Goal: Task Accomplishment & Management: Manage account settings

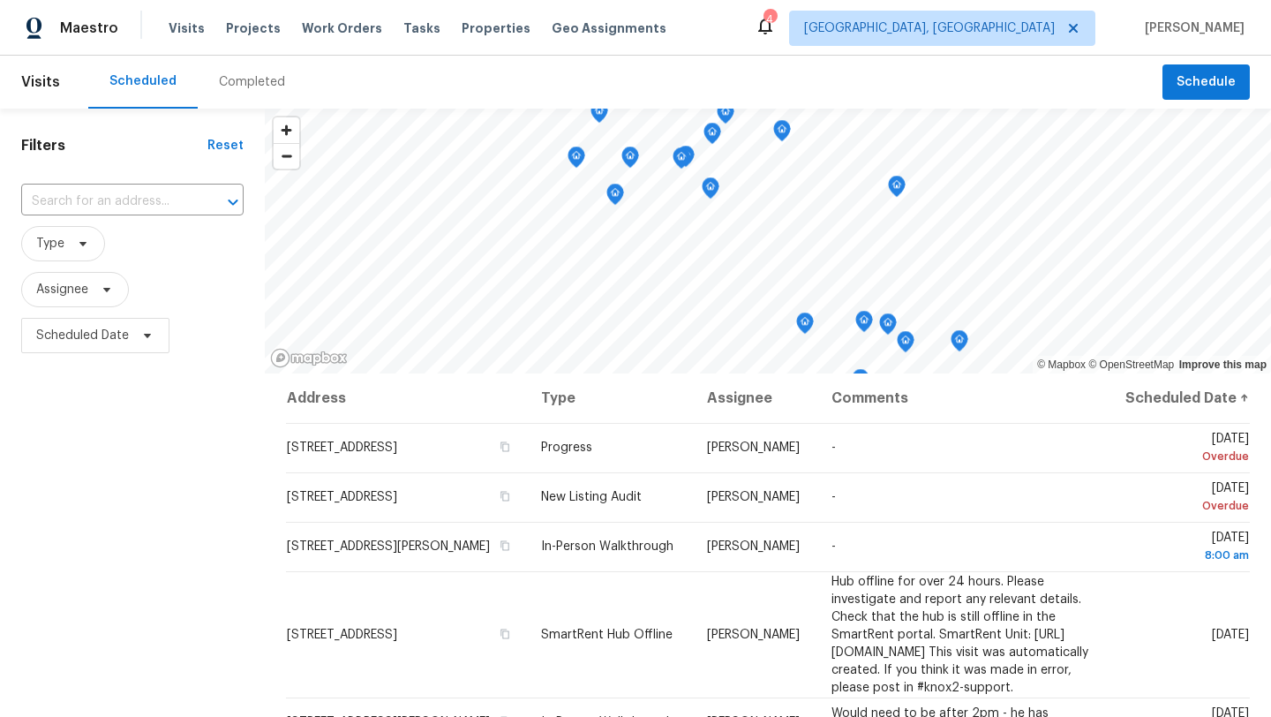
scroll to position [229, 0]
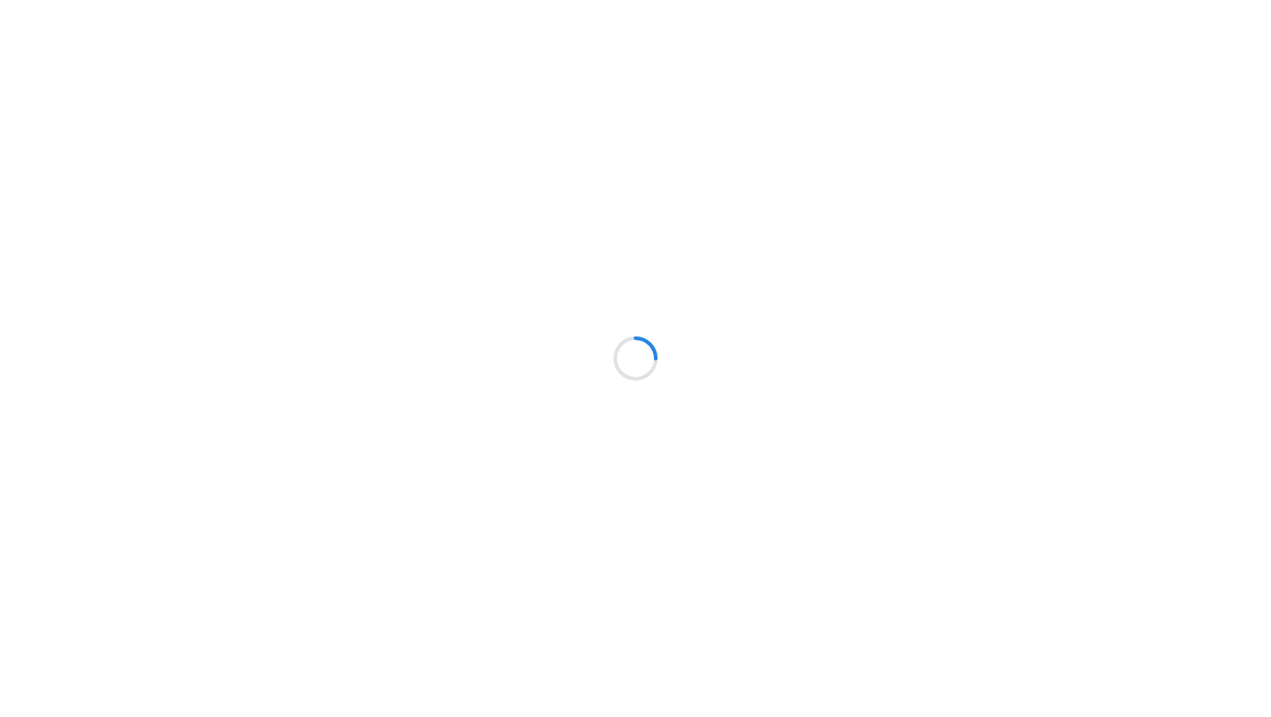
drag, startPoint x: 16, startPoint y: 53, endPoint x: 0, endPoint y: 175, distance: 122.8
click at [0, 0] on html at bounding box center [635, 0] width 1271 height 0
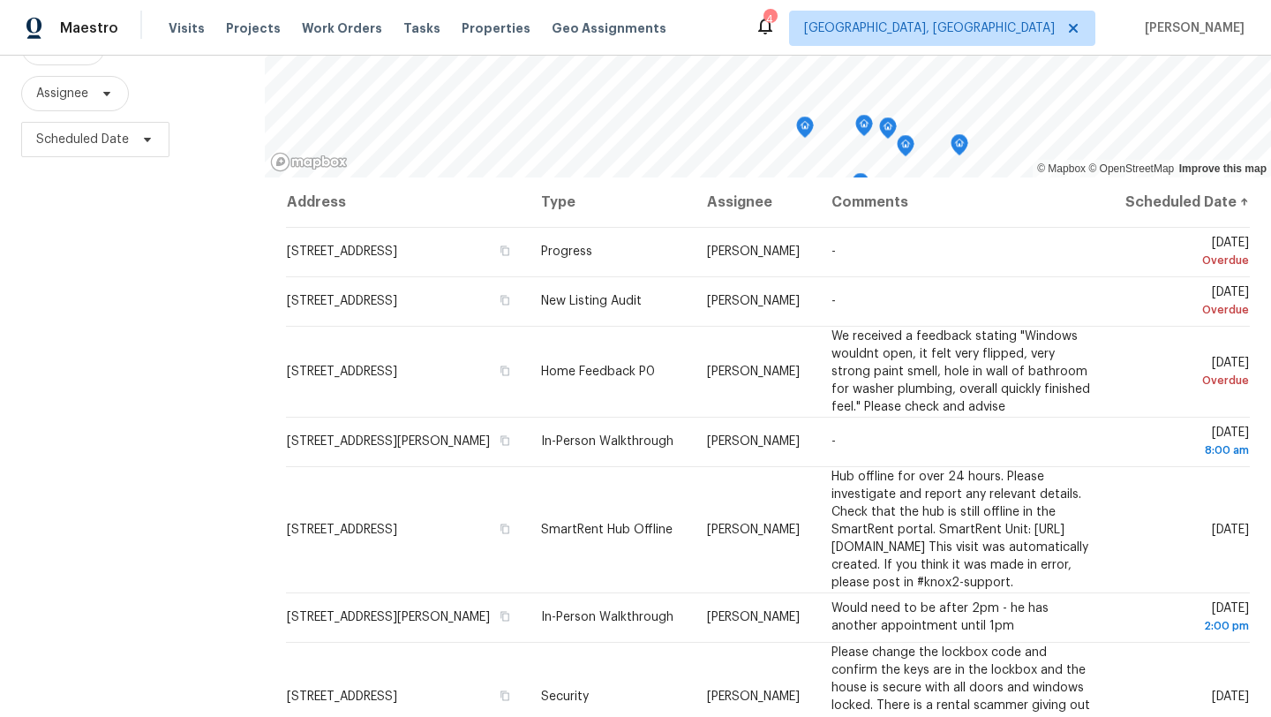
scroll to position [229, 0]
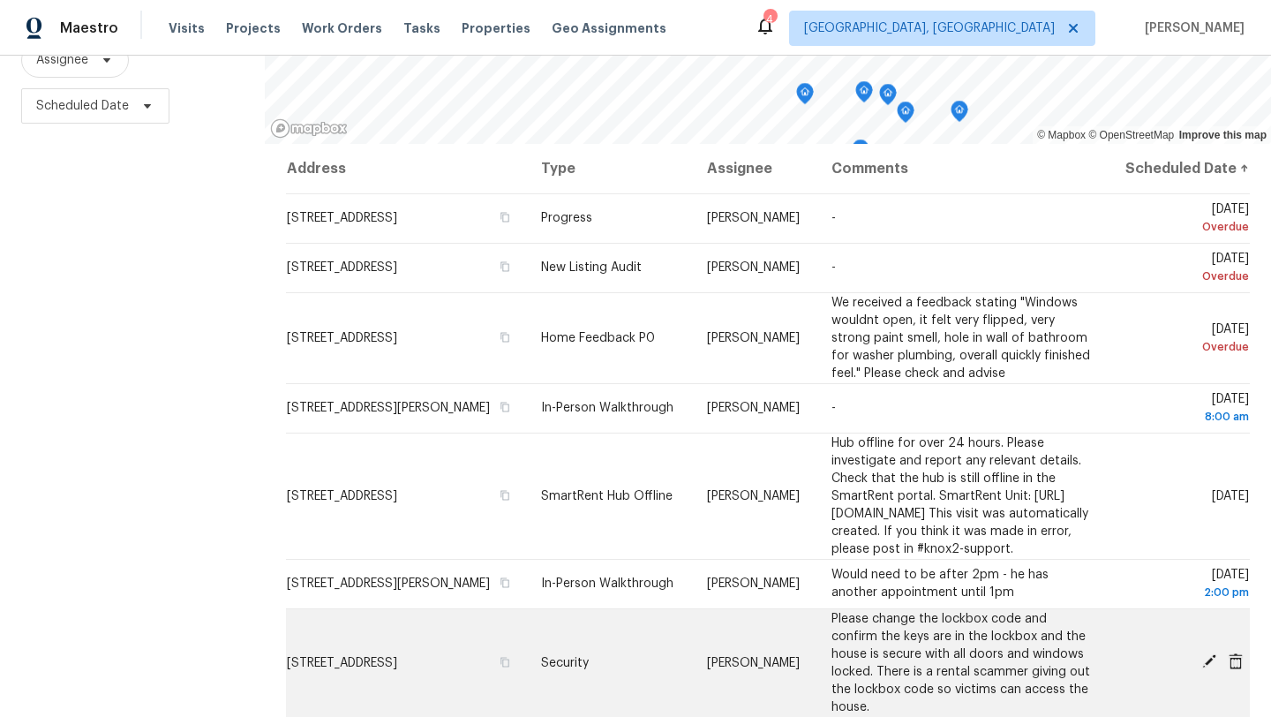
click at [1212, 669] on icon at bounding box center [1209, 661] width 16 height 16
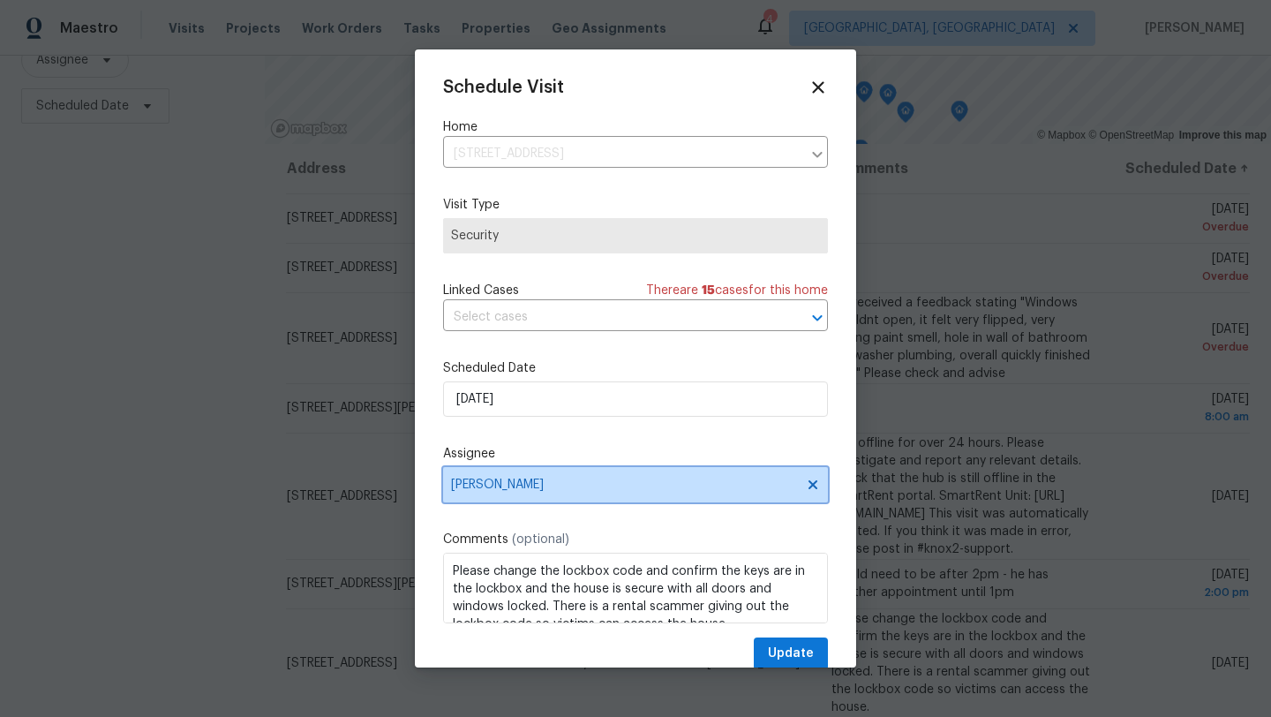
click at [621, 494] on span "[PERSON_NAME]" at bounding box center [635, 484] width 385 height 35
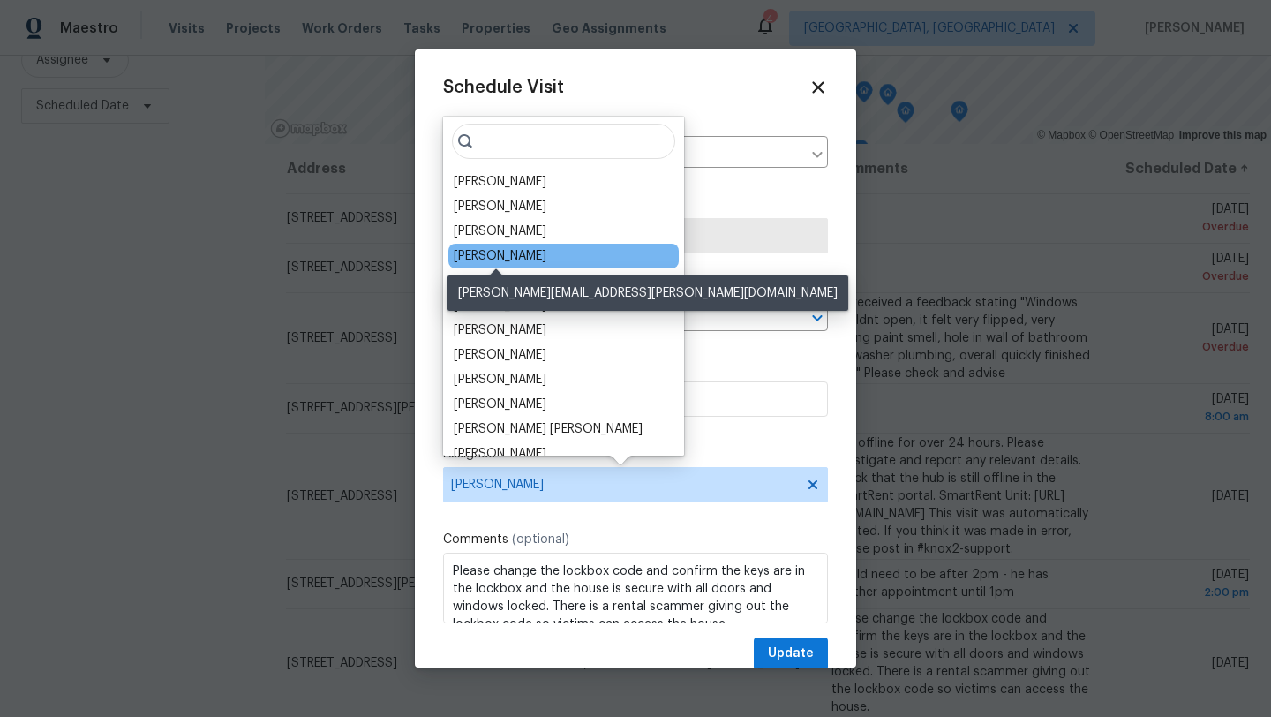
click at [507, 251] on div "[PERSON_NAME]" at bounding box center [500, 256] width 93 height 18
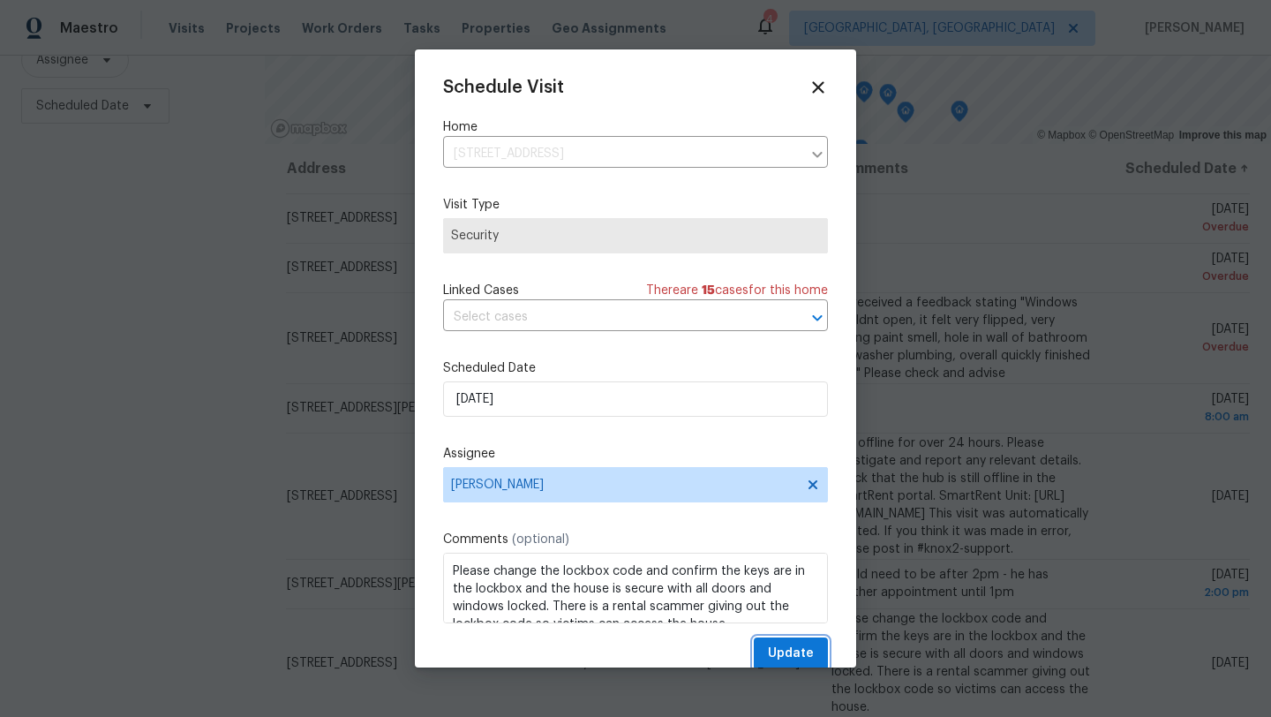
click at [776, 660] on span "Update" at bounding box center [791, 653] width 46 height 22
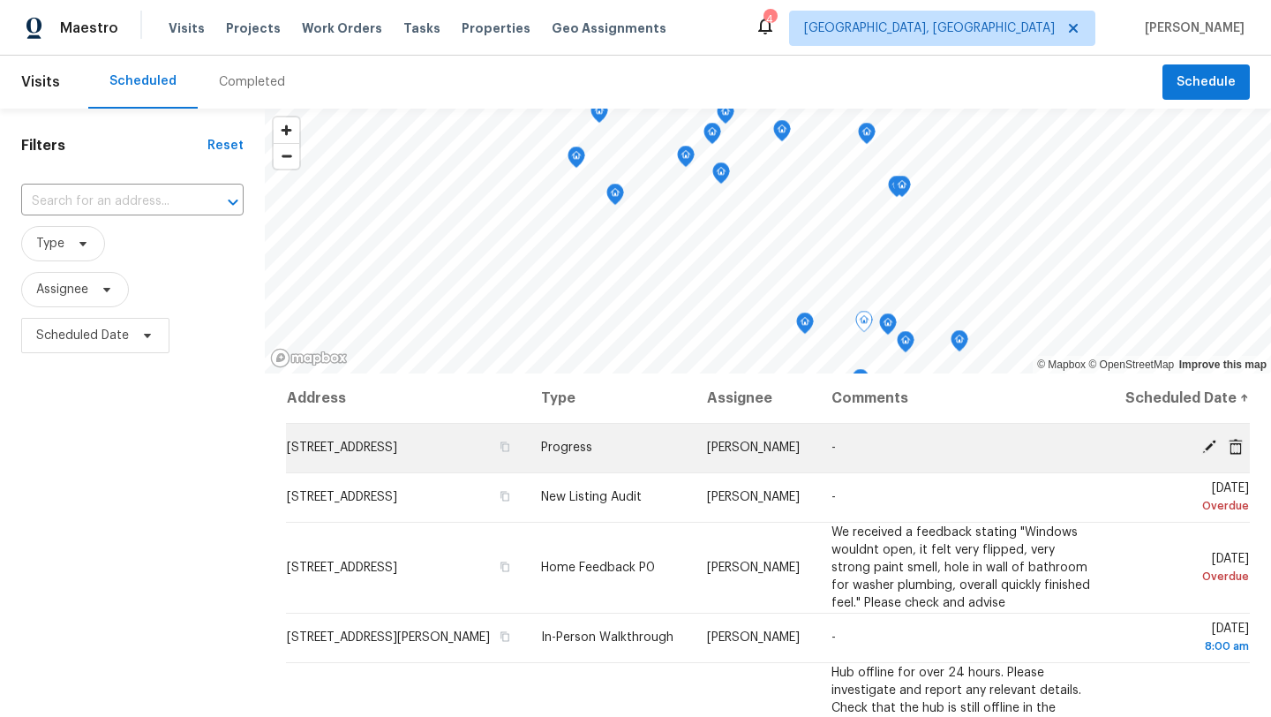
click at [1206, 454] on icon at bounding box center [1209, 446] width 14 height 14
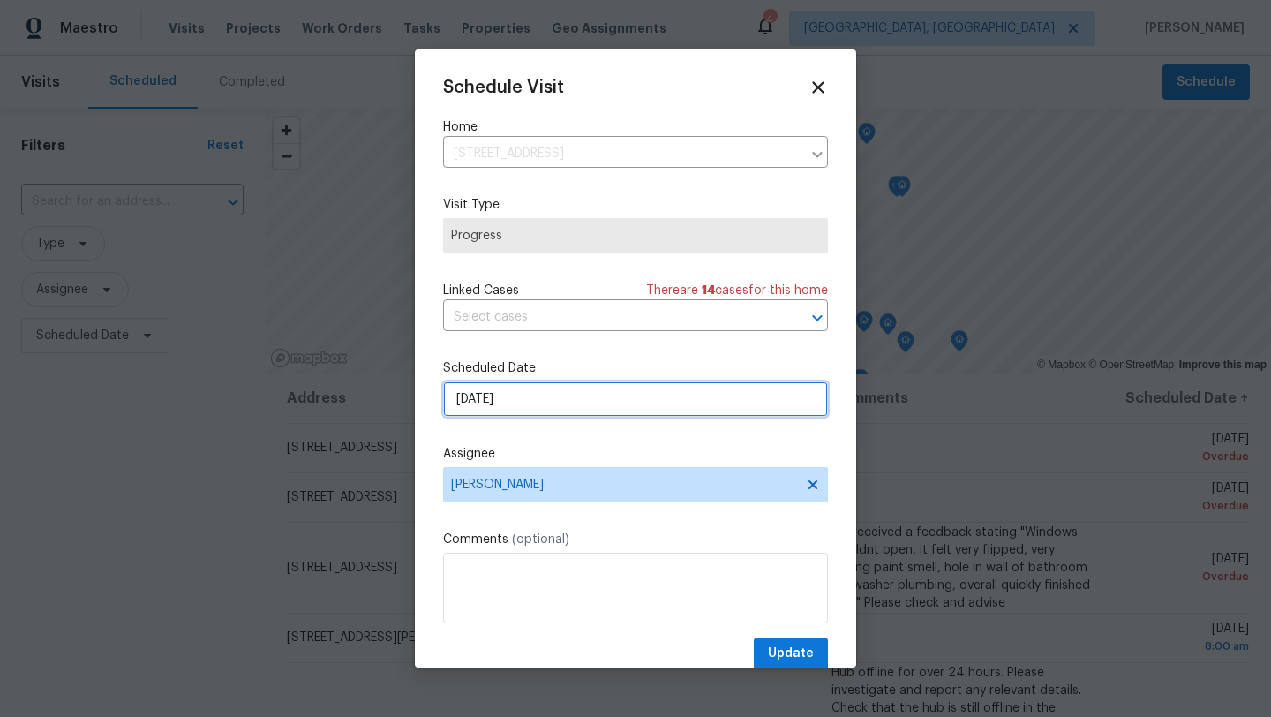
click at [546, 409] on input "[DATE]" at bounding box center [635, 398] width 385 height 35
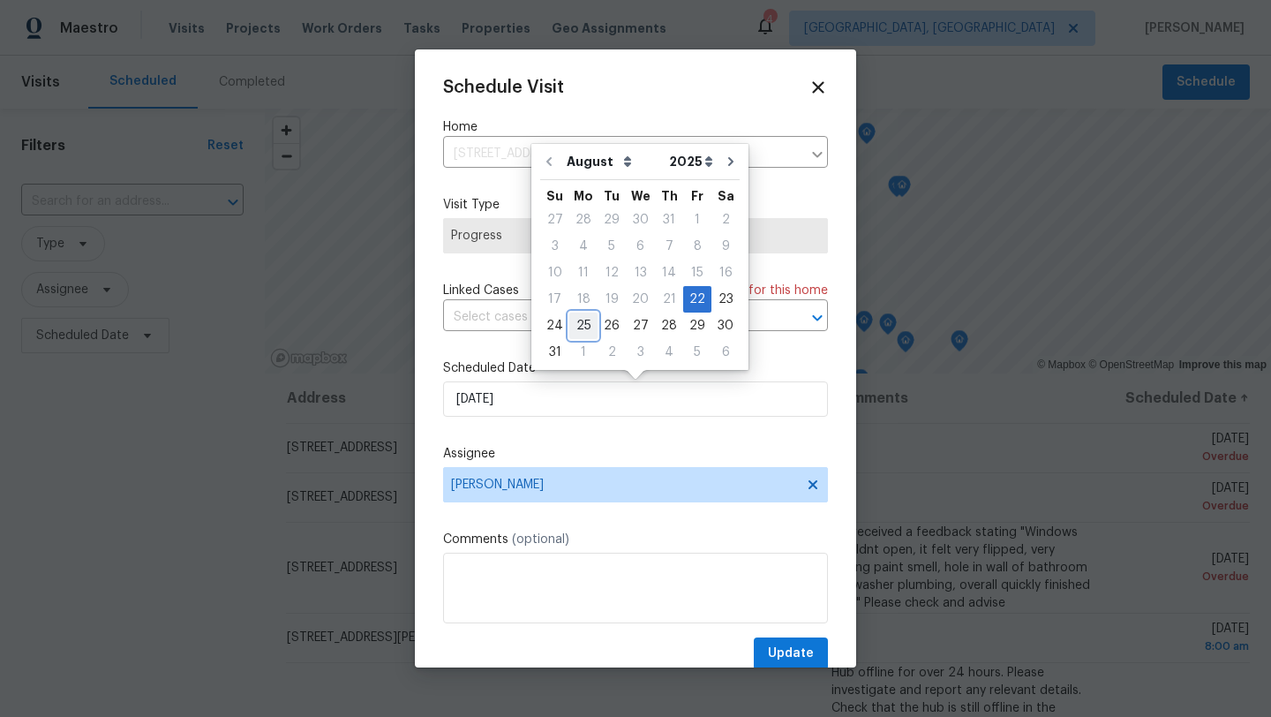
click at [578, 326] on div "25" at bounding box center [583, 325] width 28 height 25
type input "8/25/2025"
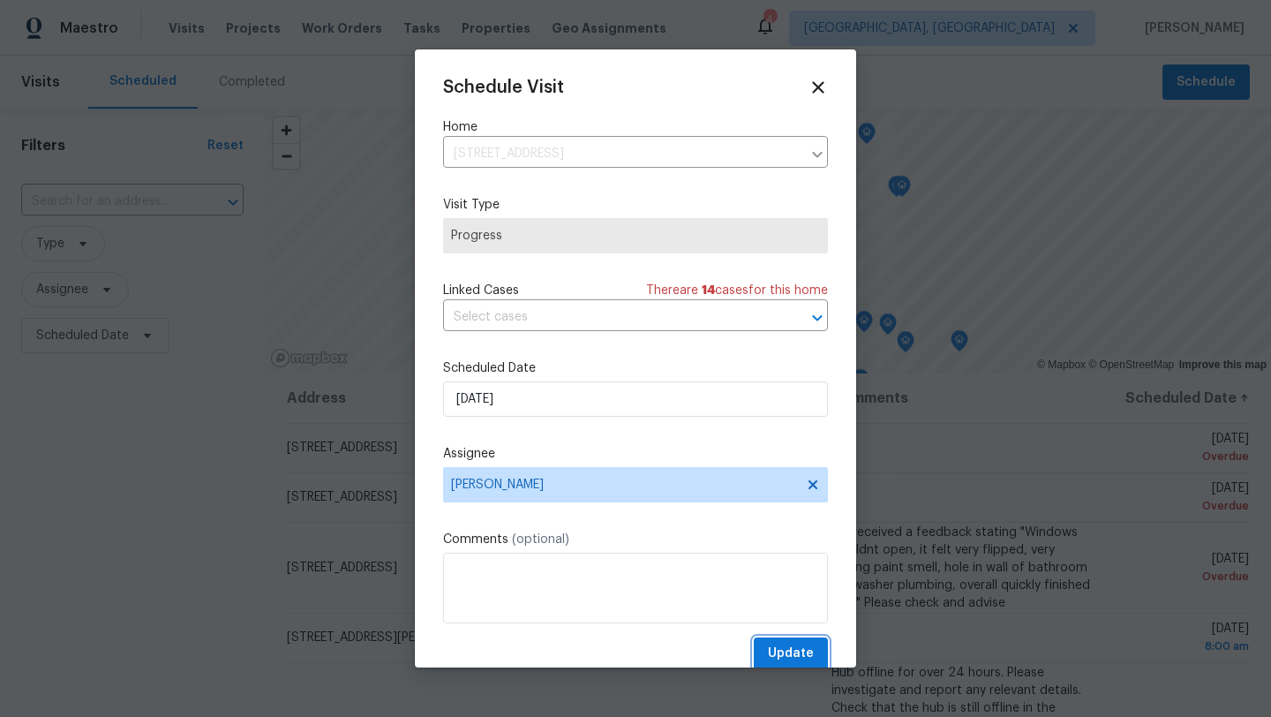
click at [782, 656] on span "Update" at bounding box center [791, 653] width 46 height 22
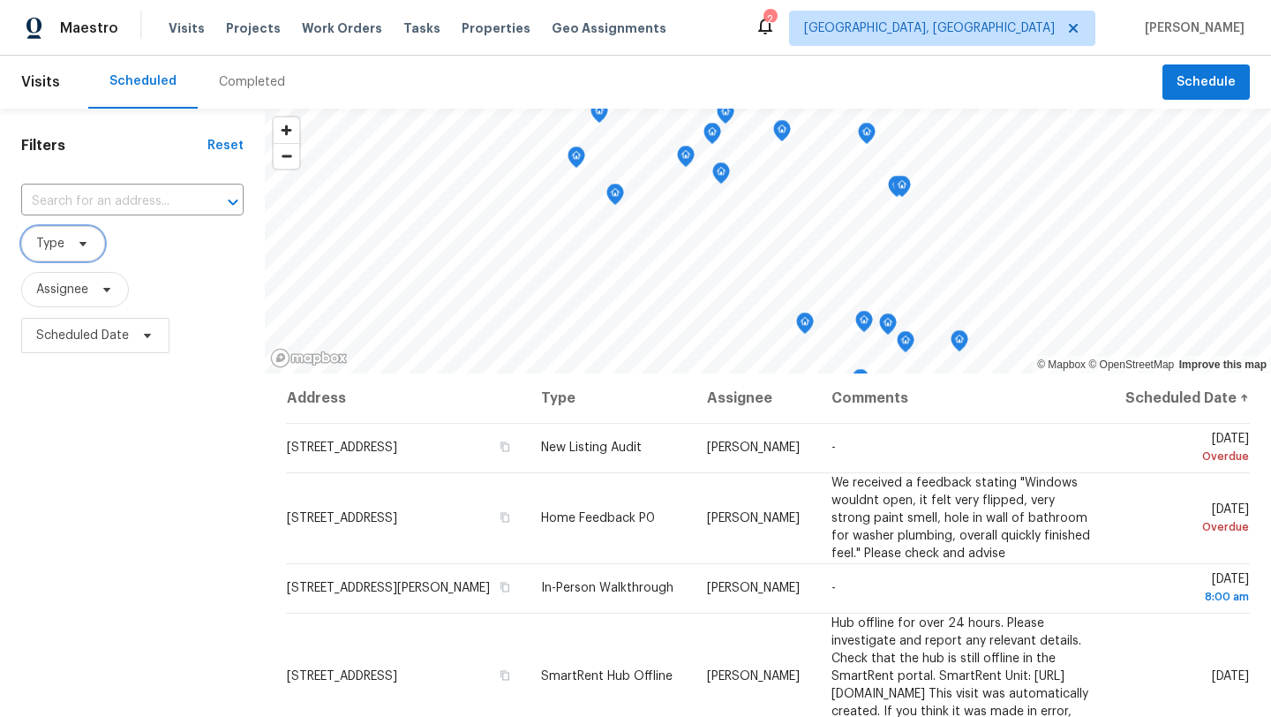
click at [40, 249] on span "Type" at bounding box center [50, 244] width 28 height 18
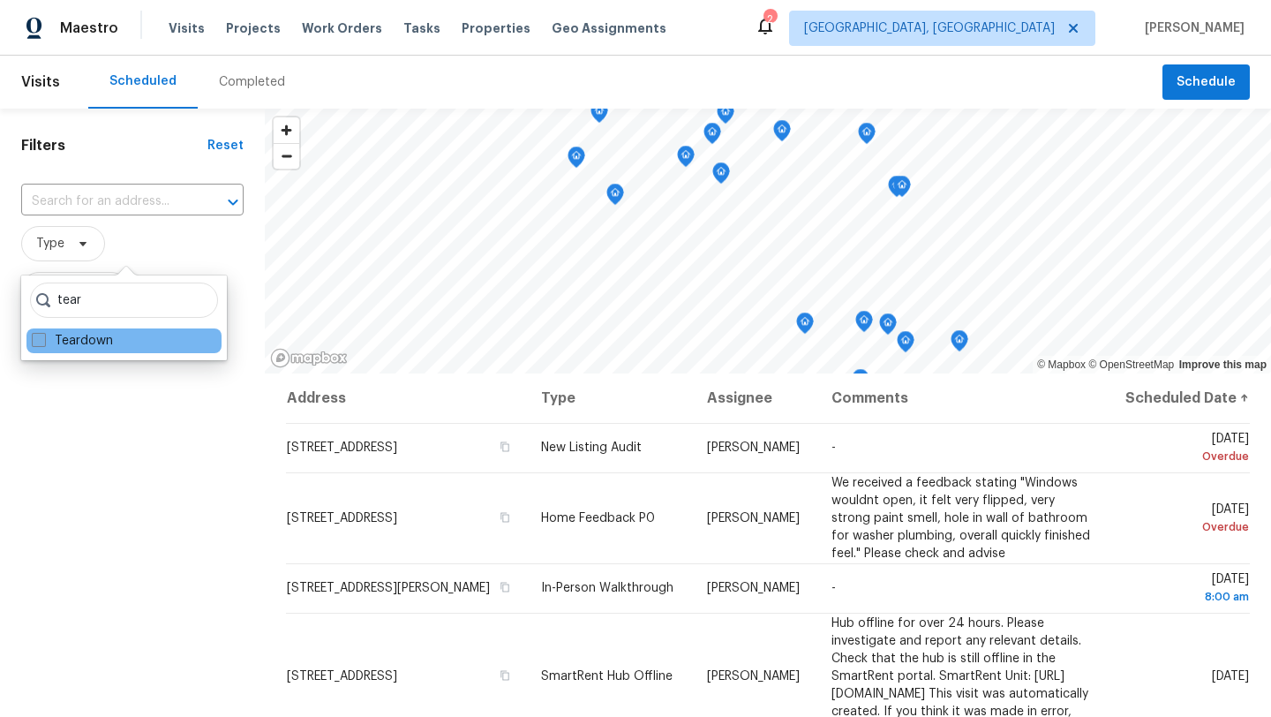
type input "tear"
click at [86, 341] on label "Teardown" at bounding box center [72, 341] width 81 height 18
click at [43, 341] on input "Teardown" at bounding box center [37, 337] width 11 height 11
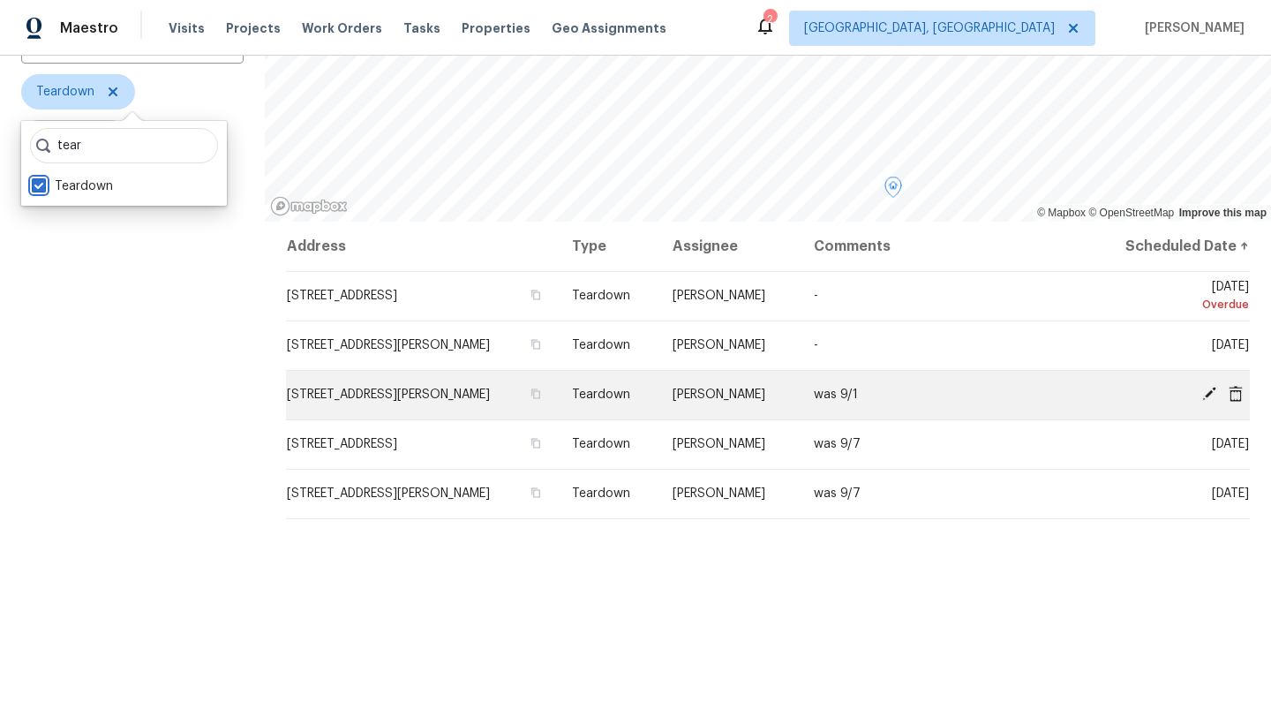
scroll to position [175, 0]
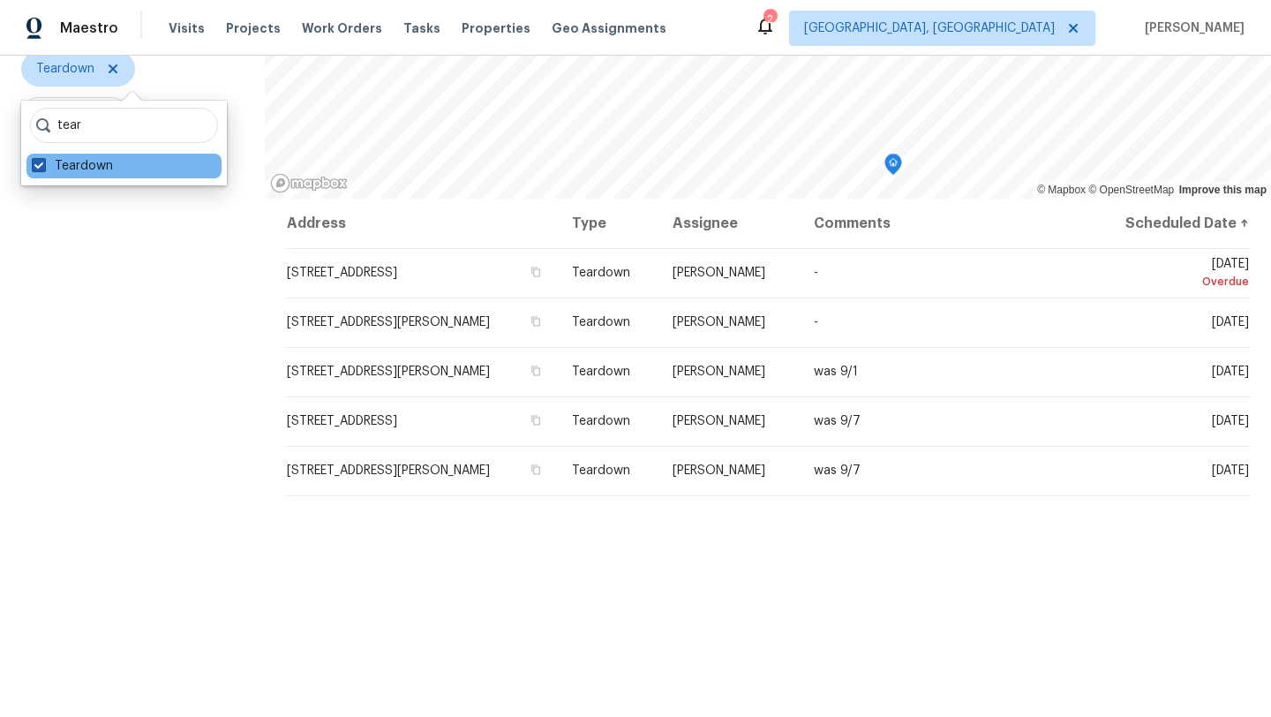
click at [43, 163] on span at bounding box center [39, 165] width 14 height 14
click at [43, 163] on input "Teardown" at bounding box center [37, 162] width 11 height 11
checkbox input "false"
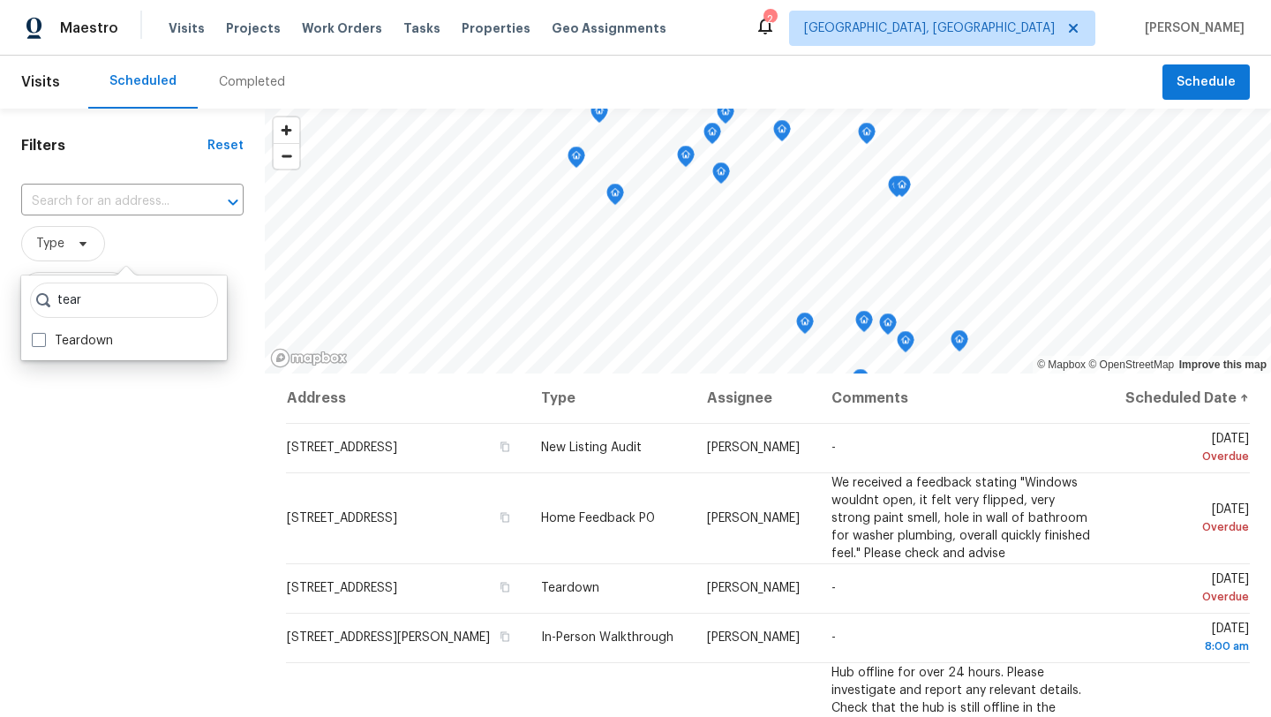
click at [137, 158] on div "Filters Reset ​ Type Assignee Scheduled Date" at bounding box center [132, 528] width 265 height 838
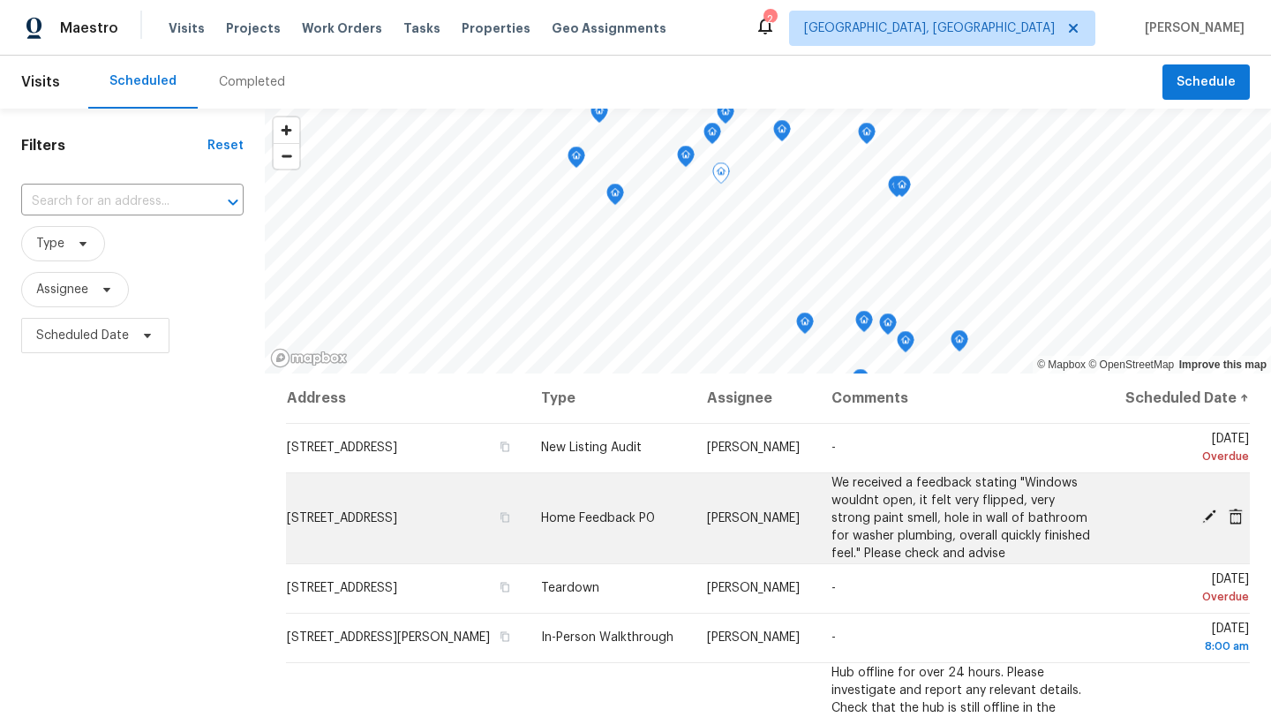
click at [1241, 524] on icon at bounding box center [1235, 516] width 14 height 16
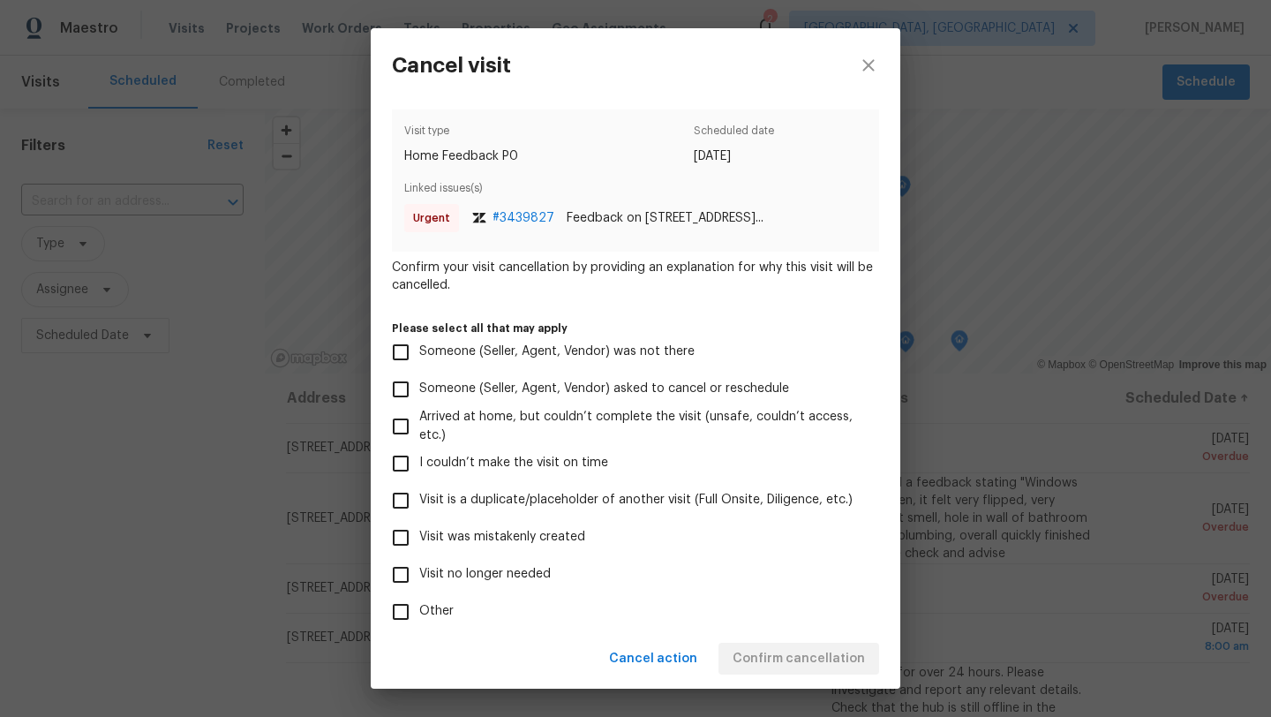
click at [400, 535] on input "Visit was mistakenly created" at bounding box center [400, 537] width 37 height 37
checkbox input "true"
click at [799, 653] on span "Confirm cancellation" at bounding box center [798, 659] width 132 height 22
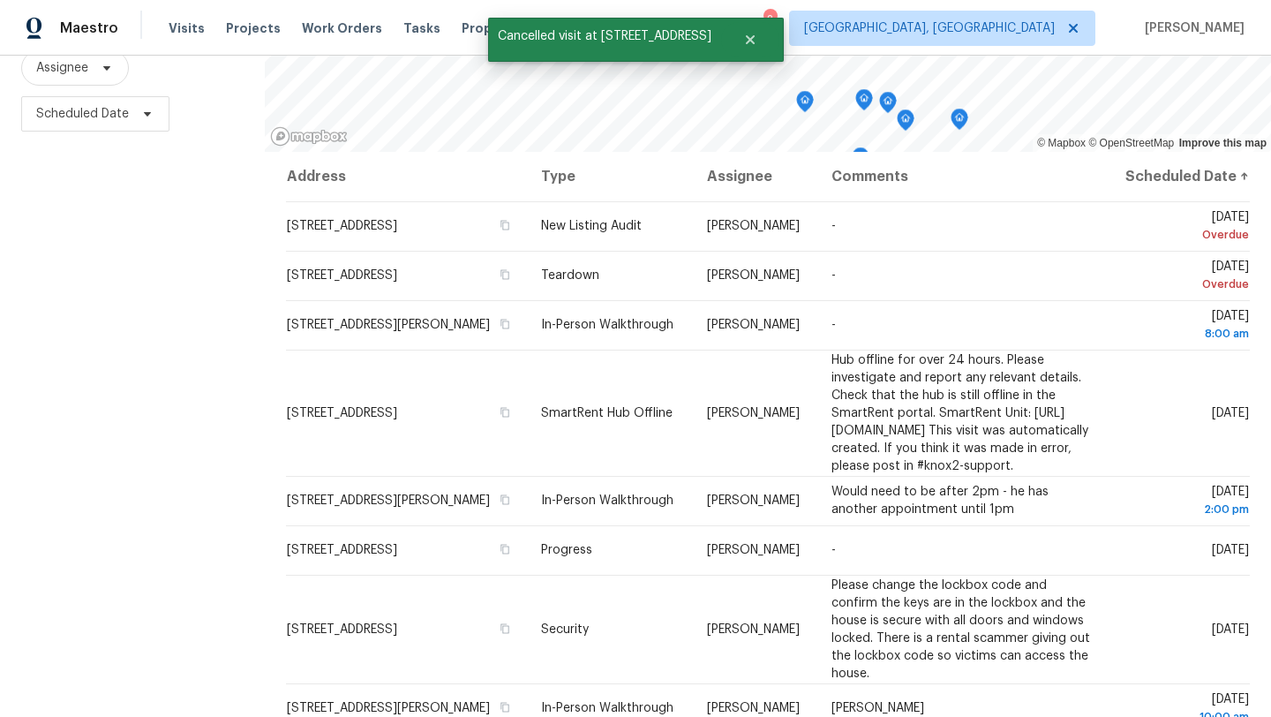
scroll to position [229, 0]
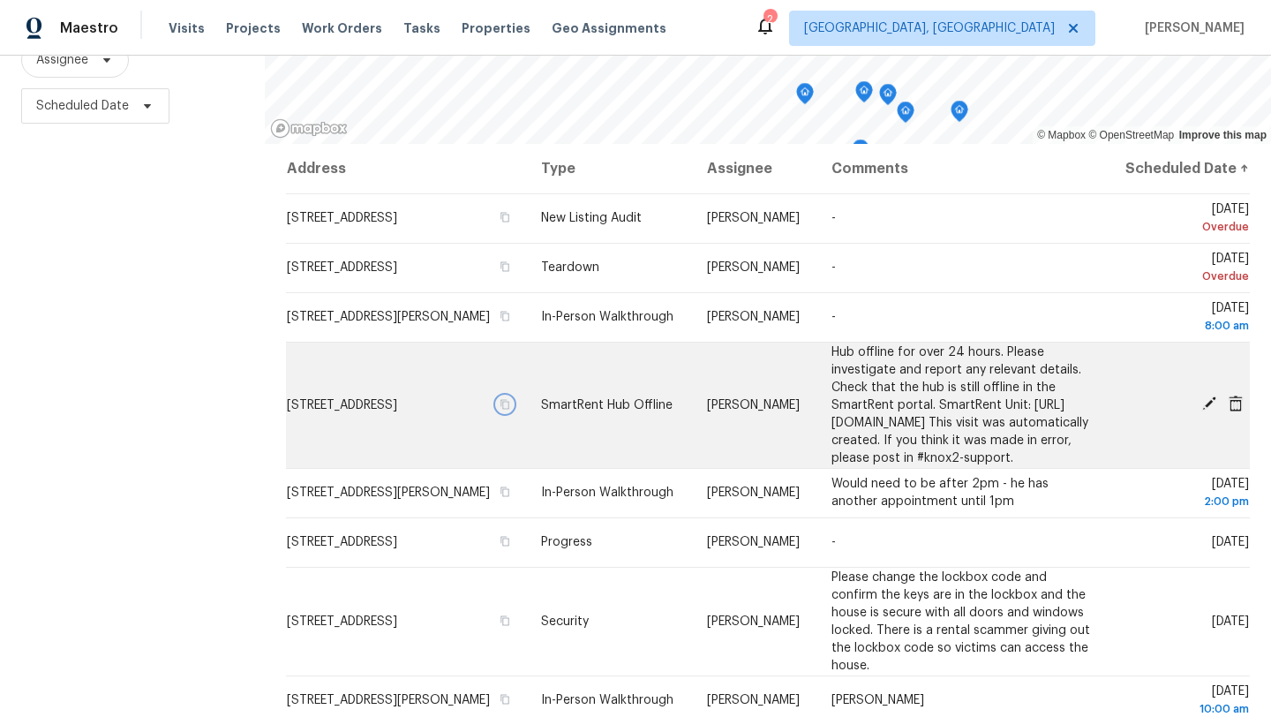
click at [510, 409] on icon "button" at bounding box center [505, 404] width 9 height 10
click at [397, 411] on span "10310 Dayflower Dr, Twinsburg, OH 44087" at bounding box center [342, 405] width 110 height 12
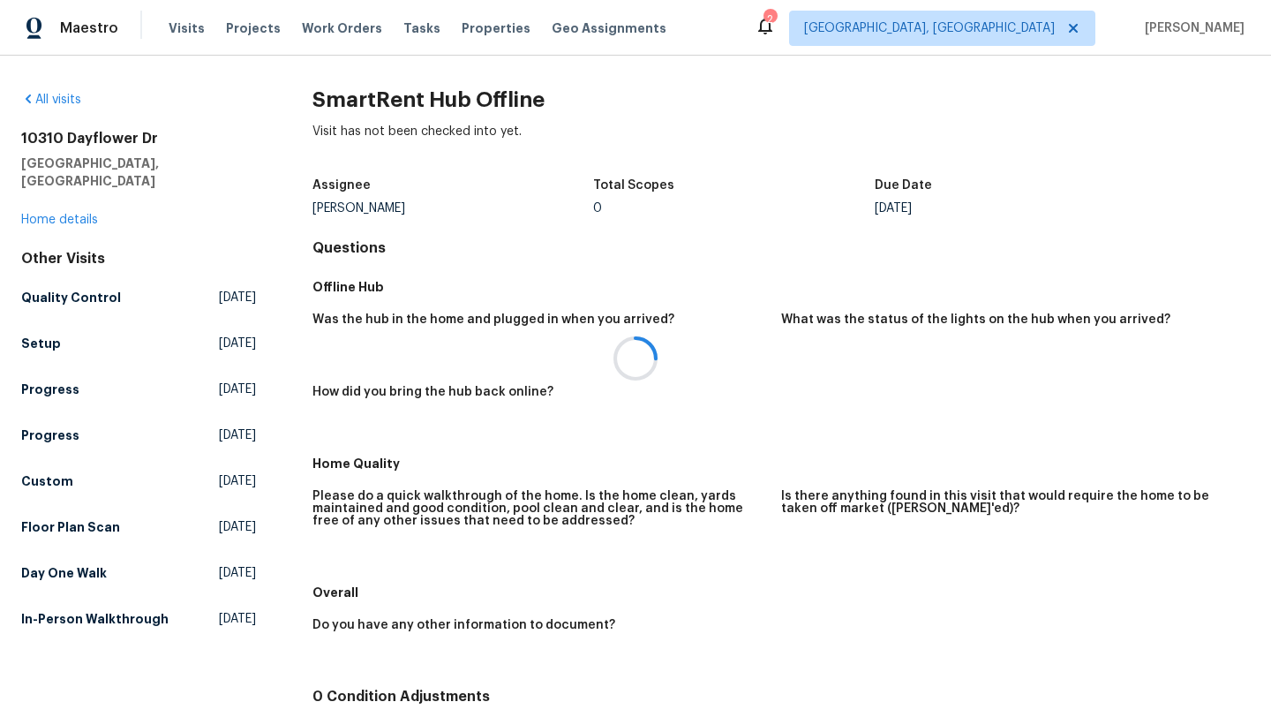
click at [73, 203] on div at bounding box center [635, 358] width 1271 height 717
click at [73, 214] on link "Home details" at bounding box center [59, 220] width 77 height 12
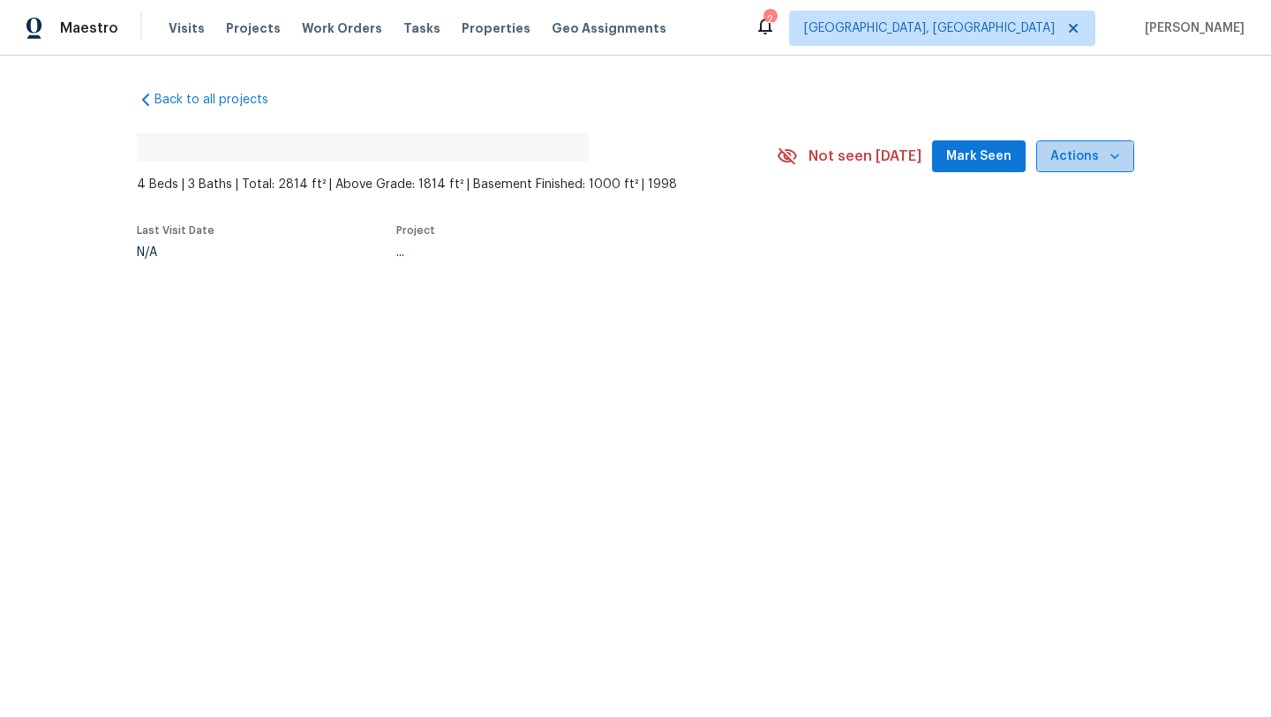
click at [1086, 161] on span "Actions" at bounding box center [1085, 157] width 70 height 22
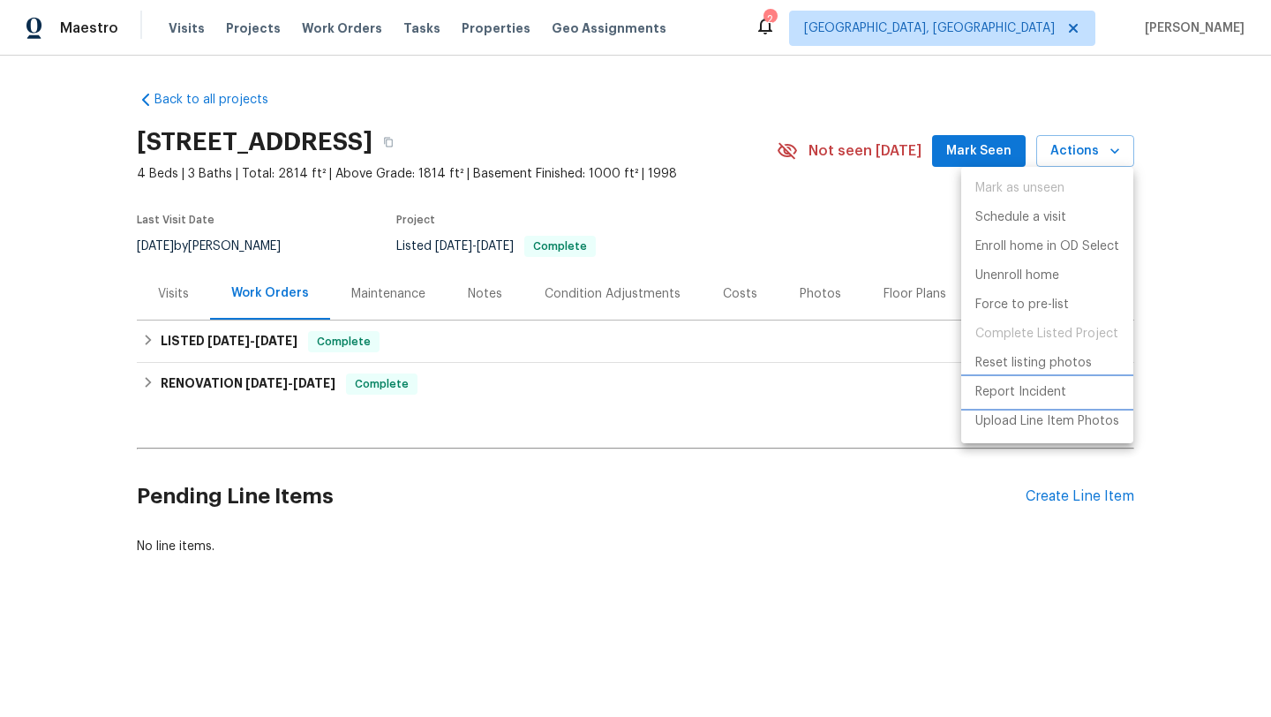
click at [1049, 394] on p "Report Incident" at bounding box center [1020, 392] width 91 height 19
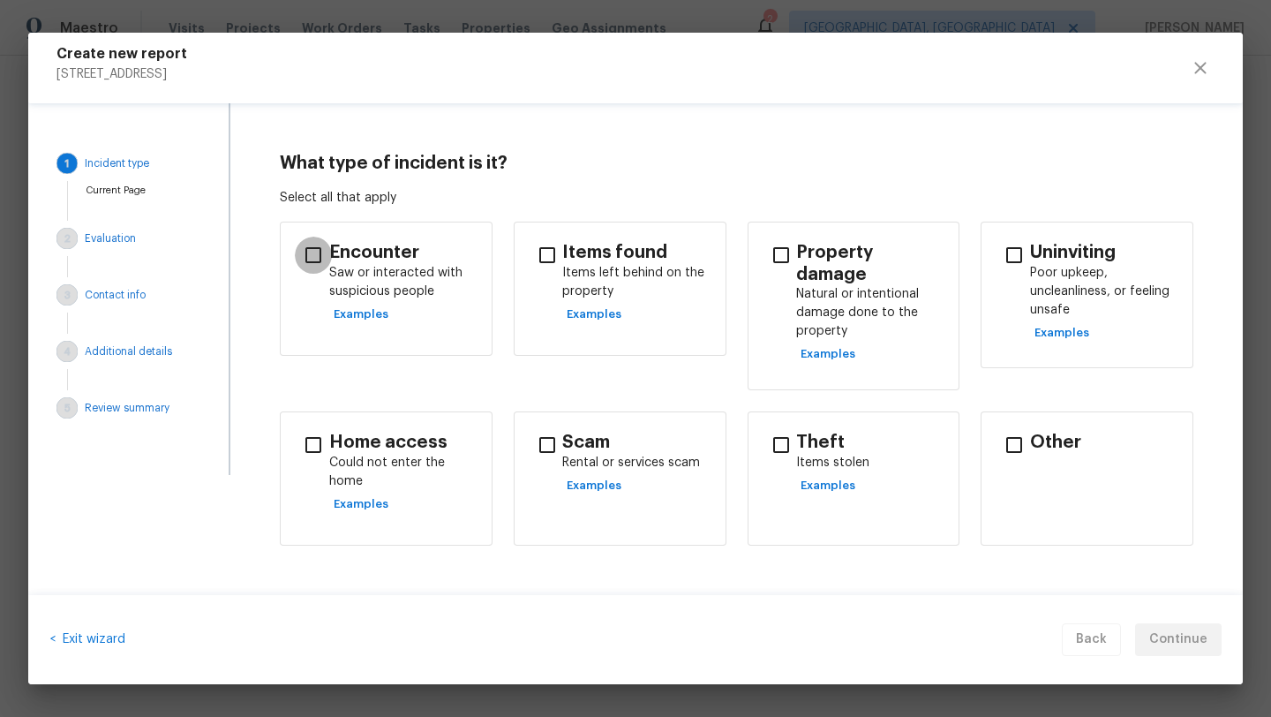
click at [308, 260] on input "checkbox" at bounding box center [313, 254] width 37 height 37
checkbox input "true"
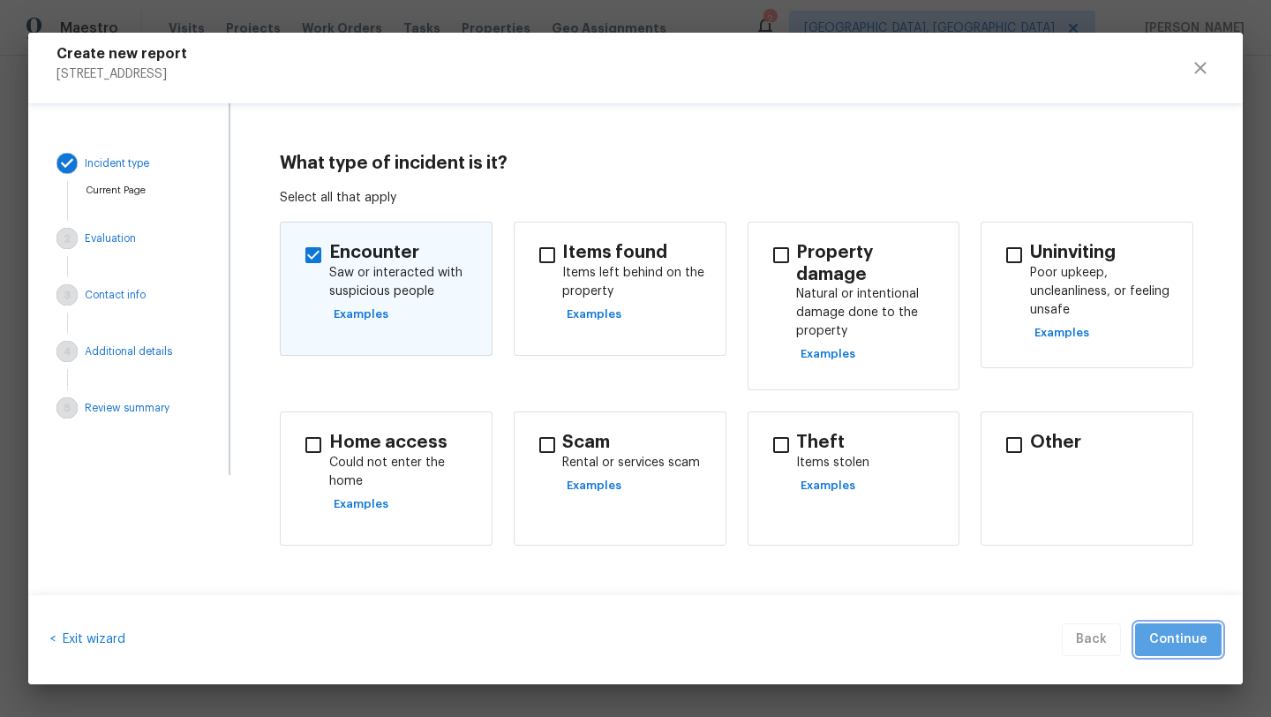
click at [1182, 636] on span "Continue" at bounding box center [1178, 639] width 58 height 22
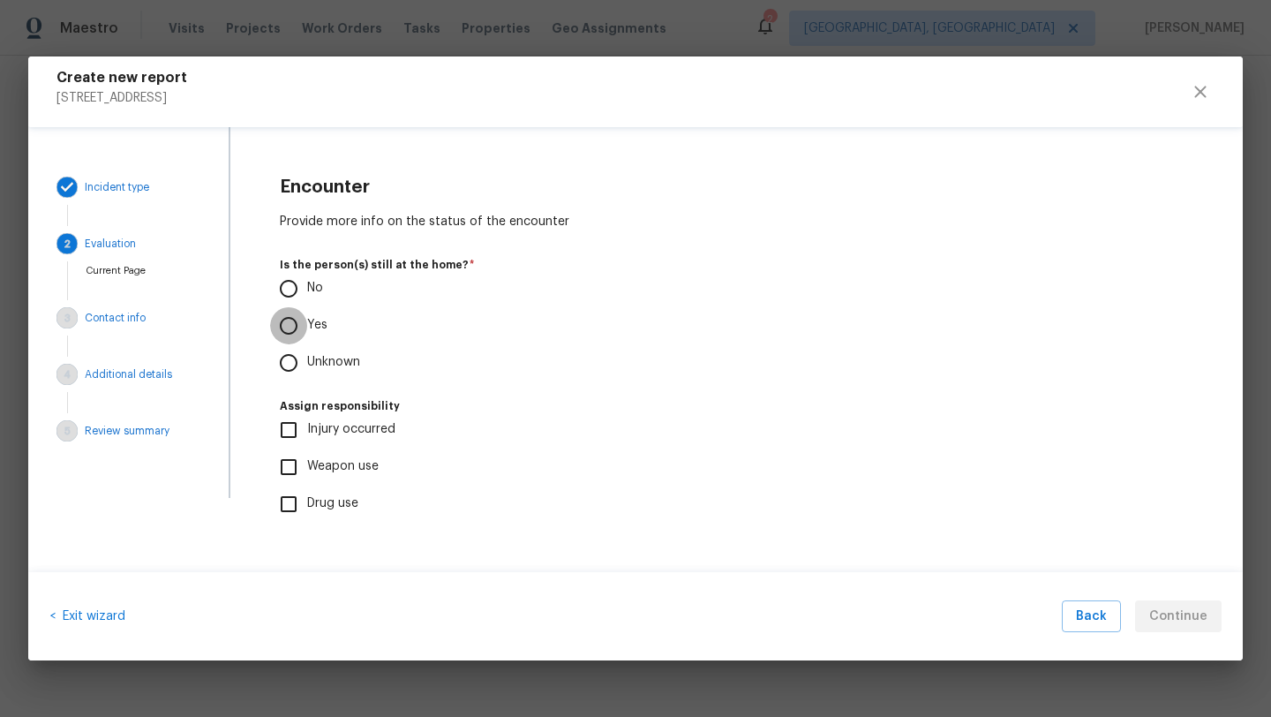
click at [289, 327] on input "Yes" at bounding box center [288, 325] width 37 height 37
radio input "true"
click at [1187, 616] on span "Continue" at bounding box center [1178, 616] width 58 height 22
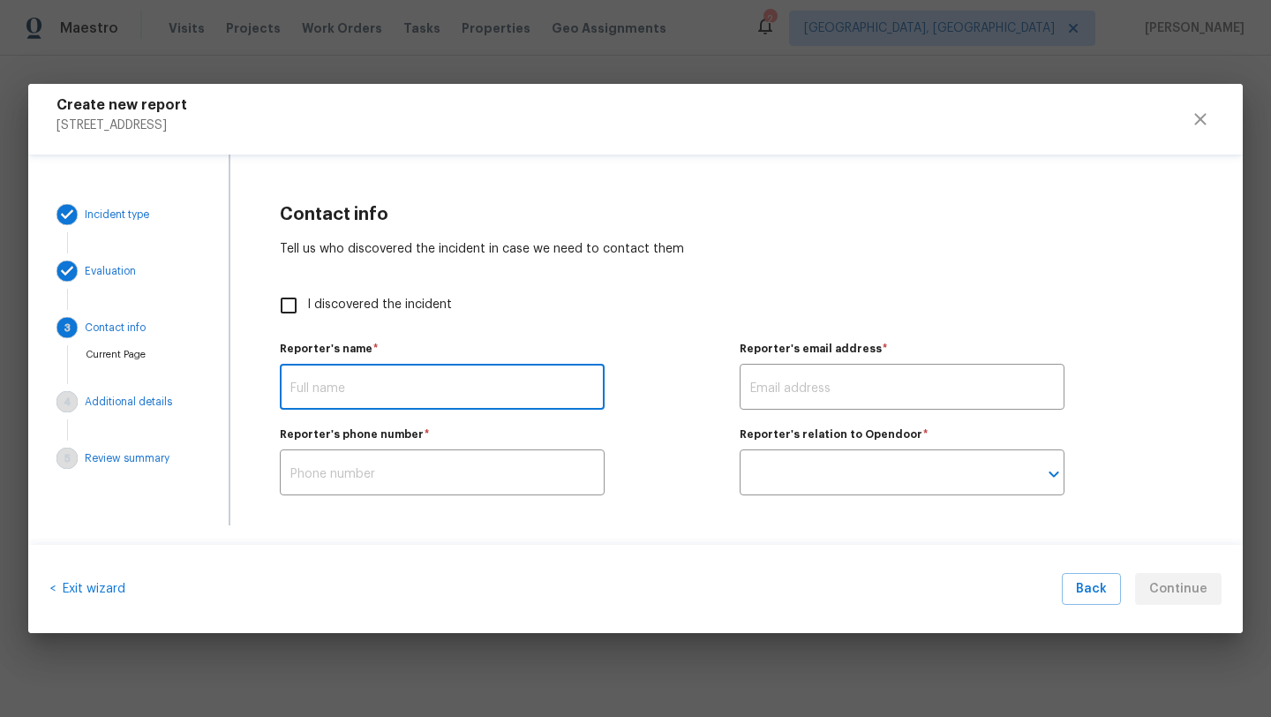
click at [311, 388] on input "text" at bounding box center [442, 388] width 325 height 41
type input "[PERSON_NAME]"
type input "btmcmillen@gmail.com"
type input "9522003550"
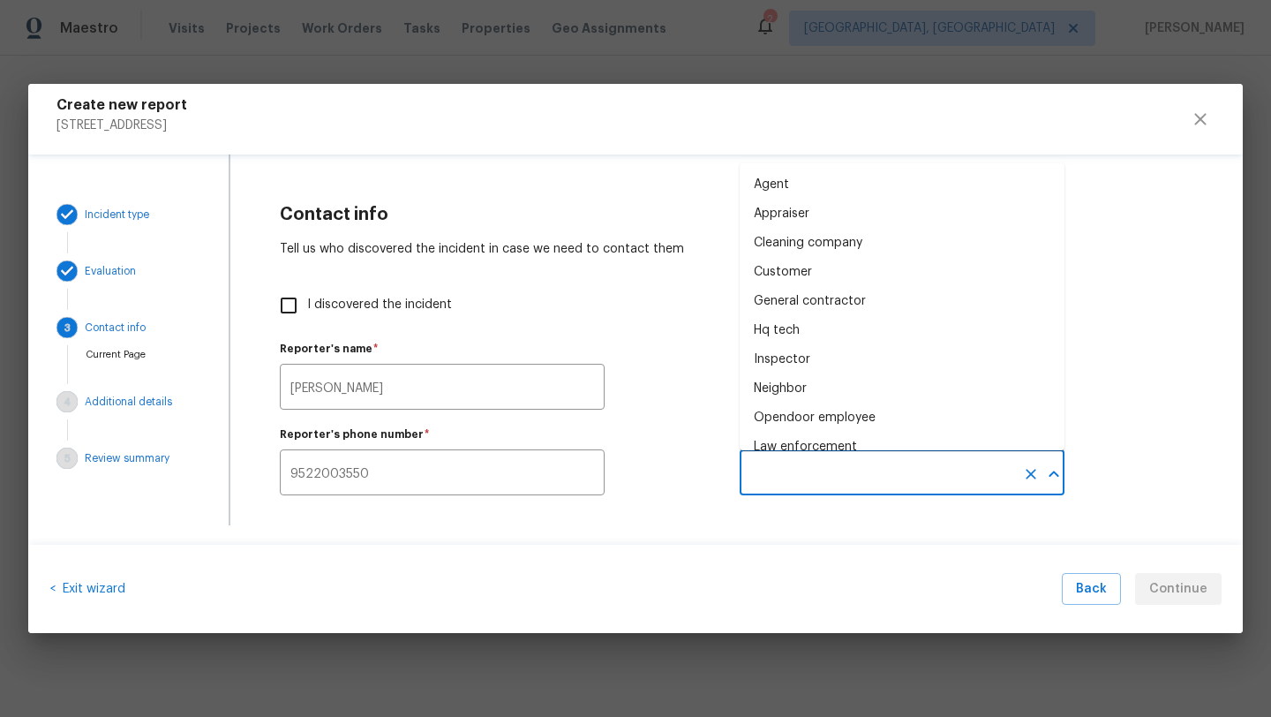
click at [804, 482] on input "text" at bounding box center [876, 474] width 275 height 41
click at [792, 308] on div "General contractor" at bounding box center [810, 301] width 112 height 19
type input "General contractor"
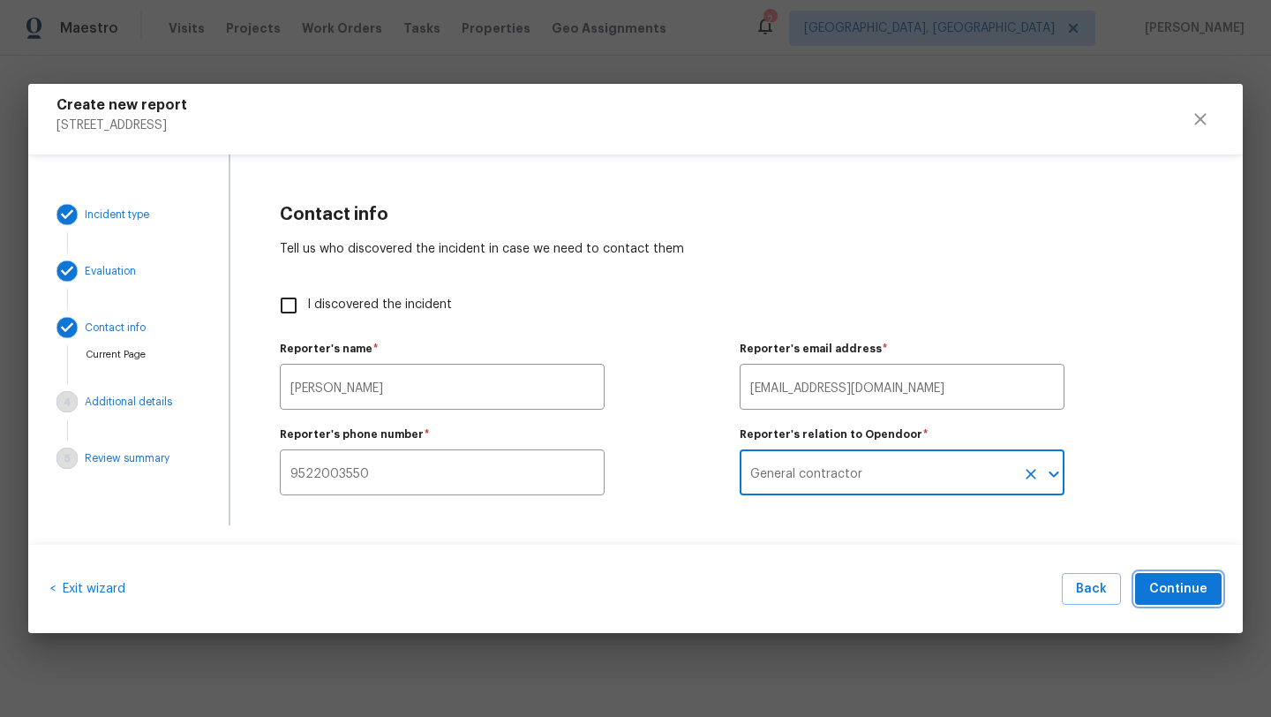
click at [1189, 589] on span "Continue" at bounding box center [1178, 589] width 58 height 22
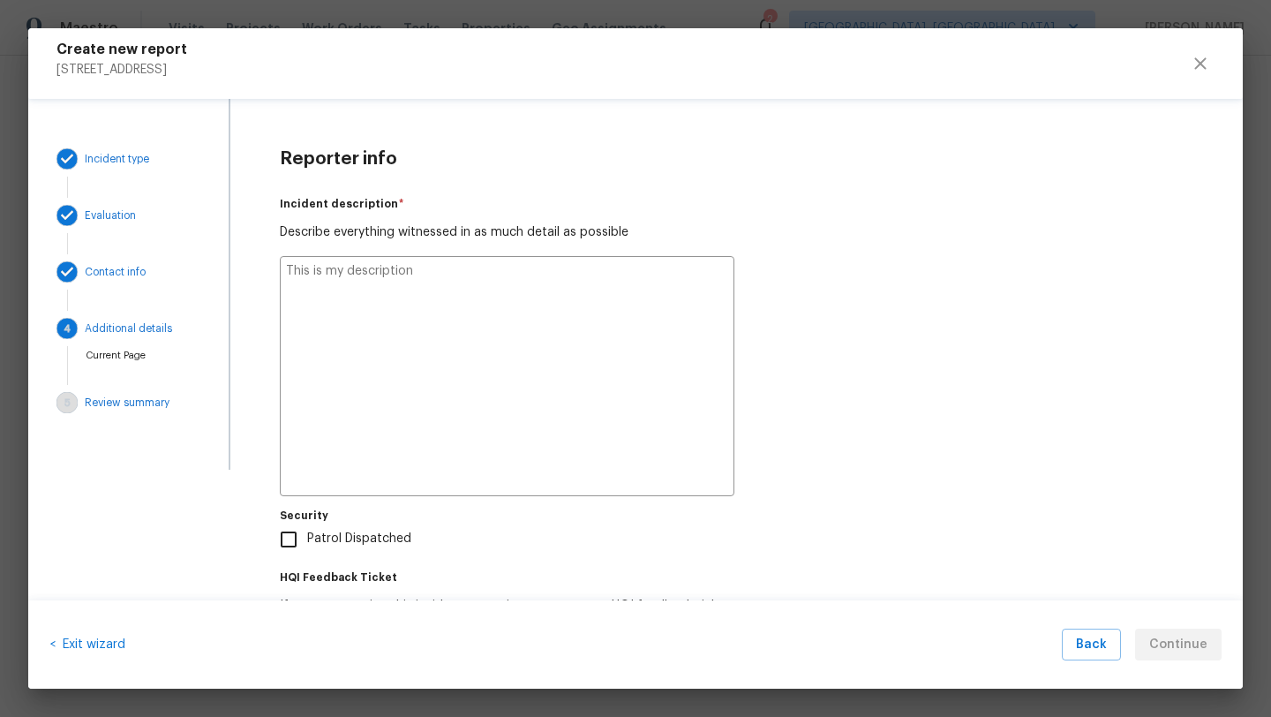
click at [292, 283] on textarea at bounding box center [507, 376] width 454 height 240
type textarea "M"
type textarea "x"
type textarea "My"
type textarea "x"
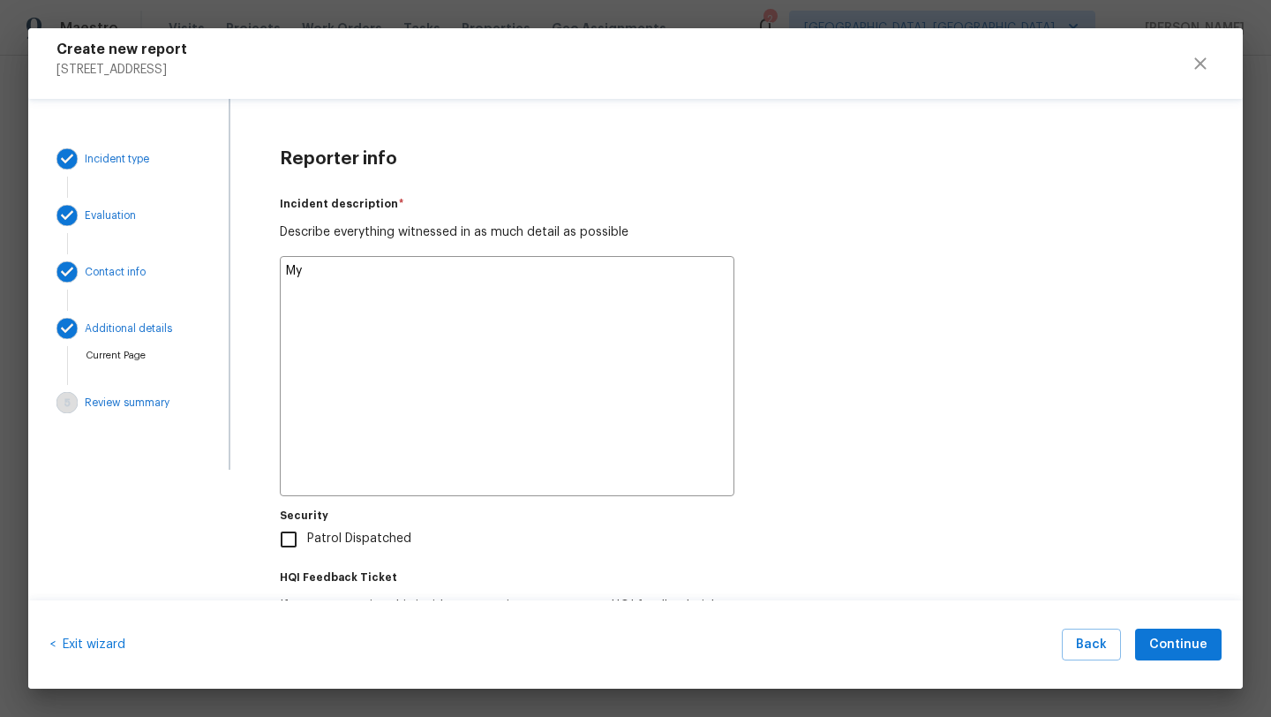
type textarea "My"
type textarea "x"
type textarea "My l"
type textarea "x"
type textarea "My la"
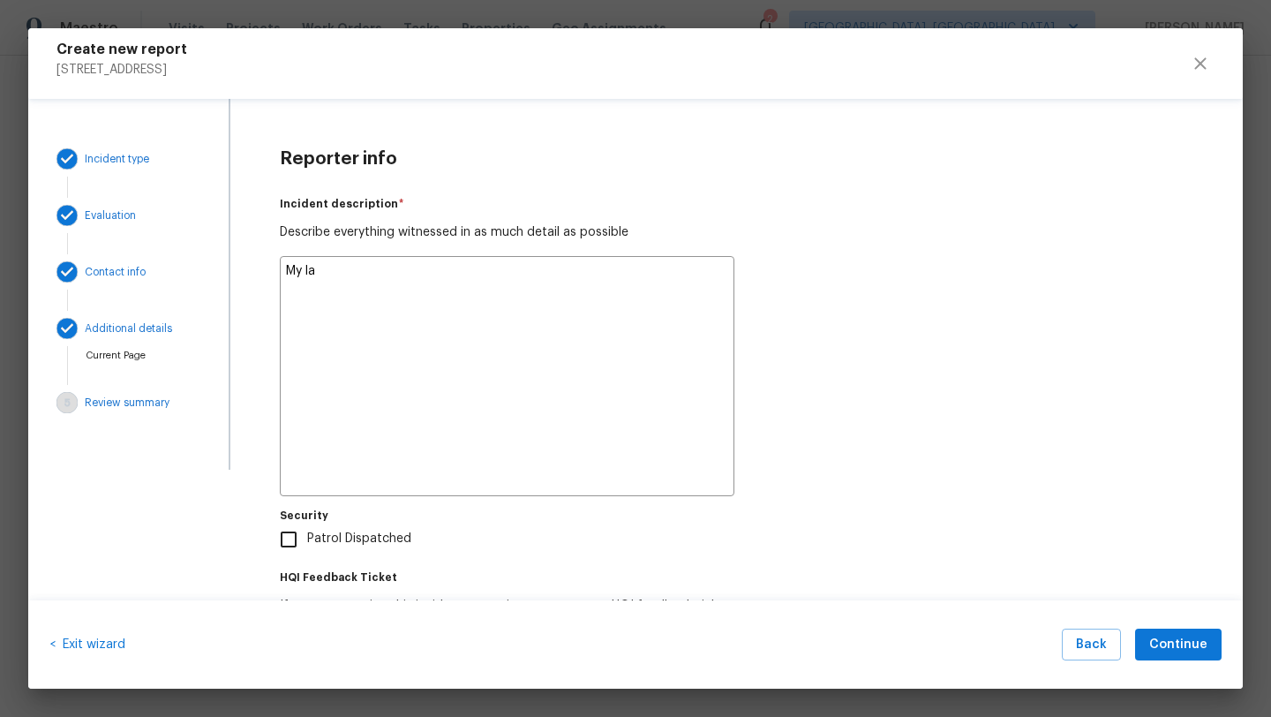
type textarea "x"
type textarea "My lan"
type textarea "x"
type textarea "My land"
type textarea "x"
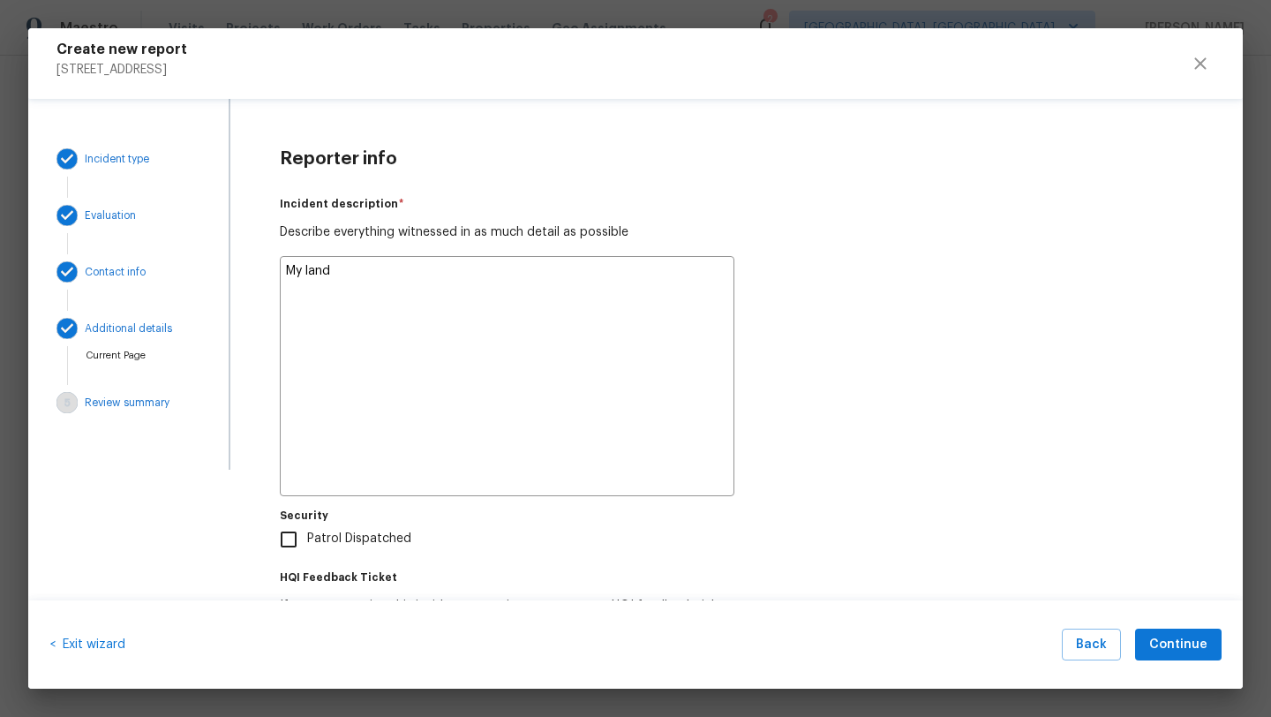
type textarea "My lands"
type textarea "x"
type textarea "My landsc"
type textarea "x"
type textarea "My landsca"
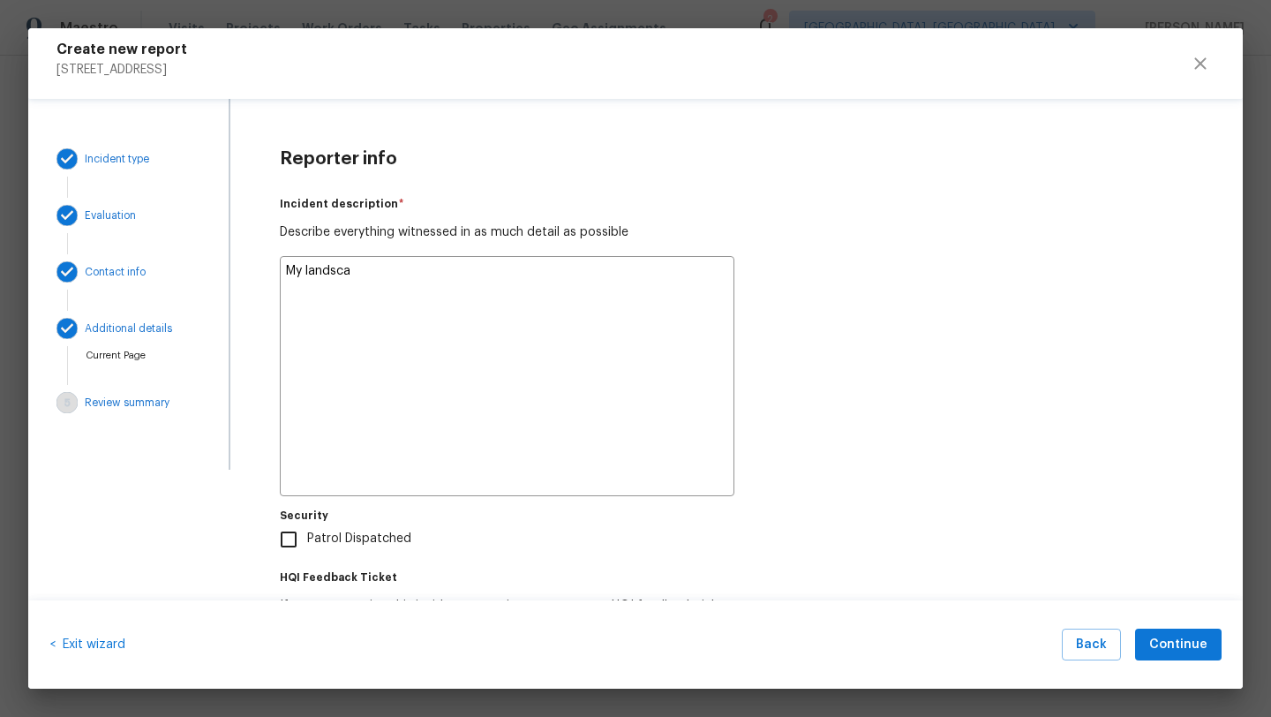
type textarea "x"
type textarea "My landscap"
type textarea "x"
type textarea "My landscape"
type textarea "x"
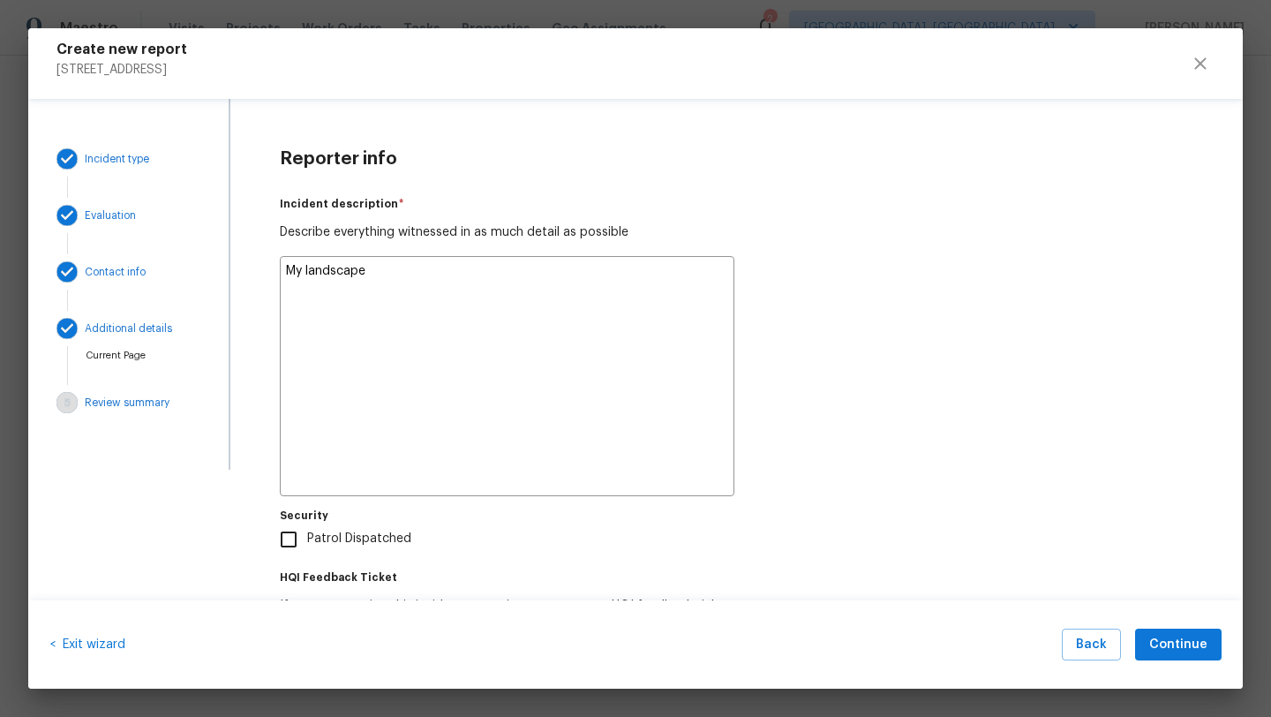
type textarea "My landscaper"
type textarea "x"
type textarea "My landscapers"
type textarea "x"
type textarea "My landscapers"
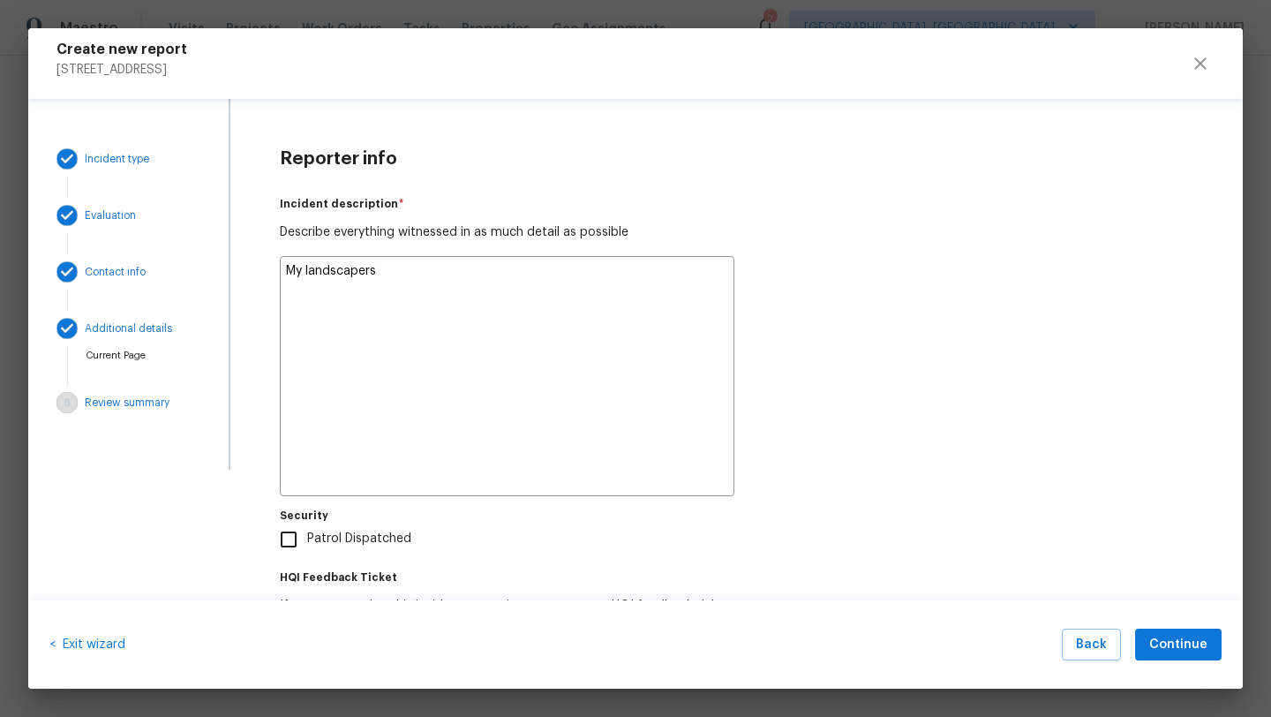
type textarea "x"
type textarea "My landscapers w"
type textarea "x"
type textarea "My landscapers we"
type textarea "x"
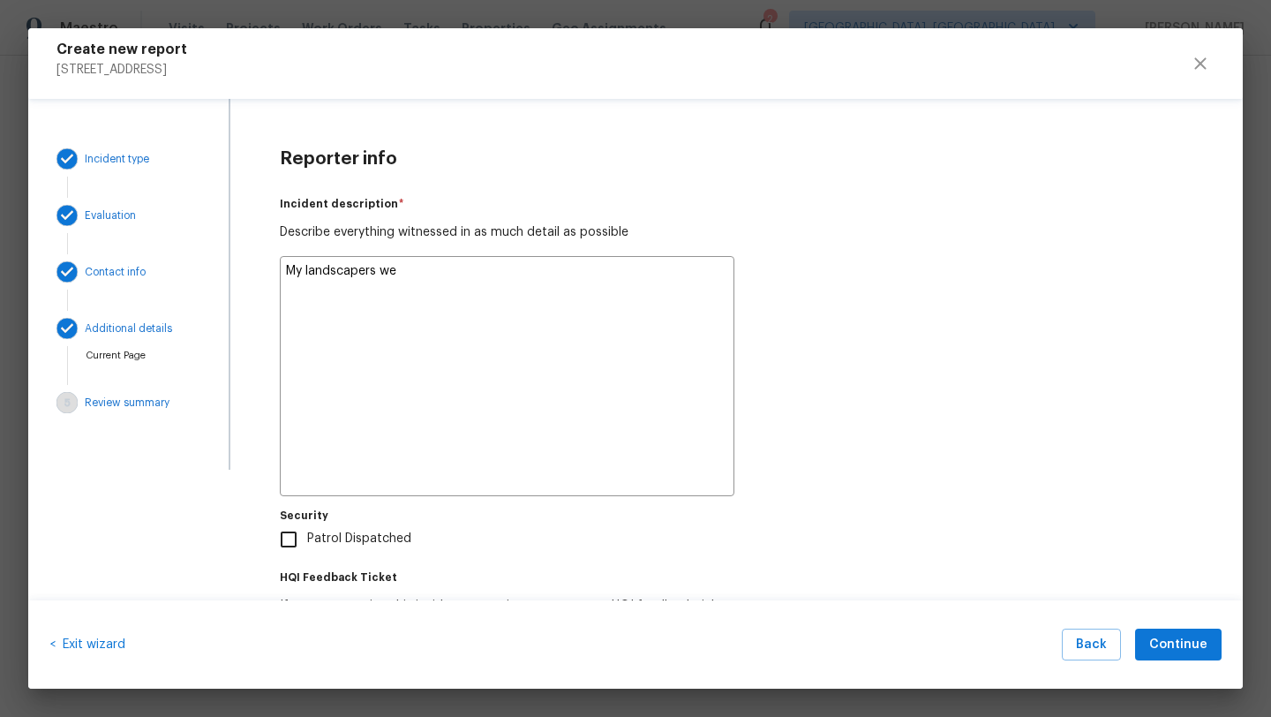
type textarea "My landscapers wer"
type textarea "x"
type textarea "My landscapers were"
type textarea "x"
type textarea "My landscapers were"
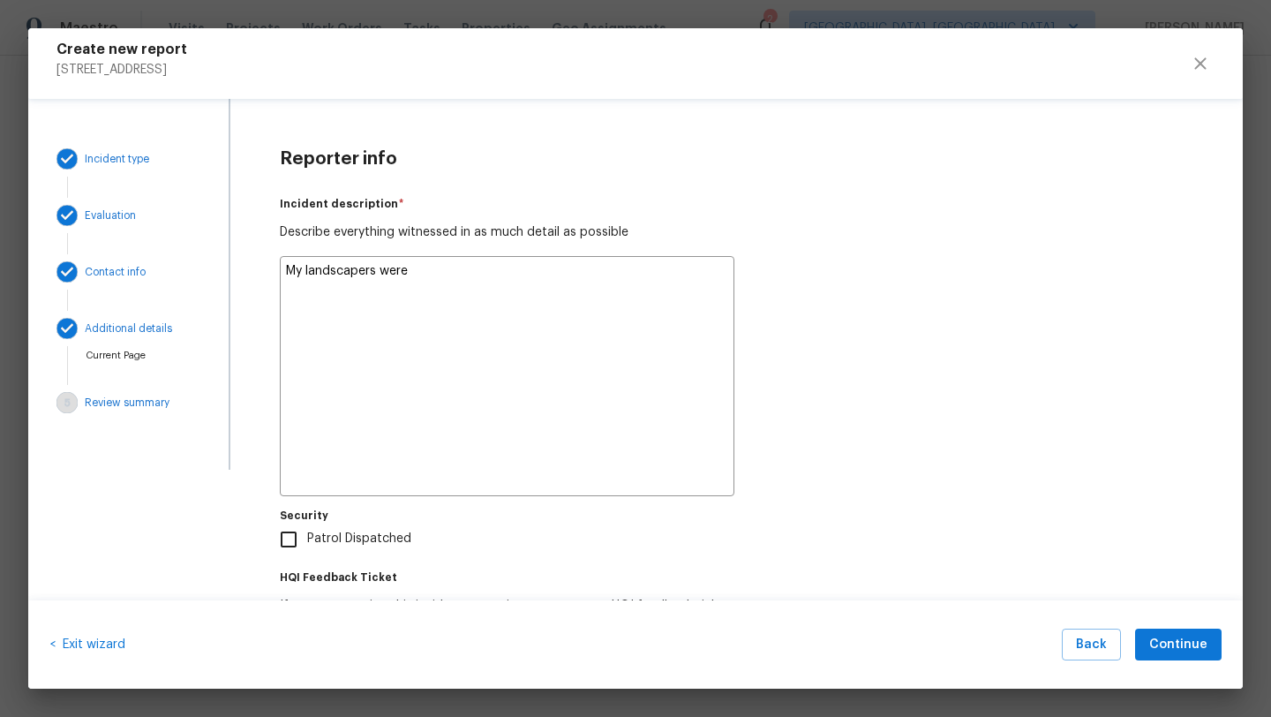
type textarea "x"
type textarea "My landscapers were j"
type textarea "x"
type textarea "My landscapers were ju"
type textarea "x"
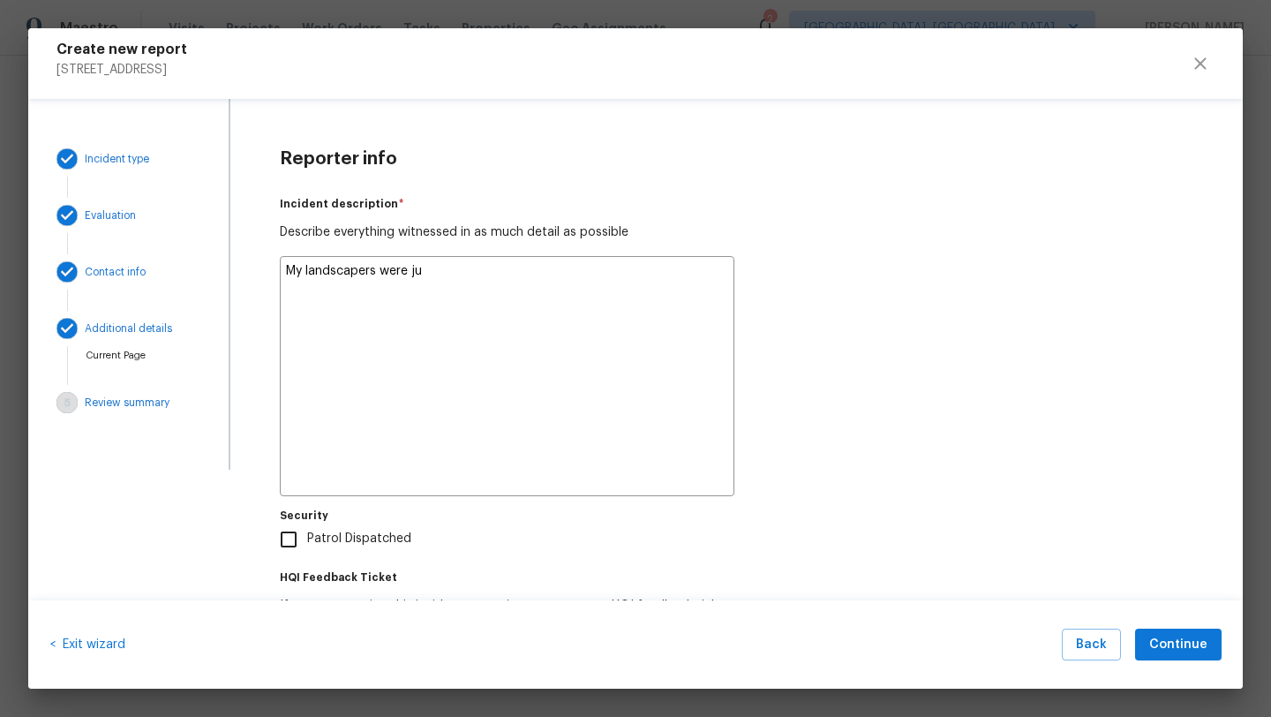
type textarea "My landscapers were jus"
type textarea "x"
type textarea "My landscapers were just"
type textarea "x"
type textarea "My landscapers were just"
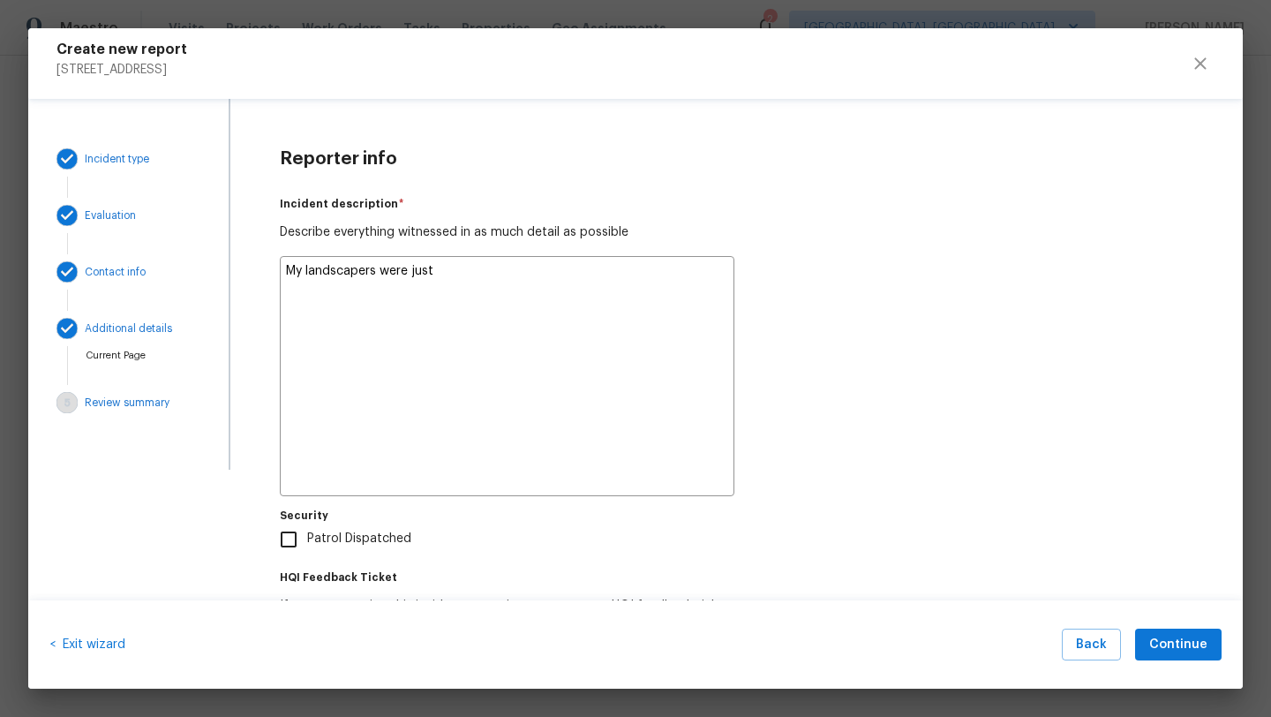
type textarea "x"
type textarea "My landscapers were just a"
type textarea "x"
type textarea "My landscapers were just at"
type textarea "x"
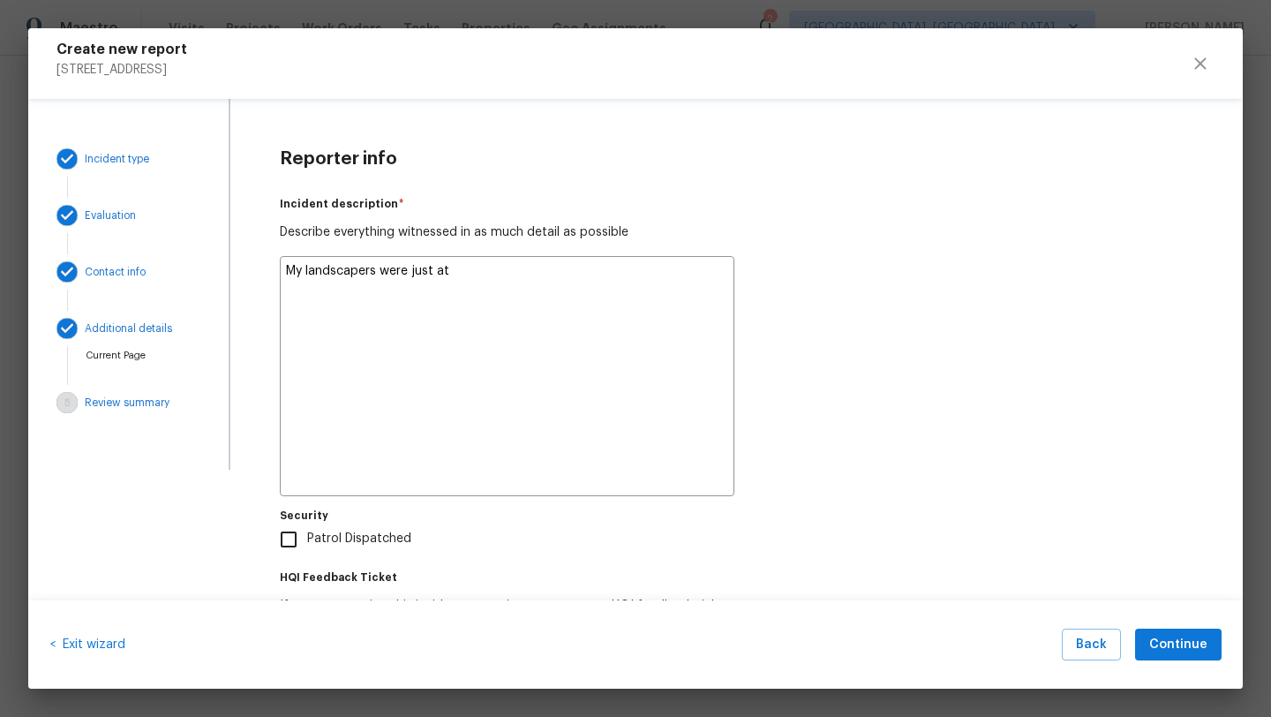
type textarea "My landscapers were just at"
type textarea "x"
type textarea "My landscapers were just at t"
type textarea "x"
type textarea "My landscapers were just at th"
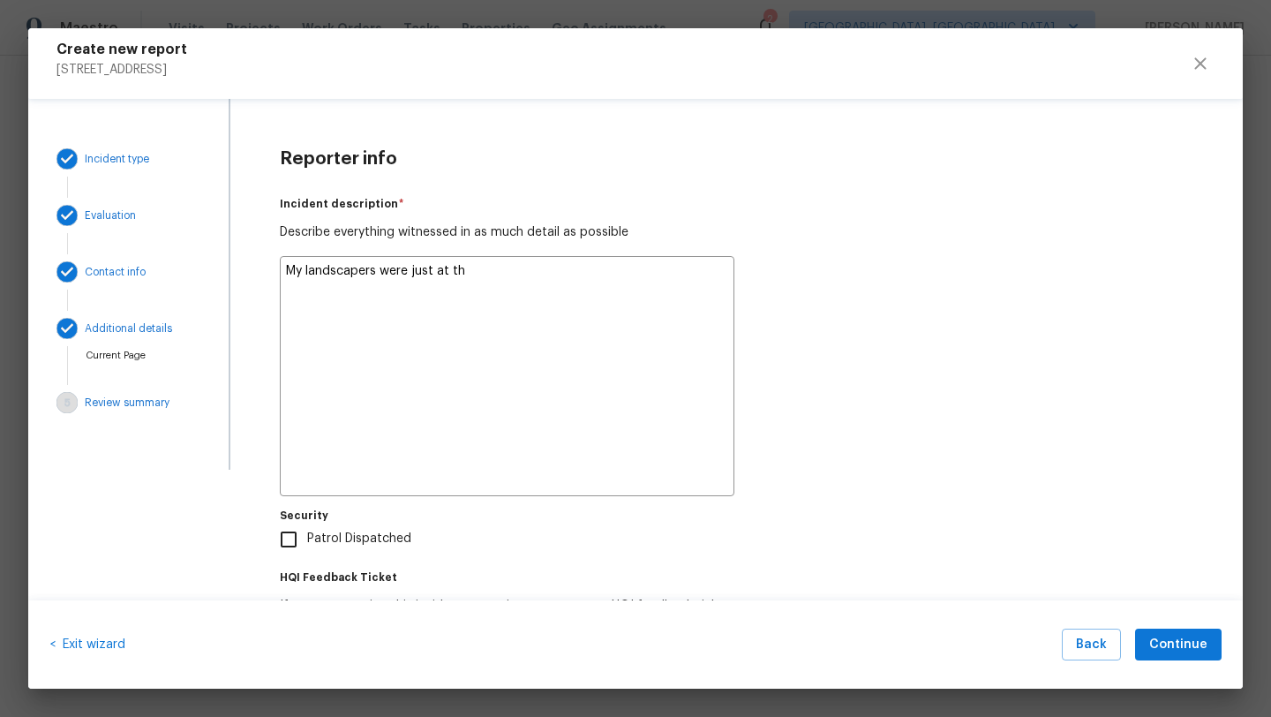
type textarea "x"
type textarea "My landscapers were just at the"
type textarea "x"
type textarea "My landscapers were just at the"
type textarea "x"
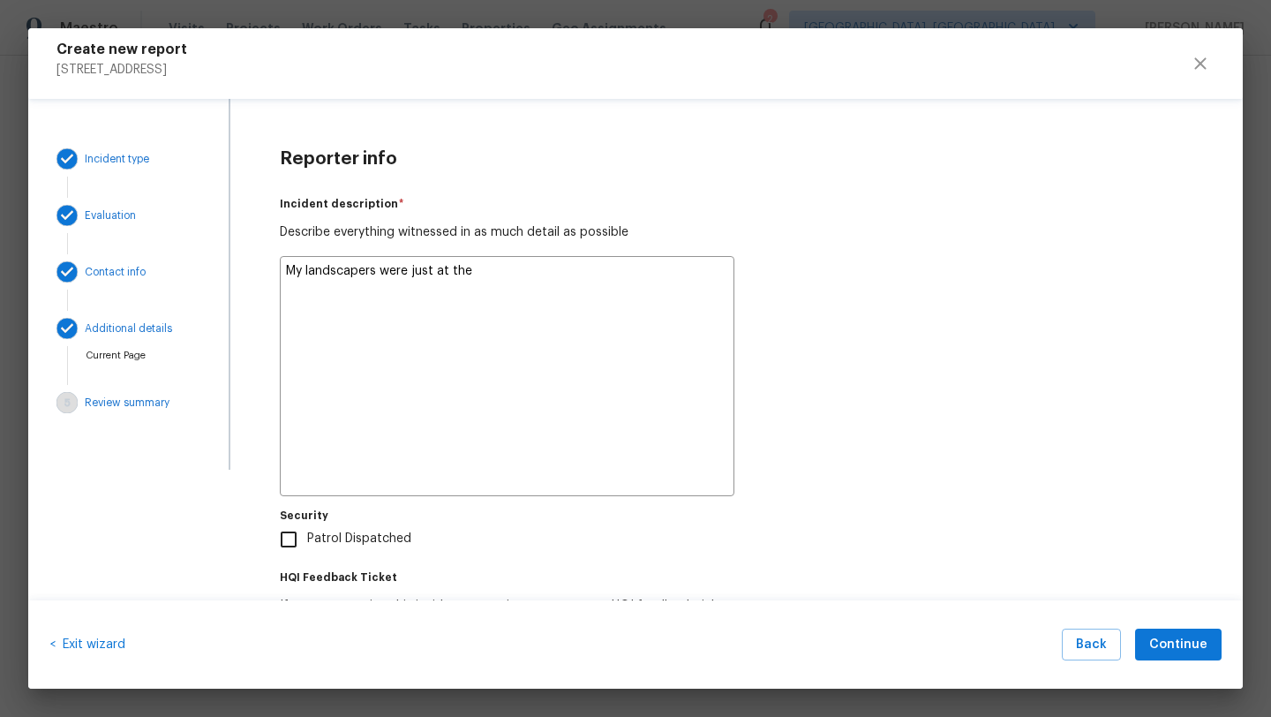
type textarea "My landscapers were just at the h"
type textarea "x"
type textarea "My landscapers were just at the ho"
type textarea "x"
type textarea "My landscapers were just at the hom"
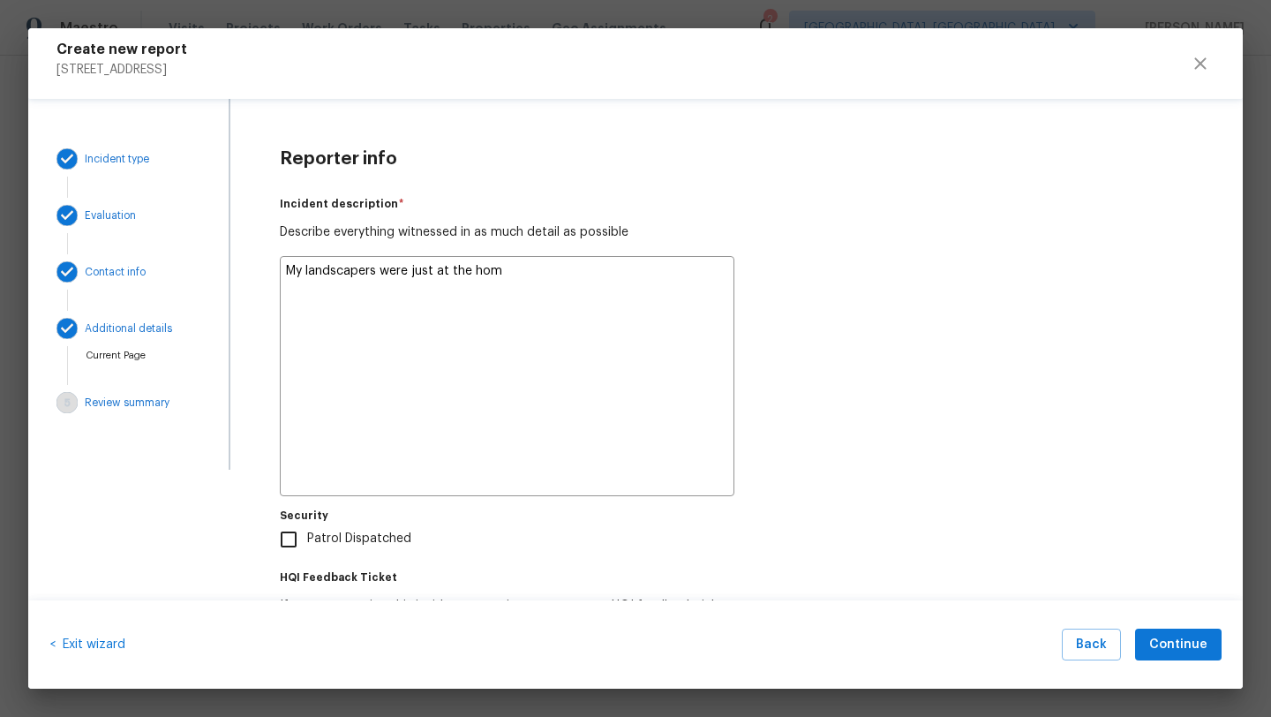
type textarea "x"
type textarea "My landscapers were just at the home"
type textarea "x"
type textarea "My landscapers were just at the home"
type textarea "x"
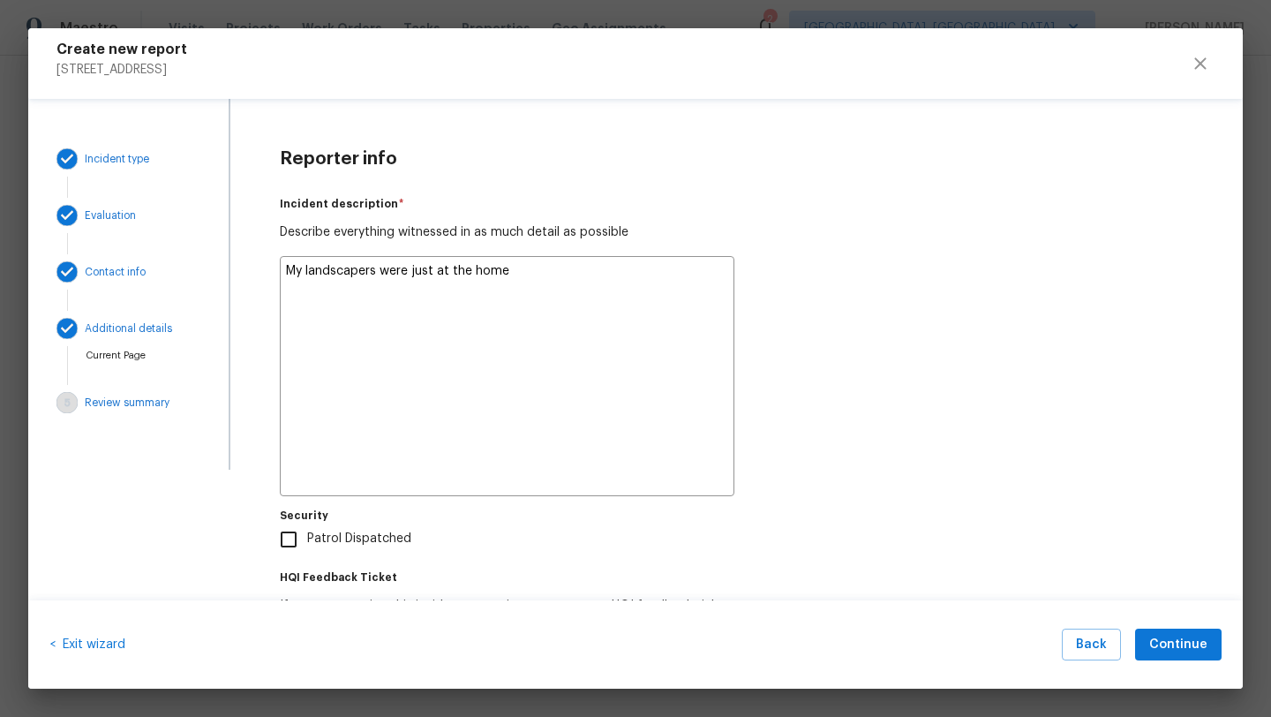
type textarea "My landscapers were just at the home a"
type textarea "x"
type textarea "My landscapers were just at the home an"
type textarea "x"
type textarea "My landscapers were just at the home and"
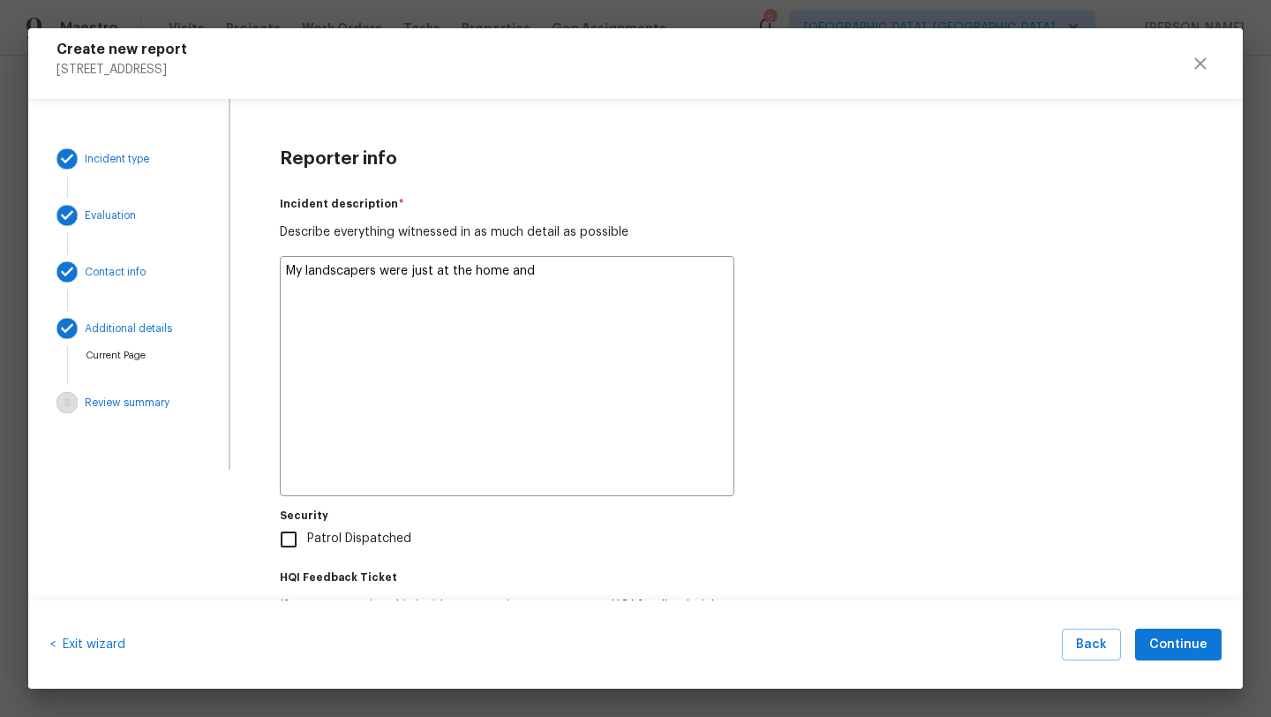
type textarea "x"
type textarea "My landscapers were just at the home and"
type textarea "x"
type textarea "My landscapers were just at the home and"
type textarea "x"
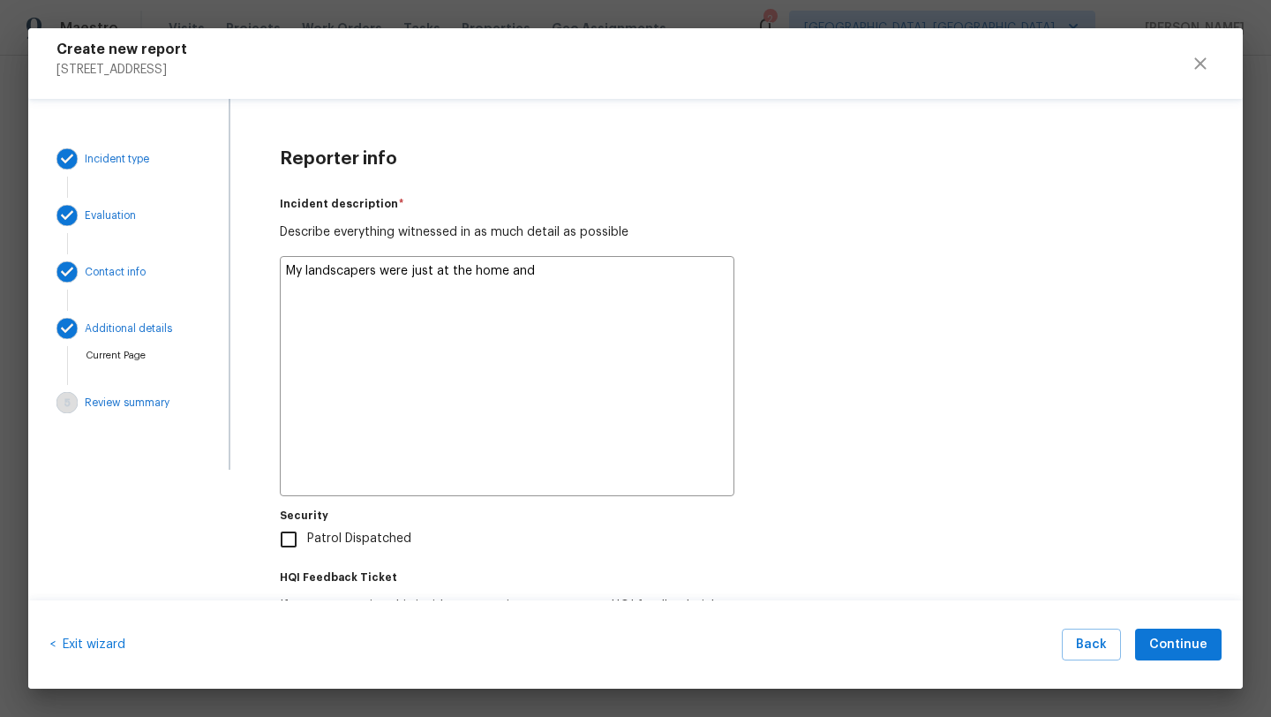
type textarea "My landscapers were just at the home an"
type textarea "x"
type textarea "My landscapers were just at the home and"
type textarea "x"
type textarea "My landscapers were just at the home and"
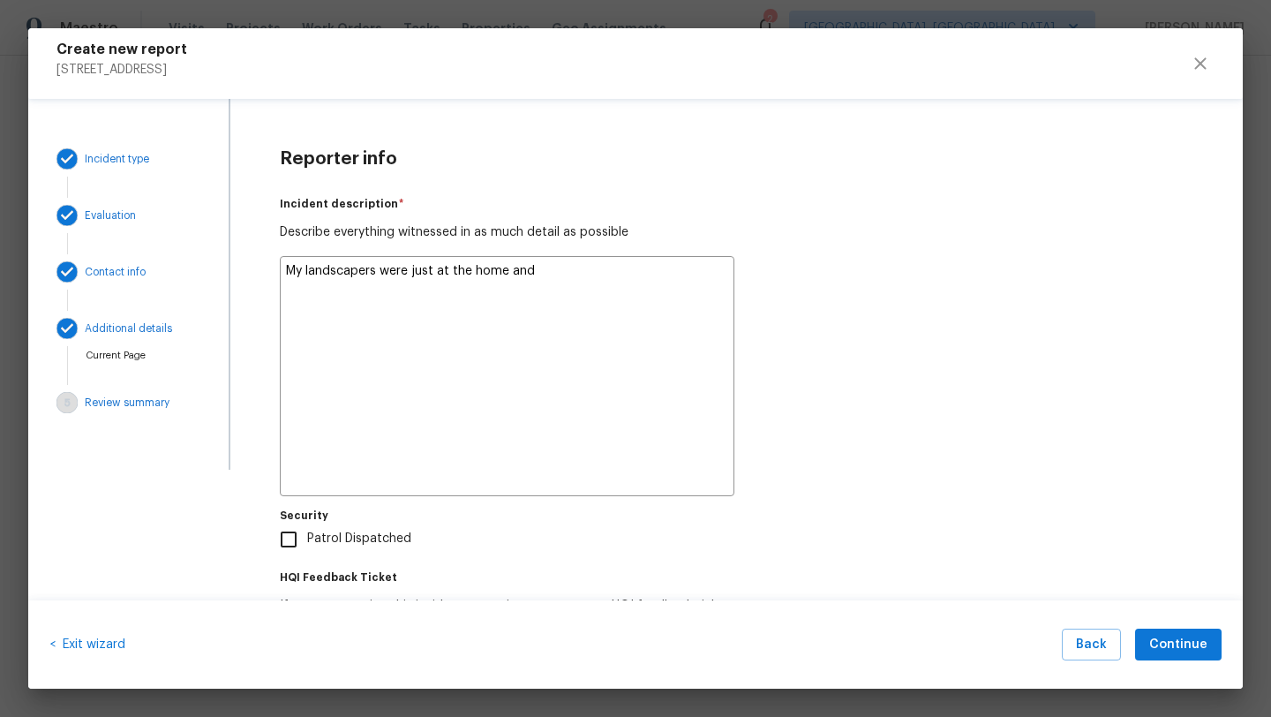
type textarea "x"
type textarea "My landscapers were just at the home and s"
type textarea "x"
type textarea "My landscapers were just at the home and st"
type textarea "x"
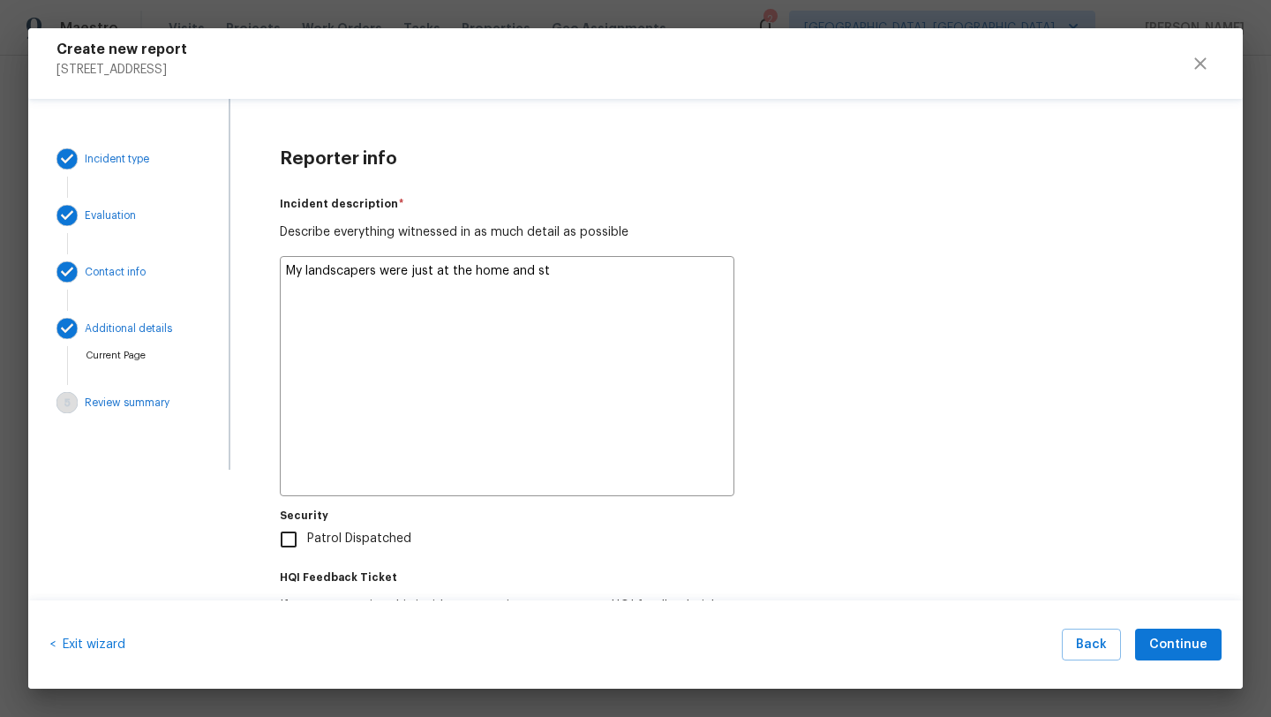
type textarea "My landscapers were just at the home and sta"
type textarea "x"
type textarea "My landscapers were just at the home and stat"
type textarea "x"
type textarea "My landscapers were just at the home and state"
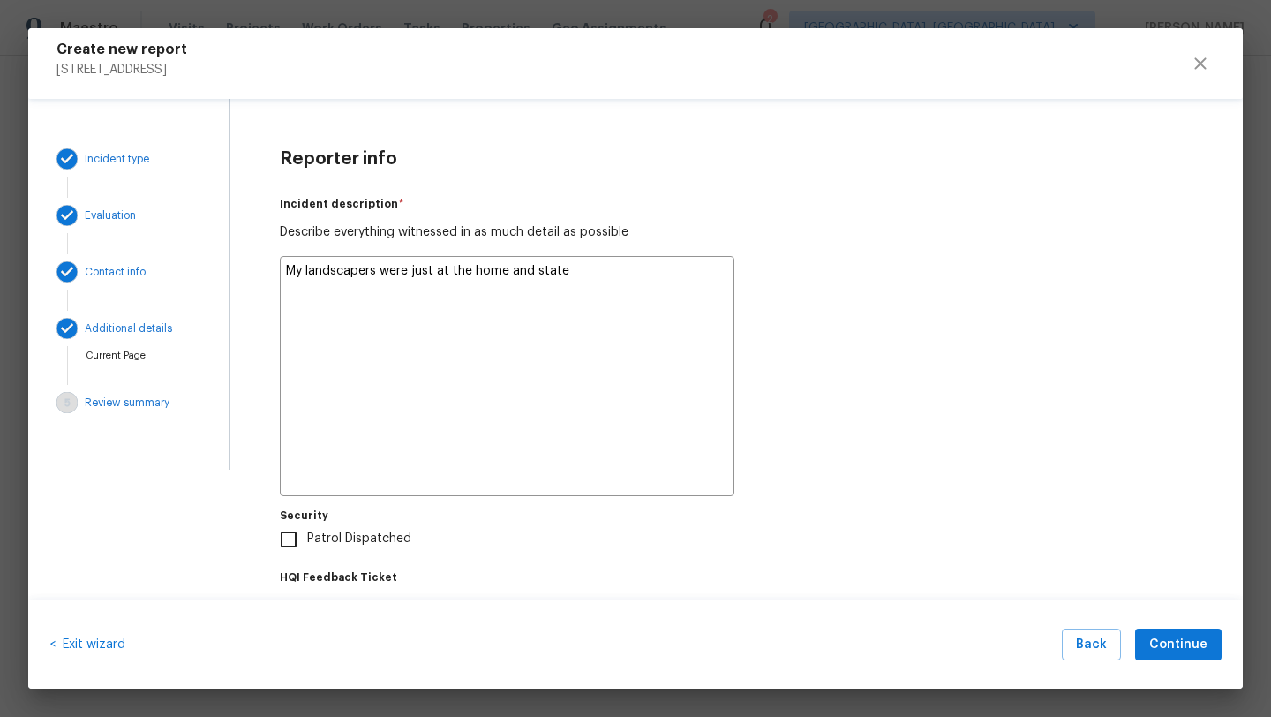
type textarea "x"
type textarea "My landscapers were just at the home and stated"
type textarea "x"
type textarea "My landscapers were just at the home and stated"
type textarea "x"
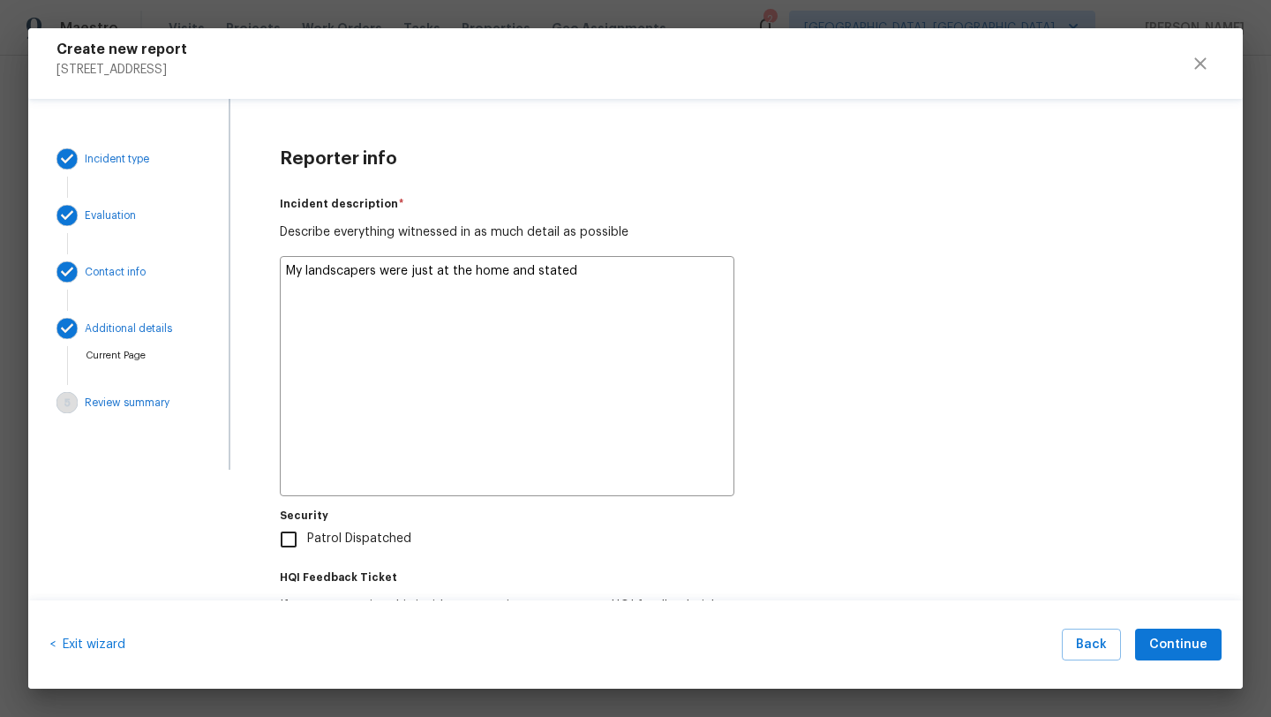
type textarea "My landscapers were just at the home and stated p"
type textarea "x"
type textarea "My landscapers were just at the home and stated pe"
type textarea "x"
type textarea "My landscapers were just at the home and stated peo"
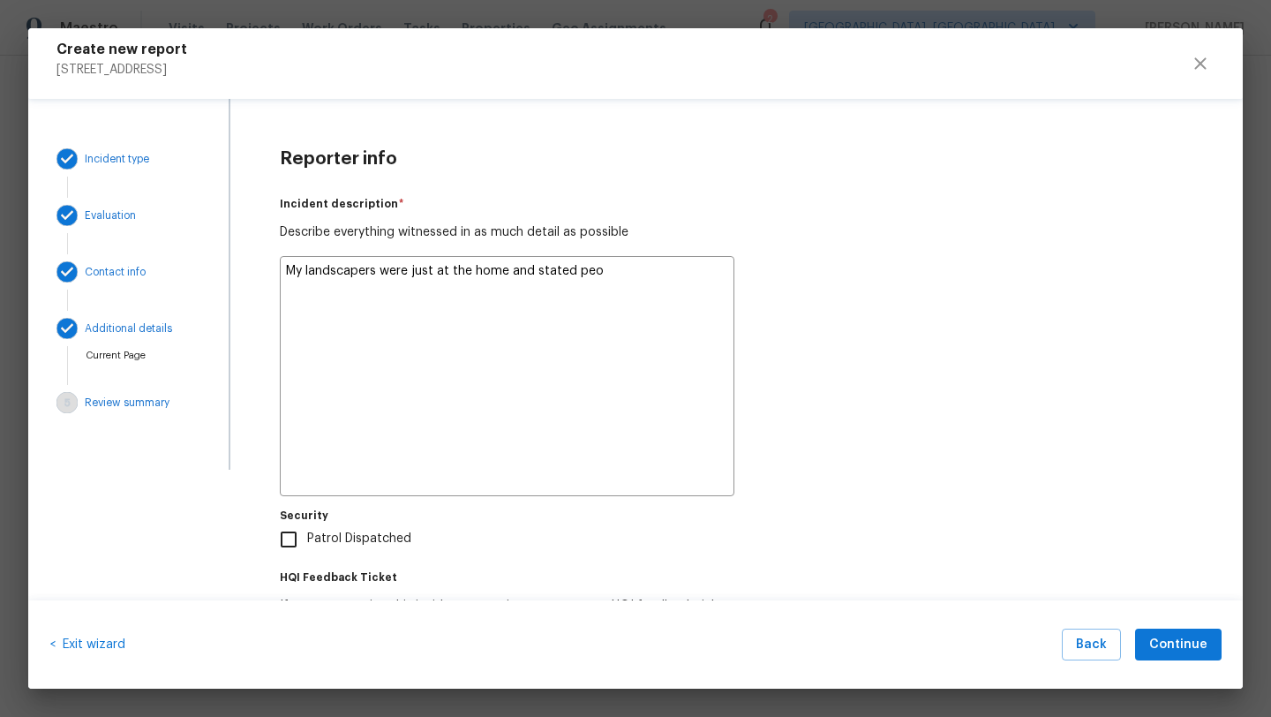
type textarea "x"
type textarea "My landscapers were just at the home and stated peop"
type textarea "x"
type textarea "My landscapers were just at the home and stated peopl"
type textarea "x"
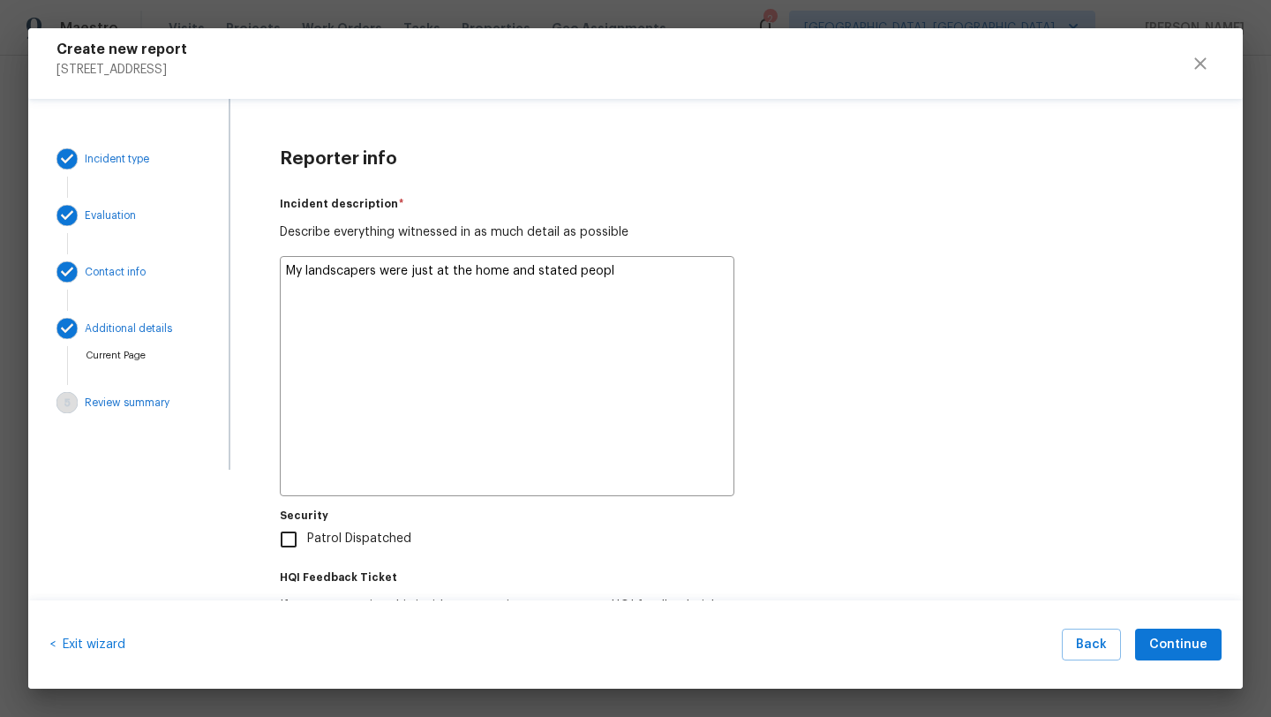
type textarea "My landscapers were just at the home and stated people"
type textarea "x"
type textarea "My landscapers were just at the home and stated people"
type textarea "x"
type textarea "My landscapers were just at the home and stated people h"
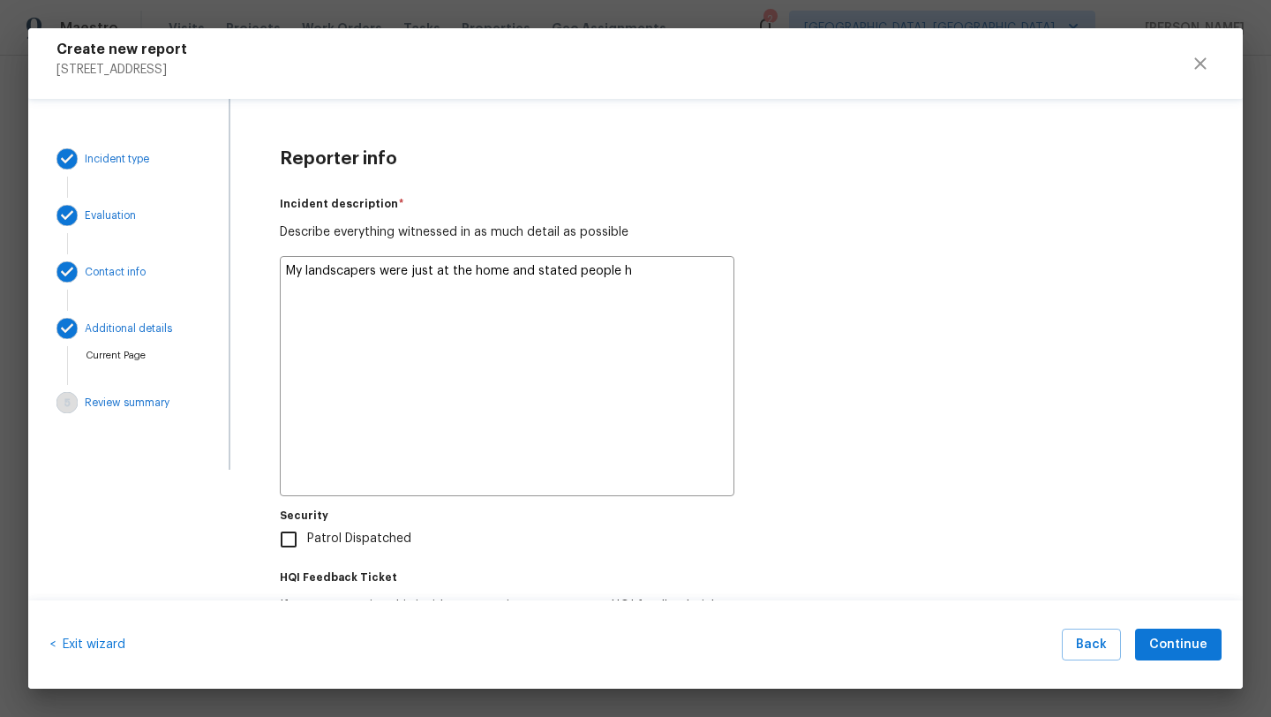
type textarea "x"
type textarea "My landscapers were just at the home and stated people ha"
type textarea "x"
type textarea "My landscapers were just at the home and stated people hav"
type textarea "x"
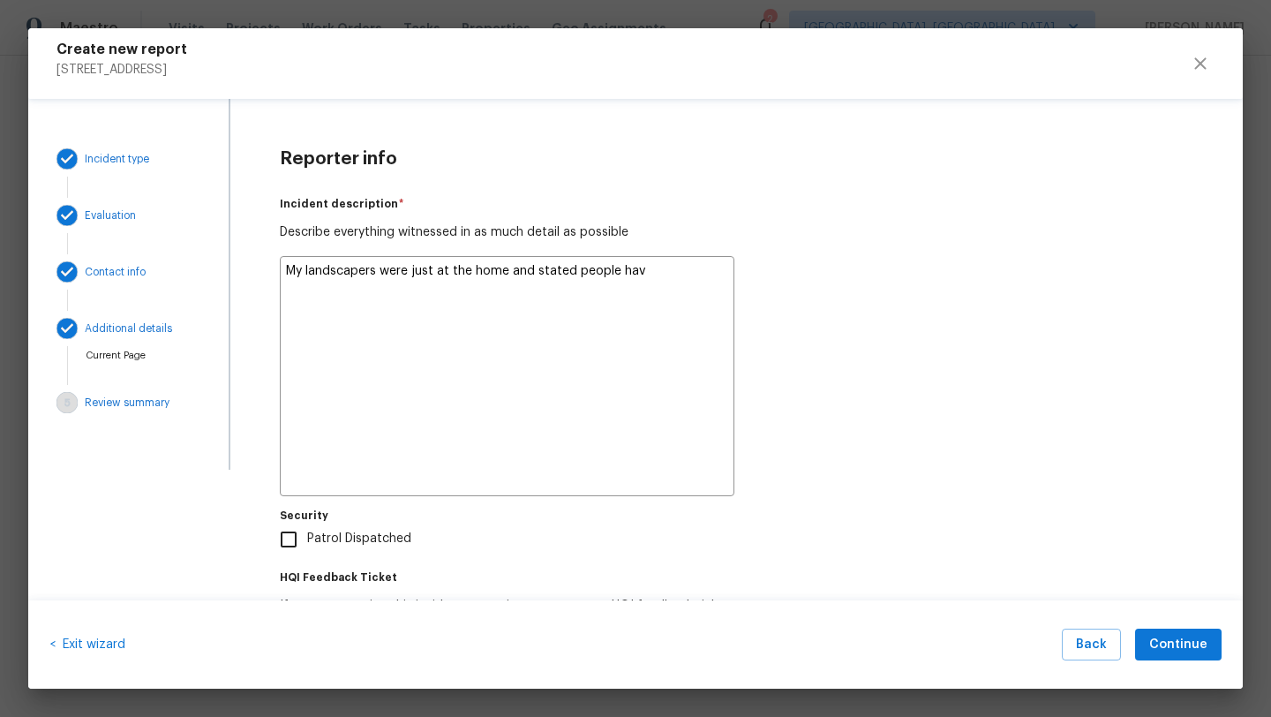
type textarea "My landscapers were just at the home and stated people have"
type textarea "x"
type textarea "My landscapers were just at the home and stated people have"
type textarea "x"
type textarea "My landscapers were just at the home and stated people have m"
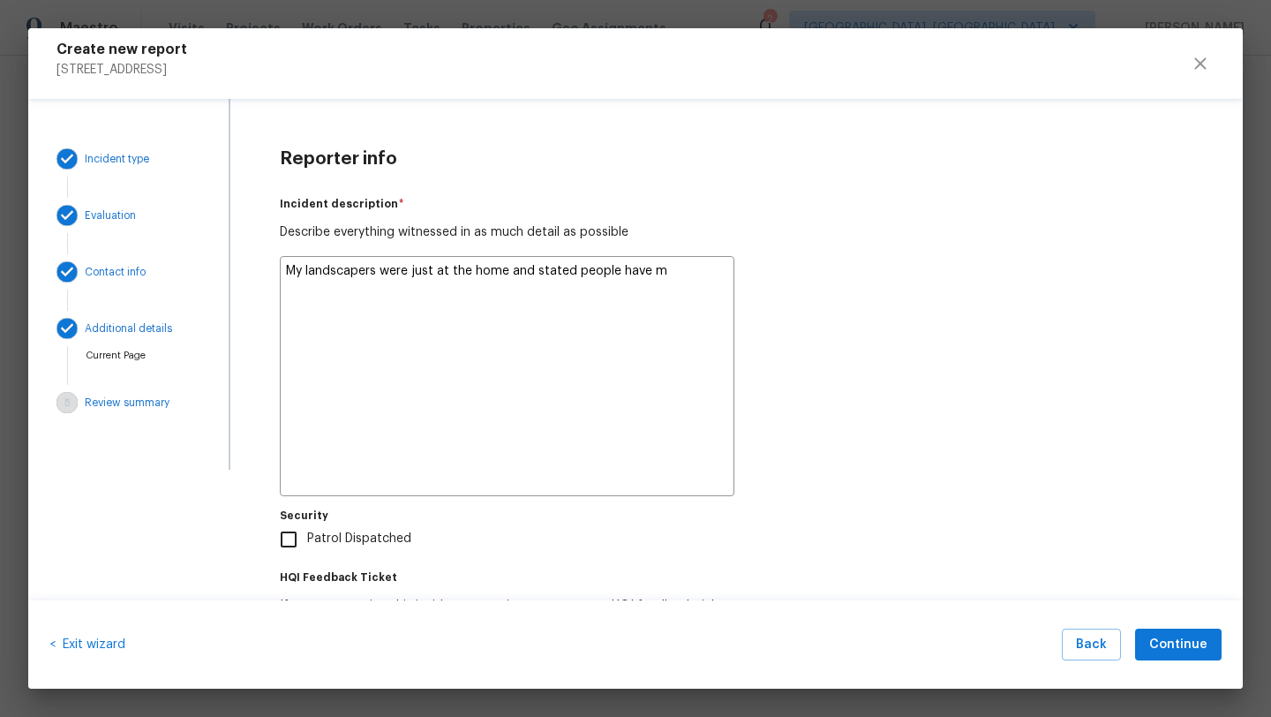
type textarea "x"
type textarea "My landscapers were just at the home and stated people have mo"
type textarea "x"
type textarea "My landscapers were just at the home and stated people have mov"
type textarea "x"
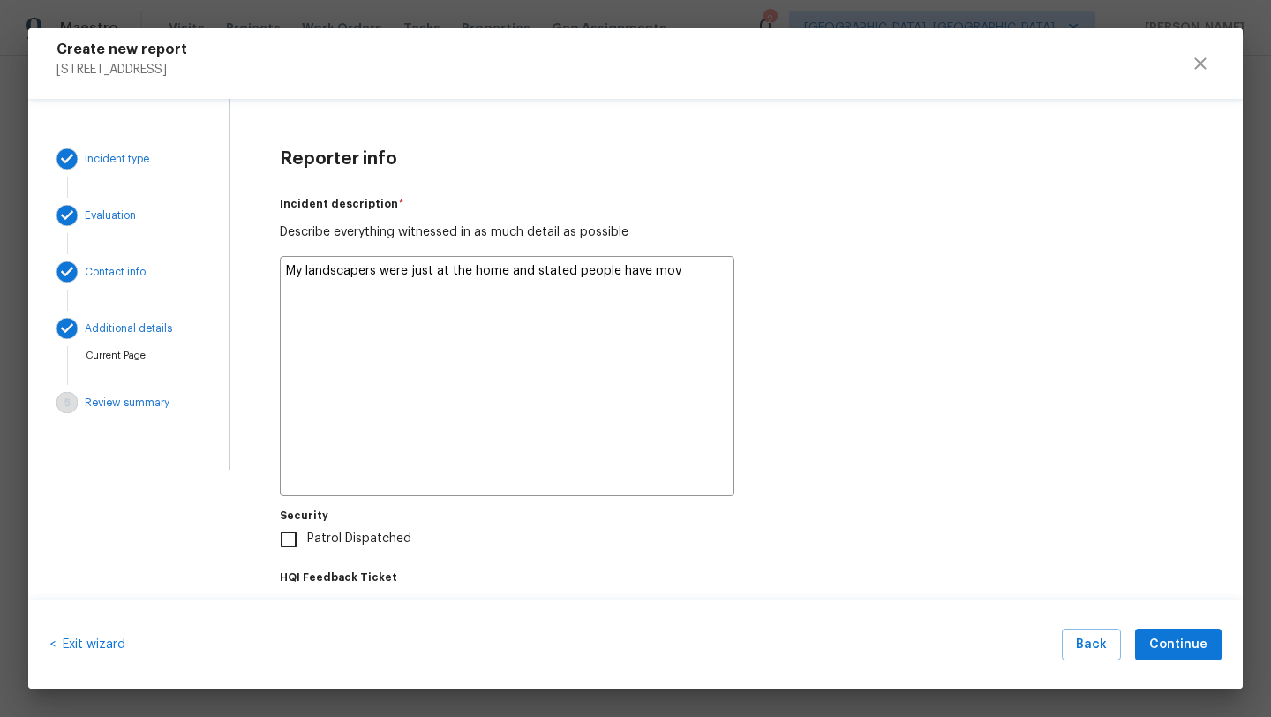
type textarea "My landscapers were just at the home and stated people have move"
type textarea "x"
type textarea "My landscapers were just at the home and stated people have moved"
type textarea "x"
type textarea "My landscapers were just at the home and stated people have moved"
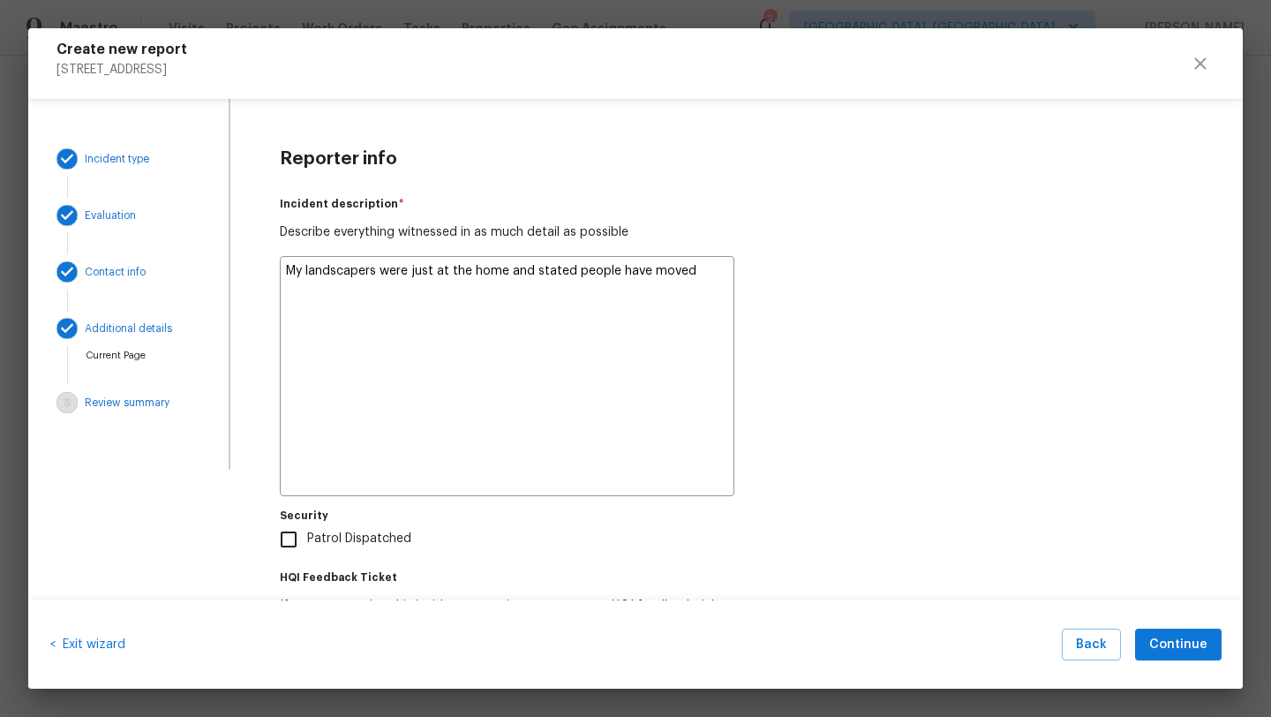
type textarea "x"
type textarea "My landscapers were just at the home and stated people have moved i"
type textarea "x"
type textarea "My landscapers were just at the home and stated people have moved in"
type textarea "x"
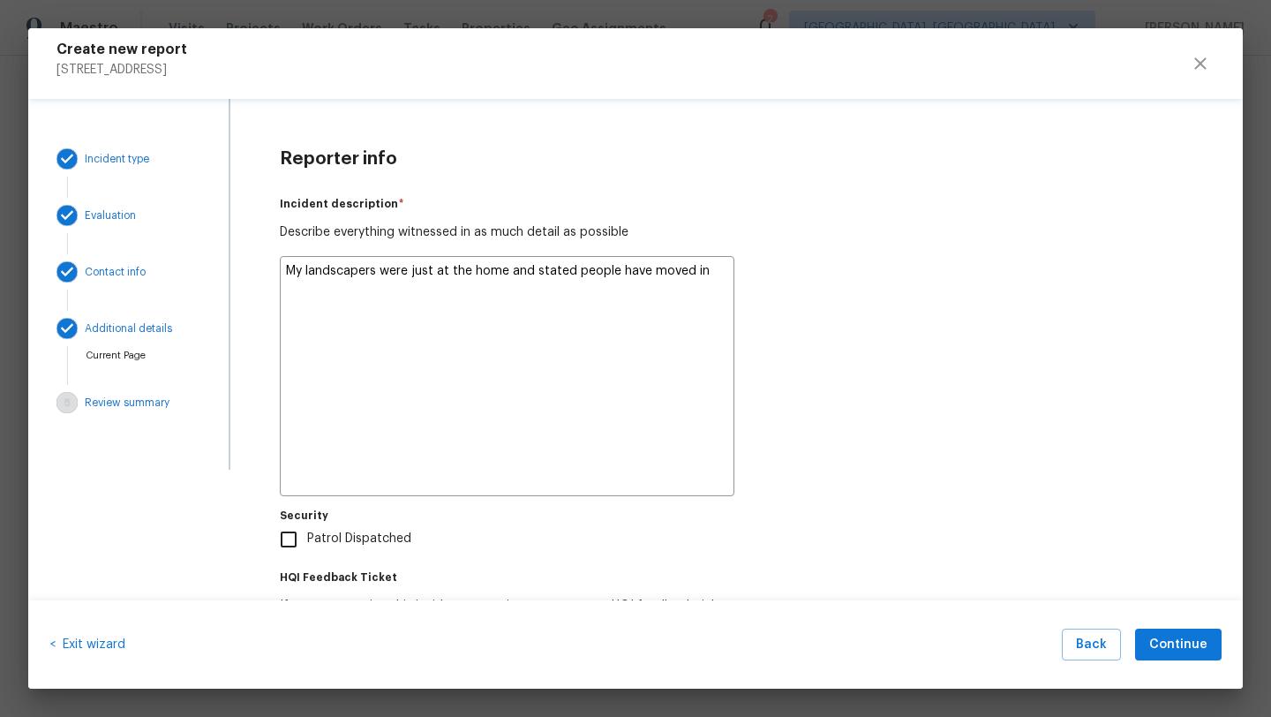
type textarea "My landscapers were just at the home and stated people have moved in"
type textarea "x"
type textarea "My landscapers were just at the home and stated people have moved in t"
type textarea "x"
type textarea "My landscapers were just at the home and stated people have moved in th"
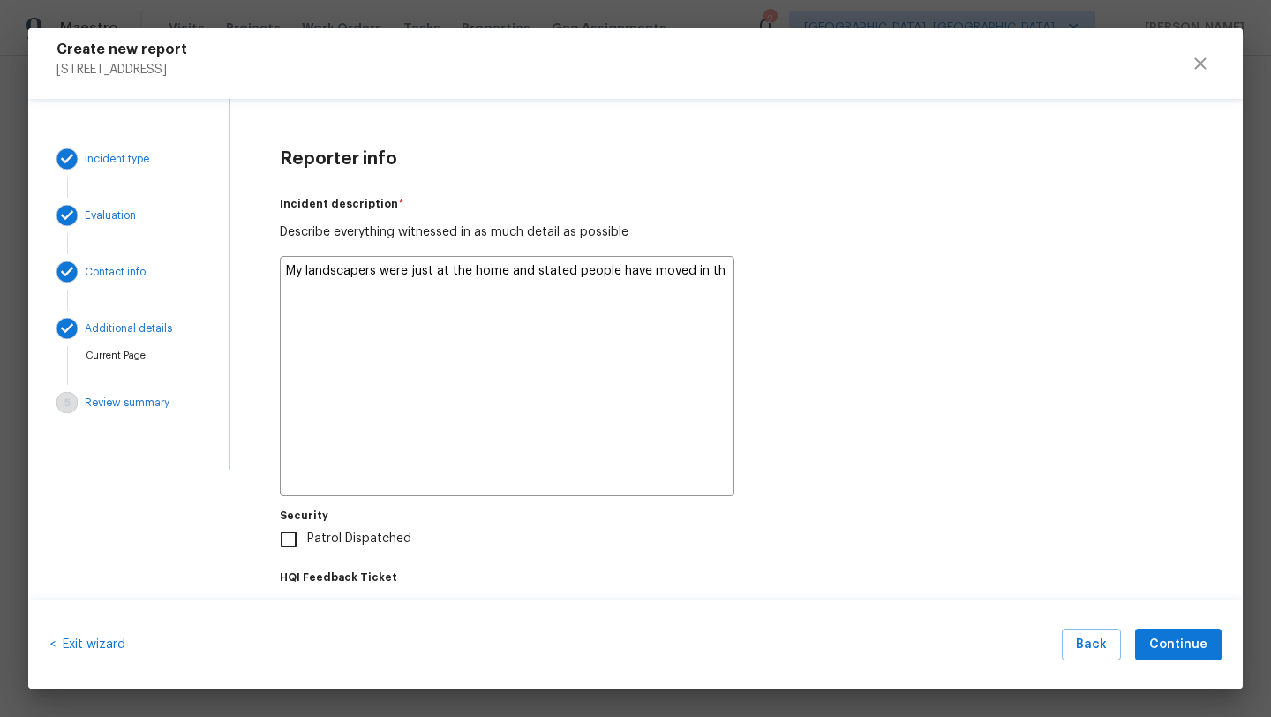
type textarea "x"
type textarea "My landscapers were just at the home and stated people have moved in the"
type textarea "x"
type textarea "My landscapers were just at the home and stated people have moved in ther"
type textarea "x"
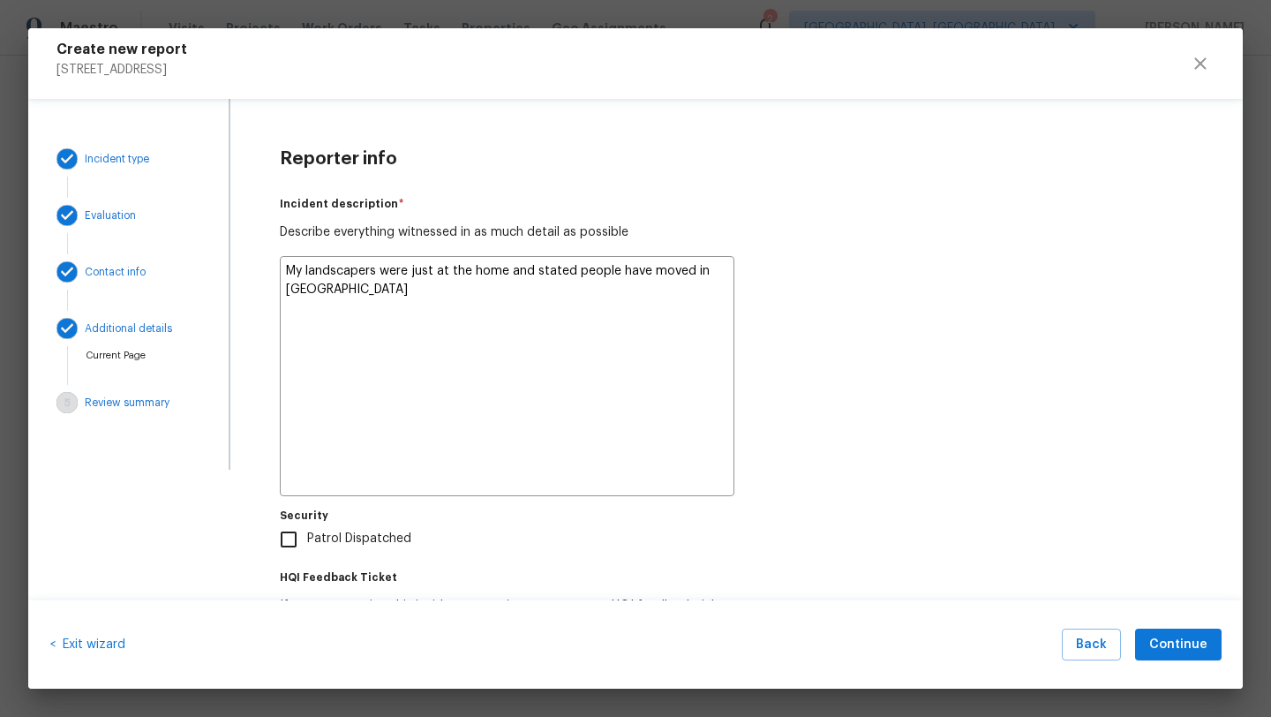
type textarea "My landscapers were just at the home and stated people have moved in there"
type textarea "x"
type textarea "My landscapers were just at the home and stated people have moved in there"
type textarea "x"
type textarea "My landscapers were just at the home and stated people have moved in there i"
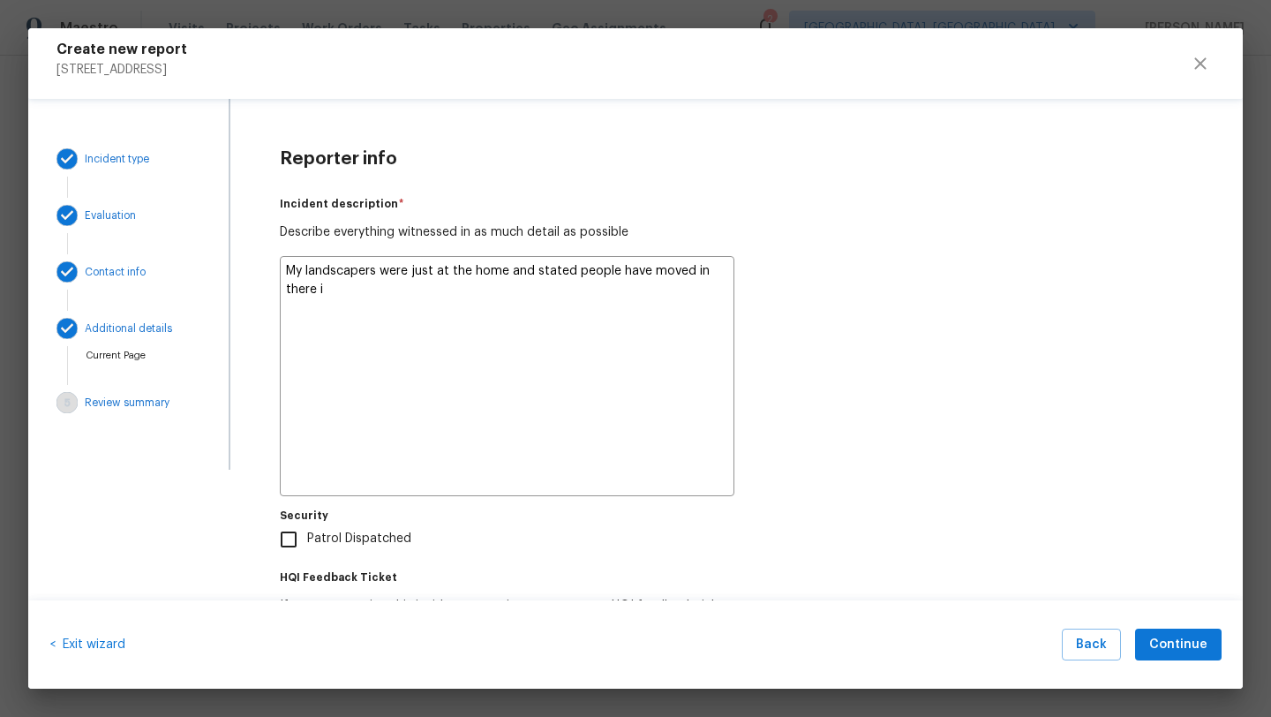
type textarea "x"
type textarea "My landscapers were just at the home and stated people have moved in there is"
type textarea "x"
type textarea "My landscapers were just at the home and stated people have moved in there is"
type textarea "x"
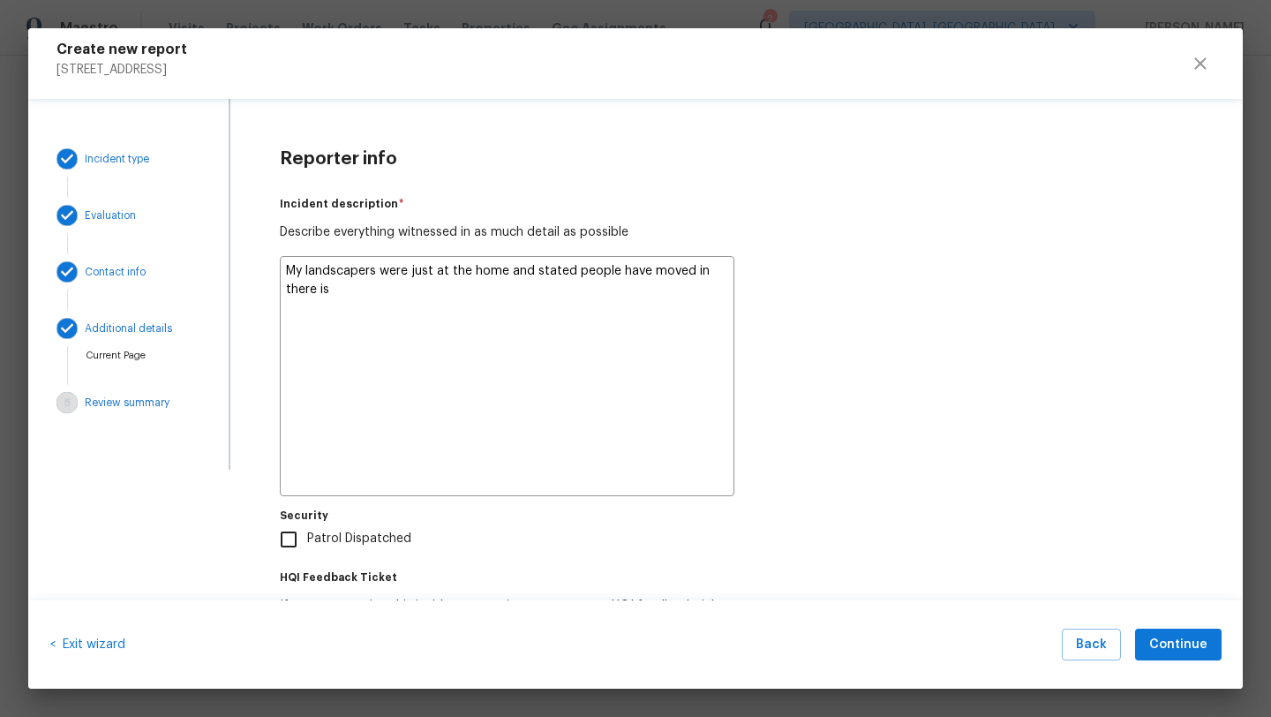
type textarea "My landscapers were just at the home and stated people have moved in there is s"
type textarea "x"
type textarea "My landscapers were just at the home and stated people have moved in there is st"
type textarea "x"
type textarea "My landscapers were just at the home and stated people have moved in there is s…"
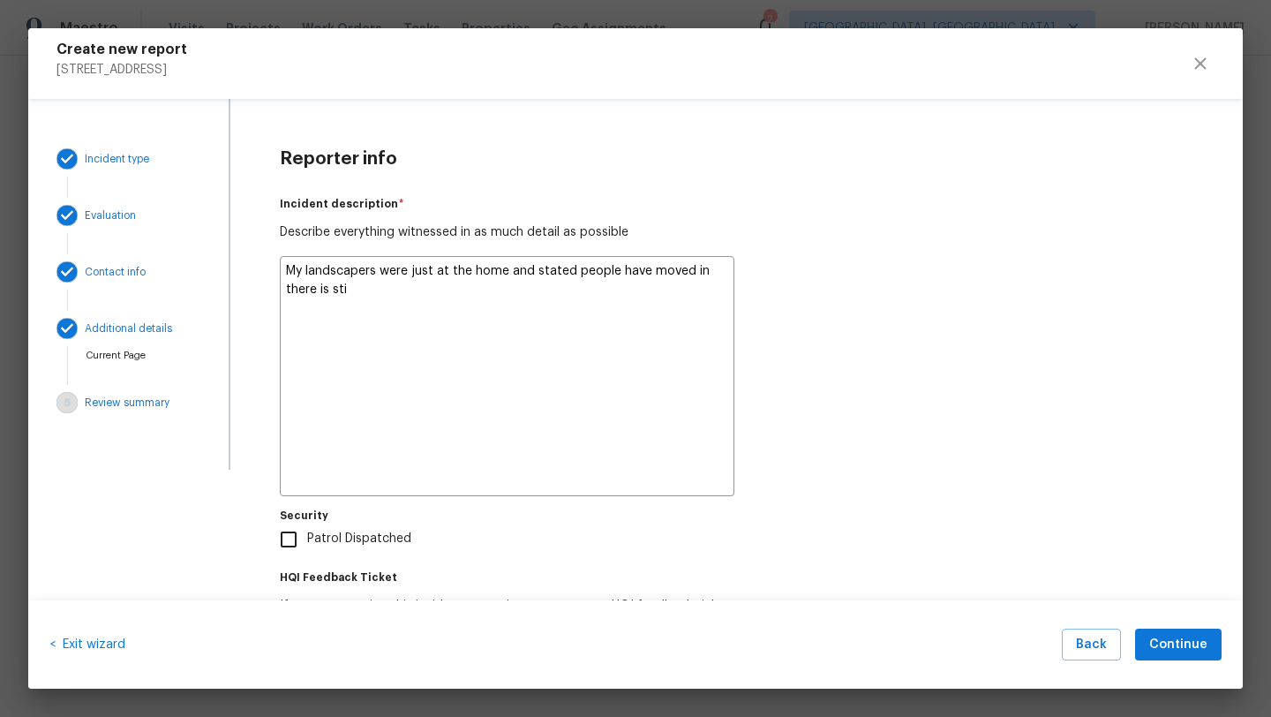
type textarea "x"
type textarea "My landscapers were just at the home and stated people have moved in there is st"
type textarea "x"
type textarea "My landscapers were just at the home and stated people have moved in there is s…"
type textarea "x"
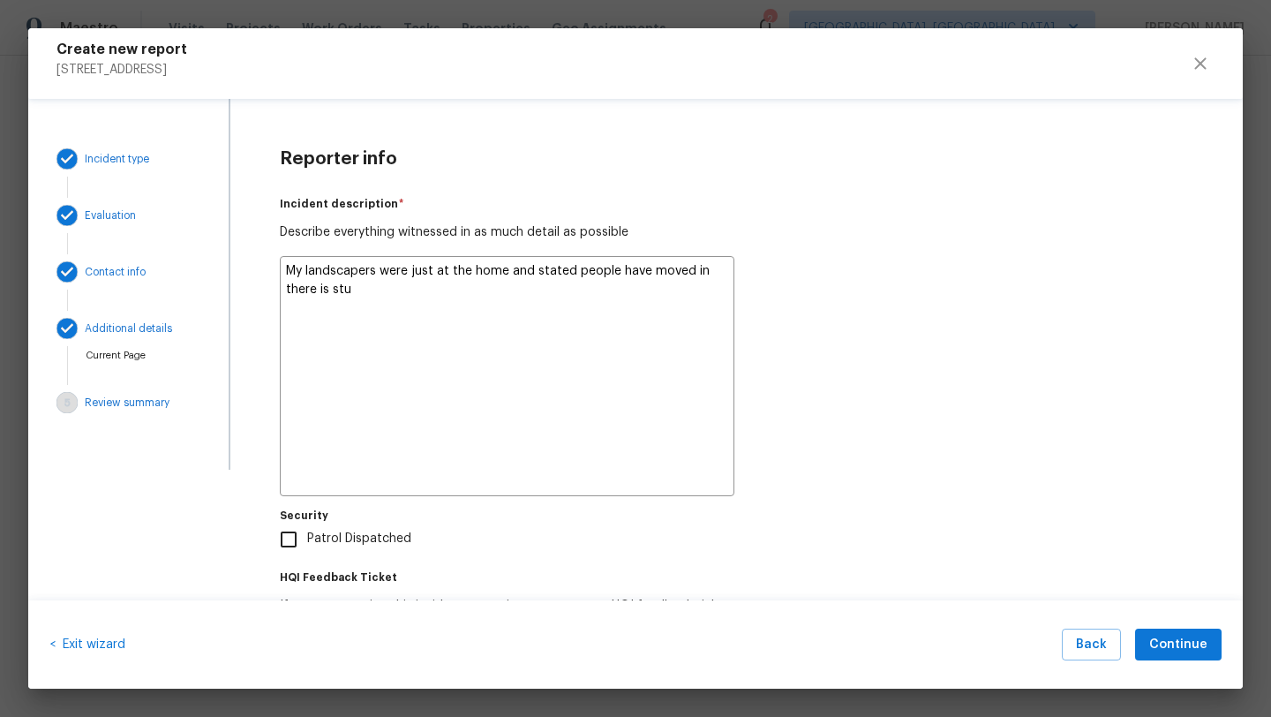
type textarea "My landscapers were just at the home and stated people have moved in there is s…"
type textarea "x"
type textarea "My landscapers were just at the home and stated people have moved in there is s…"
type textarea "x"
type textarea "My landscapers were just at the home and stated people have moved in there is s…"
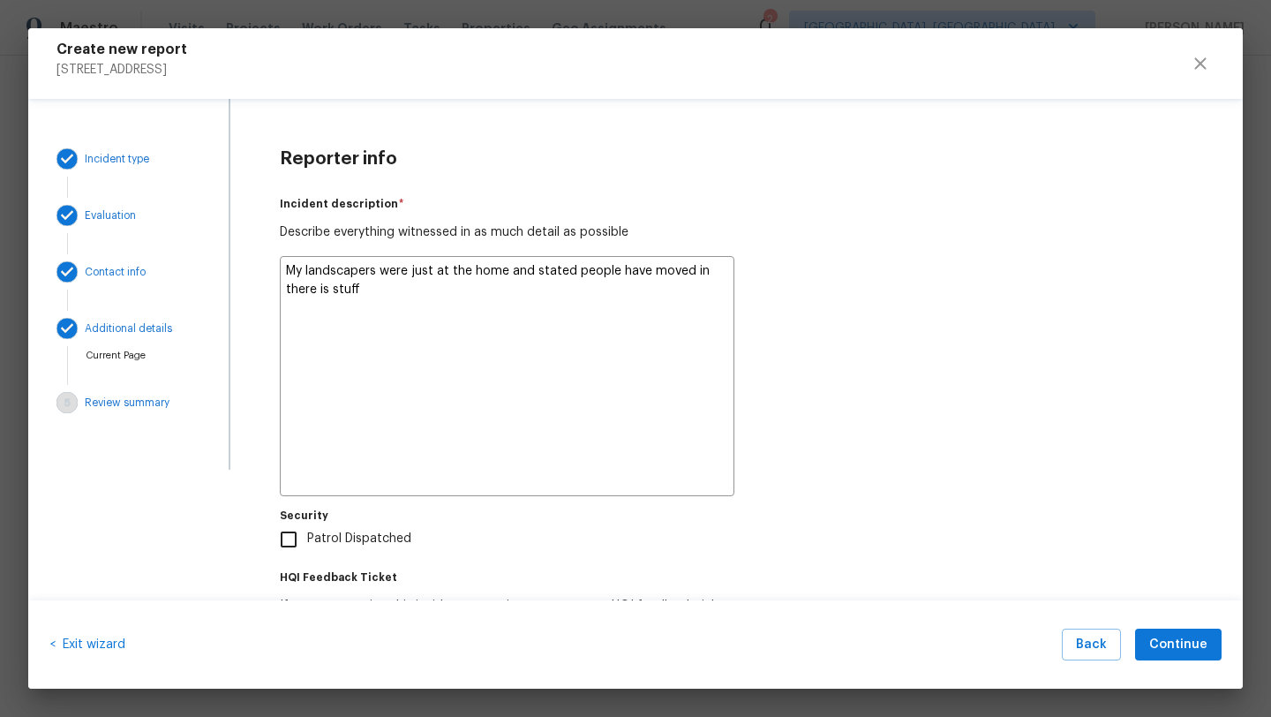
type textarea "x"
type textarea "My landscapers were just at the home and stated people have moved in there is s…"
type textarea "x"
type textarea "My landscapers were just at the home and stated people have moved in there is s…"
type textarea "x"
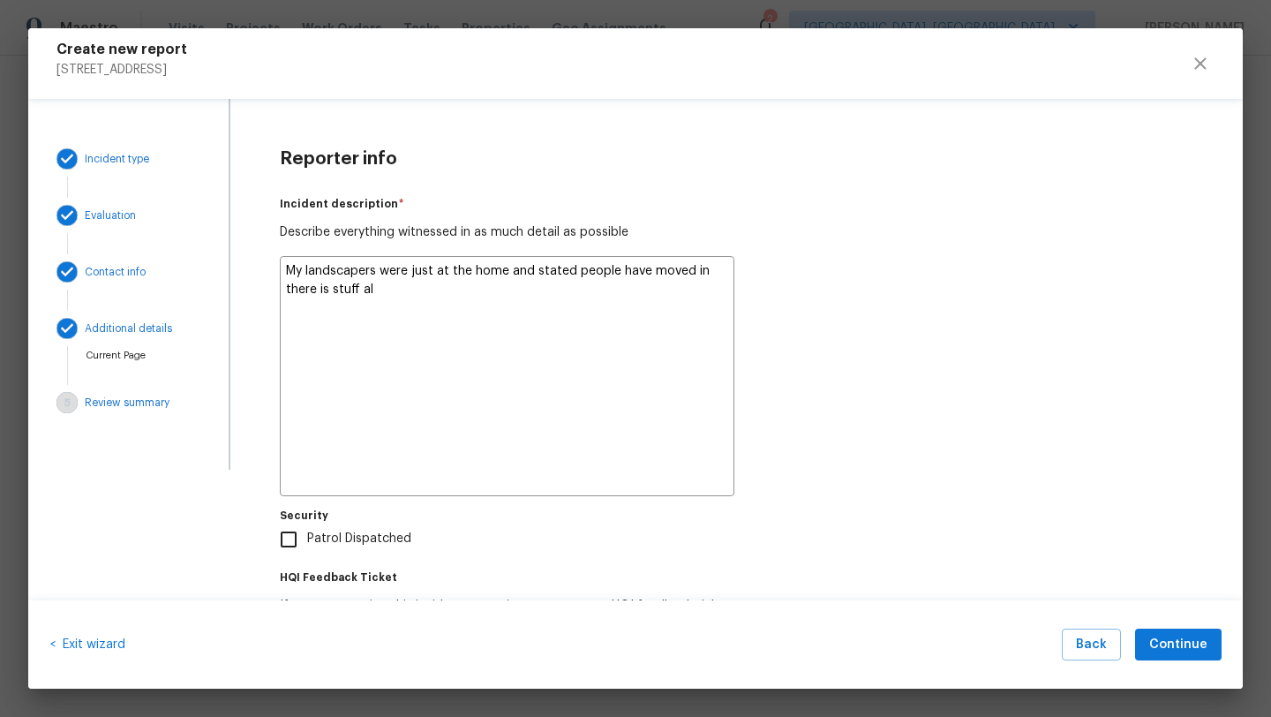
type textarea "My landscapers were just at the home and stated people have moved in there is s…"
type textarea "x"
type textarea "My landscapers were just at the home and stated people have moved in there is s…"
type textarea "x"
type textarea "My landscapers were just at the home and stated people have moved in there is s…"
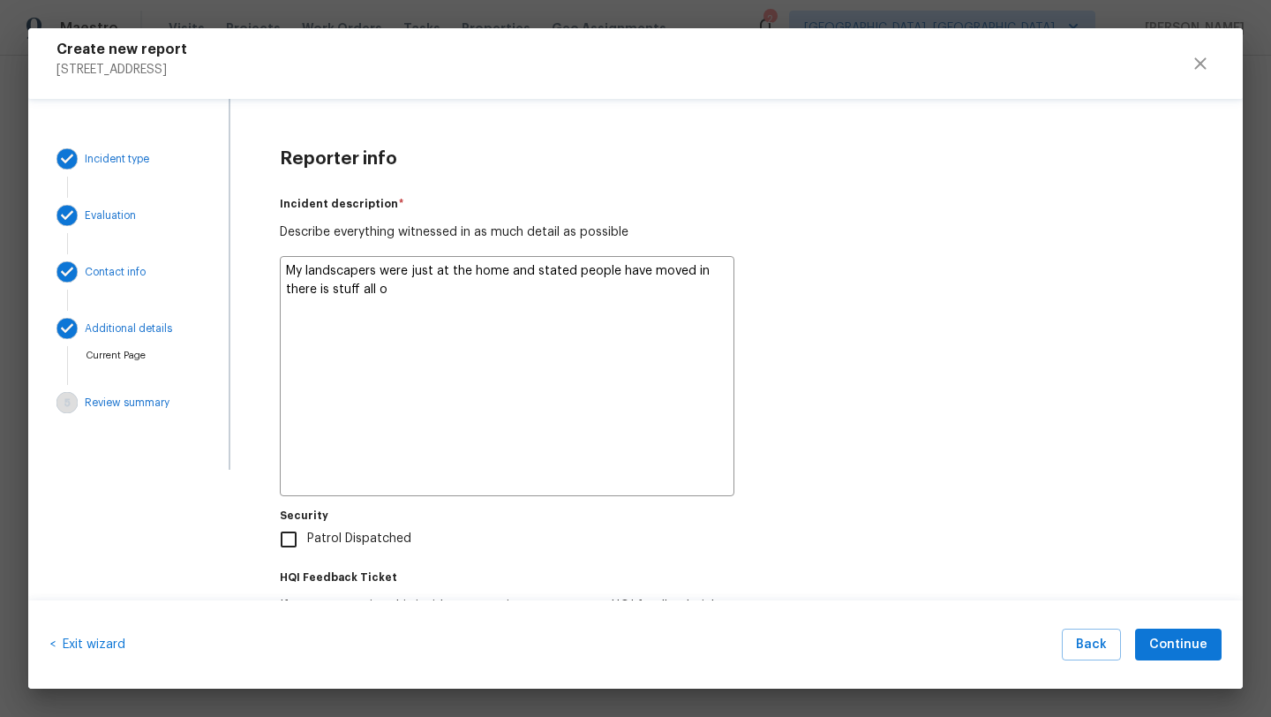
type textarea "x"
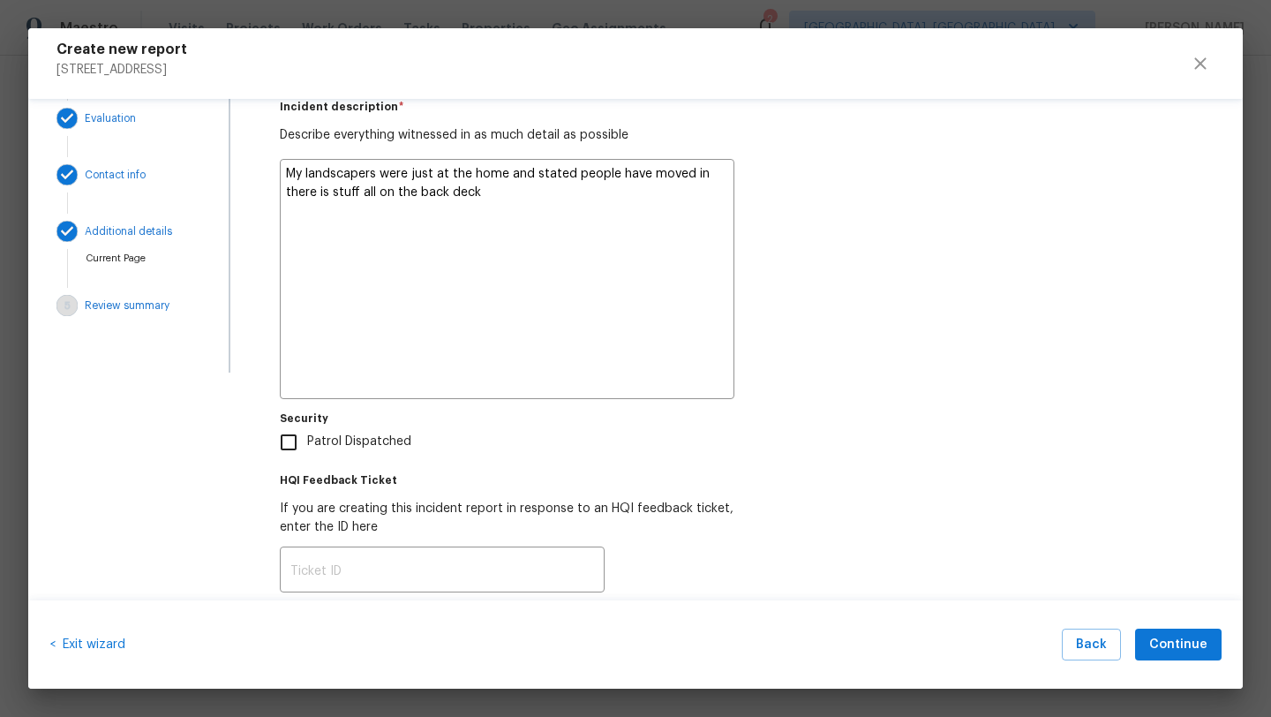
scroll to position [139, 0]
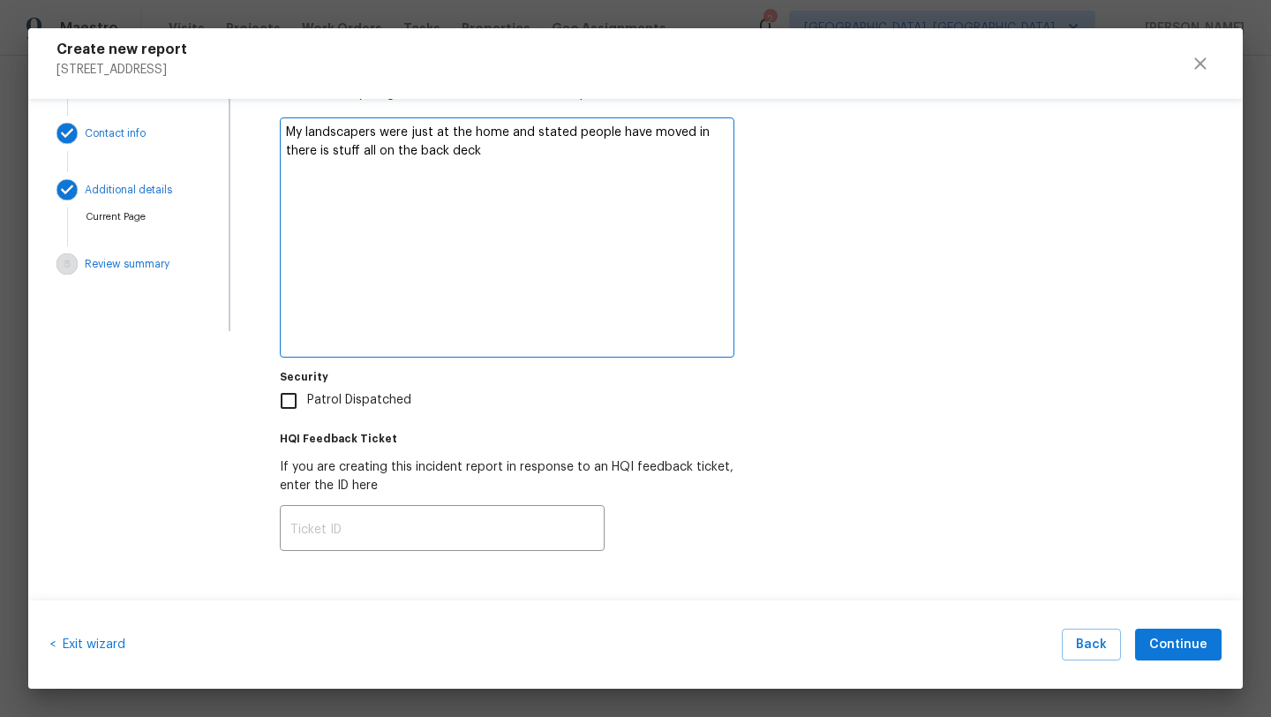
click at [290, 397] on input "Patrol Dispatched" at bounding box center [288, 400] width 37 height 37
click at [485, 155] on textarea "My landscapers were just at the home and stated people have moved in there is s…" at bounding box center [507, 237] width 454 height 240
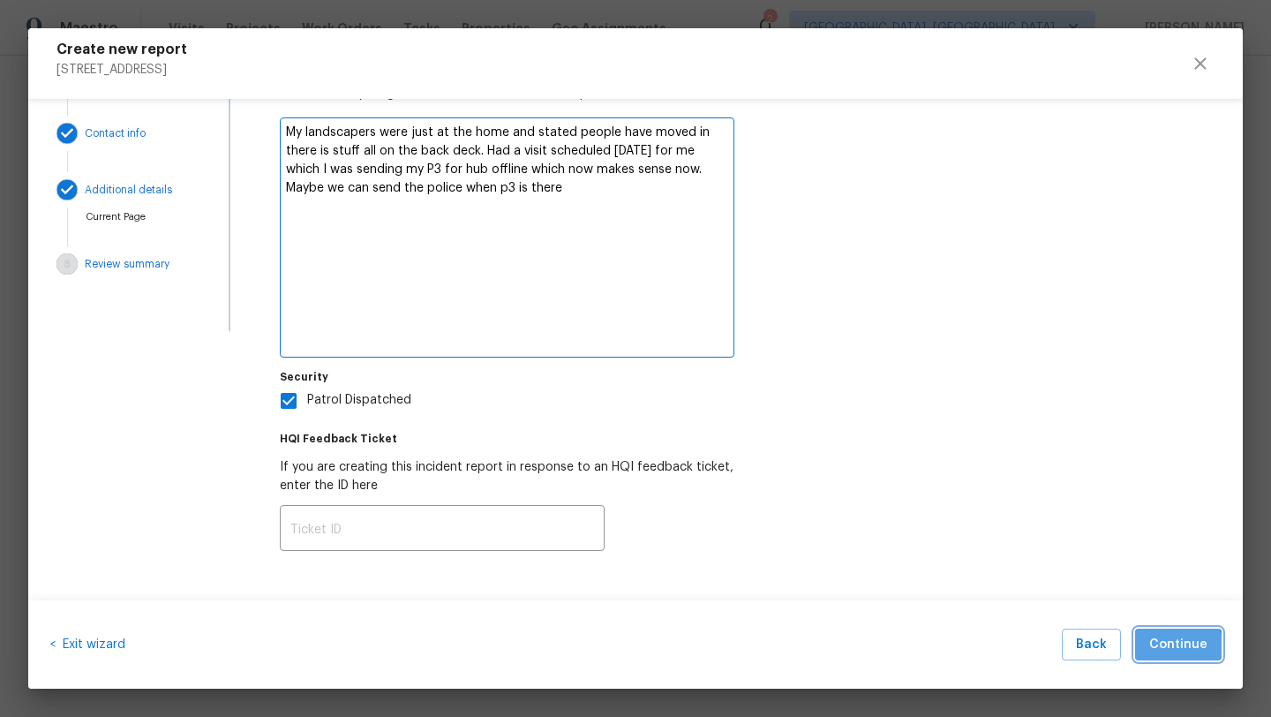
click at [1178, 649] on span "Continue" at bounding box center [1178, 645] width 58 height 22
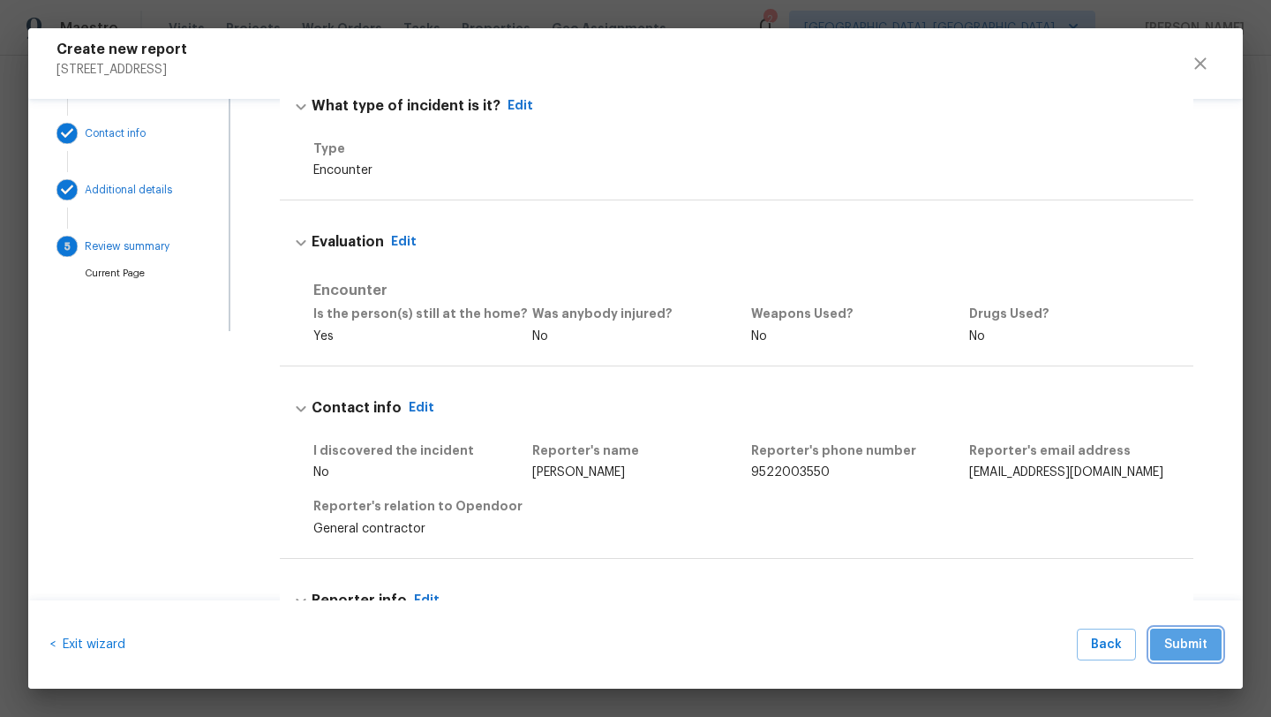
click at [1178, 649] on span "Submit" at bounding box center [1185, 645] width 43 height 22
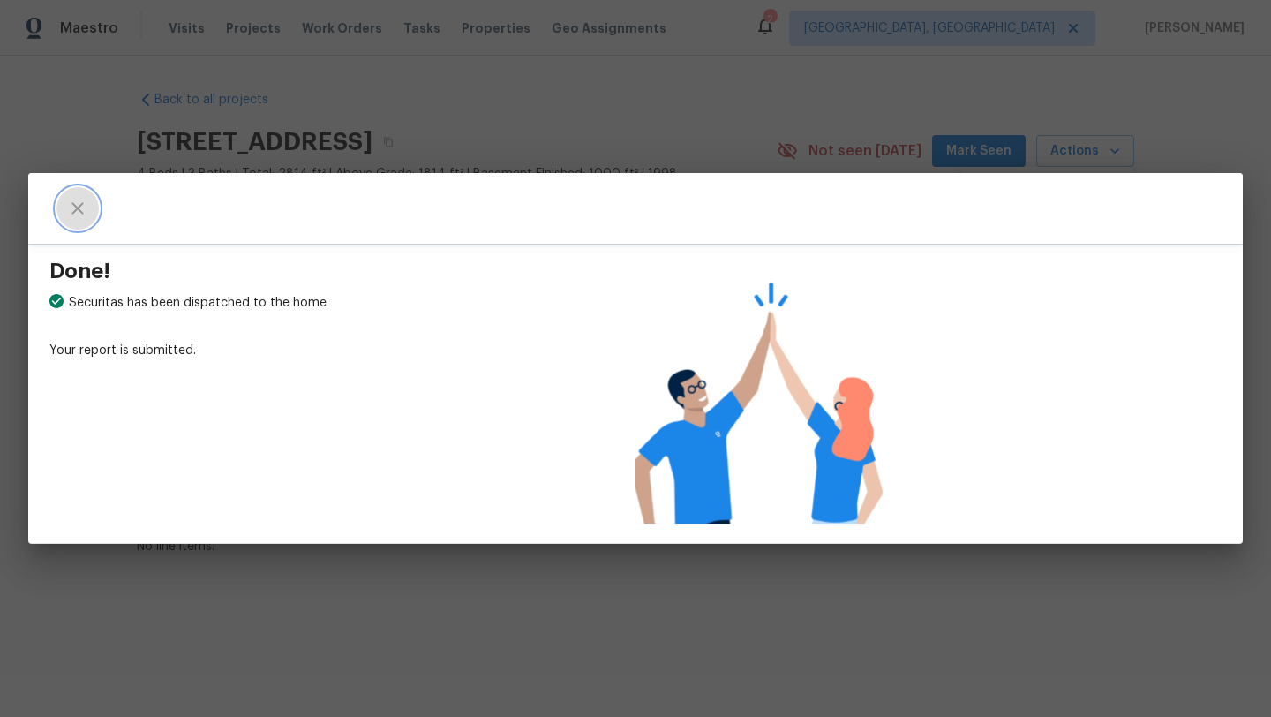
click at [75, 199] on icon "close" at bounding box center [77, 208] width 21 height 21
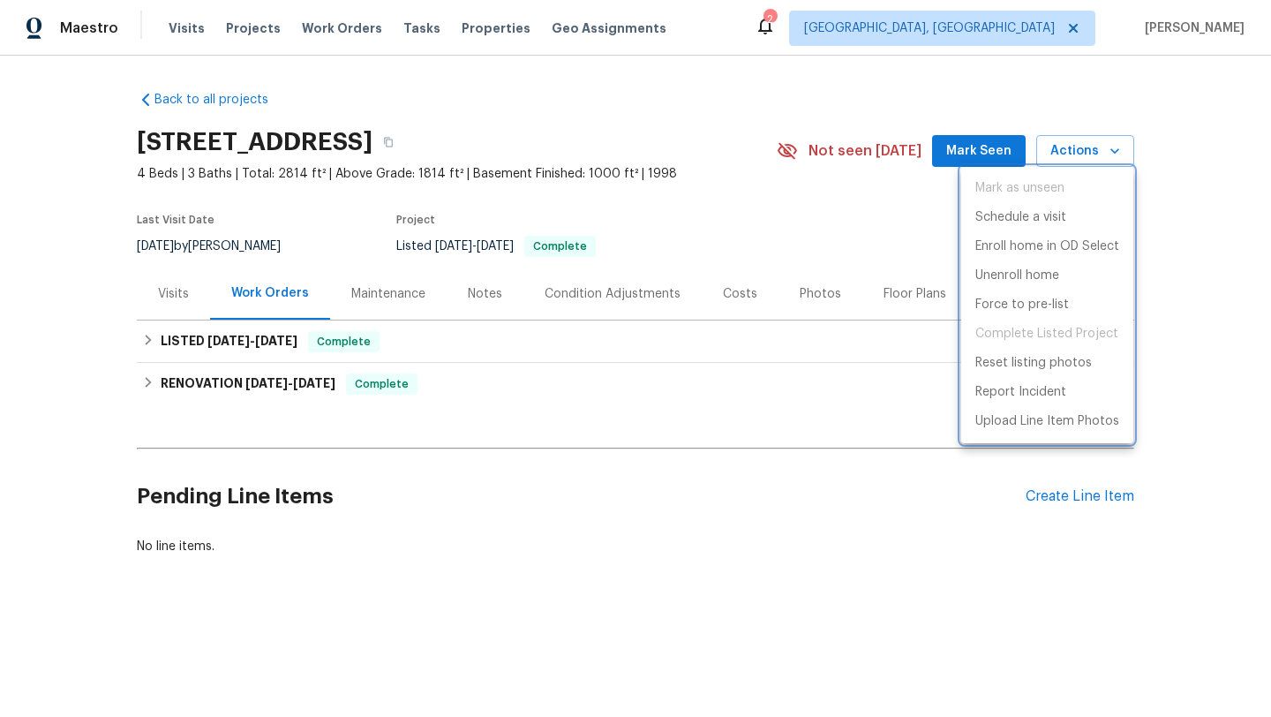
click at [727, 100] on div at bounding box center [635, 358] width 1271 height 717
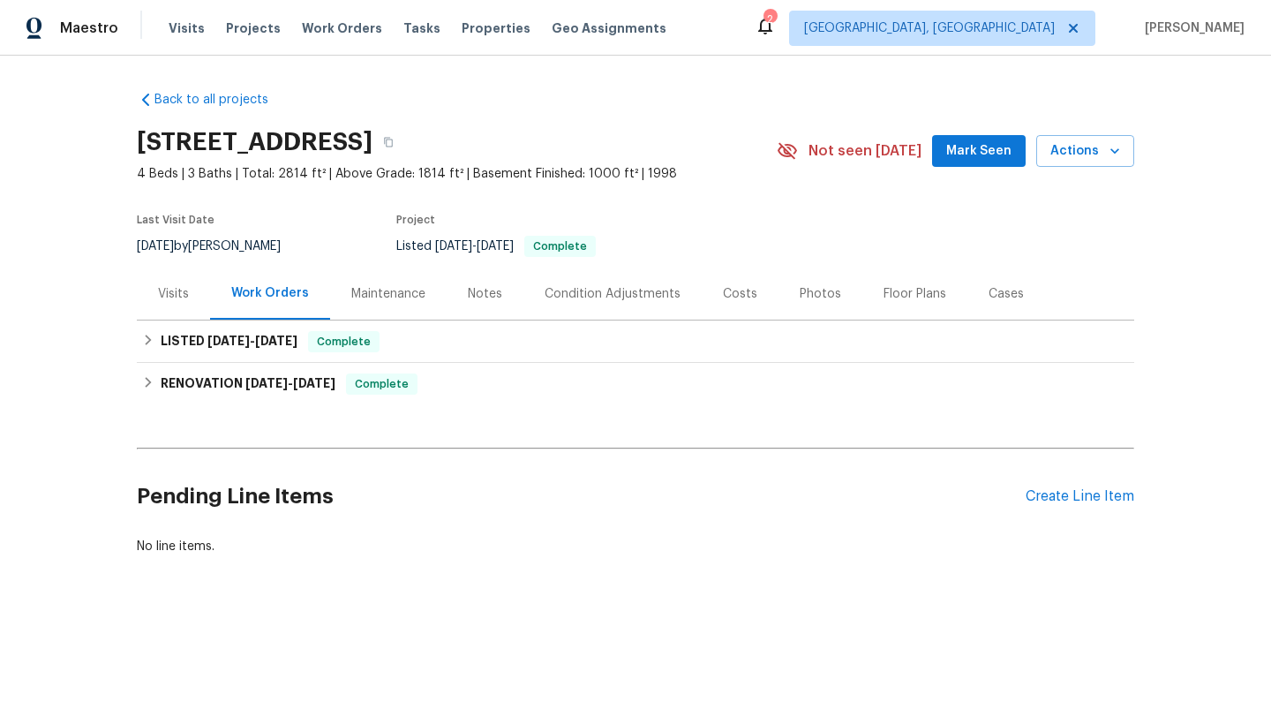
click at [471, 292] on div "Notes" at bounding box center [485, 294] width 34 height 18
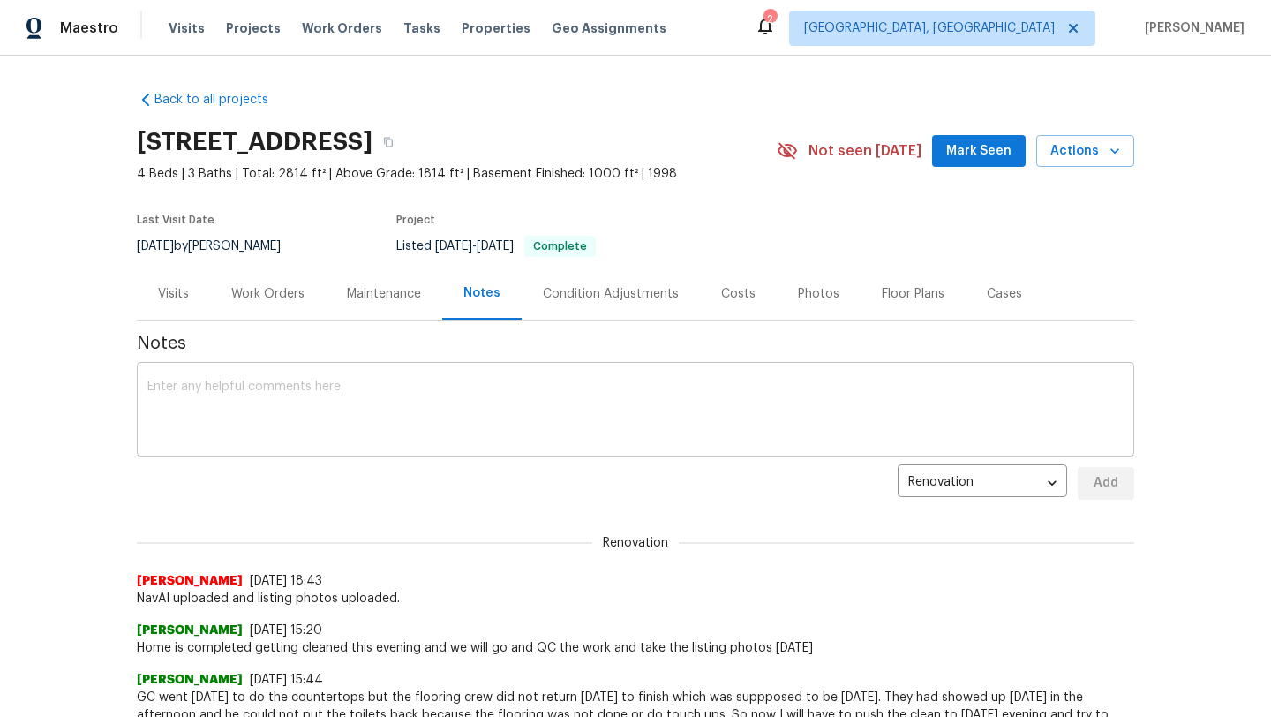
click at [228, 378] on div "x ​" at bounding box center [635, 411] width 997 height 90
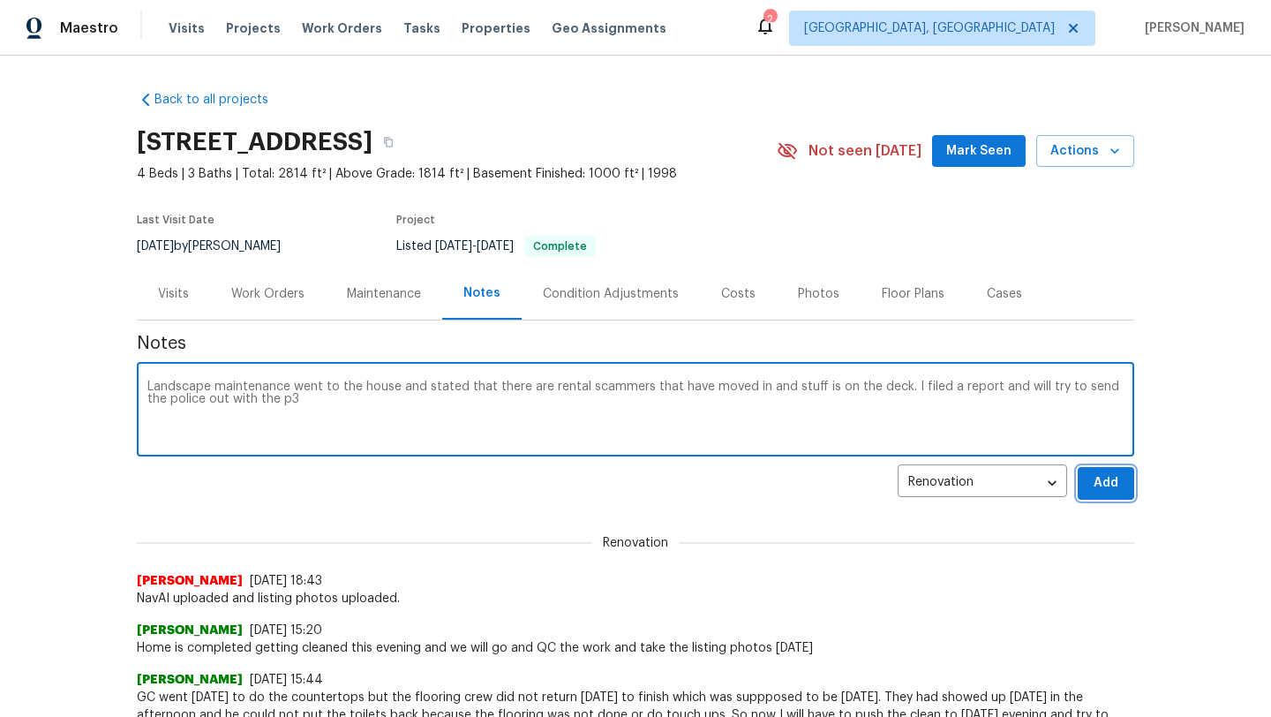
click at [1115, 488] on span "Add" at bounding box center [1106, 483] width 28 height 22
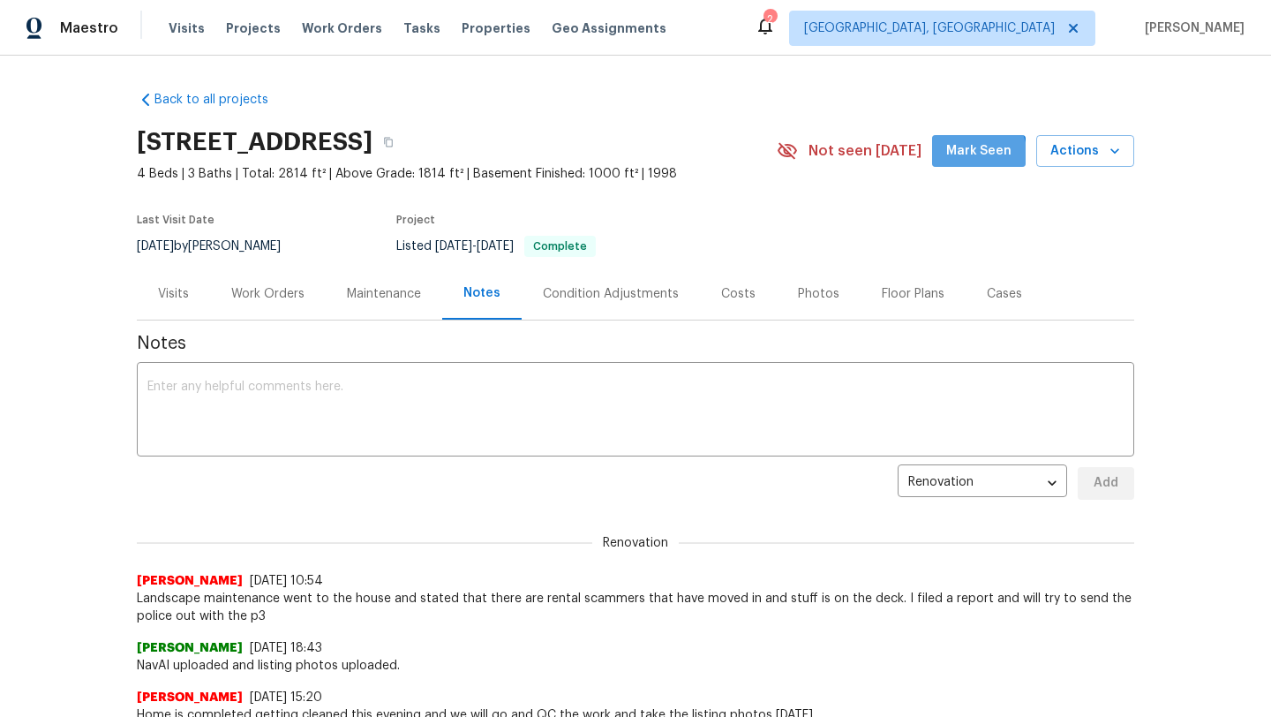
click at [965, 158] on span "Mark Seen" at bounding box center [978, 151] width 65 height 22
click at [393, 140] on icon "button" at bounding box center [388, 143] width 9 height 10
click at [393, 139] on icon "button" at bounding box center [388, 143] width 9 height 10
click at [184, 30] on span "Visits" at bounding box center [187, 28] width 36 height 18
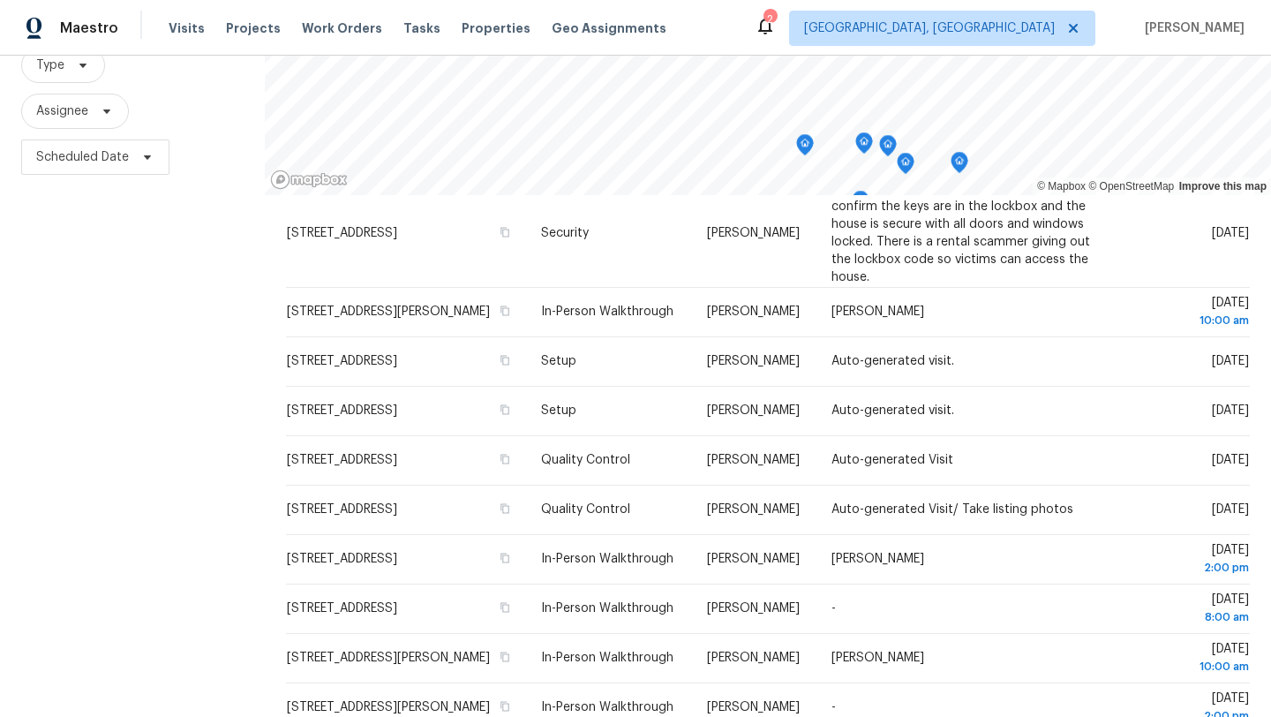
scroll to position [484, 0]
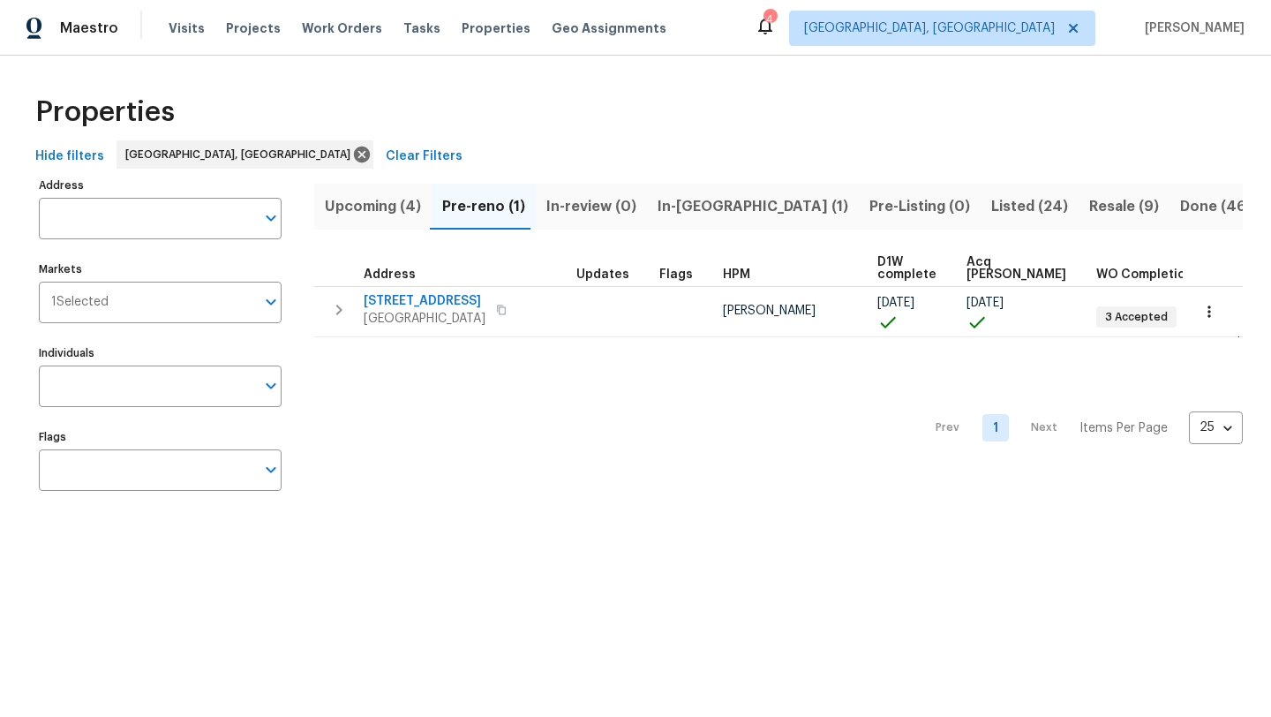
click at [676, 206] on span "In-[GEOGRAPHIC_DATA] (1)" at bounding box center [752, 206] width 191 height 25
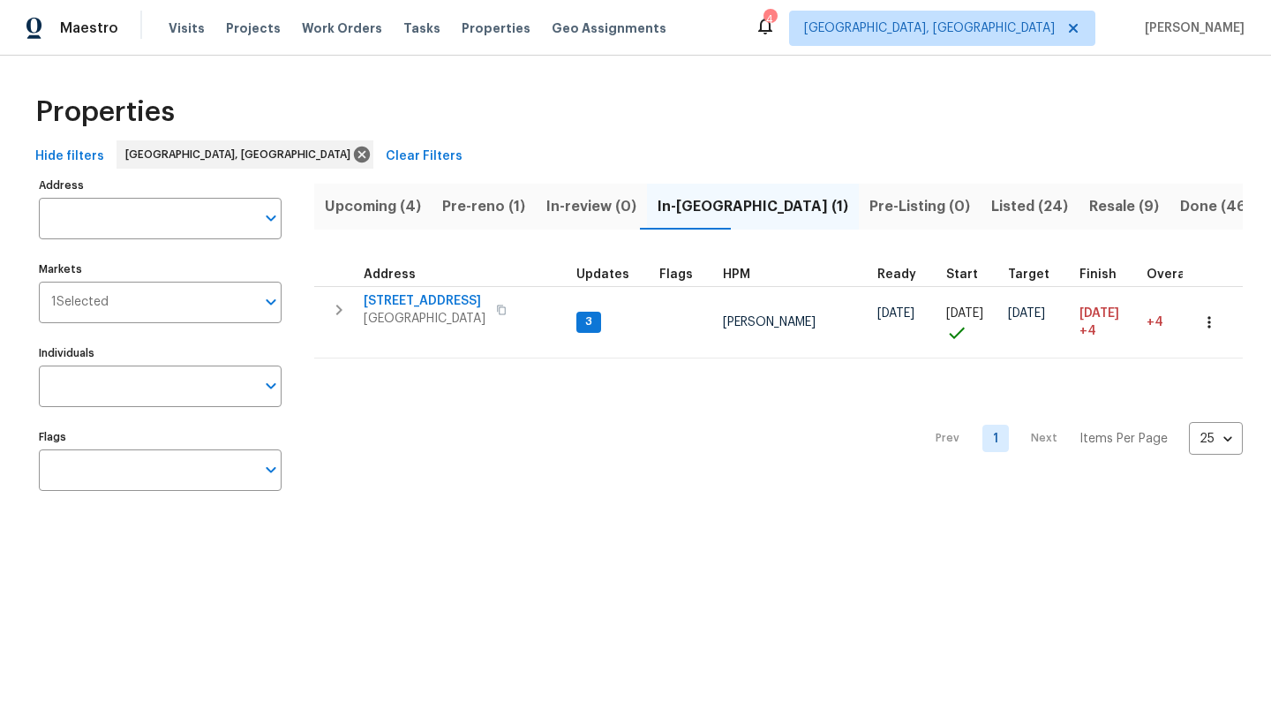
click at [477, 204] on span "Pre-reno (1)" at bounding box center [483, 206] width 83 height 25
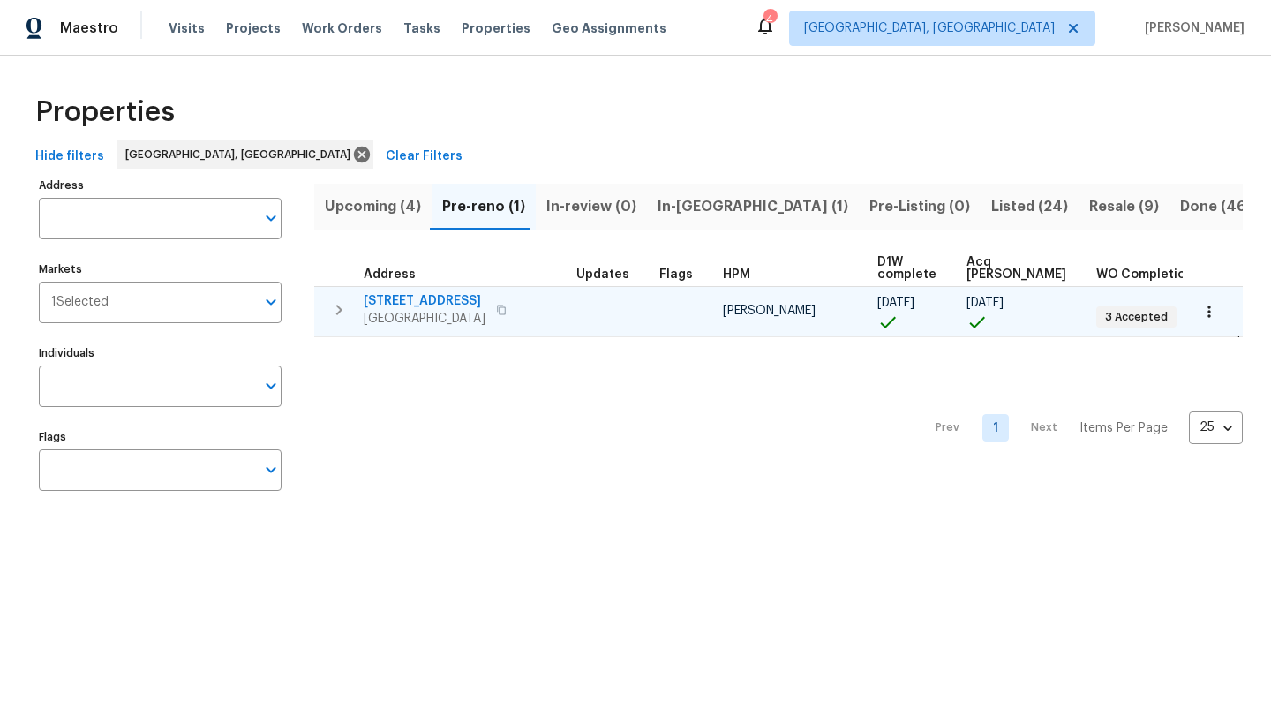
click at [420, 300] on span "[STREET_ADDRESS]" at bounding box center [425, 301] width 122 height 18
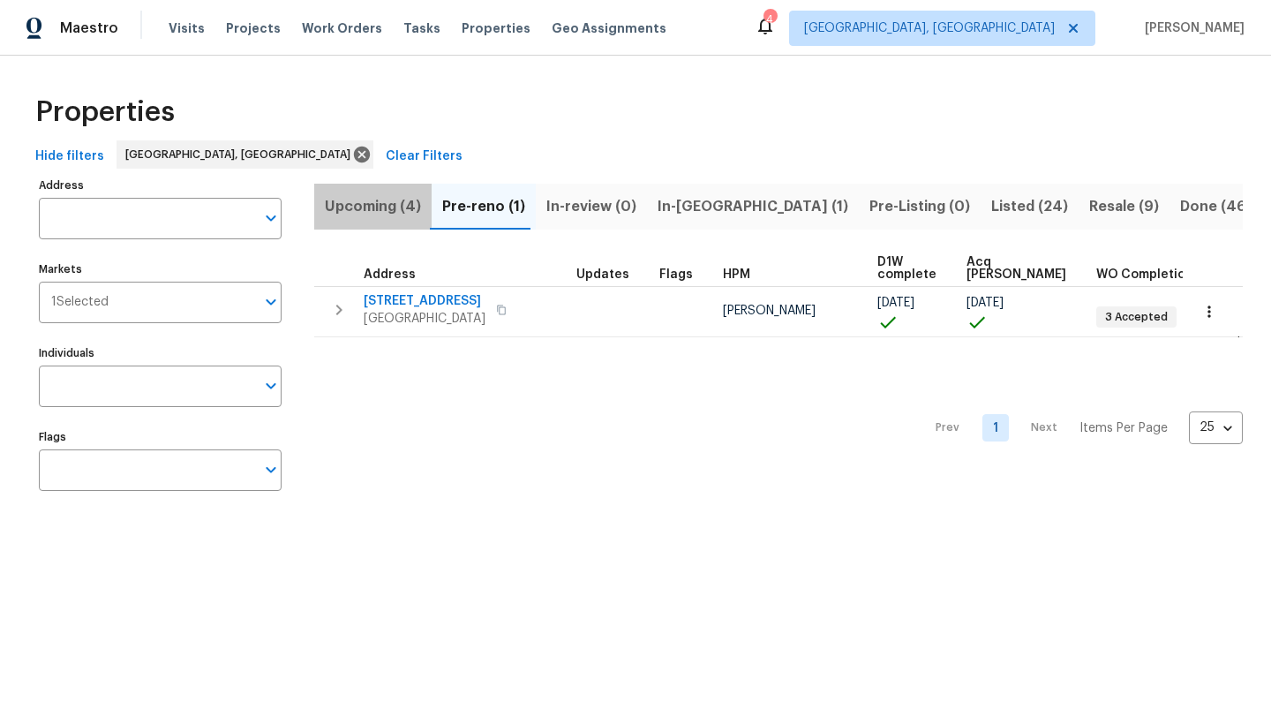
click at [343, 205] on span "Upcoming (4)" at bounding box center [373, 206] width 96 height 25
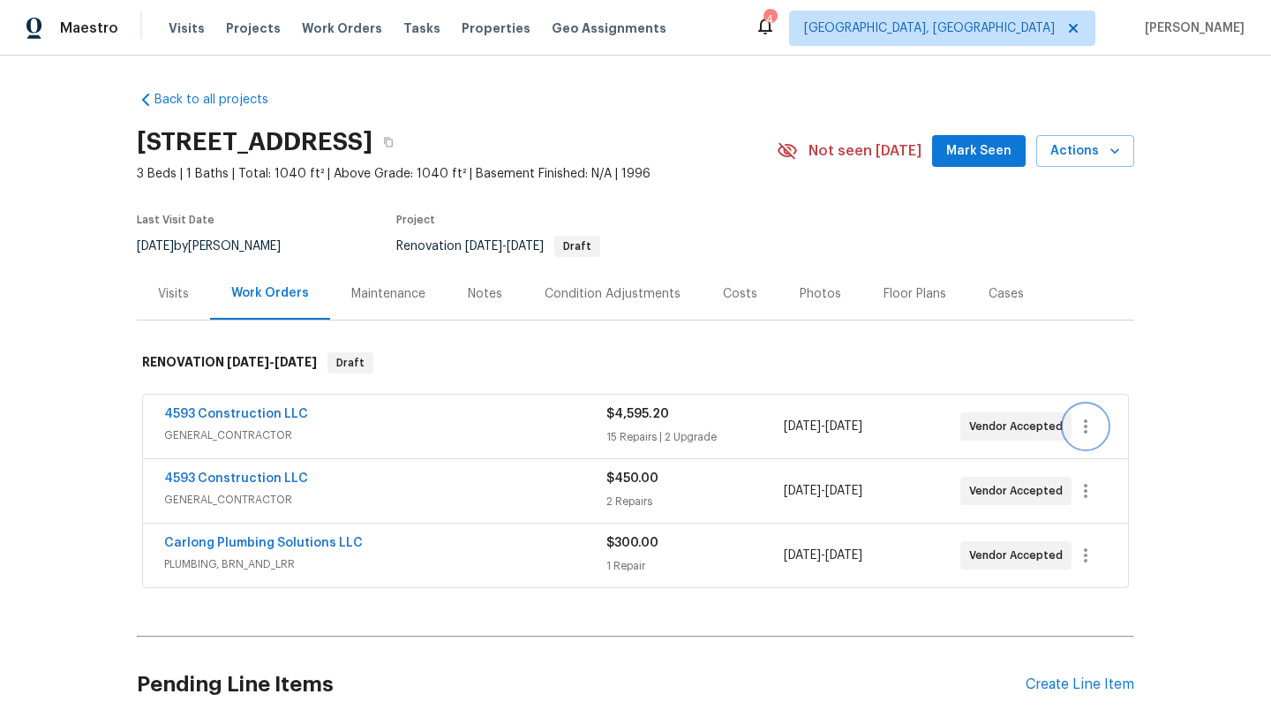
click at [1082, 428] on icon "button" at bounding box center [1085, 426] width 21 height 21
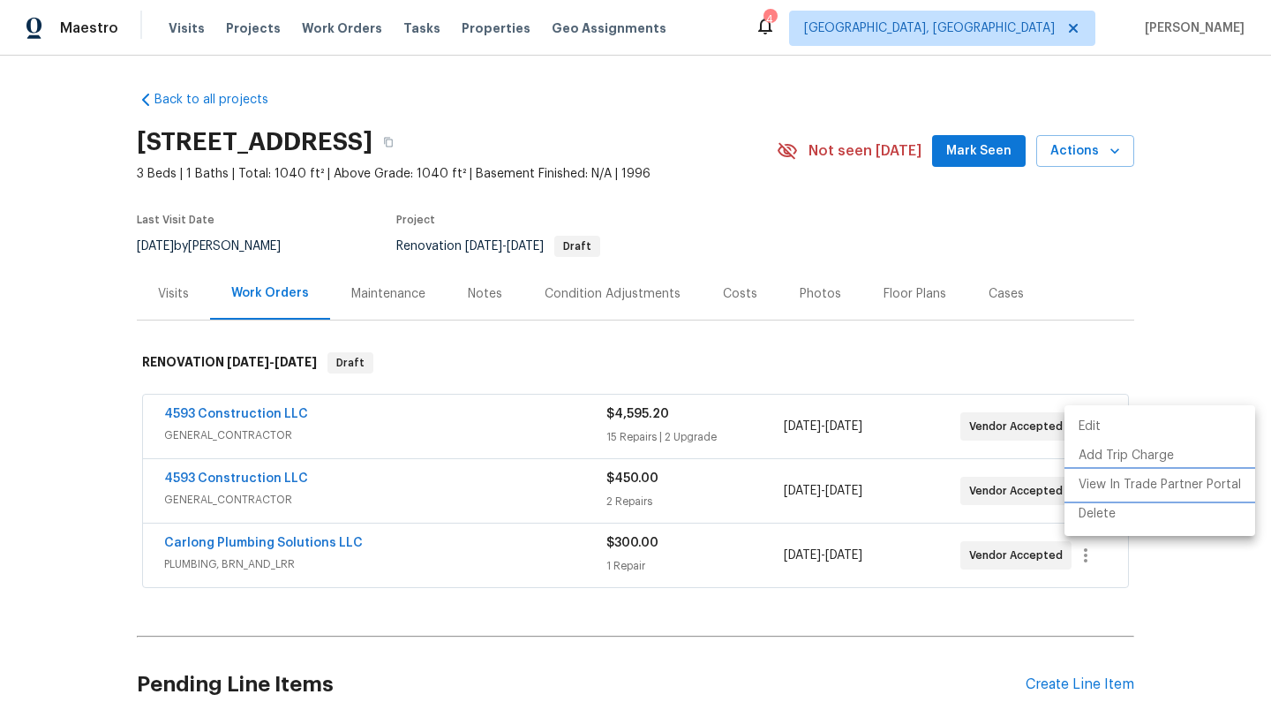
click at [1093, 490] on li "View In Trade Partner Portal" at bounding box center [1159, 484] width 191 height 29
click at [1106, 483] on li "View In Trade Partner Portal" at bounding box center [1159, 484] width 191 height 29
click at [212, 414] on div at bounding box center [635, 358] width 1271 height 717
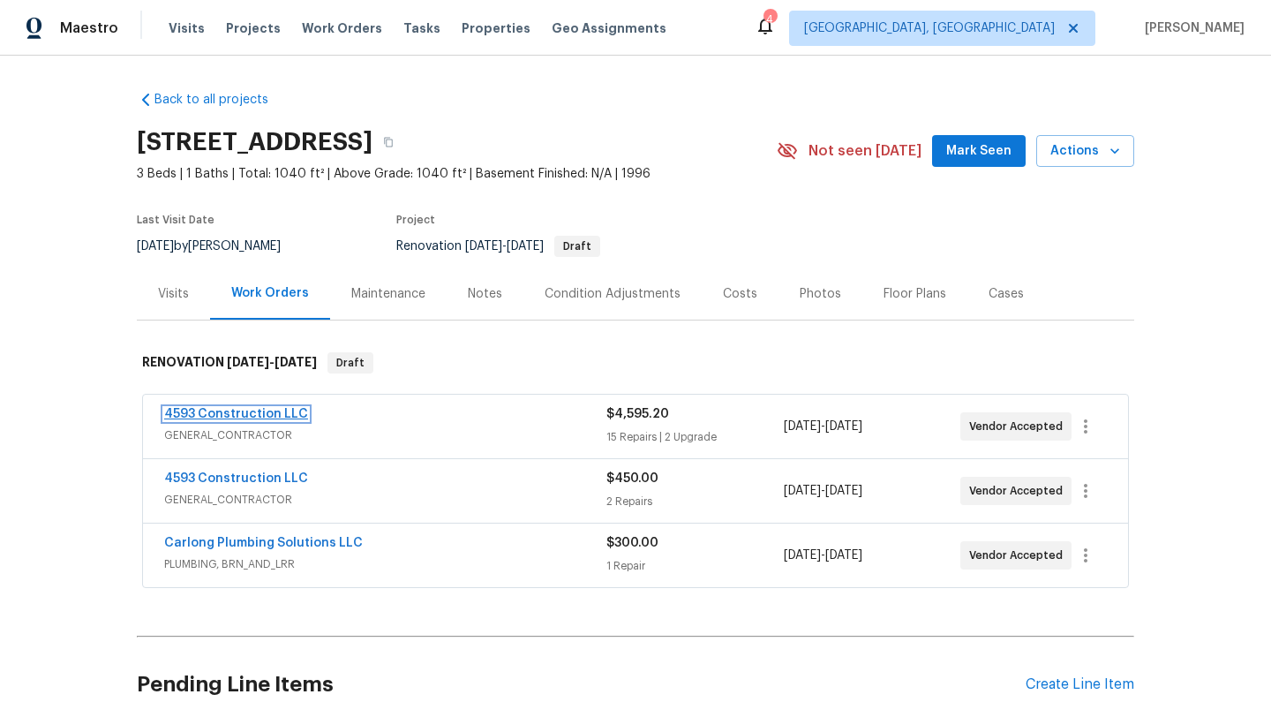
click at [212, 415] on link "4593 Construction LLC" at bounding box center [236, 414] width 144 height 12
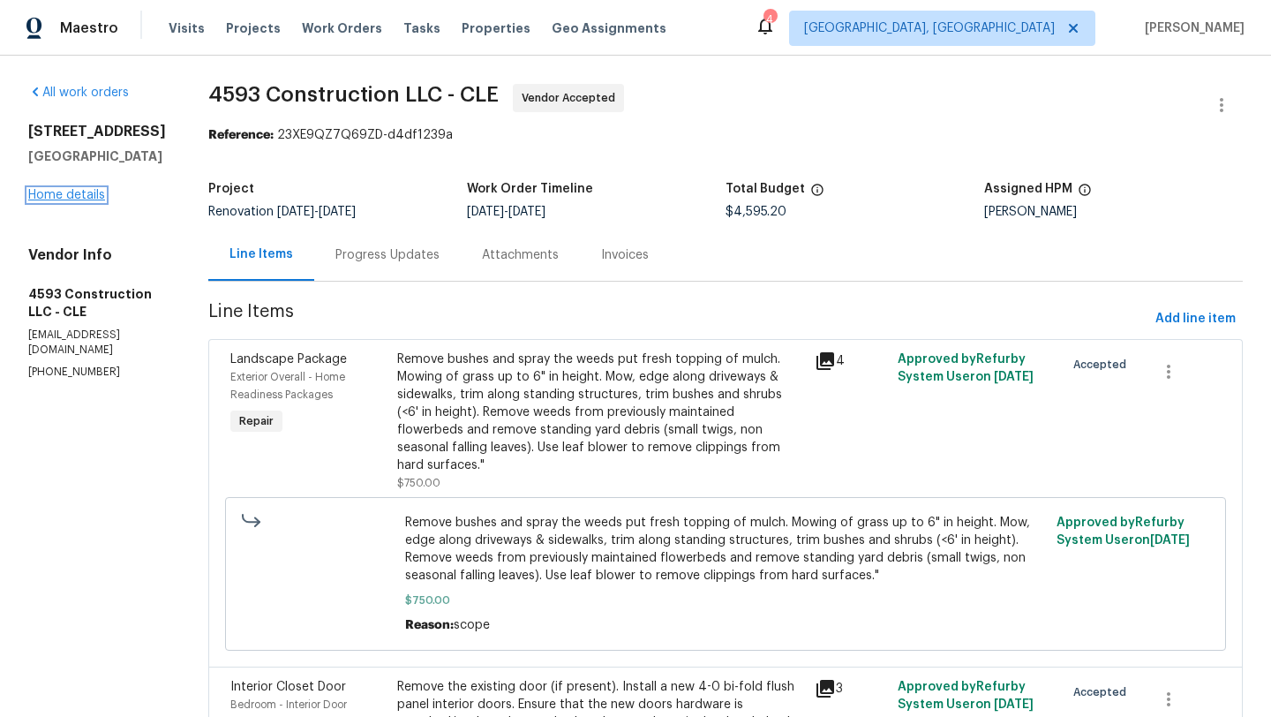
click at [49, 191] on link "Home details" at bounding box center [66, 195] width 77 height 12
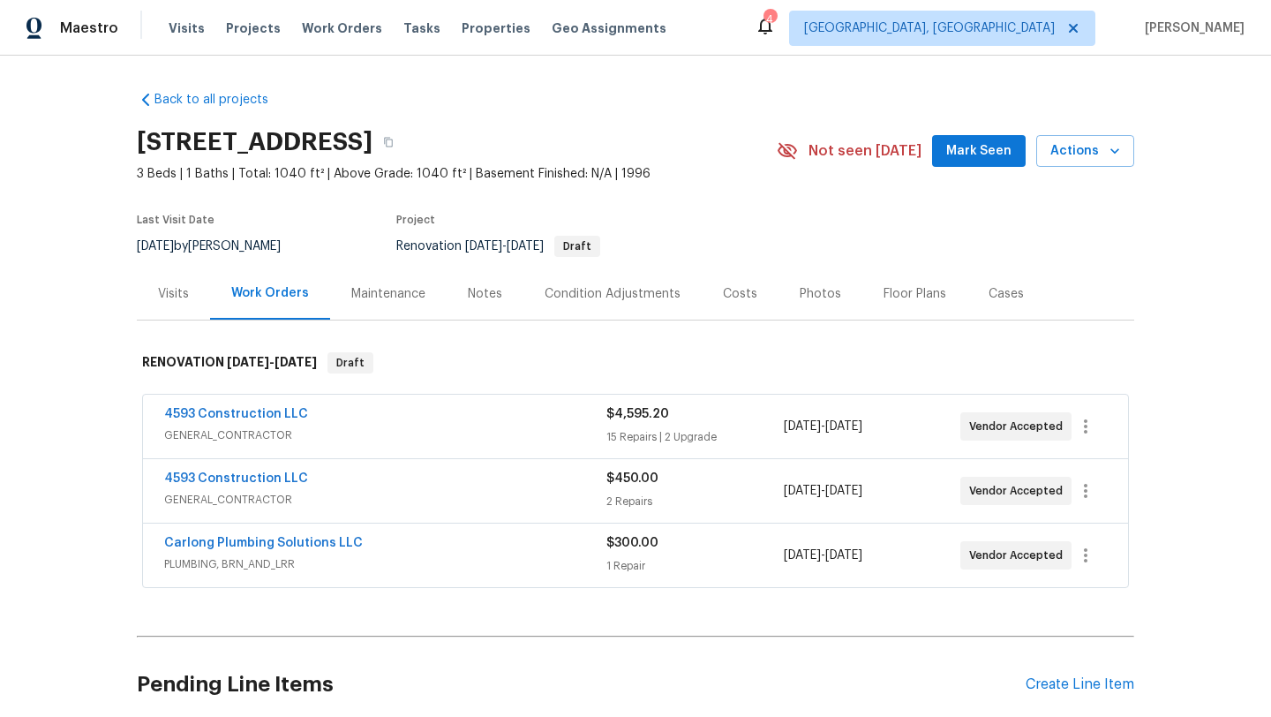
click at [476, 293] on div "Notes" at bounding box center [485, 294] width 34 height 18
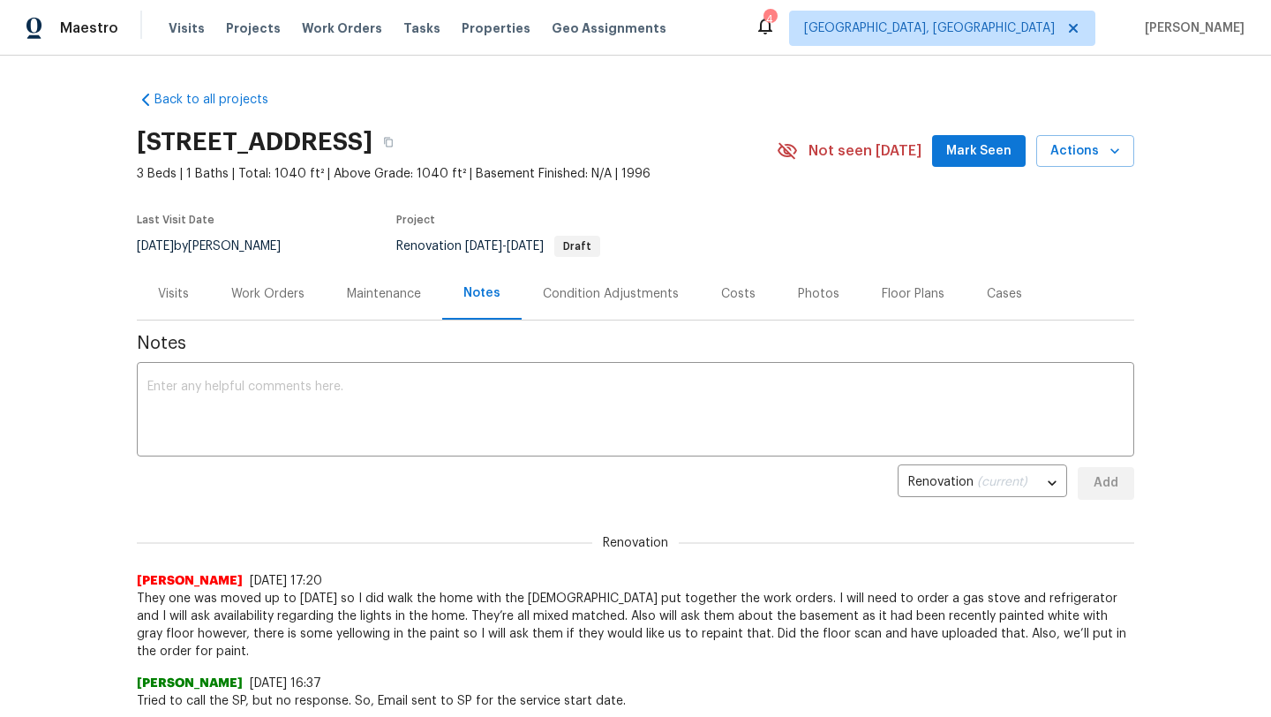
click at [393, 296] on div "Maintenance" at bounding box center [384, 294] width 74 height 18
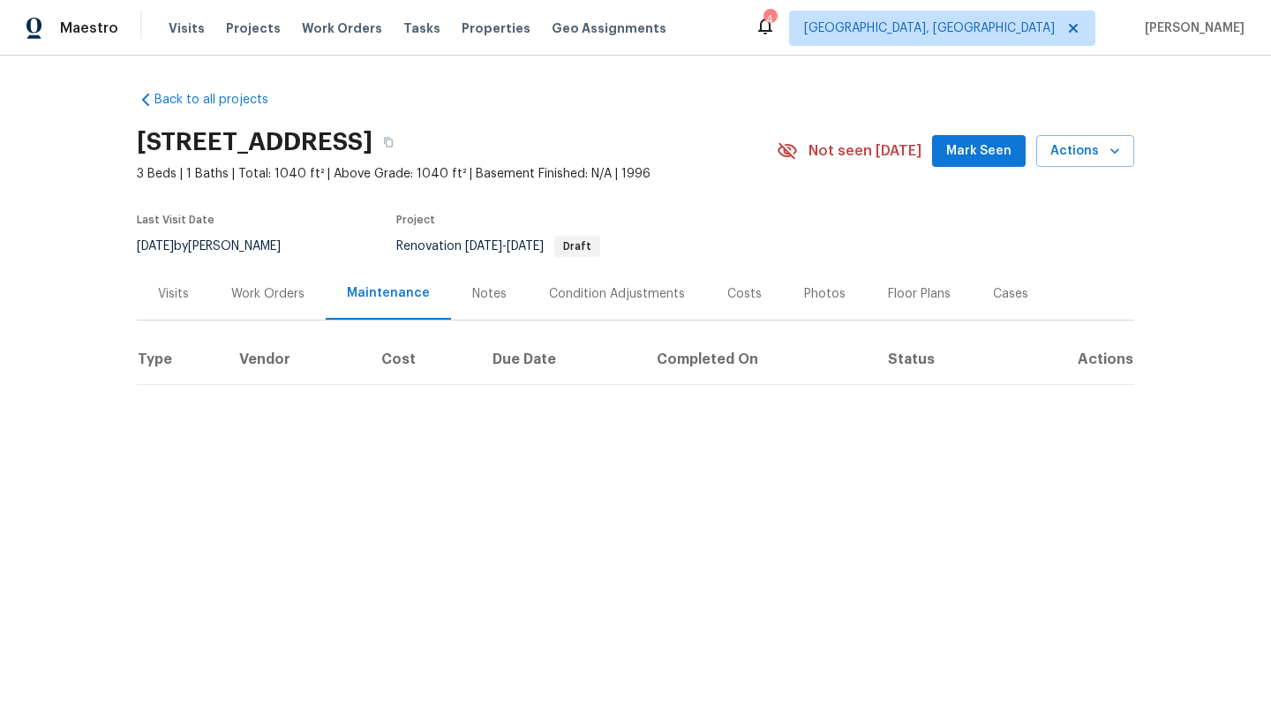
click at [279, 295] on div "Work Orders" at bounding box center [267, 294] width 73 height 18
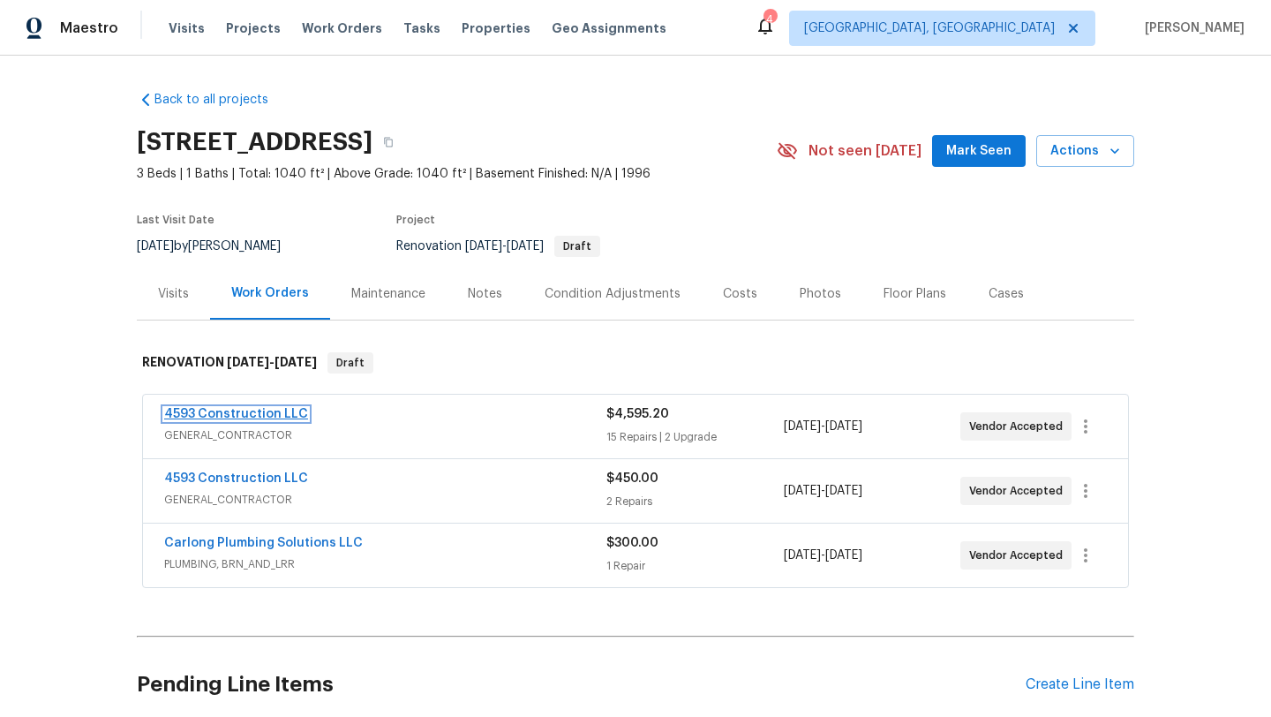
click at [219, 413] on link "4593 Construction LLC" at bounding box center [236, 414] width 144 height 12
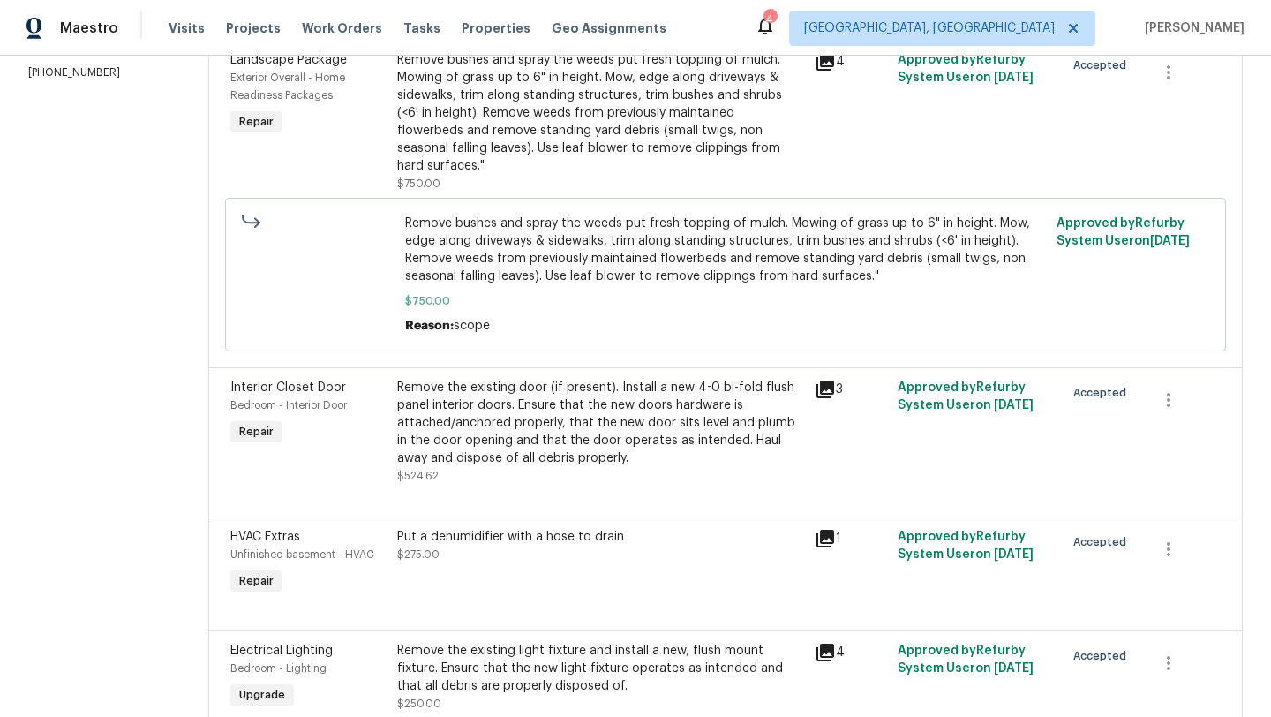
scroll to position [153, 0]
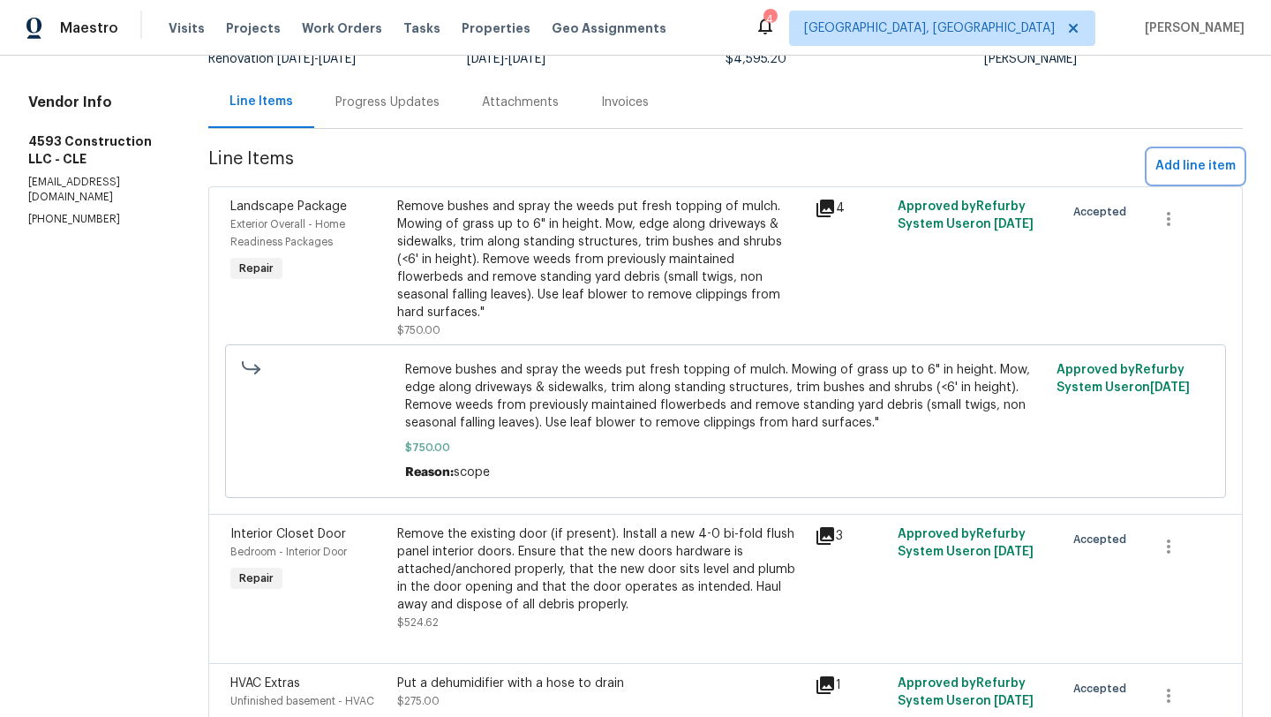
click at [1182, 169] on span "Add line item" at bounding box center [1195, 166] width 80 height 22
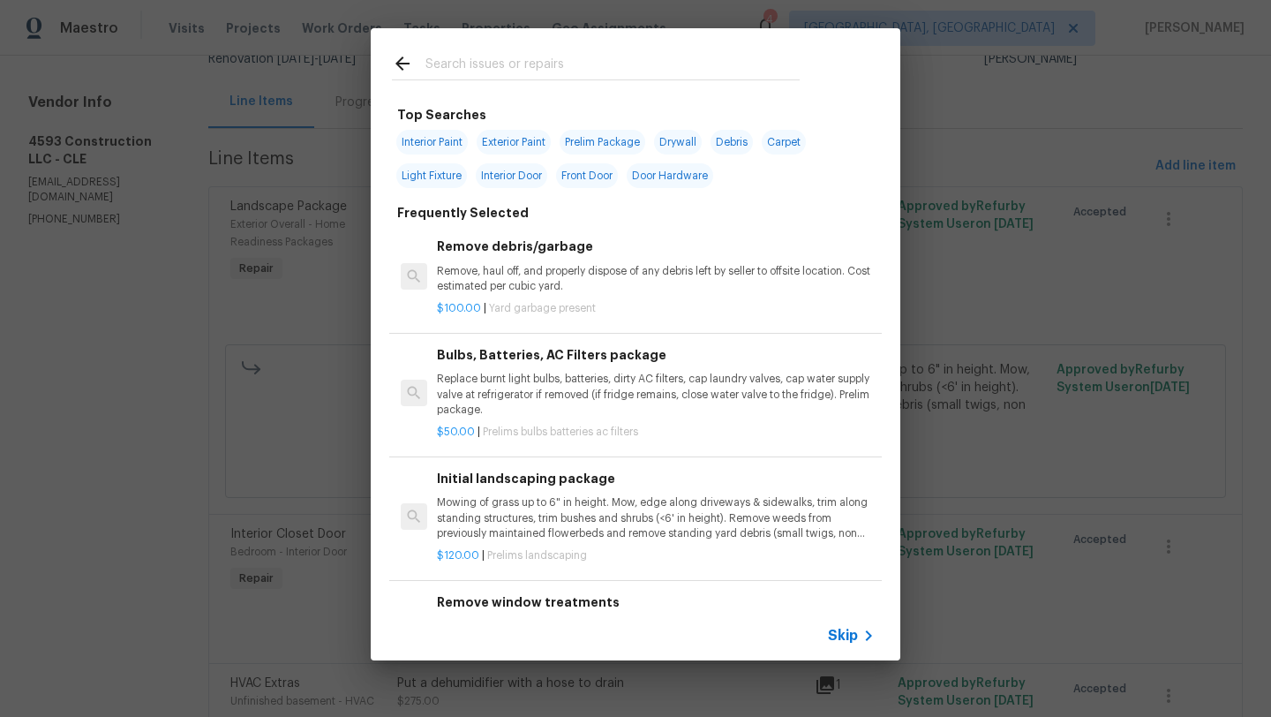
click at [522, 50] on div at bounding box center [596, 63] width 450 height 70
click at [520, 66] on input "text" at bounding box center [612, 66] width 374 height 26
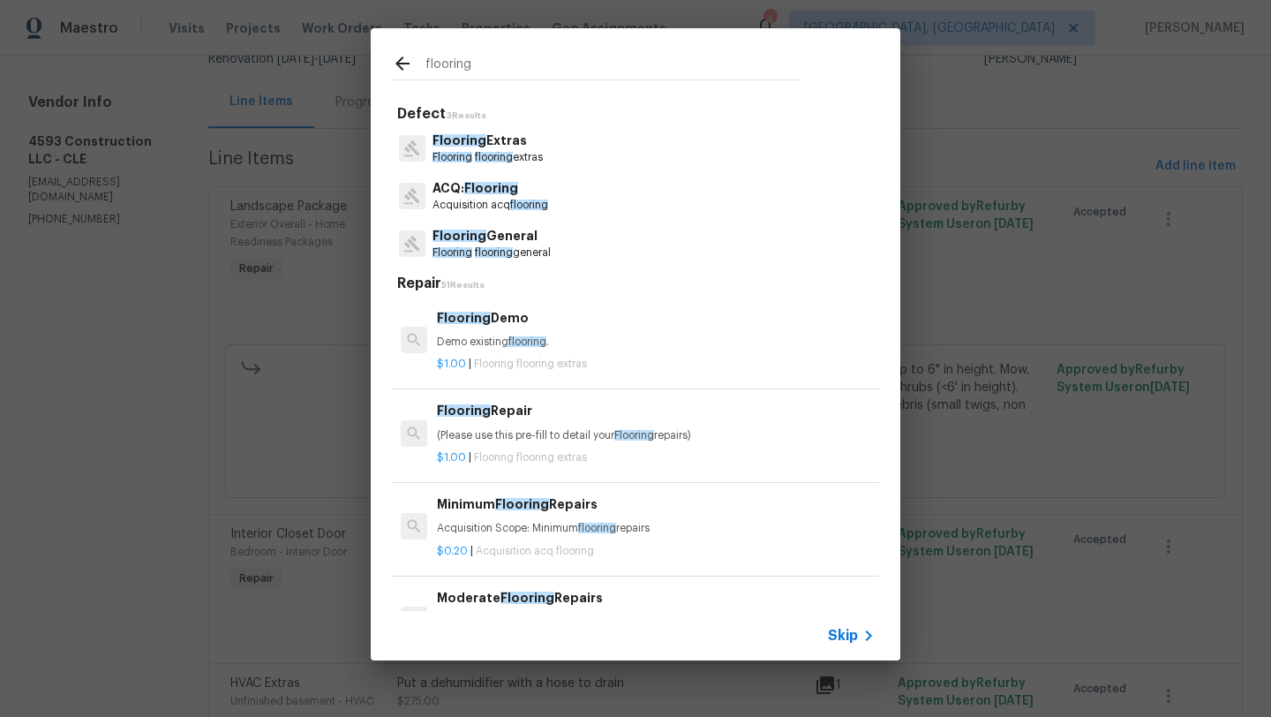
type input "flooring"
click at [469, 435] on p "(Please use this pre-fill to detail your Flooring repairs)" at bounding box center [656, 435] width 438 height 15
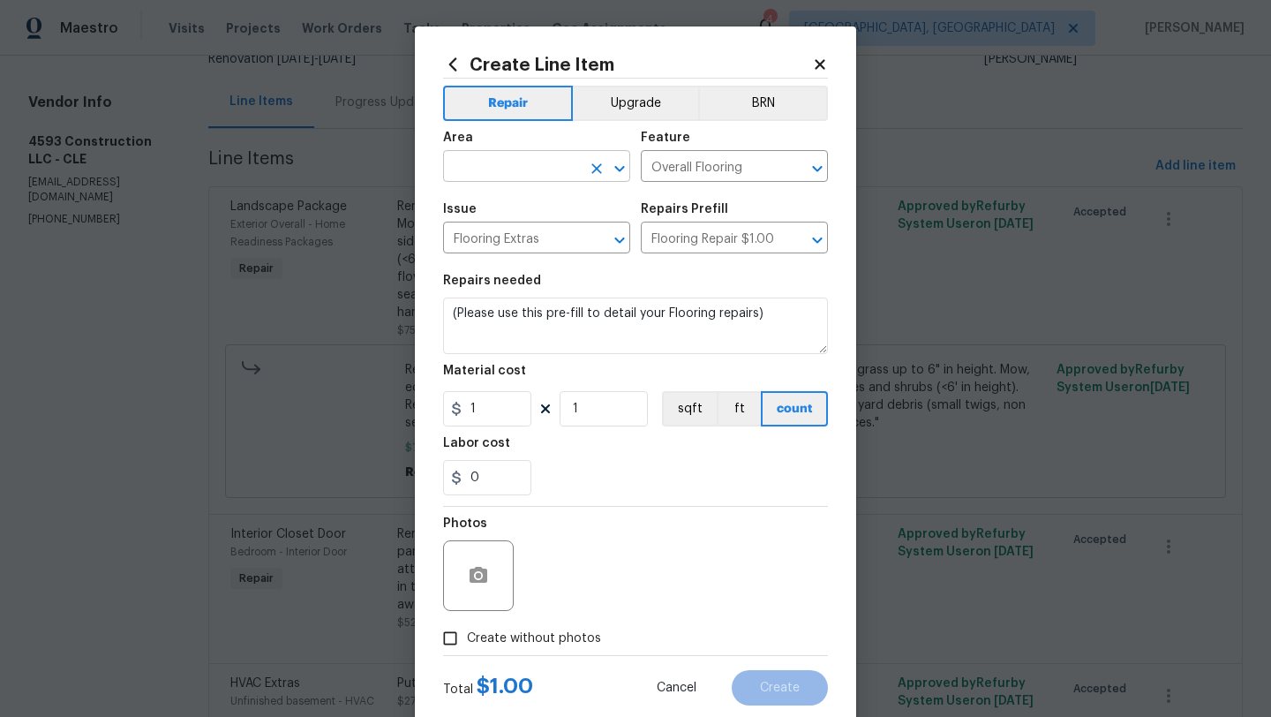
click at [469, 172] on input "text" at bounding box center [512, 167] width 138 height 27
click at [483, 205] on li "Closet" at bounding box center [536, 207] width 187 height 29
type input "Closet"
drag, startPoint x: 764, startPoint y: 319, endPoint x: 438, endPoint y: 314, distance: 326.5
click at [438, 314] on div "Create Line Item Repair Upgrade BRN Area Closet ​ Feature Overall Flooring ​ Is…" at bounding box center [635, 379] width 441 height 707
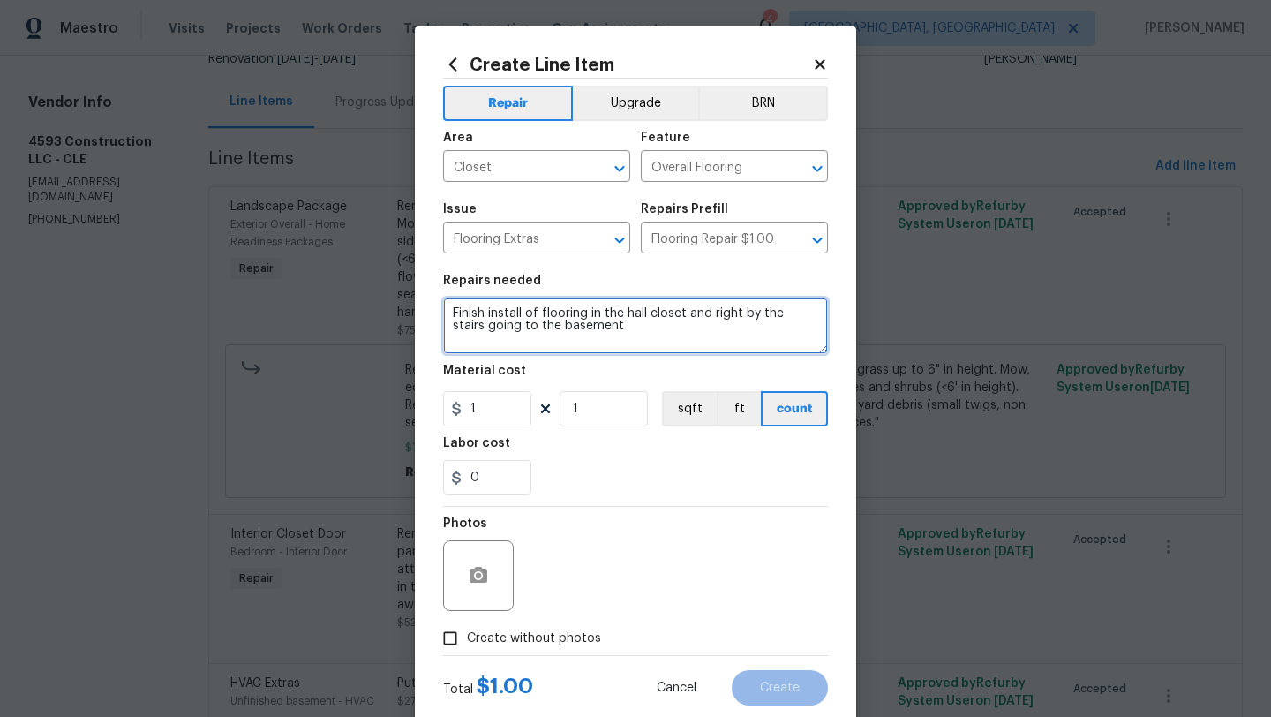
type textarea "Finish install of flooring in the hall closet and right by the stairs going to …"
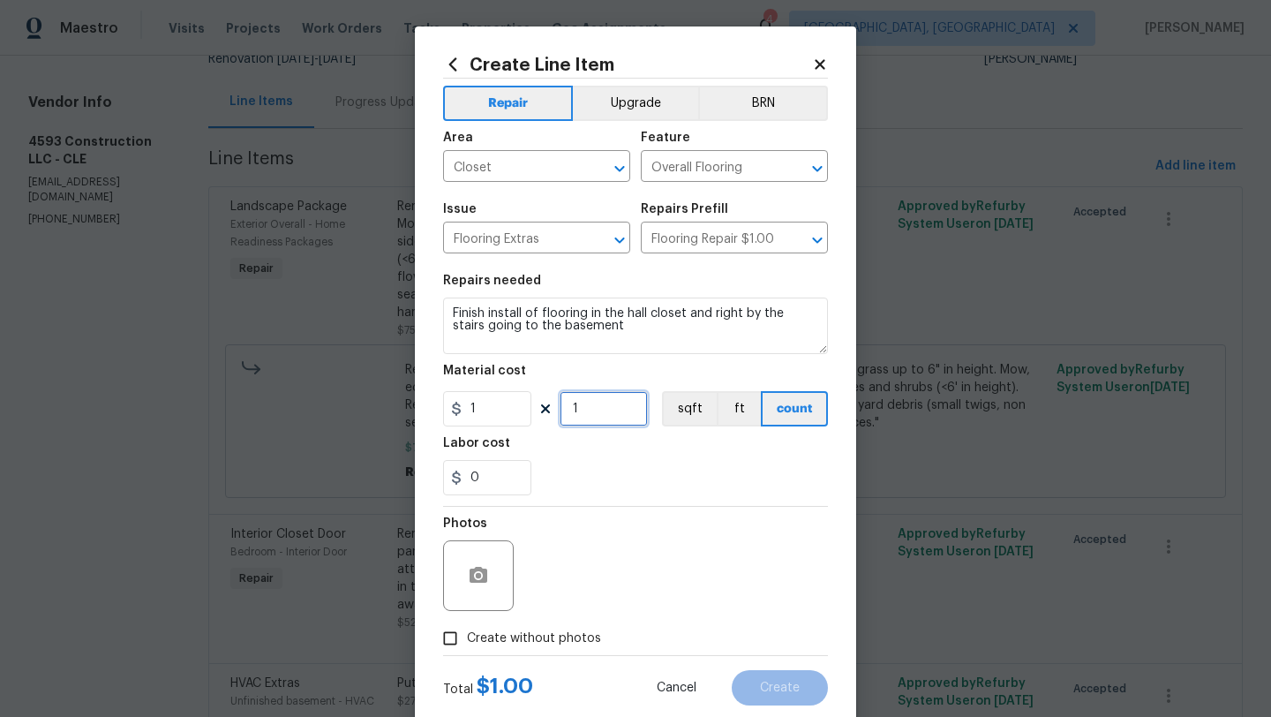
click at [601, 409] on input "1" at bounding box center [603, 408] width 88 height 35
type input "75"
click at [455, 638] on input "Create without photos" at bounding box center [450, 638] width 34 height 34
checkbox input "true"
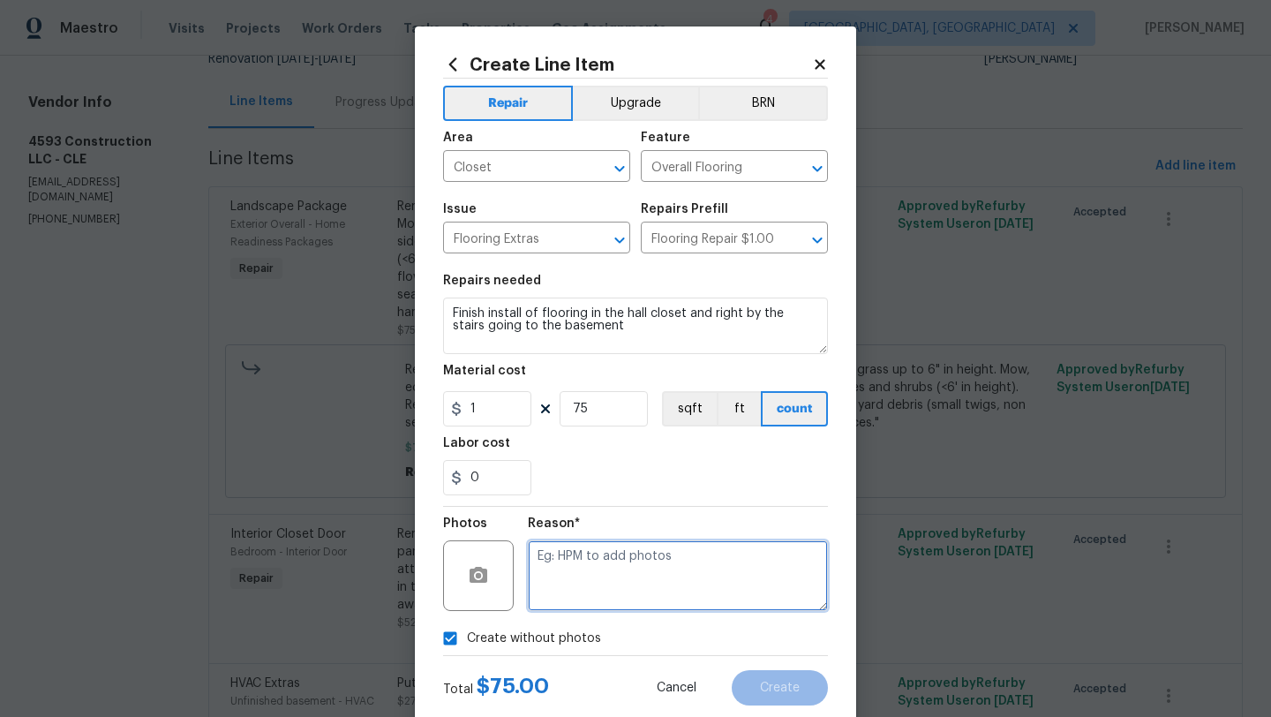
click at [604, 582] on textarea at bounding box center [678, 575] width 300 height 71
type textarea "desk"
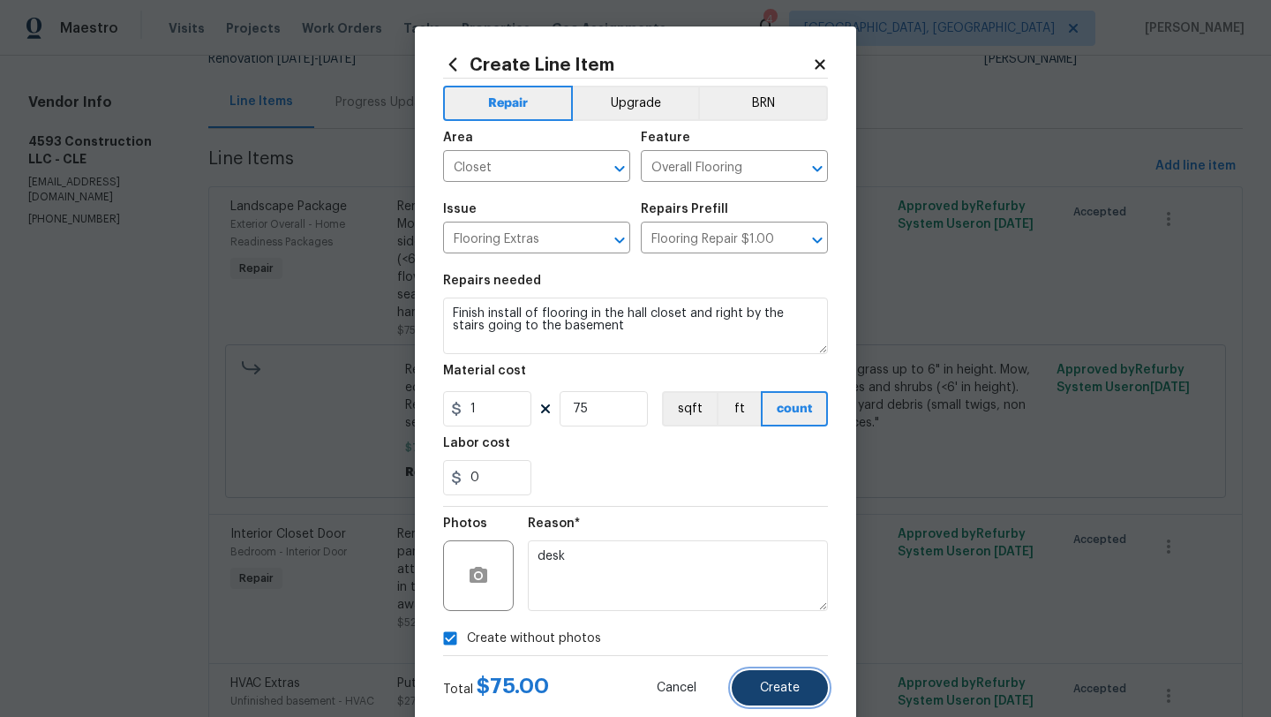
click at [788, 689] on span "Create" at bounding box center [780, 687] width 40 height 13
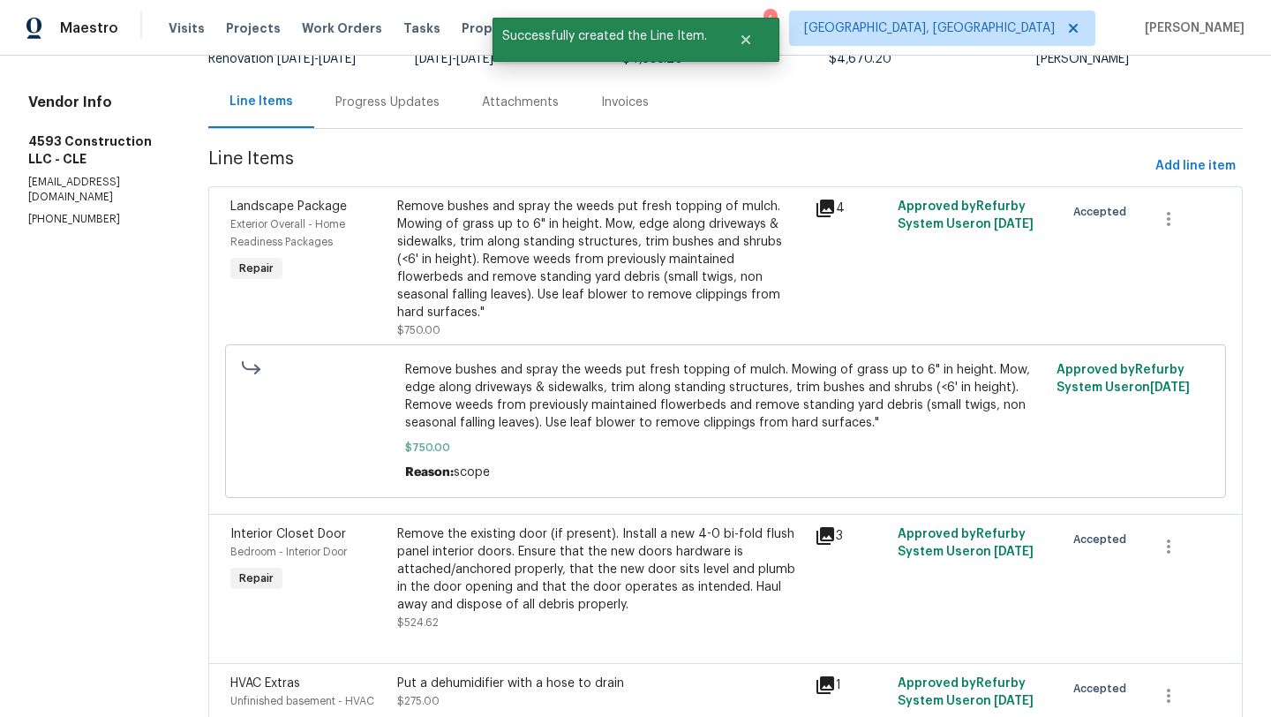
scroll to position [0, 0]
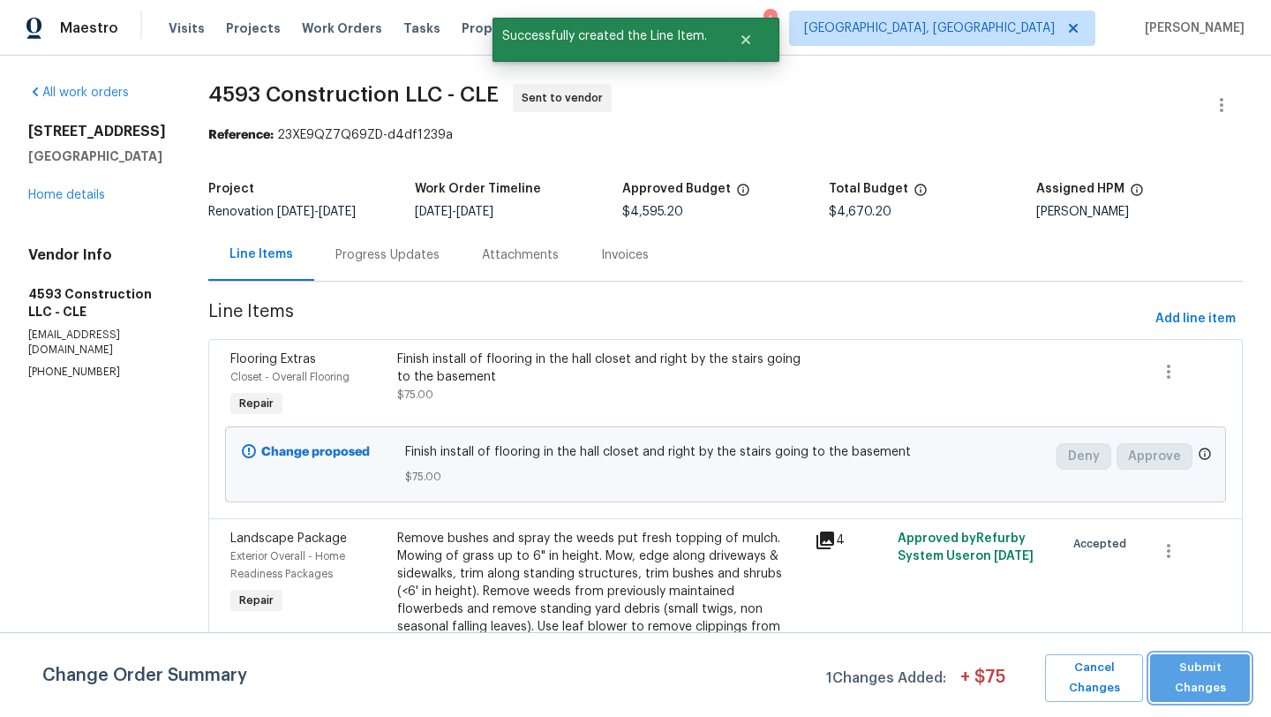
click at [1185, 679] on span "Submit Changes" at bounding box center [1200, 677] width 82 height 41
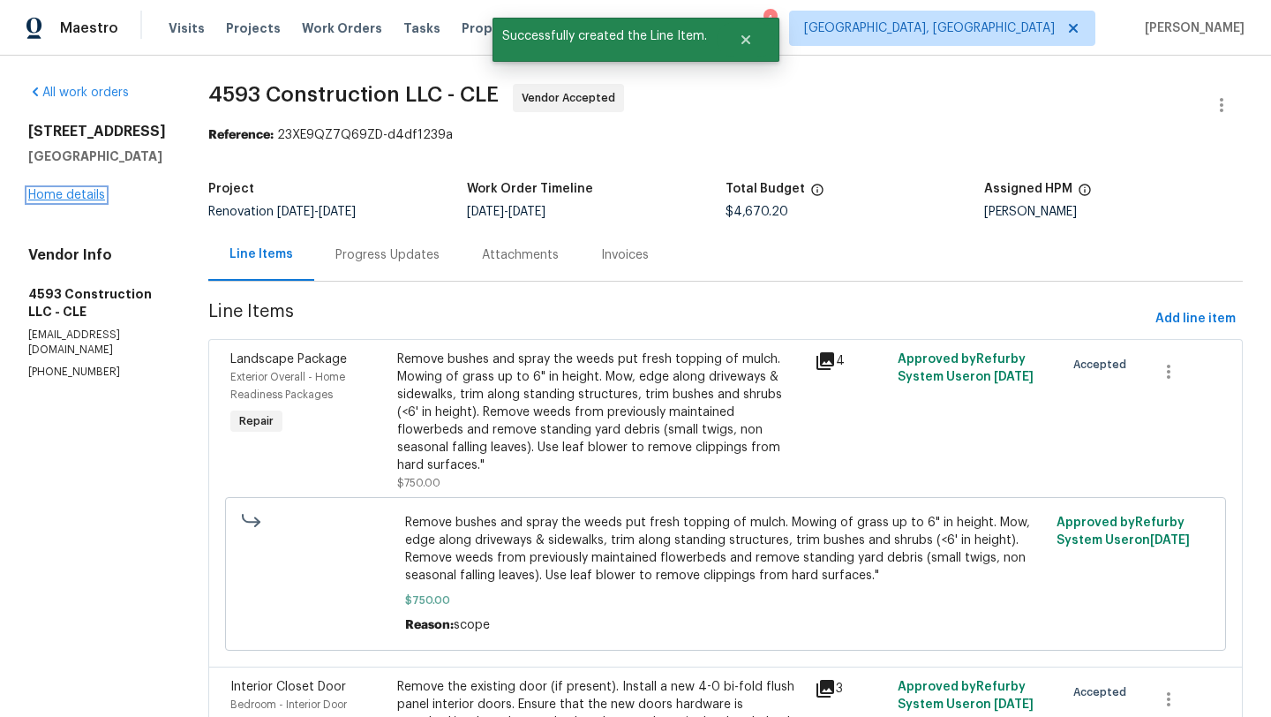
click at [63, 195] on link "Home details" at bounding box center [66, 195] width 77 height 12
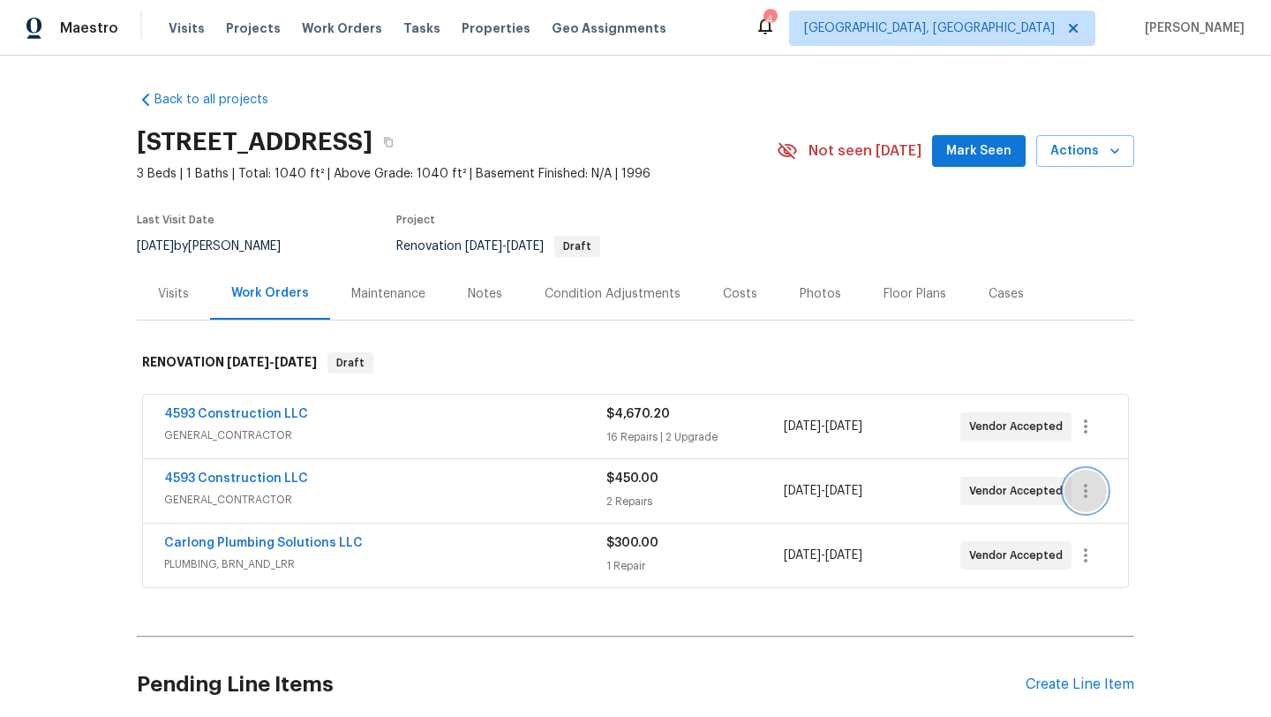
click at [1087, 490] on icon "button" at bounding box center [1085, 490] width 21 height 21
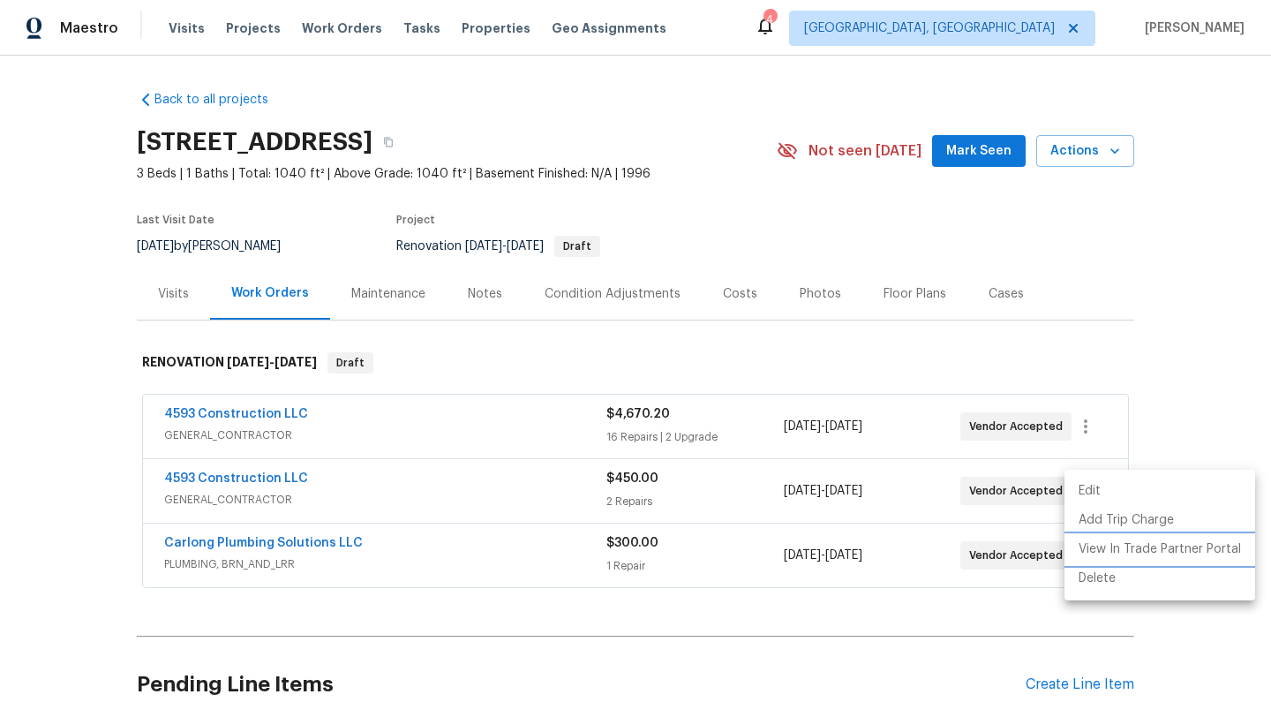
click at [1096, 548] on li "View In Trade Partner Portal" at bounding box center [1159, 549] width 191 height 29
click at [976, 153] on div at bounding box center [635, 358] width 1271 height 717
click at [969, 153] on span "Mark Seen" at bounding box center [978, 151] width 65 height 22
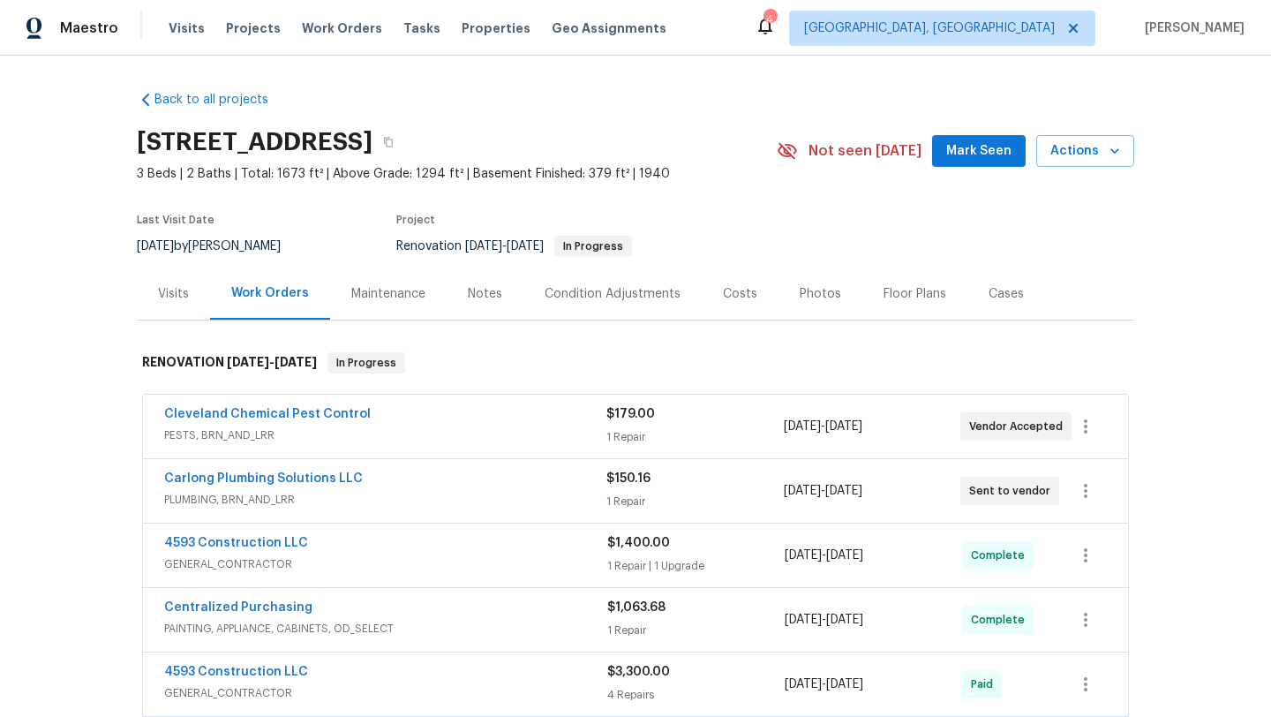
click at [985, 161] on button "Mark Seen" at bounding box center [979, 151] width 94 height 33
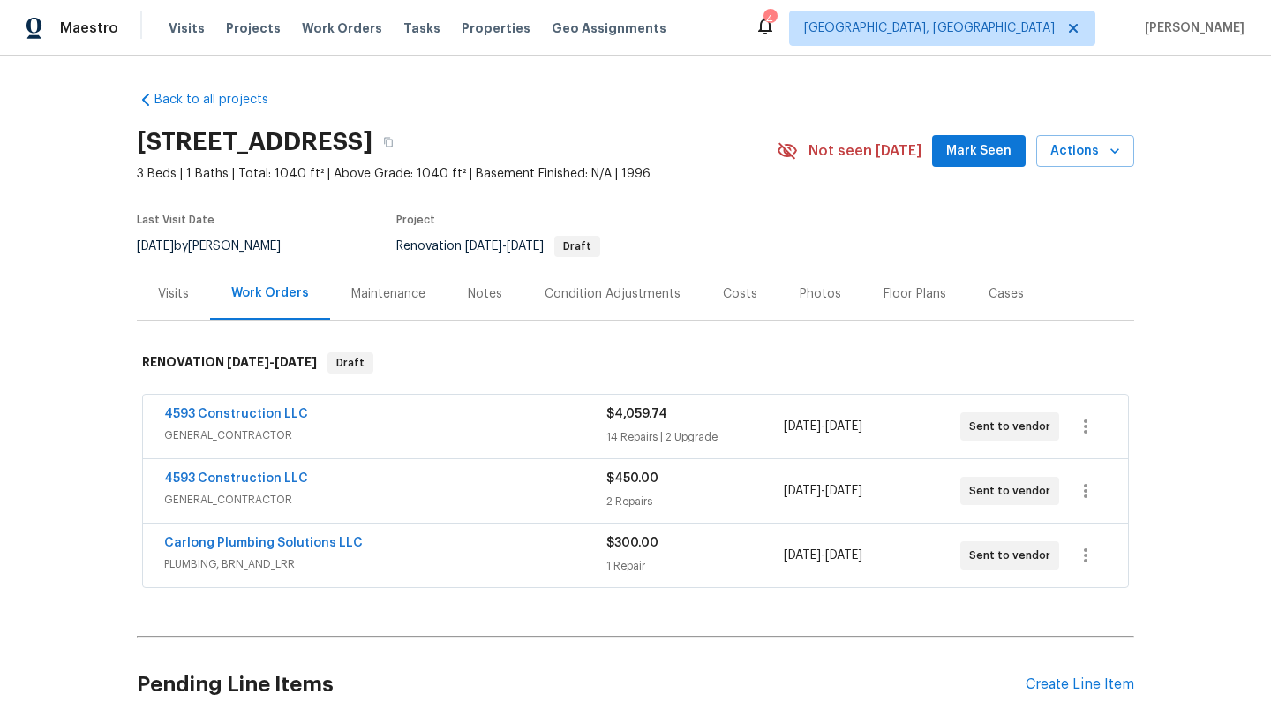
click at [964, 149] on span "Mark Seen" at bounding box center [978, 151] width 65 height 22
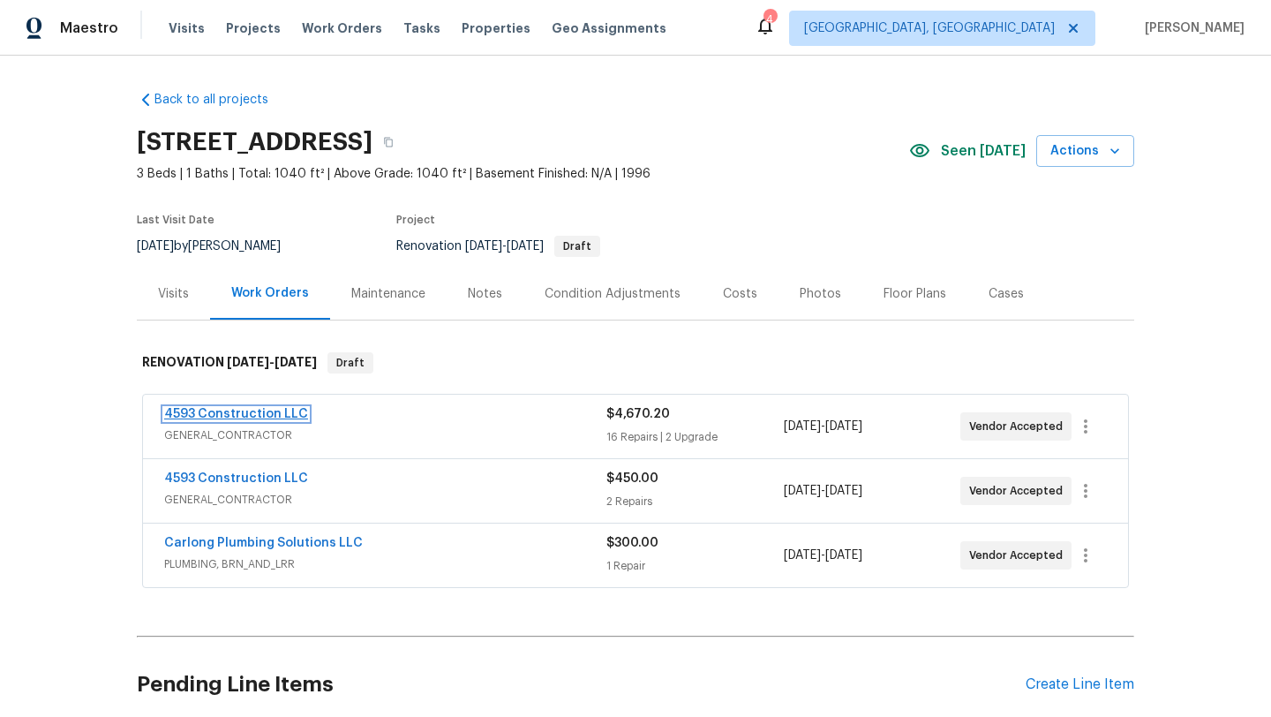
click at [228, 412] on link "4593 Construction LLC" at bounding box center [236, 414] width 144 height 12
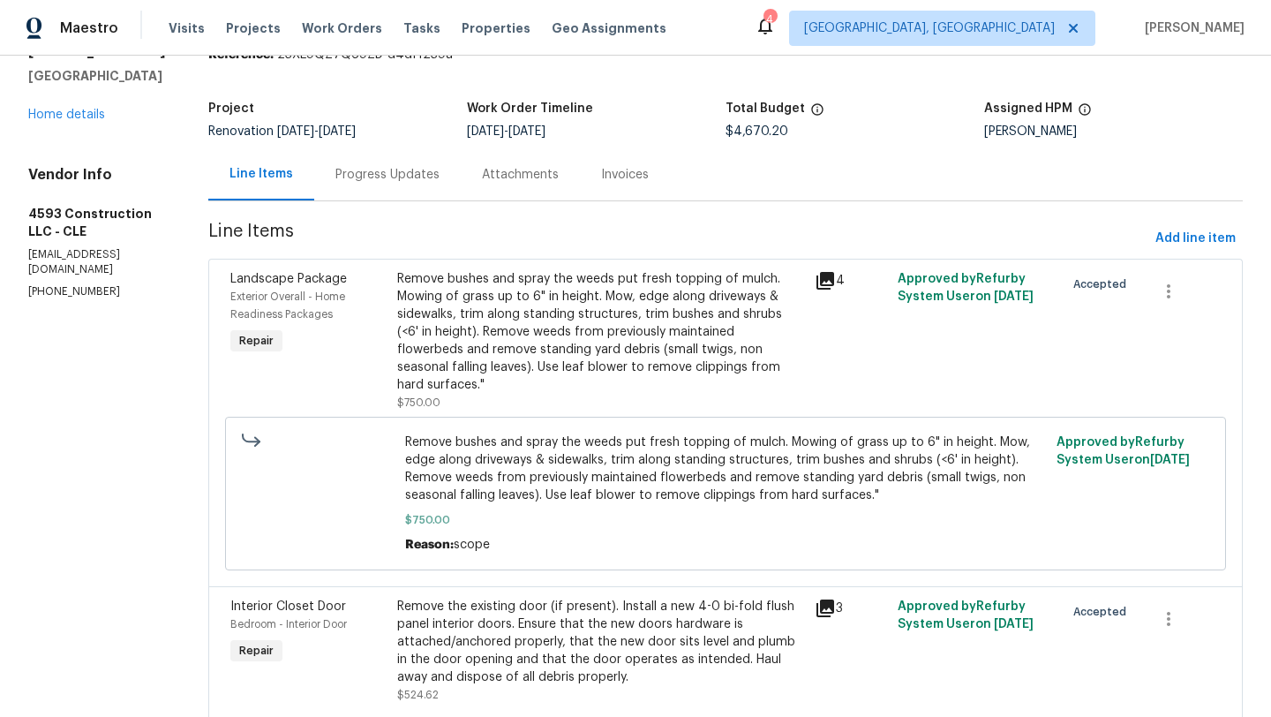
scroll to position [101, 0]
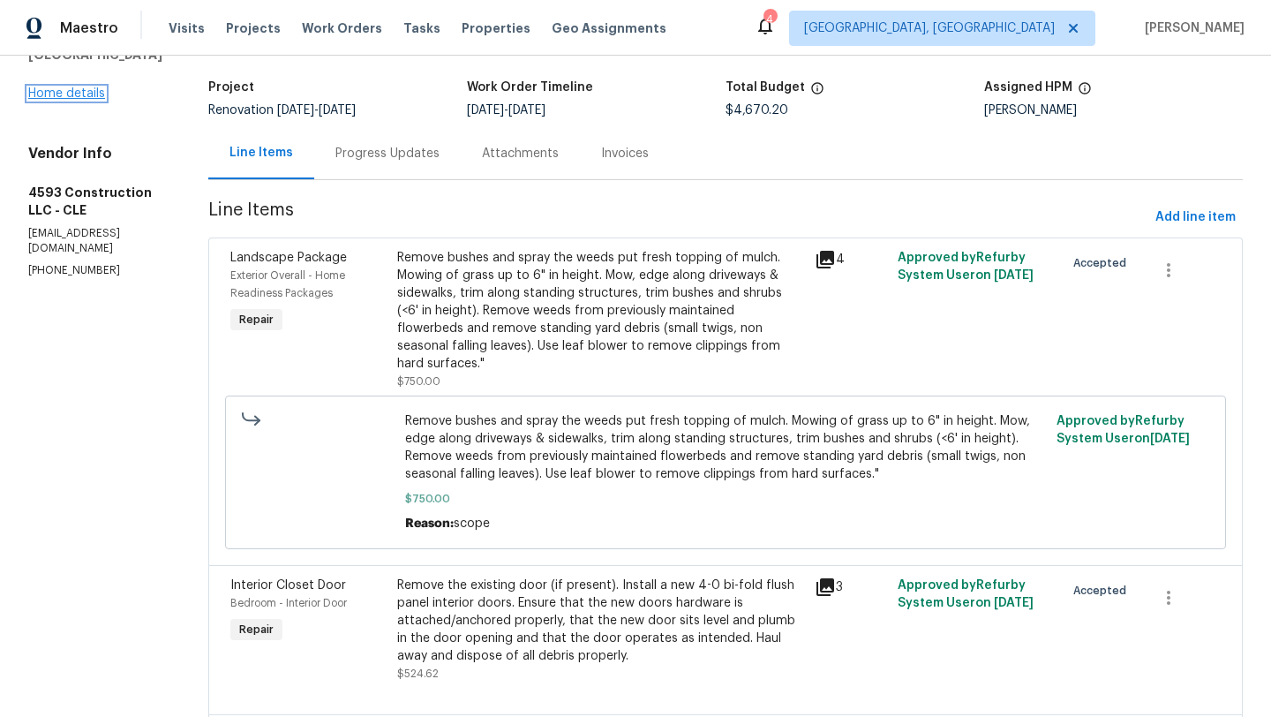
click at [59, 96] on link "Home details" at bounding box center [66, 93] width 77 height 12
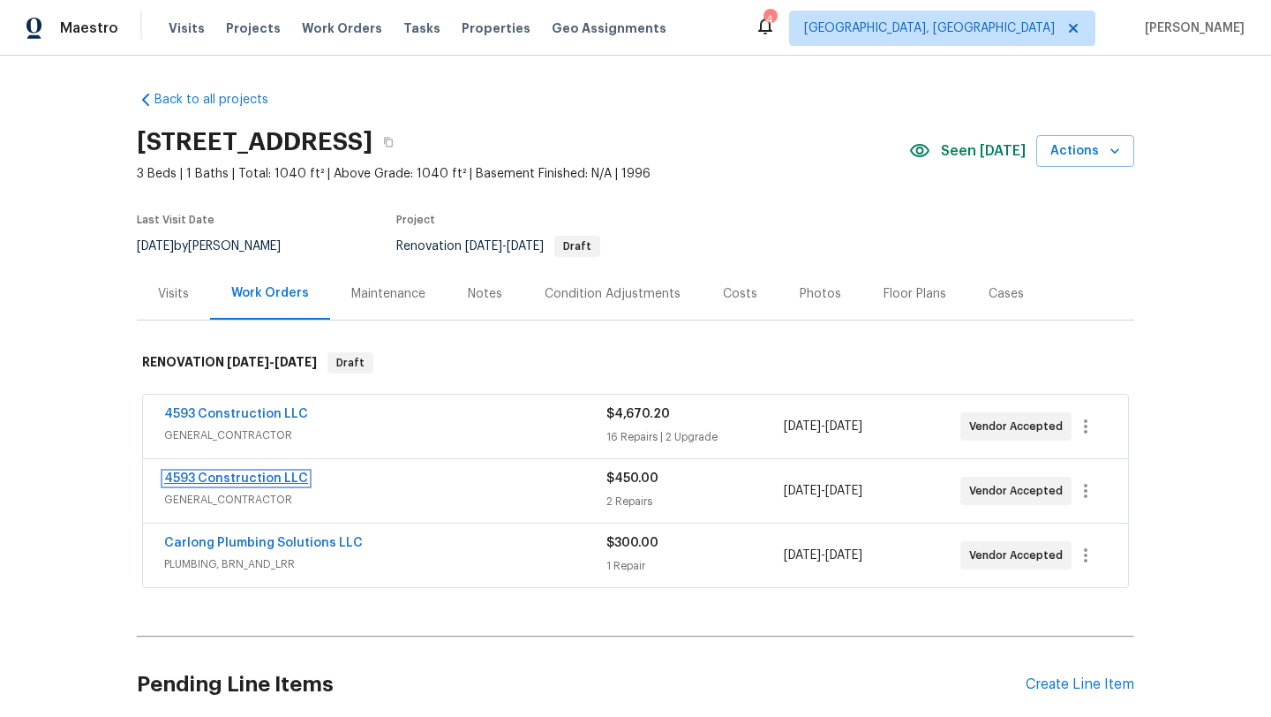
click at [209, 479] on link "4593 Construction LLC" at bounding box center [236, 478] width 144 height 12
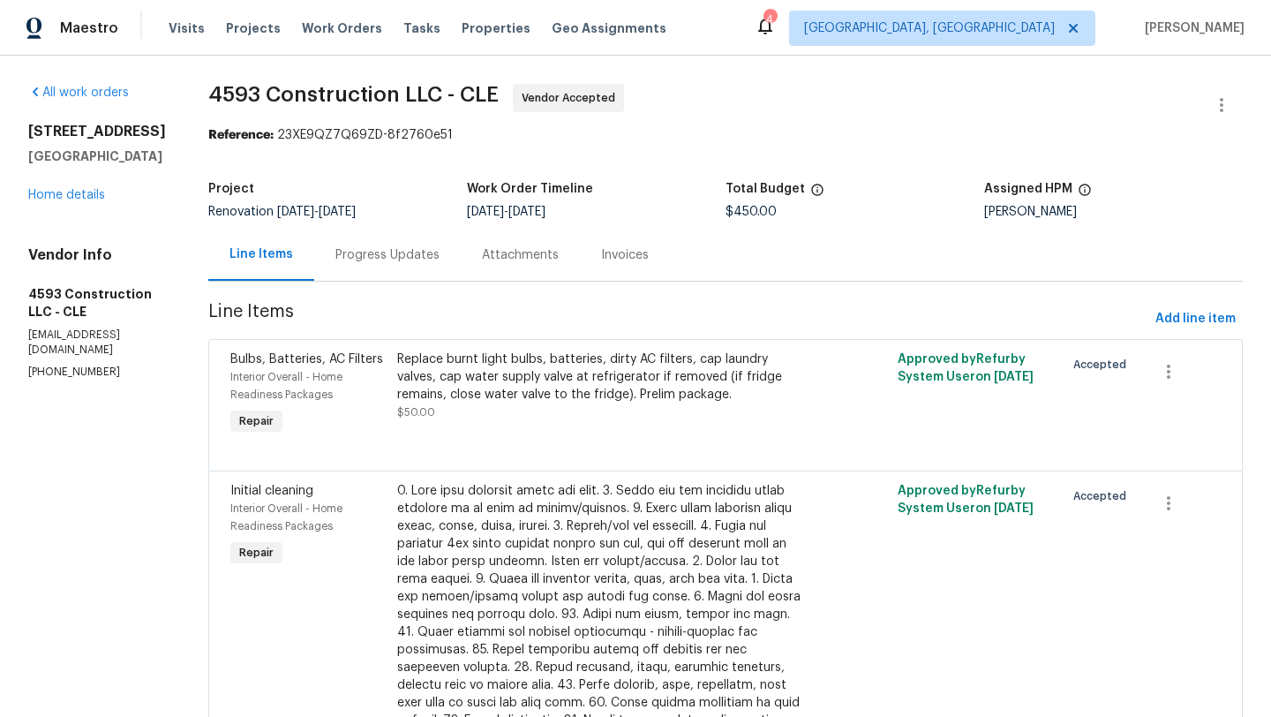
click at [91, 202] on div "970 Morningview Ave Akron, OH 44305 Home details" at bounding box center [97, 163] width 138 height 81
click at [90, 193] on link "Home details" at bounding box center [66, 195] width 77 height 12
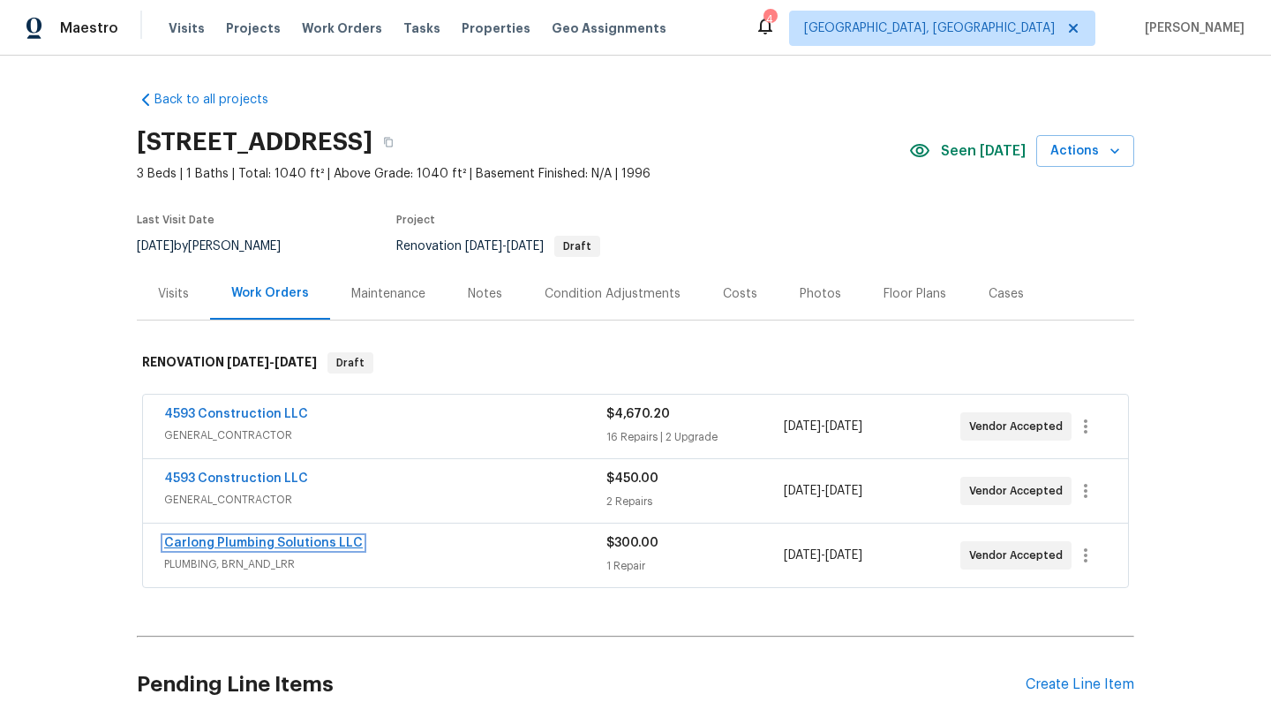
click at [218, 542] on link "Carlong Plumbing Solutions LLC" at bounding box center [263, 542] width 199 height 12
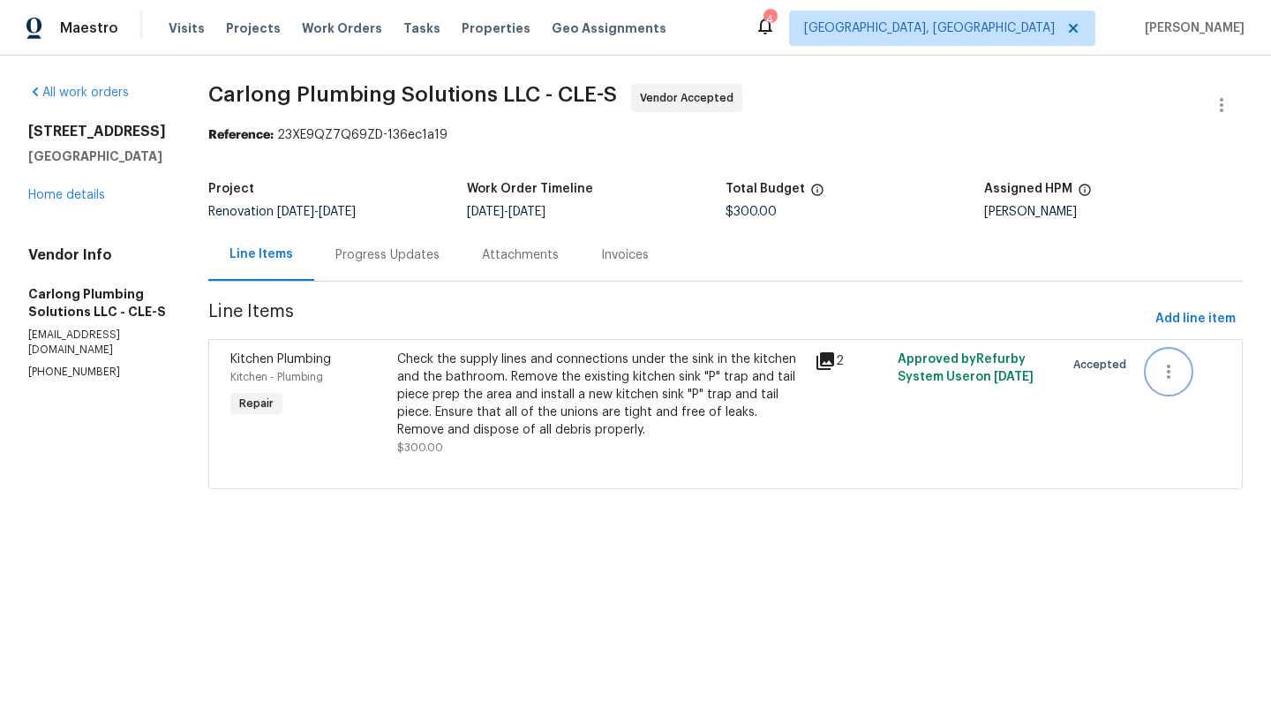
click at [1167, 375] on icon "button" at bounding box center [1168, 371] width 21 height 21
click at [88, 215] on div at bounding box center [635, 358] width 1271 height 717
click at [88, 201] on link "Home details" at bounding box center [66, 195] width 77 height 12
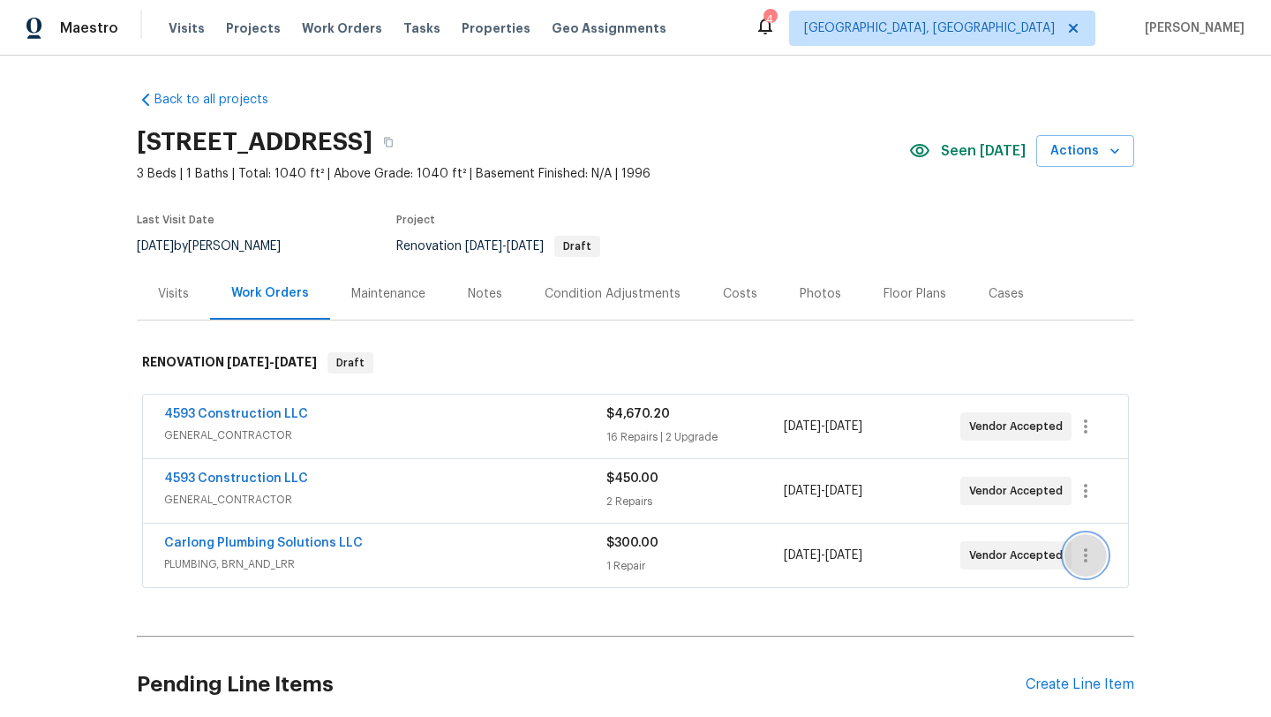
click at [1085, 552] on icon "button" at bounding box center [1085, 554] width 21 height 21
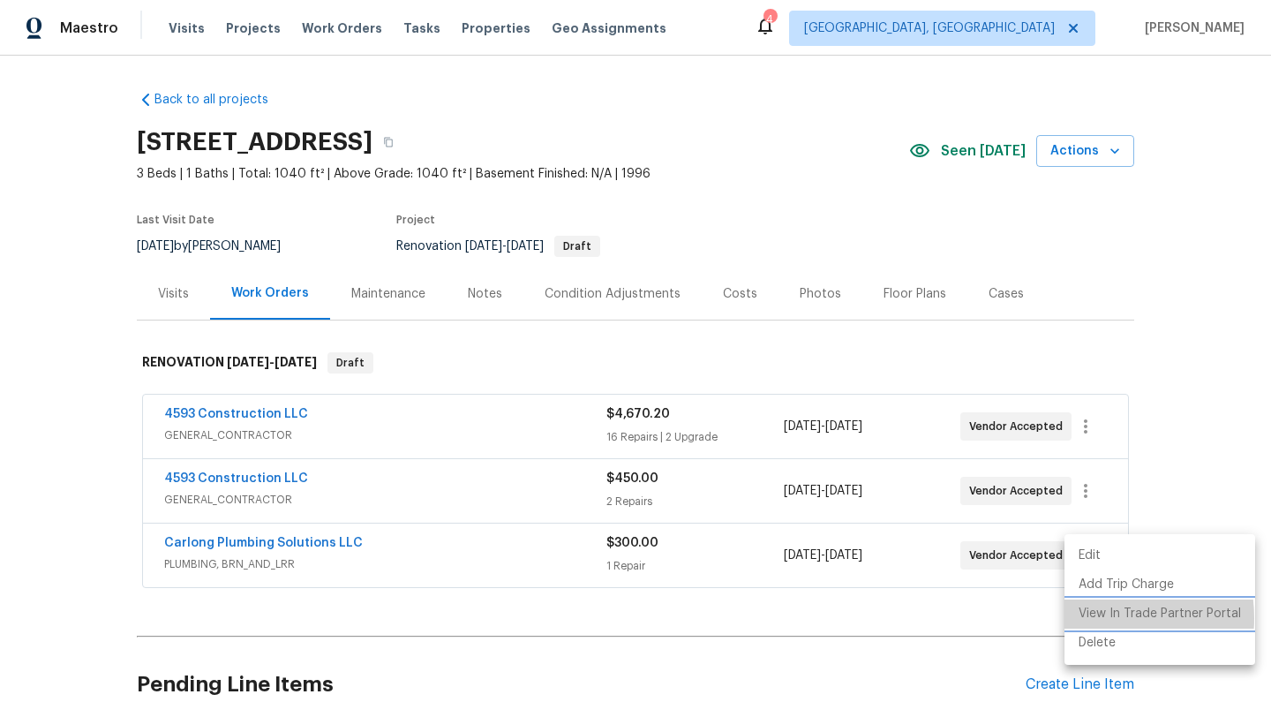
click at [1094, 618] on li "View In Trade Partner Portal" at bounding box center [1159, 613] width 191 height 29
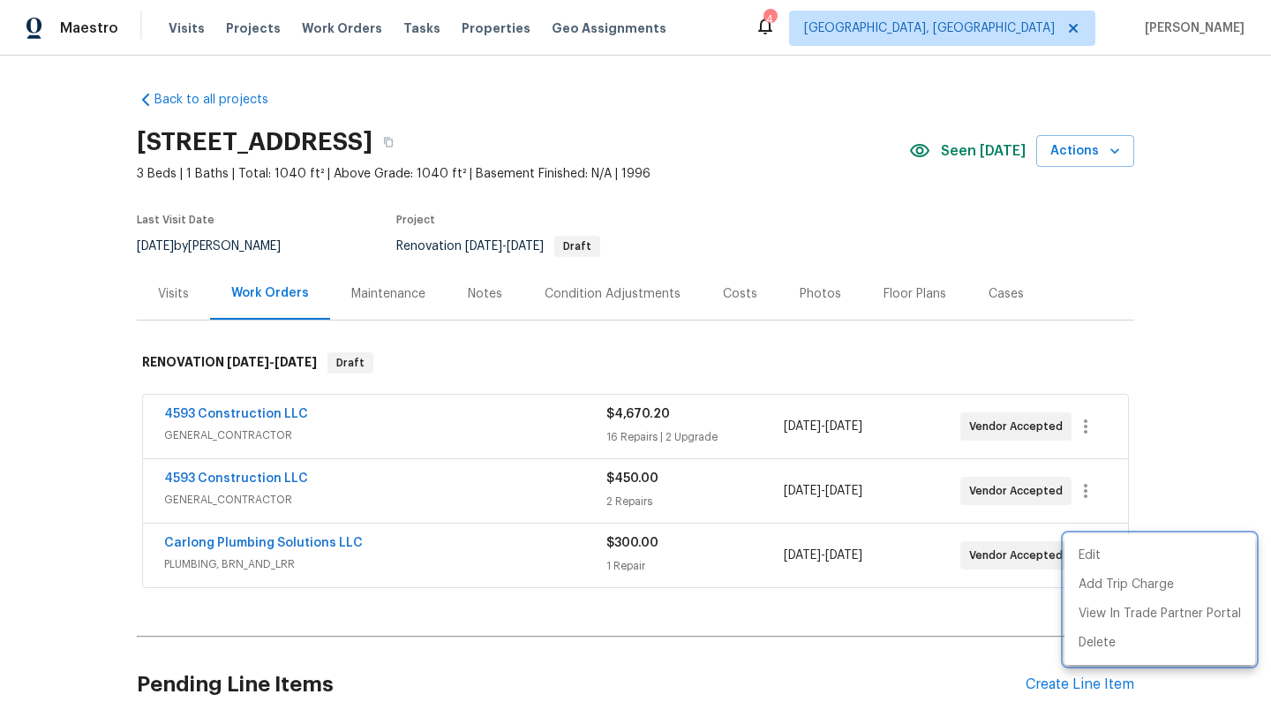
click at [632, 140] on div at bounding box center [635, 358] width 1271 height 717
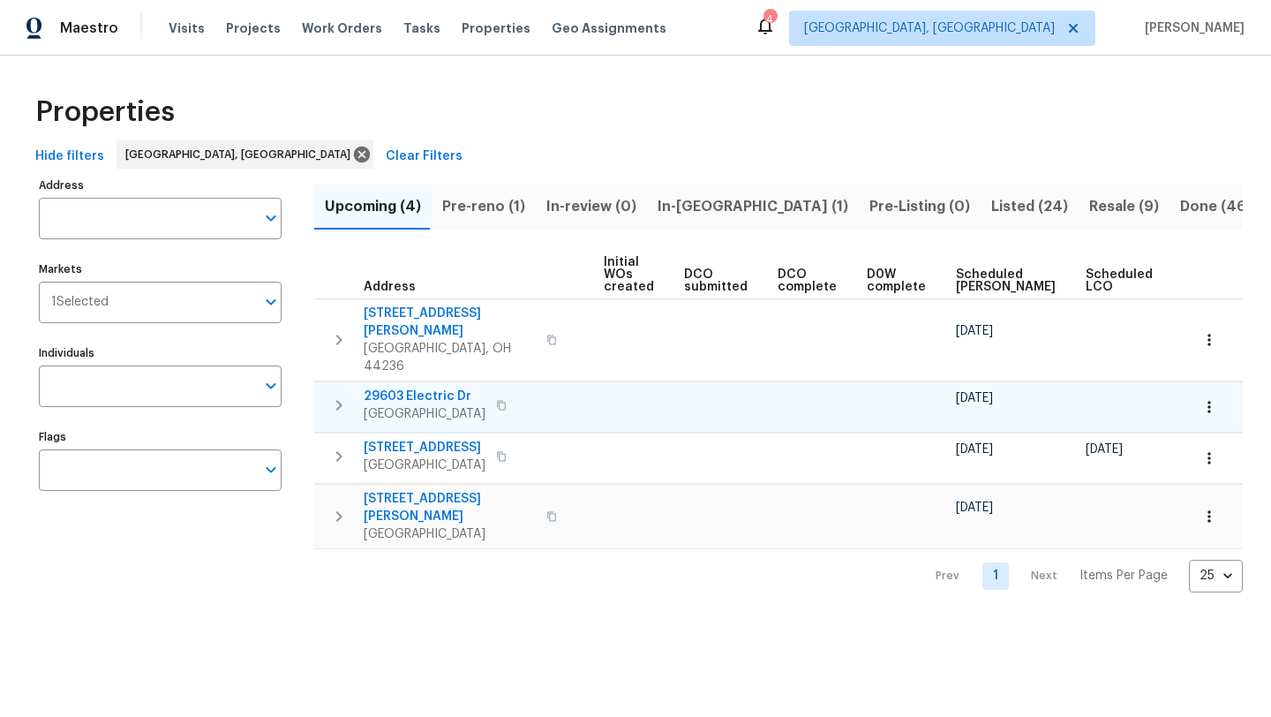
scroll to position [0, 193]
click at [953, 275] on span "Scheduled [PERSON_NAME]" at bounding box center [1003, 280] width 100 height 25
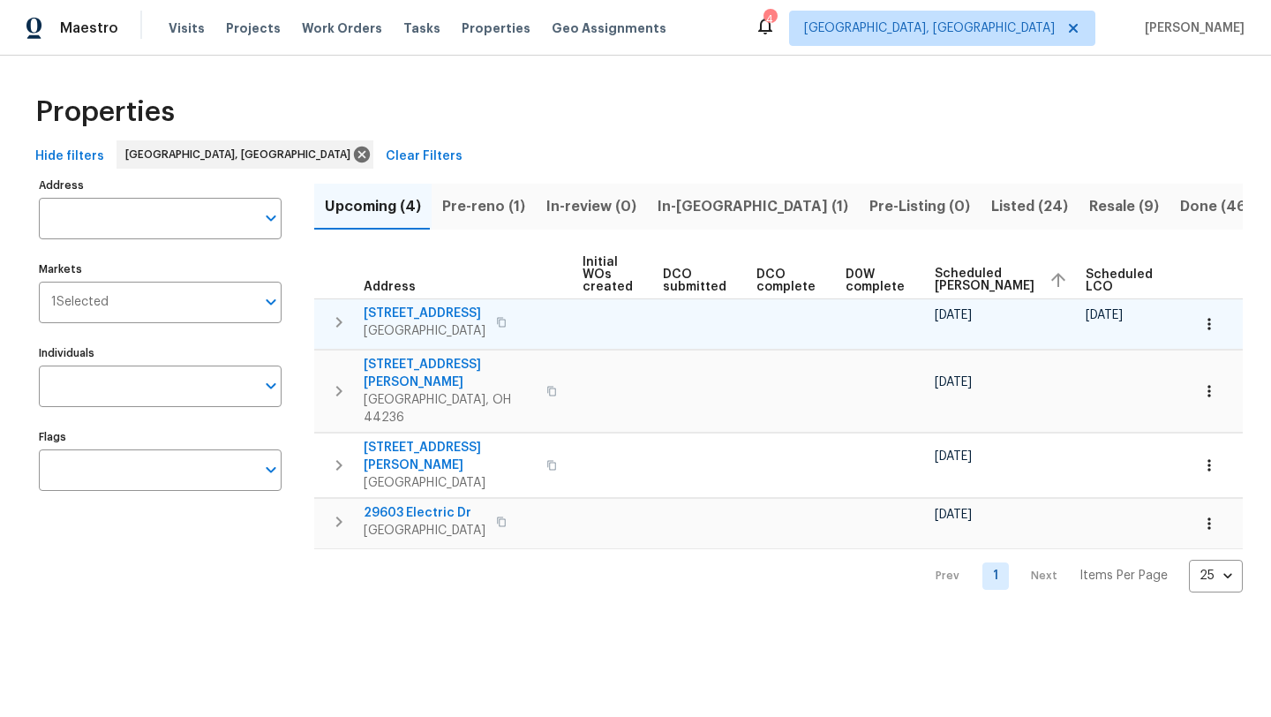
scroll to position [0, 214]
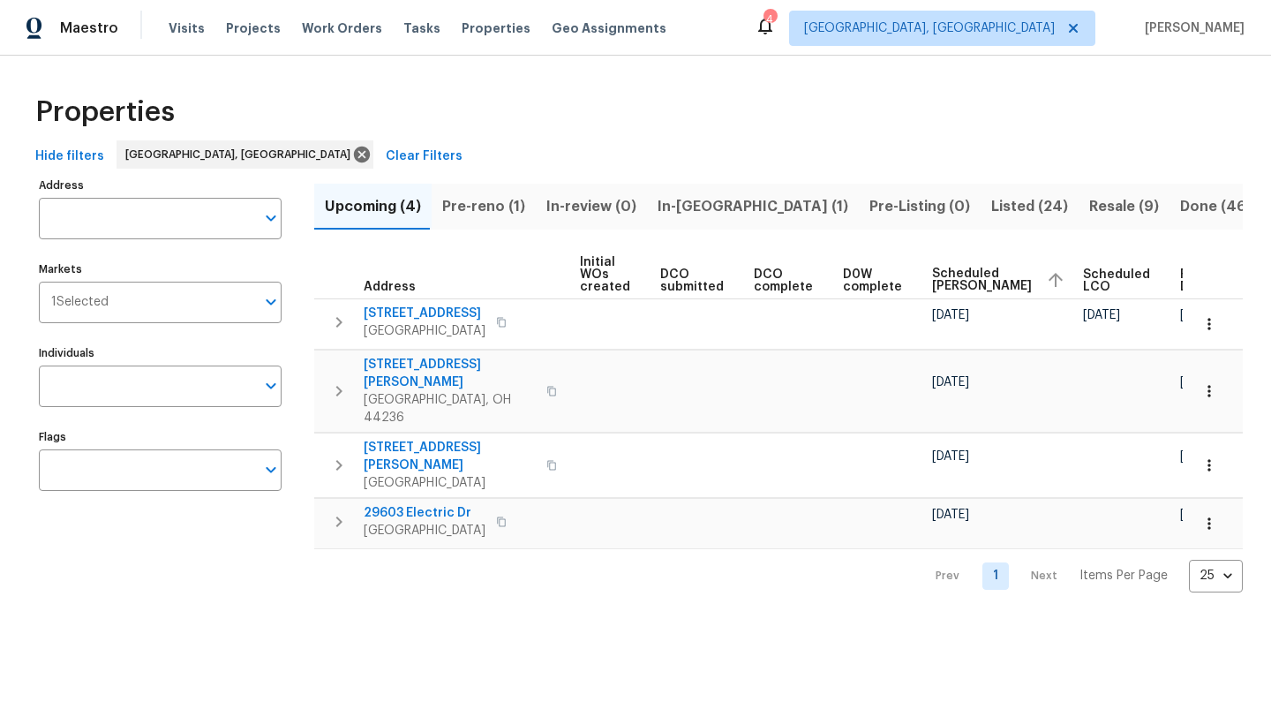
click at [480, 204] on span "Pre-reno (1)" at bounding box center [483, 206] width 83 height 25
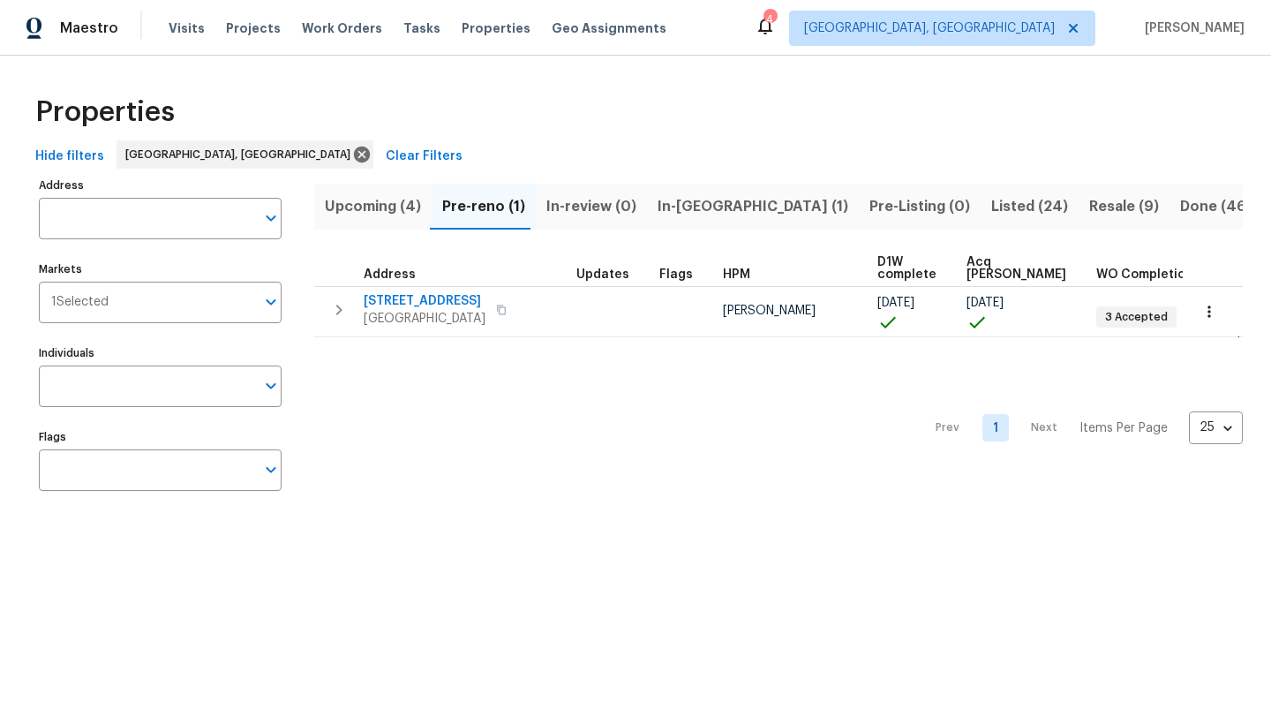
click at [570, 205] on span "In-review (0)" at bounding box center [591, 206] width 90 height 25
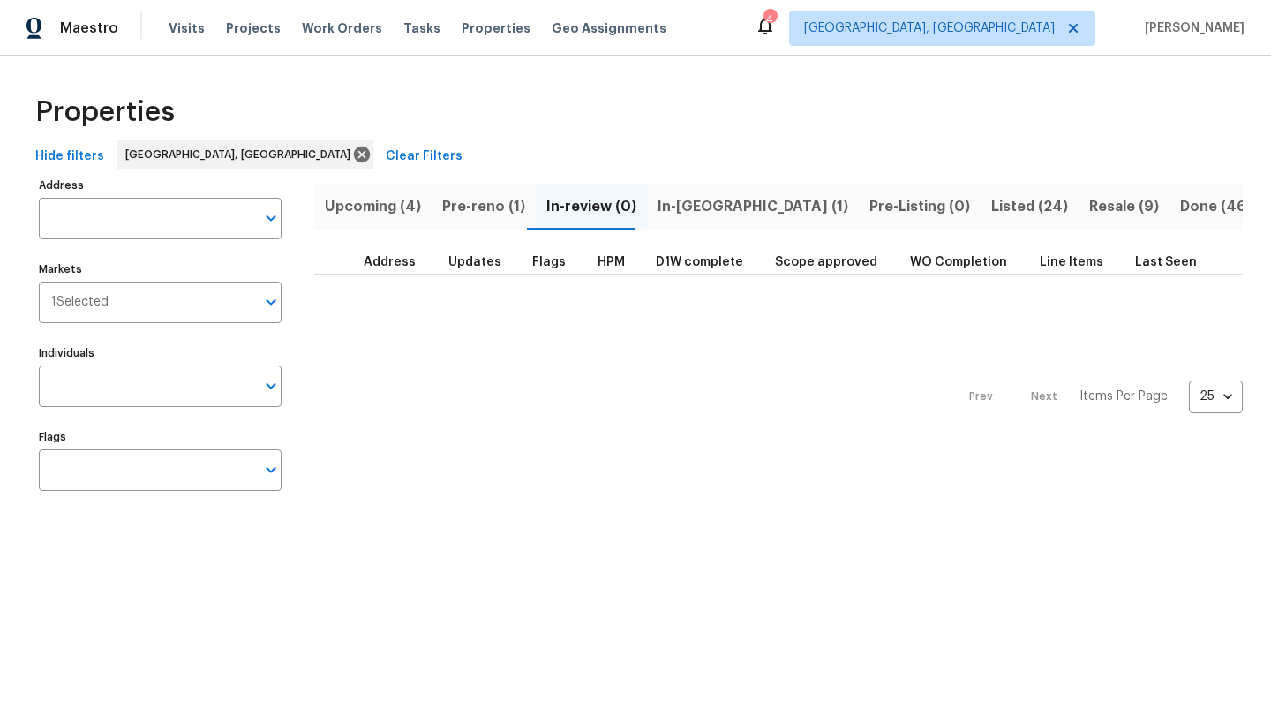
click at [691, 199] on span "In-[GEOGRAPHIC_DATA] (1)" at bounding box center [752, 206] width 191 height 25
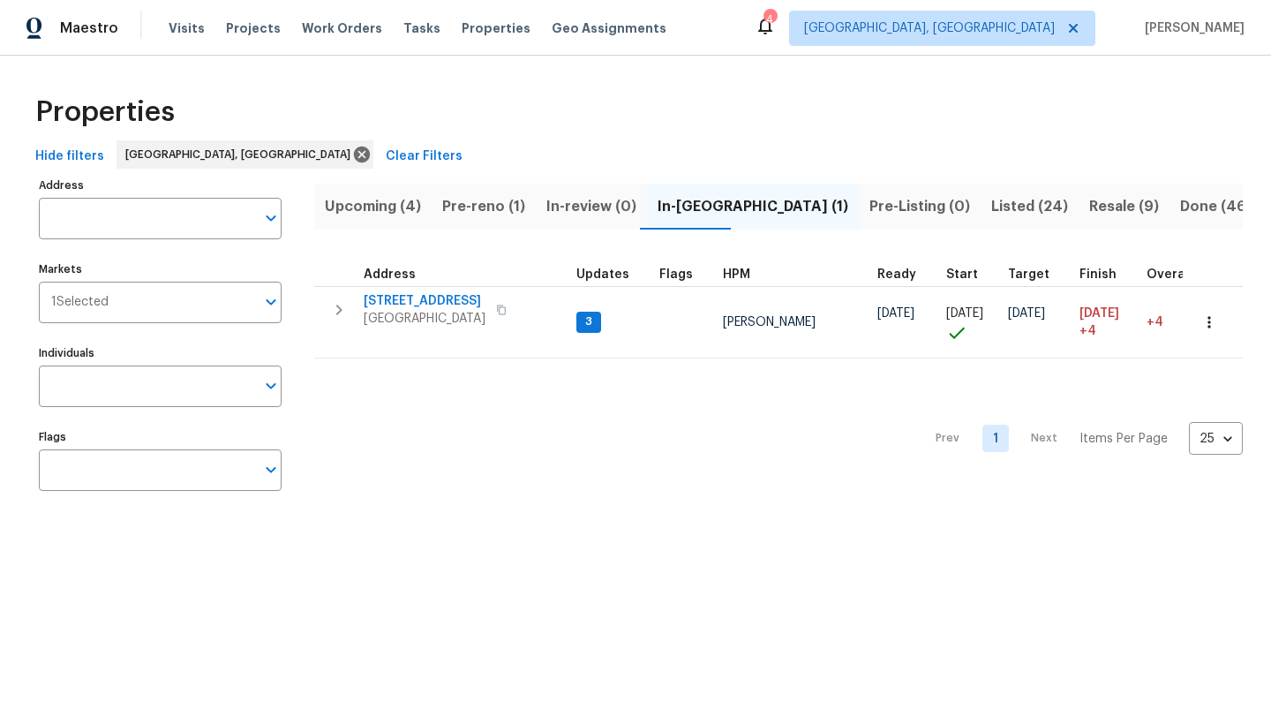
click at [991, 208] on span "Listed (24)" at bounding box center [1029, 206] width 77 height 25
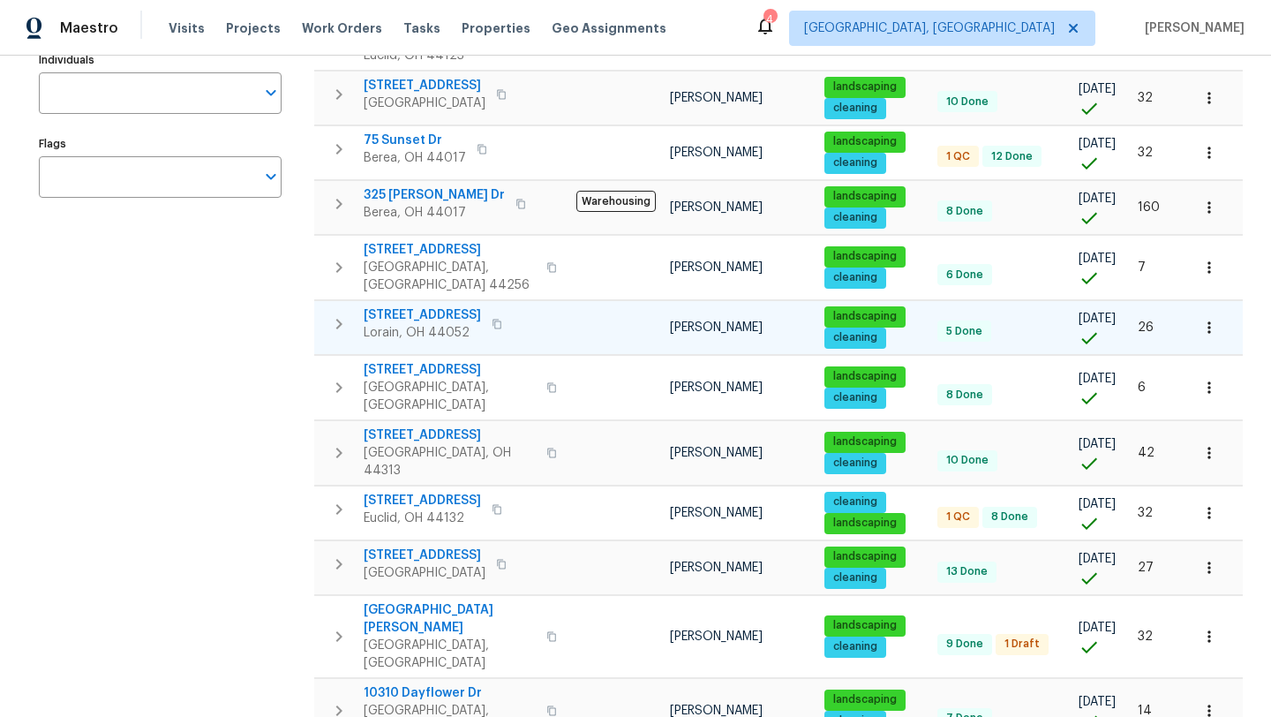
scroll to position [305, 0]
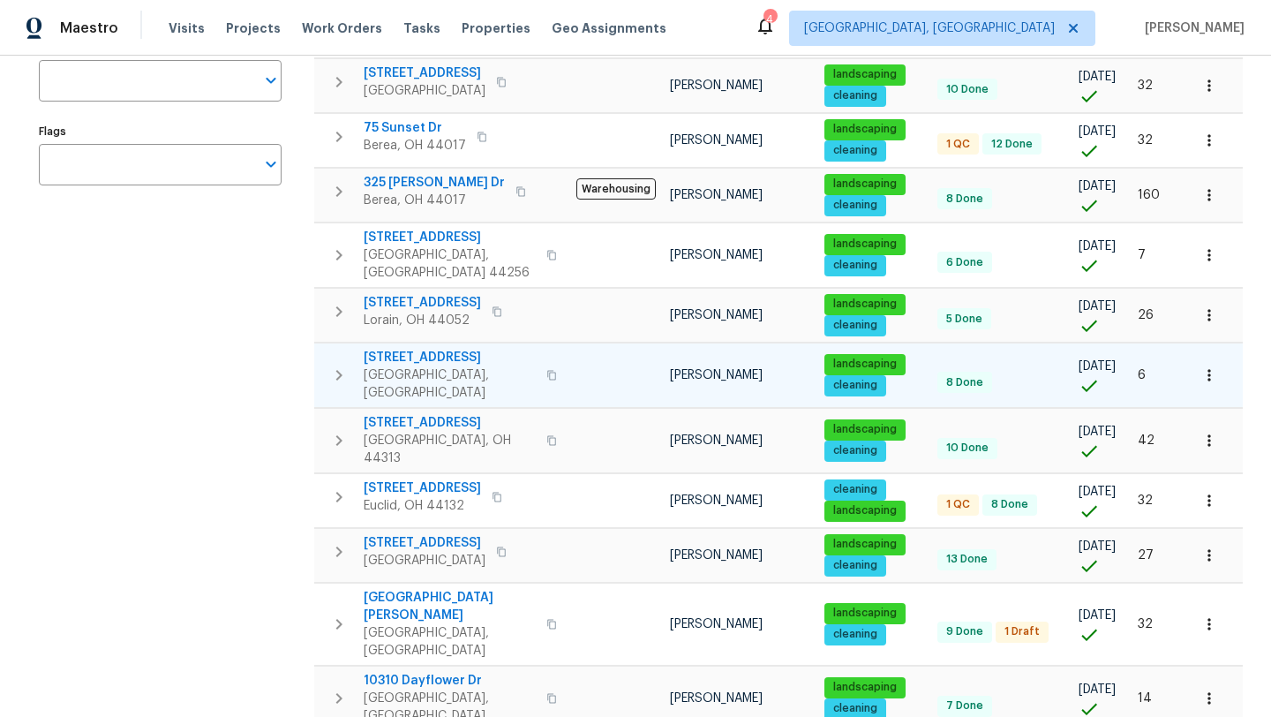
click at [415, 349] on span "[STREET_ADDRESS]" at bounding box center [450, 358] width 172 height 18
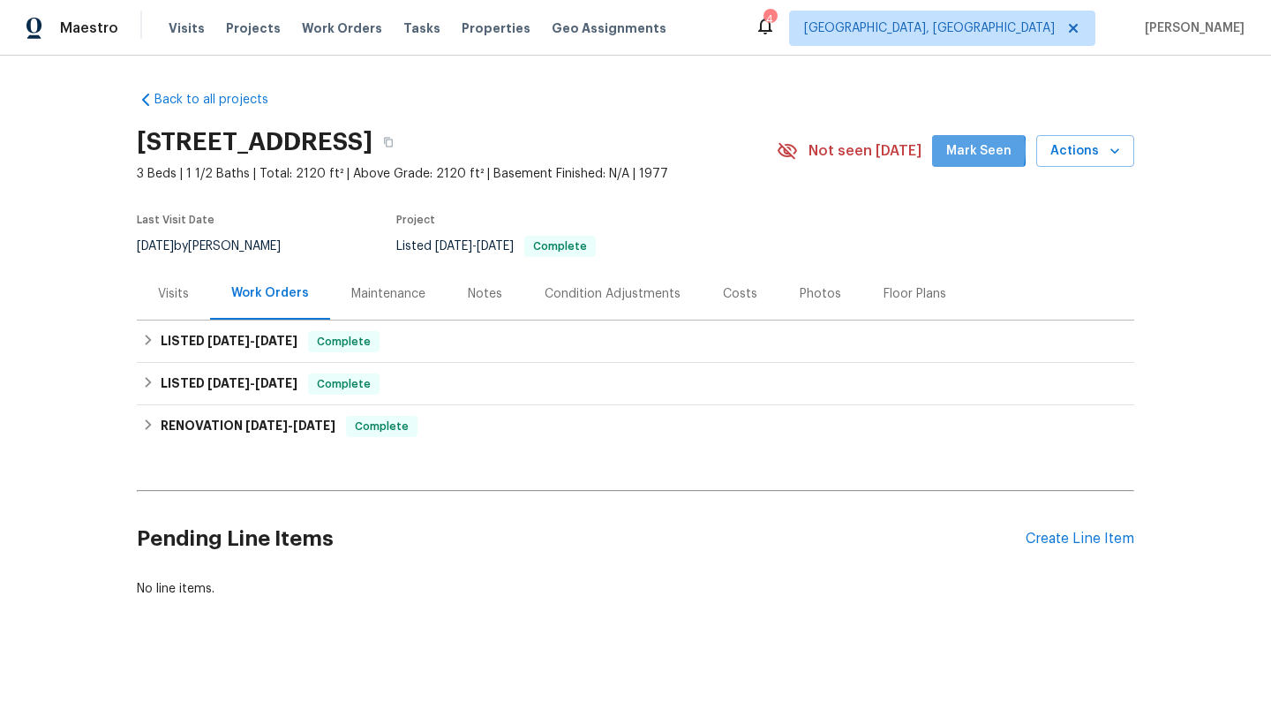
click at [956, 155] on span "Mark Seen" at bounding box center [978, 151] width 65 height 22
click at [154, 295] on div "Visits" at bounding box center [173, 293] width 73 height 52
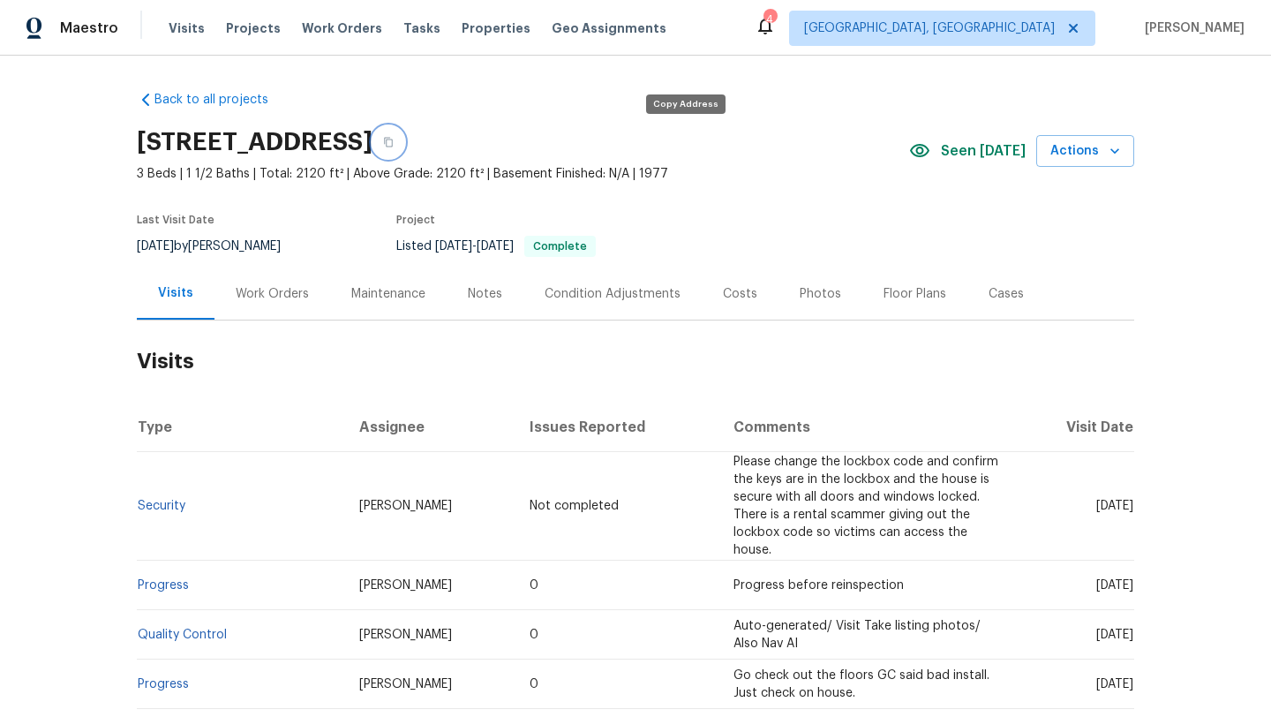
click at [394, 139] on icon "button" at bounding box center [388, 142] width 11 height 11
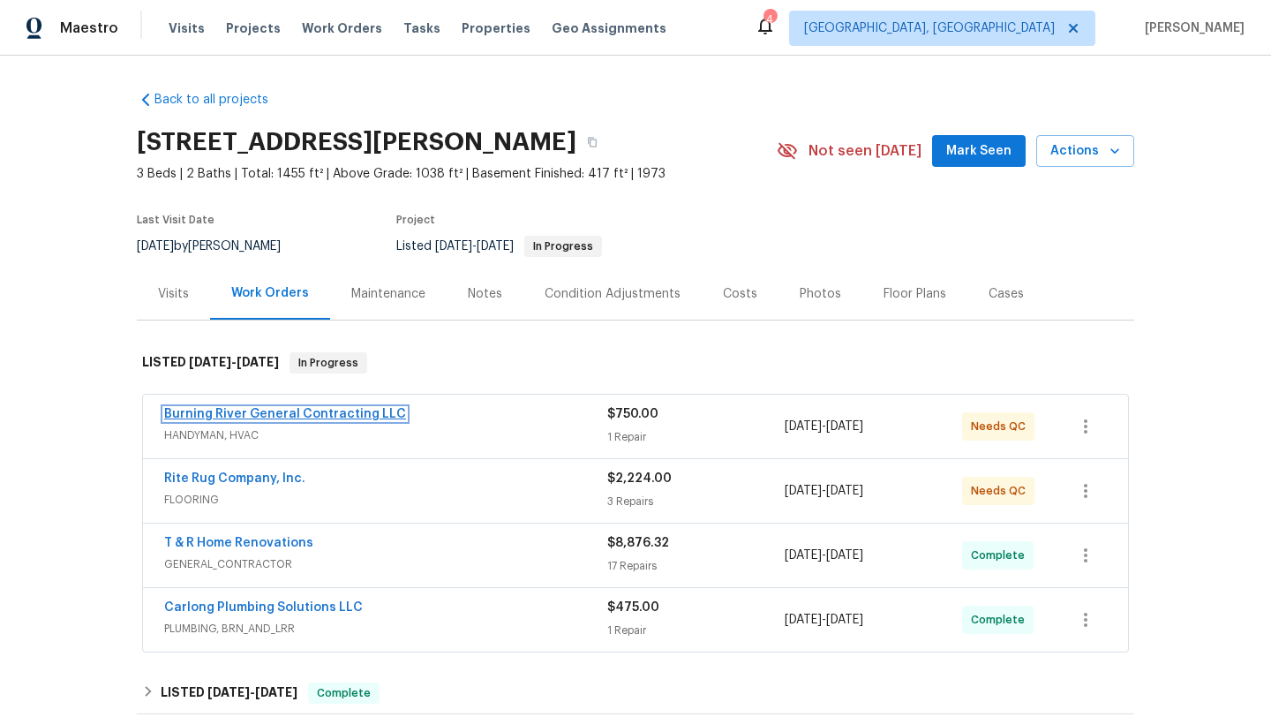
click at [206, 413] on link "Burning River General Contracting LLC" at bounding box center [285, 414] width 242 height 12
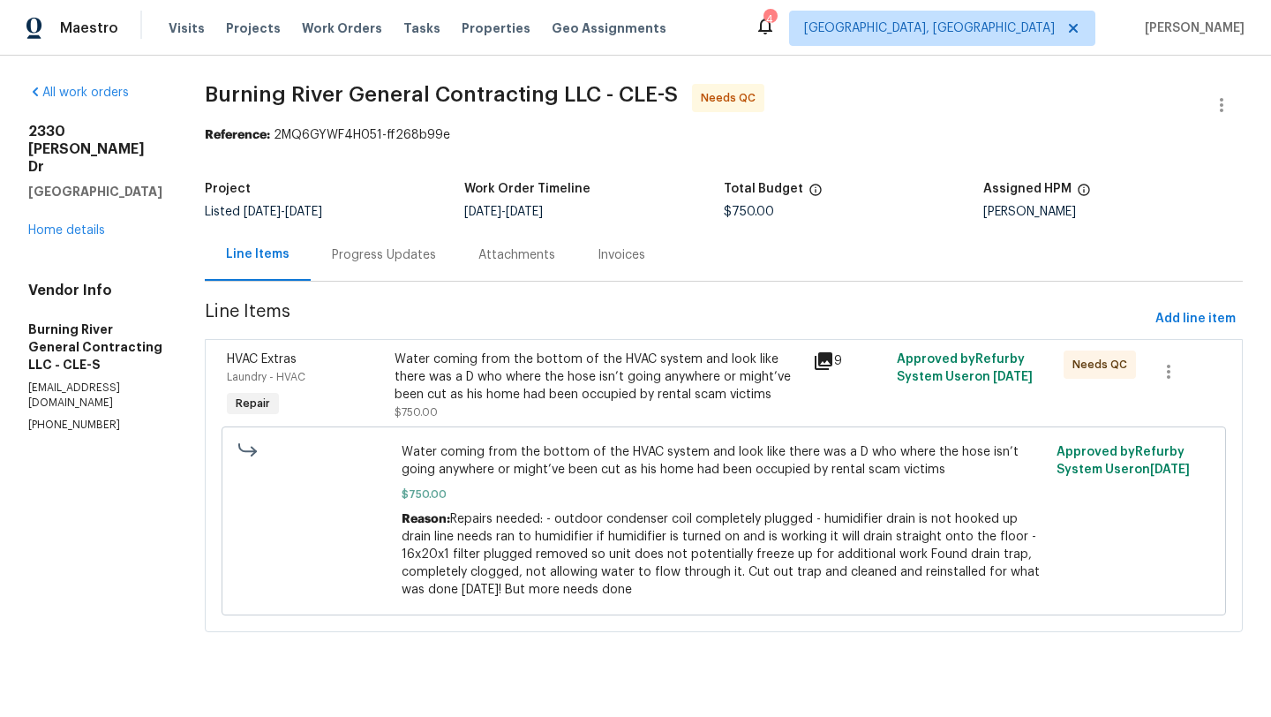
click at [385, 251] on div "Progress Updates" at bounding box center [384, 255] width 104 height 18
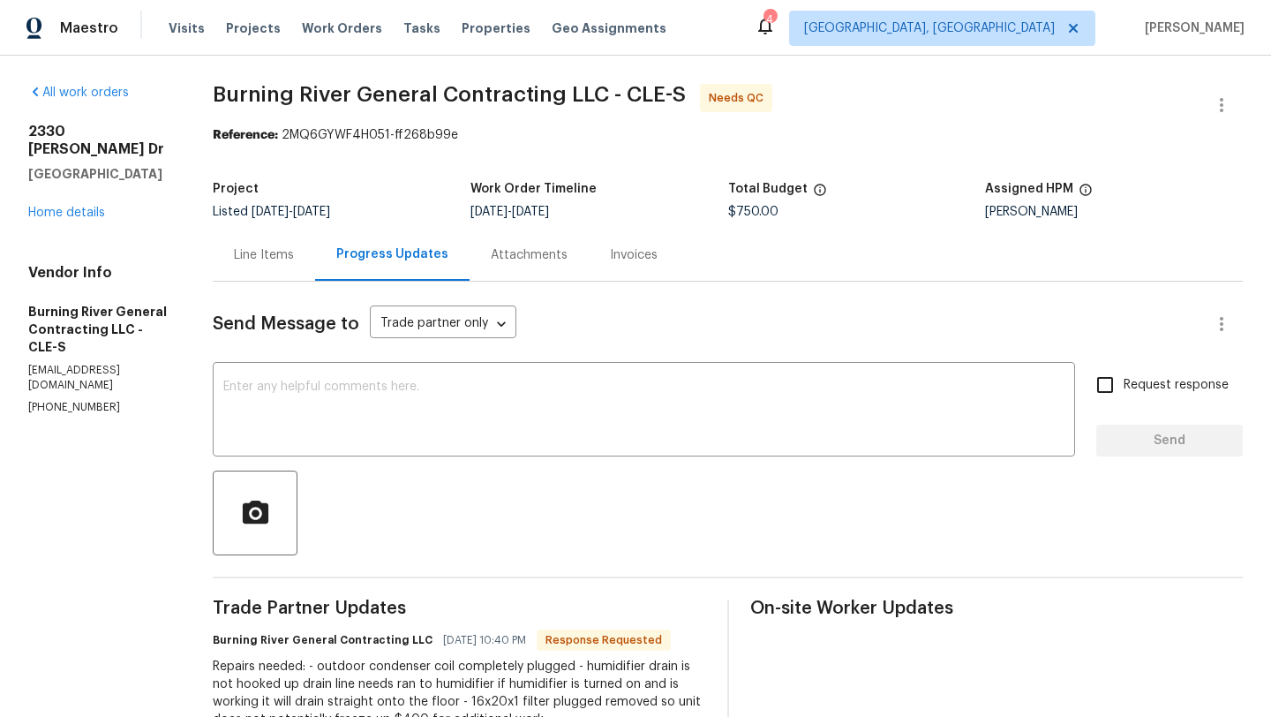
click at [278, 255] on div "Line Items" at bounding box center [264, 255] width 60 height 18
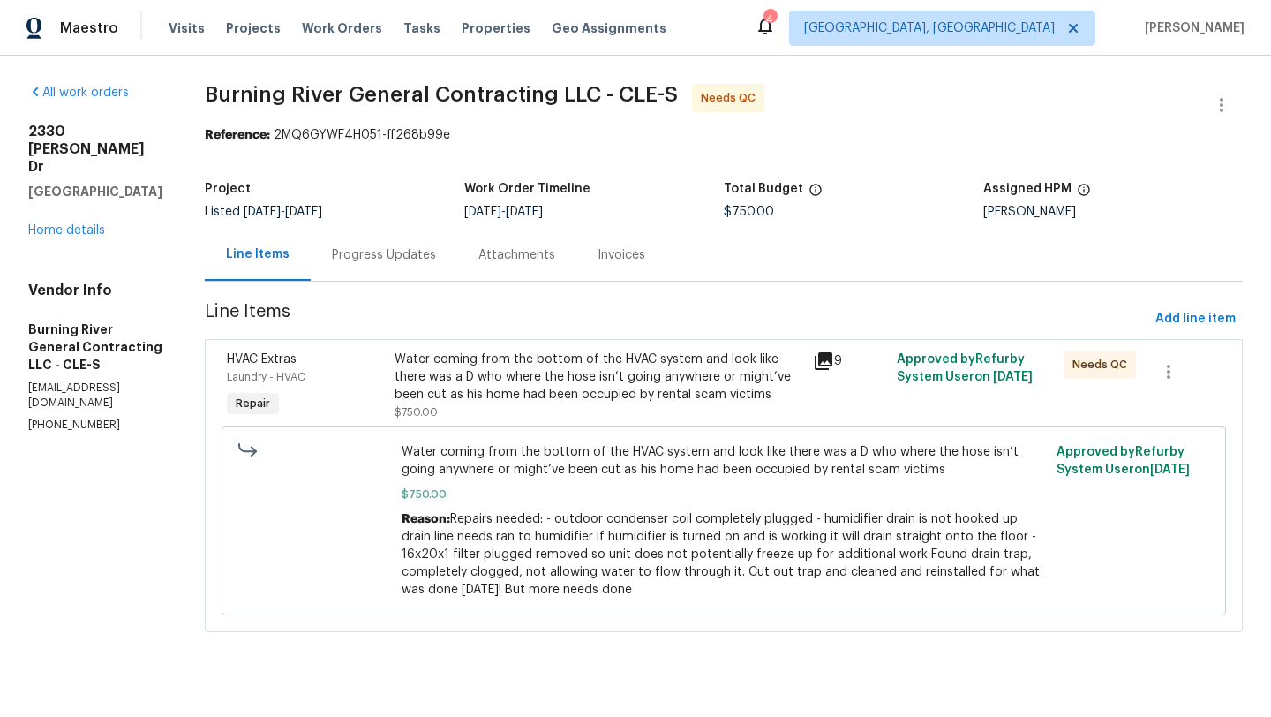
click at [484, 371] on div "Water coming from the bottom of the HVAC system and look like there was a D who…" at bounding box center [598, 376] width 408 height 53
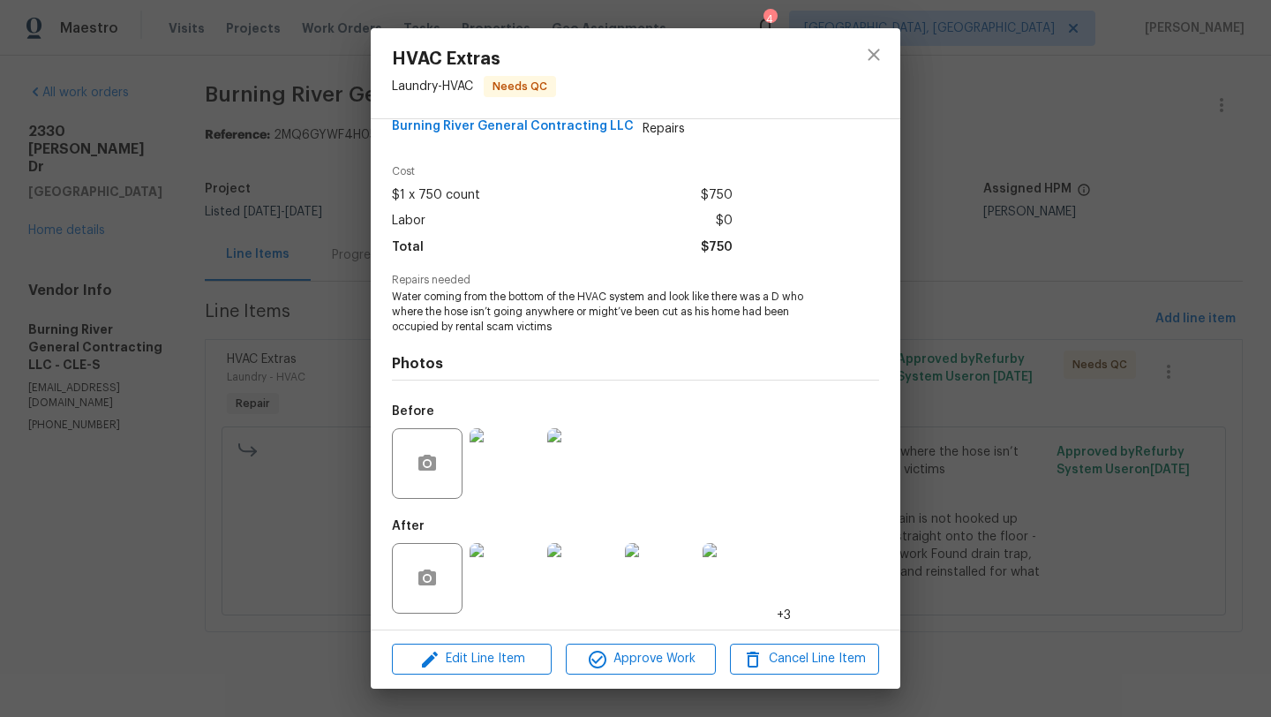
scroll to position [38, 0]
click at [493, 577] on img at bounding box center [504, 575] width 71 height 71
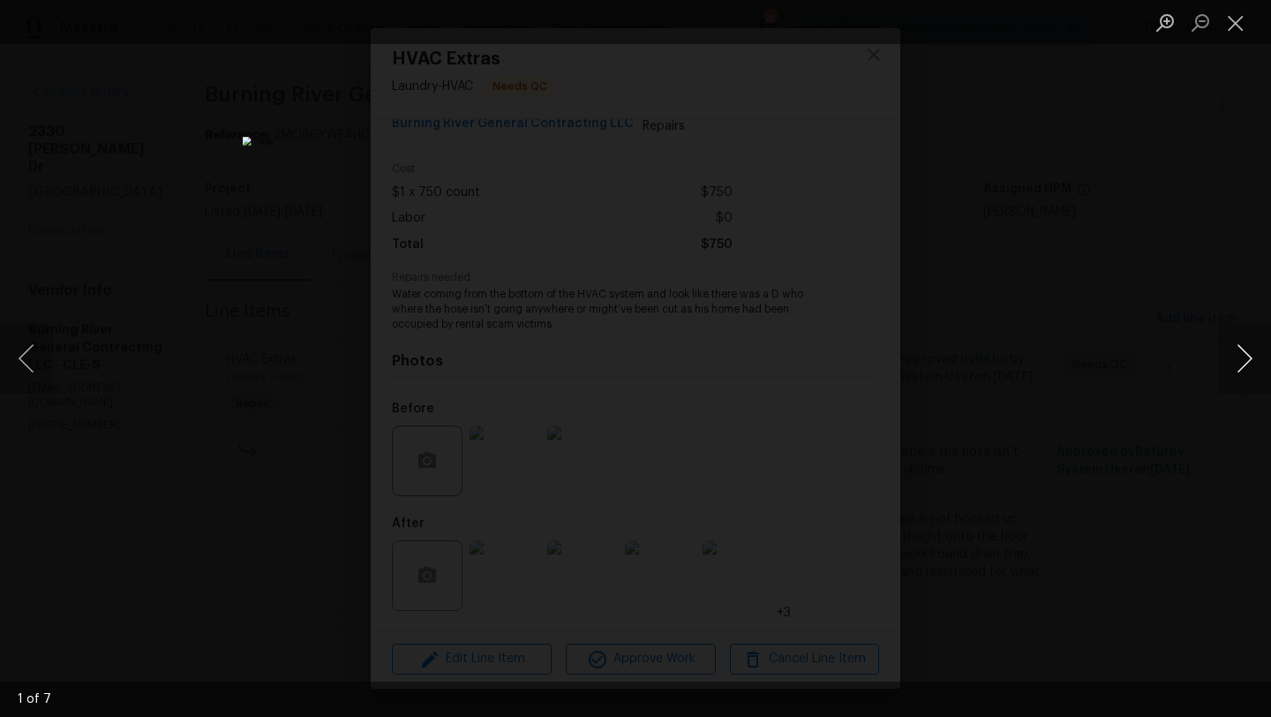
click at [1241, 351] on button "Next image" at bounding box center [1244, 358] width 53 height 71
click at [1241, 354] on button "Next image" at bounding box center [1244, 358] width 53 height 71
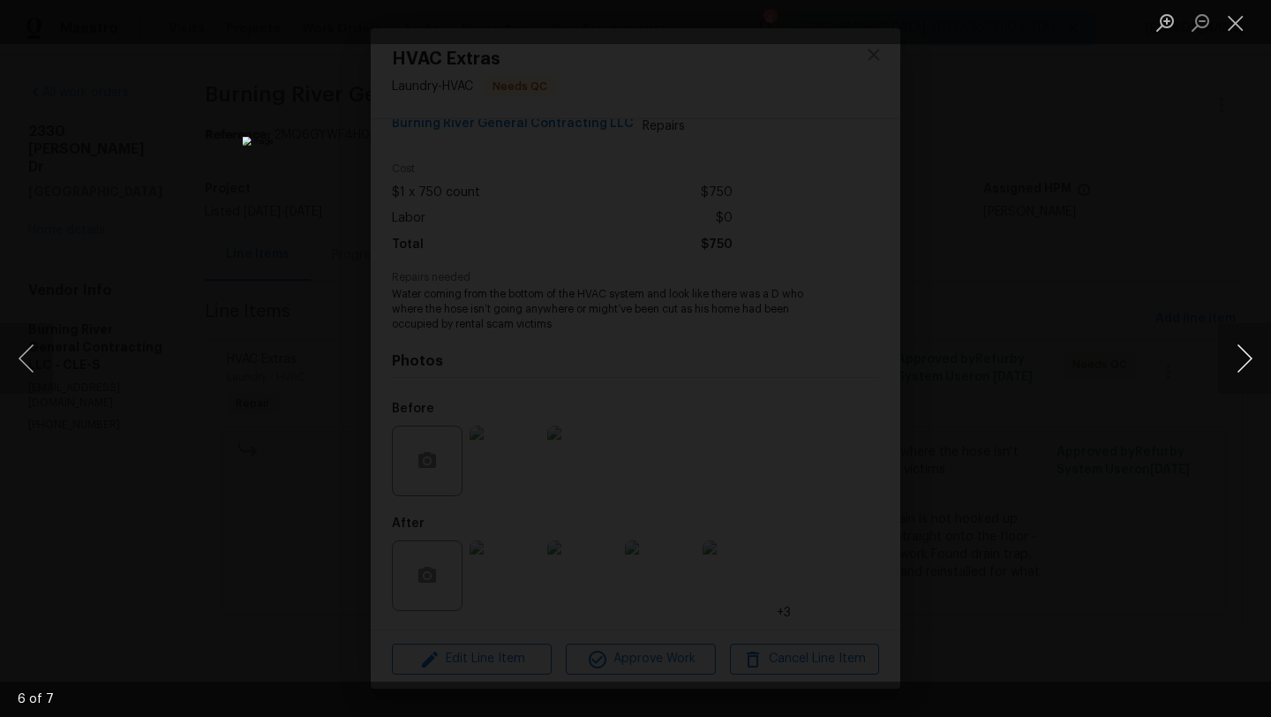
click at [1241, 354] on button "Next image" at bounding box center [1244, 358] width 53 height 71
click at [1228, 21] on button "Close lightbox" at bounding box center [1235, 22] width 35 height 31
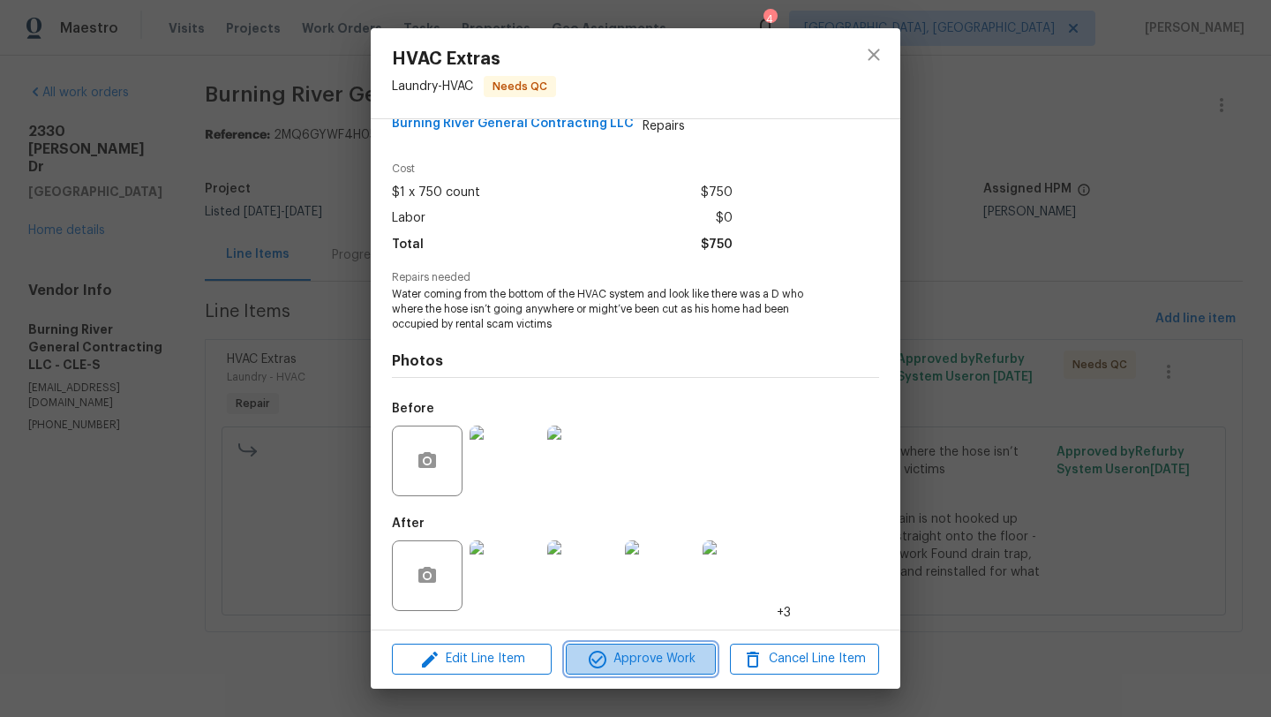
click at [625, 667] on span "Approve Work" at bounding box center [640, 659] width 139 height 22
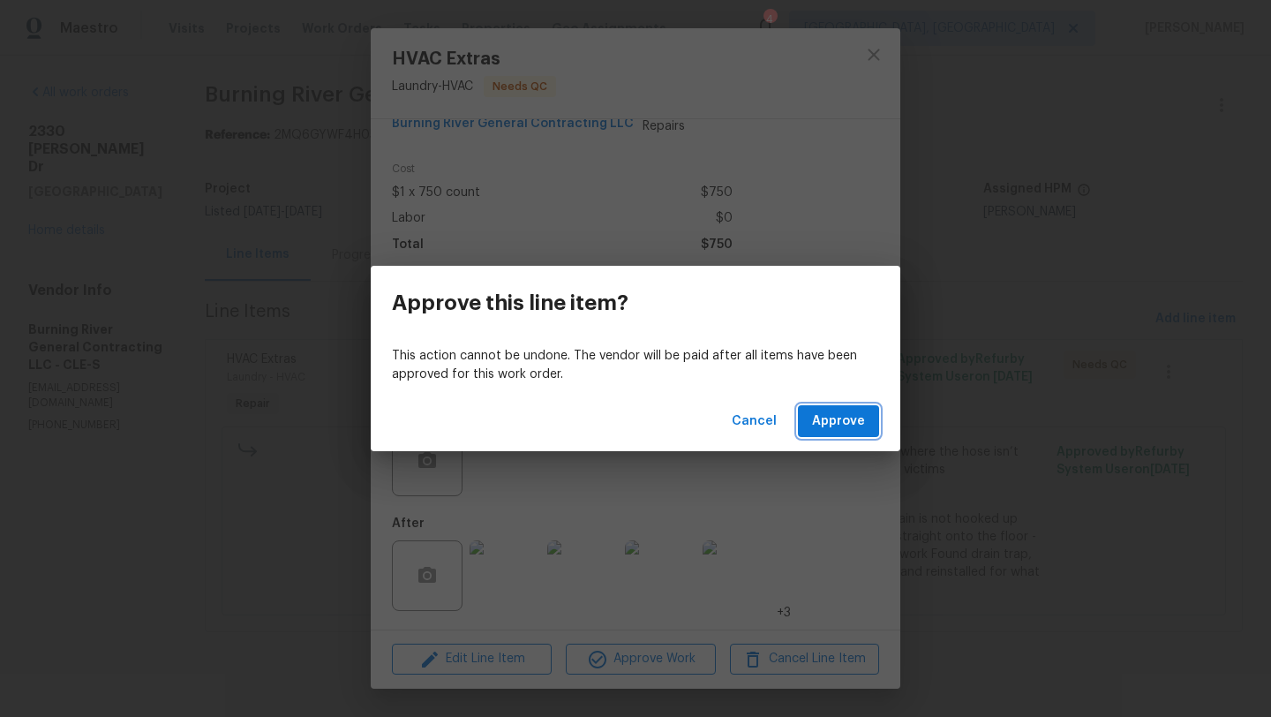
click at [837, 417] on span "Approve" at bounding box center [838, 421] width 53 height 22
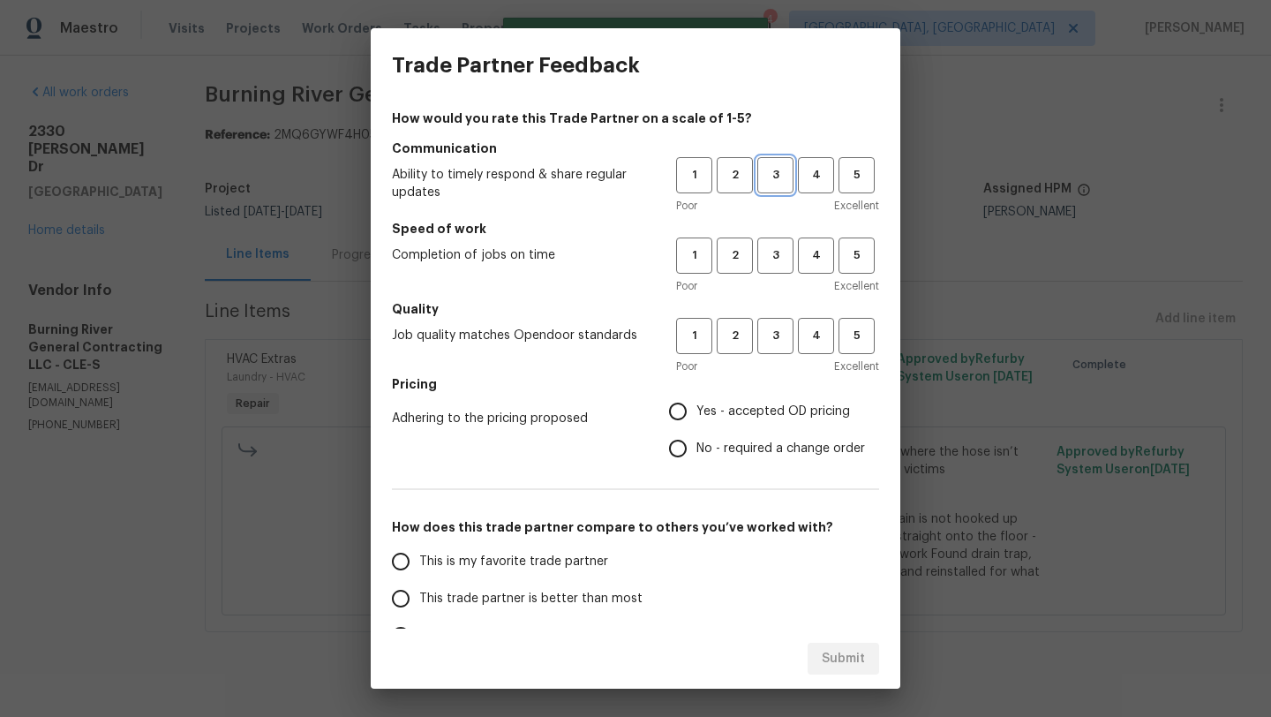
click at [774, 180] on span "3" at bounding box center [775, 175] width 33 height 20
click at [813, 251] on span "4" at bounding box center [815, 255] width 33 height 20
click at [773, 334] on span "3" at bounding box center [775, 336] width 33 height 20
click at [675, 418] on input "Yes - accepted OD pricing" at bounding box center [677, 411] width 37 height 37
radio input "true"
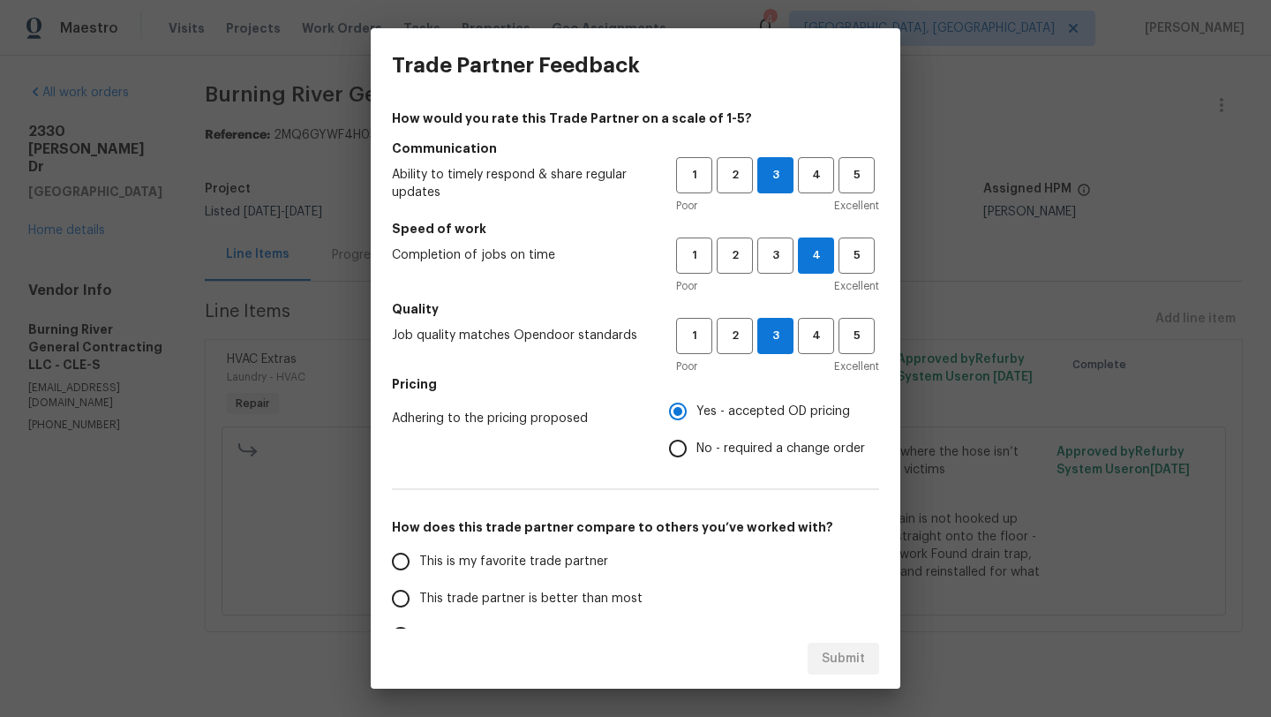
click at [469, 601] on span "This trade partner is better than most" at bounding box center [530, 598] width 223 height 19
click at [419, 601] on input "This trade partner is better than most" at bounding box center [400, 598] width 37 height 37
click at [833, 664] on span "Submit" at bounding box center [843, 659] width 43 height 22
radio input "true"
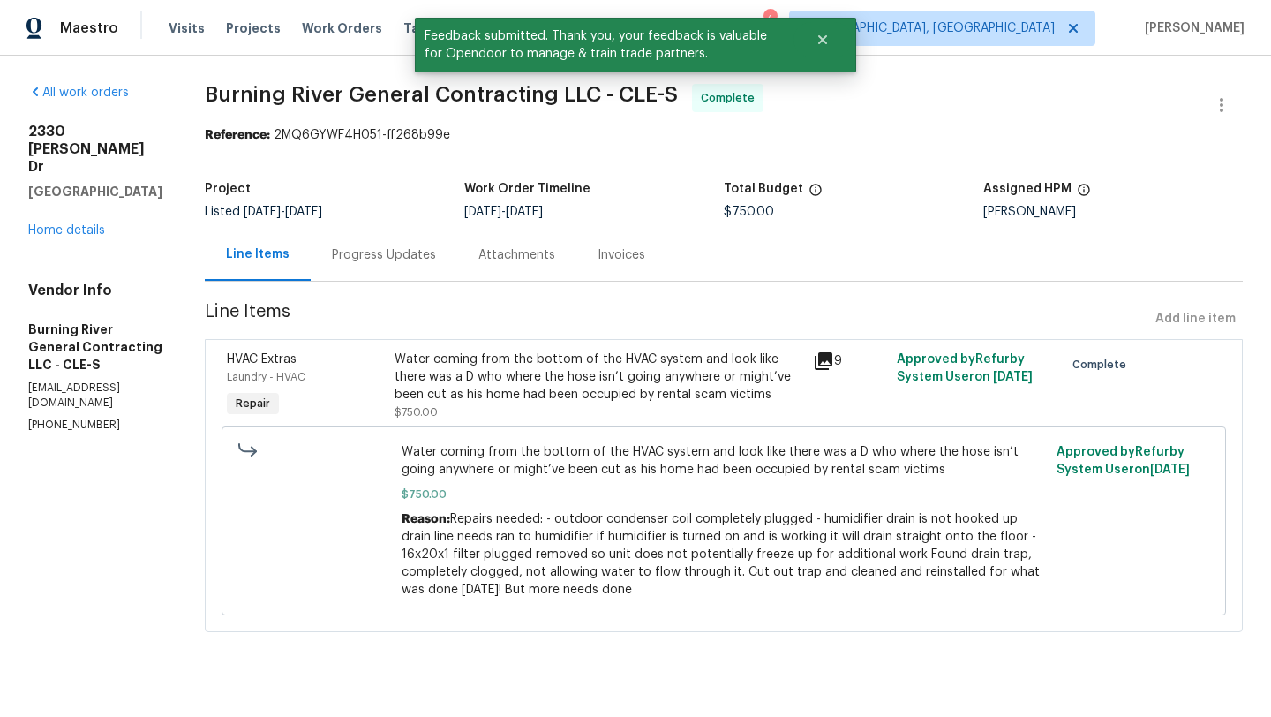
click at [78, 185] on div "2330 Judy Dr Parma, OH 44134 Home details" at bounding box center [95, 181] width 134 height 116
click at [78, 224] on link "Home details" at bounding box center [66, 230] width 77 height 12
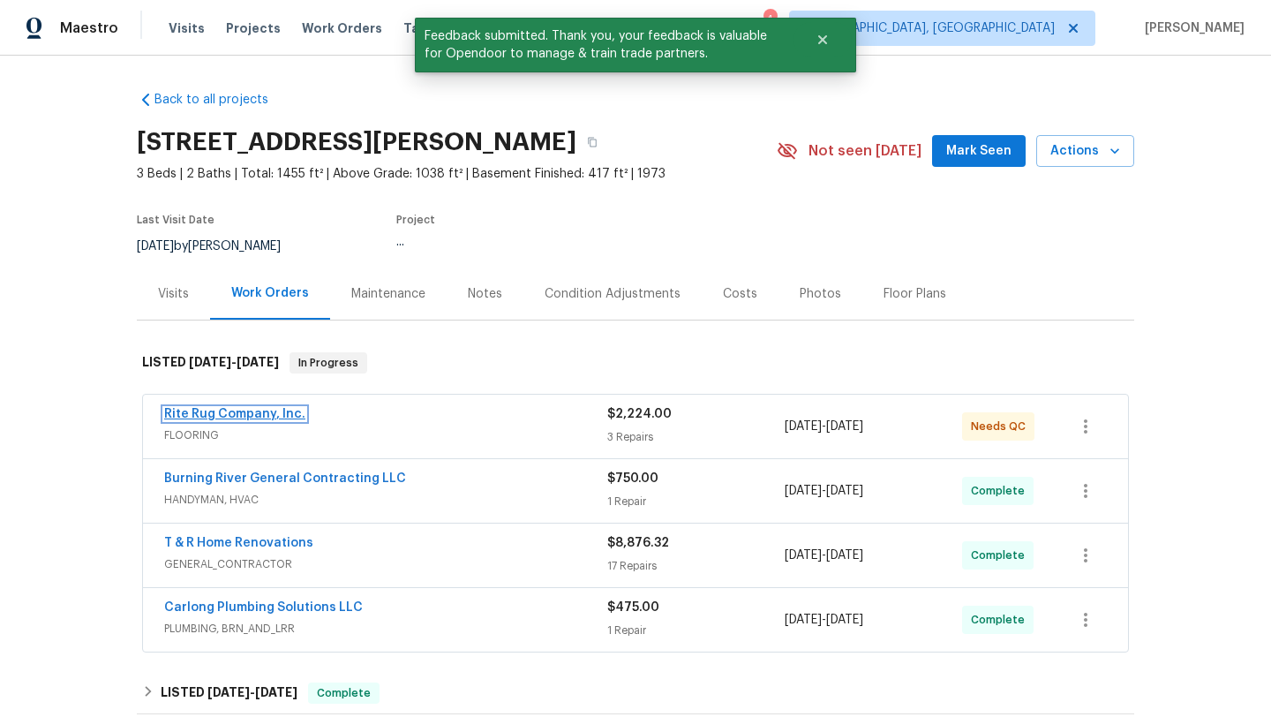
click at [221, 410] on link "Rite Rug Company, Inc." at bounding box center [234, 414] width 141 height 12
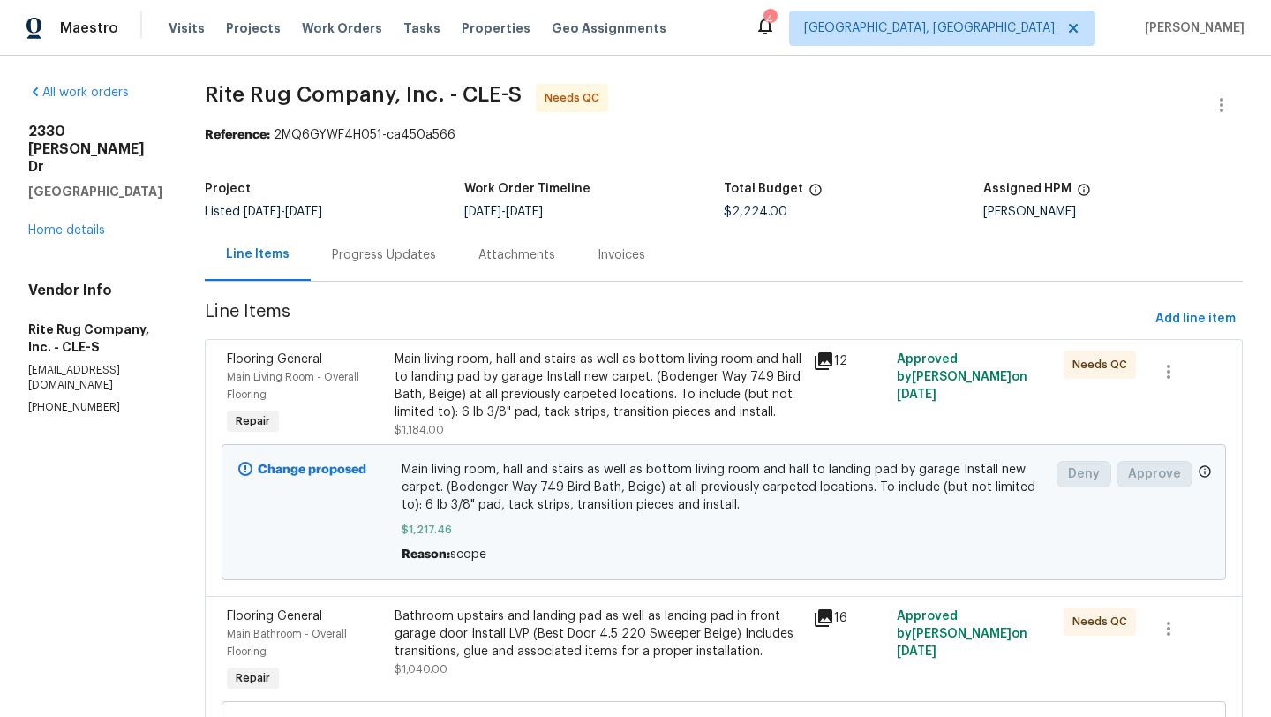
click at [403, 253] on div "Progress Updates" at bounding box center [384, 255] width 104 height 18
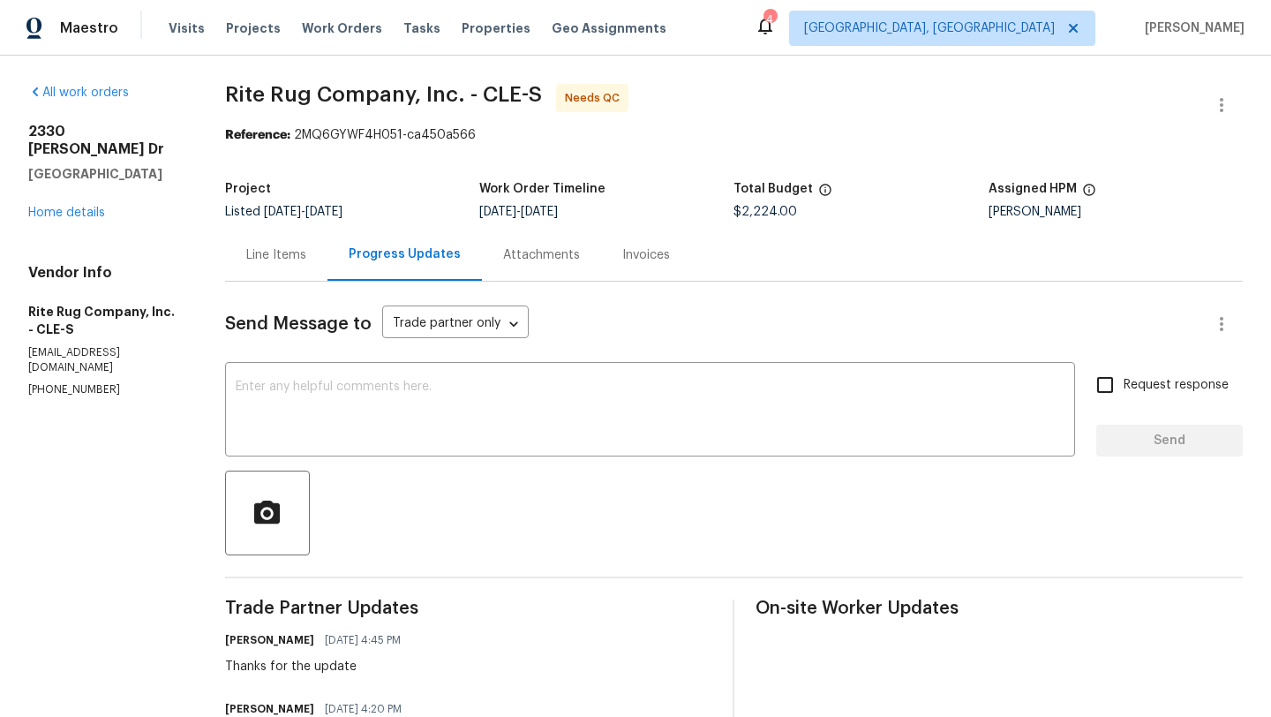
click at [300, 254] on div "Line Items" at bounding box center [276, 255] width 60 height 18
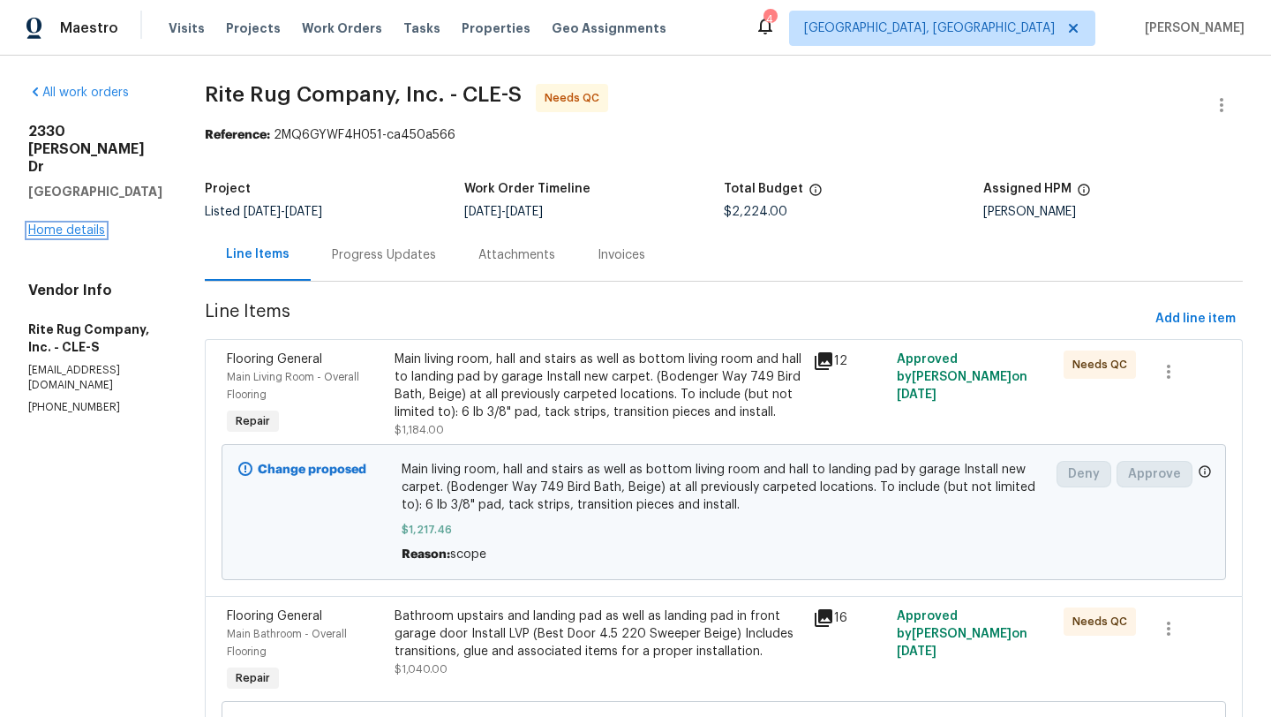
click at [71, 224] on link "Home details" at bounding box center [66, 230] width 77 height 12
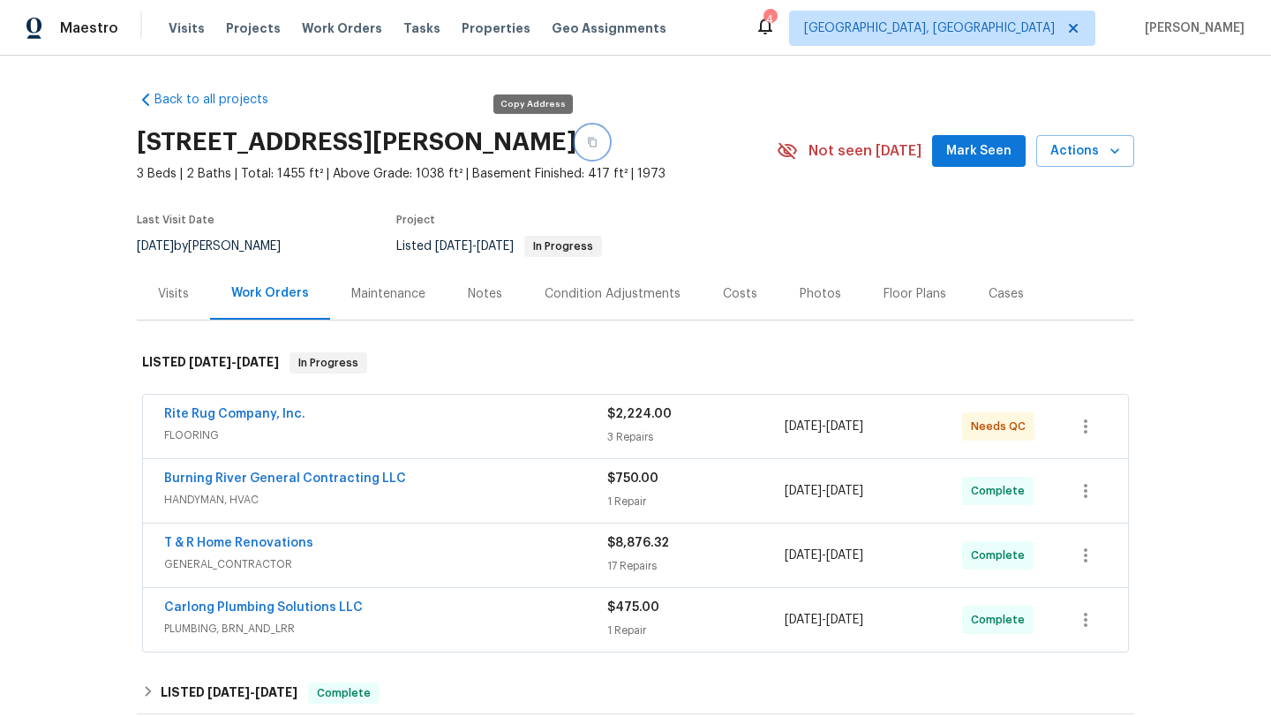
click at [587, 143] on icon "button" at bounding box center [592, 142] width 11 height 11
click at [1070, 152] on span "Actions" at bounding box center [1085, 151] width 70 height 22
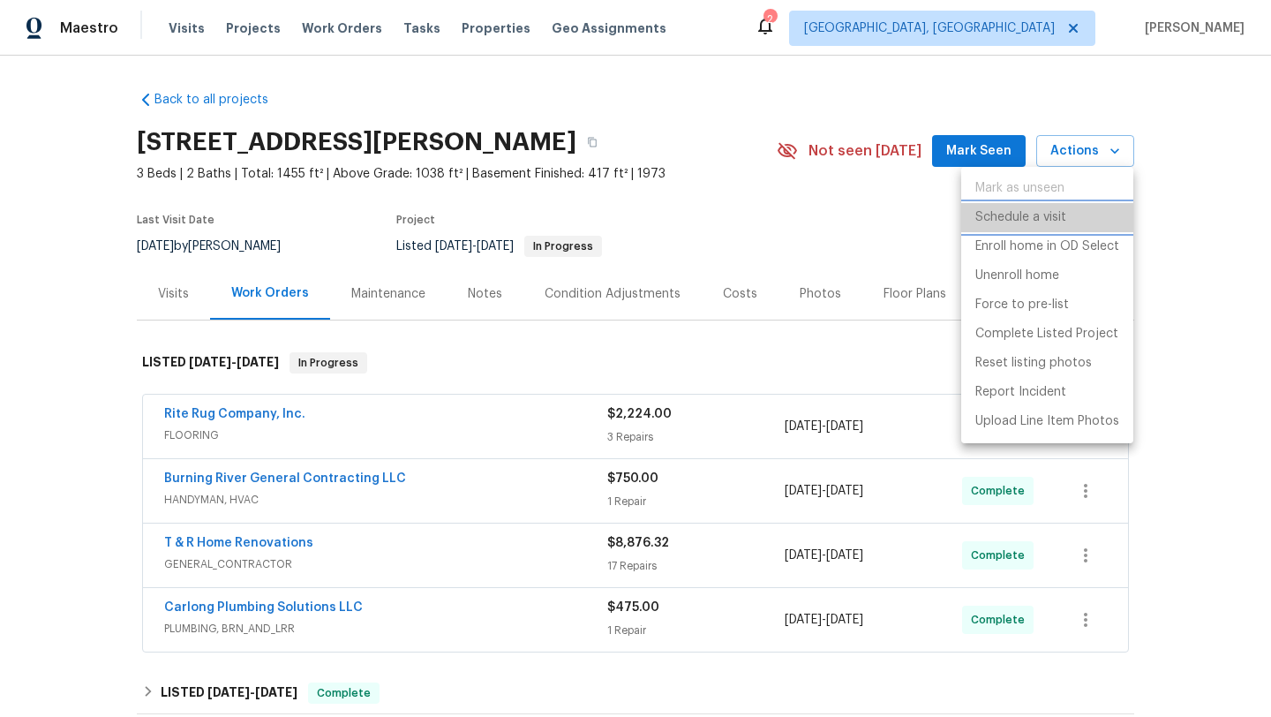
click at [1011, 213] on p "Schedule a visit" at bounding box center [1020, 217] width 91 height 19
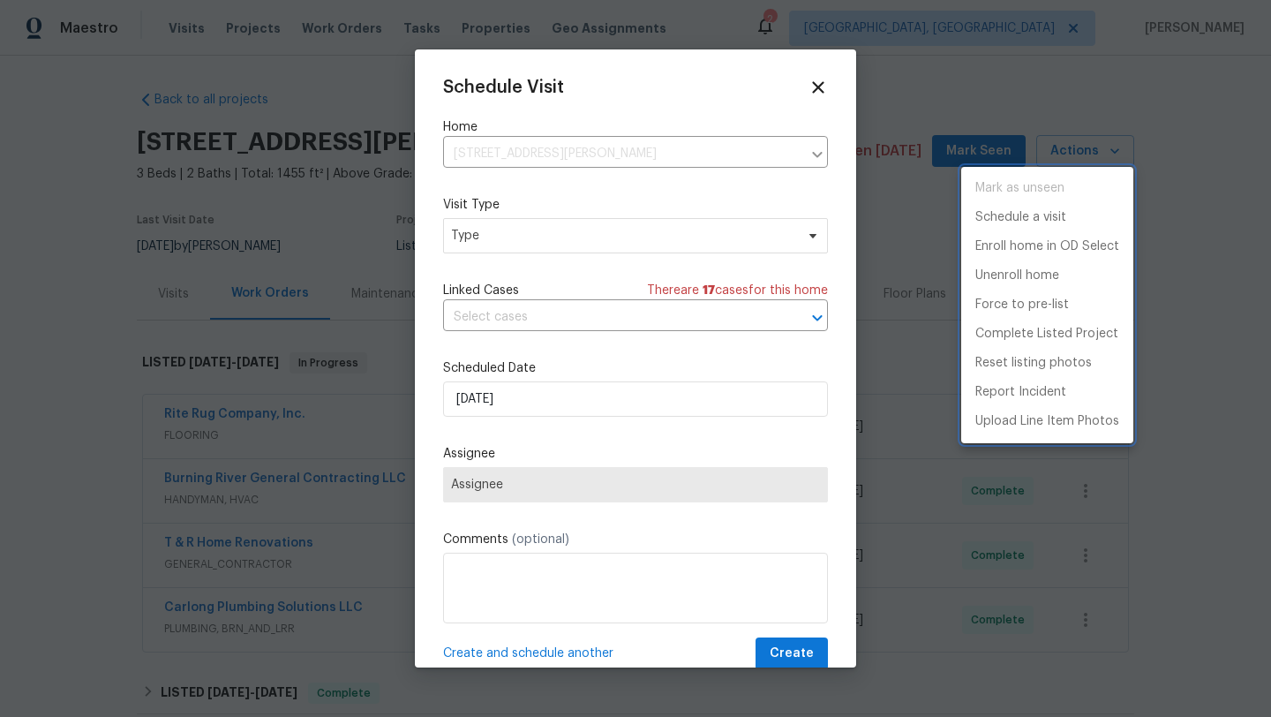
click at [505, 241] on div at bounding box center [635, 358] width 1271 height 717
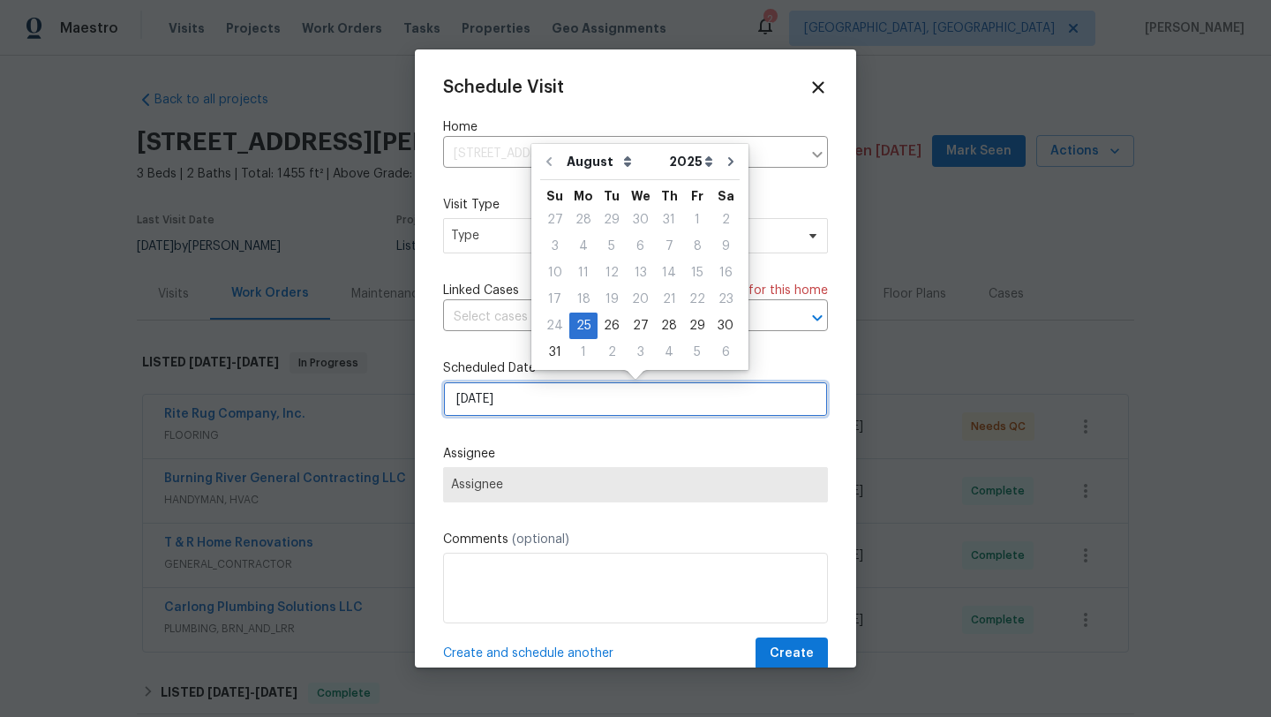
click at [483, 403] on input "8/25/2025" at bounding box center [635, 398] width 385 height 35
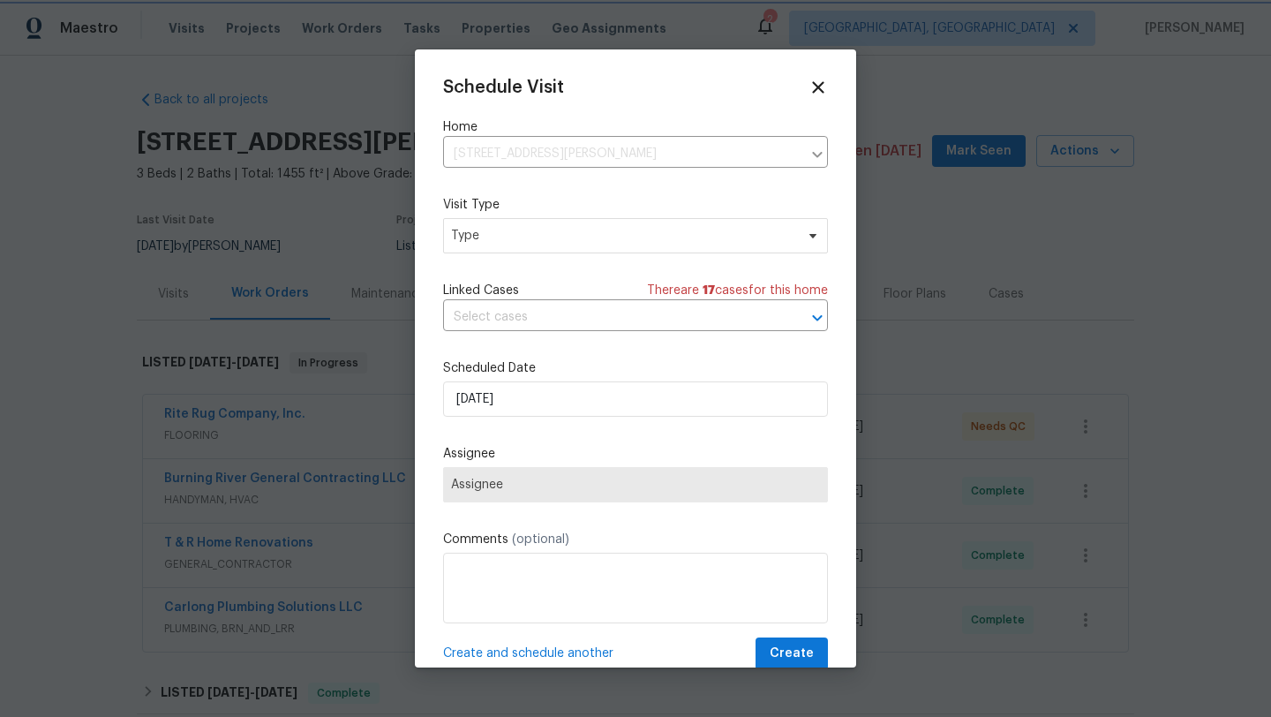
click at [498, 485] on span "Assignee" at bounding box center [635, 484] width 369 height 14
click at [512, 231] on span "Type" at bounding box center [622, 236] width 343 height 18
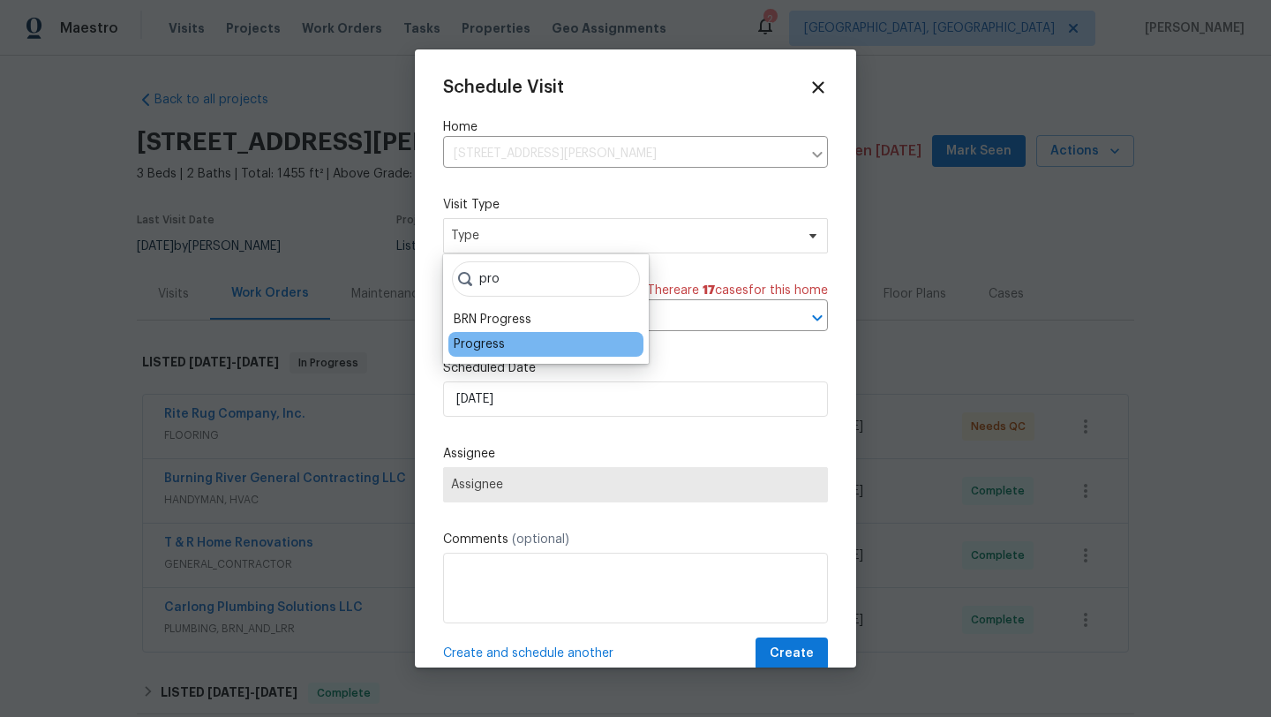
type input "pro"
click at [480, 340] on div "Progress" at bounding box center [479, 344] width 51 height 18
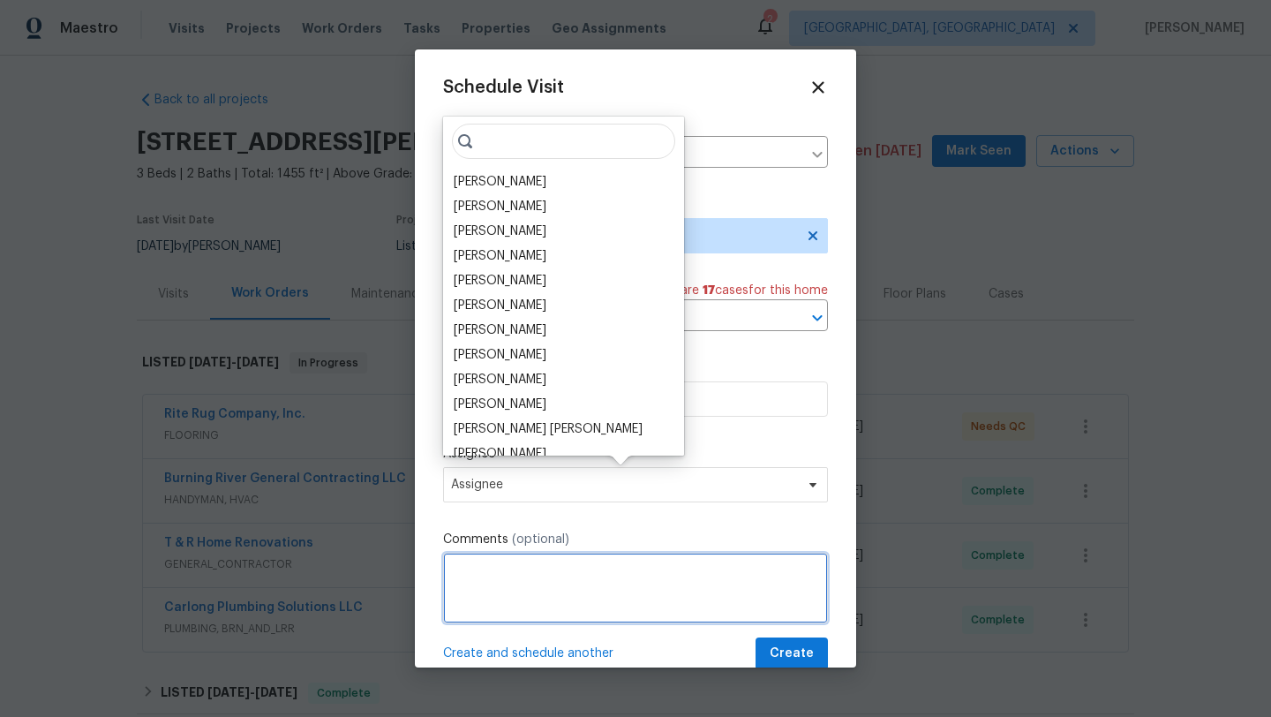
click at [461, 601] on textarea at bounding box center [635, 587] width 385 height 71
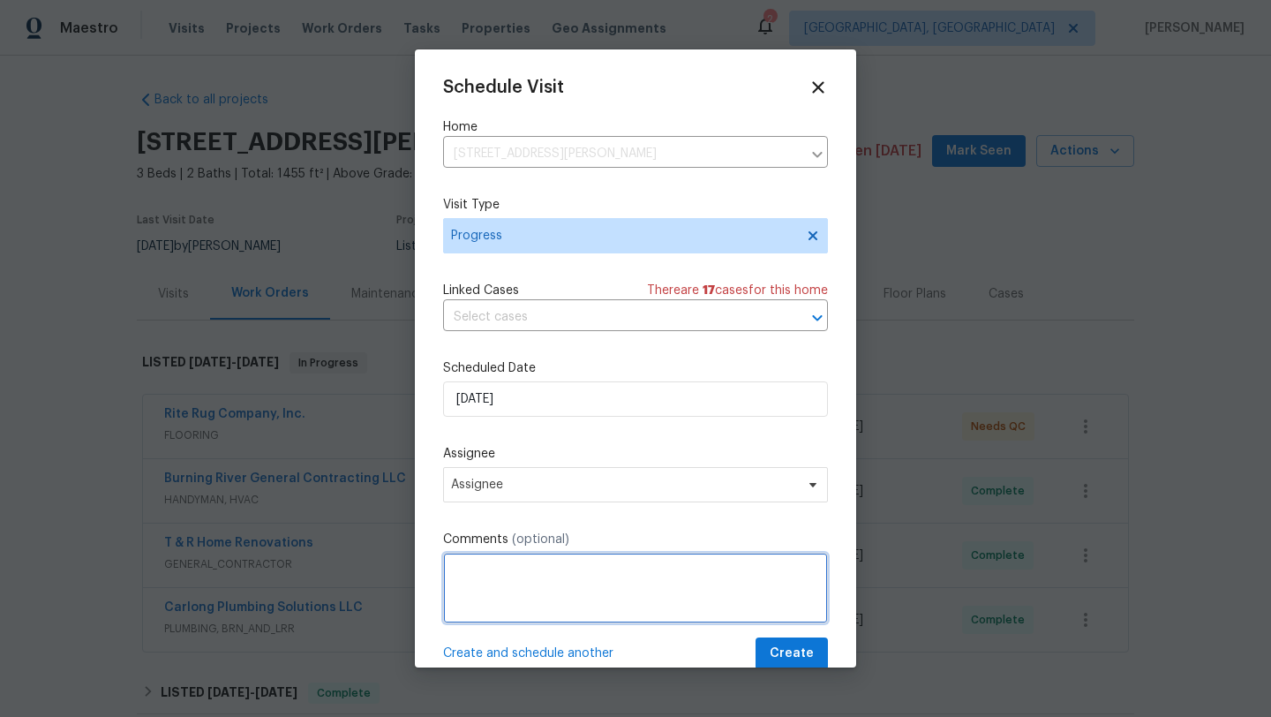
click at [476, 586] on textarea at bounding box center [635, 587] width 385 height 71
type textarea "take new pics inside"
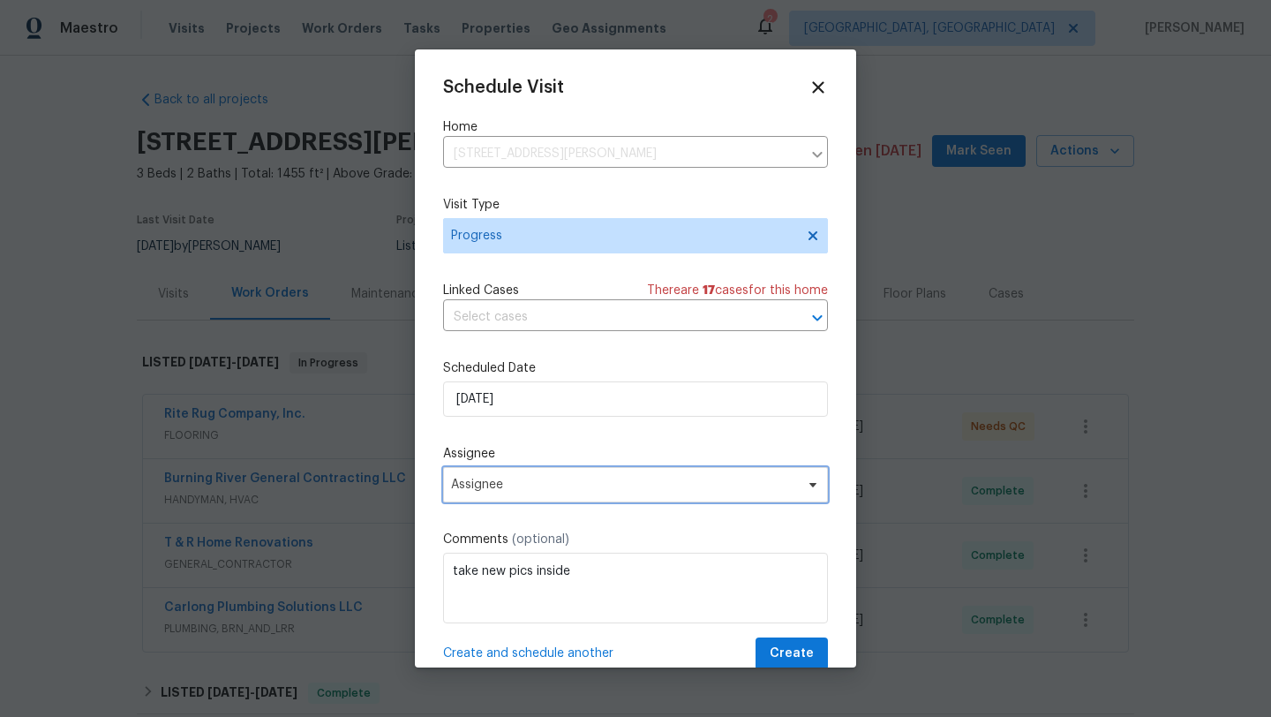
click at [486, 485] on span "Assignee" at bounding box center [624, 484] width 346 height 14
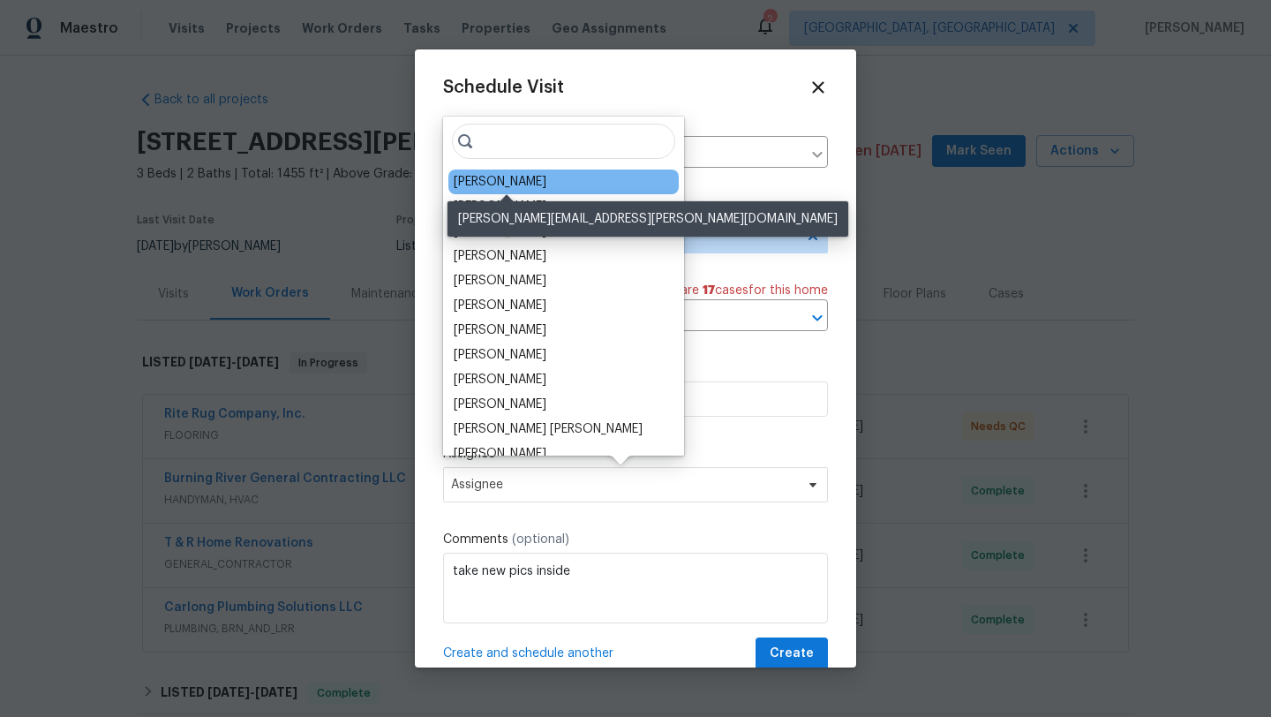
click at [495, 177] on div "[PERSON_NAME]" at bounding box center [500, 182] width 93 height 18
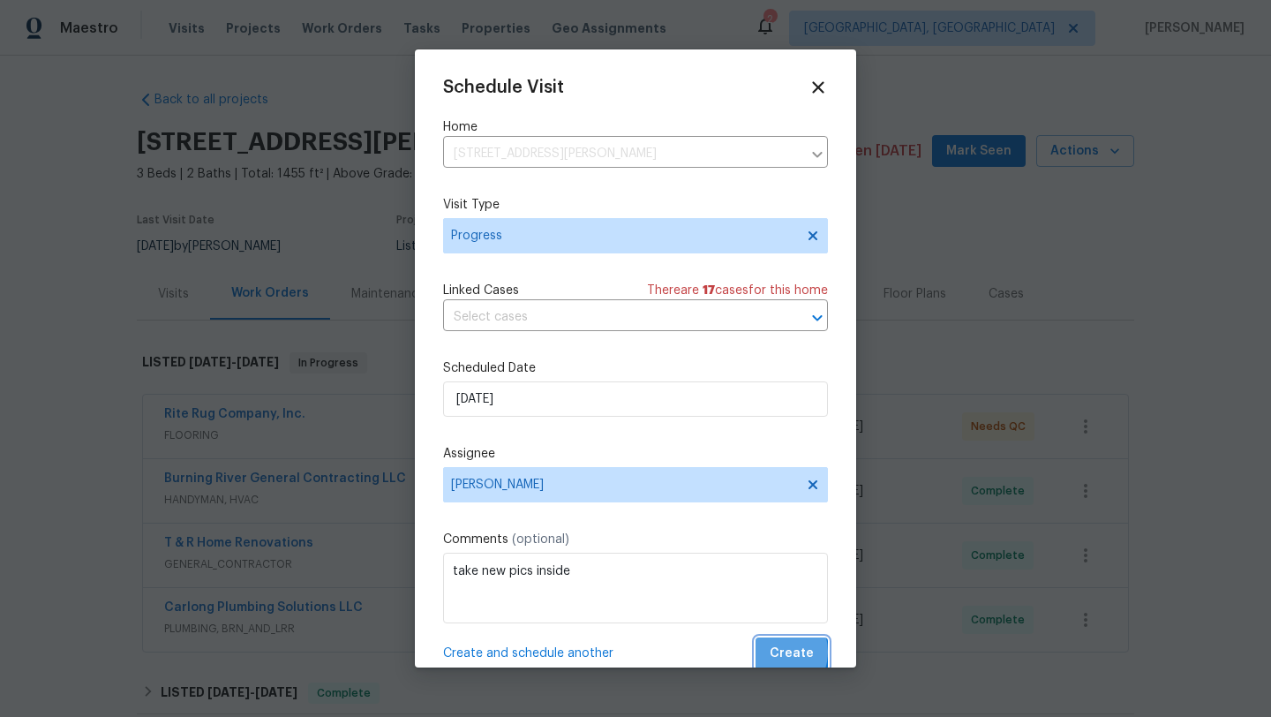
click at [776, 652] on span "Create" at bounding box center [791, 653] width 44 height 22
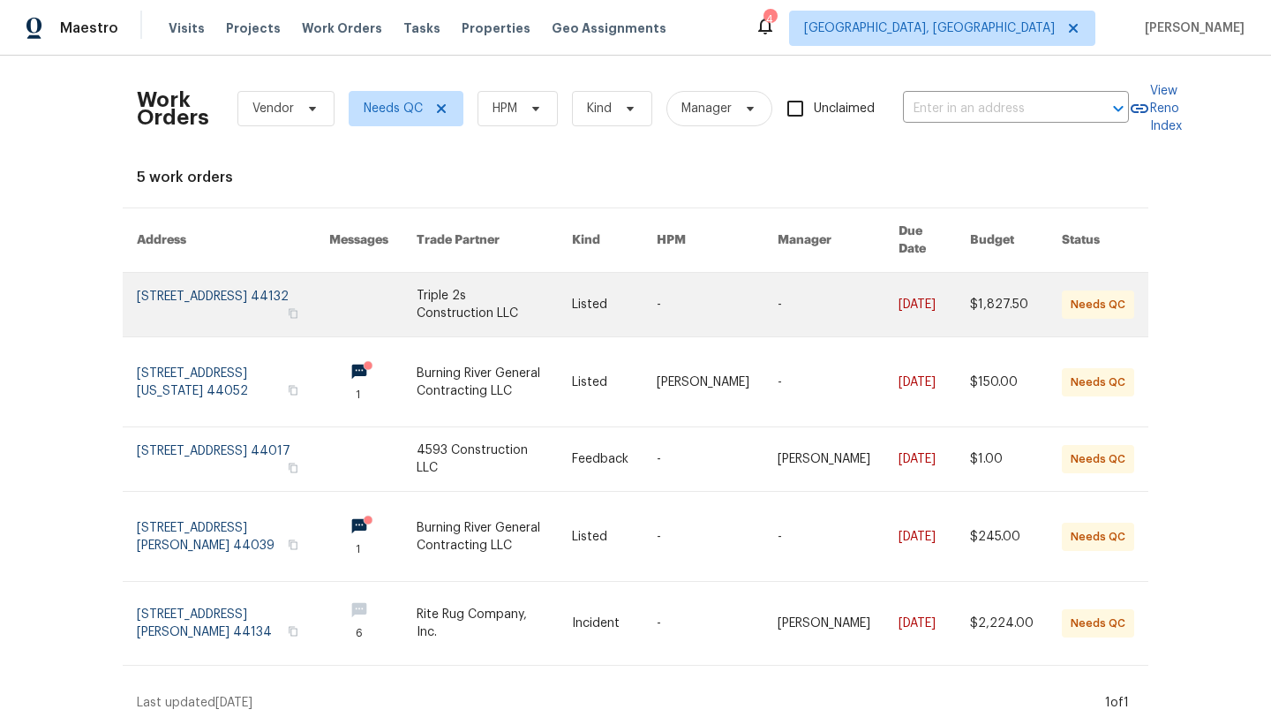
click at [200, 301] on link at bounding box center [233, 305] width 192 height 64
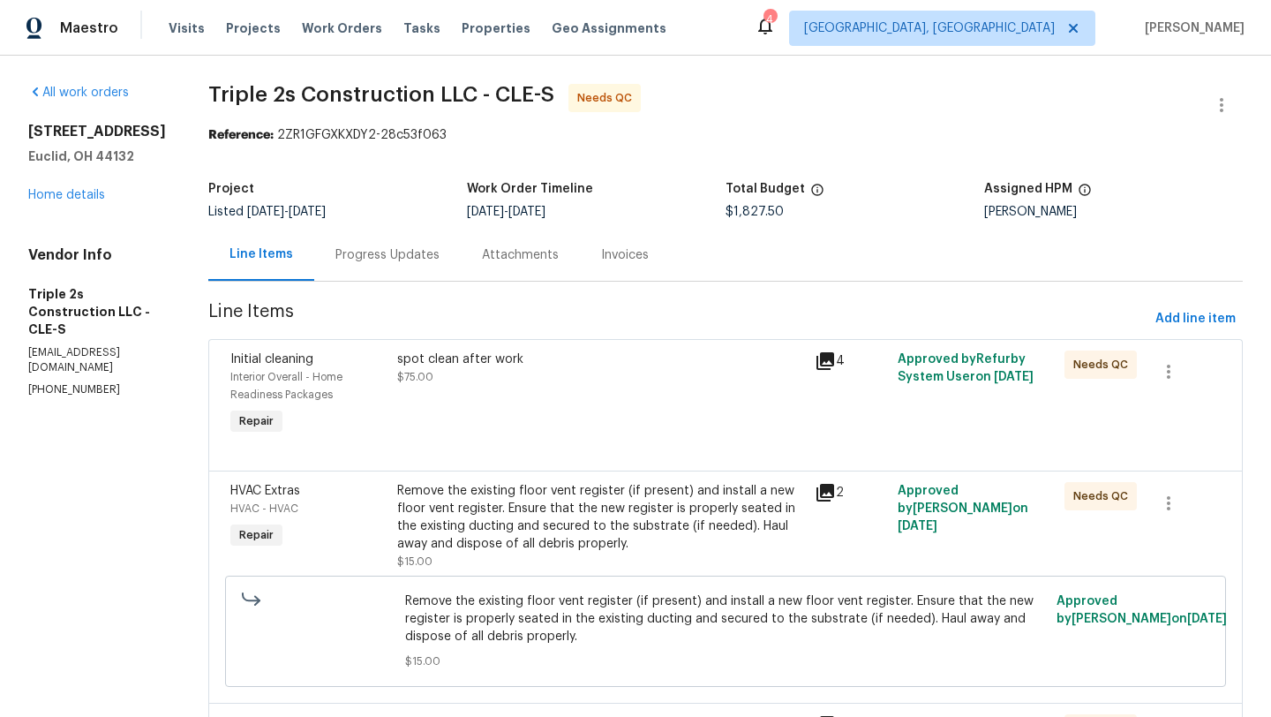
click at [534, 409] on div "spot clean after work $75.00" at bounding box center [600, 394] width 417 height 99
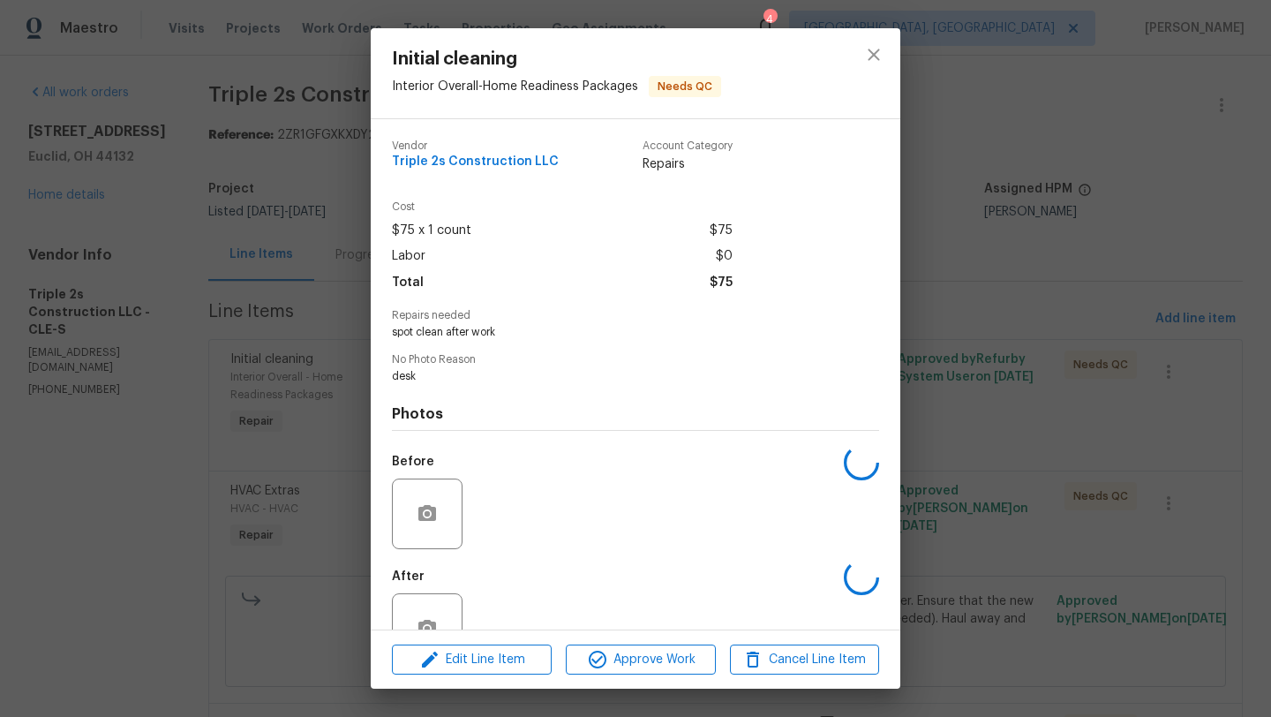
scroll to position [52, 0]
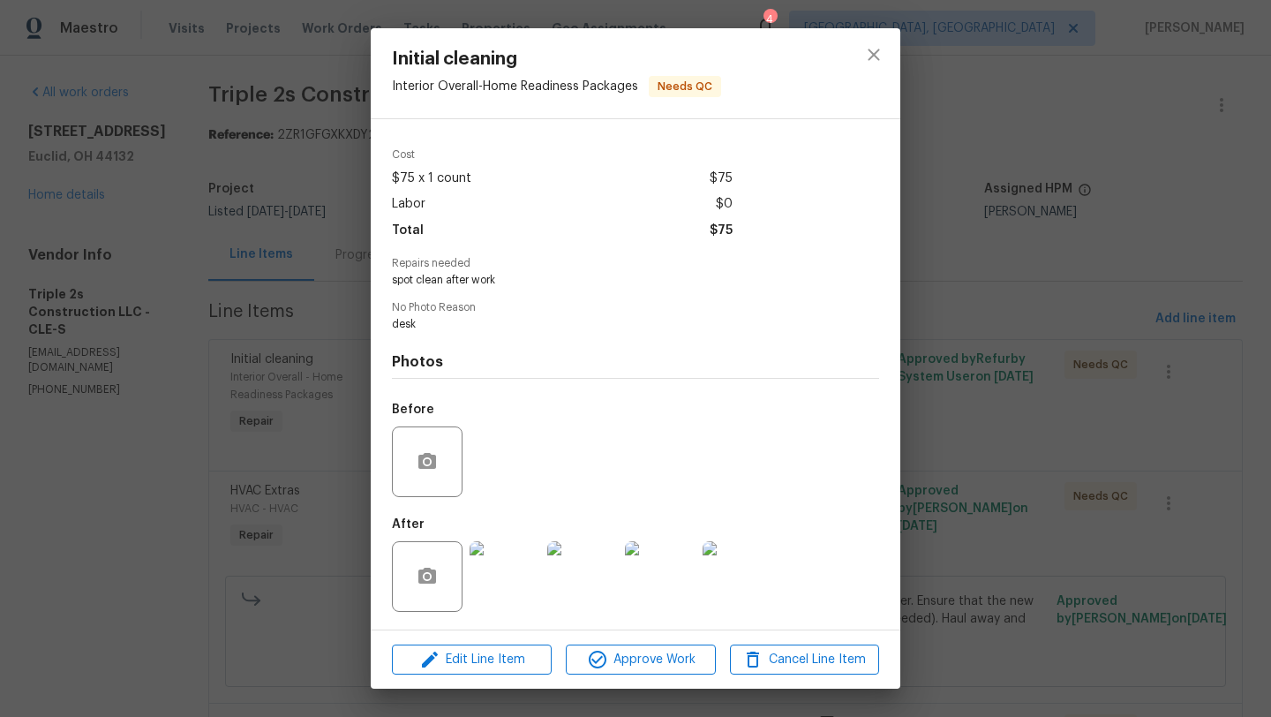
click at [491, 572] on img at bounding box center [504, 576] width 71 height 71
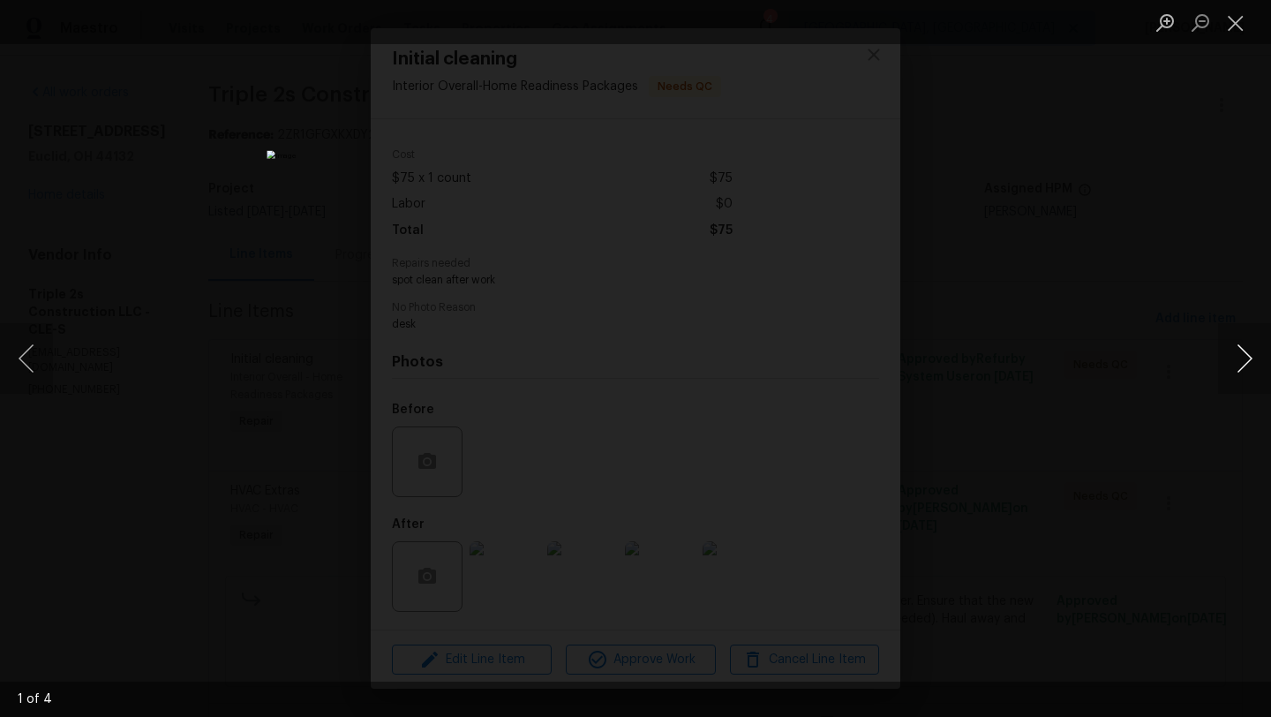
click at [1262, 359] on button "Next image" at bounding box center [1244, 358] width 53 height 71
click at [1246, 27] on button "Close lightbox" at bounding box center [1235, 22] width 35 height 31
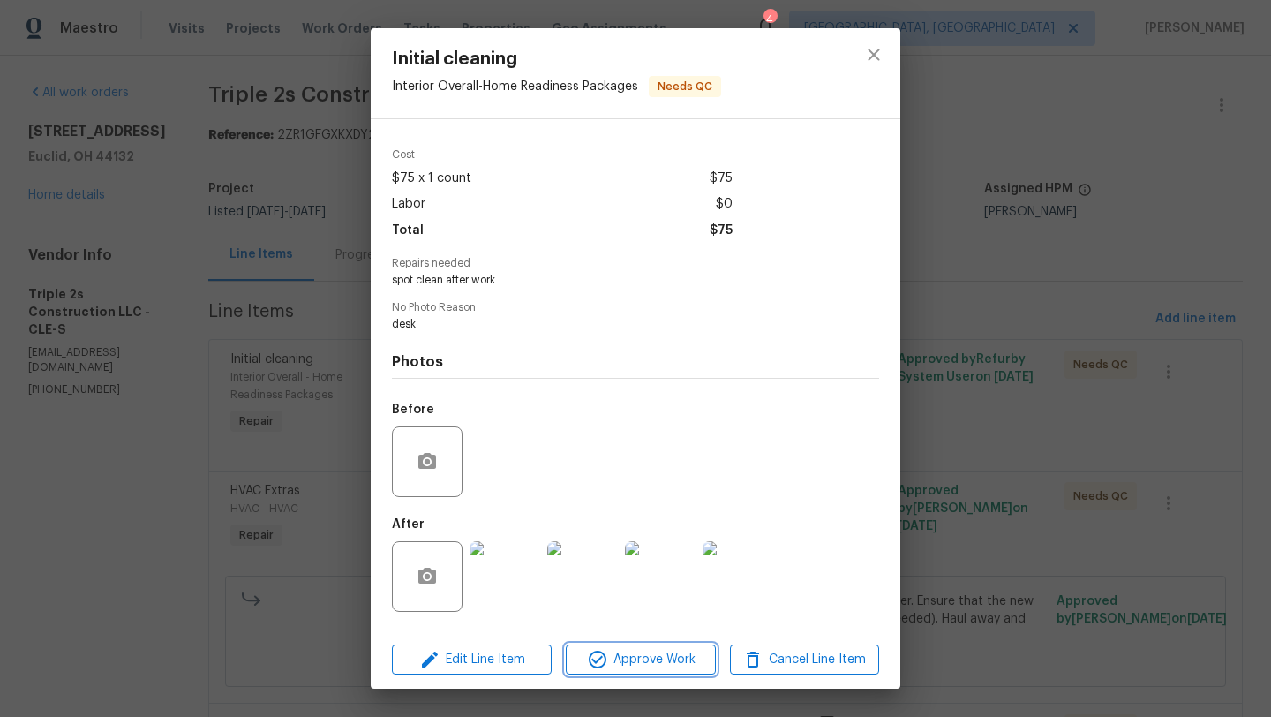
click at [634, 657] on span "Approve Work" at bounding box center [640, 660] width 139 height 22
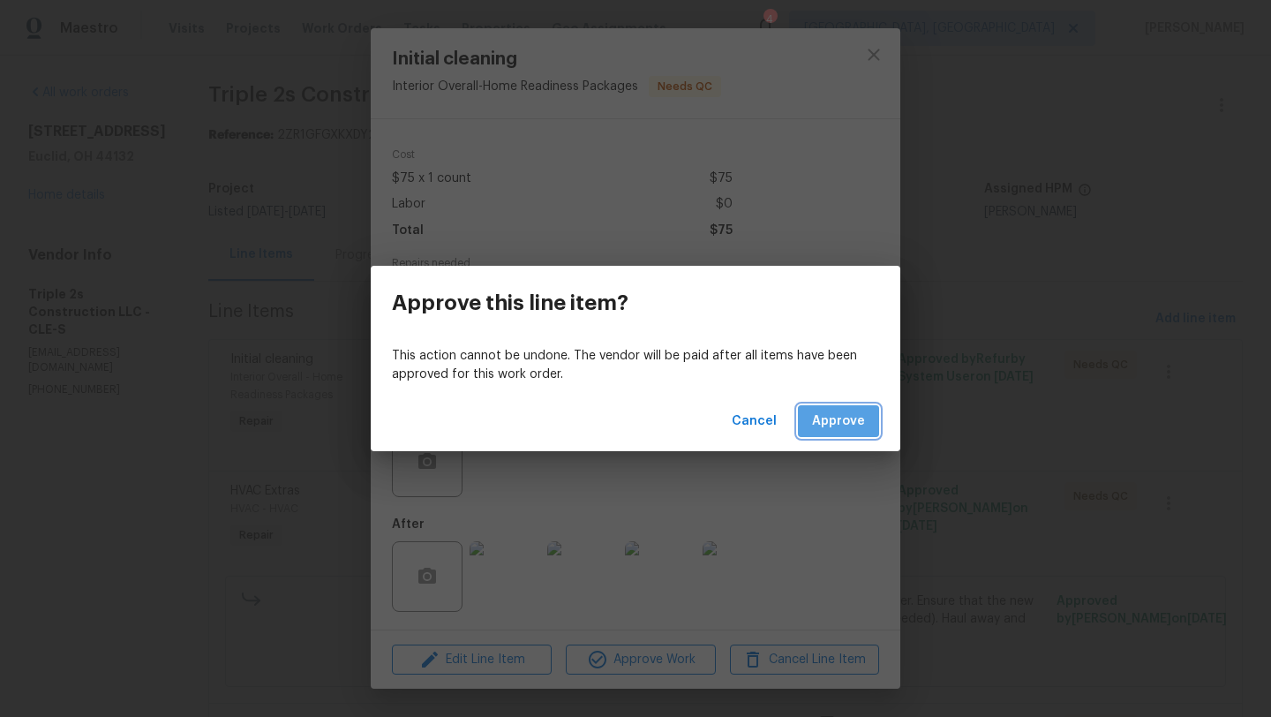
click at [863, 420] on span "Approve" at bounding box center [838, 421] width 53 height 22
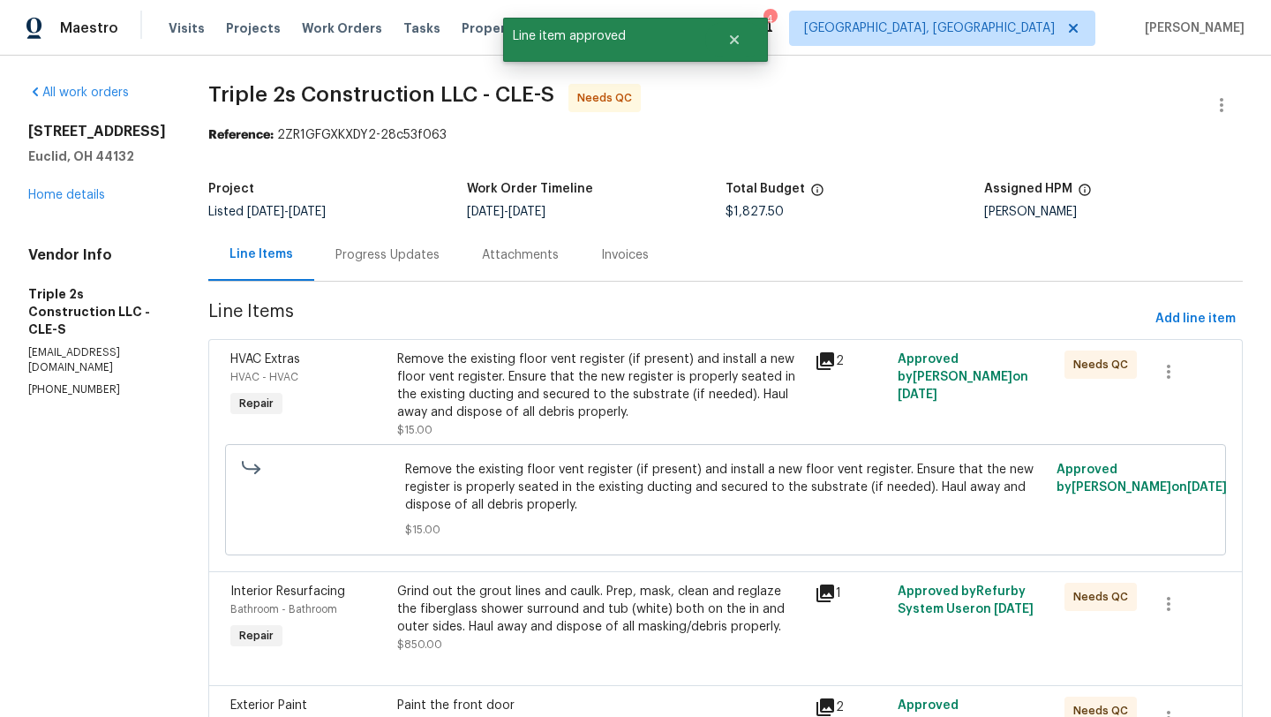
click at [531, 379] on div "Remove the existing floor vent register (if present) and install a new floor ve…" at bounding box center [600, 385] width 407 height 71
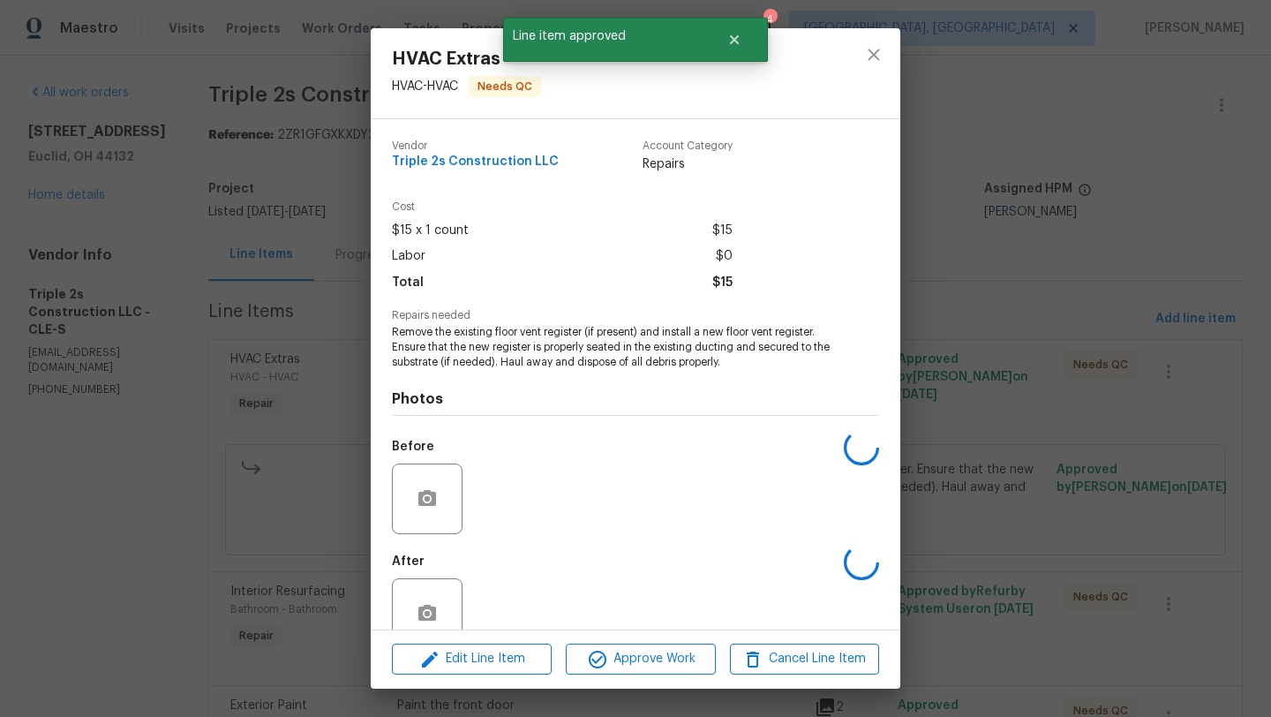
scroll to position [38, 0]
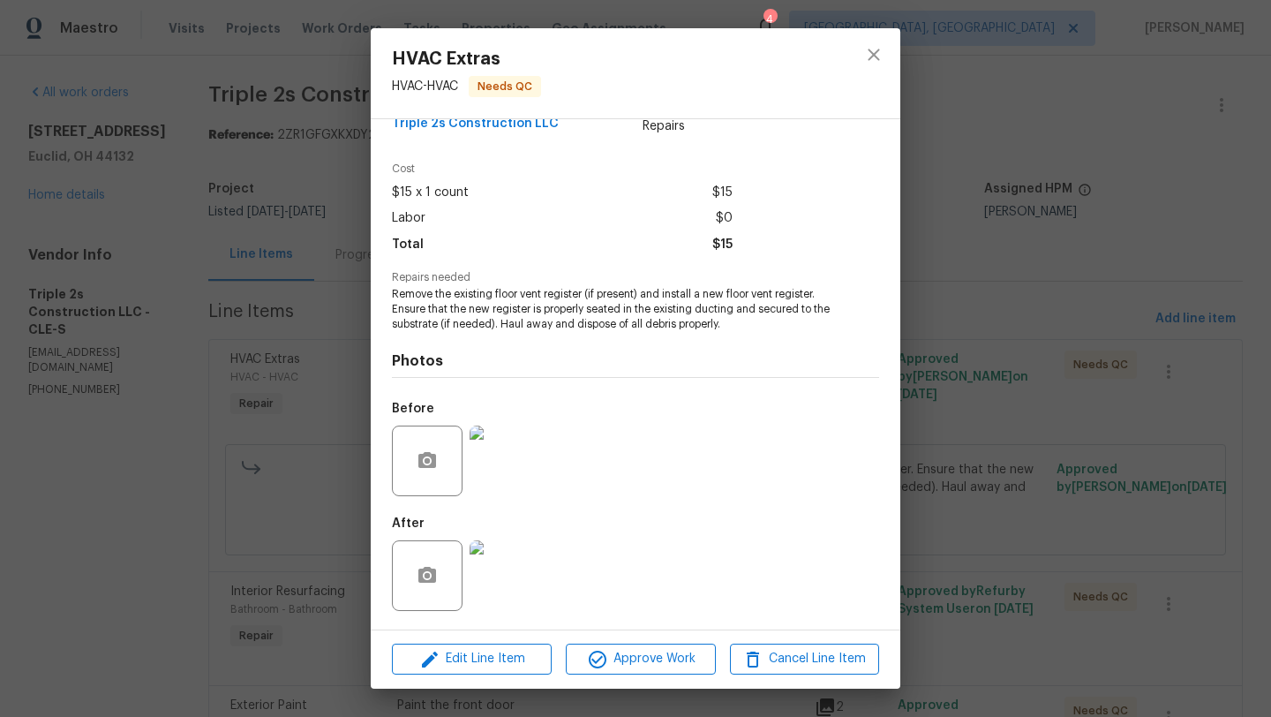
click at [492, 574] on img at bounding box center [504, 575] width 71 height 71
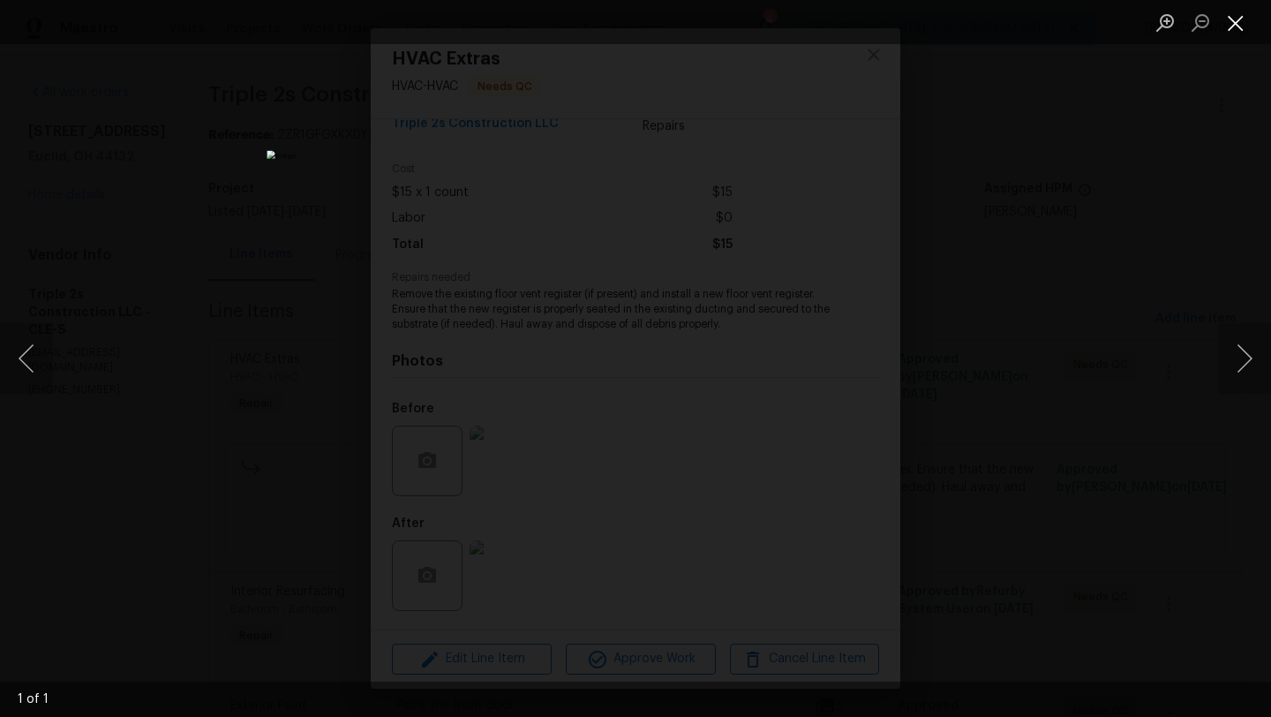
click at [1242, 19] on button "Close lightbox" at bounding box center [1235, 22] width 35 height 31
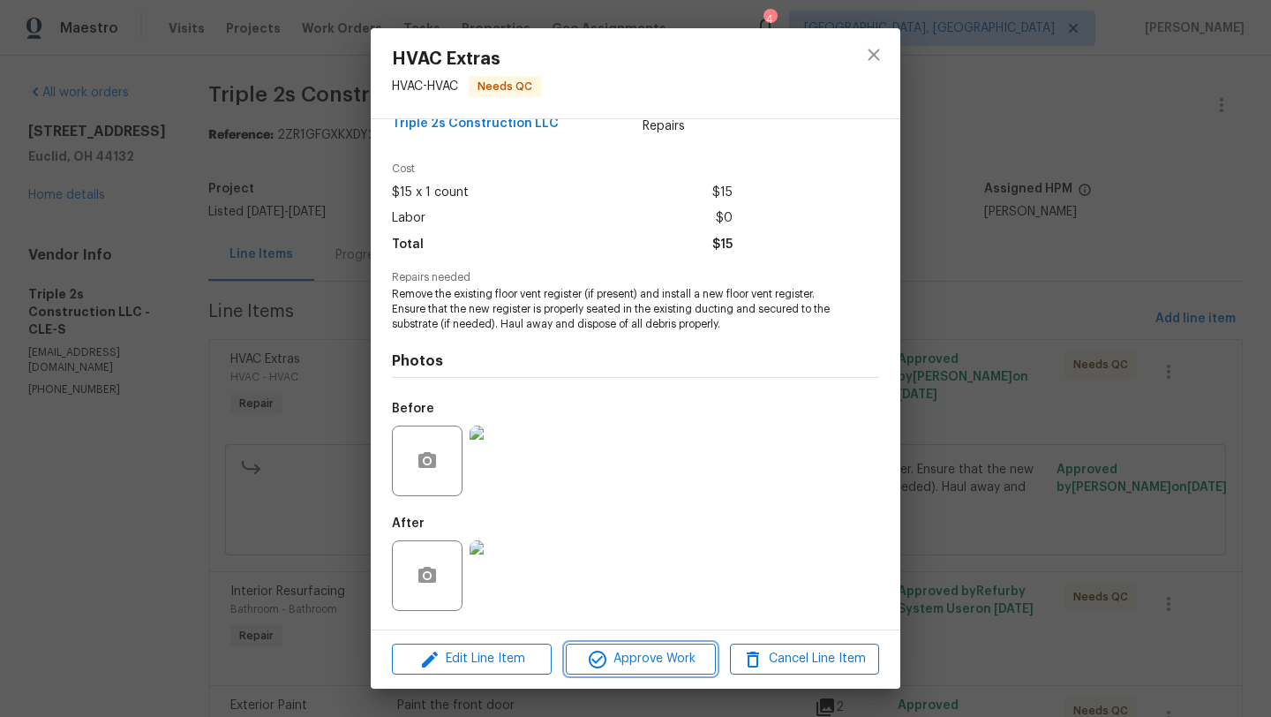
click at [596, 659] on icon "button" at bounding box center [597, 659] width 21 height 21
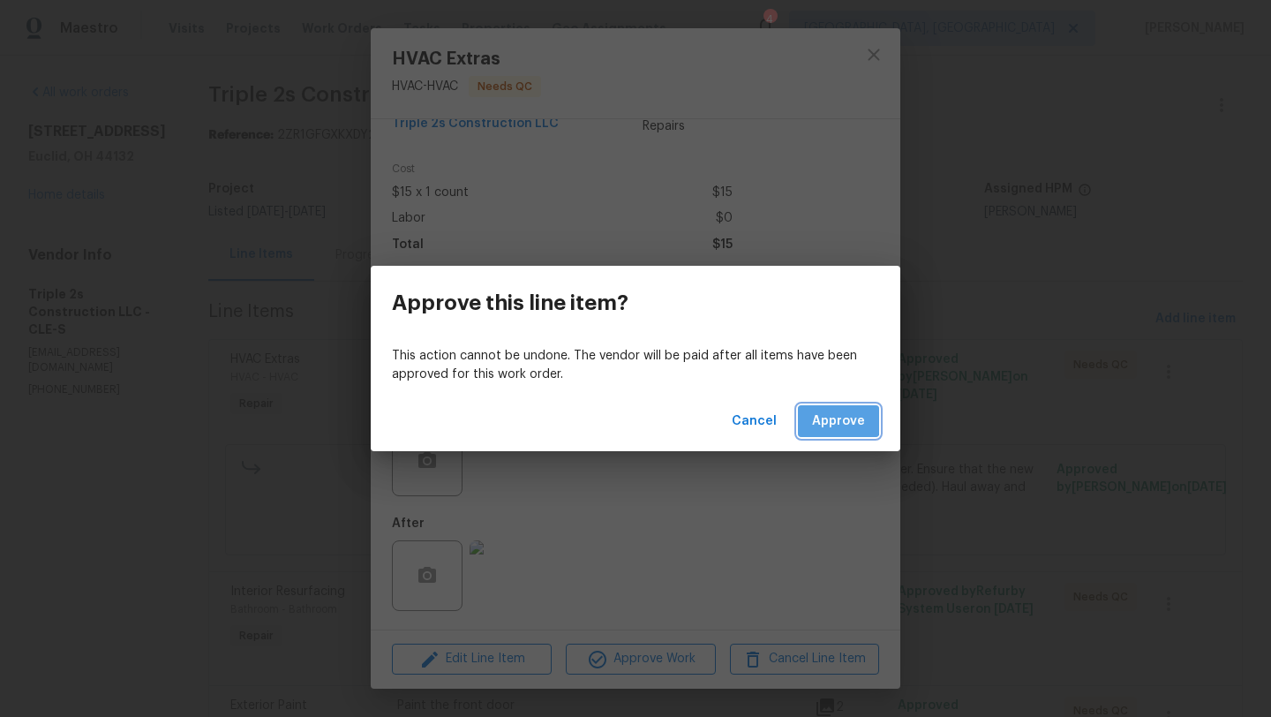
click at [833, 419] on span "Approve" at bounding box center [838, 421] width 53 height 22
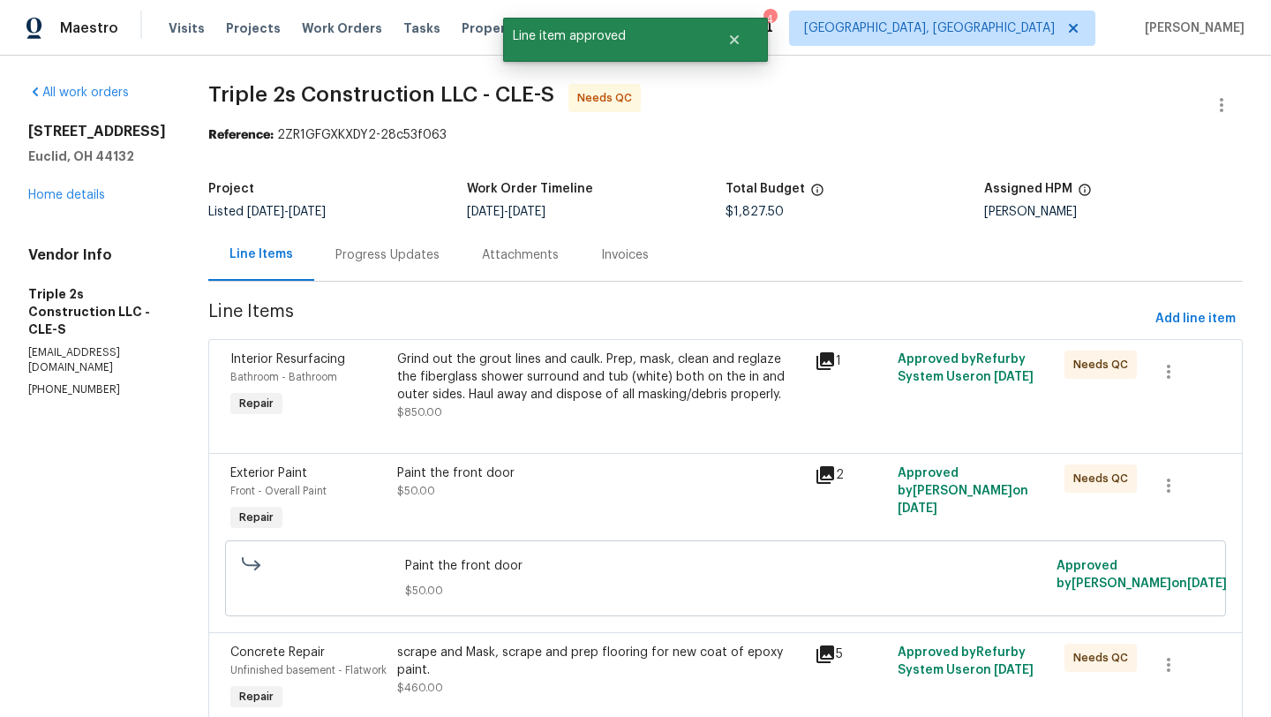
click at [389, 259] on div "Progress Updates" at bounding box center [387, 255] width 104 height 18
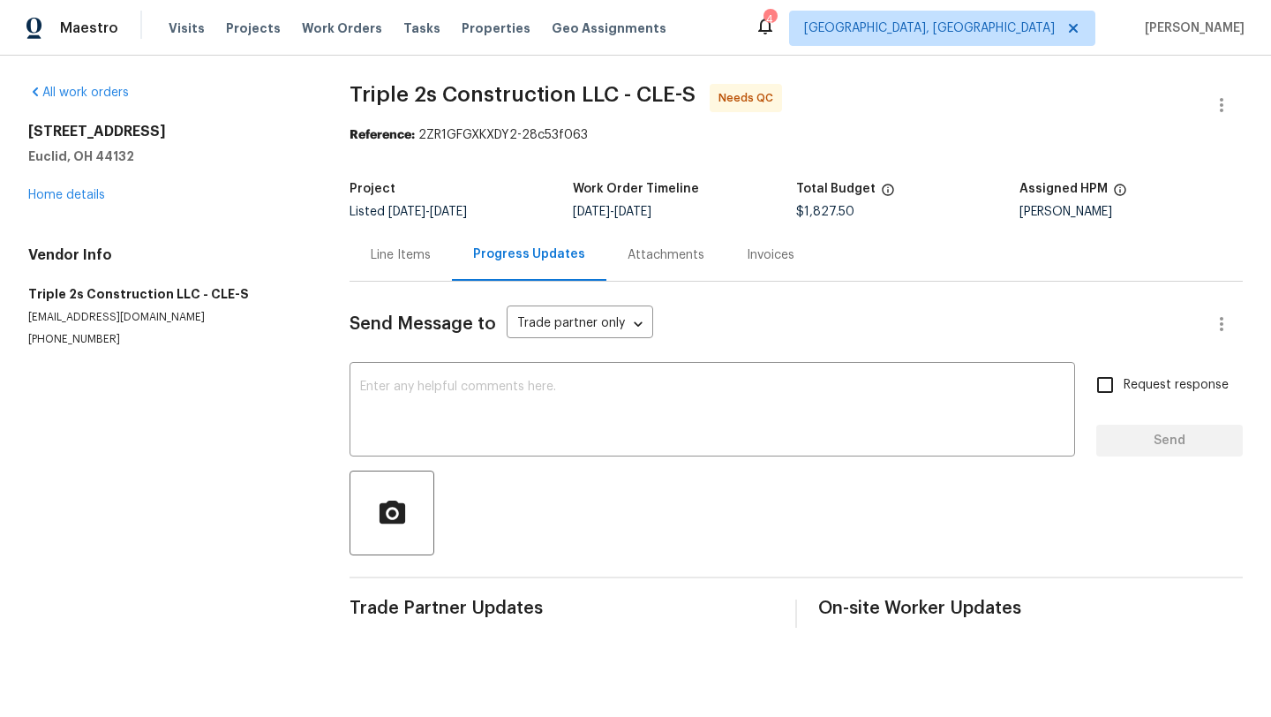
click at [386, 255] on div "Line Items" at bounding box center [401, 255] width 60 height 18
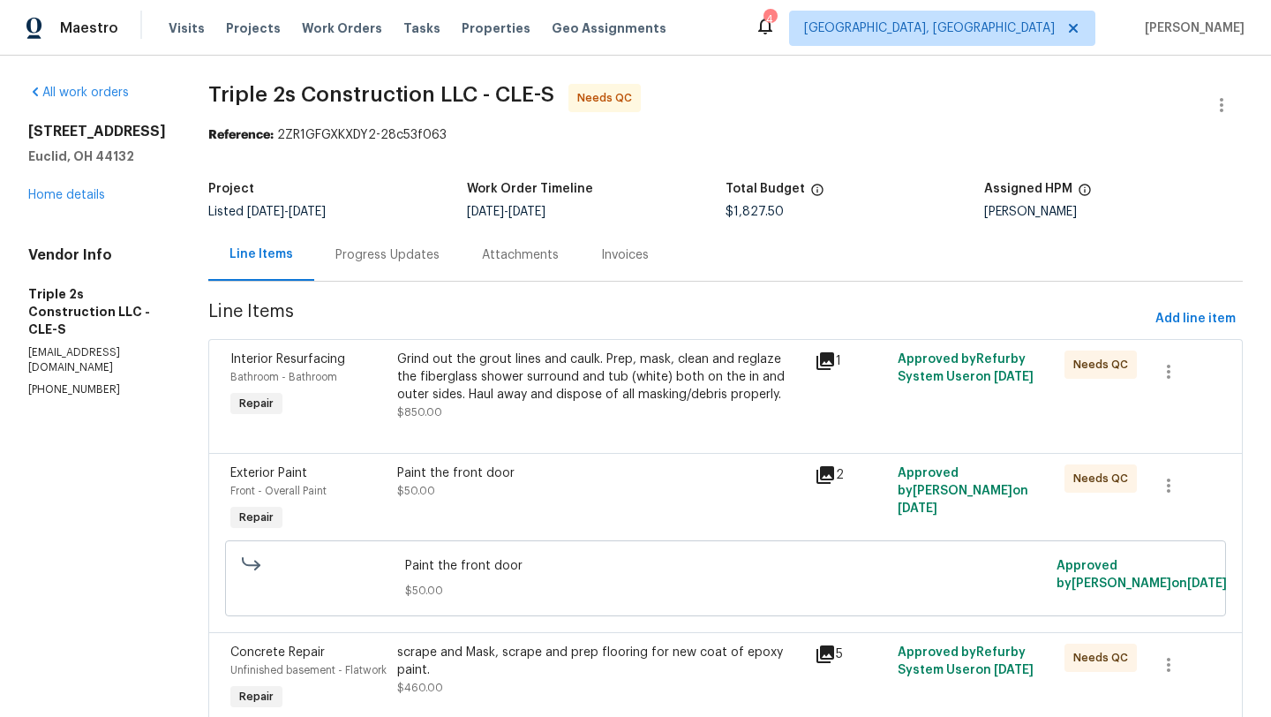
click at [564, 395] on div "Grind out the grout lines and caulk. Prep, mask, clean and reglaze the fibergla…" at bounding box center [600, 376] width 407 height 53
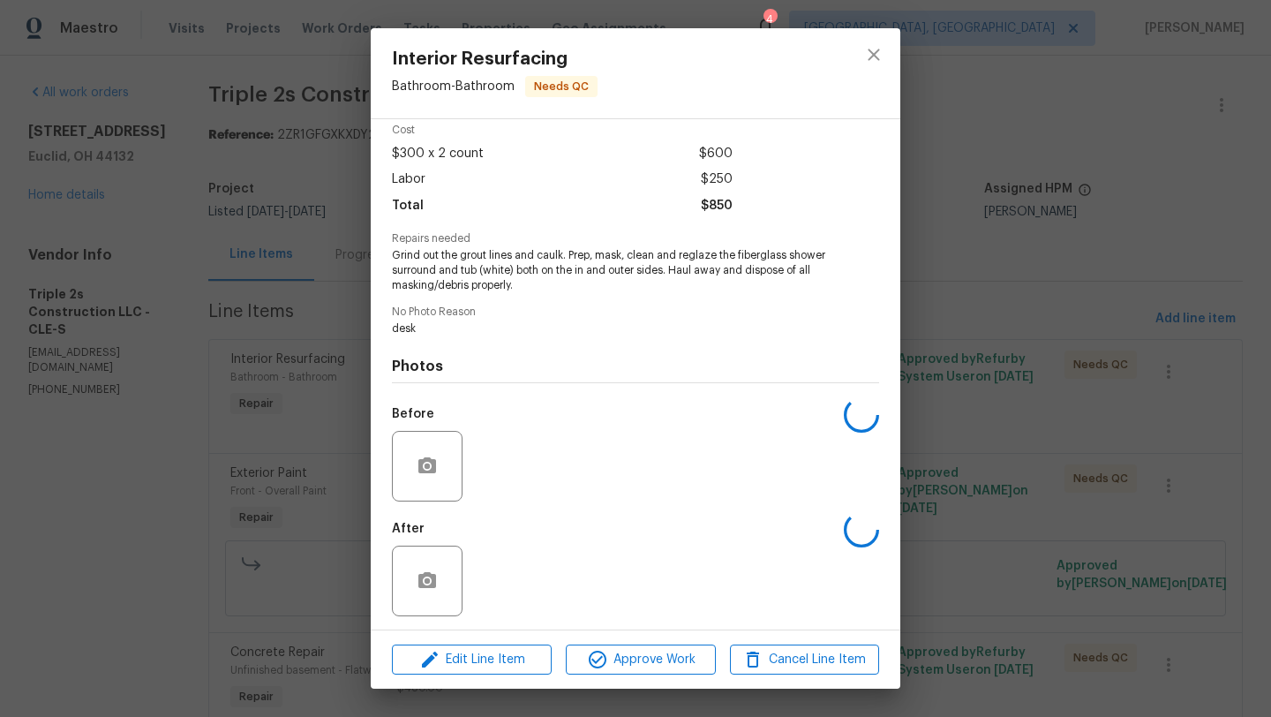
scroll to position [81, 0]
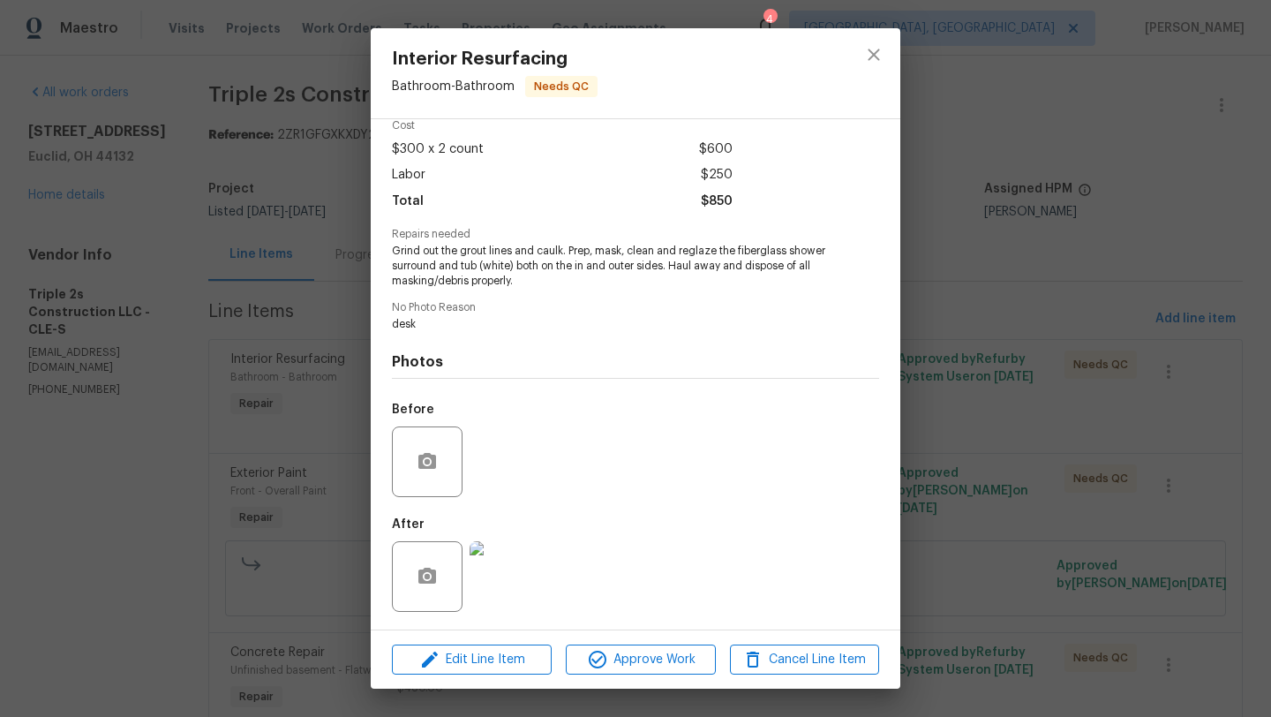
click at [499, 573] on img at bounding box center [504, 576] width 71 height 71
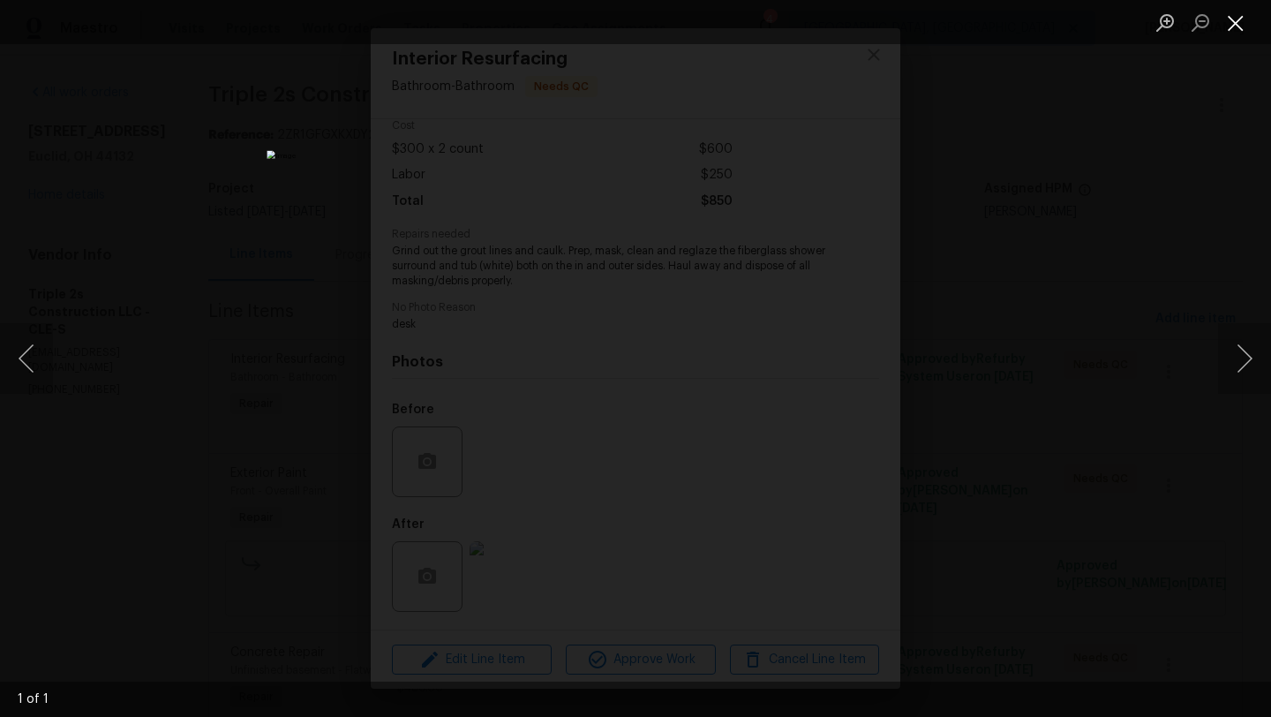
click at [1246, 24] on button "Close lightbox" at bounding box center [1235, 22] width 35 height 31
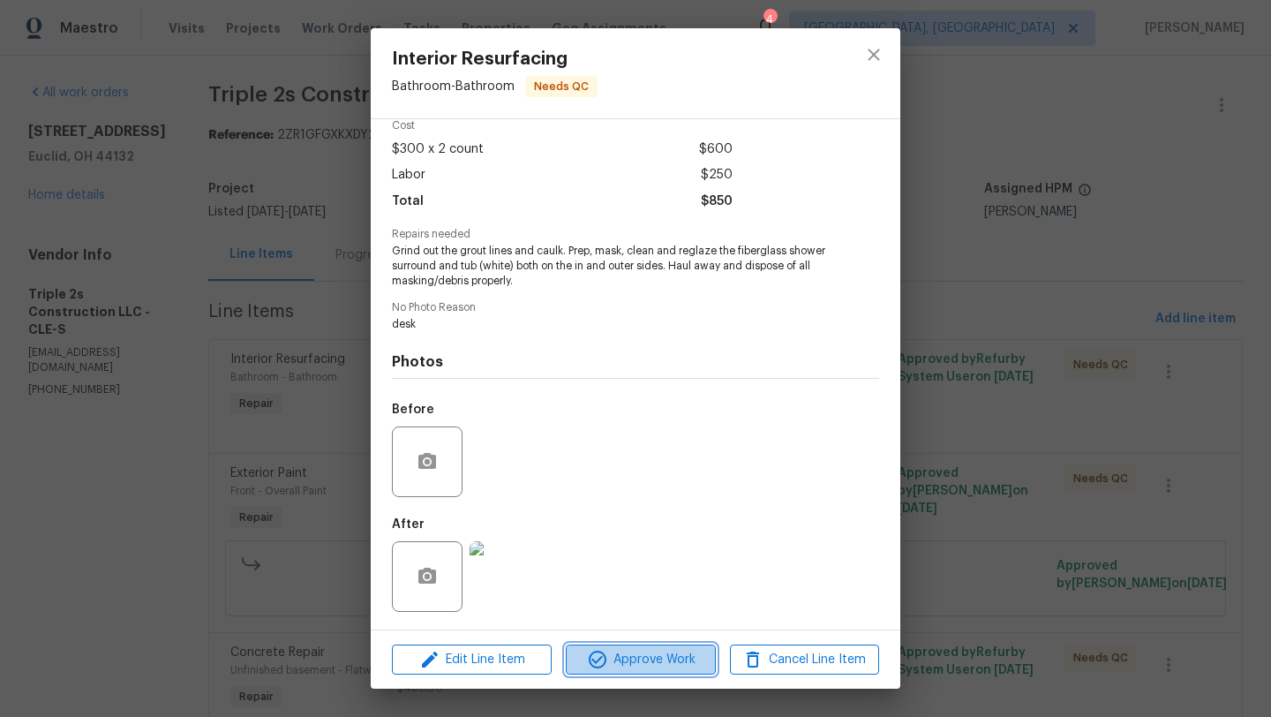
click at [591, 663] on icon "button" at bounding box center [597, 659] width 21 height 21
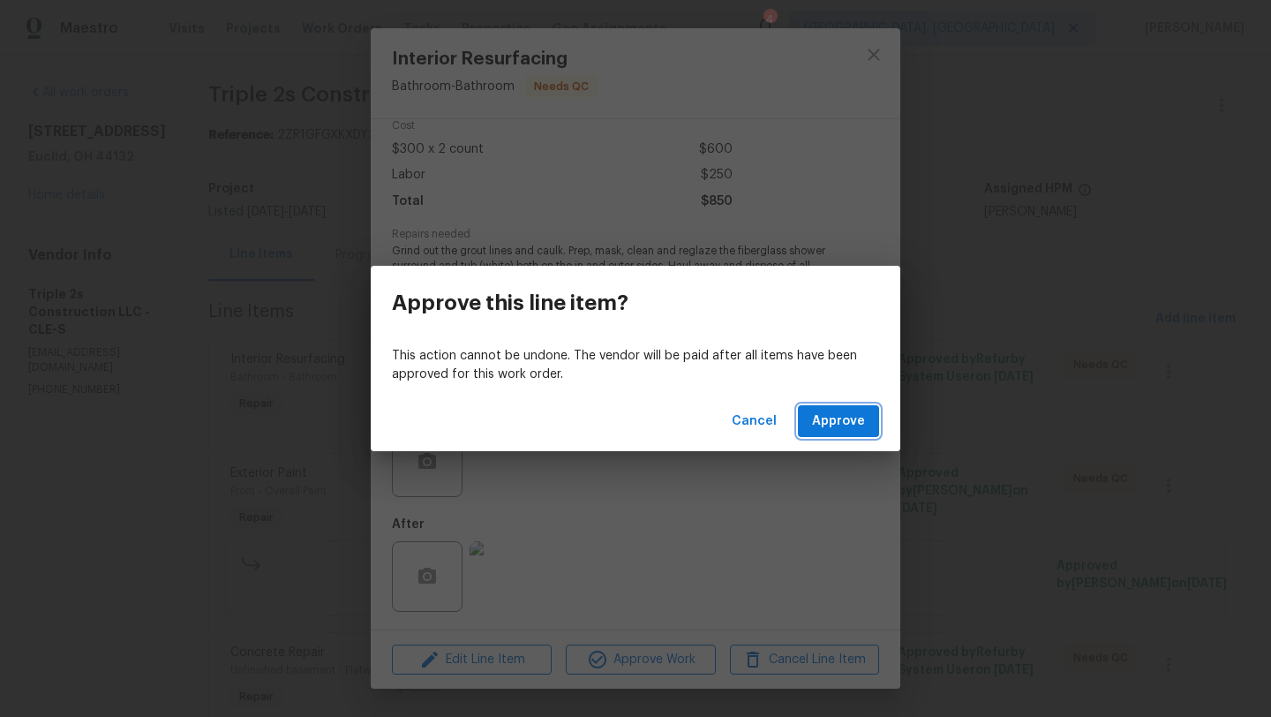
click at [839, 424] on span "Approve" at bounding box center [838, 421] width 53 height 22
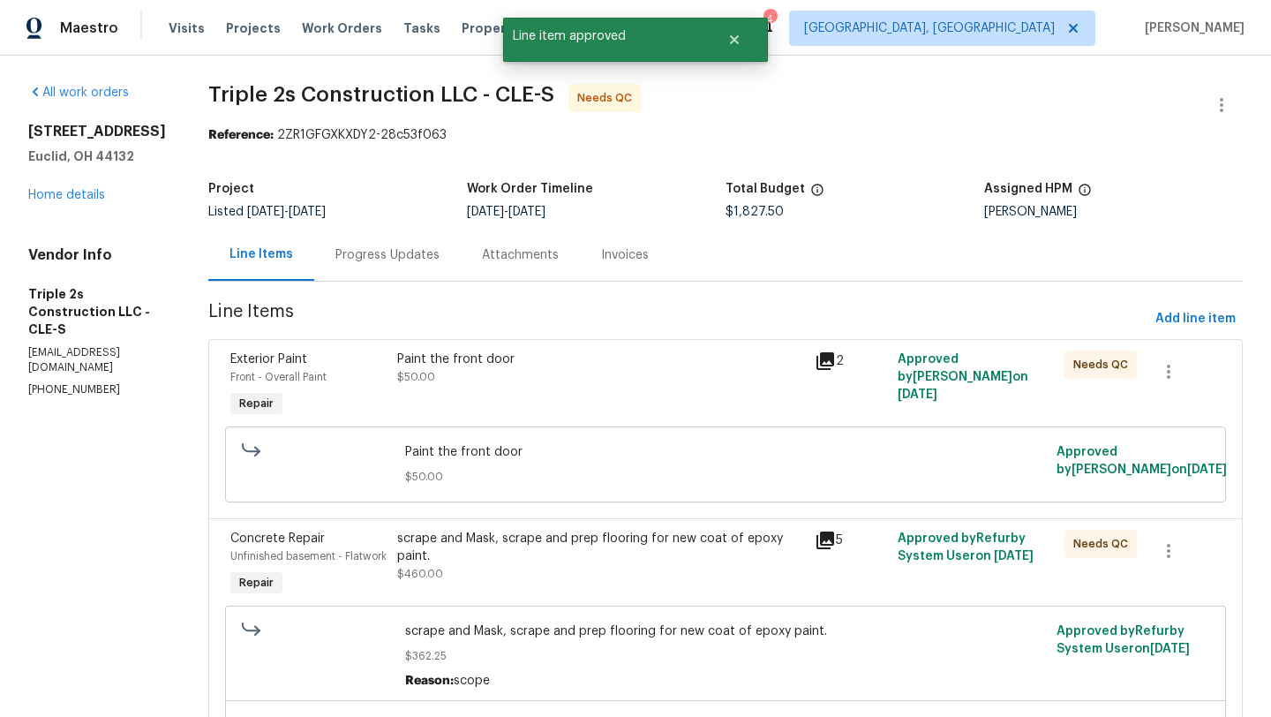
click at [579, 396] on div "Paint the front door $50.00" at bounding box center [600, 385] width 417 height 81
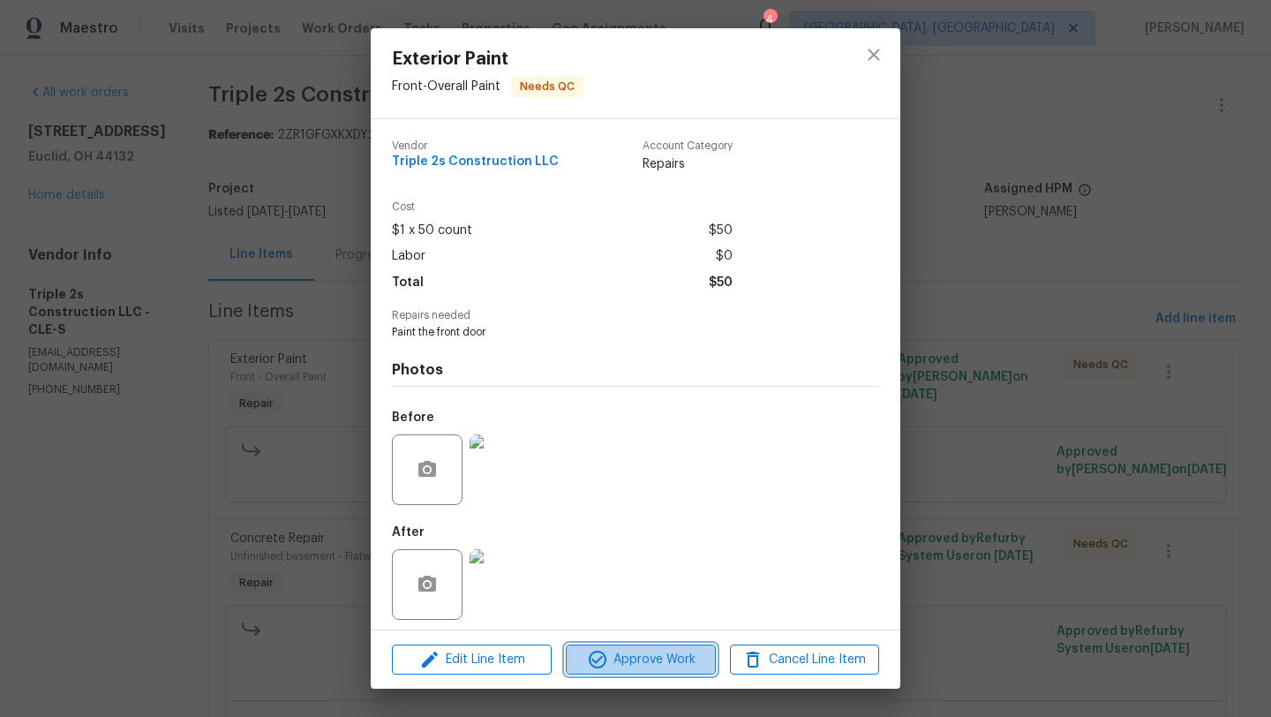
click at [642, 655] on span "Approve Work" at bounding box center [640, 660] width 139 height 22
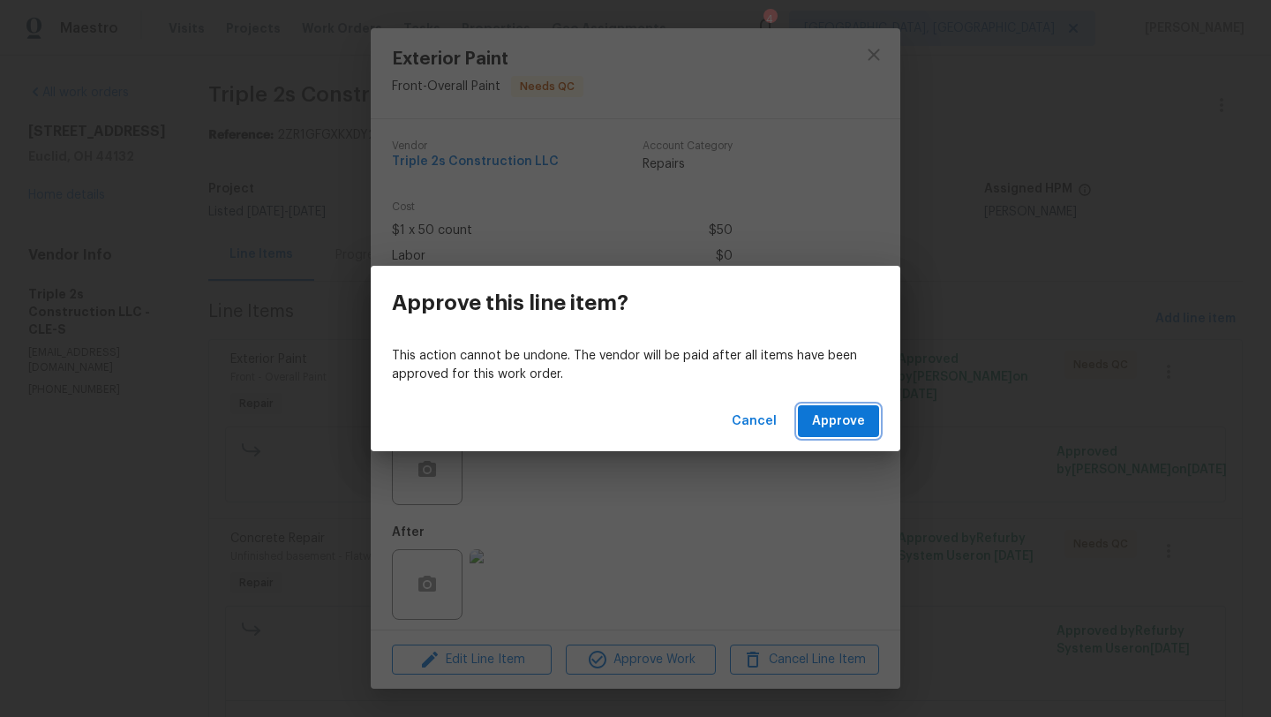
click at [827, 417] on span "Approve" at bounding box center [838, 421] width 53 height 22
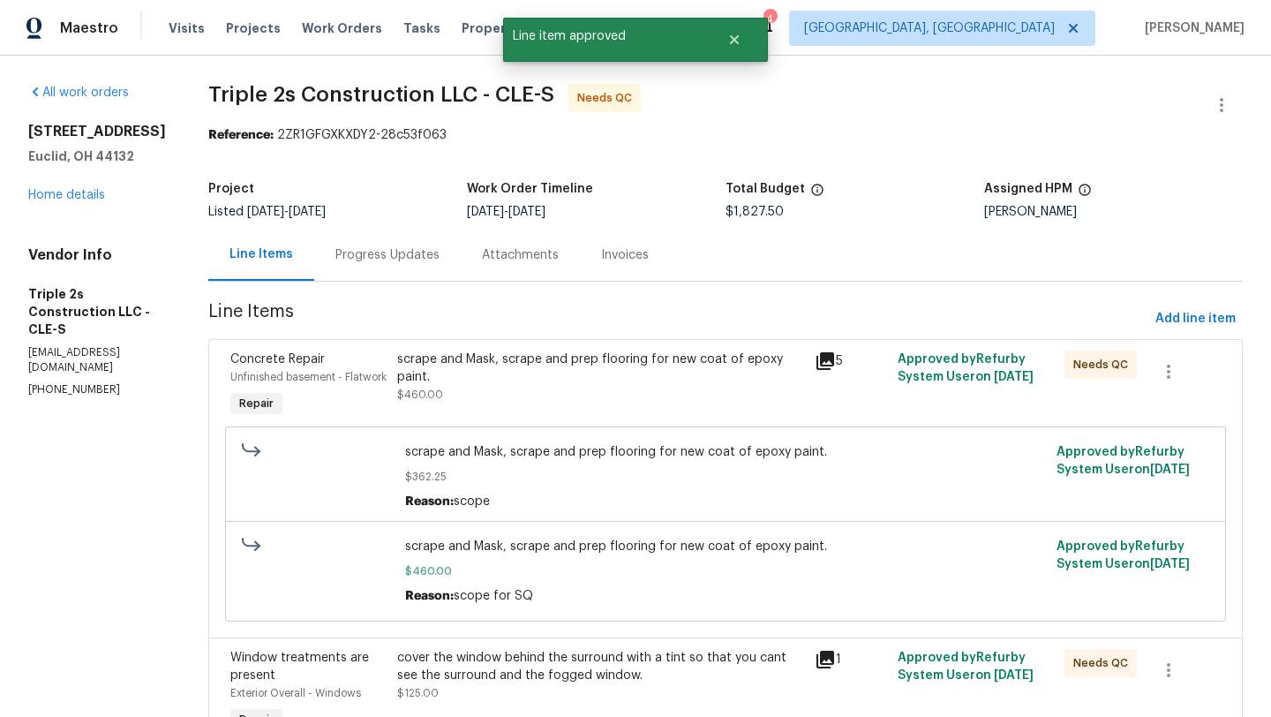
click at [580, 415] on div "scrape and Mask, scrape and prep flooring for new coat of epoxy paint. $460.00" at bounding box center [600, 385] width 417 height 81
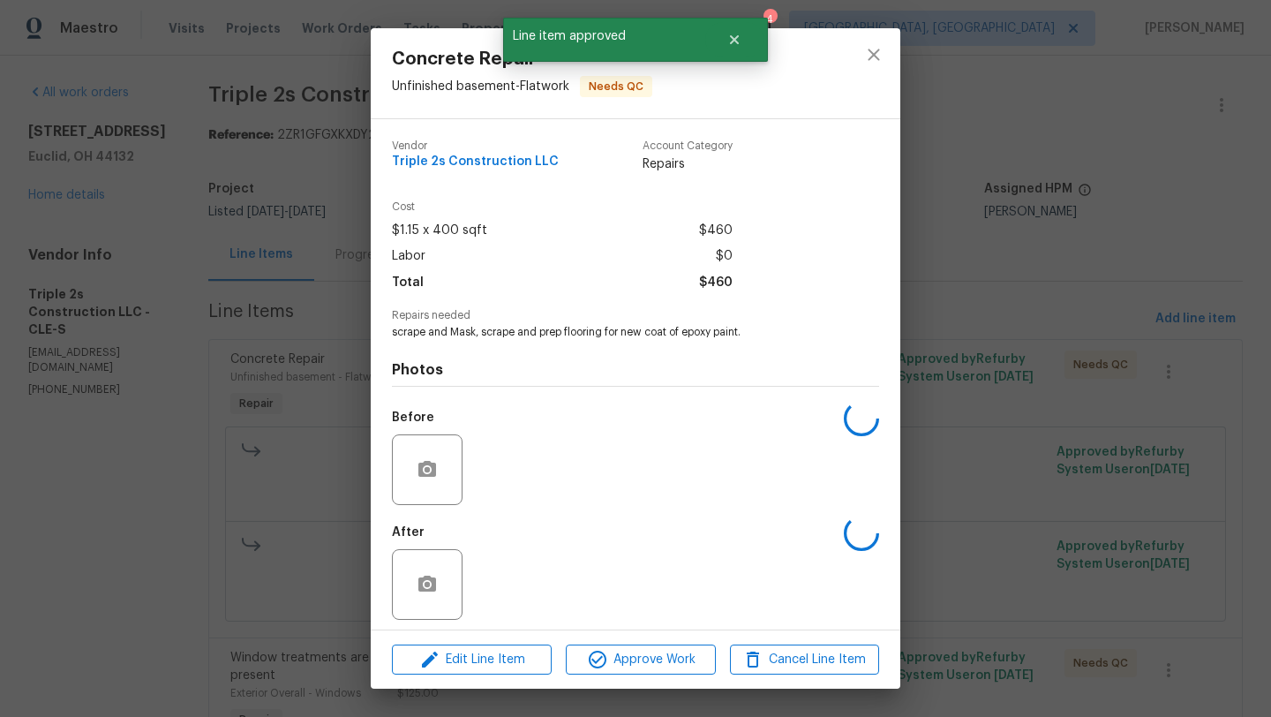
scroll to position [8, 0]
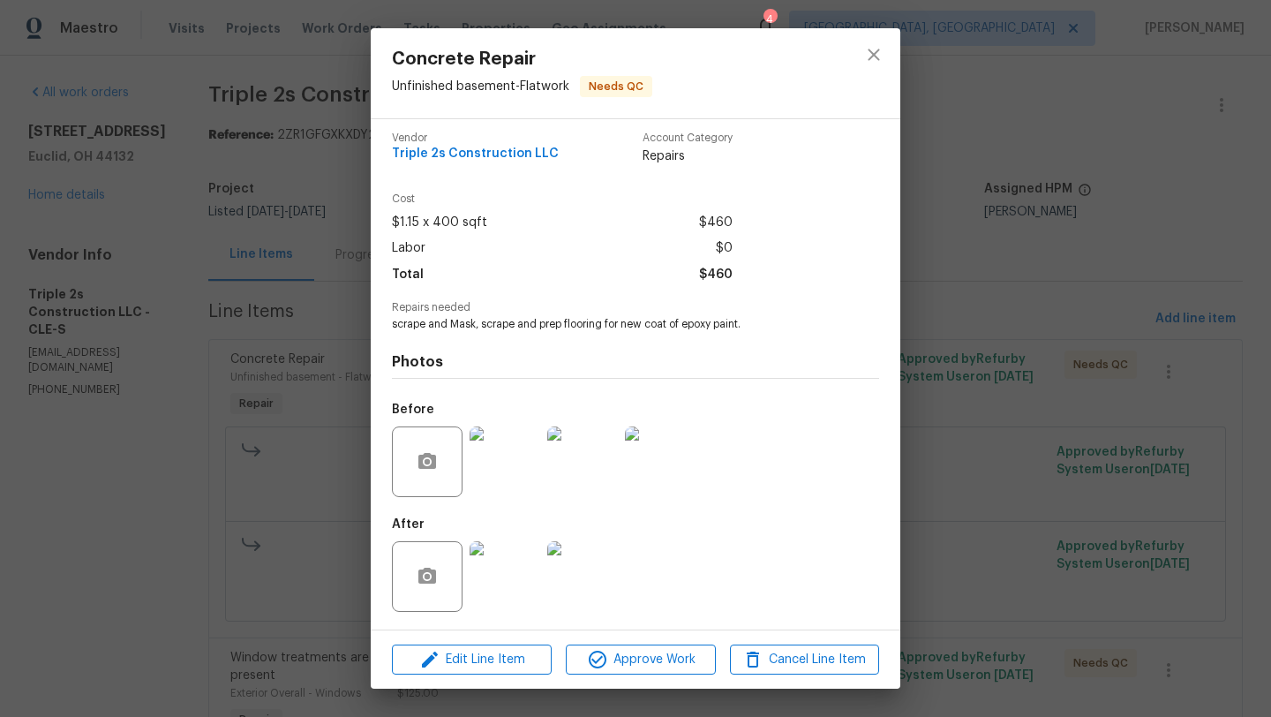
click at [468, 591] on div at bounding box center [505, 576] width 78 height 92
click at [488, 590] on img at bounding box center [504, 576] width 71 height 71
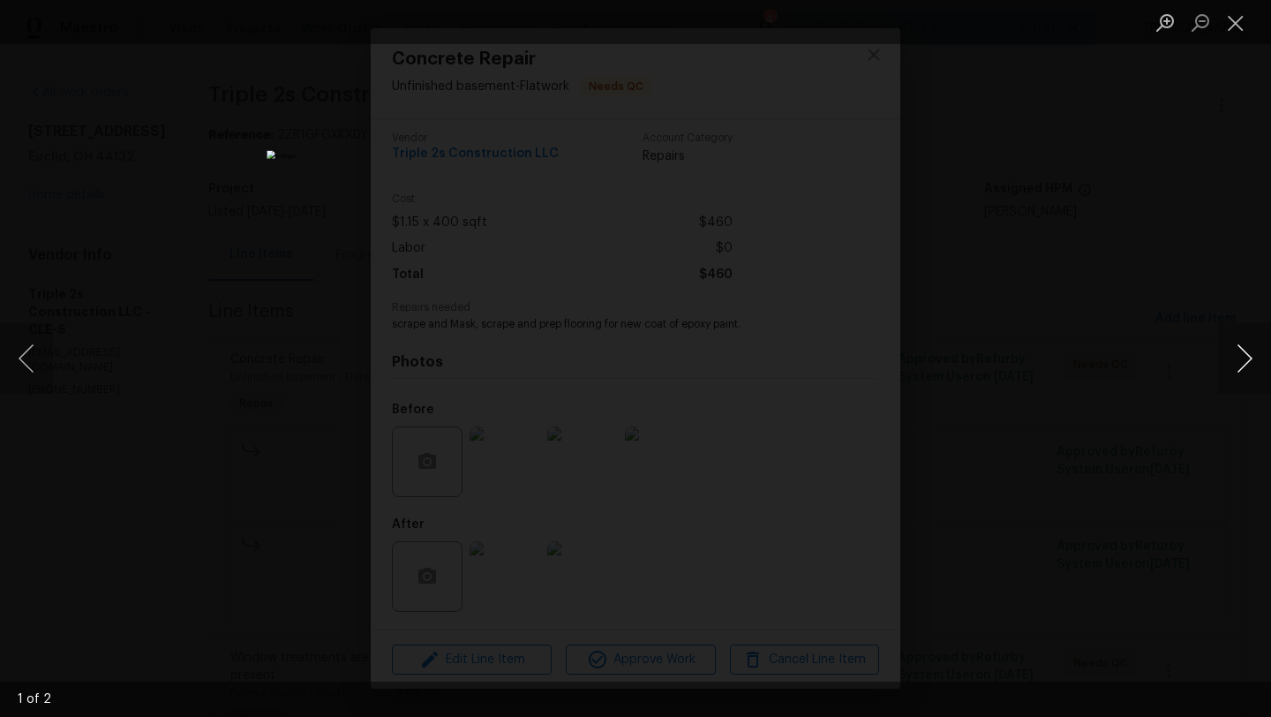
click at [1247, 360] on button "Next image" at bounding box center [1244, 358] width 53 height 71
click at [1235, 21] on button "Close lightbox" at bounding box center [1235, 22] width 35 height 31
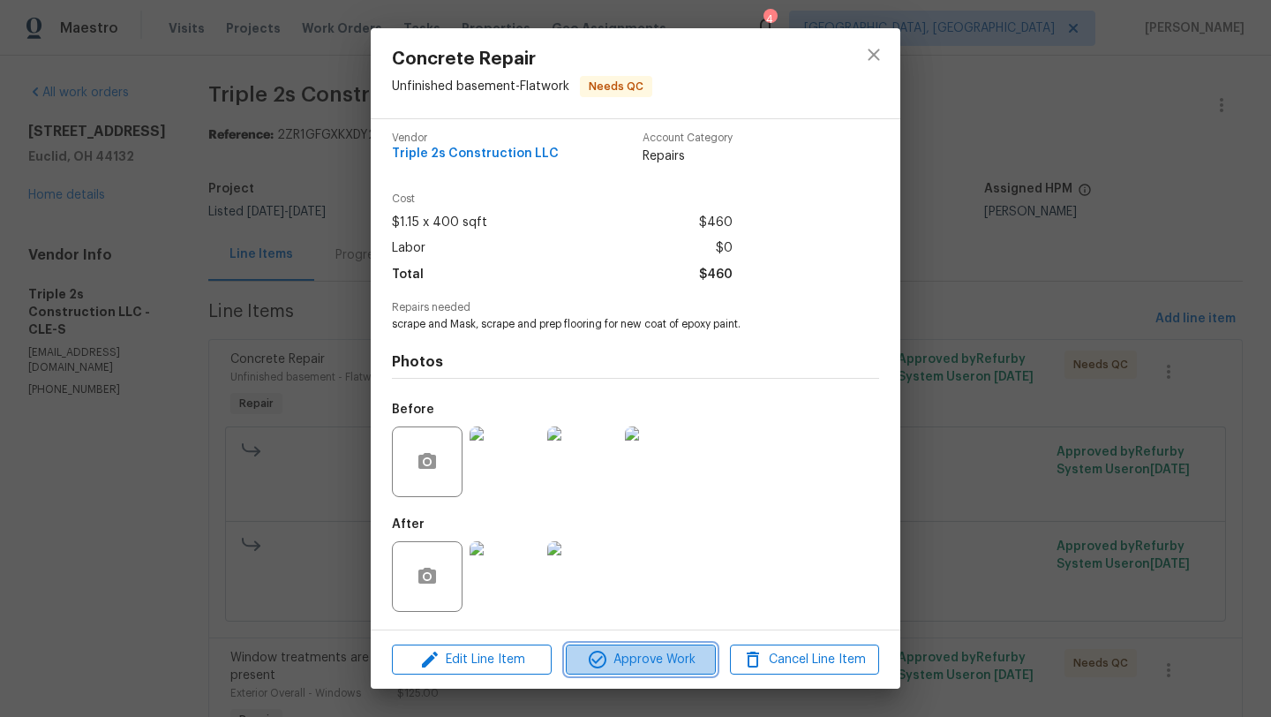
click at [596, 647] on button "Approve Work" at bounding box center [640, 659] width 149 height 31
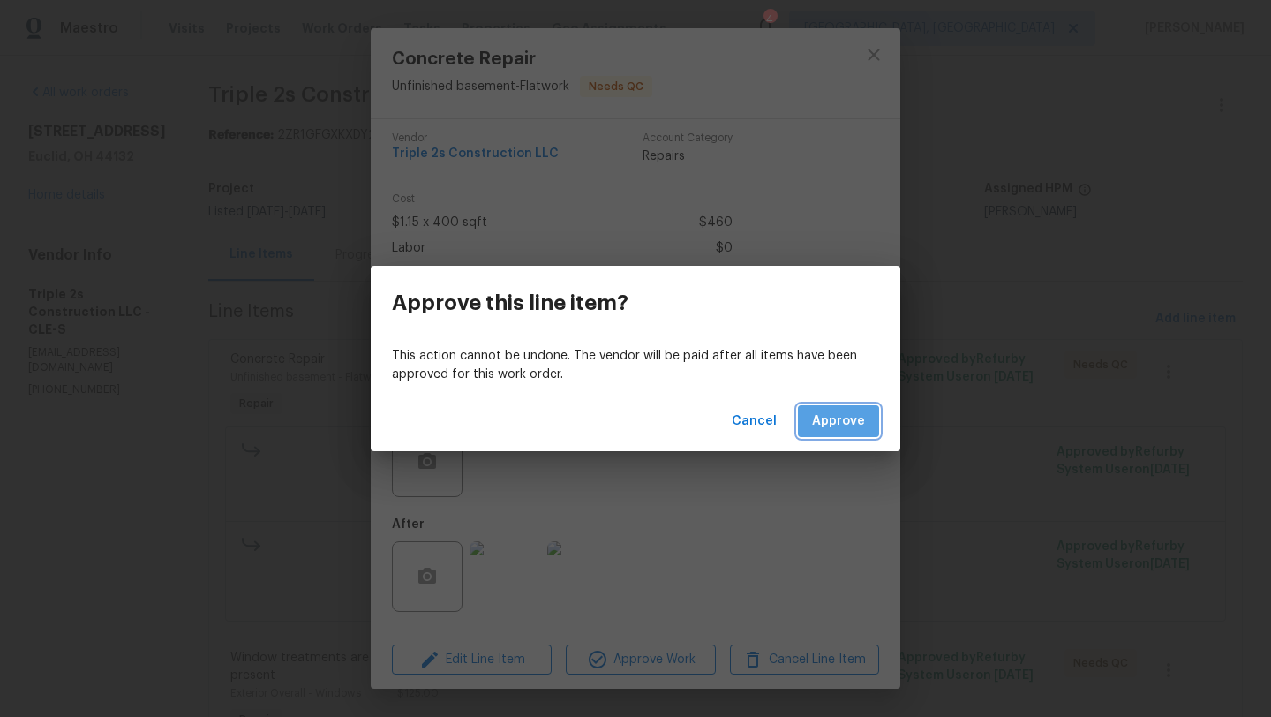
click at [840, 425] on span "Approve" at bounding box center [838, 421] width 53 height 22
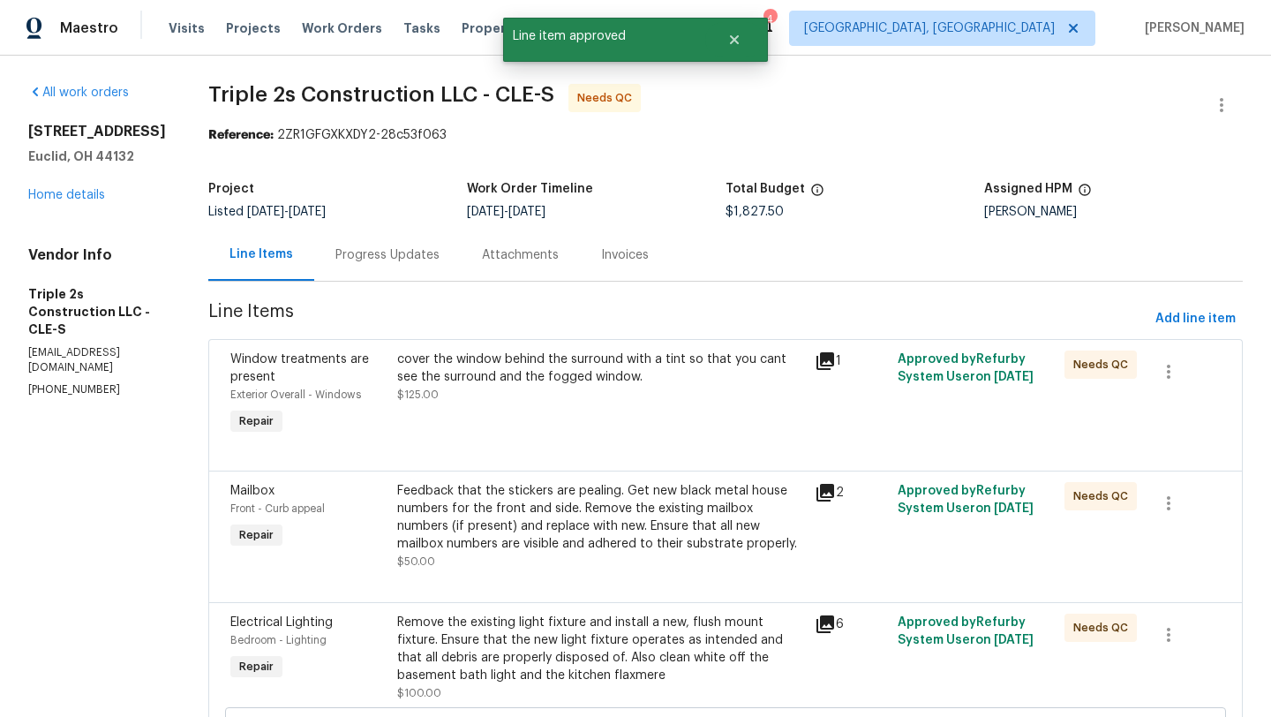
click at [515, 398] on div "cover the window behind the surround with a tint so that you cant see the surro…" at bounding box center [600, 376] width 407 height 53
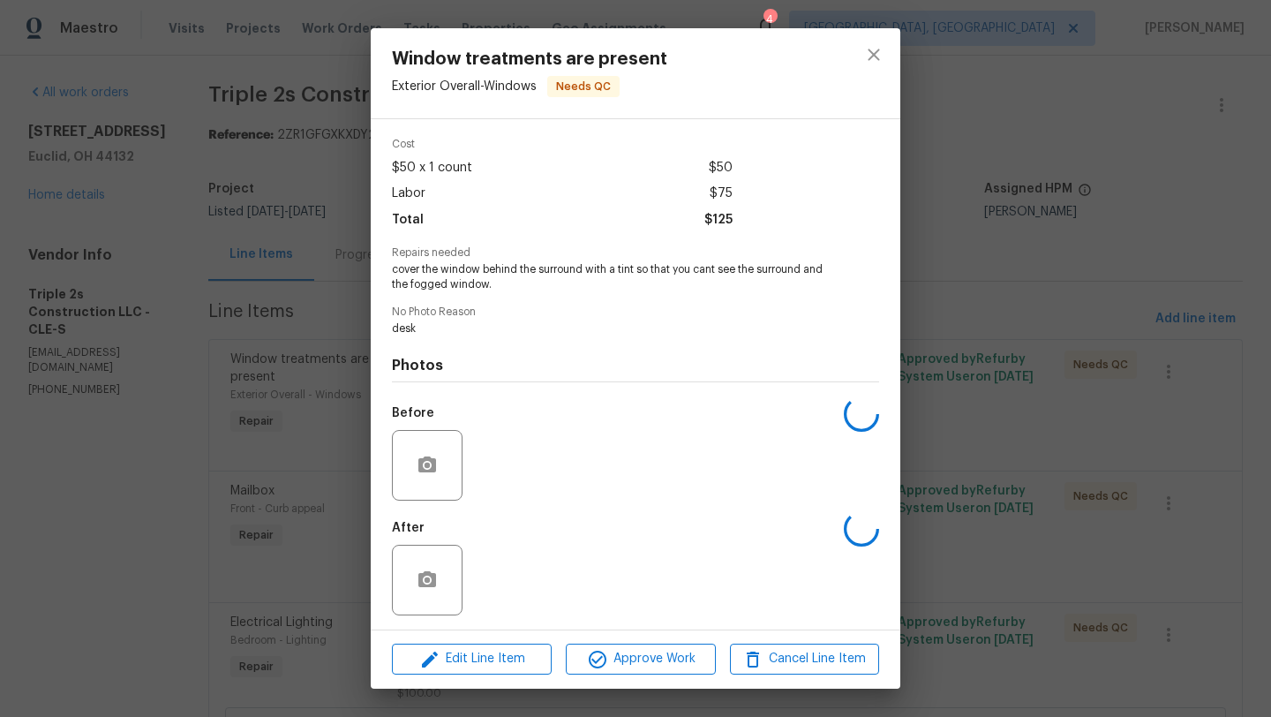
scroll to position [67, 0]
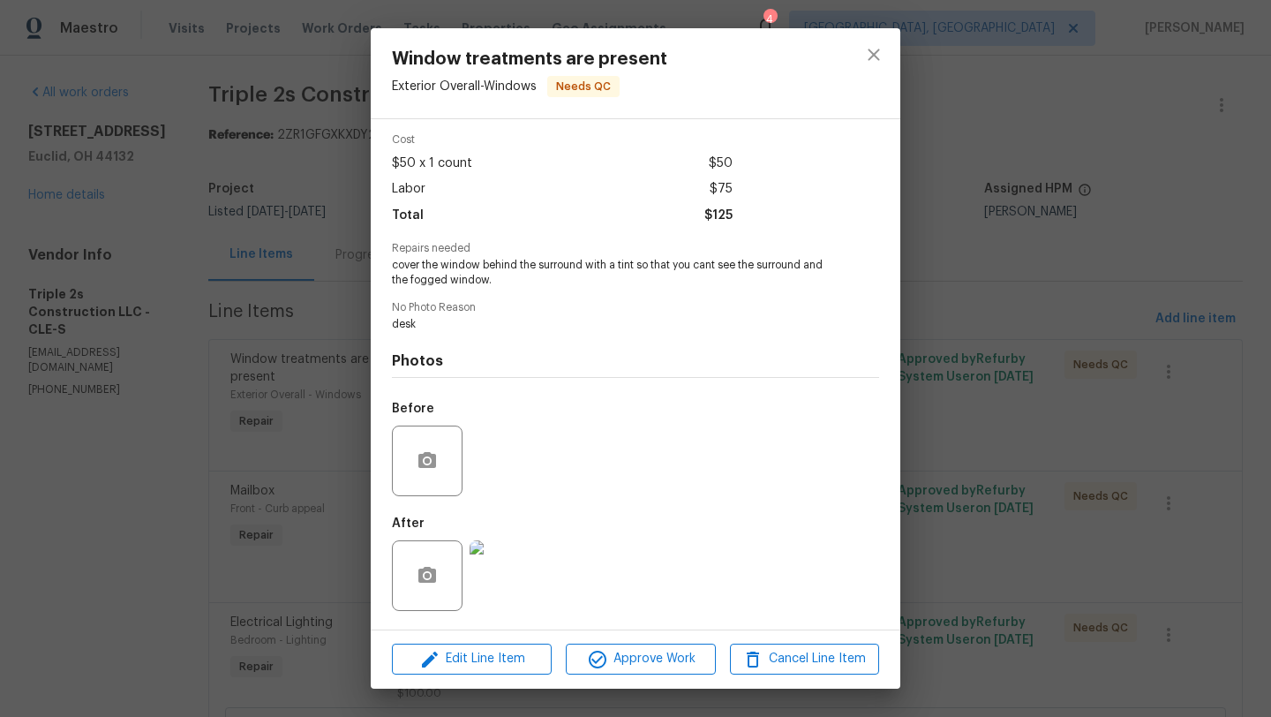
click at [521, 567] on img at bounding box center [504, 575] width 71 height 71
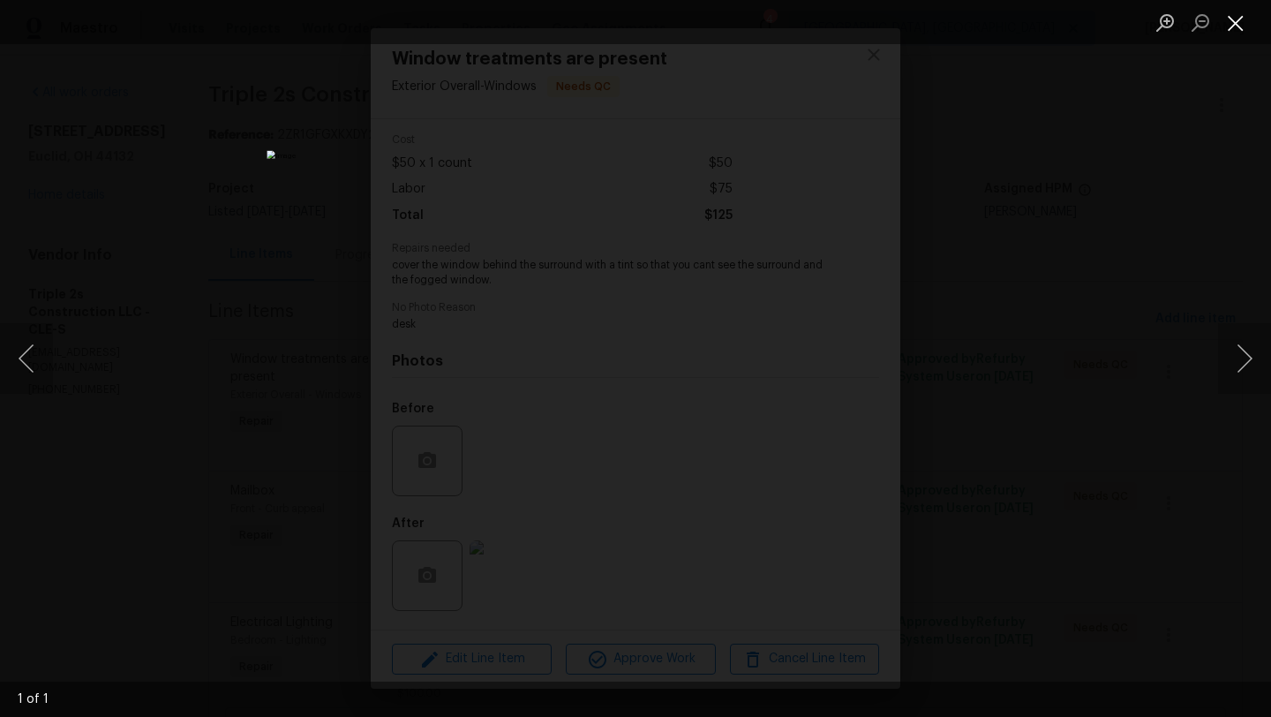
click at [1242, 25] on button "Close lightbox" at bounding box center [1235, 22] width 35 height 31
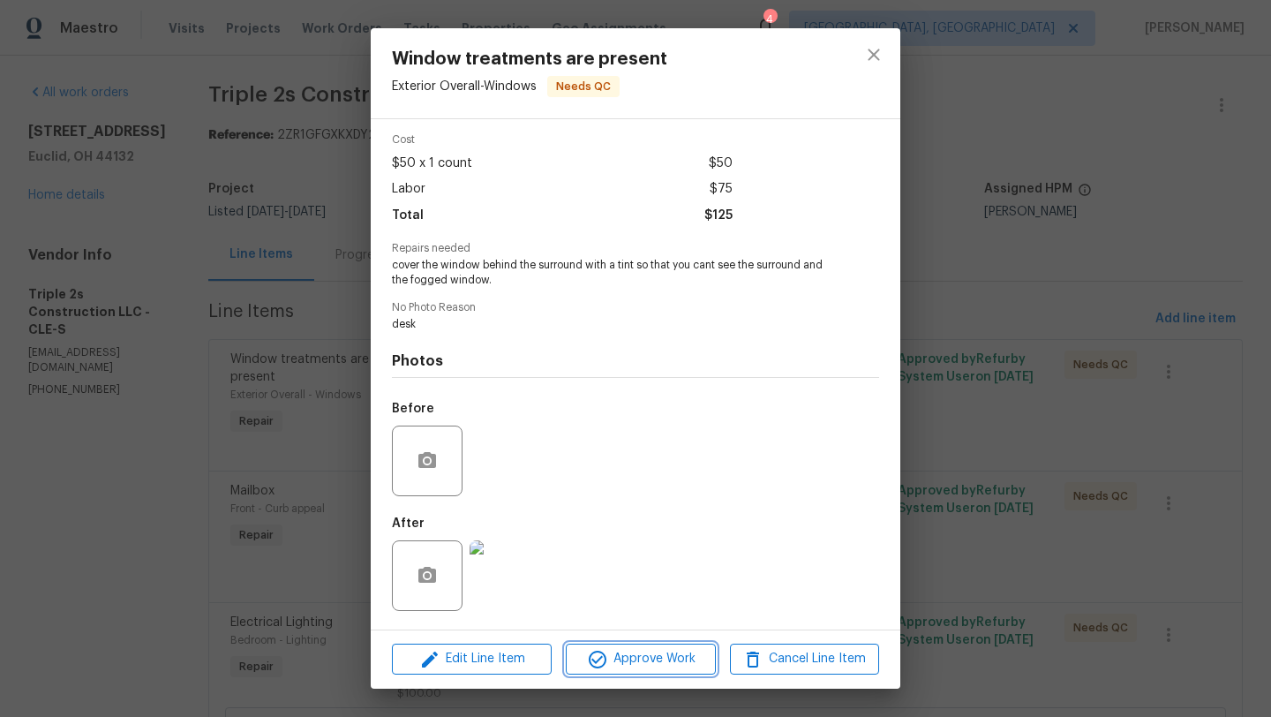
click at [622, 666] on span "Approve Work" at bounding box center [640, 659] width 139 height 22
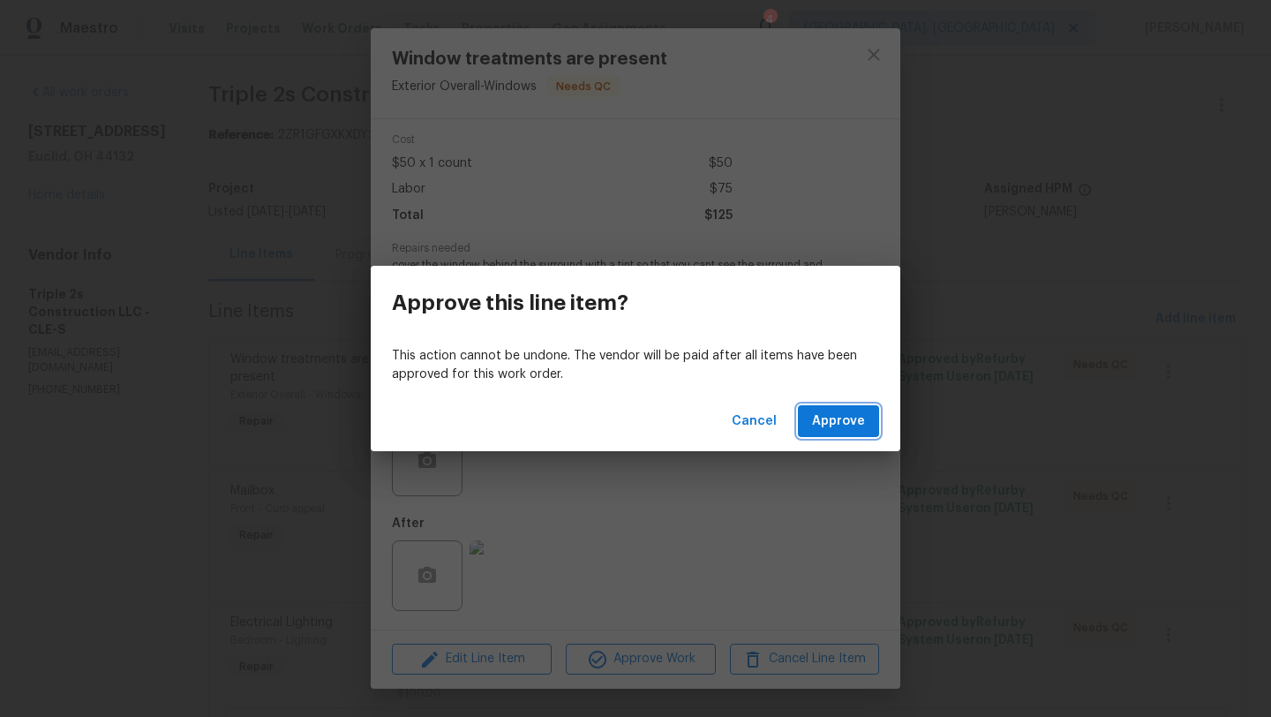
click at [838, 424] on span "Approve" at bounding box center [838, 421] width 53 height 22
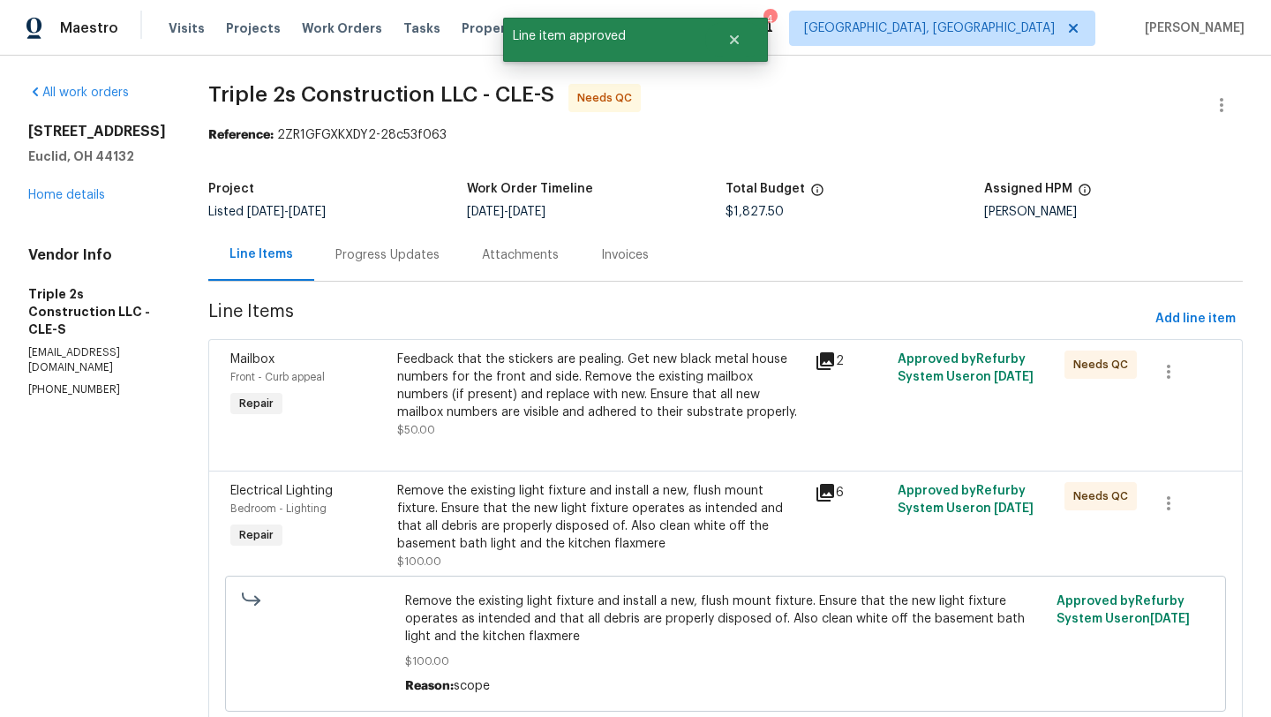
click at [603, 364] on div "Feedback that the stickers are pealing. Get new black metal house numbers for t…" at bounding box center [600, 385] width 407 height 71
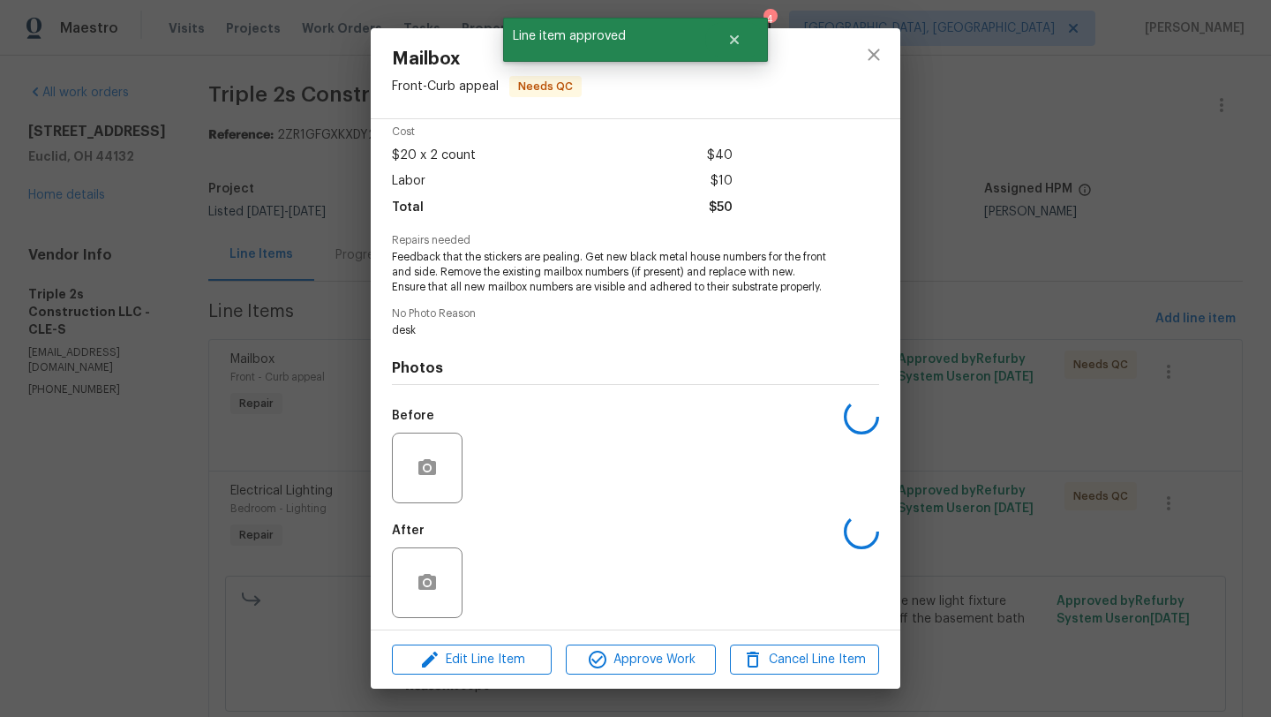
scroll to position [81, 0]
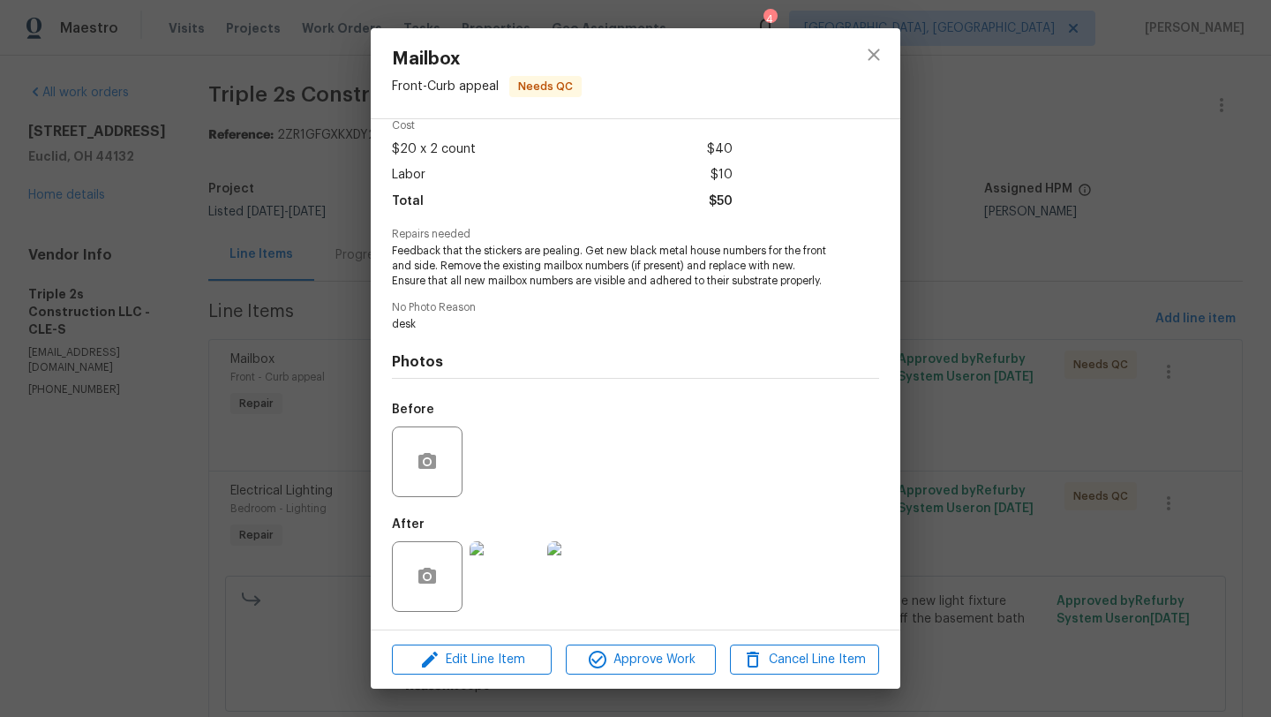
click at [501, 566] on img at bounding box center [504, 576] width 71 height 71
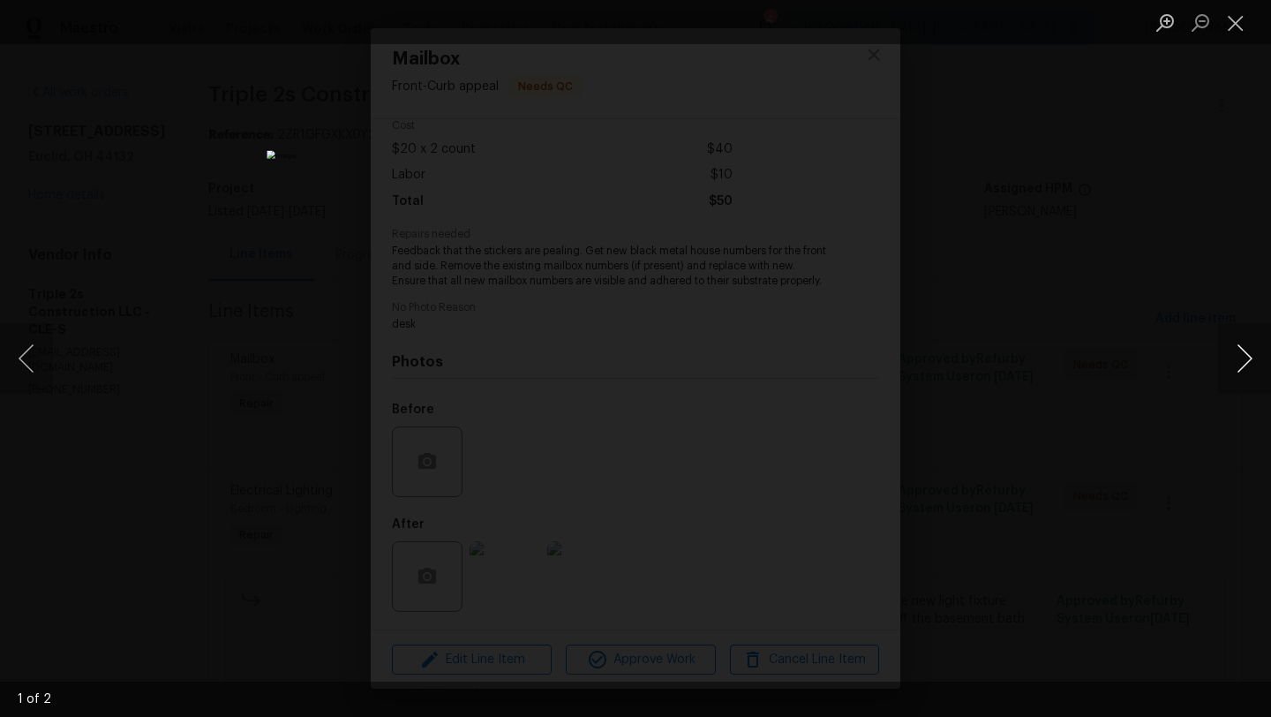
click at [1249, 362] on button "Next image" at bounding box center [1244, 358] width 53 height 71
click at [1241, 22] on button "Close lightbox" at bounding box center [1235, 22] width 35 height 31
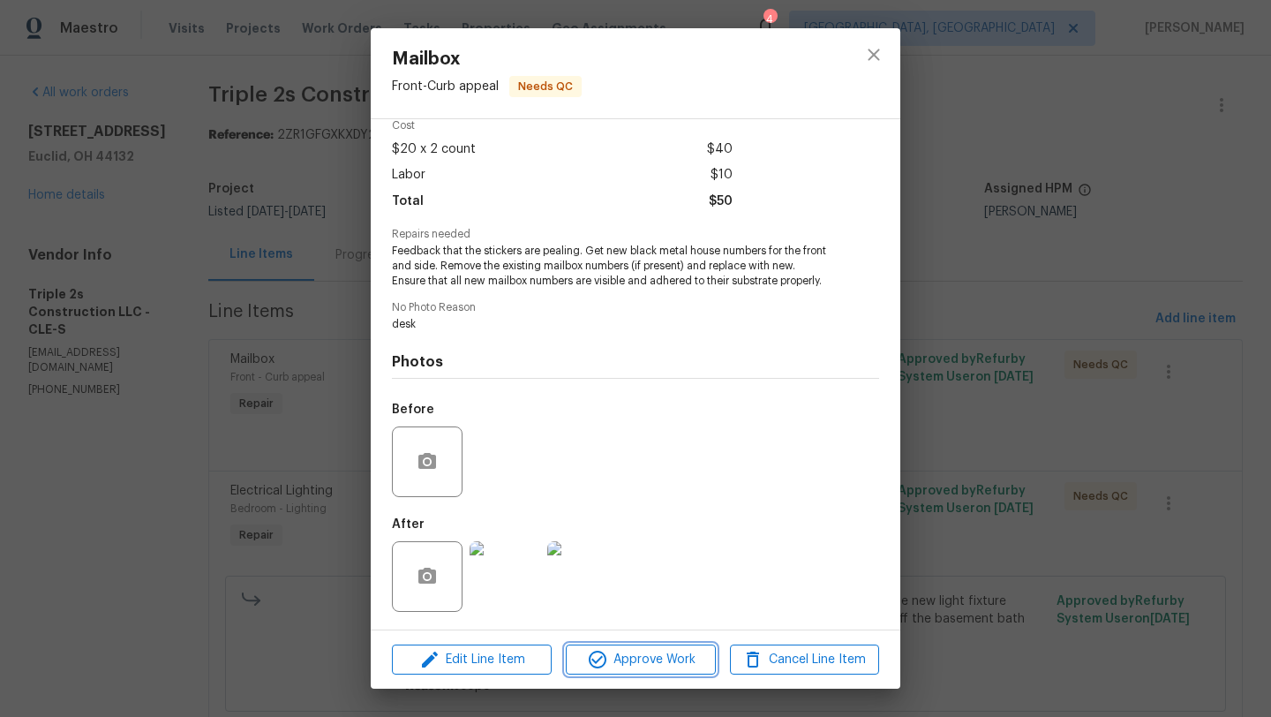
click at [627, 661] on span "Approve Work" at bounding box center [640, 660] width 139 height 22
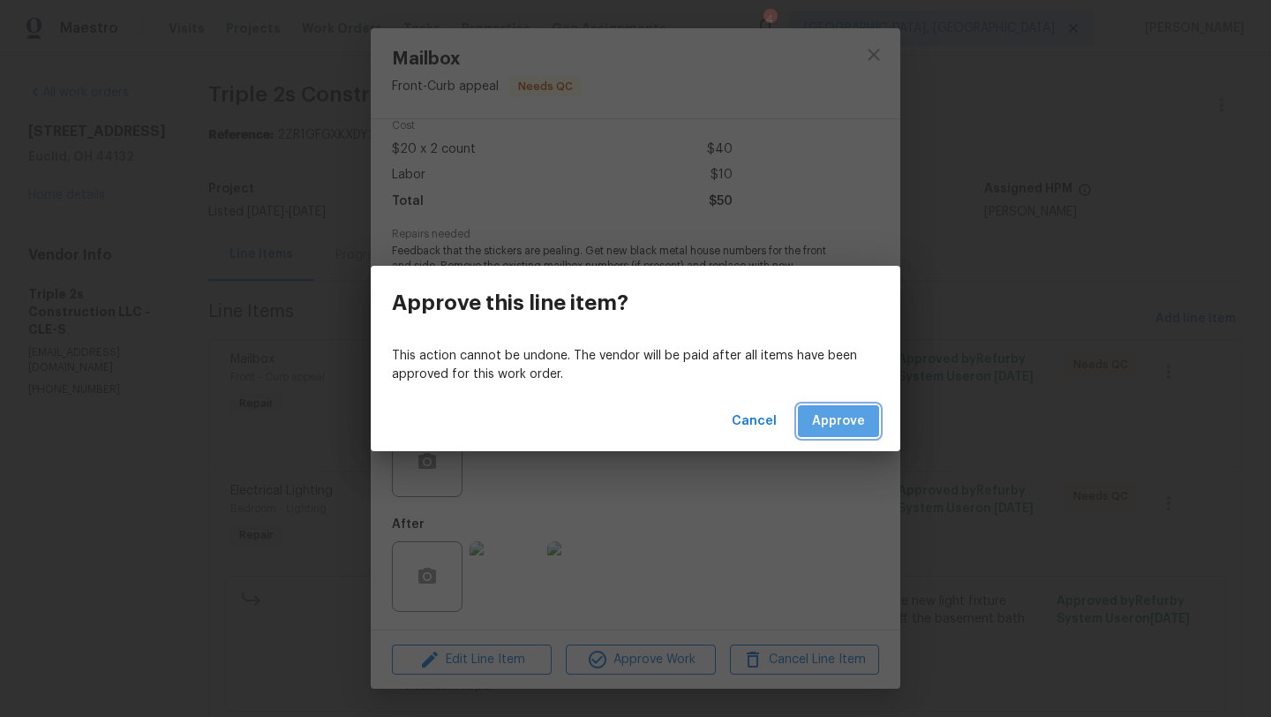
click at [830, 434] on button "Approve" at bounding box center [838, 421] width 81 height 33
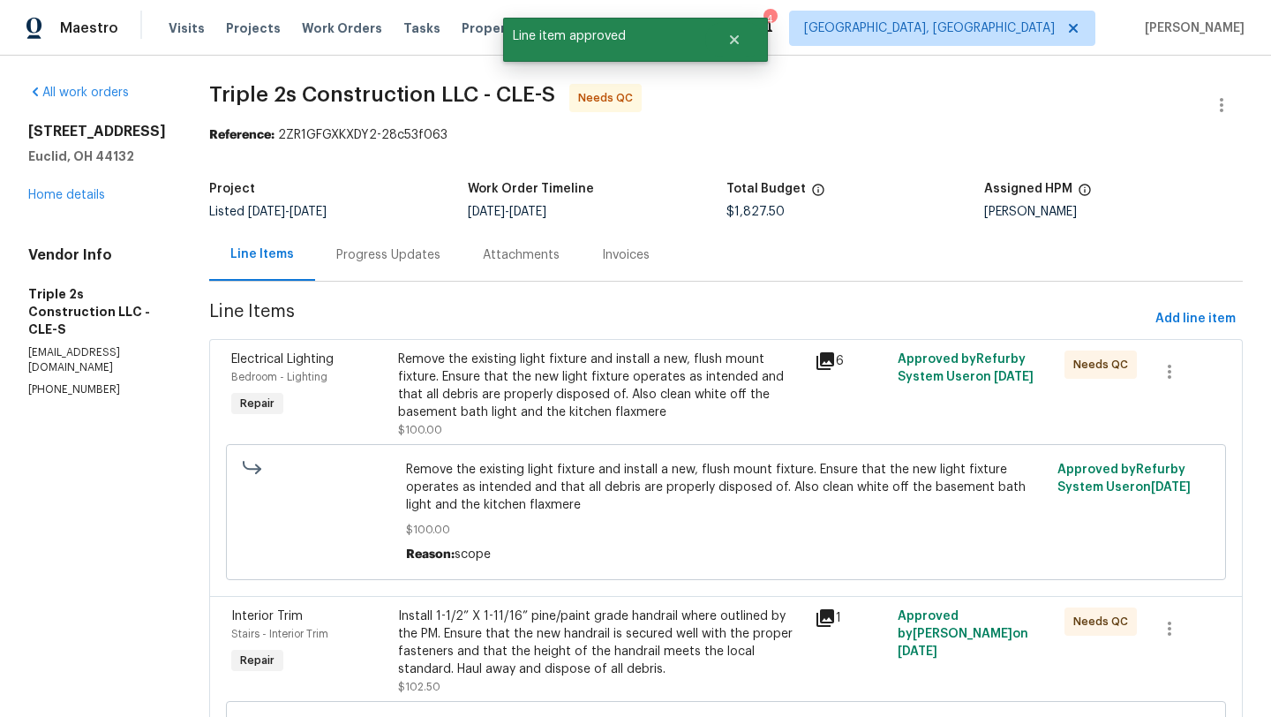
click at [546, 412] on div "Remove the existing light fixture and install a new, flush mount fixture. Ensur…" at bounding box center [601, 385] width 406 height 71
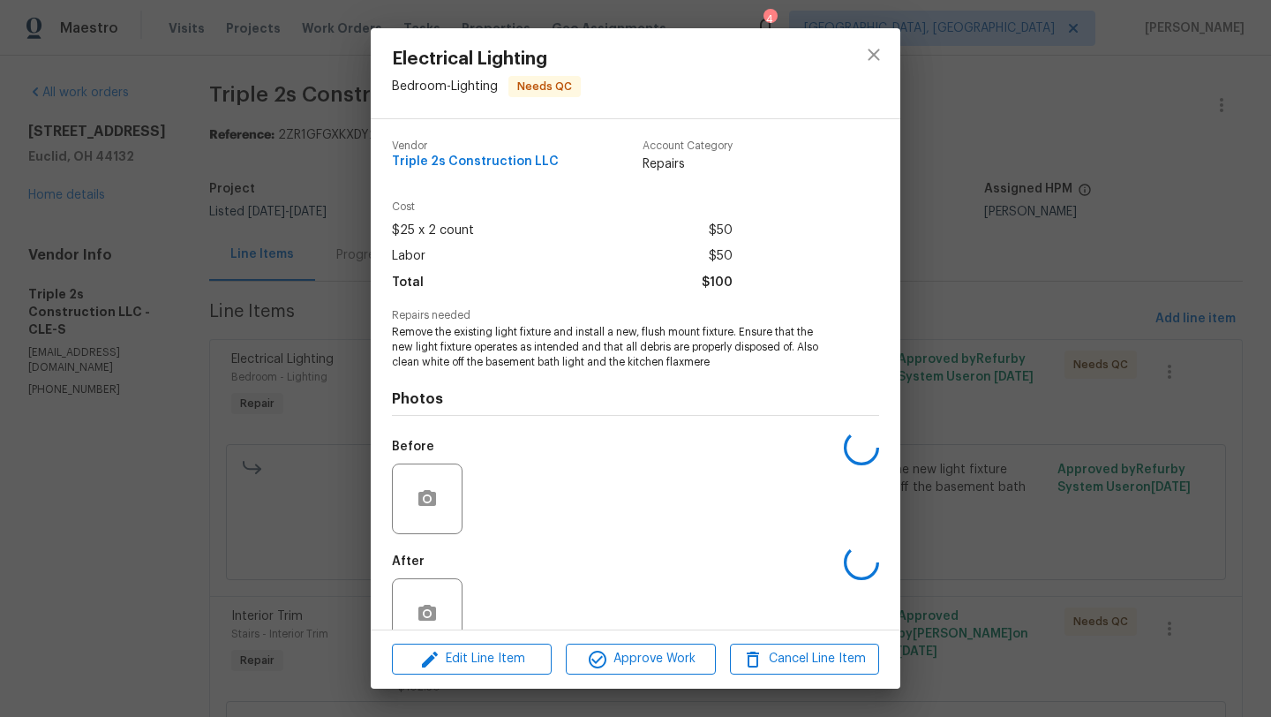
scroll to position [38, 0]
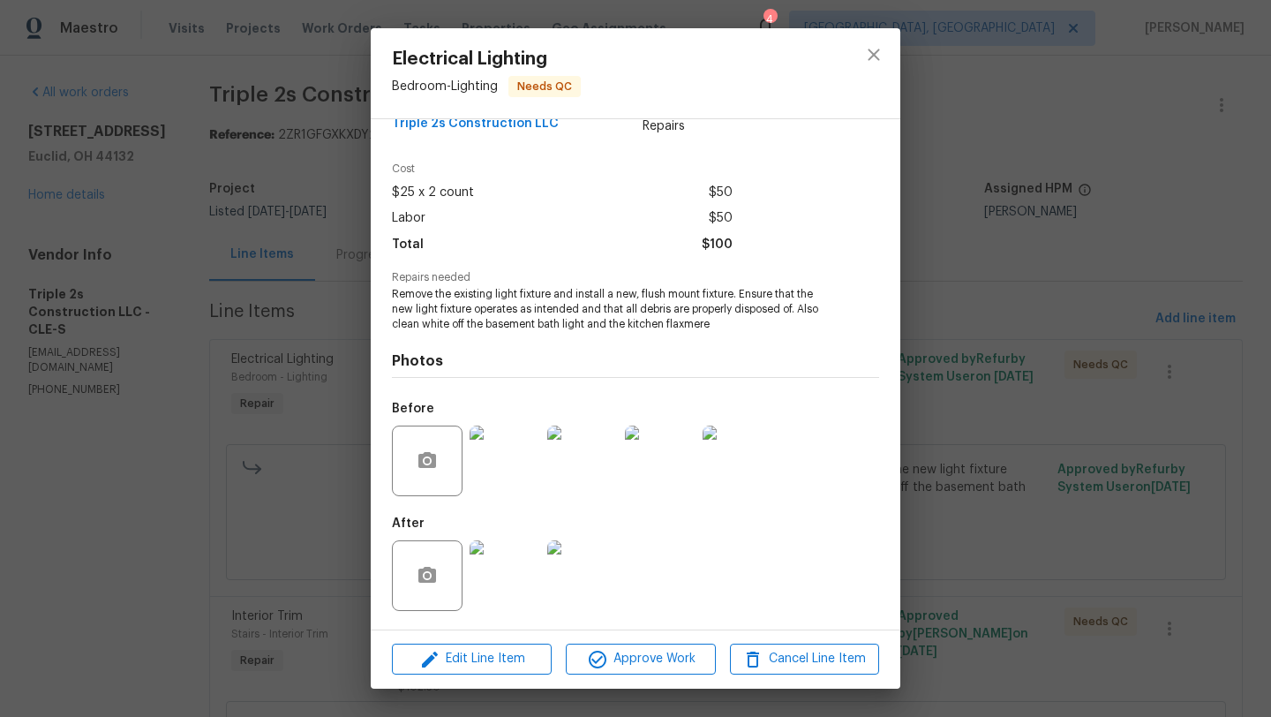
click at [504, 583] on img at bounding box center [504, 575] width 71 height 71
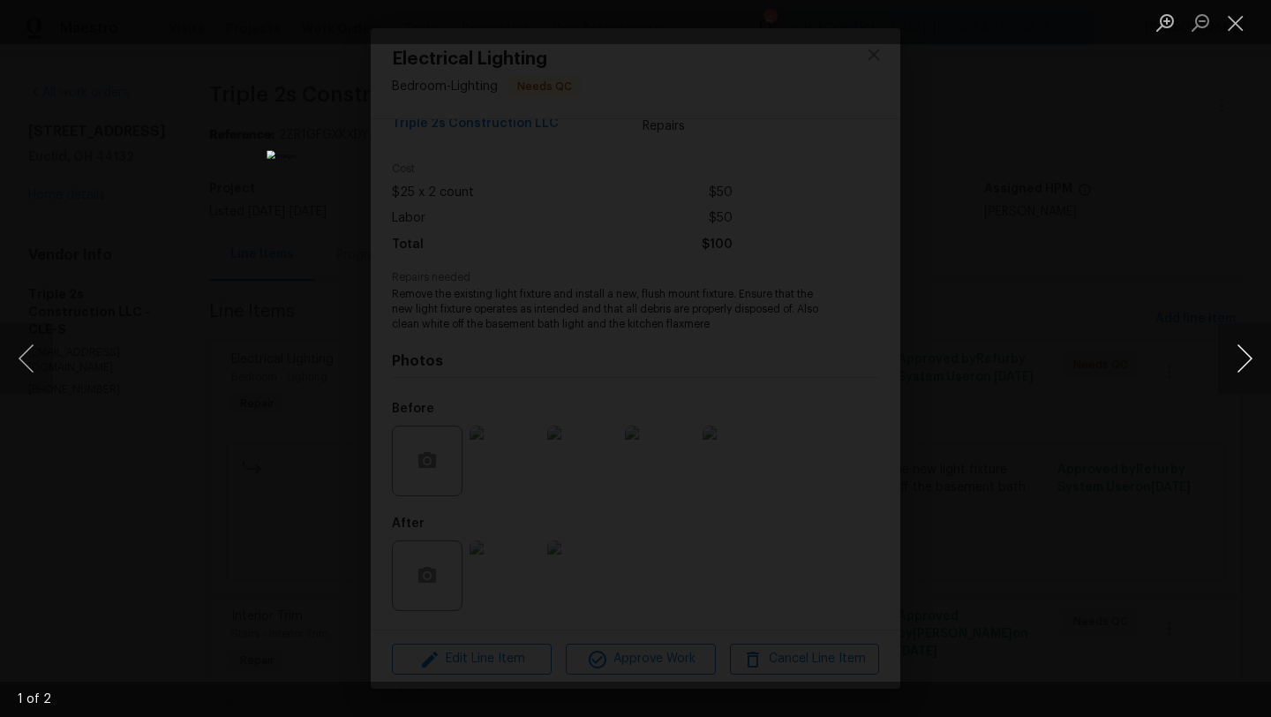
click at [1245, 364] on button "Next image" at bounding box center [1244, 358] width 53 height 71
click at [1241, 22] on button "Close lightbox" at bounding box center [1235, 22] width 35 height 31
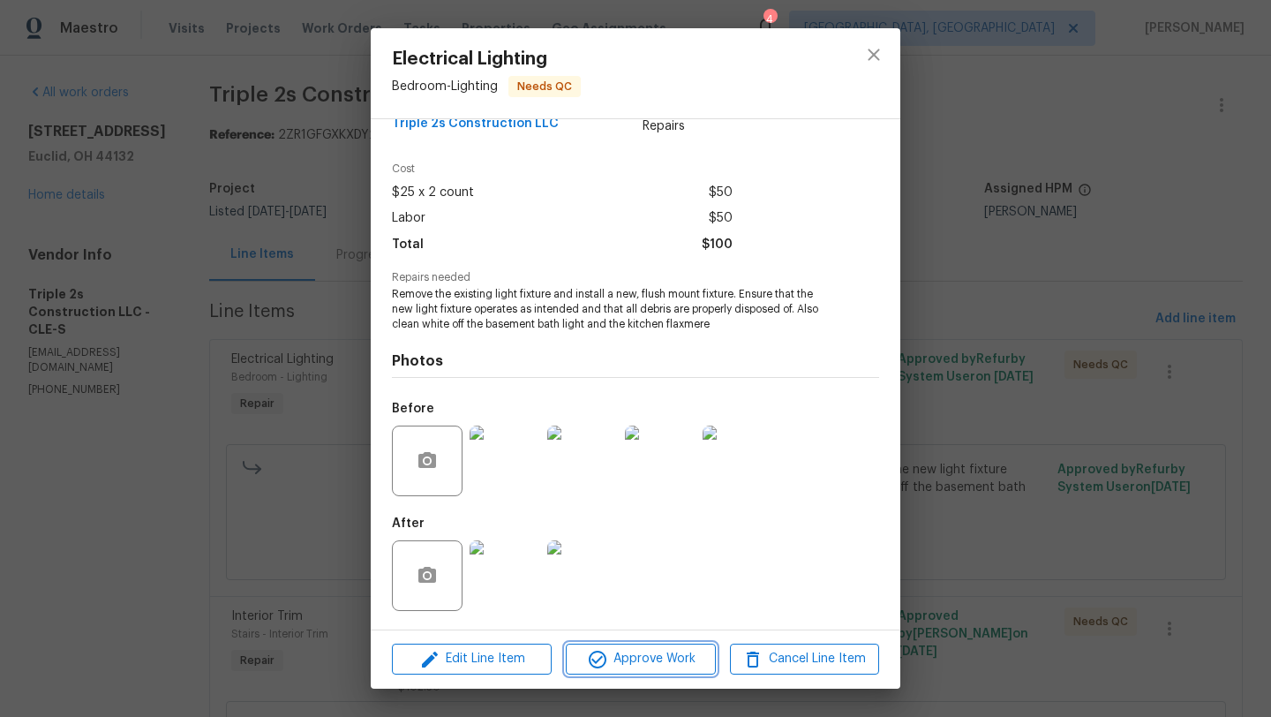
click at [619, 658] on span "Approve Work" at bounding box center [640, 659] width 139 height 22
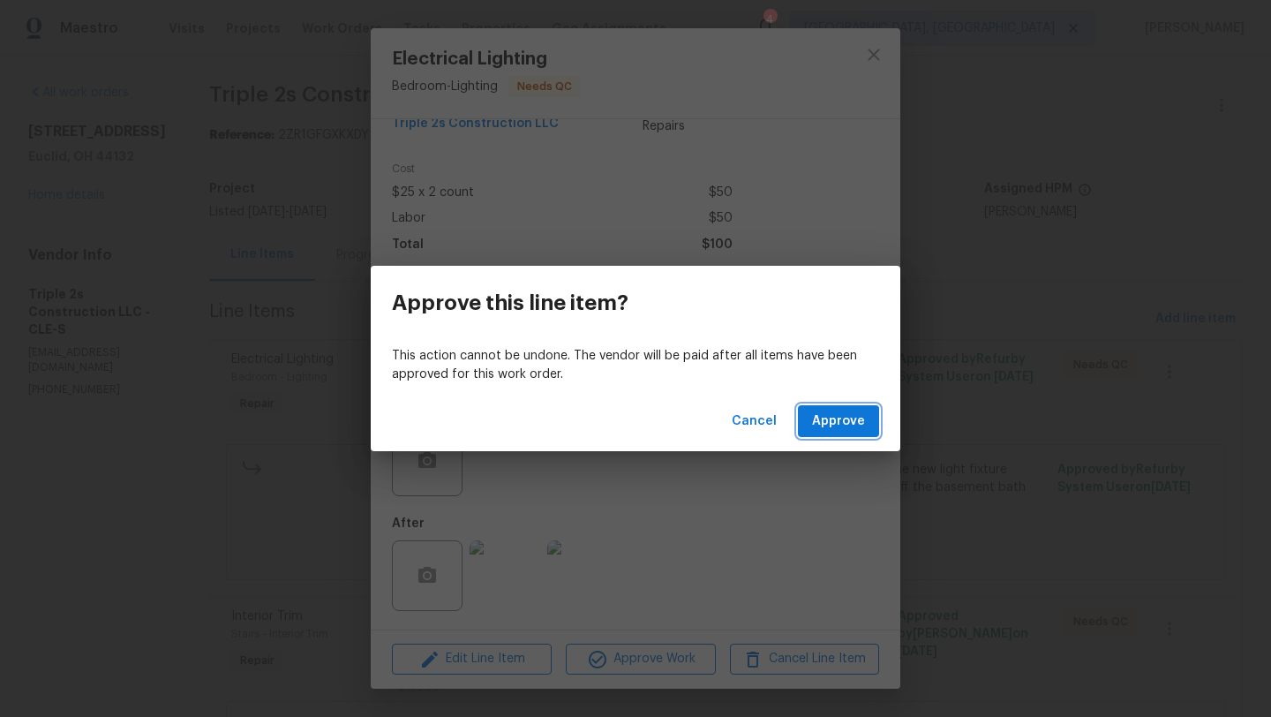
click at [837, 417] on span "Approve" at bounding box center [838, 421] width 53 height 22
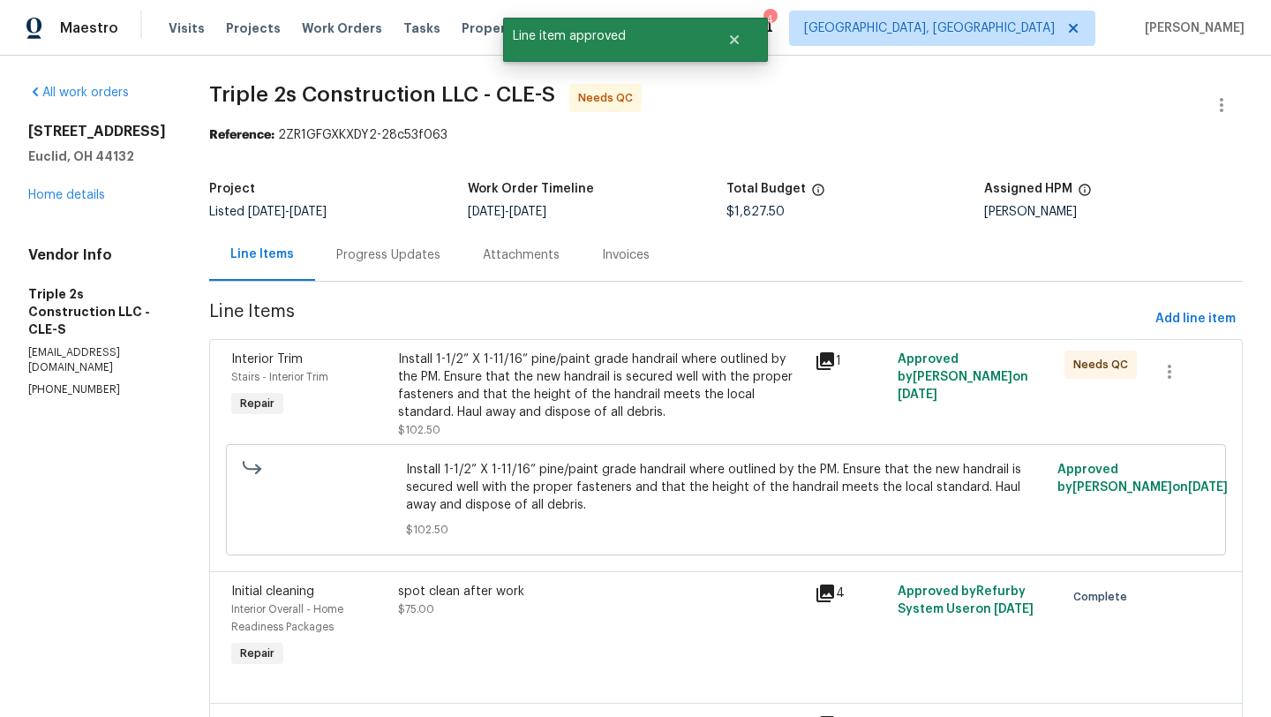
click at [546, 394] on div "Install 1-1/2” X 1-11/16” pine/paint grade handrail where outlined by the PM. E…" at bounding box center [601, 385] width 406 height 71
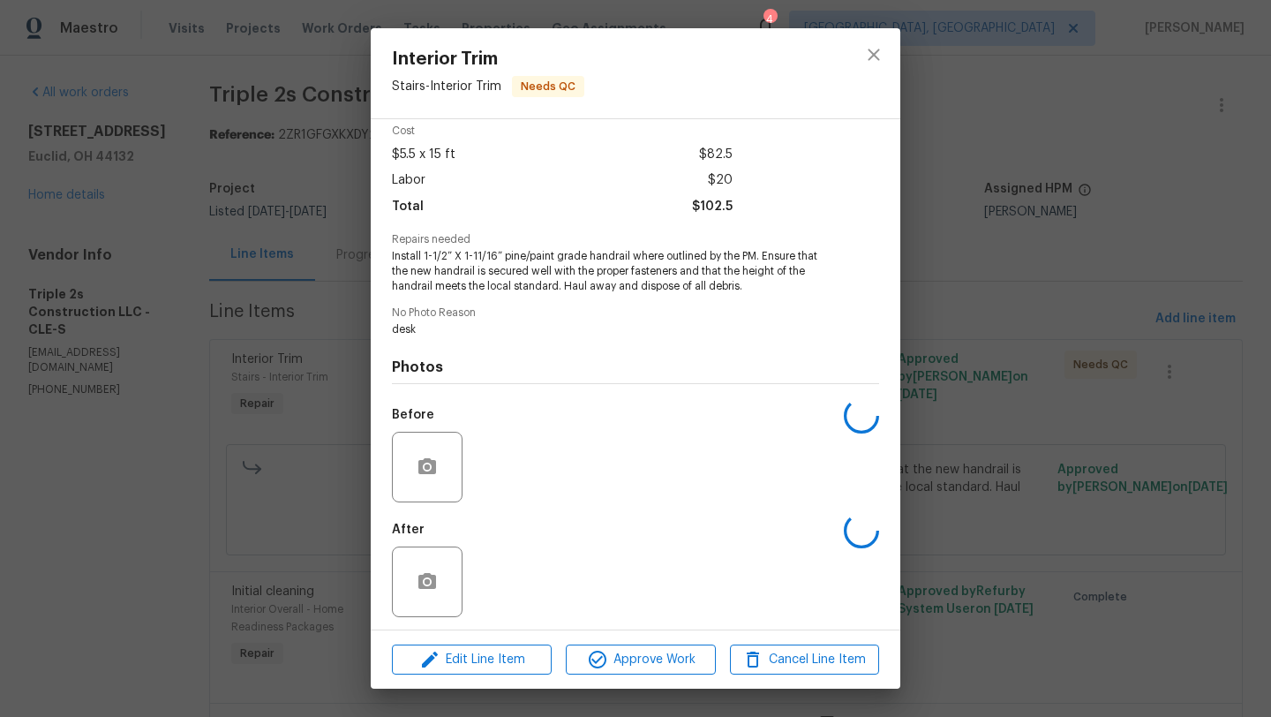
scroll to position [81, 0]
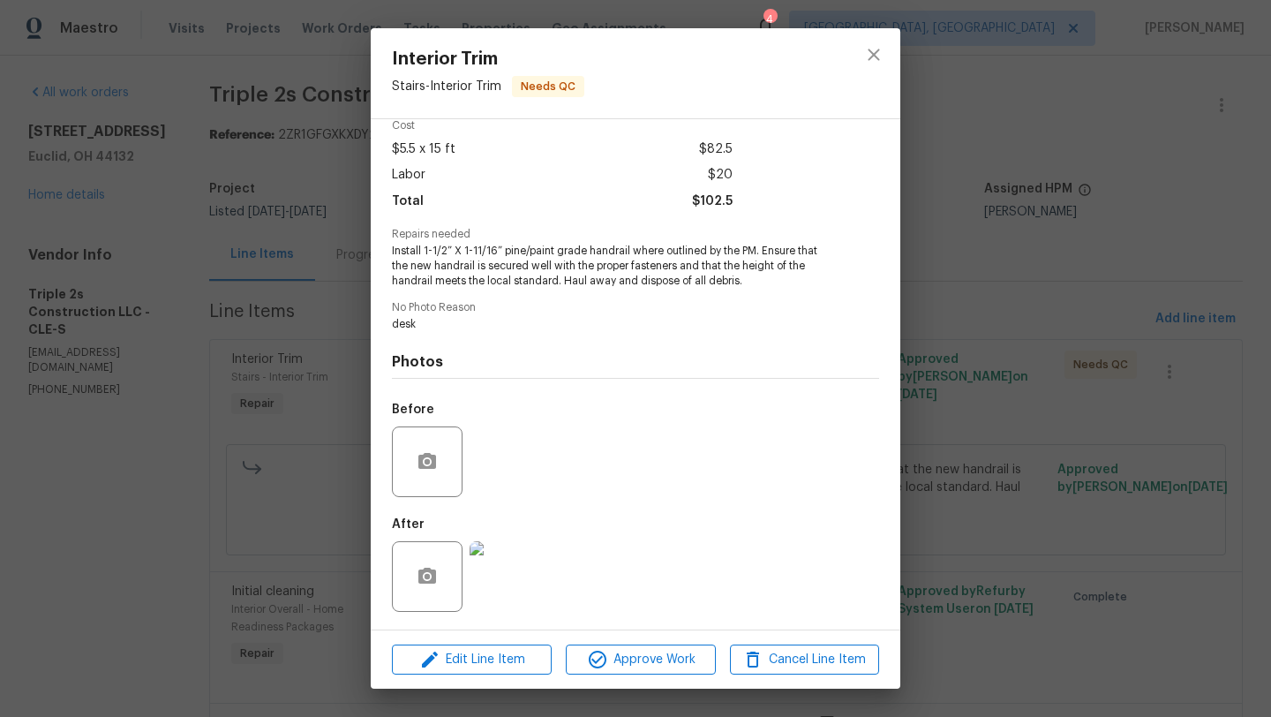
click at [517, 574] on img at bounding box center [504, 576] width 71 height 71
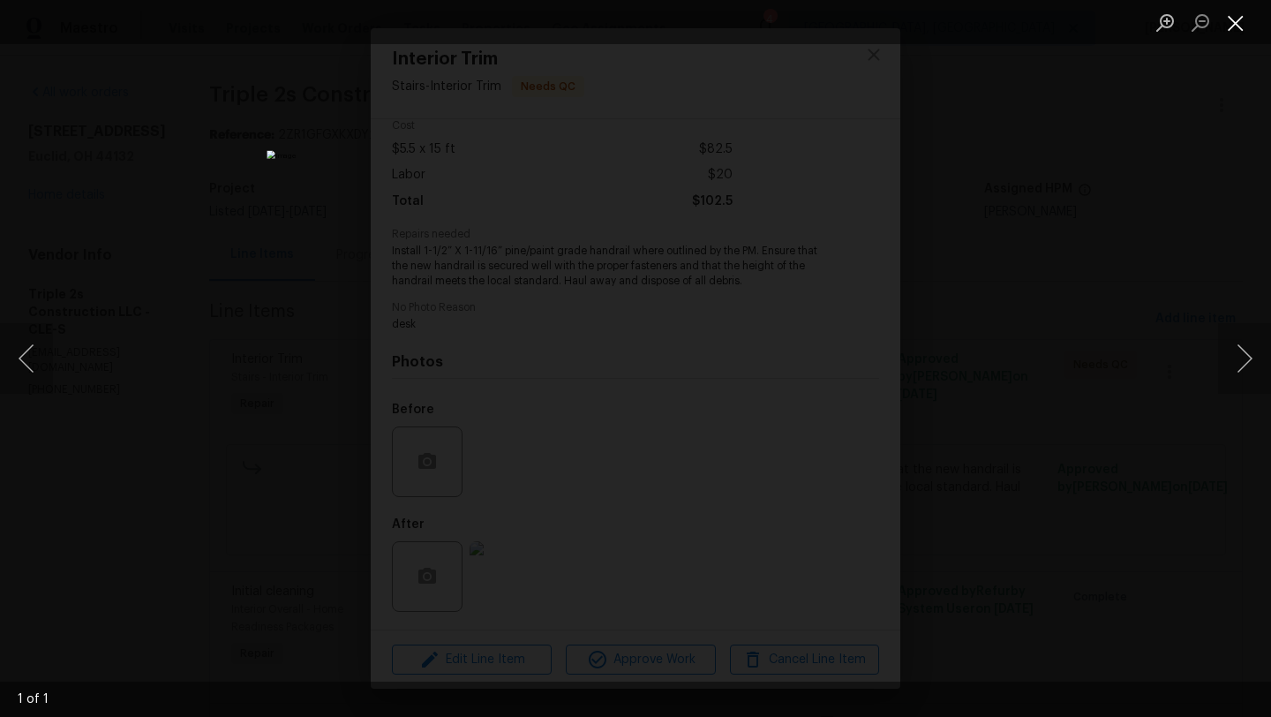
click at [1240, 23] on button "Close lightbox" at bounding box center [1235, 22] width 35 height 31
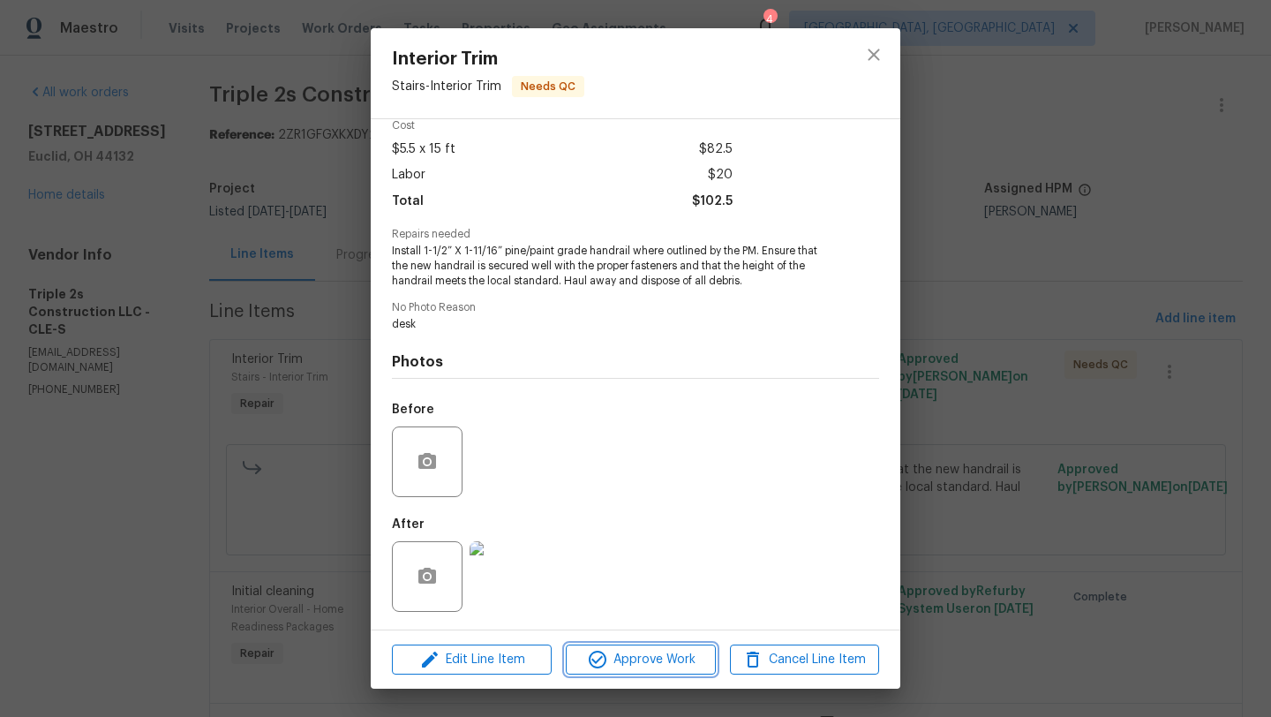
click at [595, 661] on icon "button" at bounding box center [598, 659] width 18 height 18
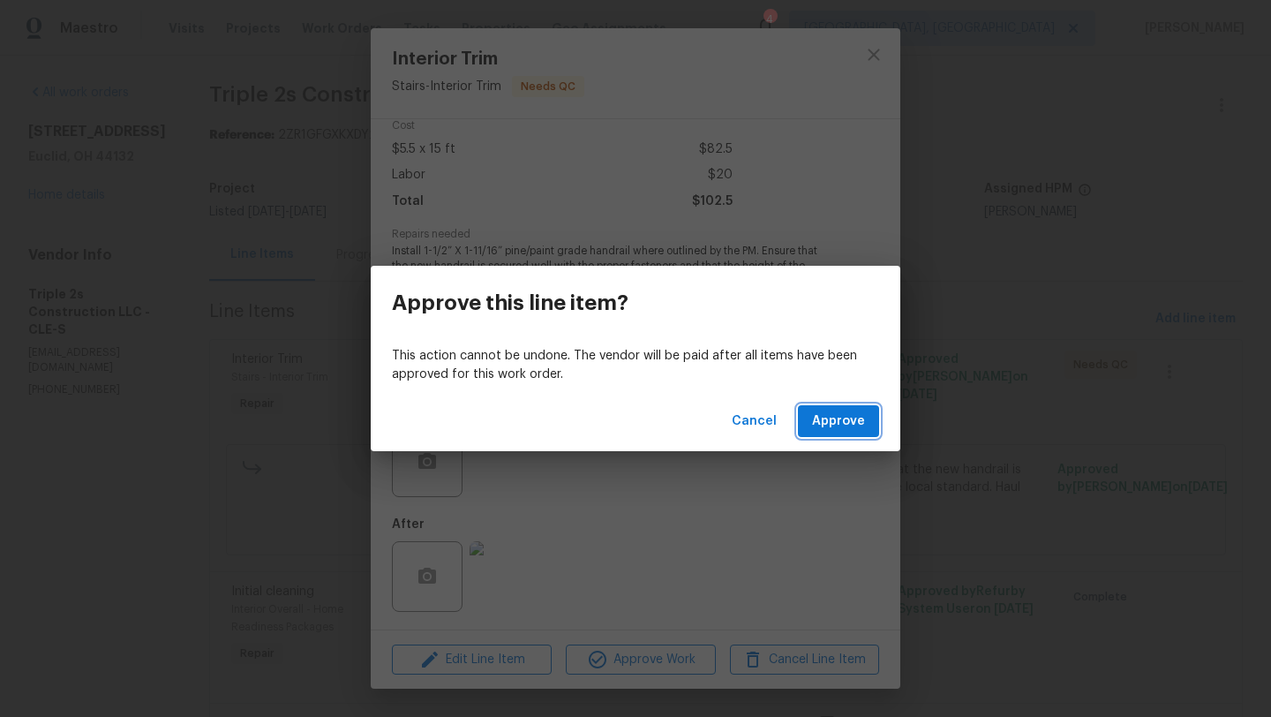
click at [830, 419] on span "Approve" at bounding box center [838, 421] width 53 height 22
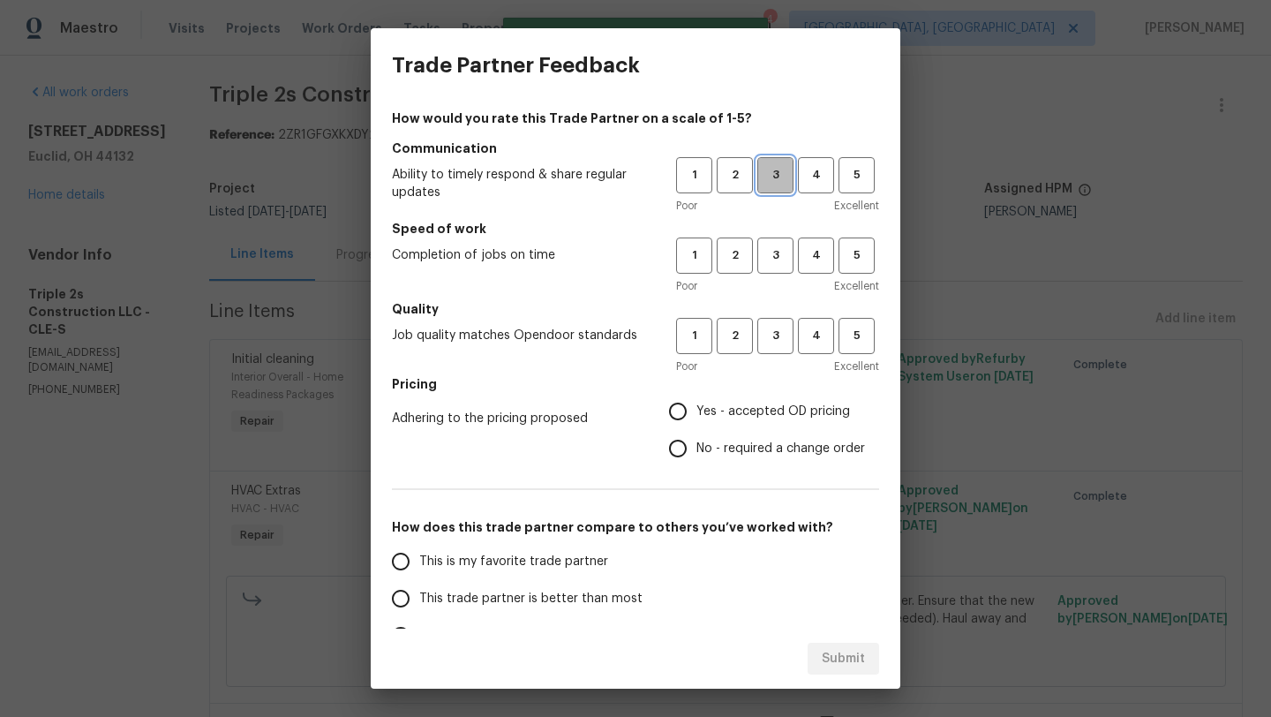
click at [774, 173] on span "3" at bounding box center [775, 175] width 33 height 20
click at [777, 260] on span "3" at bounding box center [775, 255] width 33 height 20
click at [785, 328] on span "3" at bounding box center [775, 336] width 33 height 20
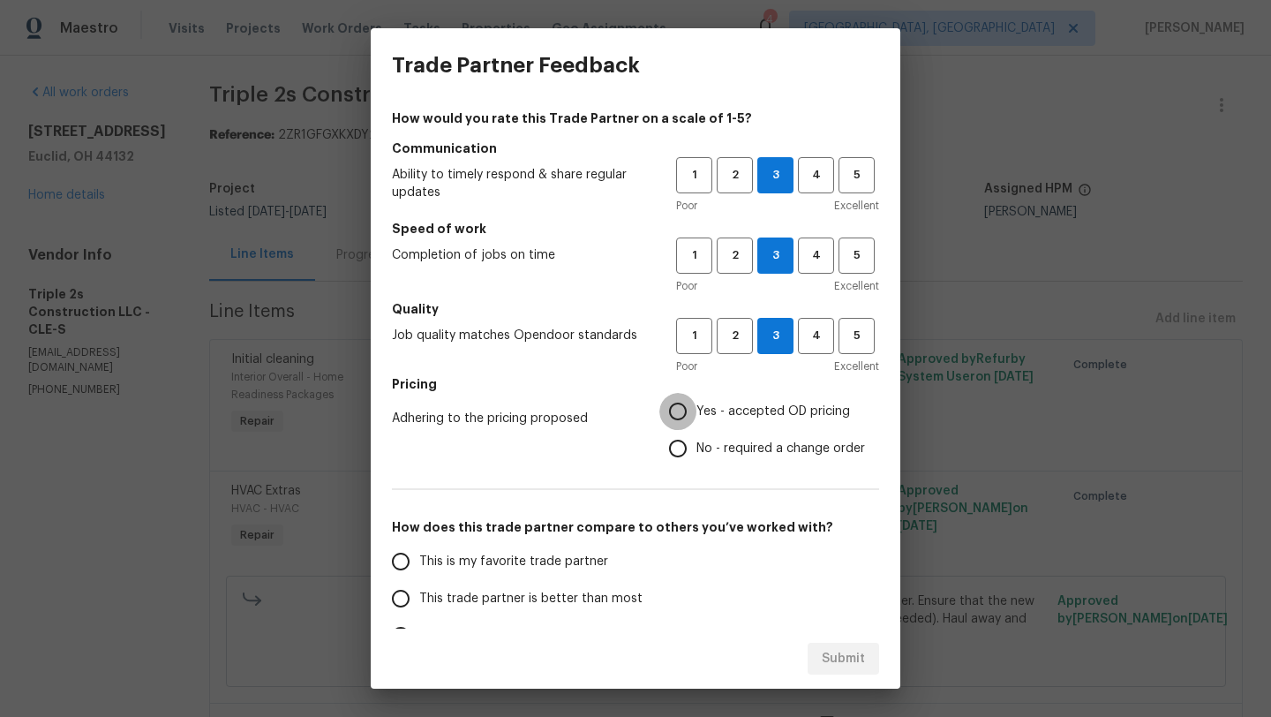
click at [680, 412] on input "Yes - accepted OD pricing" at bounding box center [677, 411] width 37 height 37
radio input "true"
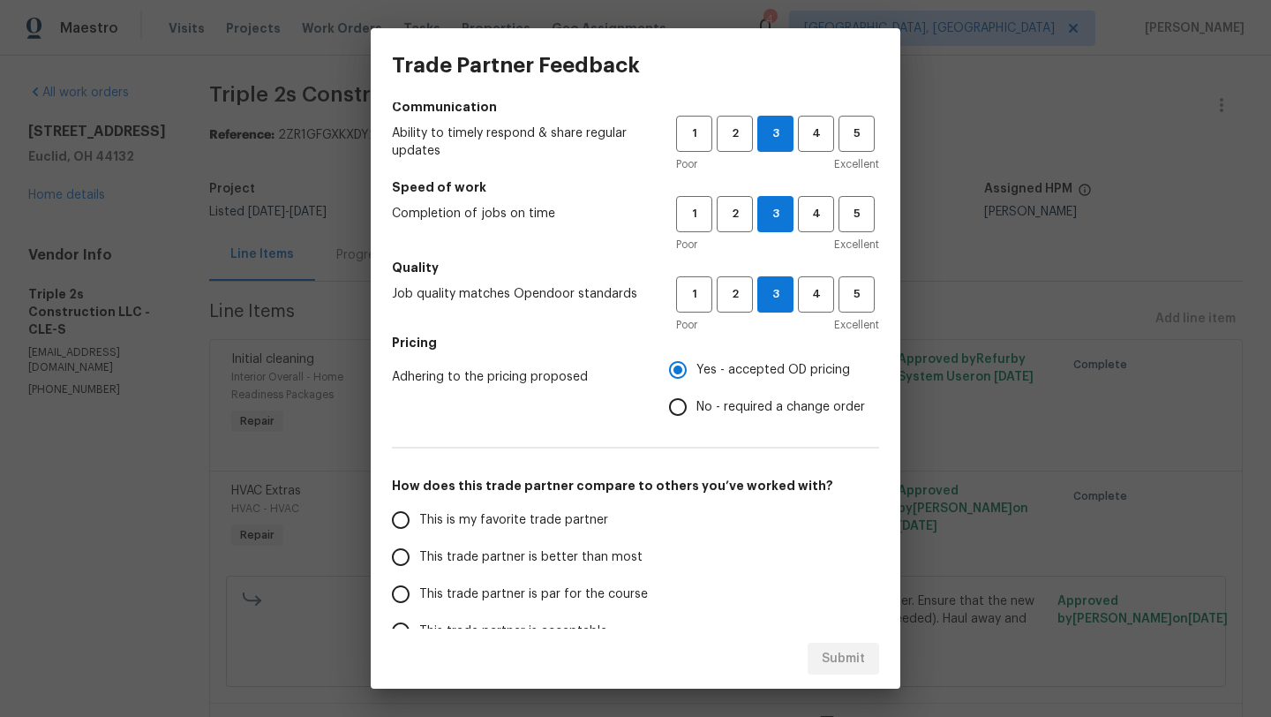
scroll to position [46, 0]
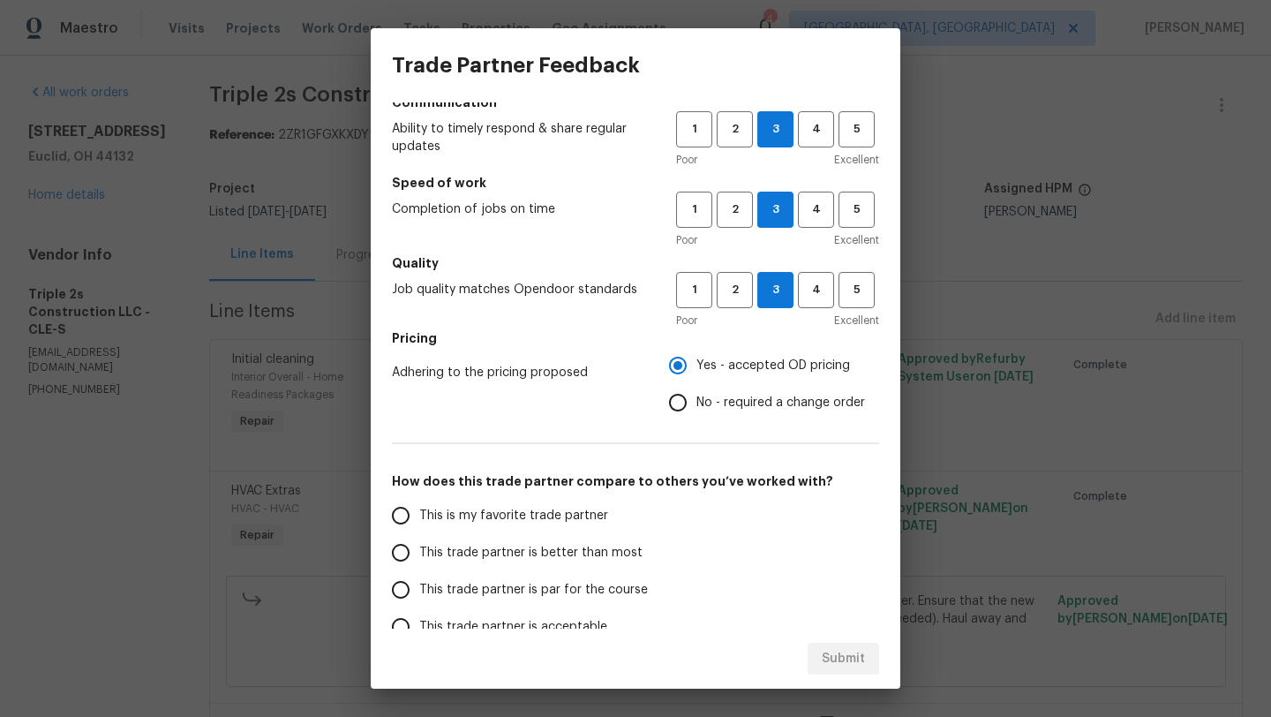
click at [518, 591] on span "This trade partner is par for the course" at bounding box center [533, 590] width 229 height 19
click at [419, 591] on input "This trade partner is par for the course" at bounding box center [400, 589] width 37 height 37
click at [851, 661] on span "Submit" at bounding box center [843, 659] width 43 height 22
radio input "true"
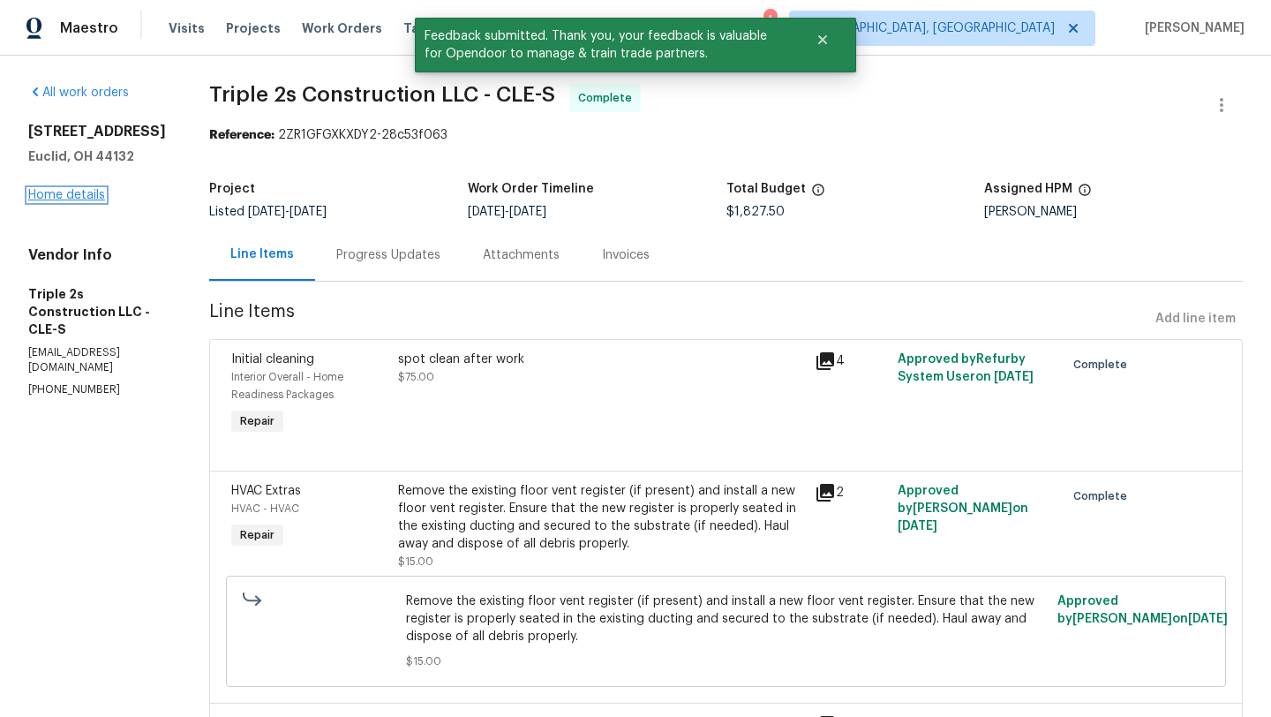
click at [79, 200] on link "Home details" at bounding box center [66, 195] width 77 height 12
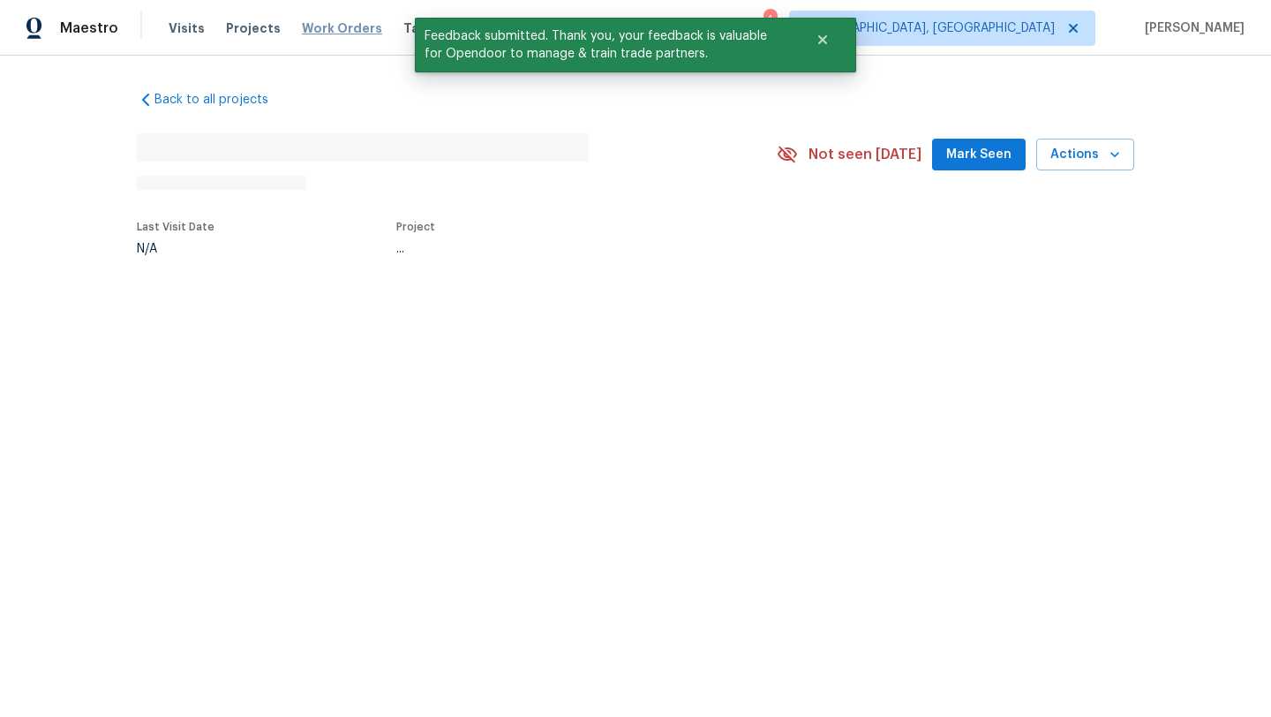
click at [310, 29] on span "Work Orders" at bounding box center [342, 28] width 80 height 18
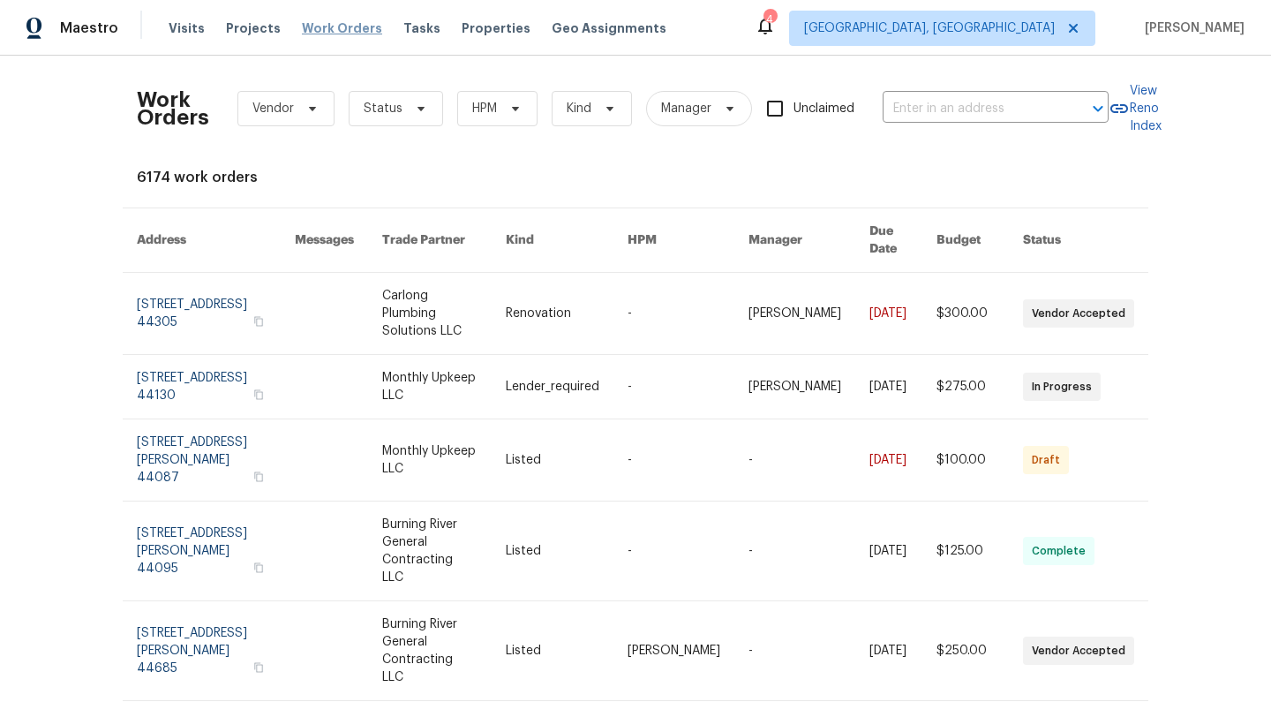
click at [310, 29] on span "Work Orders" at bounding box center [342, 28] width 80 height 18
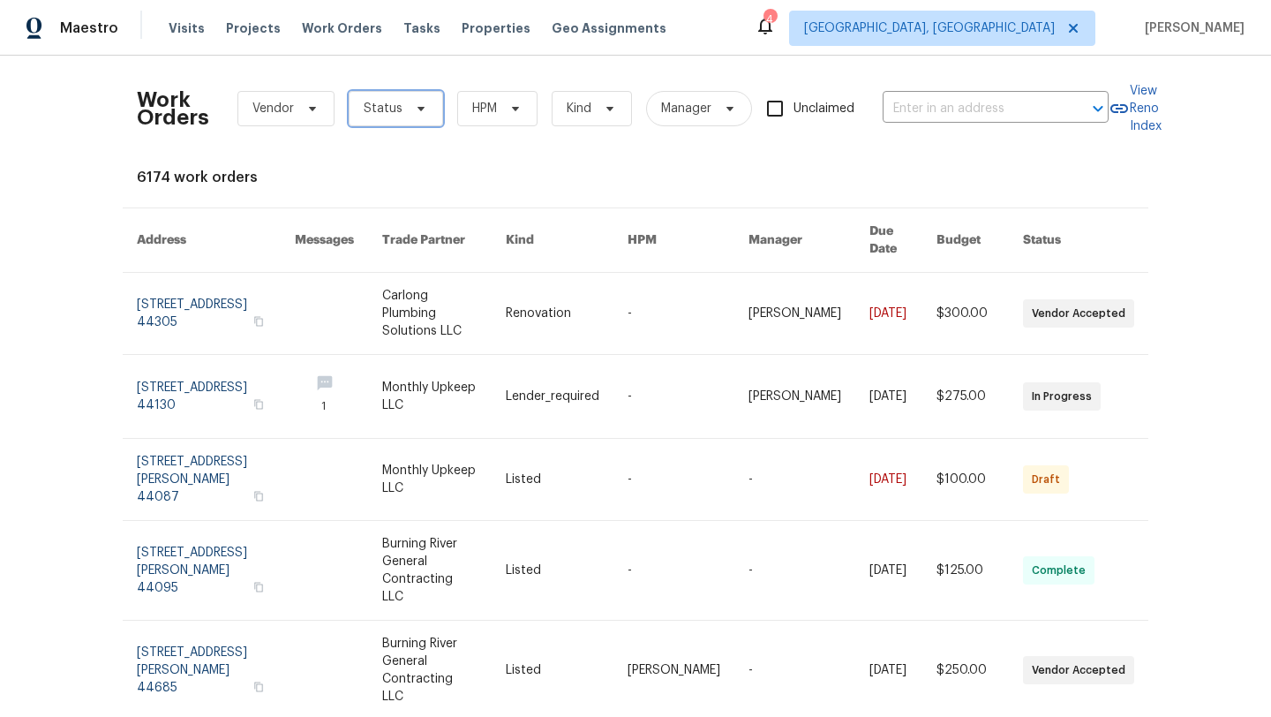
click at [388, 109] on span "Status" at bounding box center [383, 109] width 39 height 18
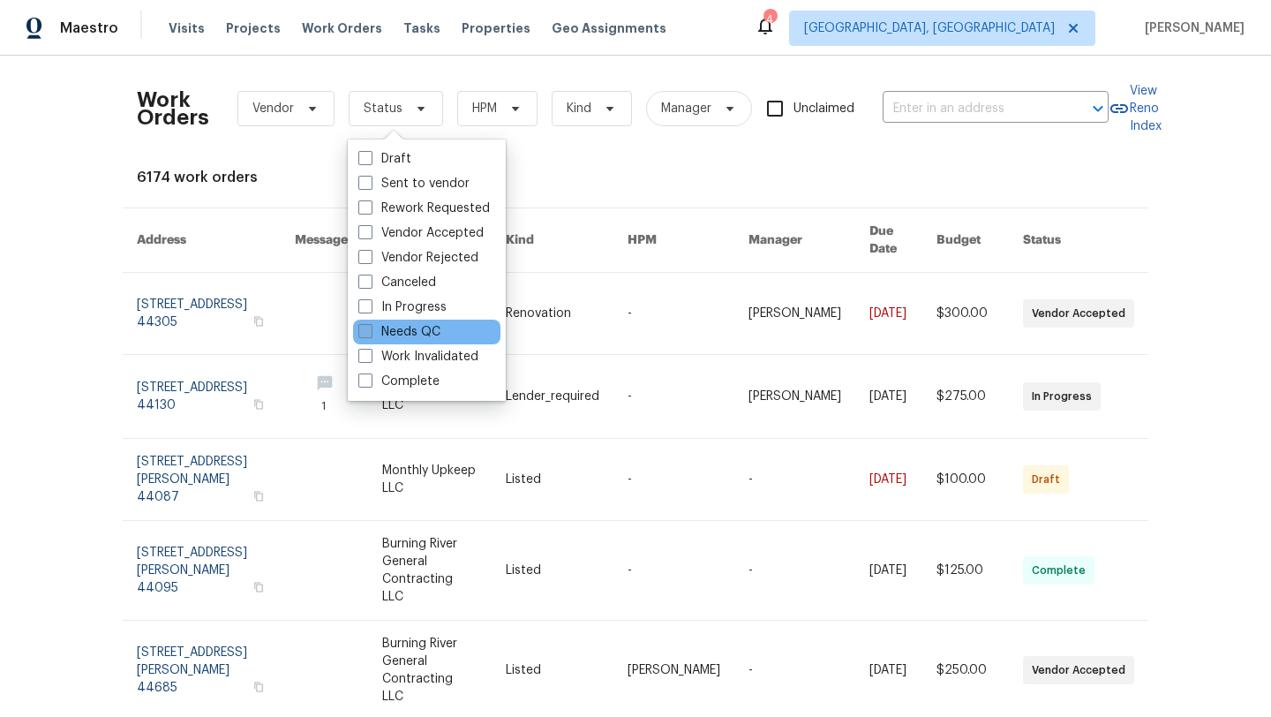
click at [387, 328] on label "Needs QC" at bounding box center [399, 332] width 82 height 18
click at [370, 328] on input "Needs QC" at bounding box center [363, 328] width 11 height 11
checkbox input "true"
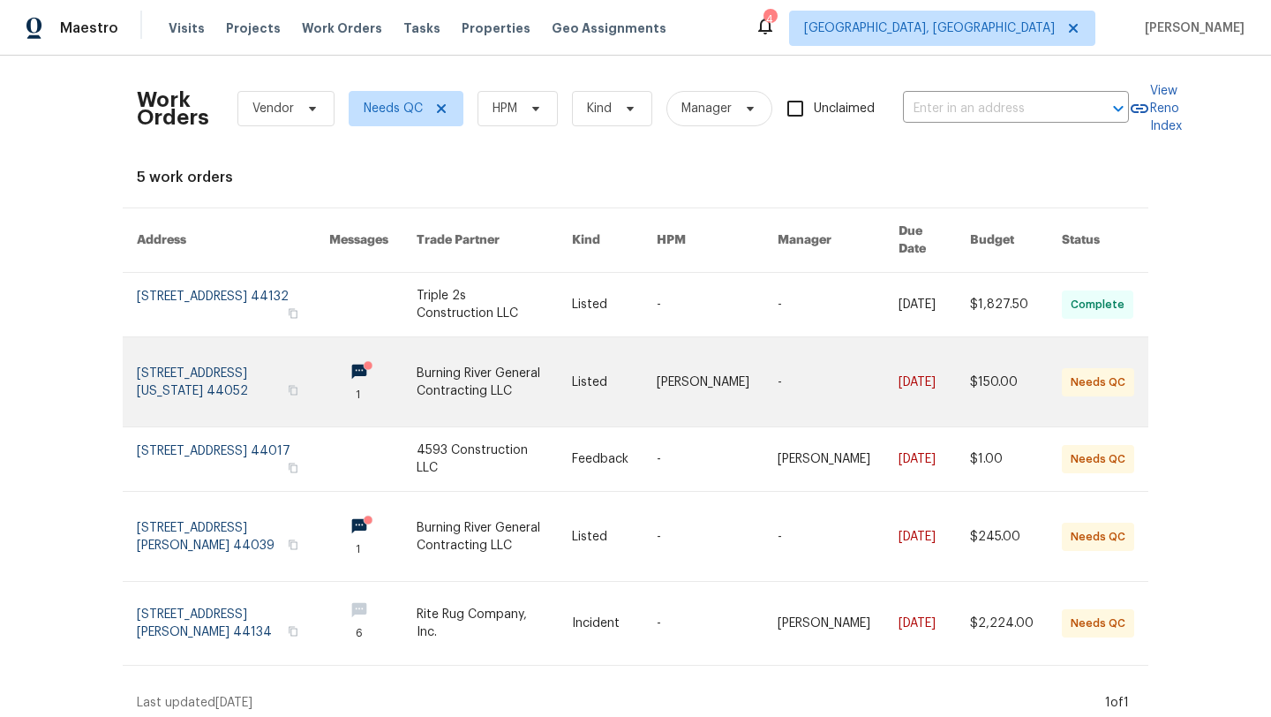
click at [482, 367] on link at bounding box center [494, 381] width 156 height 89
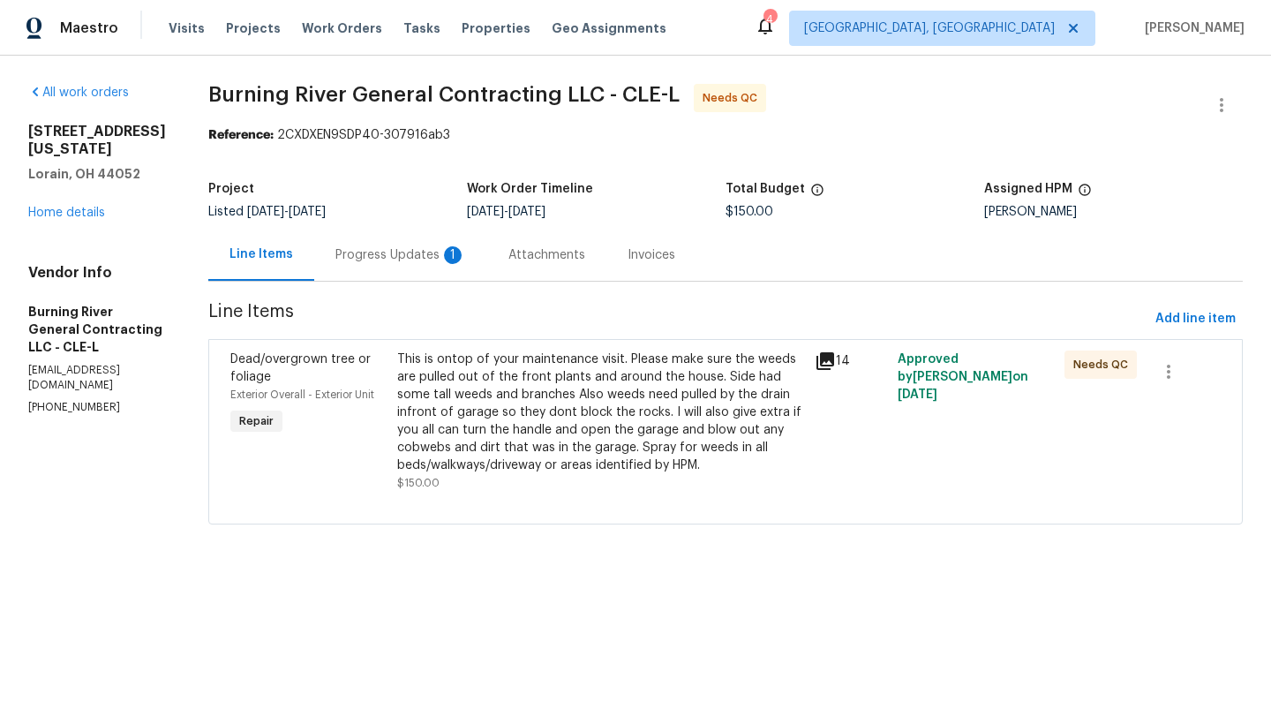
click at [364, 254] on div "Progress Updates 1" at bounding box center [400, 255] width 131 height 18
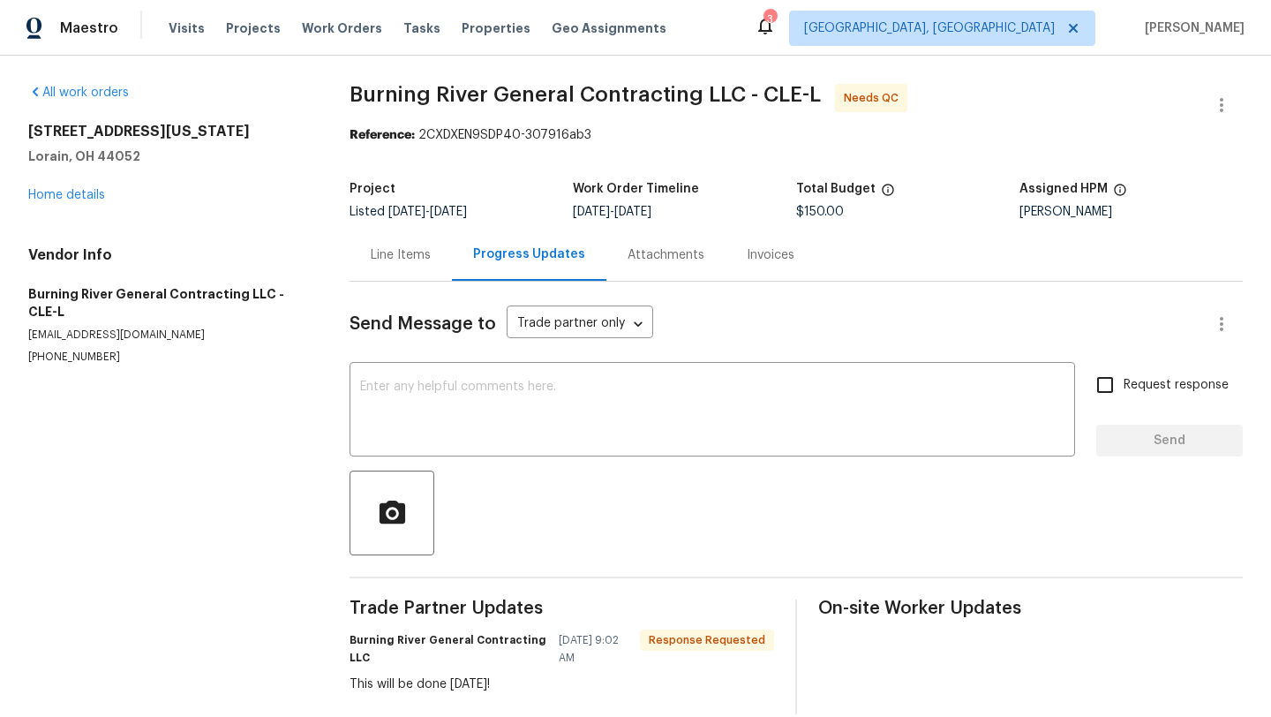
click at [390, 255] on div "Line Items" at bounding box center [401, 255] width 60 height 18
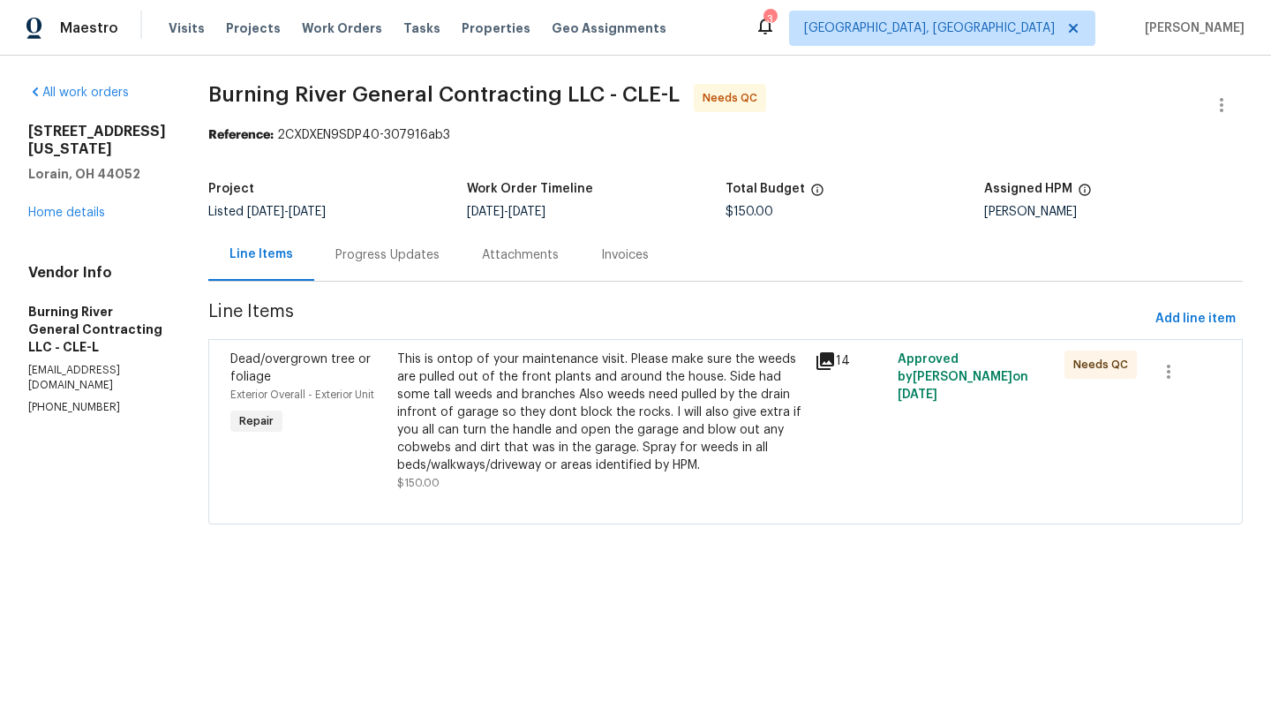
click at [476, 440] on div "This is ontop of your maintenance visit. Please make sure the weeds are pulled …" at bounding box center [600, 412] width 407 height 124
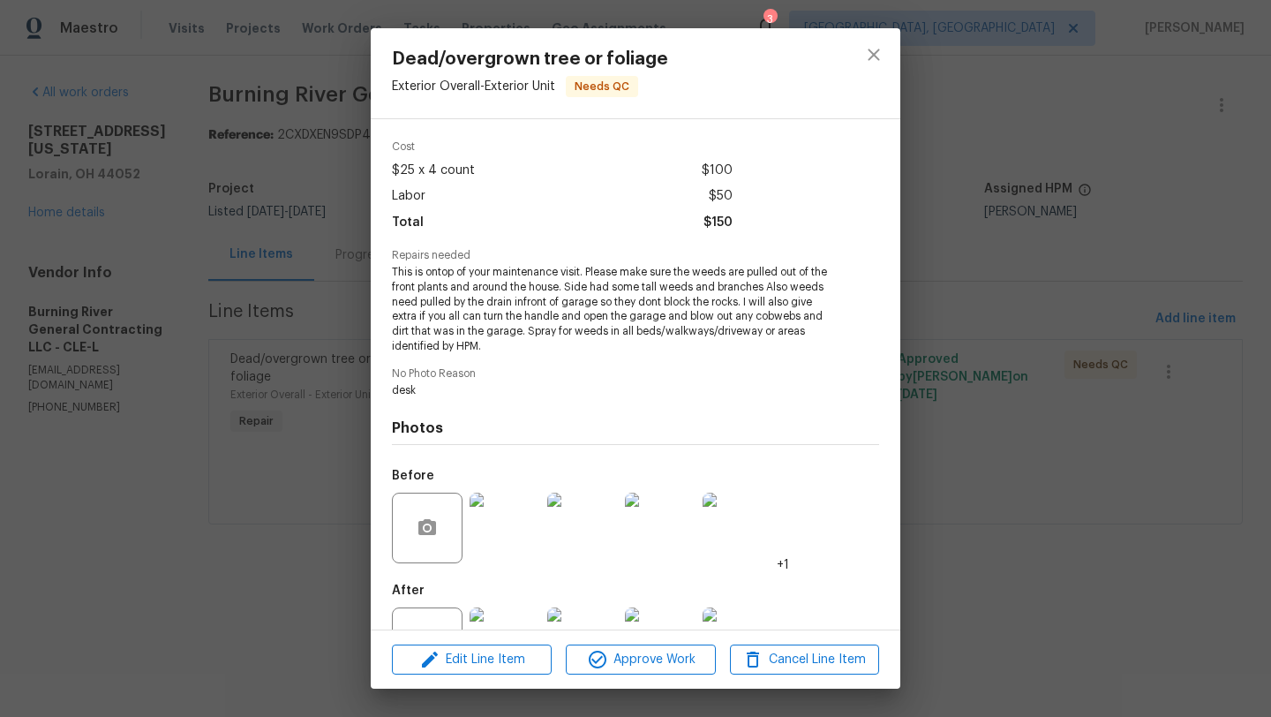
scroll to position [126, 0]
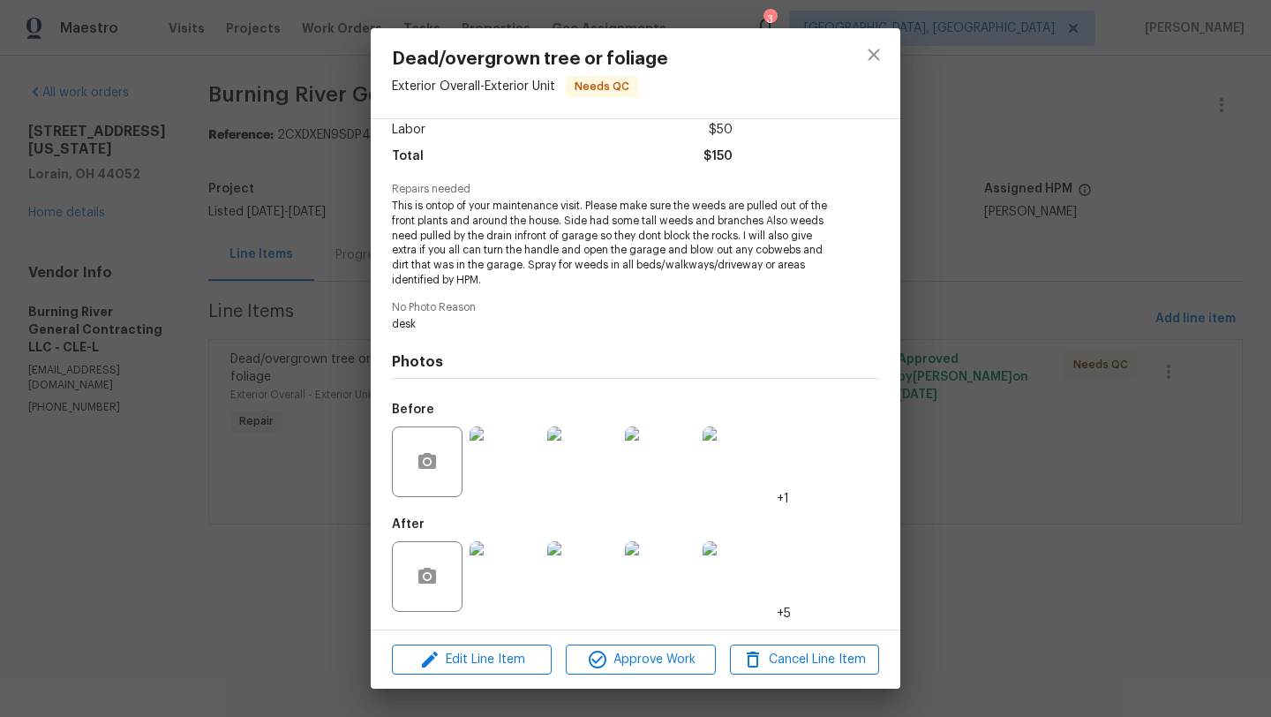
click at [495, 562] on img at bounding box center [504, 576] width 71 height 71
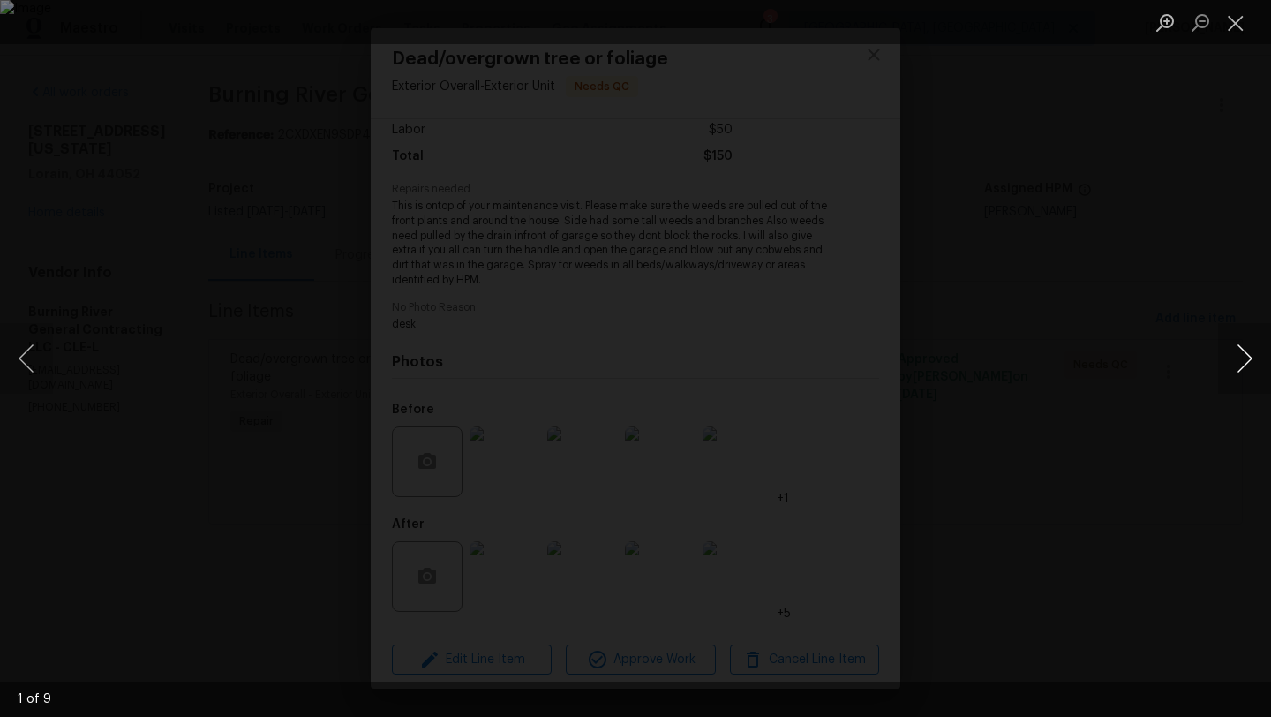
click at [1249, 359] on button "Next image" at bounding box center [1244, 358] width 53 height 71
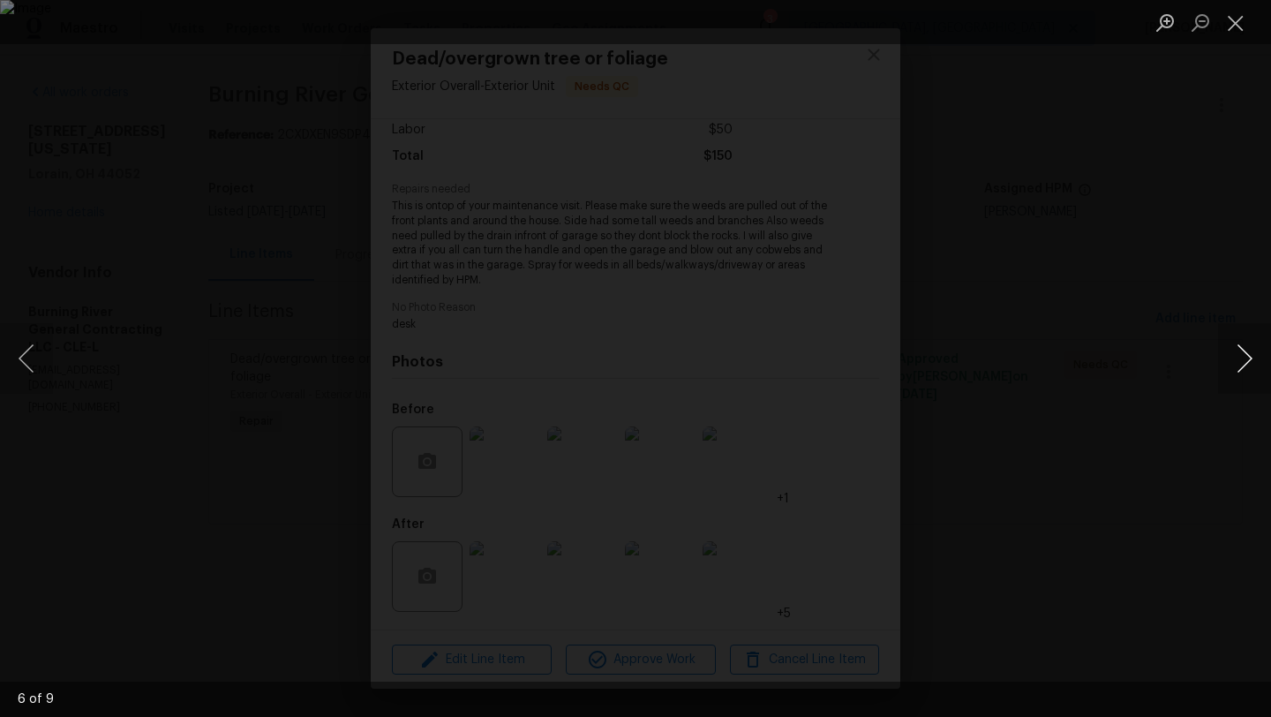
click at [1249, 359] on button "Next image" at bounding box center [1244, 358] width 53 height 71
click at [1232, 26] on button "Close lightbox" at bounding box center [1235, 22] width 35 height 31
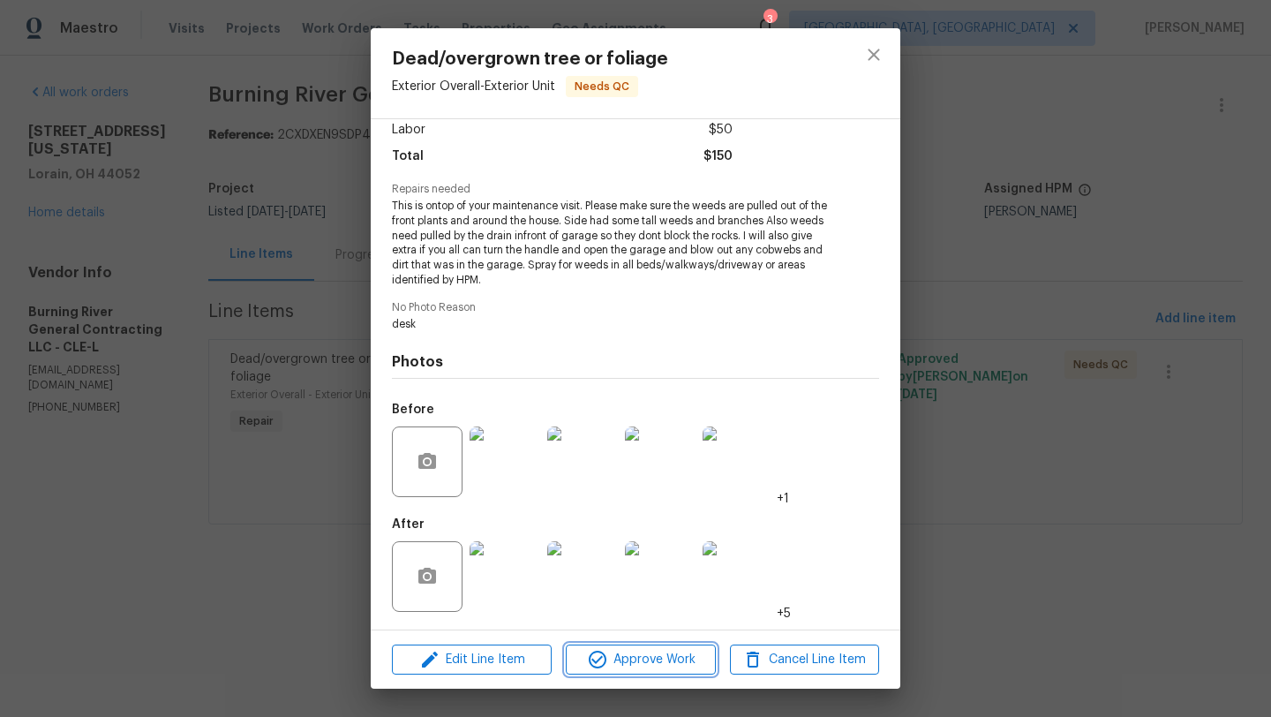
click at [635, 664] on span "Approve Work" at bounding box center [640, 660] width 139 height 22
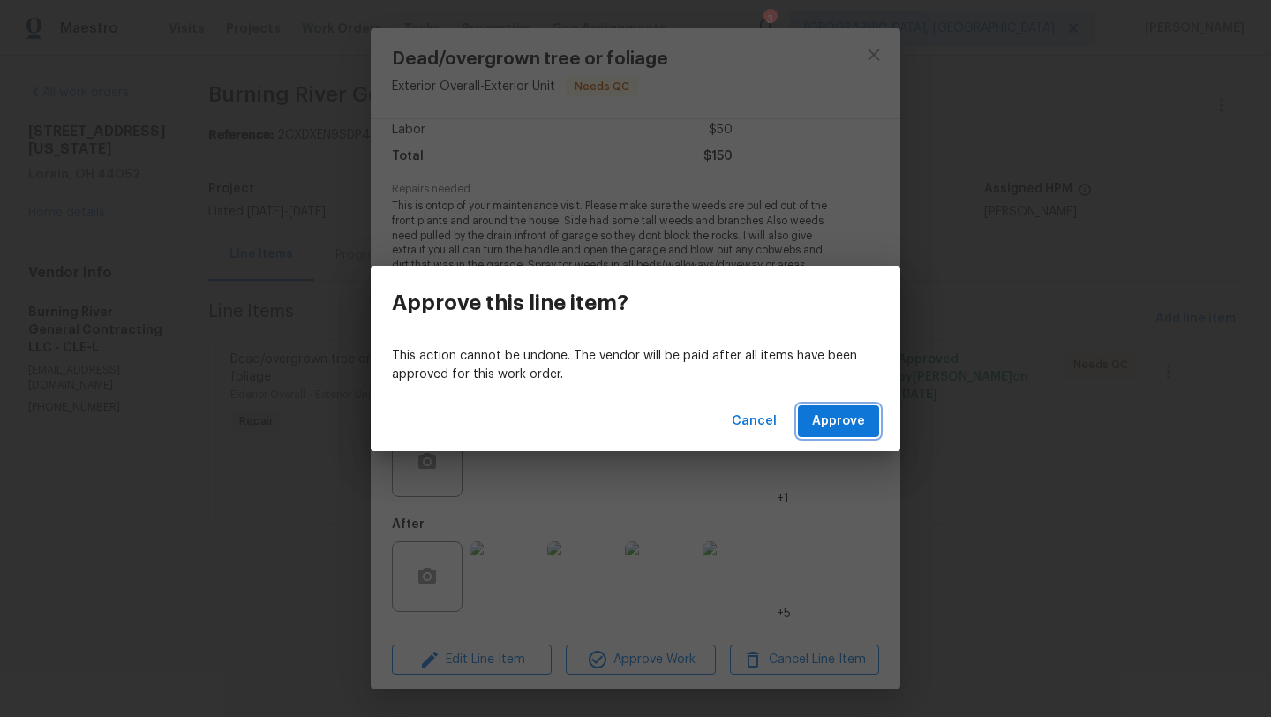
click at [847, 422] on span "Approve" at bounding box center [838, 421] width 53 height 22
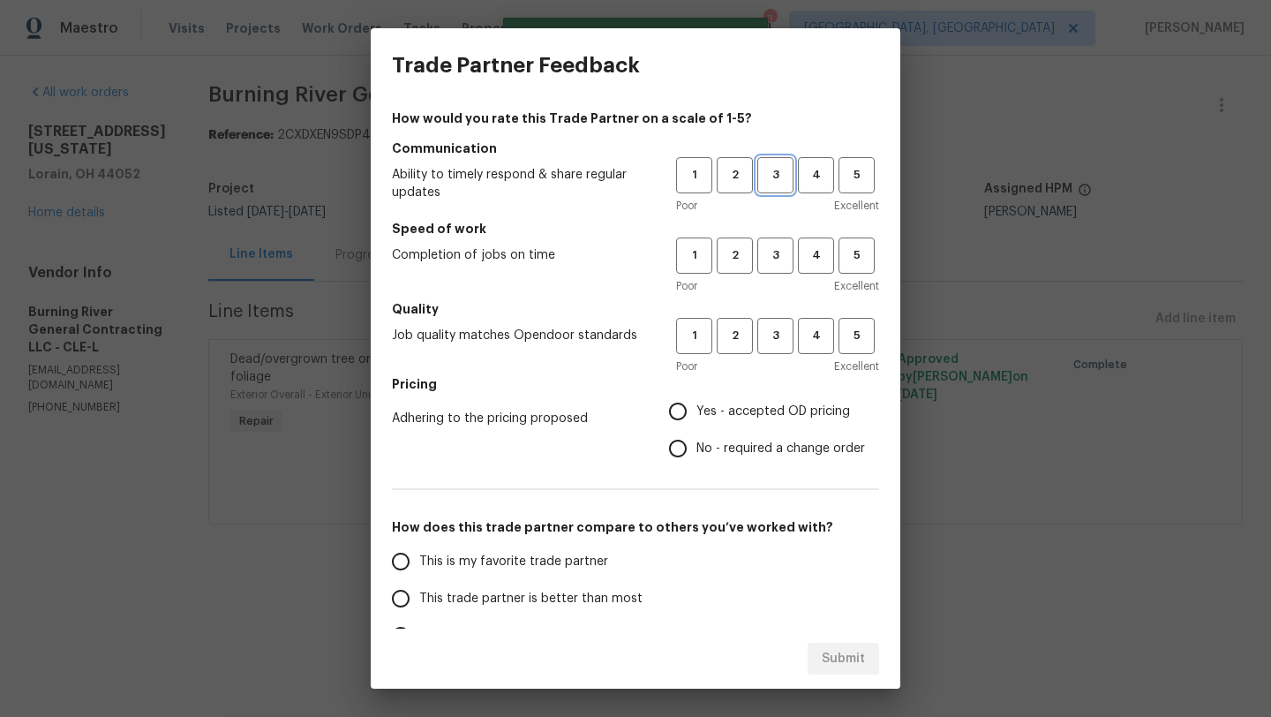
click at [787, 177] on span "3" at bounding box center [775, 175] width 33 height 20
click at [785, 263] on span "3" at bounding box center [775, 255] width 33 height 20
click at [774, 340] on span "3" at bounding box center [775, 336] width 33 height 20
click at [690, 411] on input "Yes - accepted OD pricing" at bounding box center [677, 411] width 37 height 37
radio input "true"
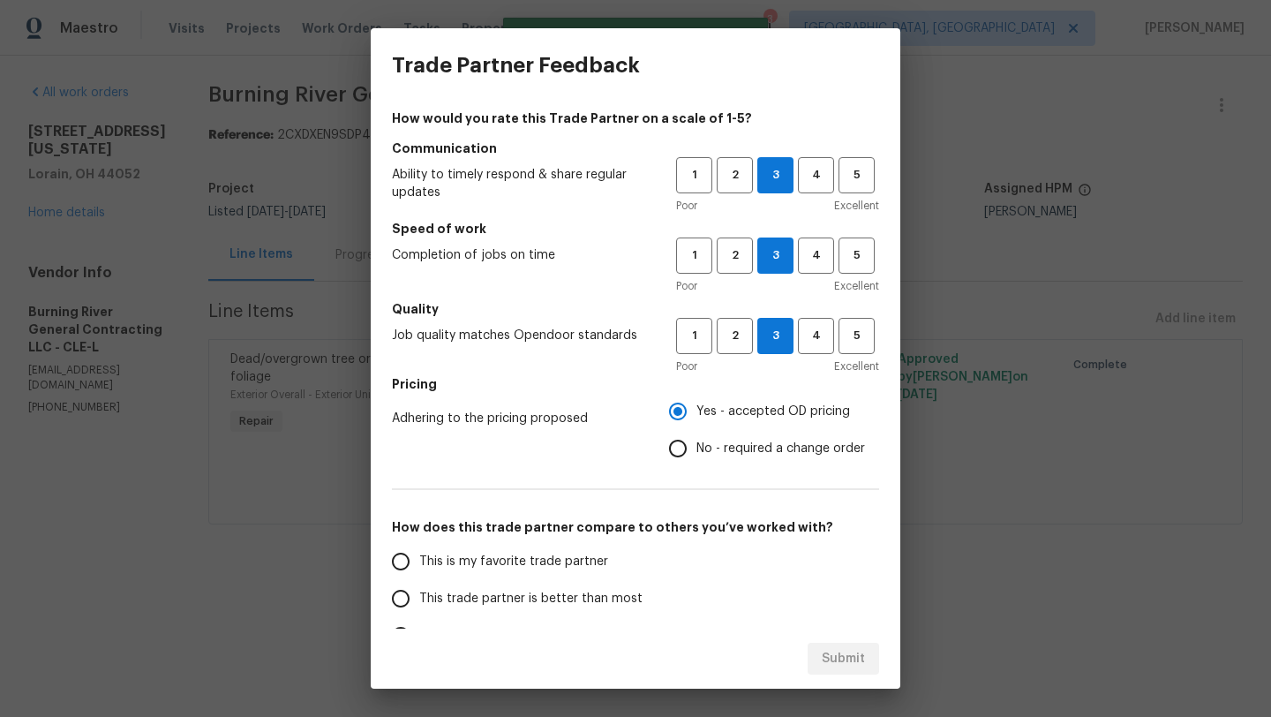
click at [534, 594] on span "This trade partner is better than most" at bounding box center [530, 598] width 223 height 19
click at [419, 594] on input "This trade partner is better than most" at bounding box center [400, 598] width 37 height 37
click at [848, 649] on span "Submit" at bounding box center [843, 659] width 43 height 22
radio input "true"
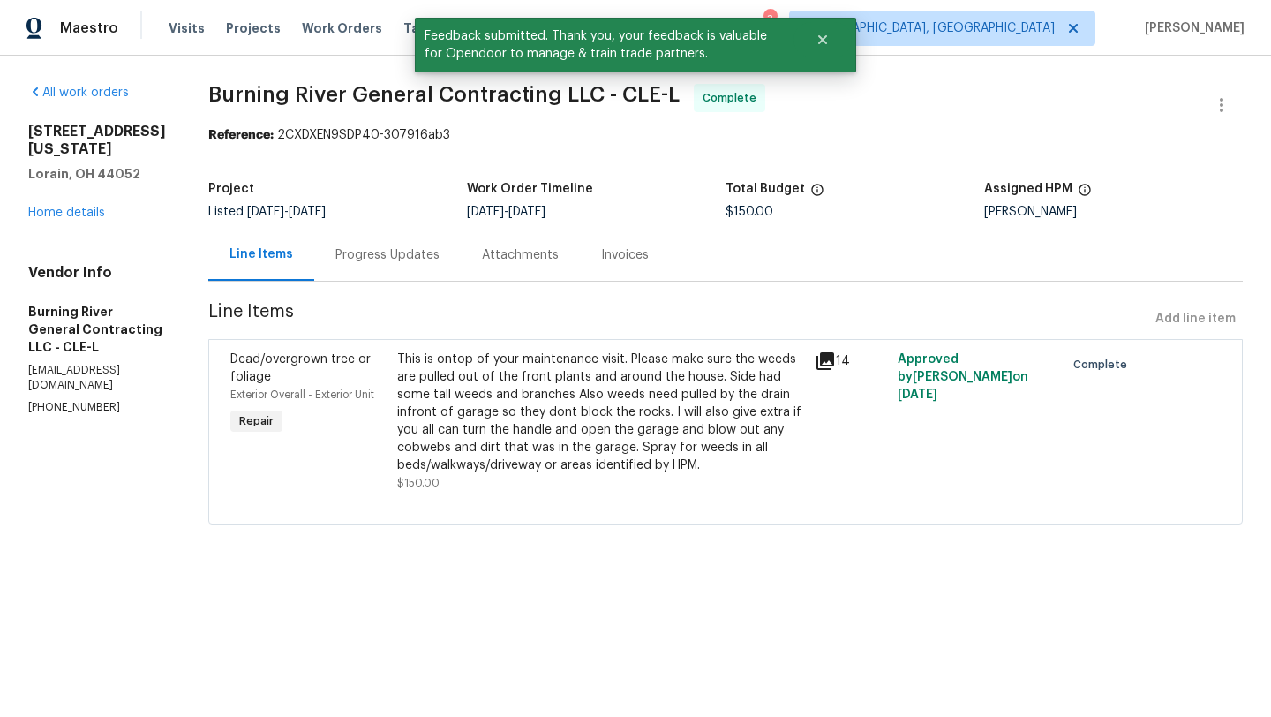
click at [50, 184] on div "1623 Nevada Ave Lorain, OH 44052 Home details" at bounding box center [97, 172] width 138 height 99
click at [49, 206] on link "Home details" at bounding box center [66, 212] width 77 height 12
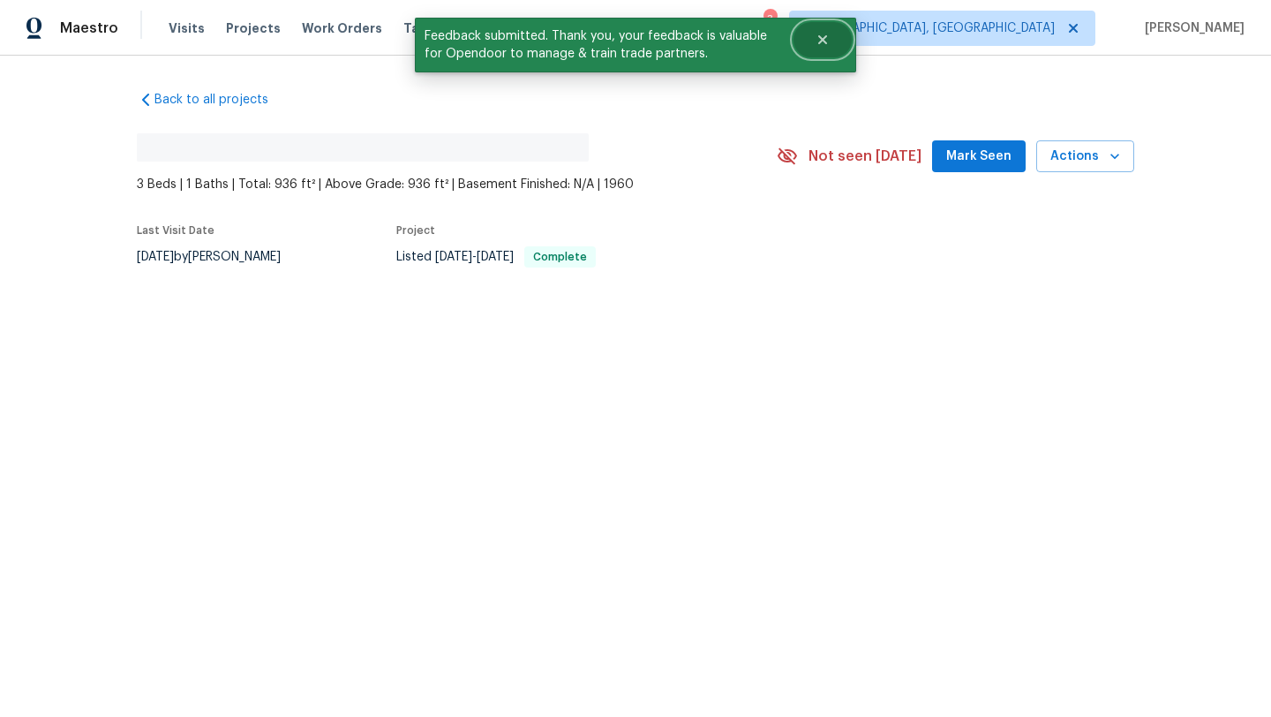
click at [820, 38] on icon "Close" at bounding box center [822, 39] width 9 height 9
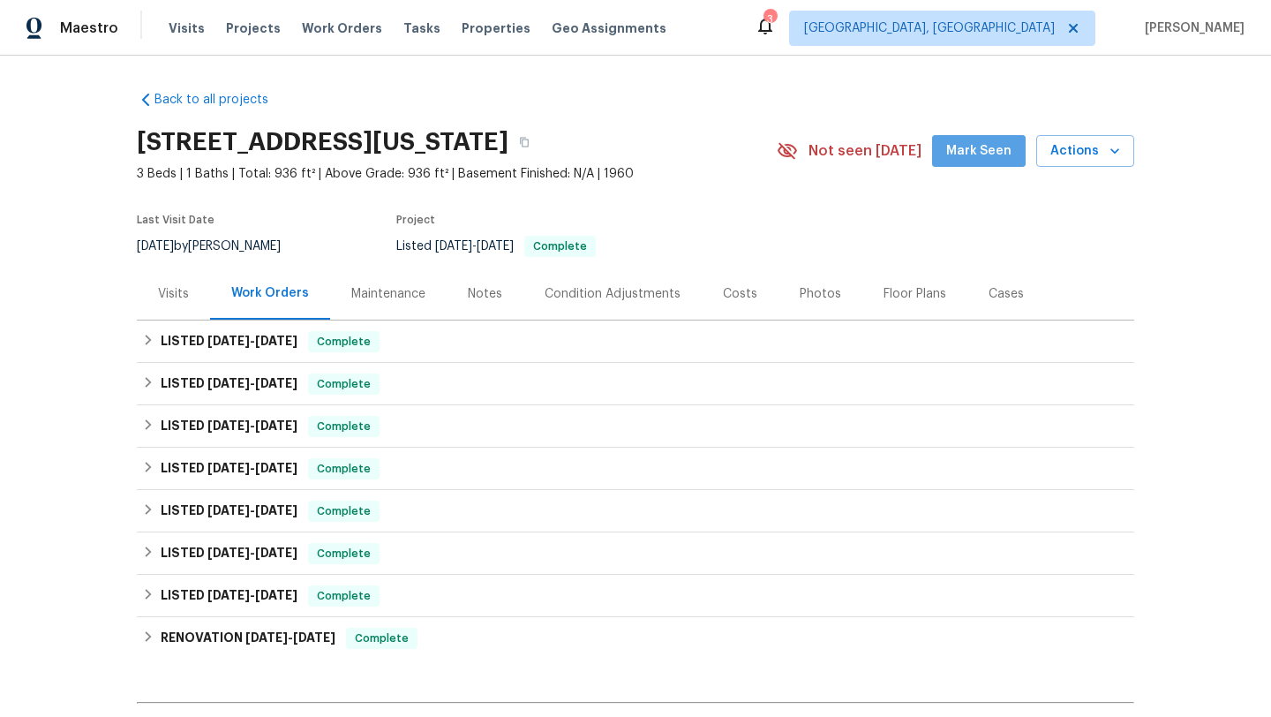
click at [994, 159] on span "Mark Seen" at bounding box center [978, 151] width 65 height 22
click at [993, 158] on span "Mark Seen" at bounding box center [978, 151] width 65 height 22
click at [529, 146] on icon "button" at bounding box center [524, 143] width 9 height 10
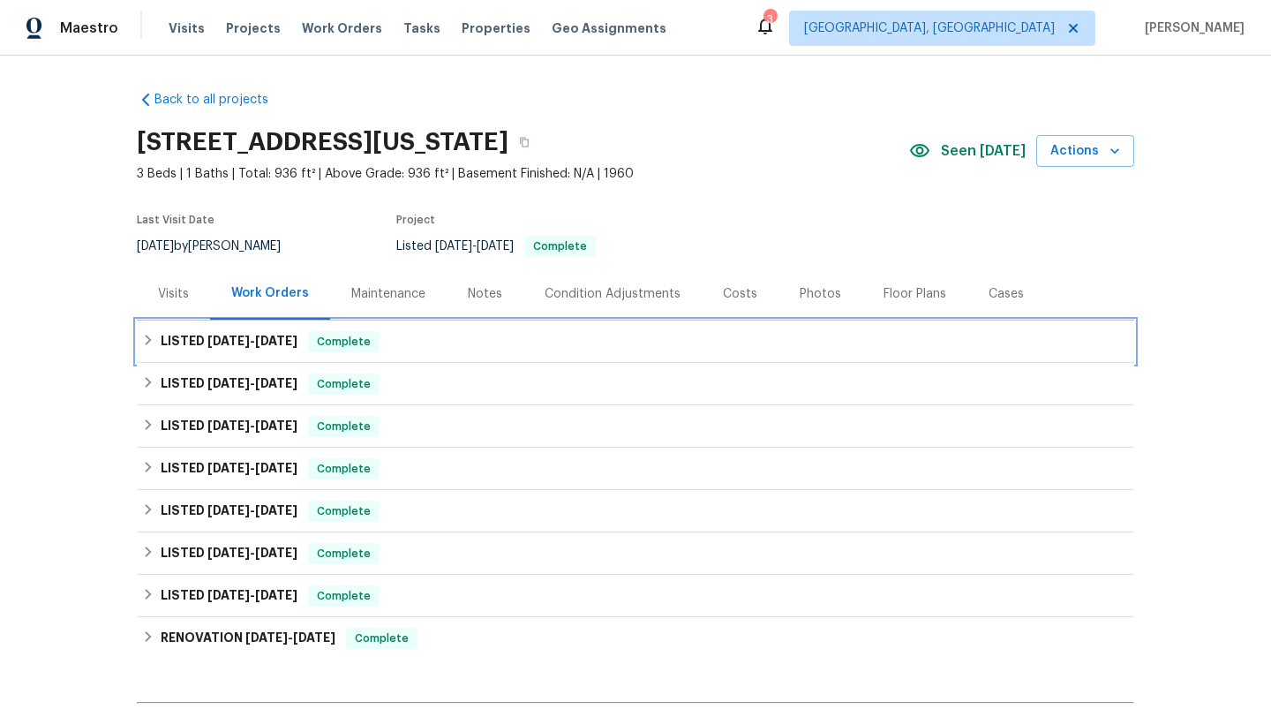
click at [146, 341] on icon at bounding box center [148, 340] width 12 height 12
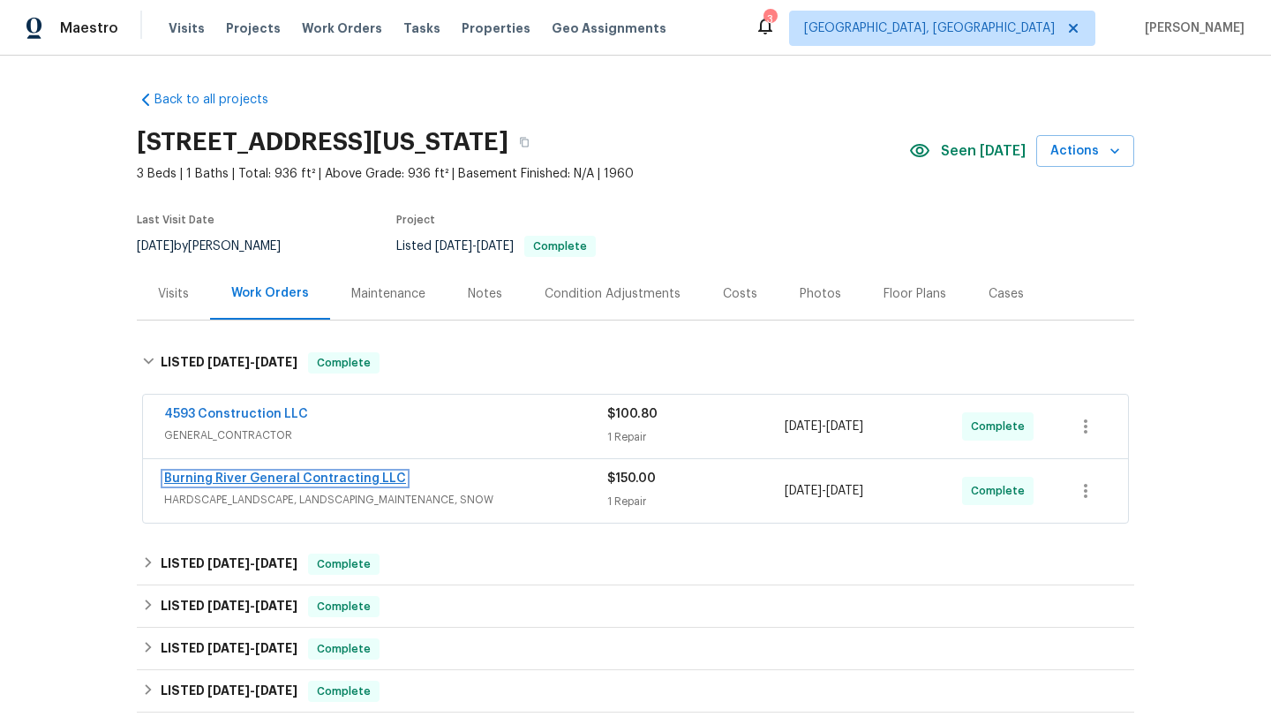
click at [236, 479] on link "Burning River General Contracting LLC" at bounding box center [285, 478] width 242 height 12
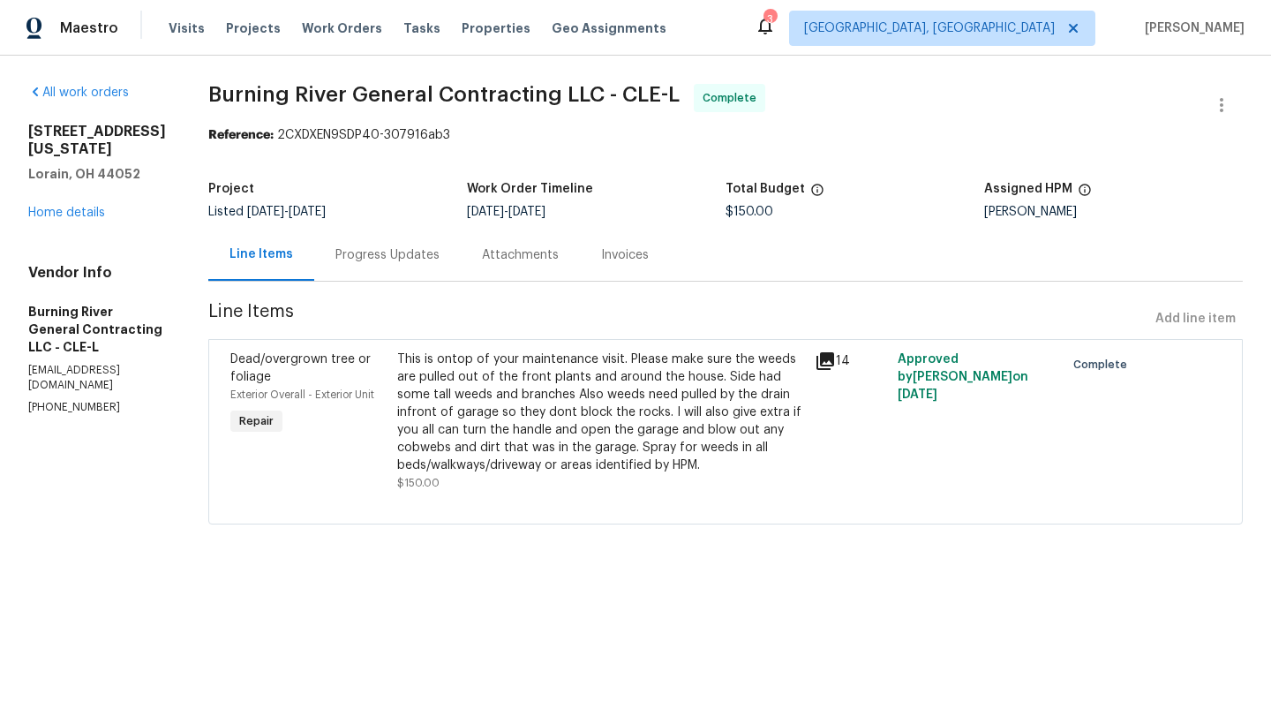
click at [498, 413] on div "This is ontop of your maintenance visit. Please make sure the weeds are pulled …" at bounding box center [600, 412] width 407 height 124
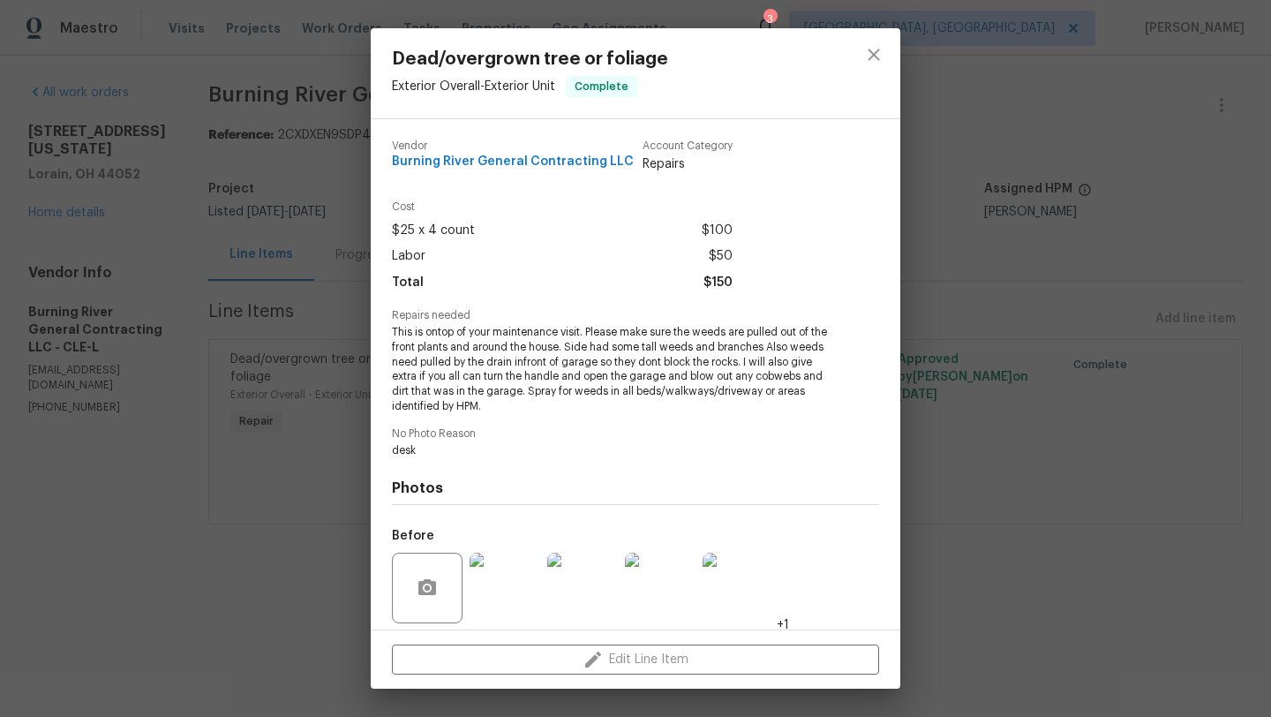
scroll to position [126, 0]
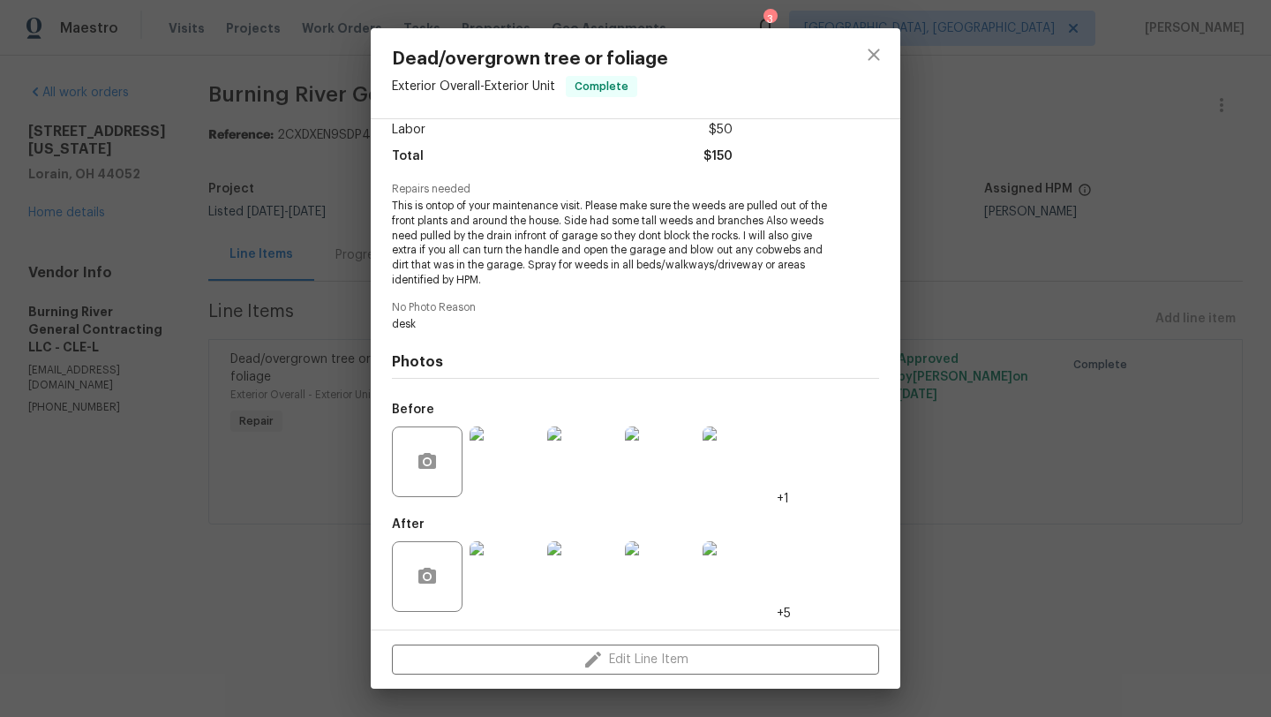
click at [517, 580] on img at bounding box center [504, 576] width 71 height 71
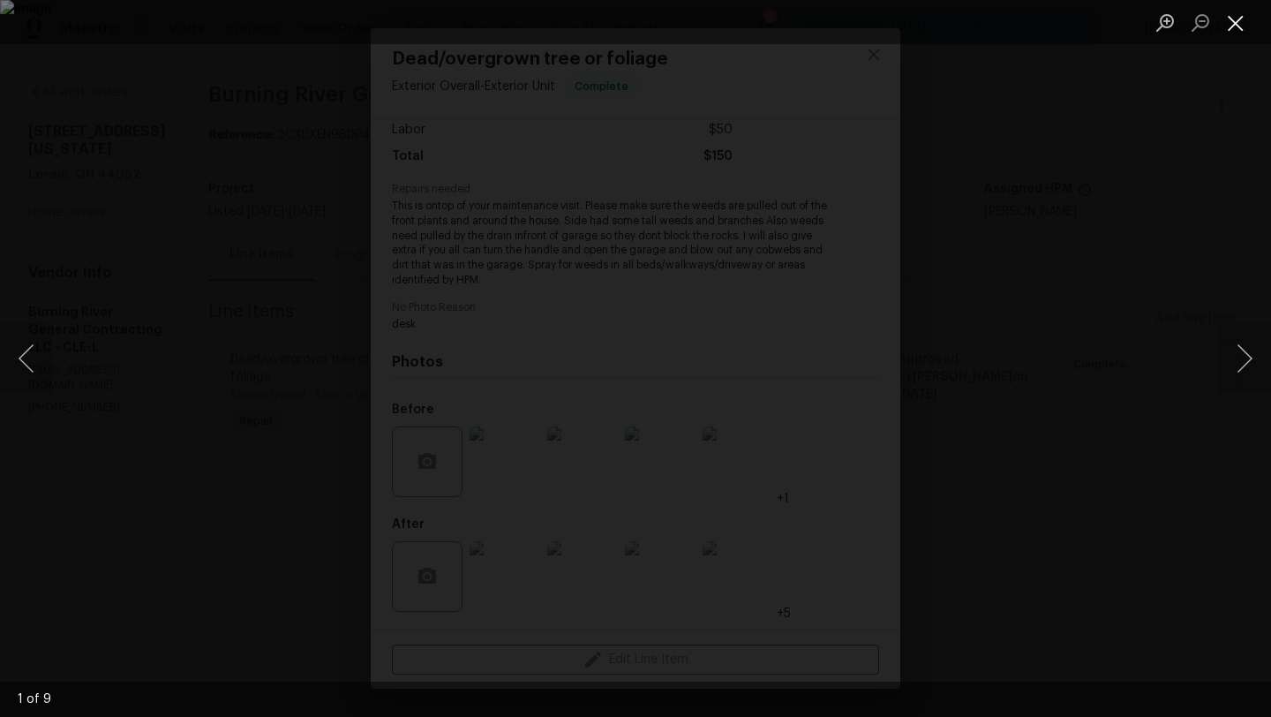
click at [1234, 23] on button "Close lightbox" at bounding box center [1235, 22] width 35 height 31
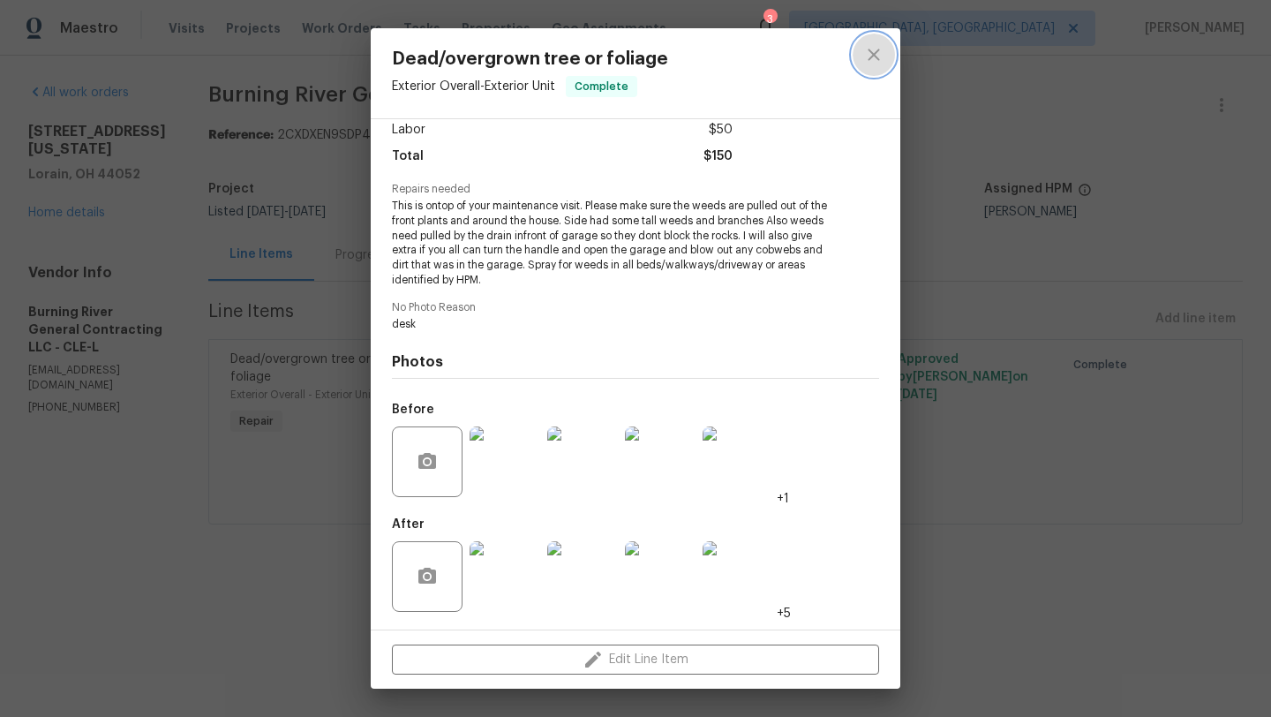
click at [877, 52] on icon "close" at bounding box center [873, 54] width 21 height 21
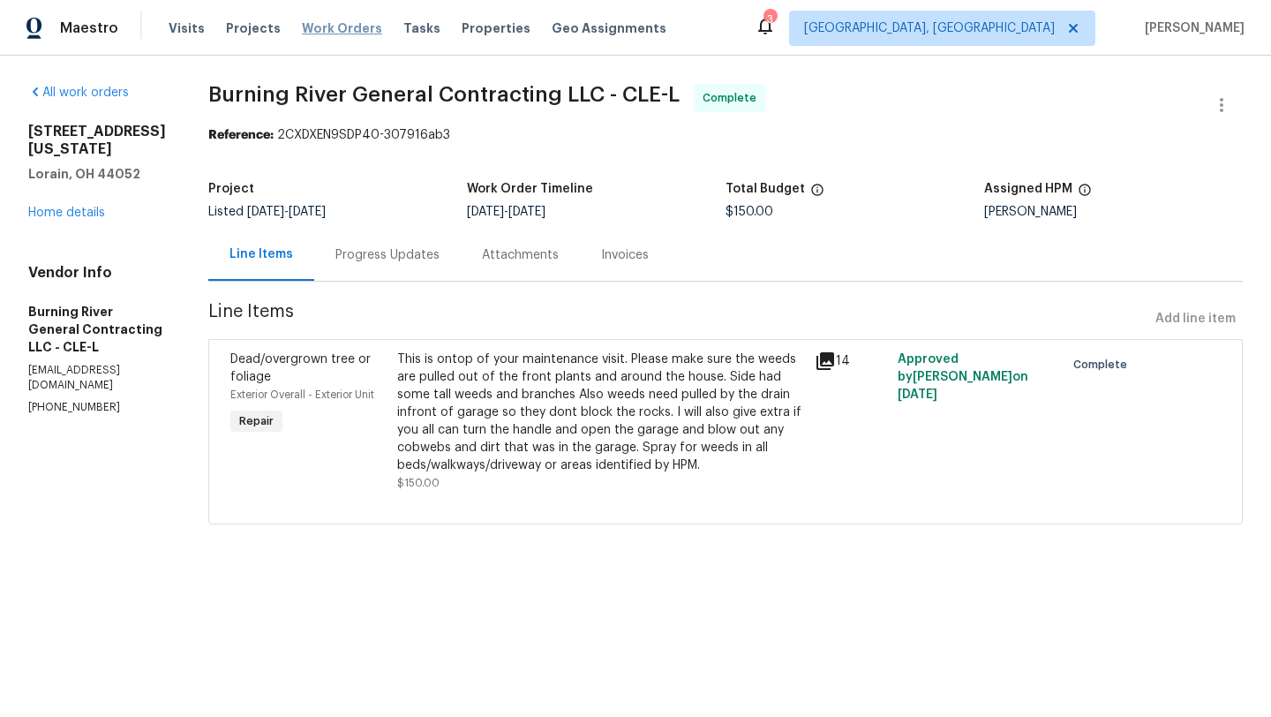
click at [334, 30] on span "Work Orders" at bounding box center [342, 28] width 80 height 18
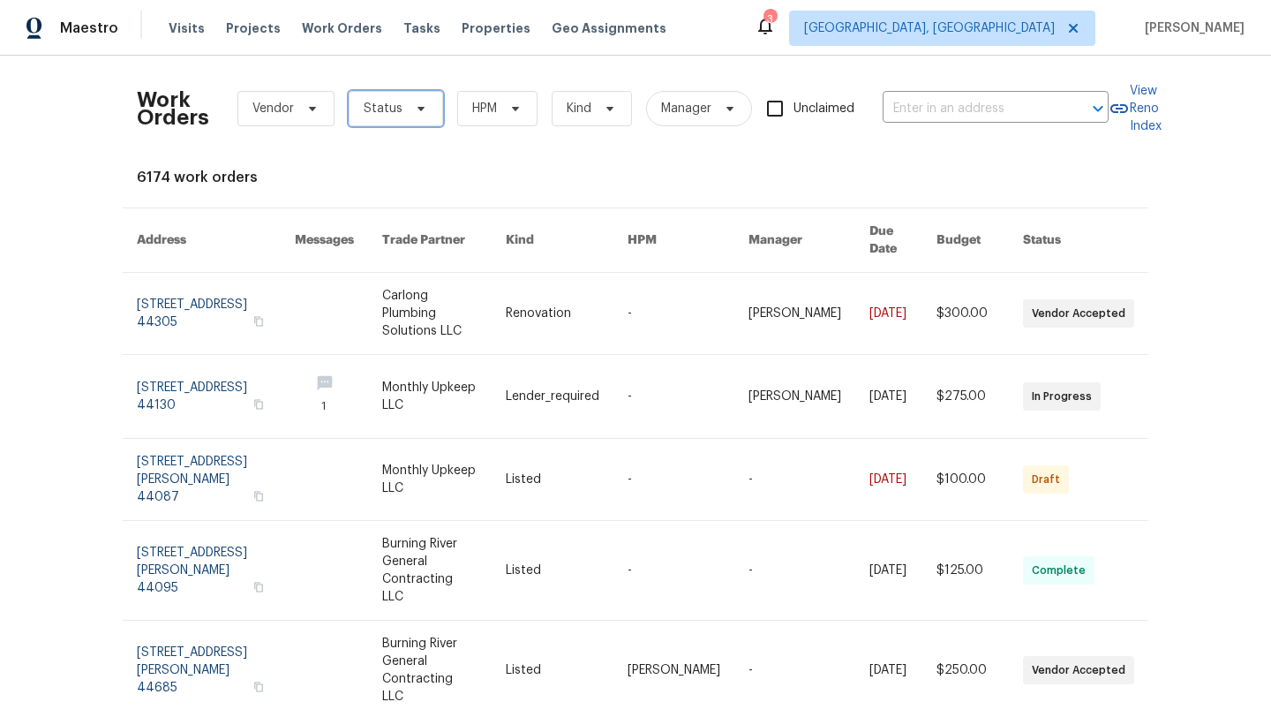
click at [385, 103] on span "Status" at bounding box center [383, 109] width 39 height 18
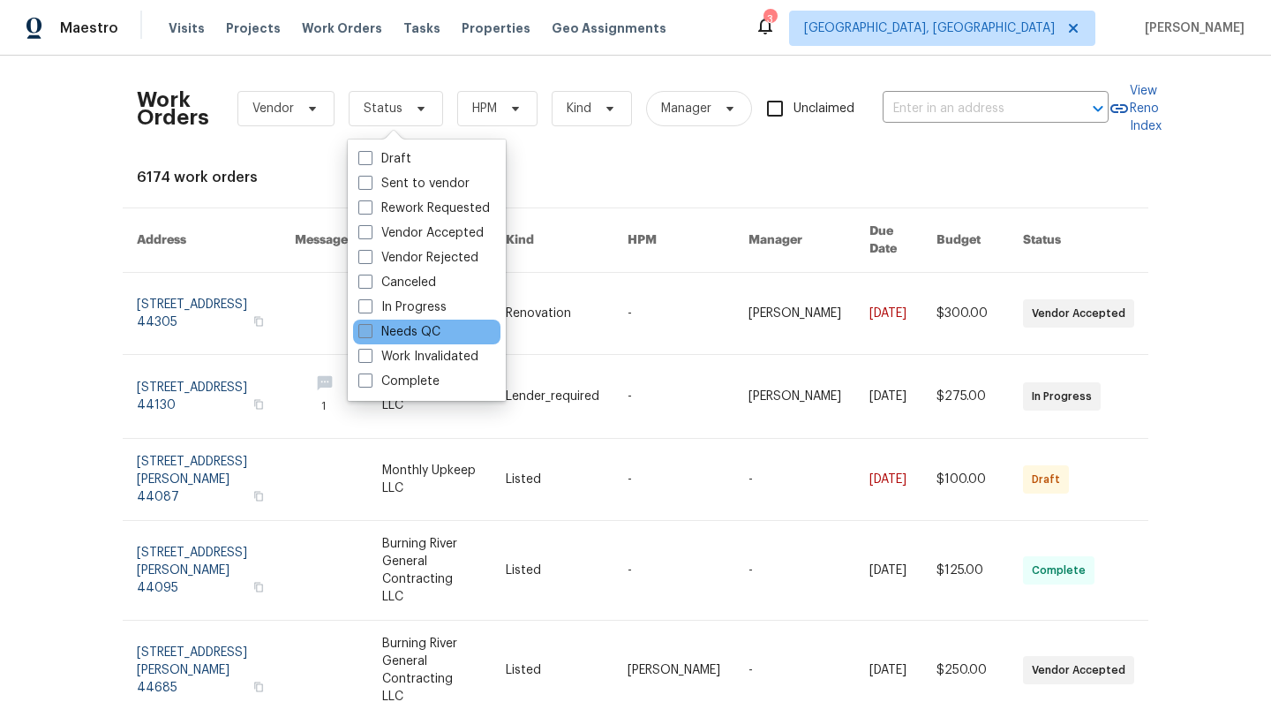
click at [433, 330] on label "Needs QC" at bounding box center [399, 332] width 82 height 18
click at [370, 330] on input "Needs QC" at bounding box center [363, 328] width 11 height 11
checkbox input "true"
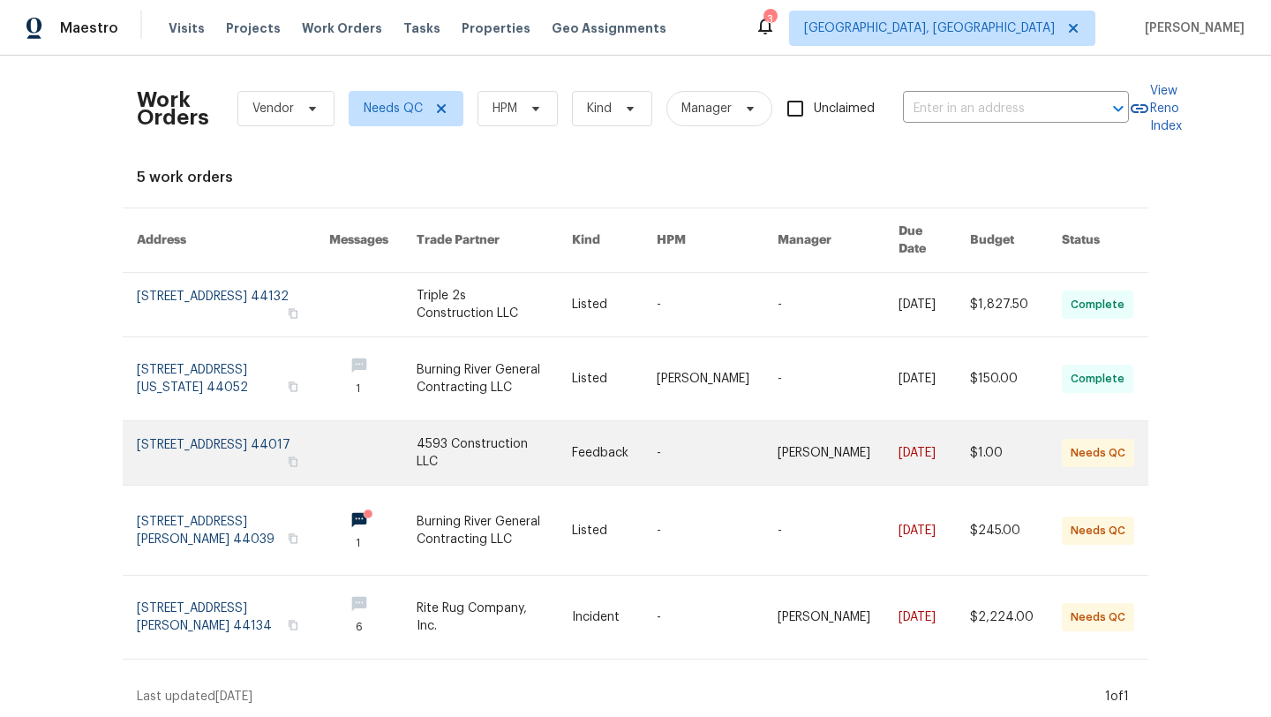
click at [229, 428] on link at bounding box center [233, 453] width 192 height 64
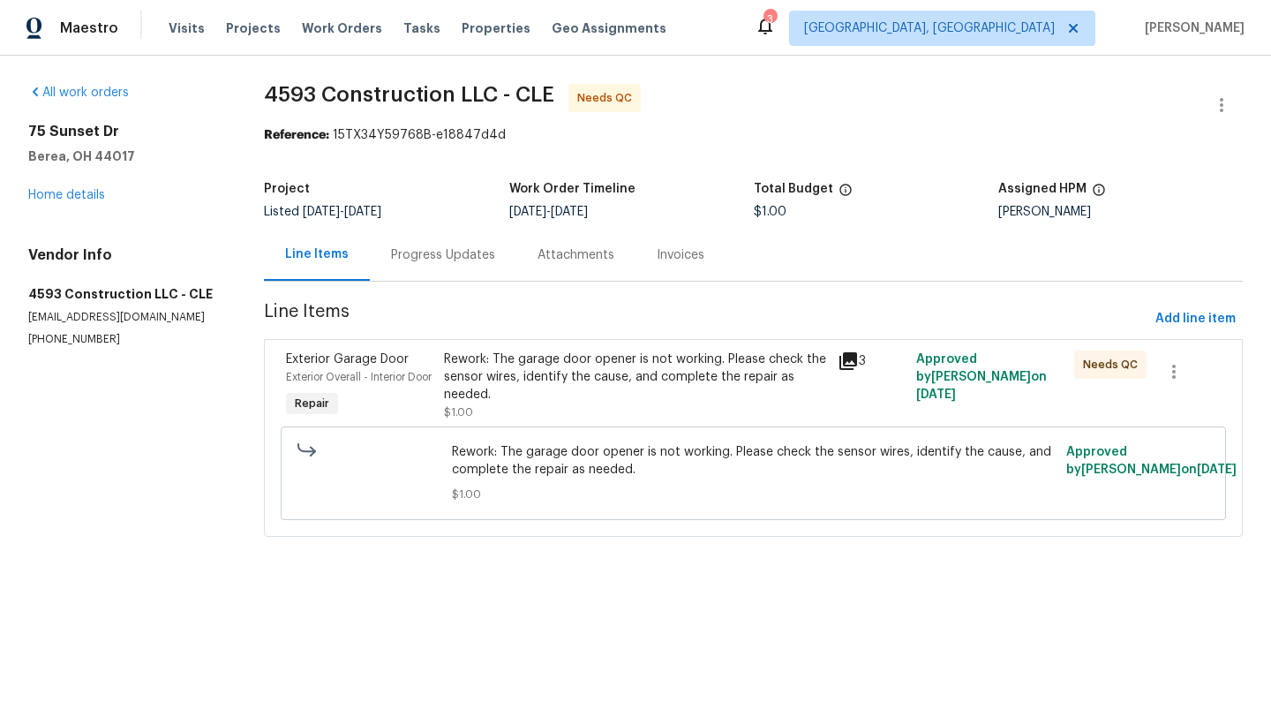
click at [524, 394] on div "Rework: The garage door opener is not working. Please check the sensor wires, i…" at bounding box center [635, 376] width 383 height 53
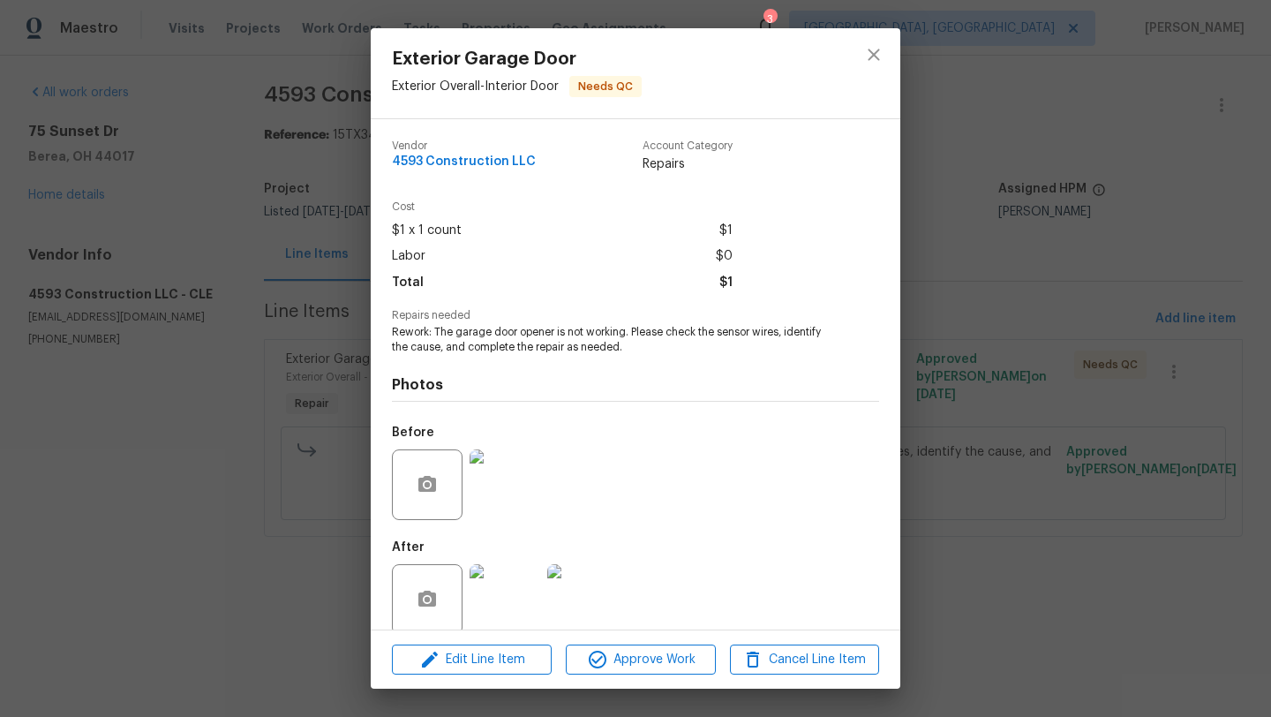
scroll to position [23, 0]
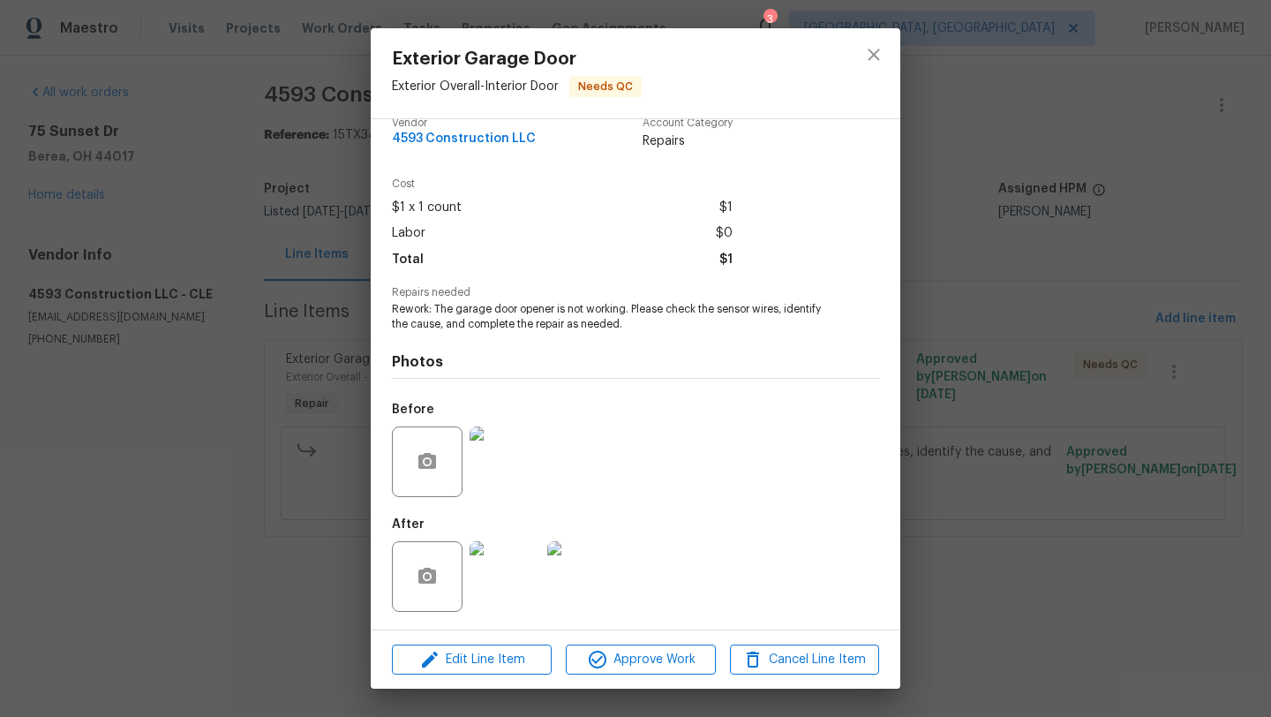
click at [520, 577] on img at bounding box center [504, 576] width 71 height 71
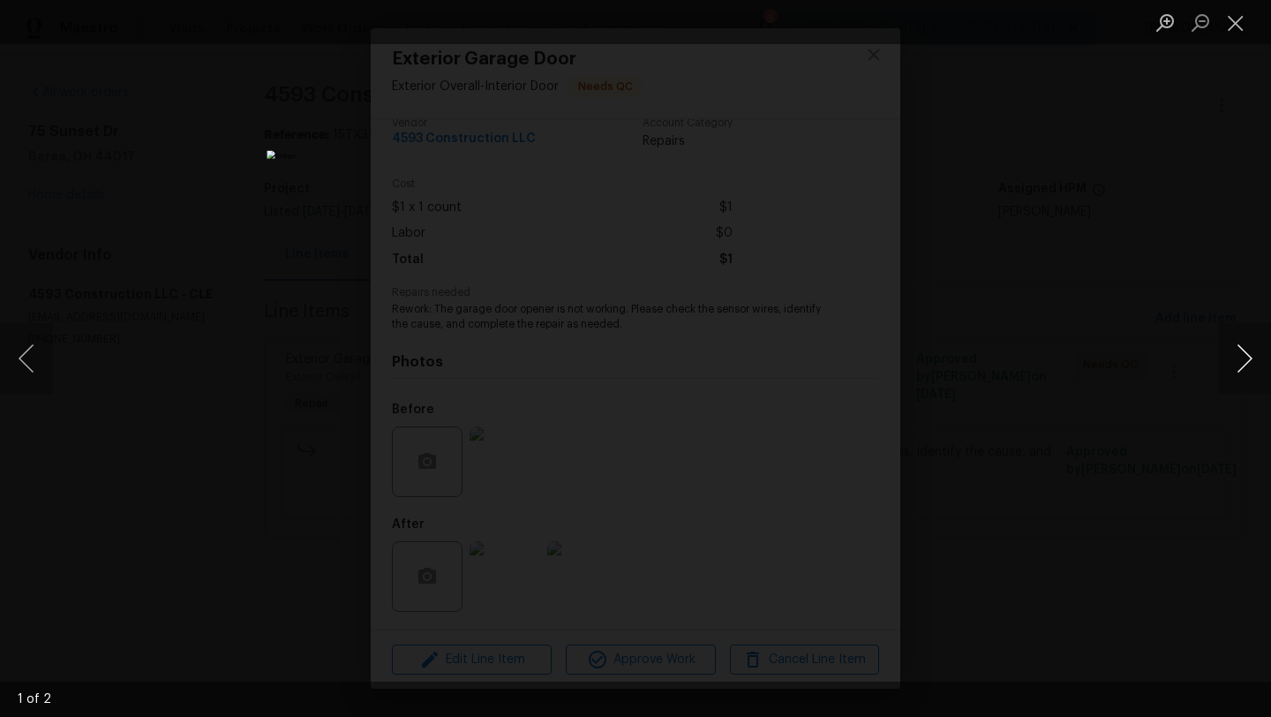
click at [1240, 351] on button "Next image" at bounding box center [1244, 358] width 53 height 71
click at [1239, 18] on button "Close lightbox" at bounding box center [1235, 22] width 35 height 31
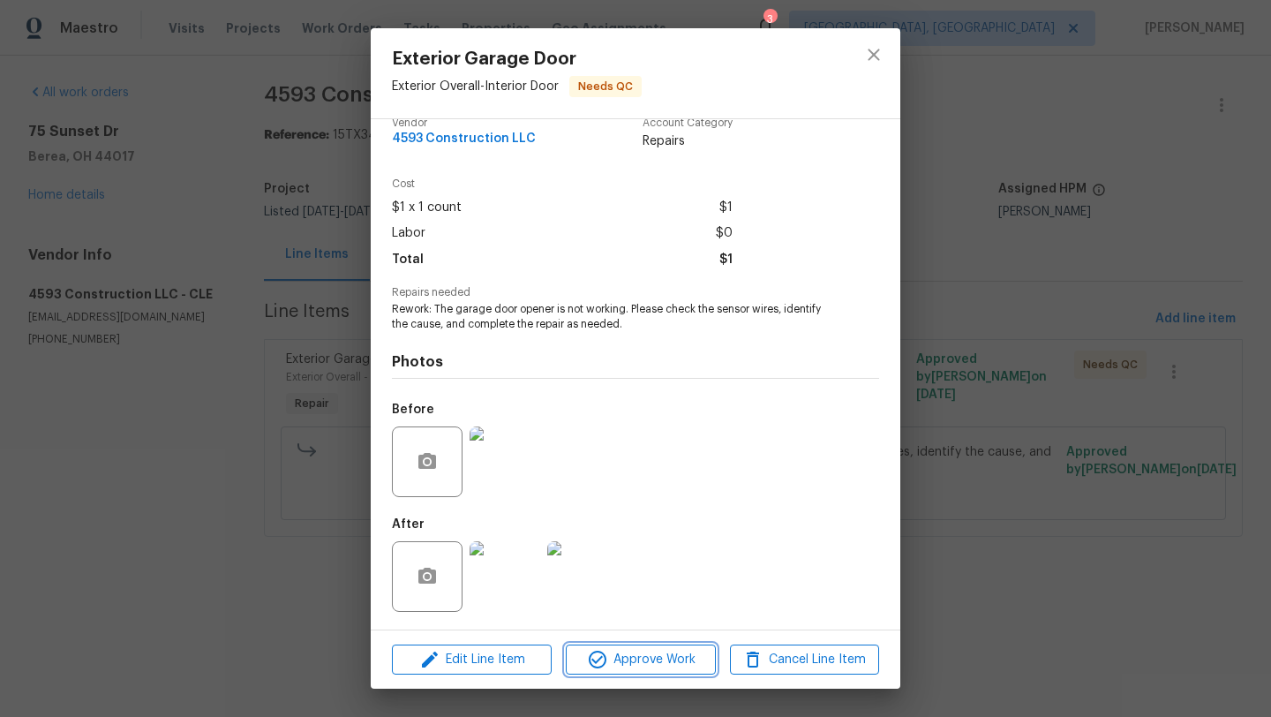
click at [618, 660] on span "Approve Work" at bounding box center [640, 660] width 139 height 22
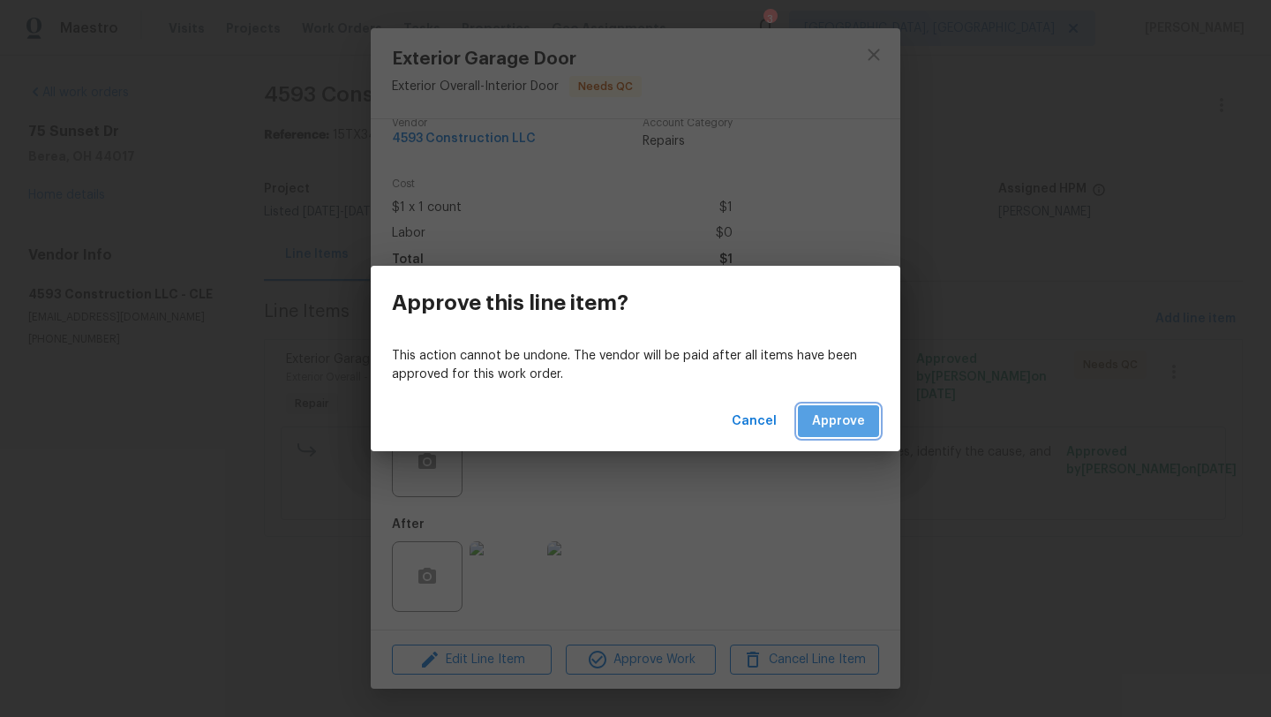
click at [826, 427] on span "Approve" at bounding box center [838, 421] width 53 height 22
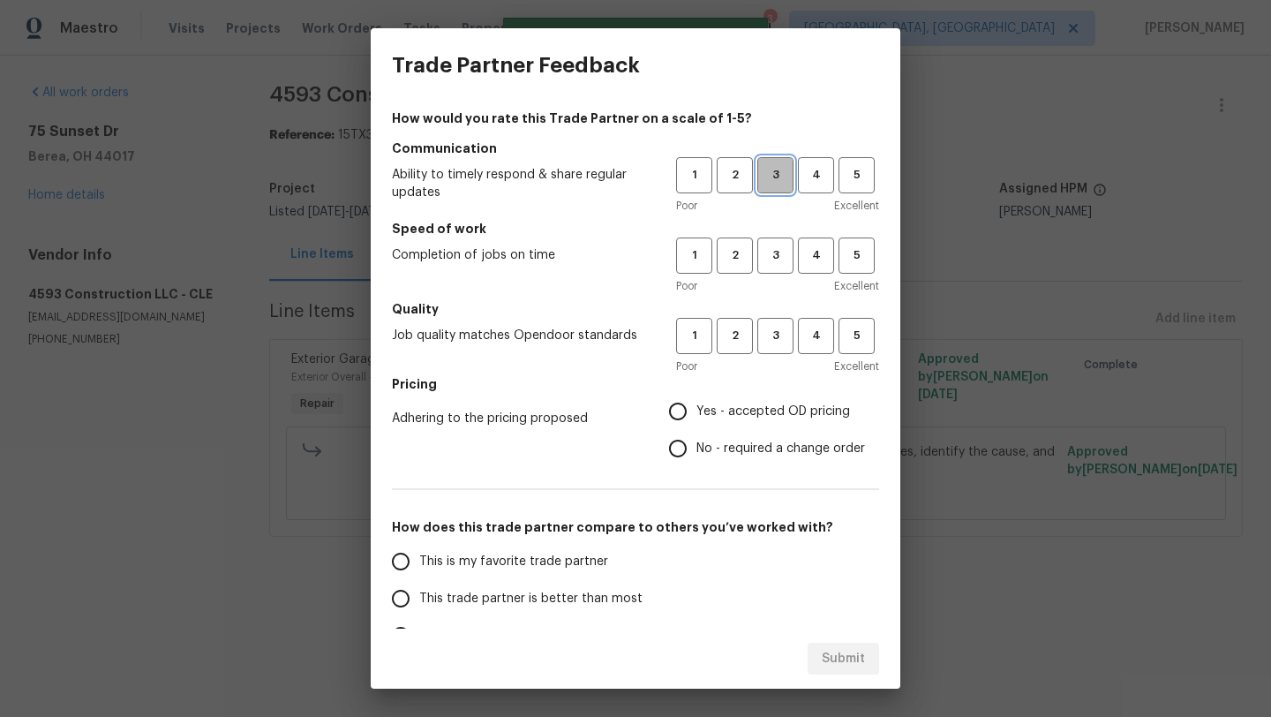
click at [775, 176] on span "3" at bounding box center [775, 175] width 33 height 20
drag, startPoint x: 775, startPoint y: 251, endPoint x: 775, endPoint y: 303, distance: 52.1
click at [775, 251] on span "3" at bounding box center [775, 255] width 33 height 20
click at [775, 332] on span "3" at bounding box center [775, 336] width 33 height 20
click at [681, 403] on input "Yes - accepted OD pricing" at bounding box center [677, 411] width 37 height 37
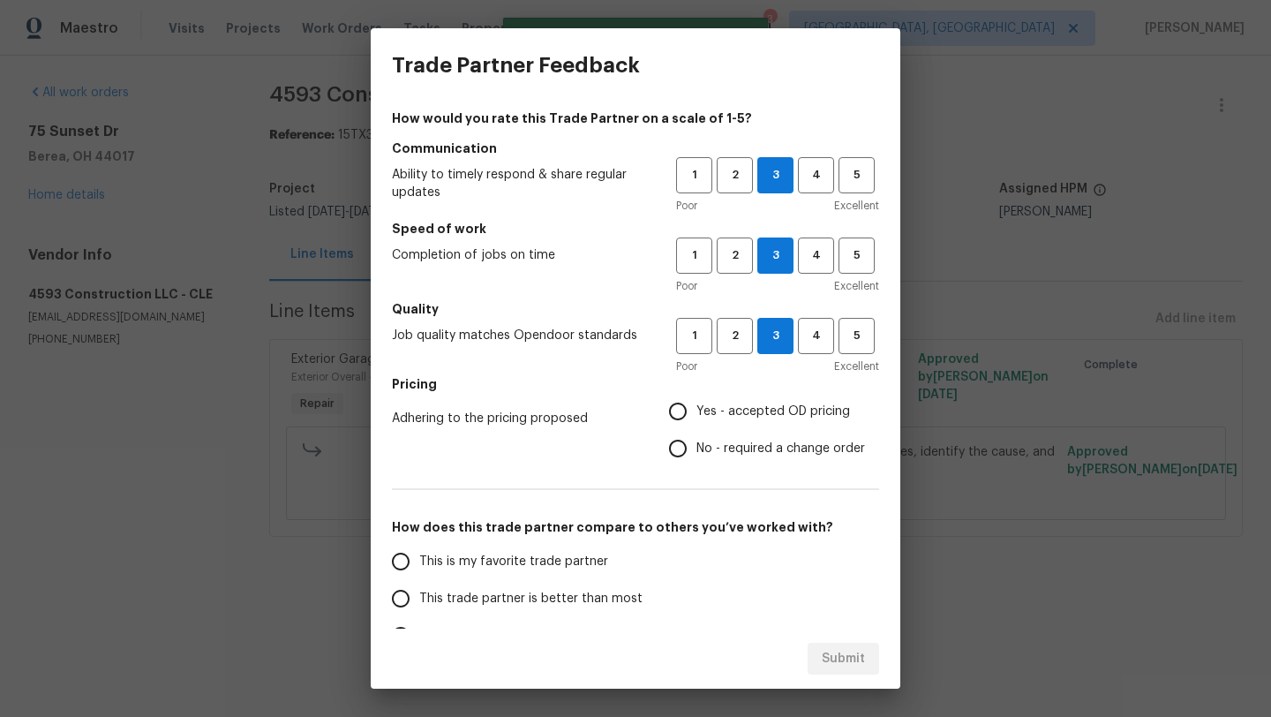
radio input "true"
click at [476, 605] on span "This trade partner is better than most" at bounding box center [530, 598] width 223 height 19
click at [419, 605] on input "This trade partner is better than most" at bounding box center [400, 598] width 37 height 37
click at [868, 660] on button "Submit" at bounding box center [842, 658] width 71 height 33
radio input "true"
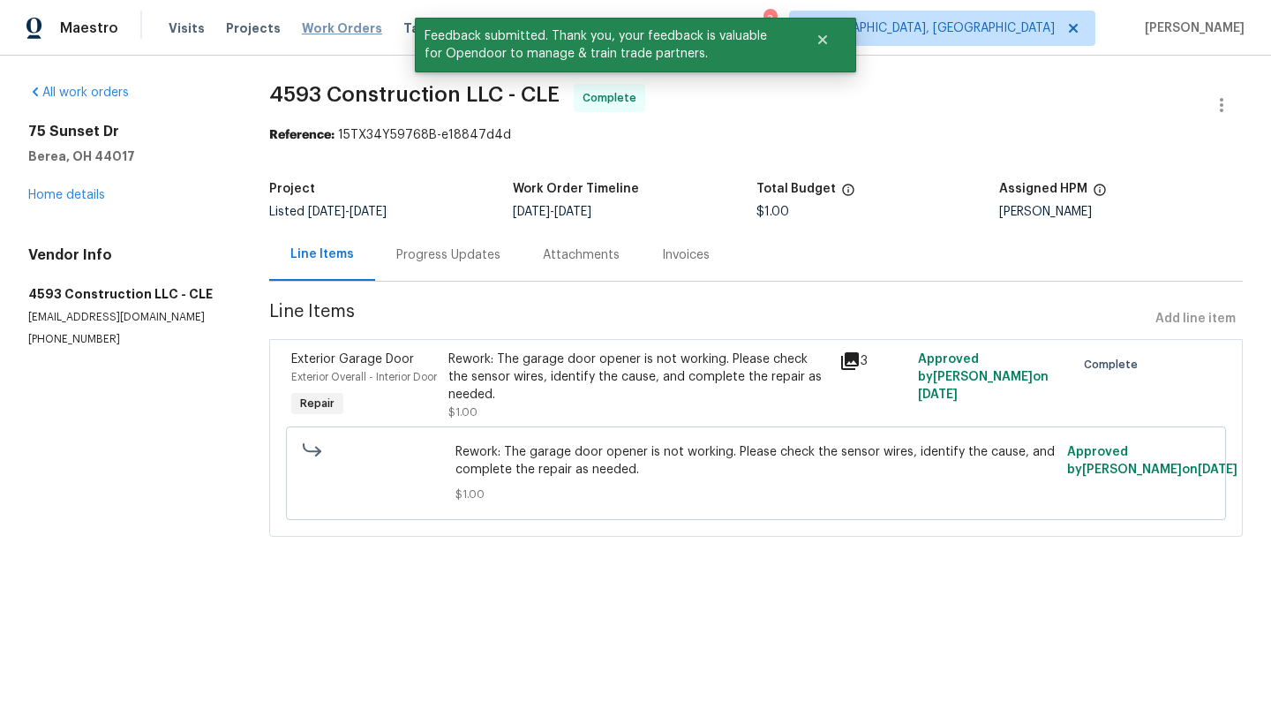
click at [323, 26] on span "Work Orders" at bounding box center [342, 28] width 80 height 18
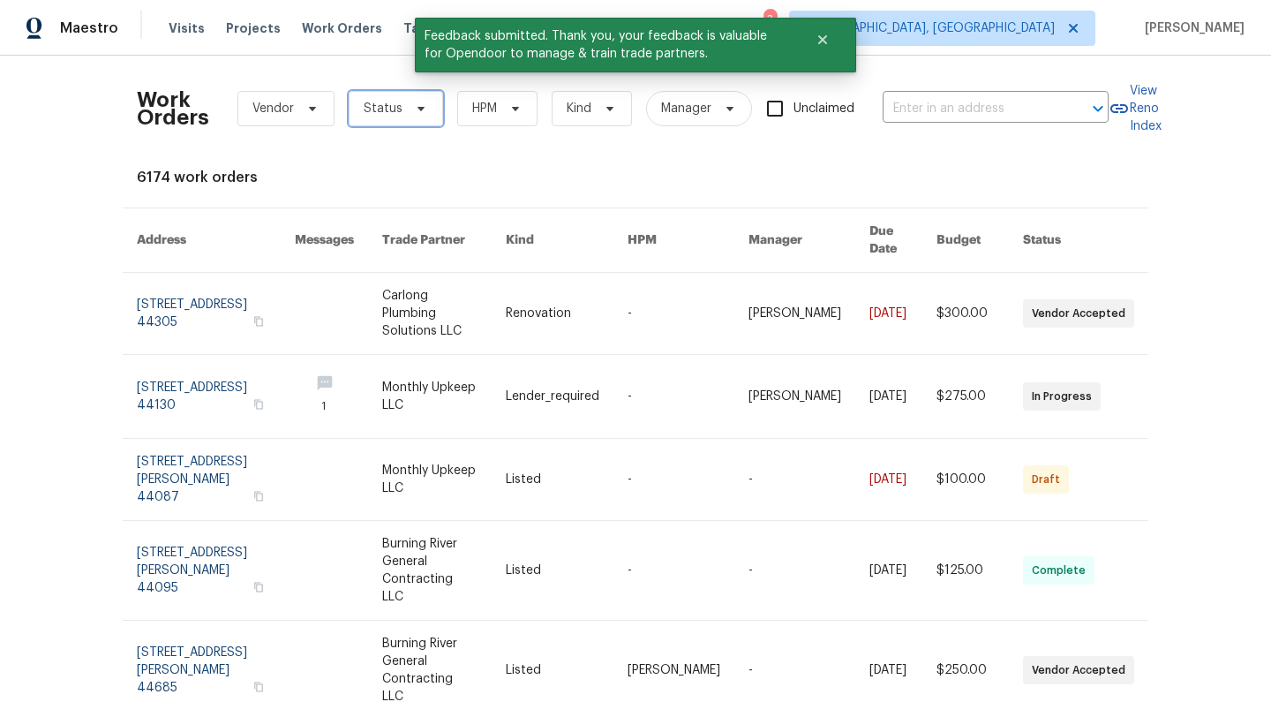
click at [375, 107] on span "Status" at bounding box center [383, 109] width 39 height 18
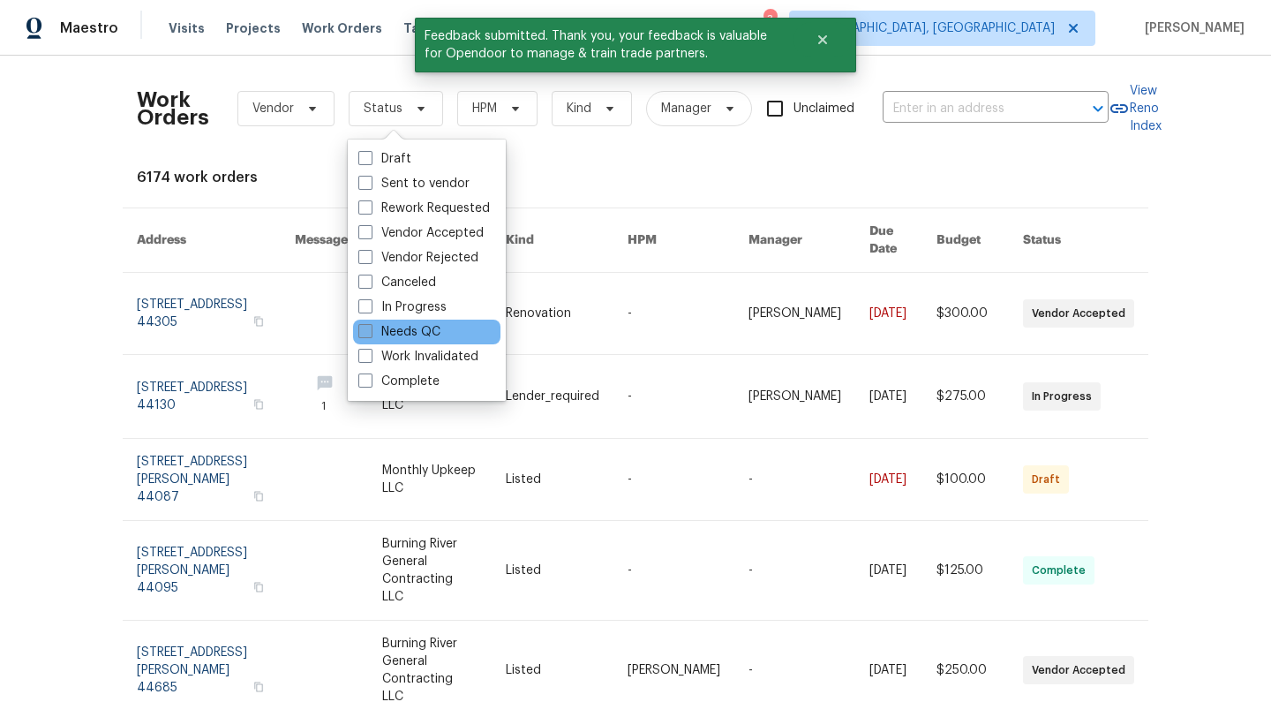
click at [407, 326] on label "Needs QC" at bounding box center [399, 332] width 82 height 18
click at [370, 326] on input "Needs QC" at bounding box center [363, 328] width 11 height 11
checkbox input "true"
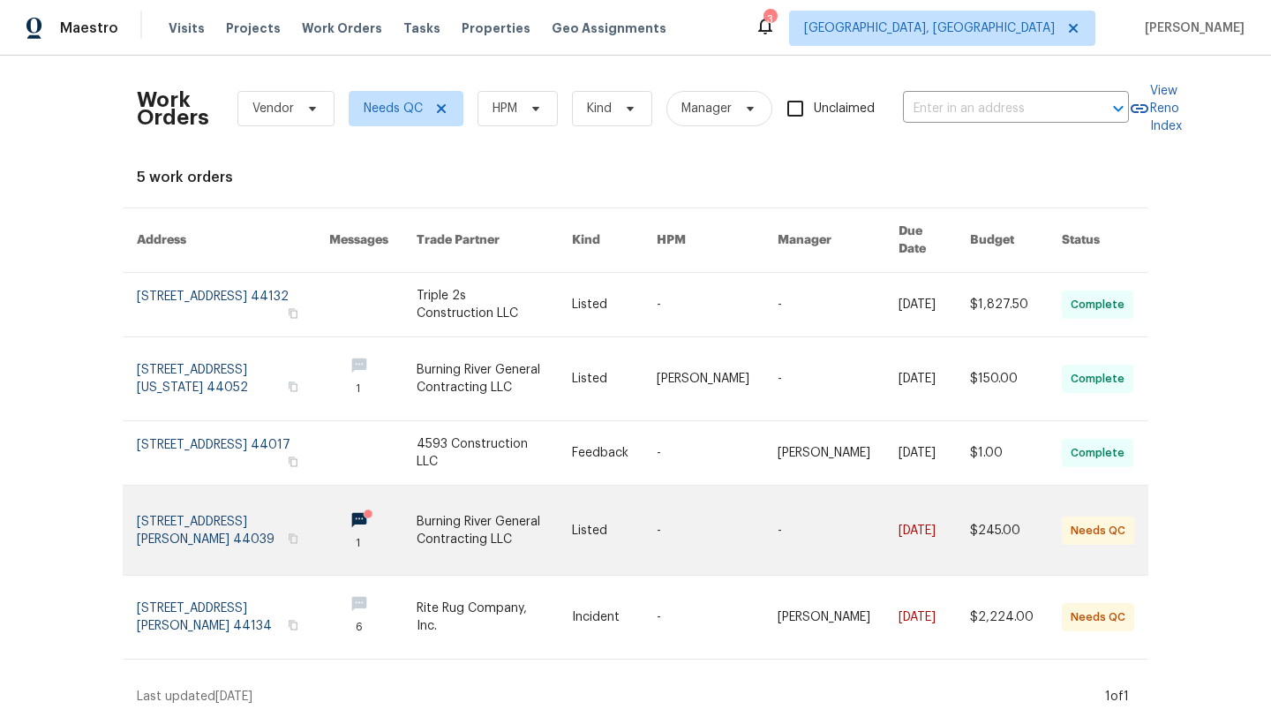
click at [210, 512] on link at bounding box center [233, 529] width 192 height 89
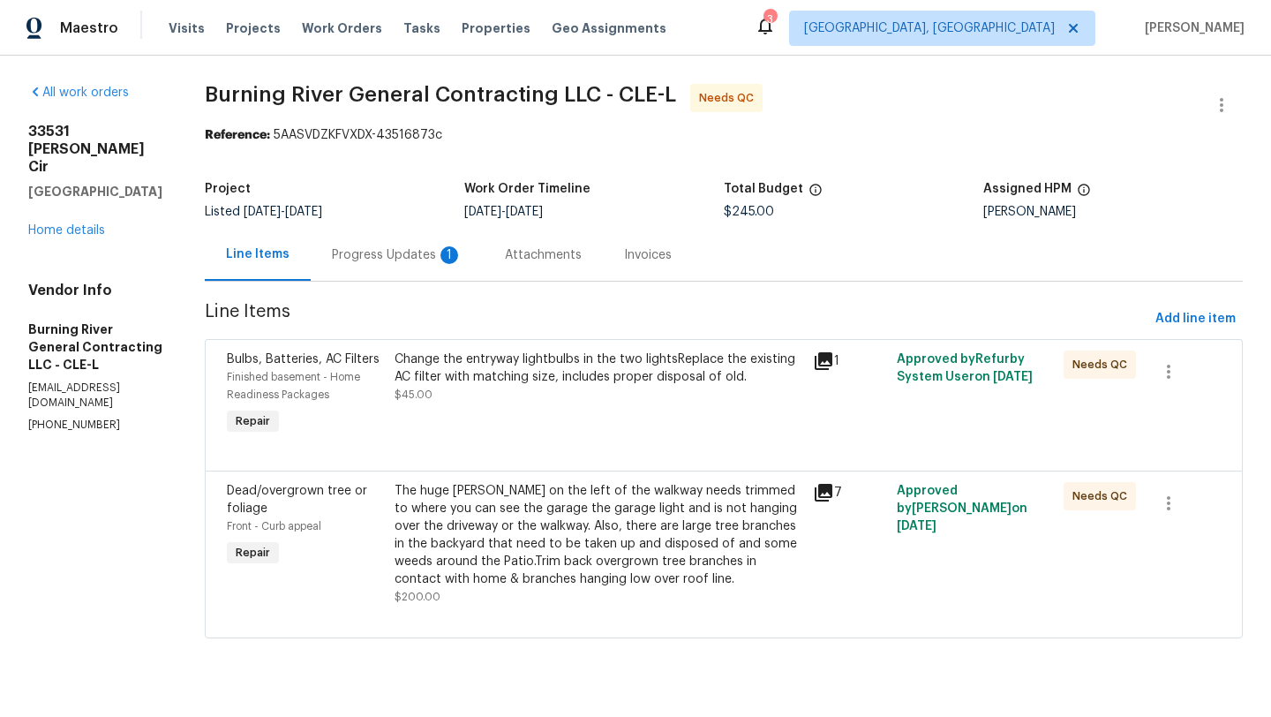
click at [373, 252] on div "Progress Updates 1" at bounding box center [397, 255] width 131 height 18
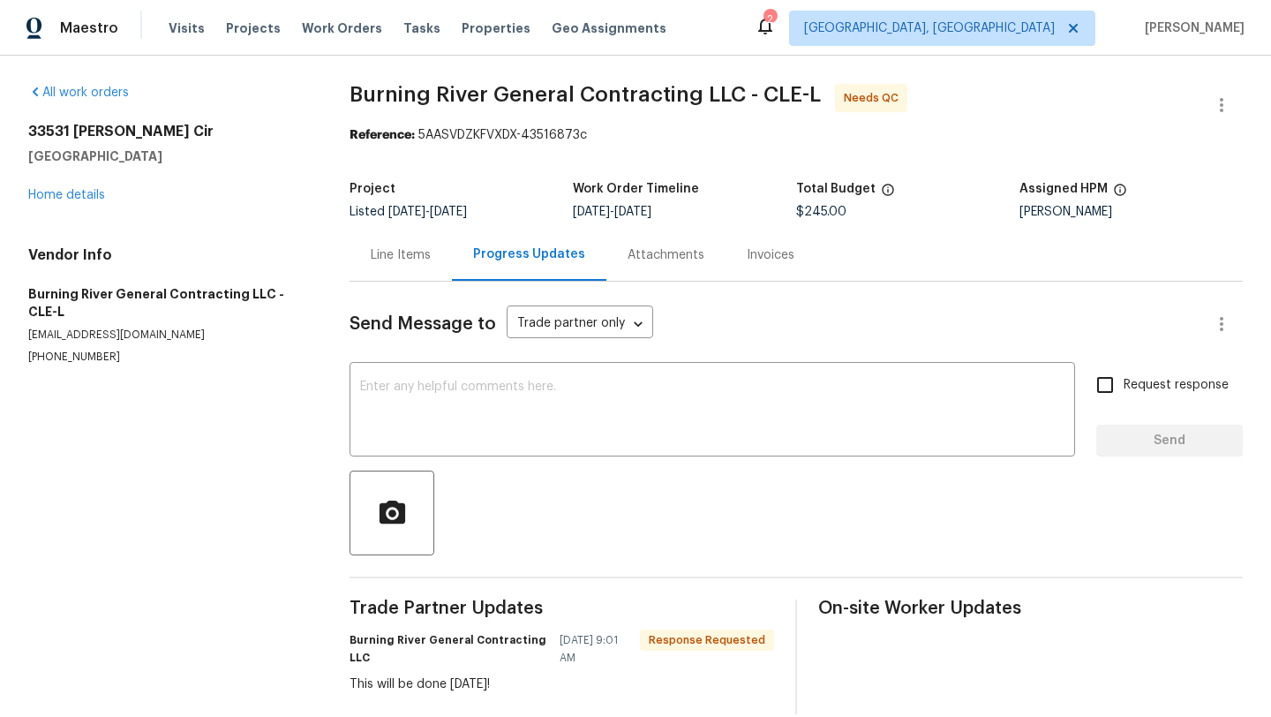
click at [394, 259] on div "Line Items" at bounding box center [401, 255] width 60 height 18
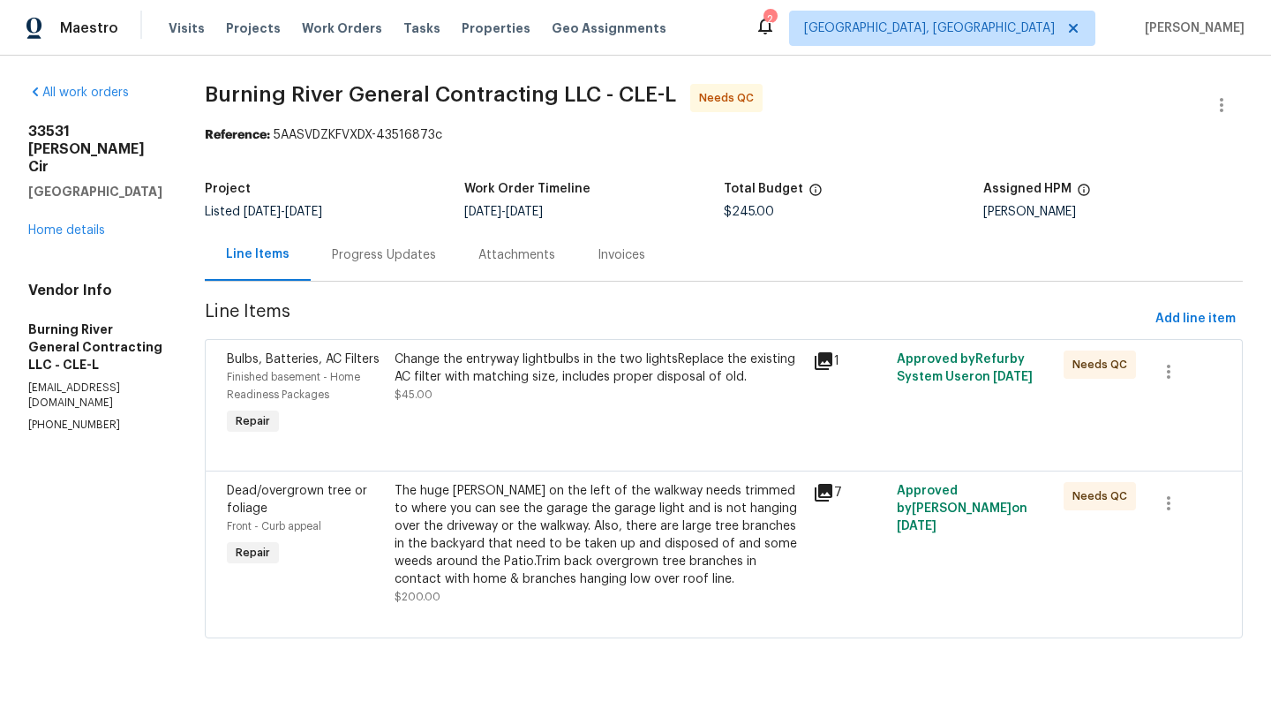
click at [437, 374] on div "Change the entryway lightbulbs in the two lightsReplace the existing AC filter …" at bounding box center [598, 367] width 408 height 35
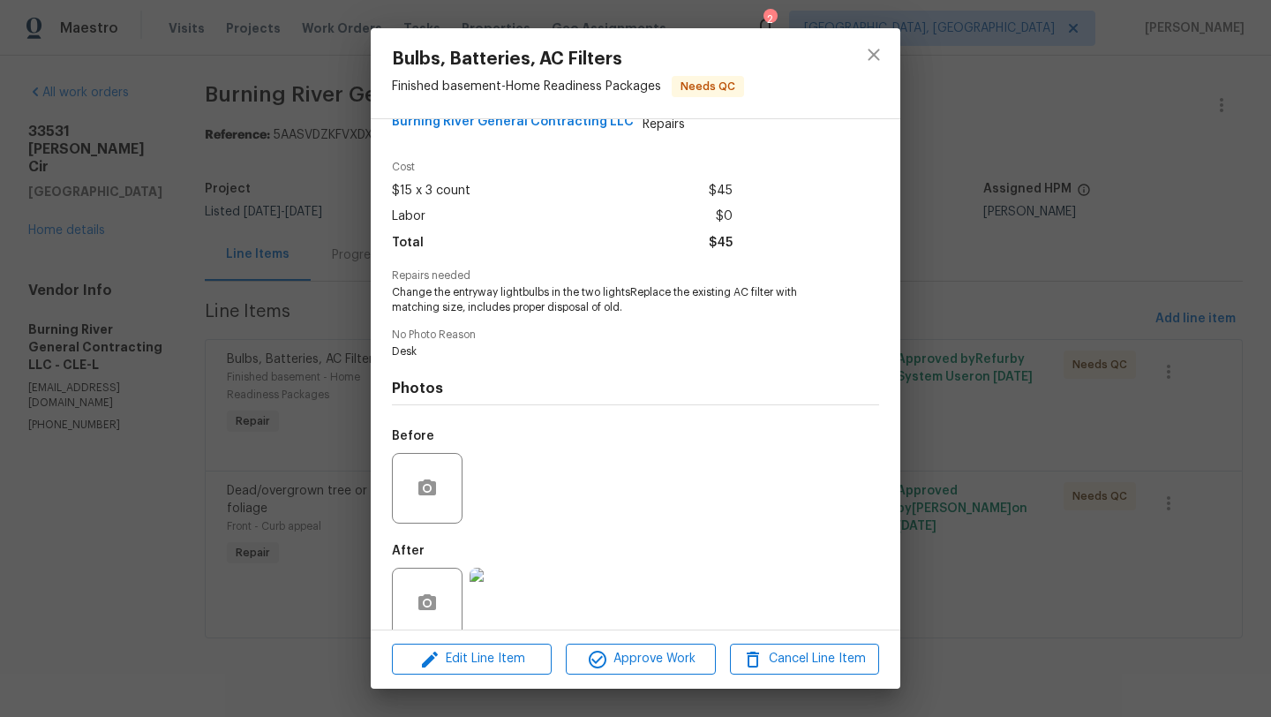
scroll to position [67, 0]
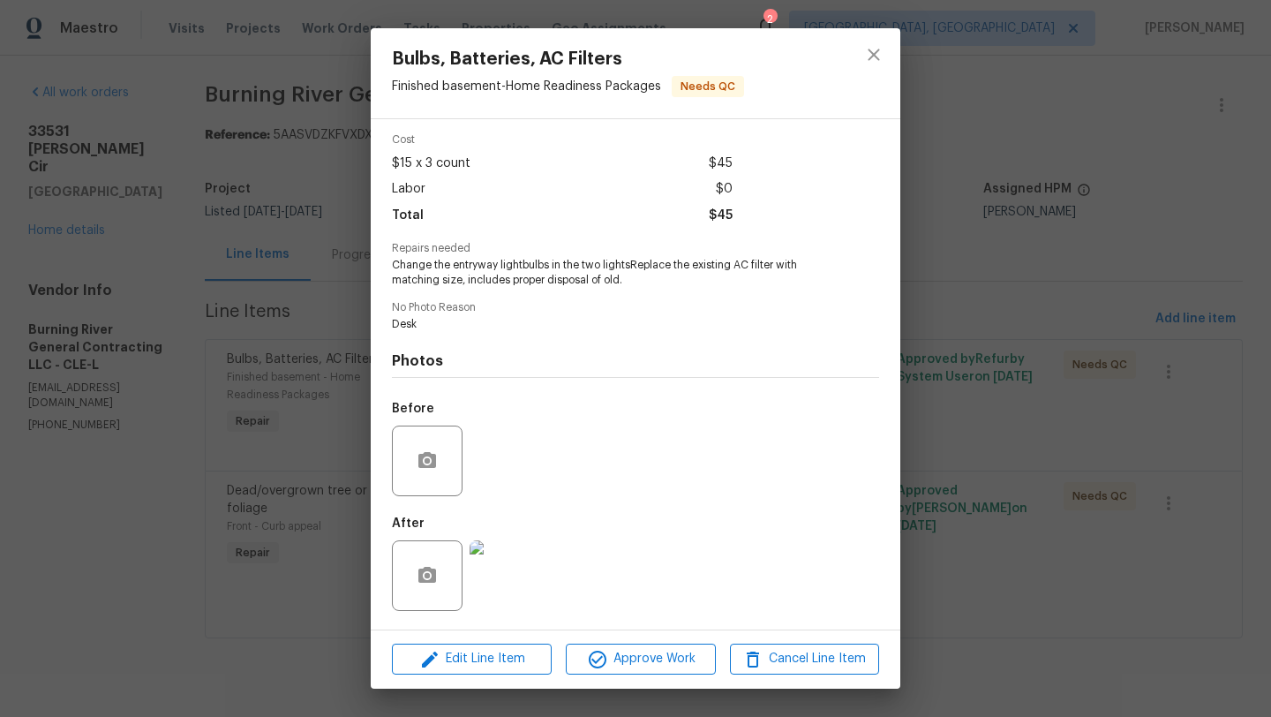
click at [514, 588] on img at bounding box center [504, 575] width 71 height 71
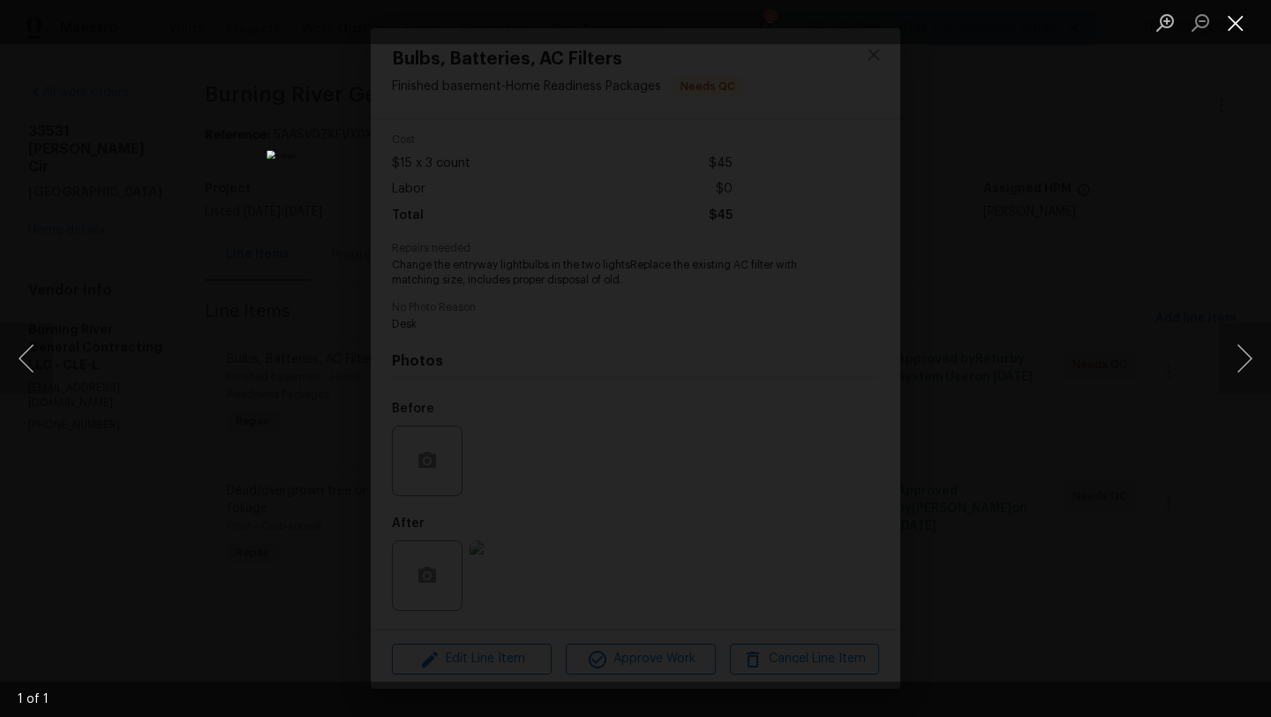
click at [1241, 22] on button "Close lightbox" at bounding box center [1235, 22] width 35 height 31
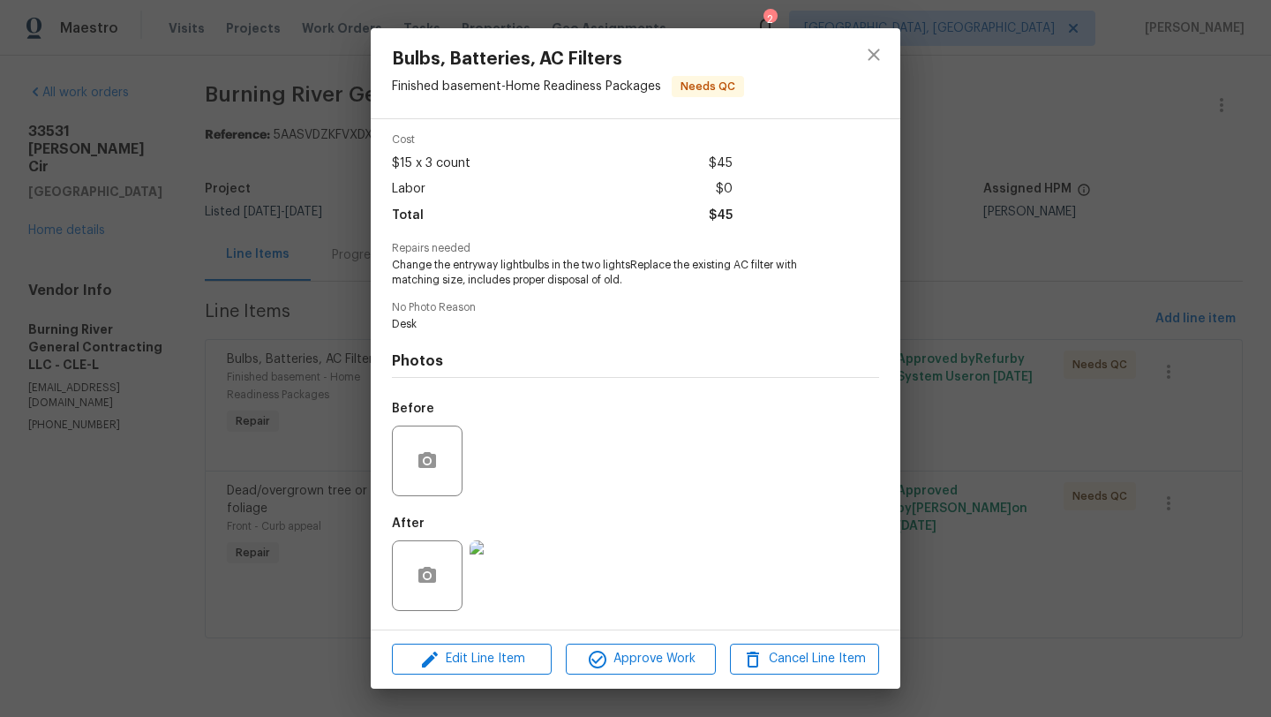
click at [522, 585] on img at bounding box center [504, 575] width 71 height 71
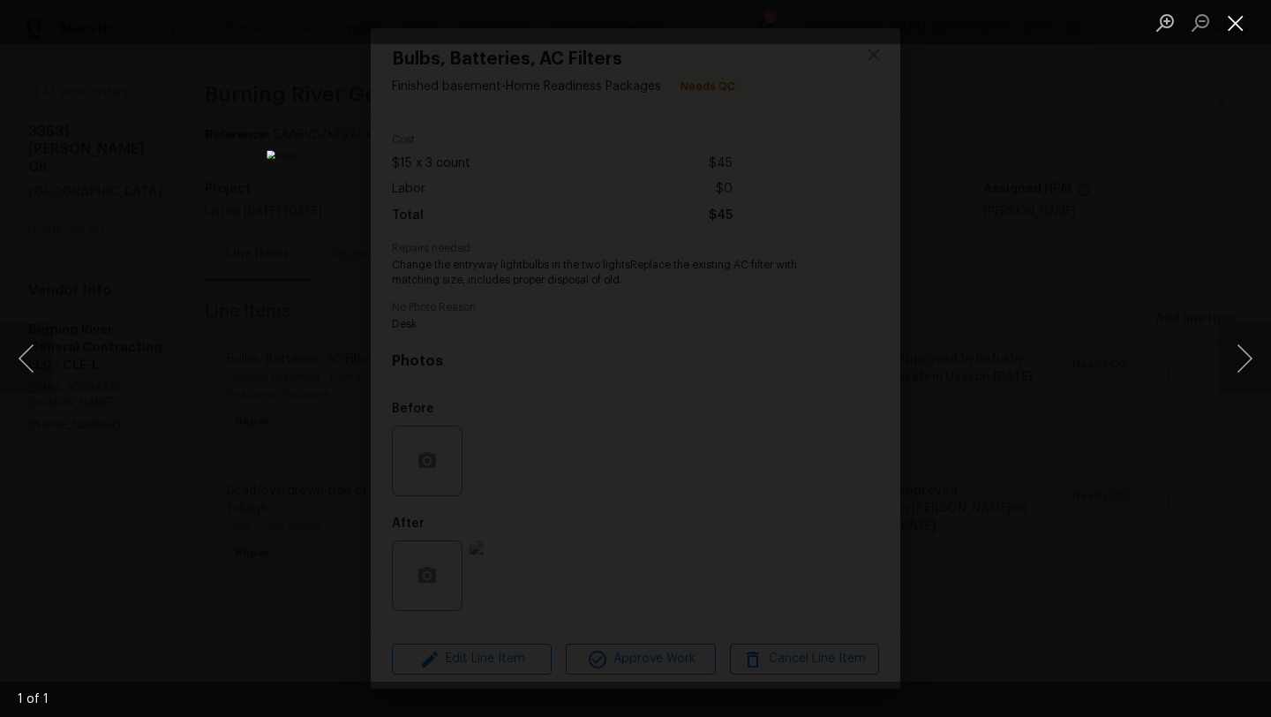
click at [1237, 20] on button "Close lightbox" at bounding box center [1235, 22] width 35 height 31
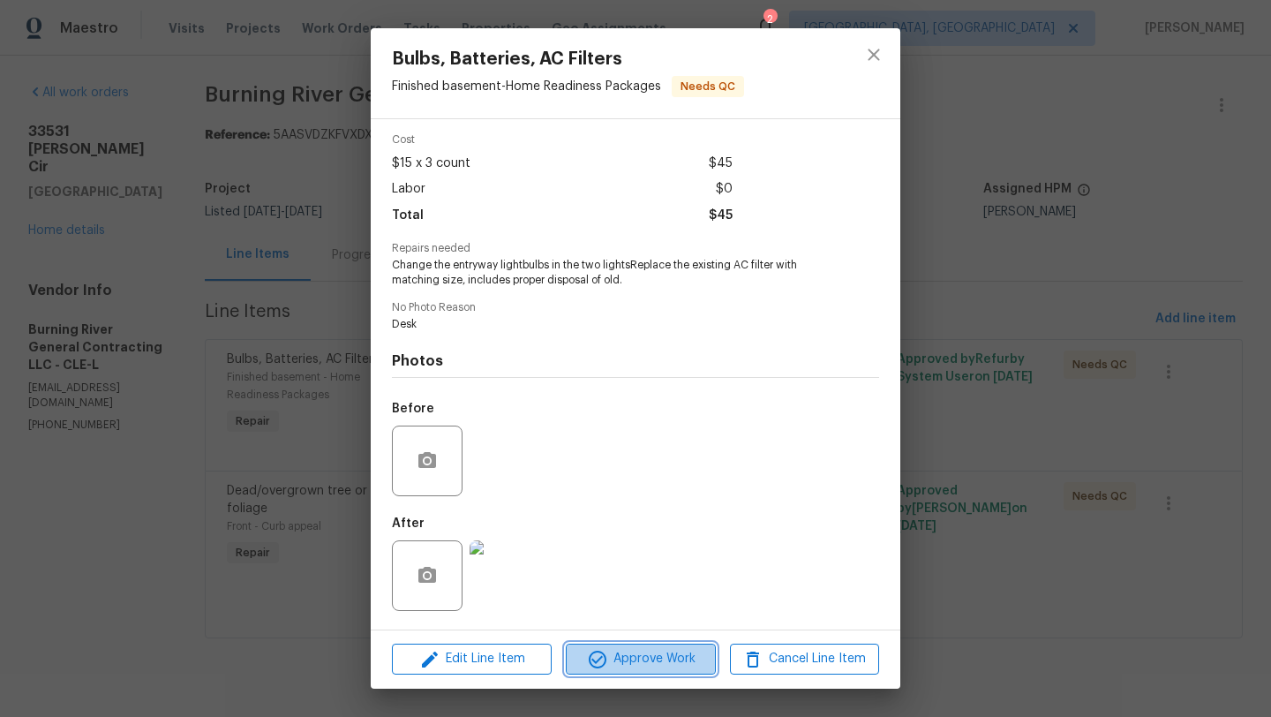
click at [631, 664] on span "Approve Work" at bounding box center [640, 659] width 139 height 22
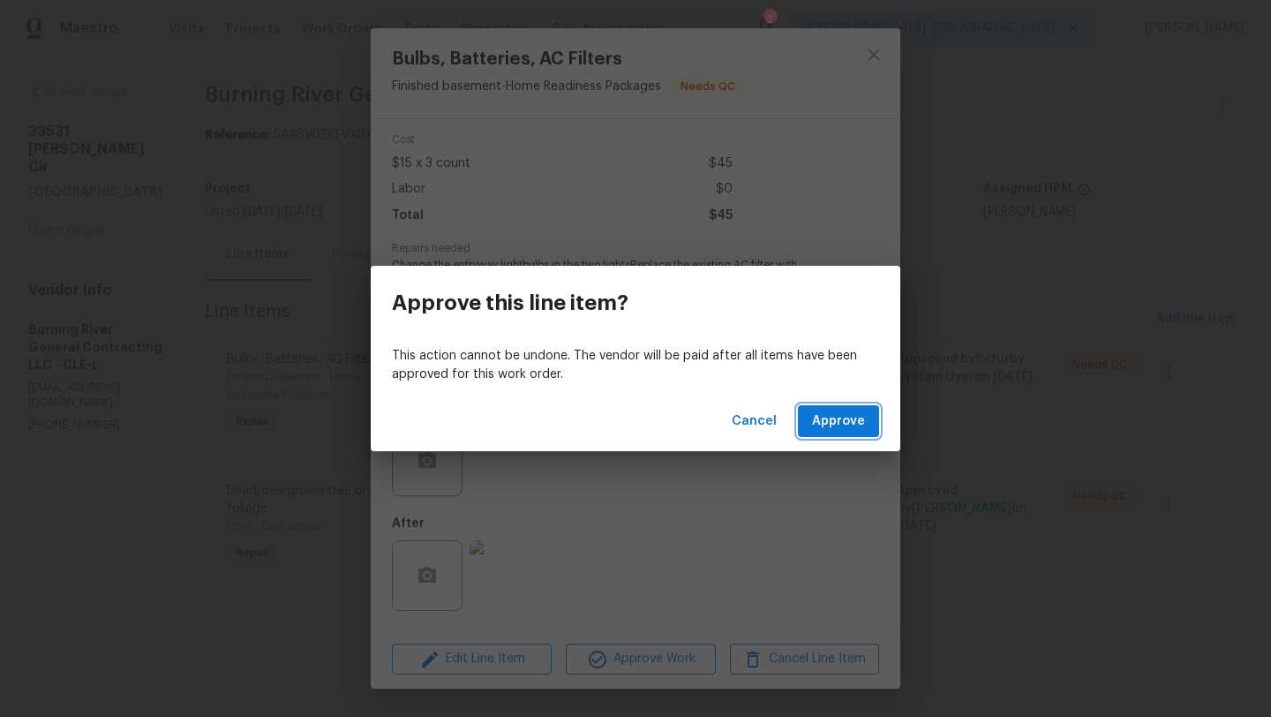
click at [835, 408] on button "Approve" at bounding box center [838, 421] width 81 height 33
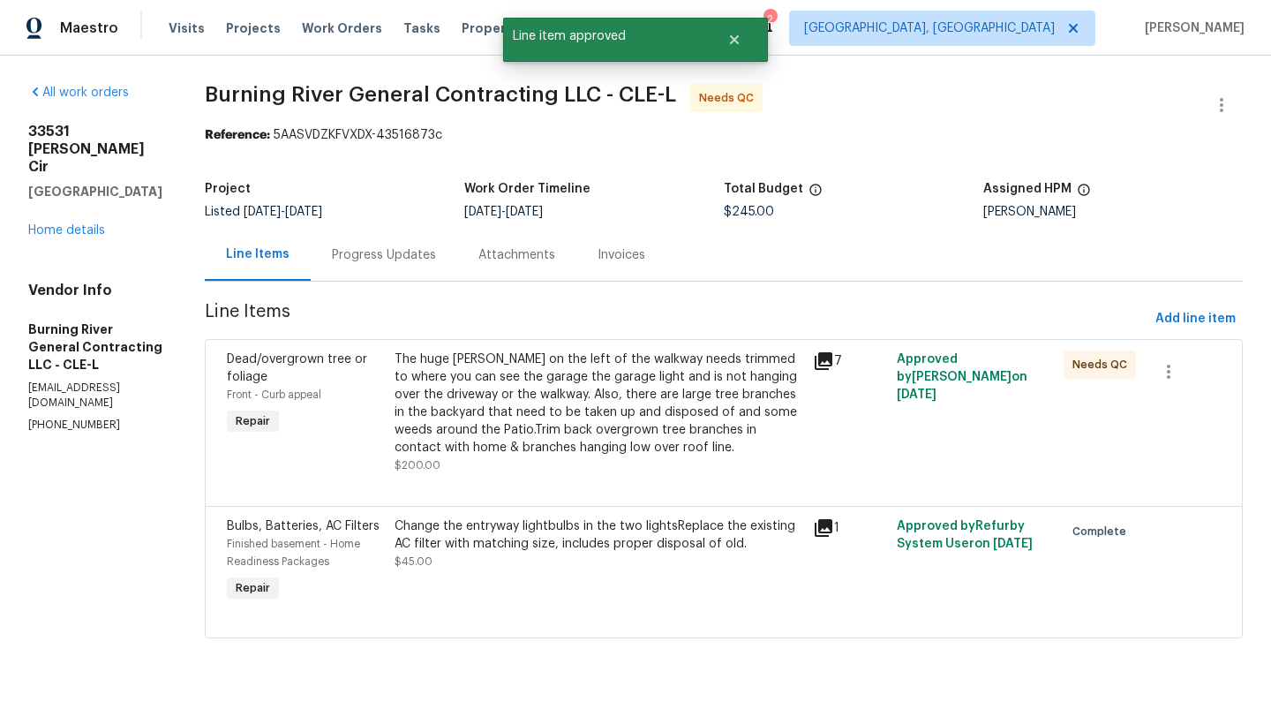
click at [554, 424] on div "The huge bush on the left of the walkway needs trimmed to where you can see the…" at bounding box center [598, 403] width 408 height 106
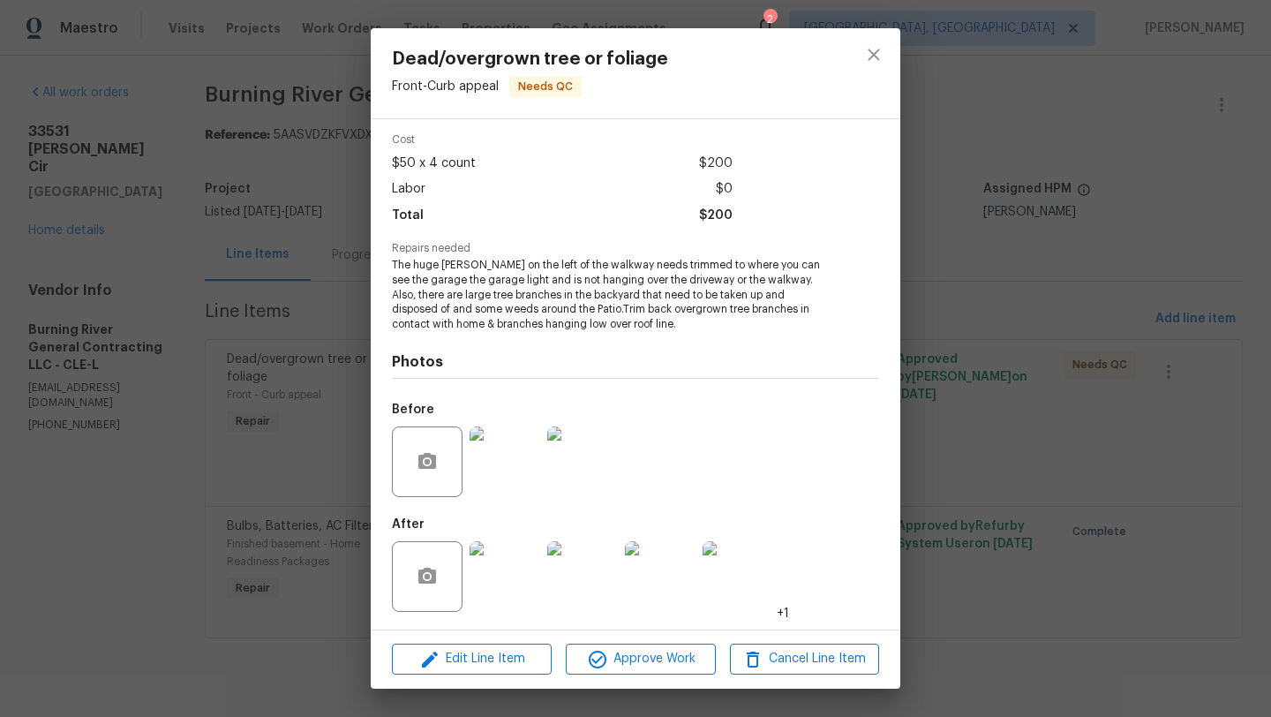
click at [506, 568] on img at bounding box center [504, 576] width 71 height 71
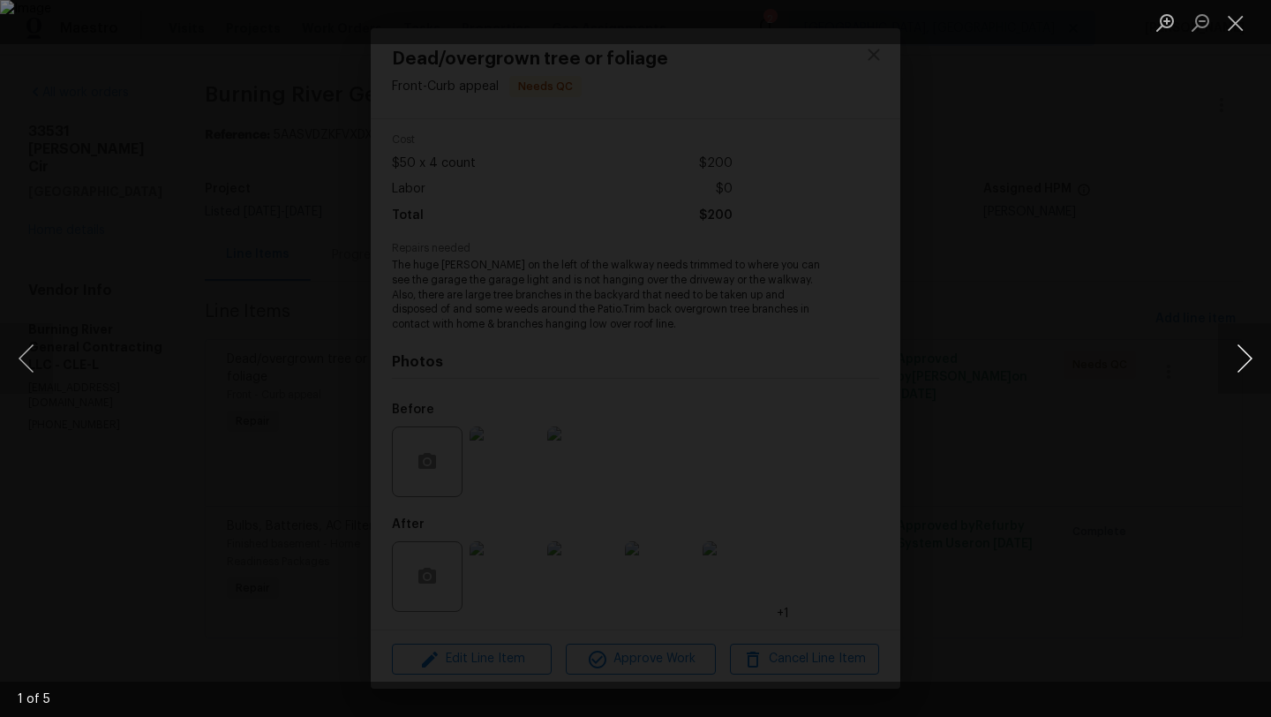
click at [1259, 358] on button "Next image" at bounding box center [1244, 358] width 53 height 71
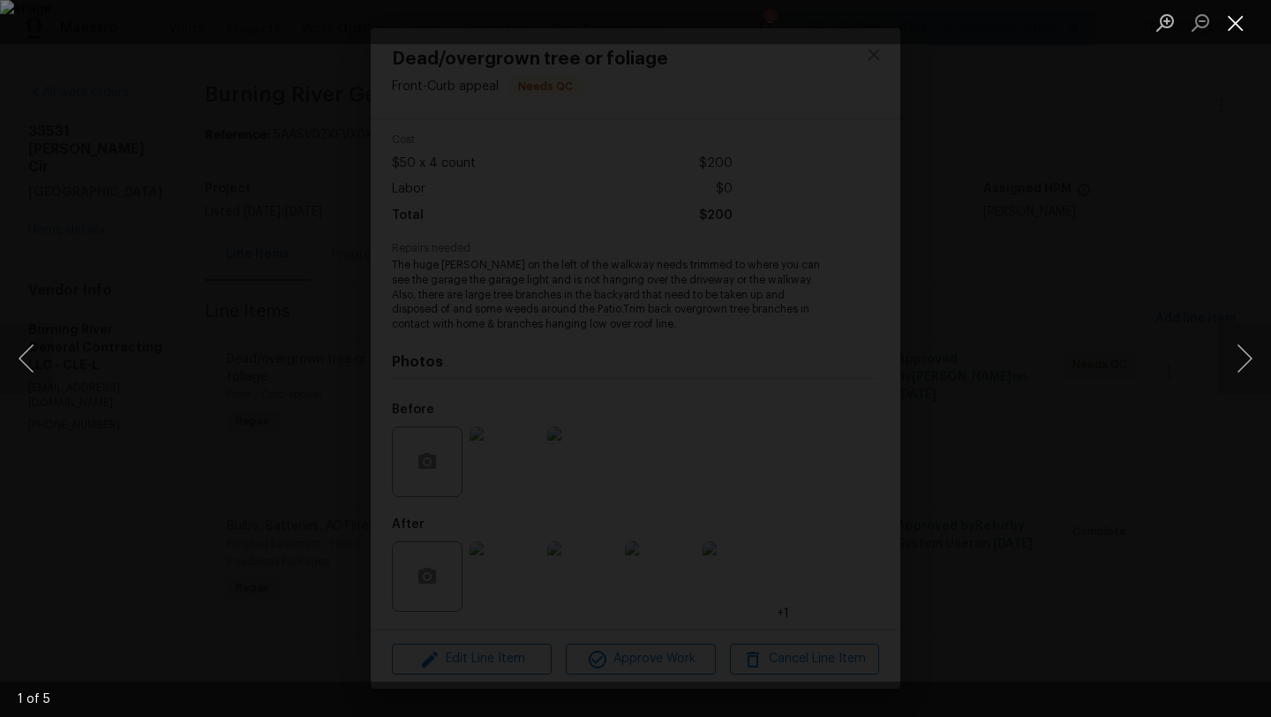
click at [1229, 22] on button "Close lightbox" at bounding box center [1235, 22] width 35 height 31
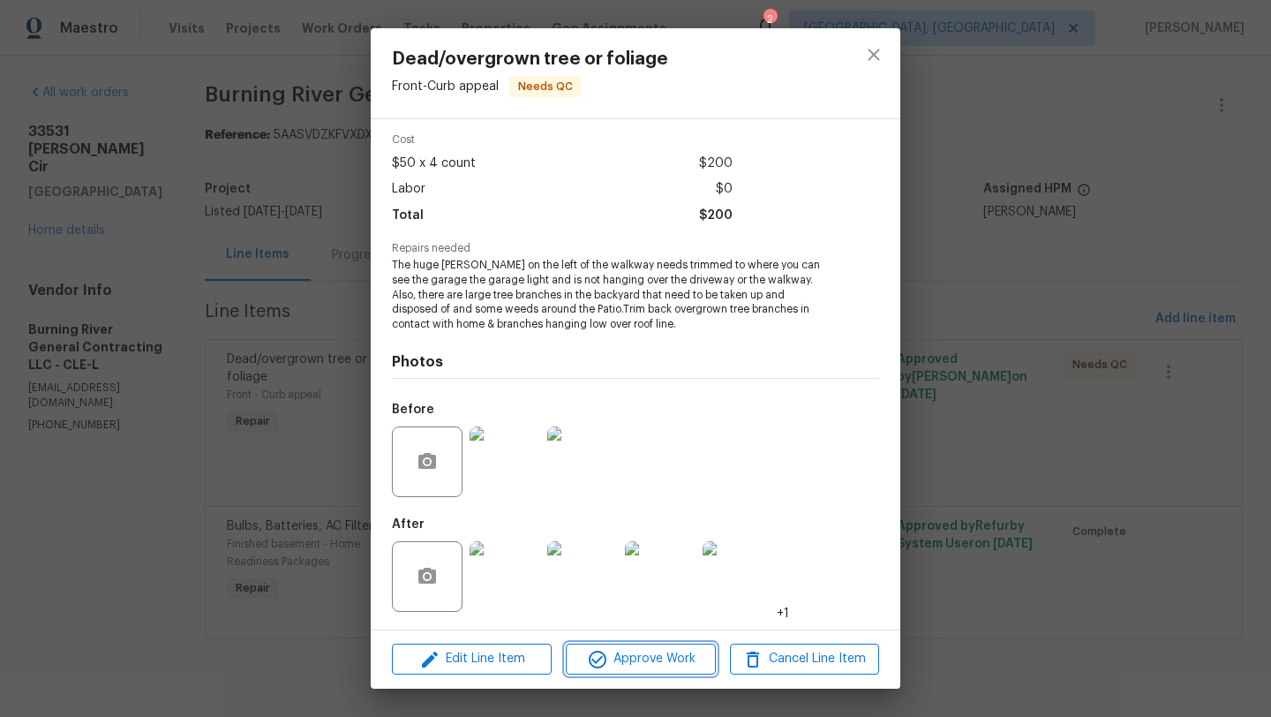
click at [629, 665] on span "Approve Work" at bounding box center [640, 659] width 139 height 22
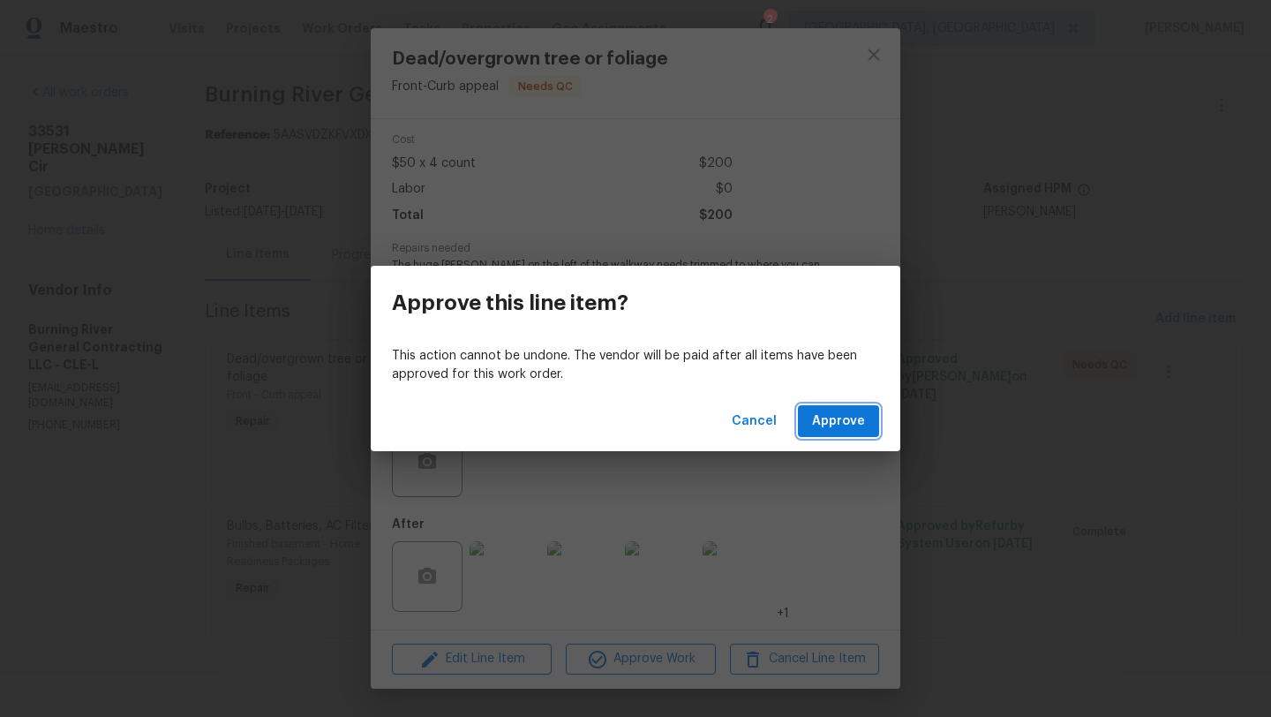
click at [824, 426] on span "Approve" at bounding box center [838, 421] width 53 height 22
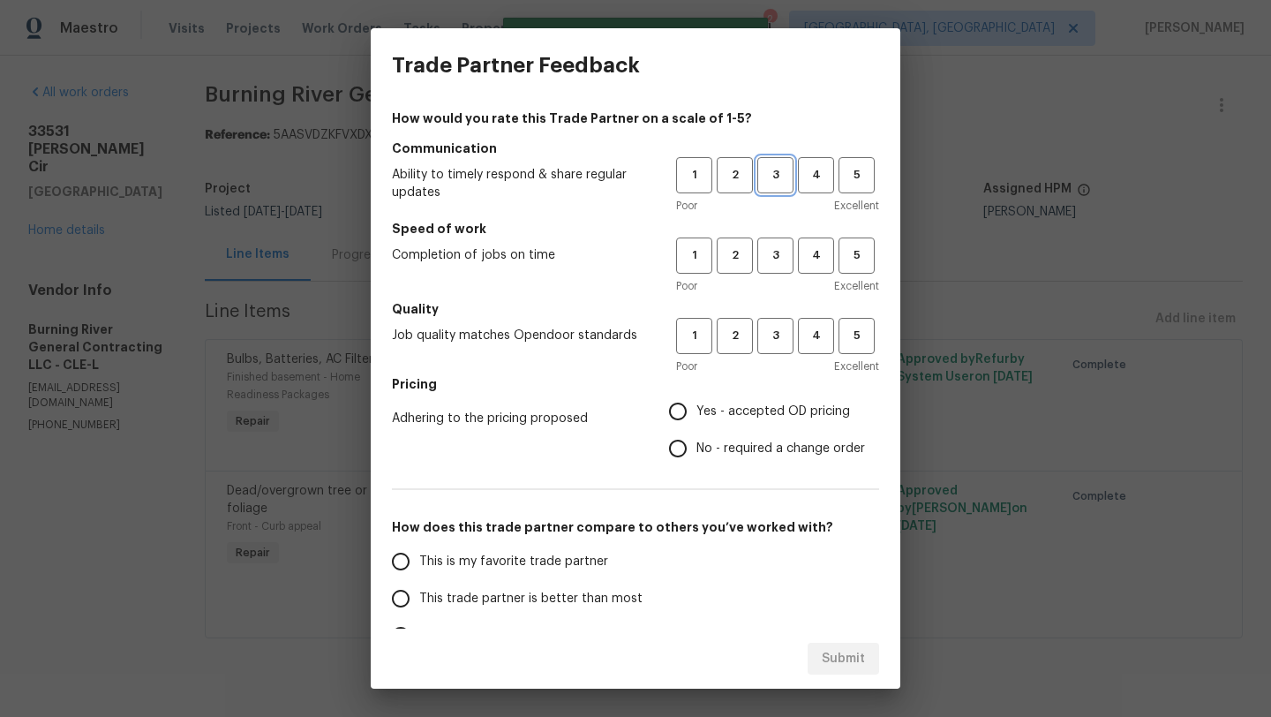
click at [779, 169] on span "3" at bounding box center [775, 175] width 33 height 20
click at [776, 263] on span "3" at bounding box center [775, 255] width 33 height 20
click at [772, 334] on span "3" at bounding box center [775, 336] width 33 height 20
click at [672, 424] on input "Yes - accepted OD pricing" at bounding box center [677, 411] width 37 height 37
radio input "true"
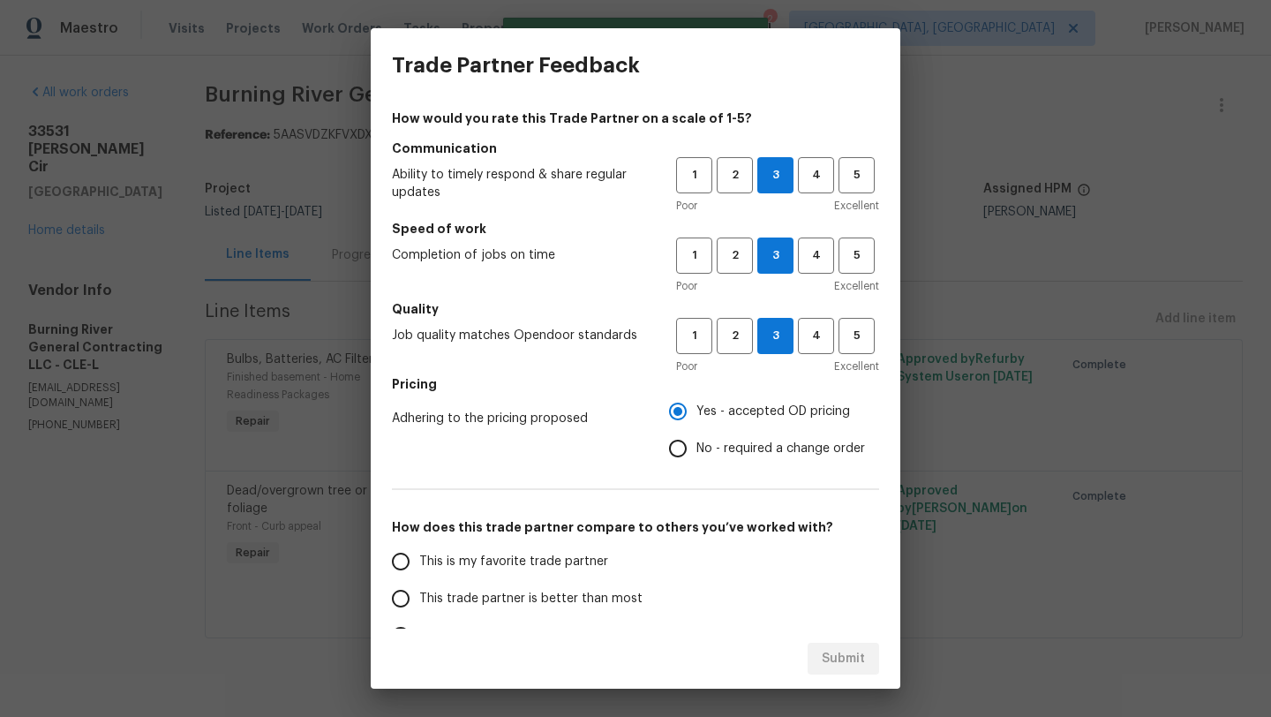
click at [672, 422] on input "Yes - accepted OD pricing" at bounding box center [677, 411] width 37 height 37
click at [443, 602] on span "This trade partner is better than most" at bounding box center [530, 598] width 223 height 19
click at [419, 602] on input "This trade partner is better than most" at bounding box center [400, 598] width 37 height 37
click at [826, 660] on span "Submit" at bounding box center [843, 659] width 43 height 22
radio input "true"
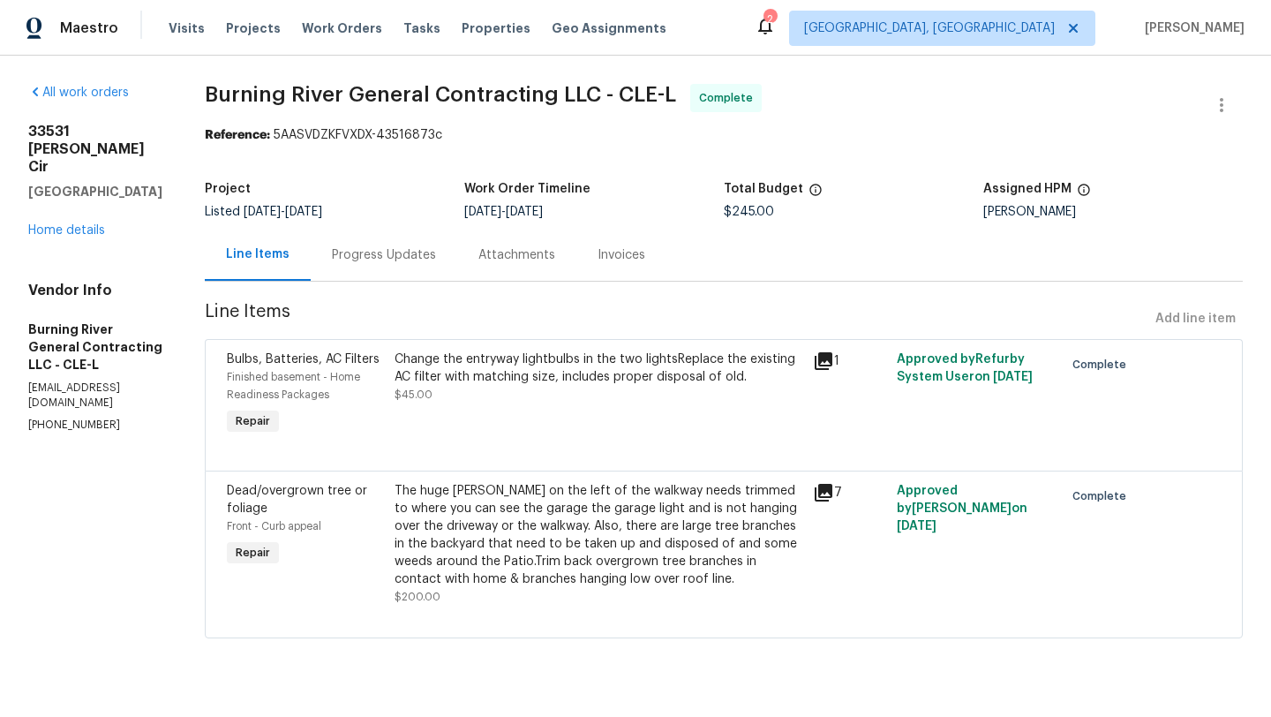
radio input "false"
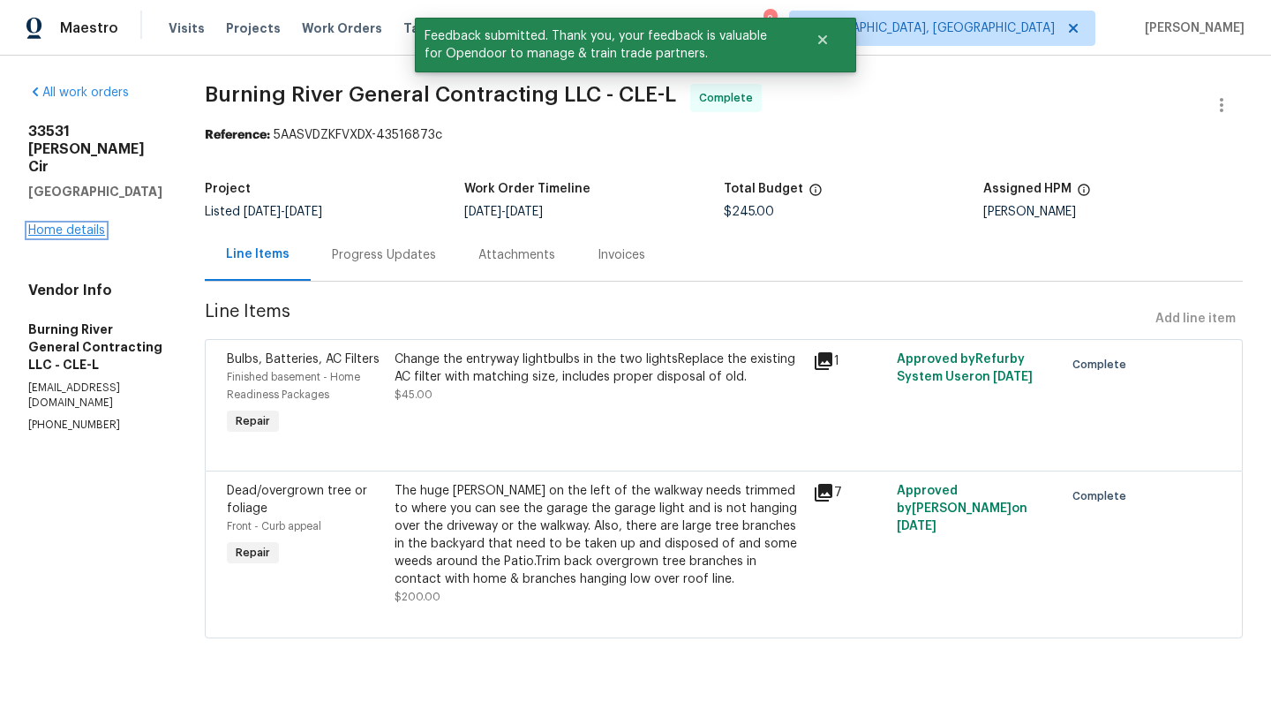
click at [46, 224] on link "Home details" at bounding box center [66, 230] width 77 height 12
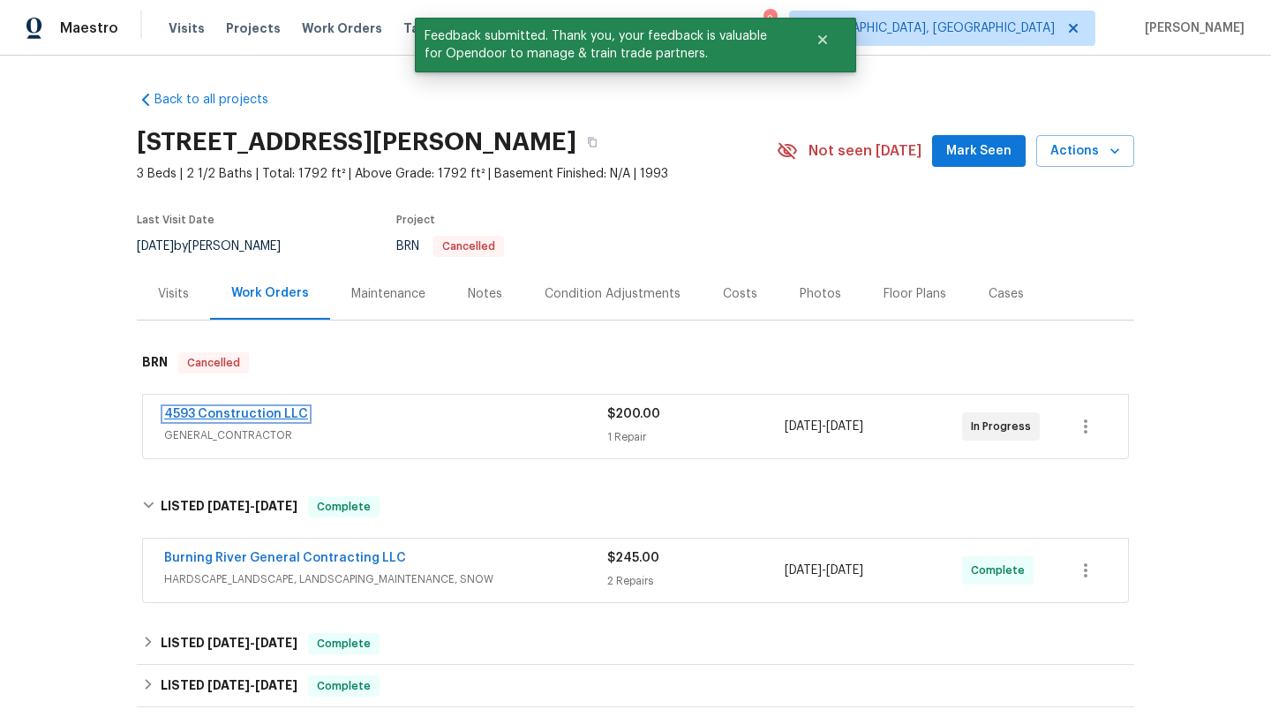
click at [208, 410] on link "4593 Construction LLC" at bounding box center [236, 414] width 144 height 12
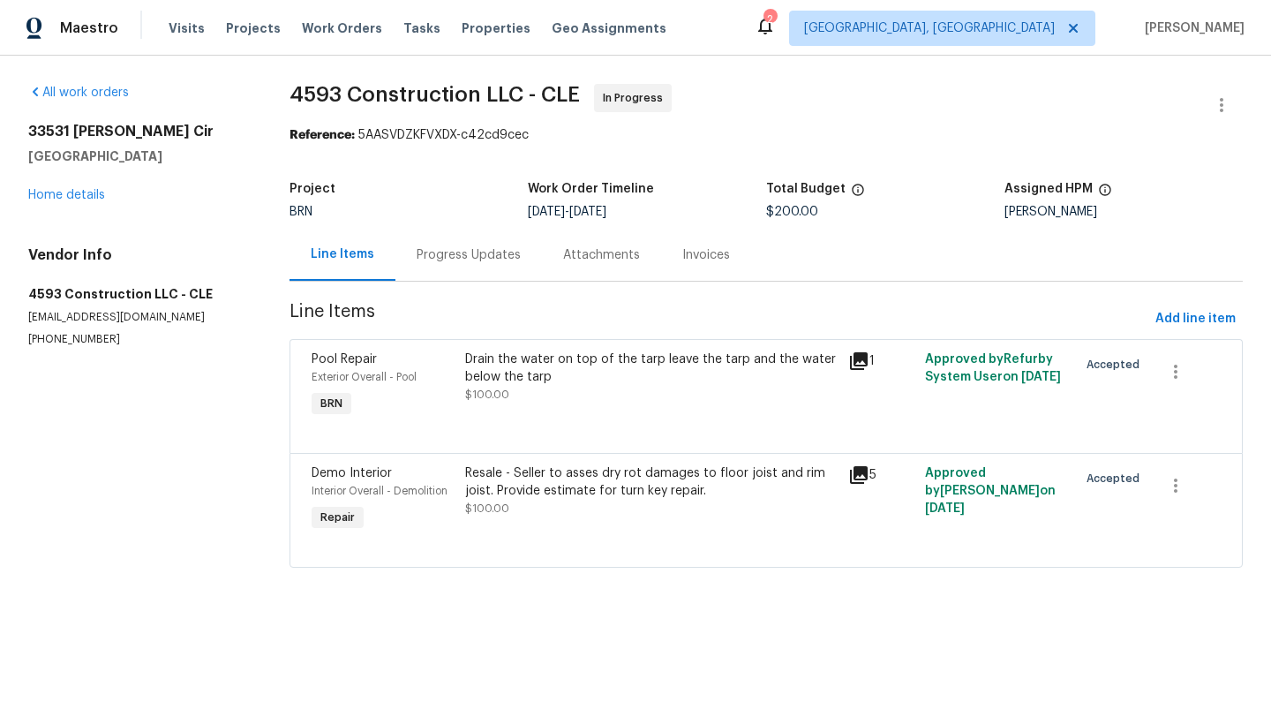
click at [585, 487] on div "Resale - Seller to asses dry rot damages to floor joist and rim joist. Provide …" at bounding box center [651, 481] width 372 height 35
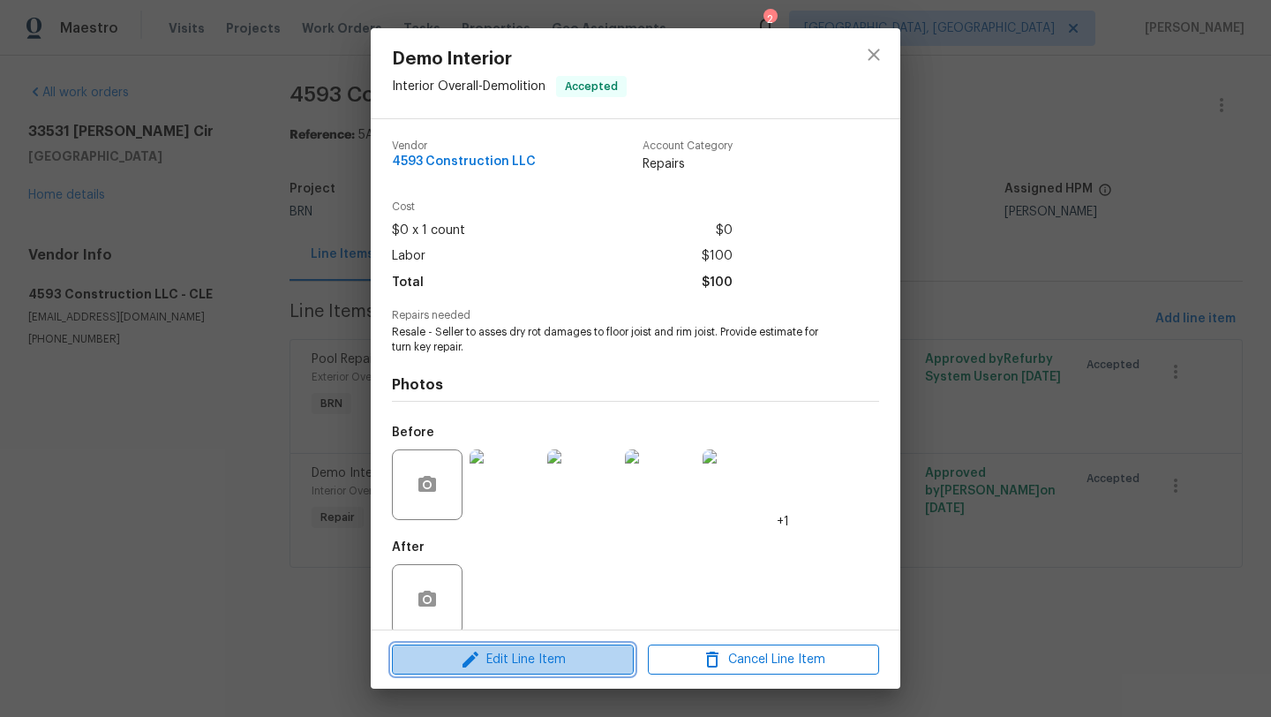
click at [504, 654] on span "Edit Line Item" at bounding box center [512, 660] width 231 height 22
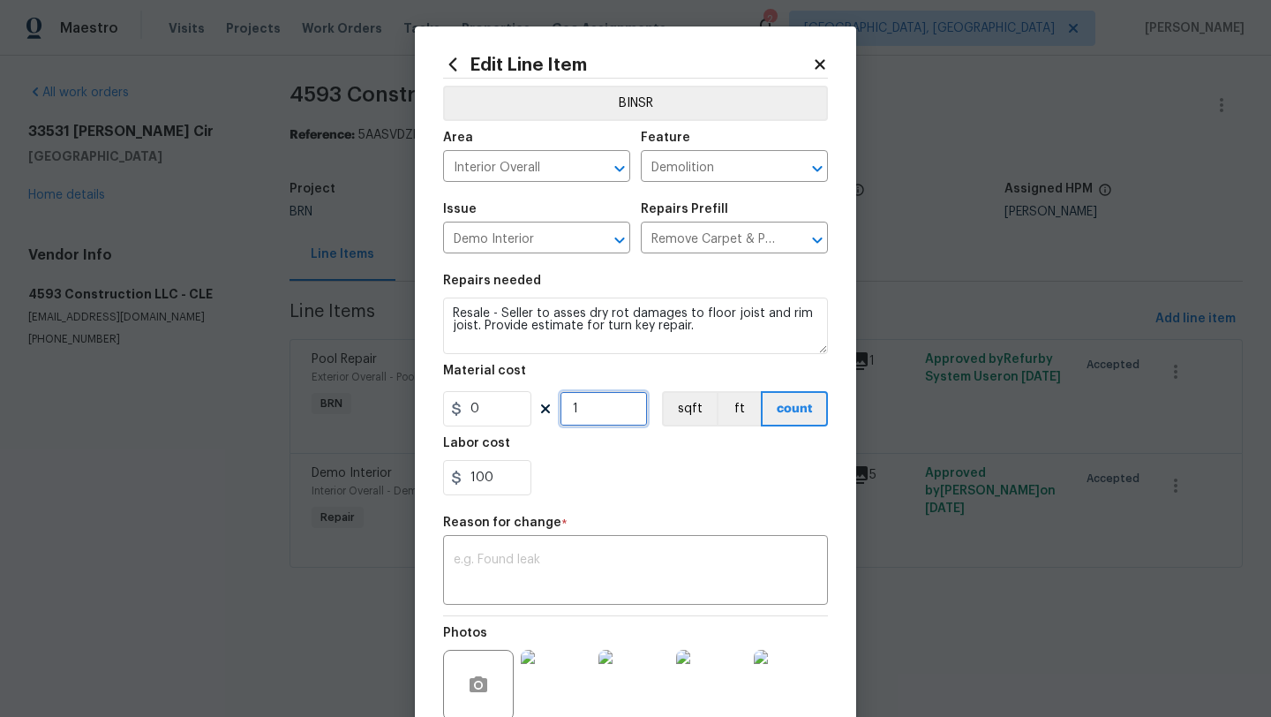
drag, startPoint x: 584, startPoint y: 415, endPoint x: 564, endPoint y: 414, distance: 20.3
click at [564, 414] on input "1" at bounding box center [603, 408] width 88 height 35
click at [499, 410] on input "0" at bounding box center [487, 408] width 88 height 35
type input "1"
click at [629, 401] on input "1" at bounding box center [603, 408] width 88 height 35
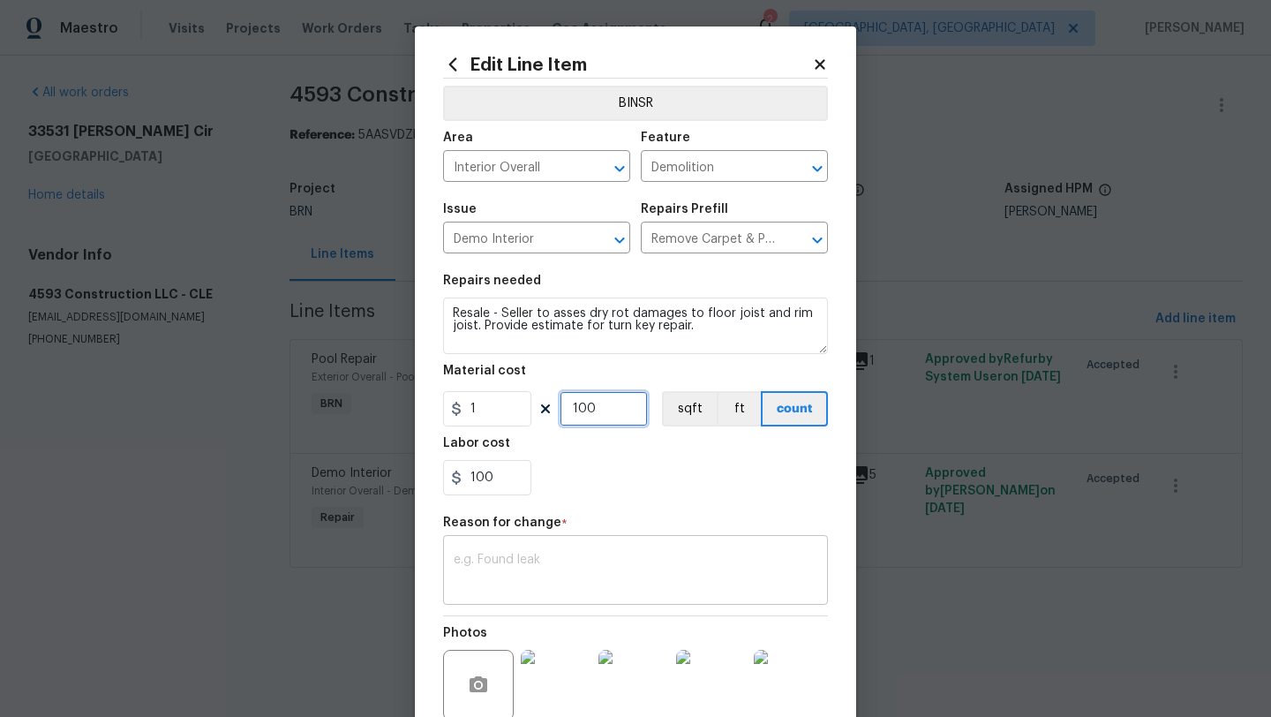
type input "100"
click at [537, 564] on textarea at bounding box center [636, 571] width 364 height 37
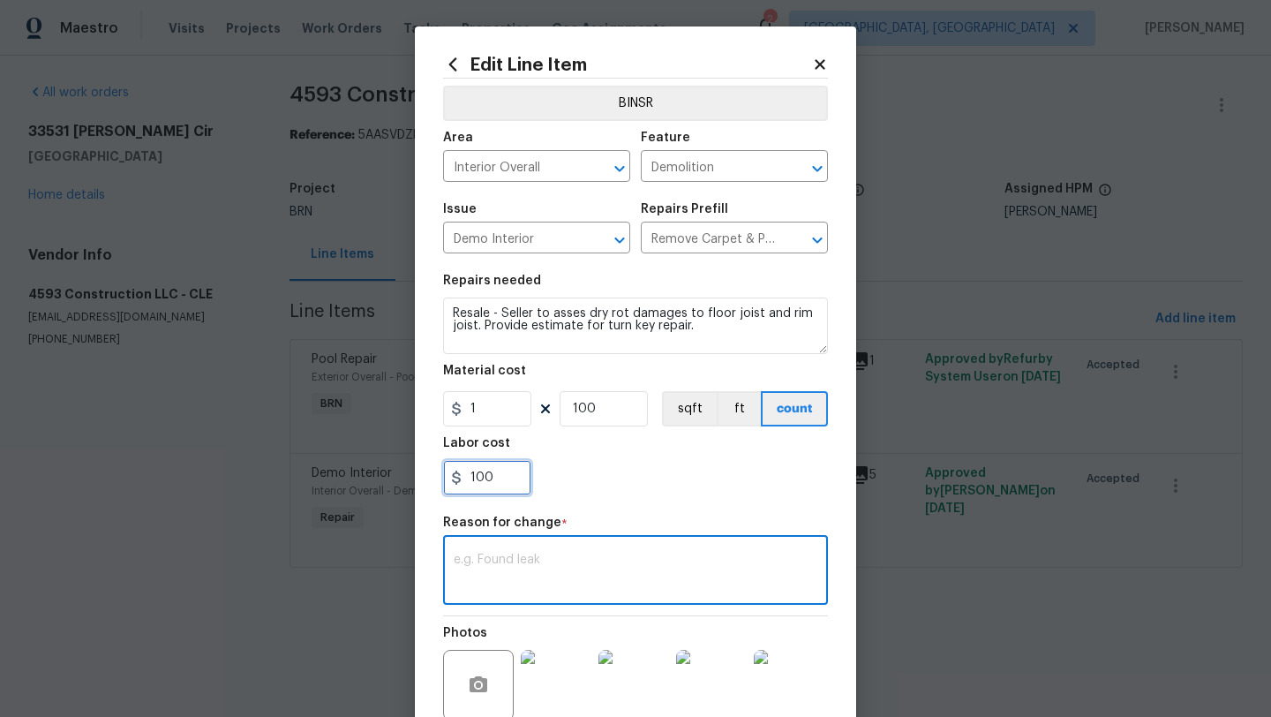
click at [473, 478] on input "100" at bounding box center [487, 477] width 88 height 35
type input "200"
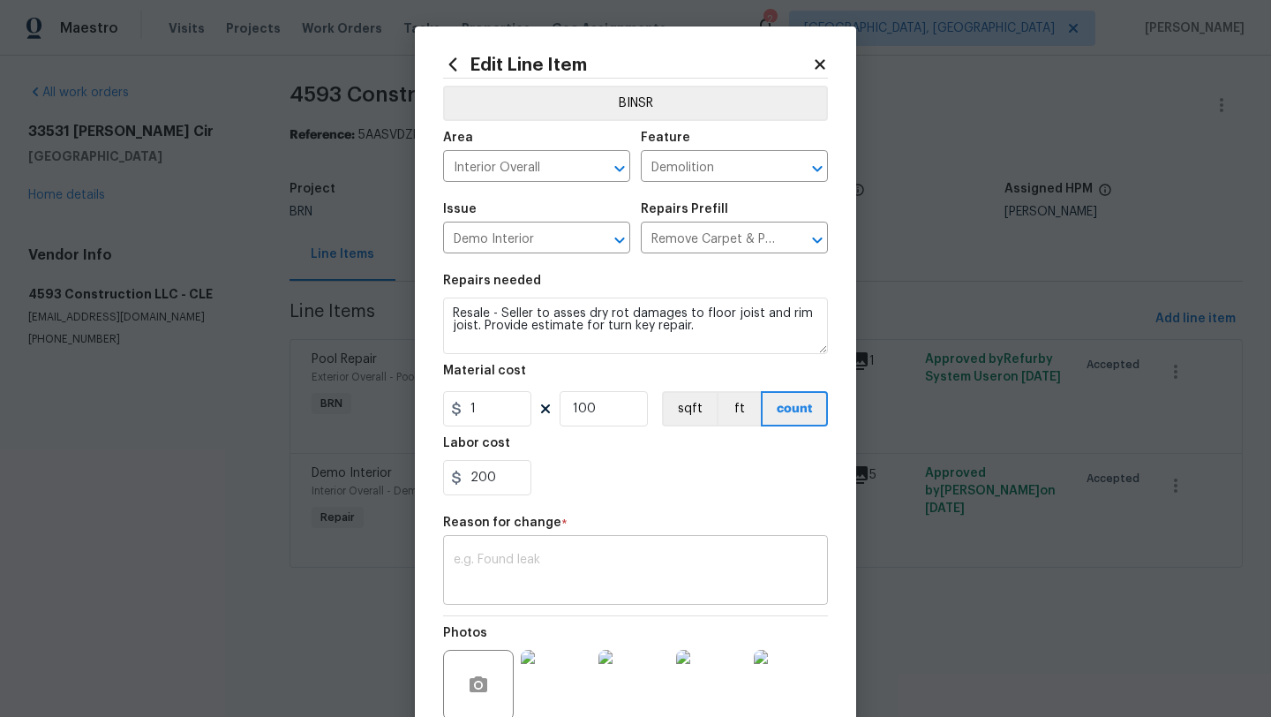
click at [529, 572] on textarea at bounding box center [636, 571] width 364 height 37
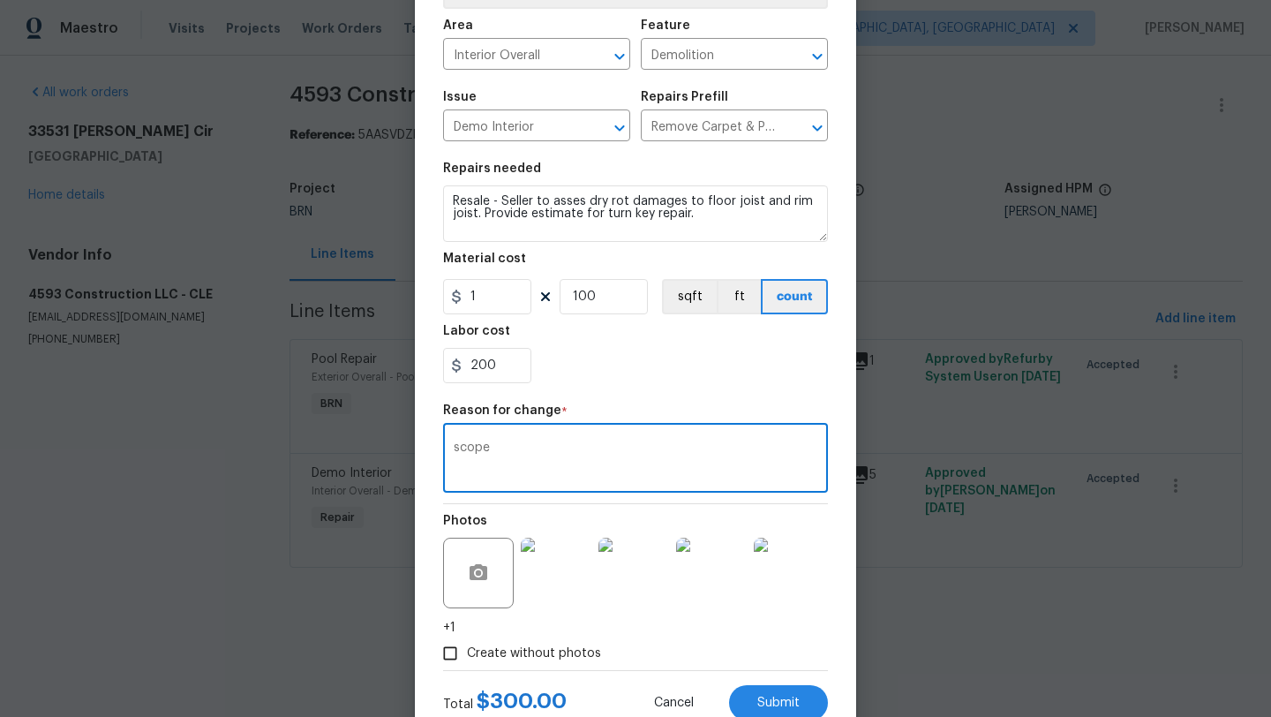
scroll to position [171, 0]
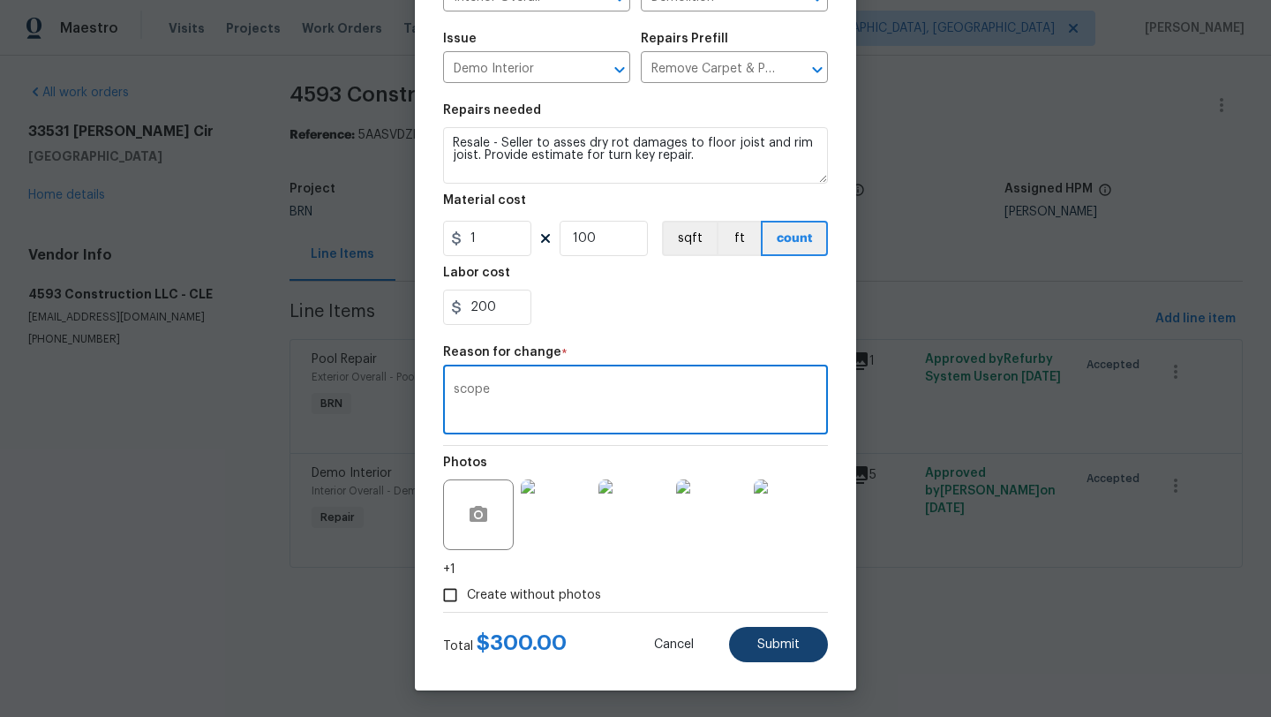
type textarea "scope"
click at [783, 647] on span "Submit" at bounding box center [778, 644] width 42 height 13
type input "0"
type input "1"
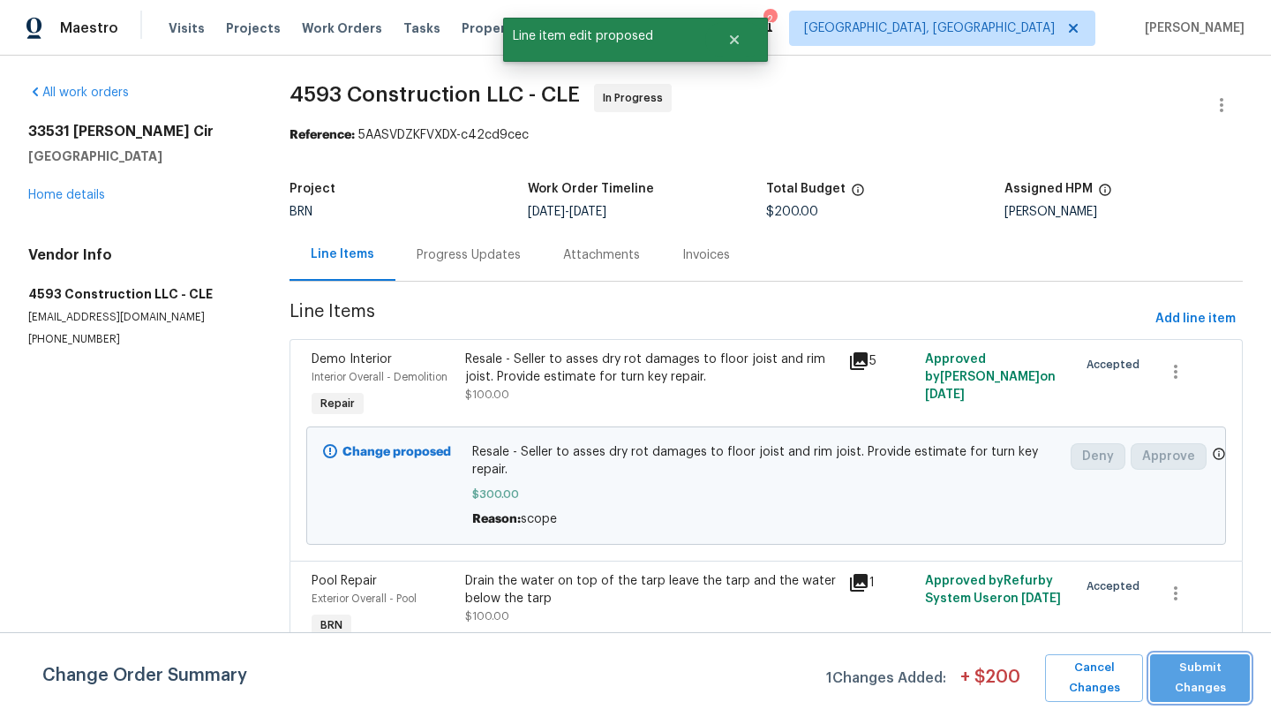
click at [1195, 673] on span "Submit Changes" at bounding box center [1200, 677] width 82 height 41
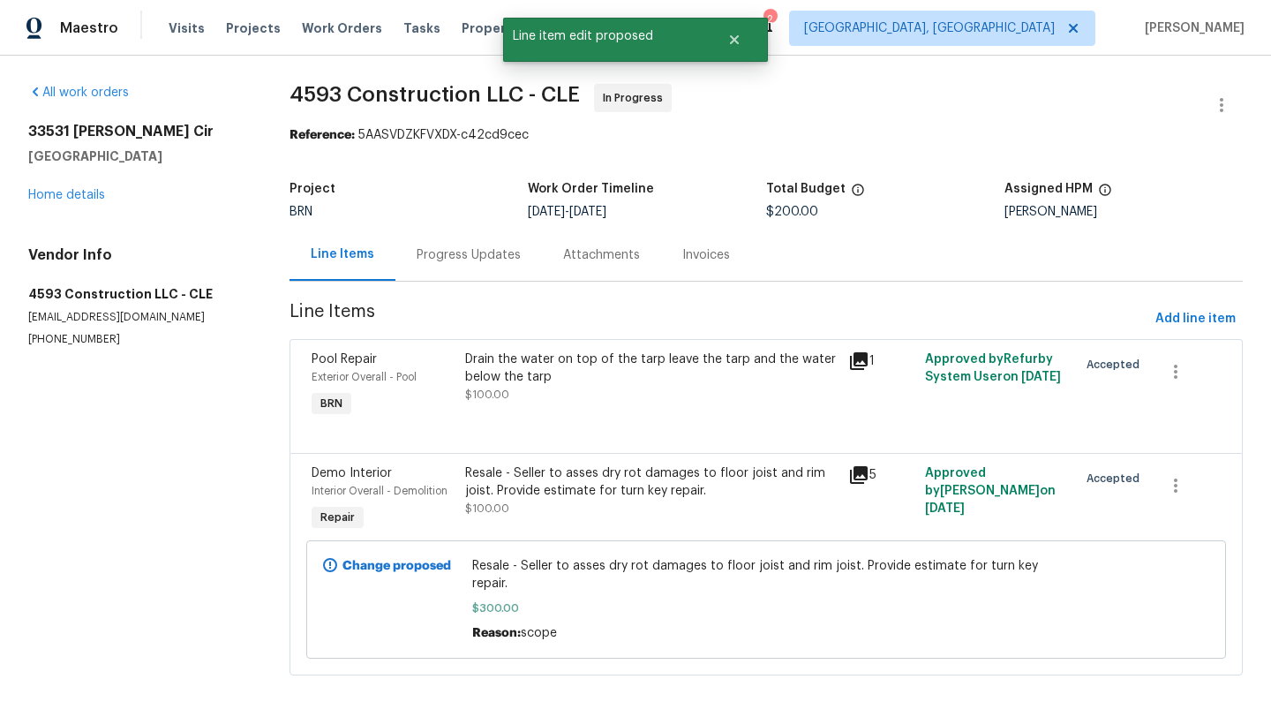
click at [86, 204] on div "All work orders 33531 Dickens Cir North Ridgeville, OH 44039 Home details Vendo…" at bounding box center [137, 215] width 219 height 263
click at [86, 196] on link "Home details" at bounding box center [66, 195] width 77 height 12
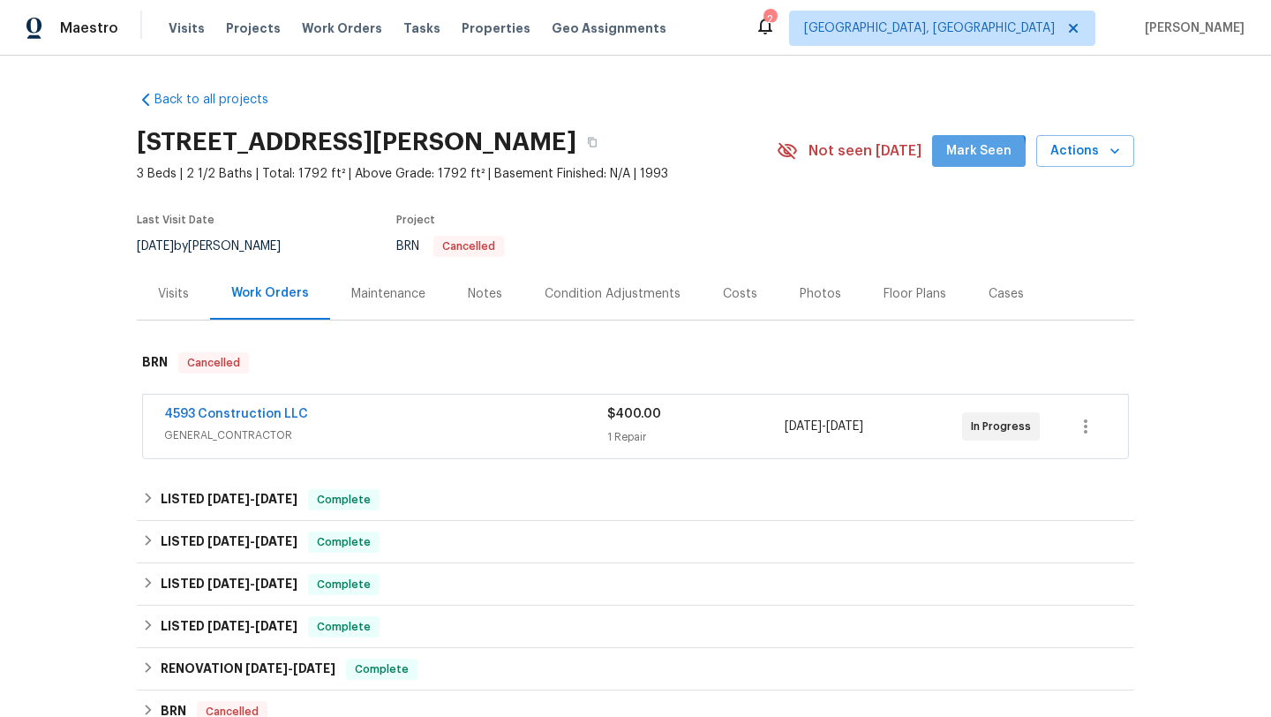
click at [970, 155] on span "Mark Seen" at bounding box center [978, 151] width 65 height 22
click at [339, 27] on span "Work Orders" at bounding box center [342, 28] width 80 height 18
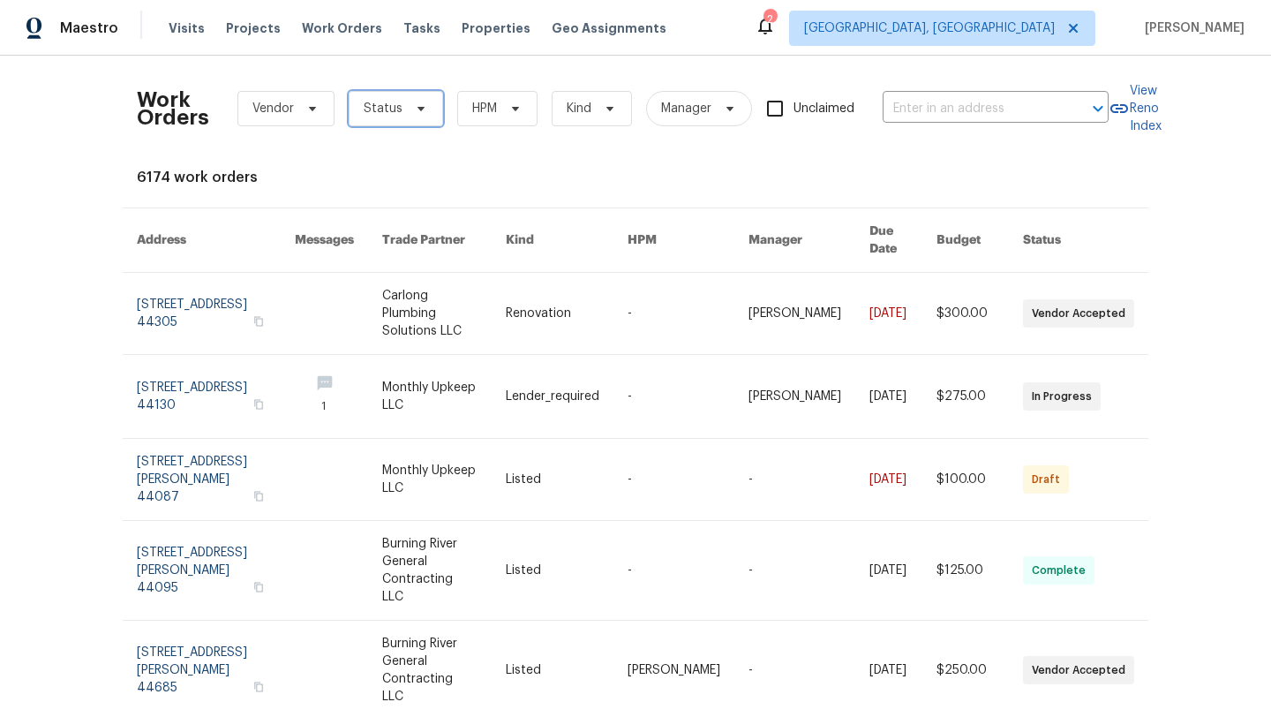
click at [417, 108] on icon at bounding box center [420, 109] width 7 height 4
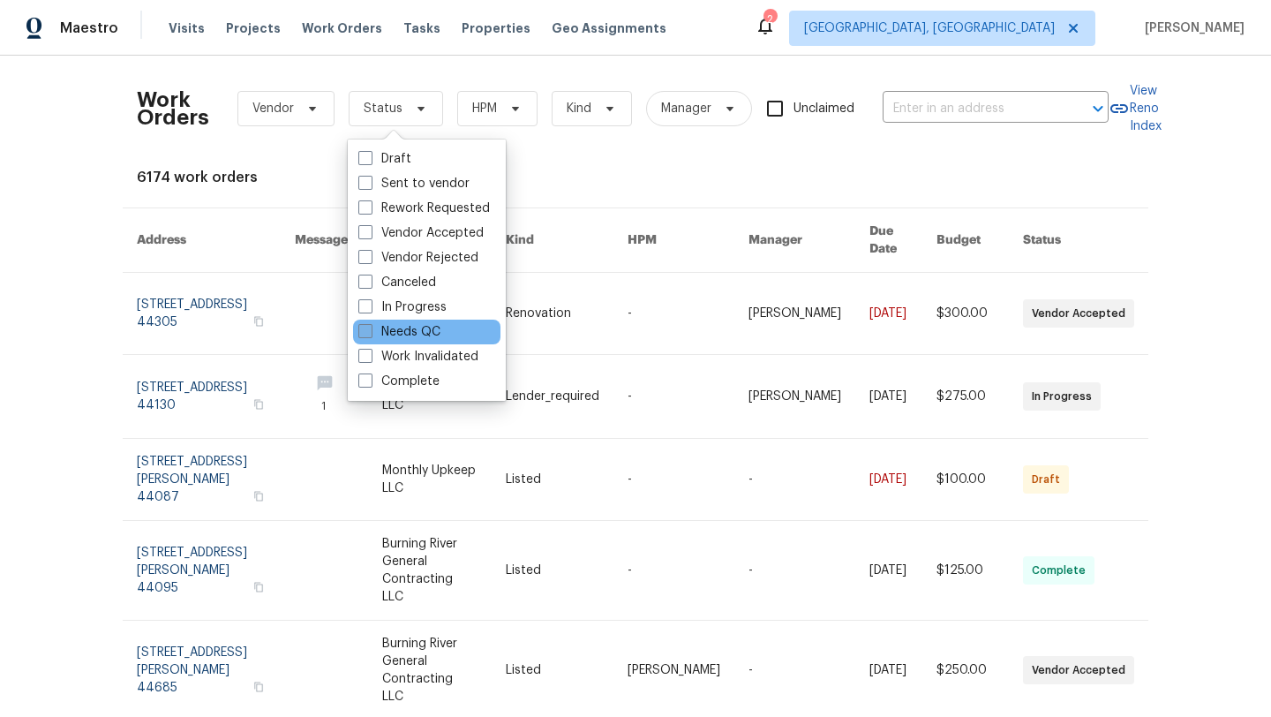
click at [401, 328] on label "Needs QC" at bounding box center [399, 332] width 82 height 18
click at [370, 328] on input "Needs QC" at bounding box center [363, 328] width 11 height 11
checkbox input "true"
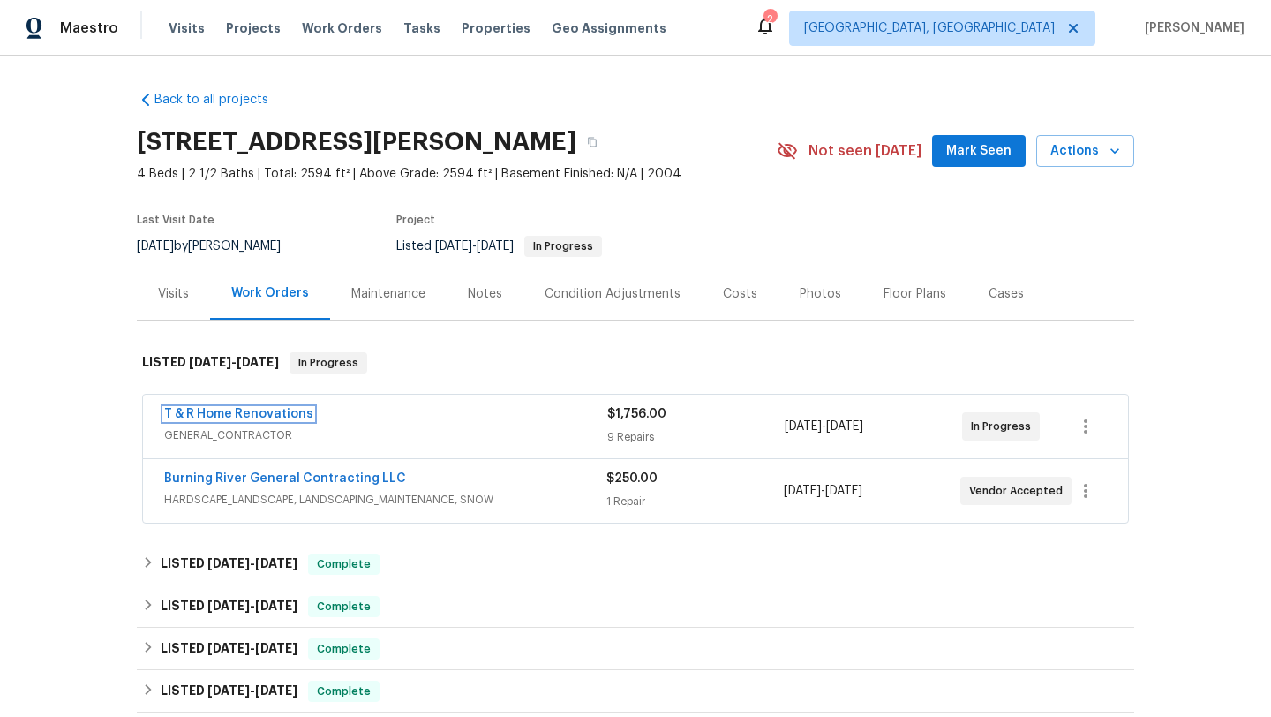
click at [221, 413] on link "T & R Home Renovations" at bounding box center [238, 414] width 149 height 12
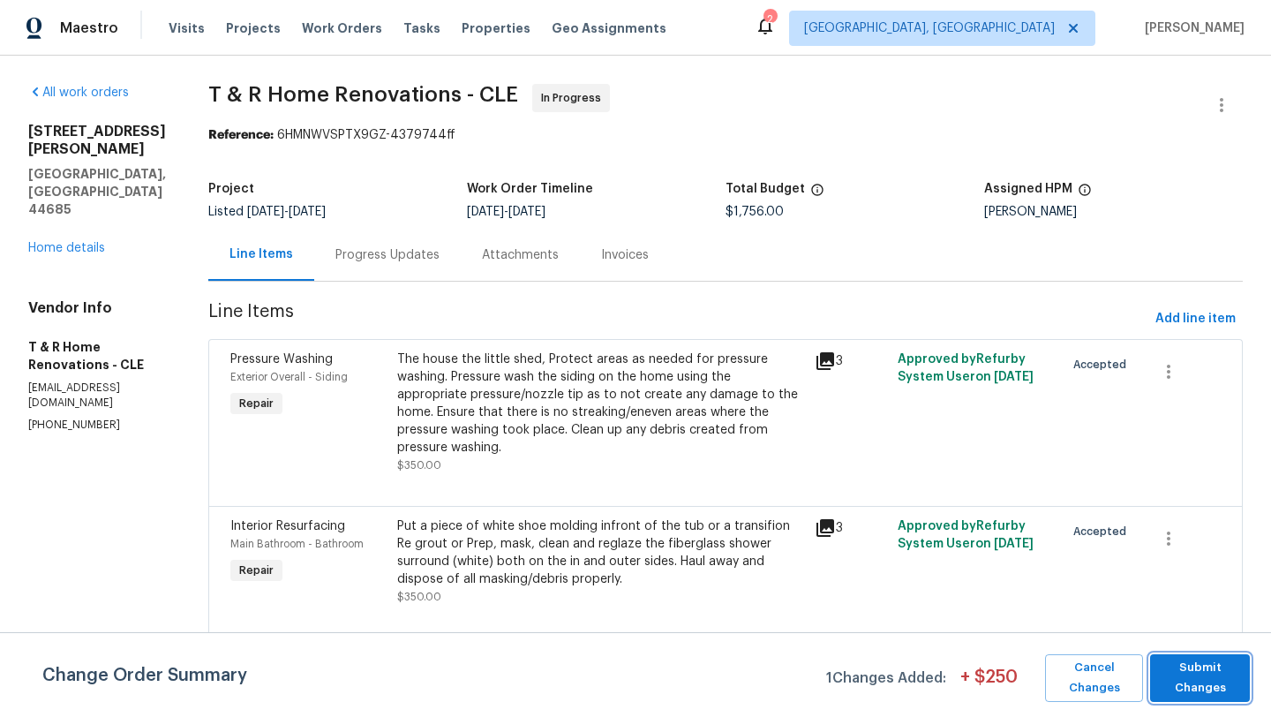
click at [1195, 691] on span "Submit Changes" at bounding box center [1200, 677] width 82 height 41
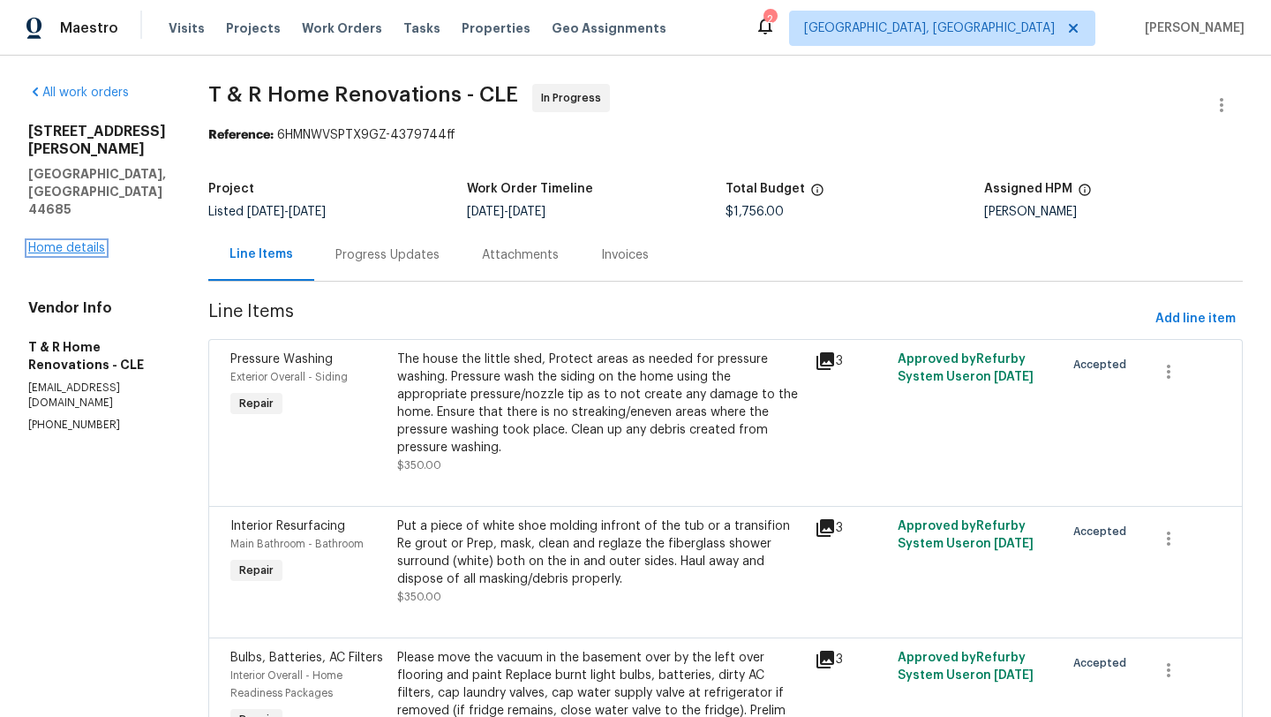
click at [58, 242] on link "Home details" at bounding box center [66, 248] width 77 height 12
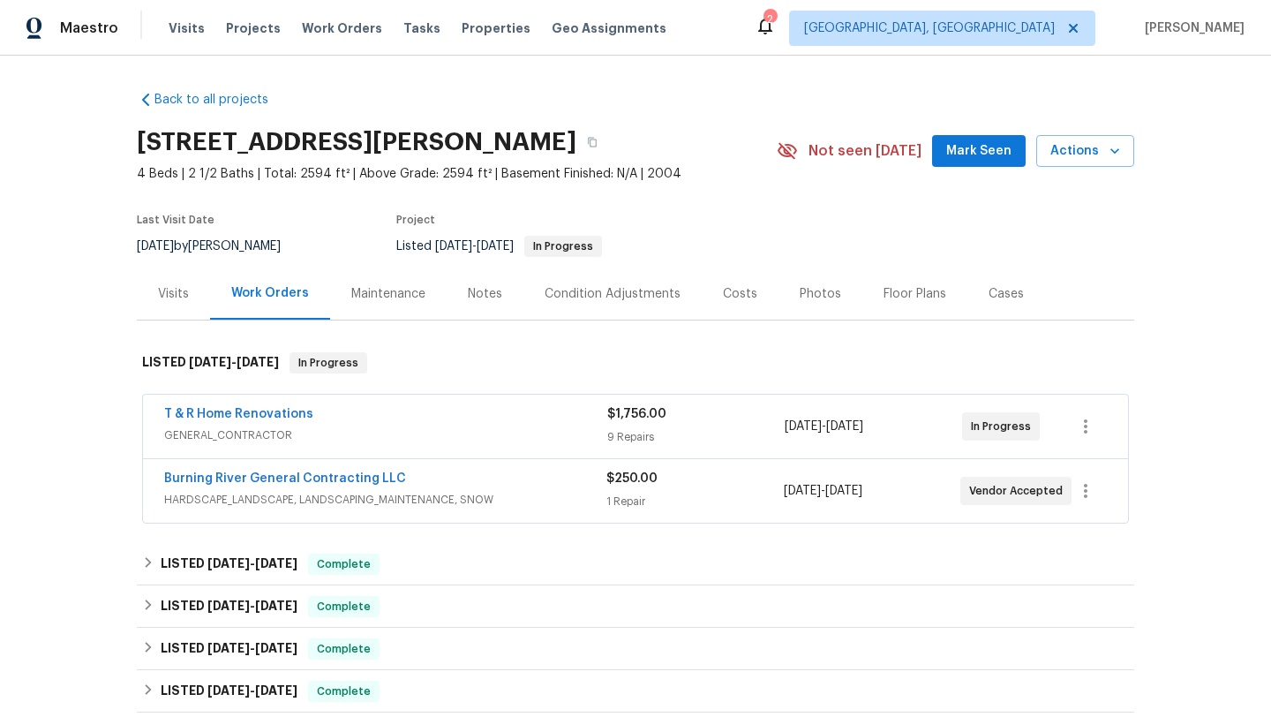
click at [958, 150] on span "Mark Seen" at bounding box center [978, 151] width 65 height 22
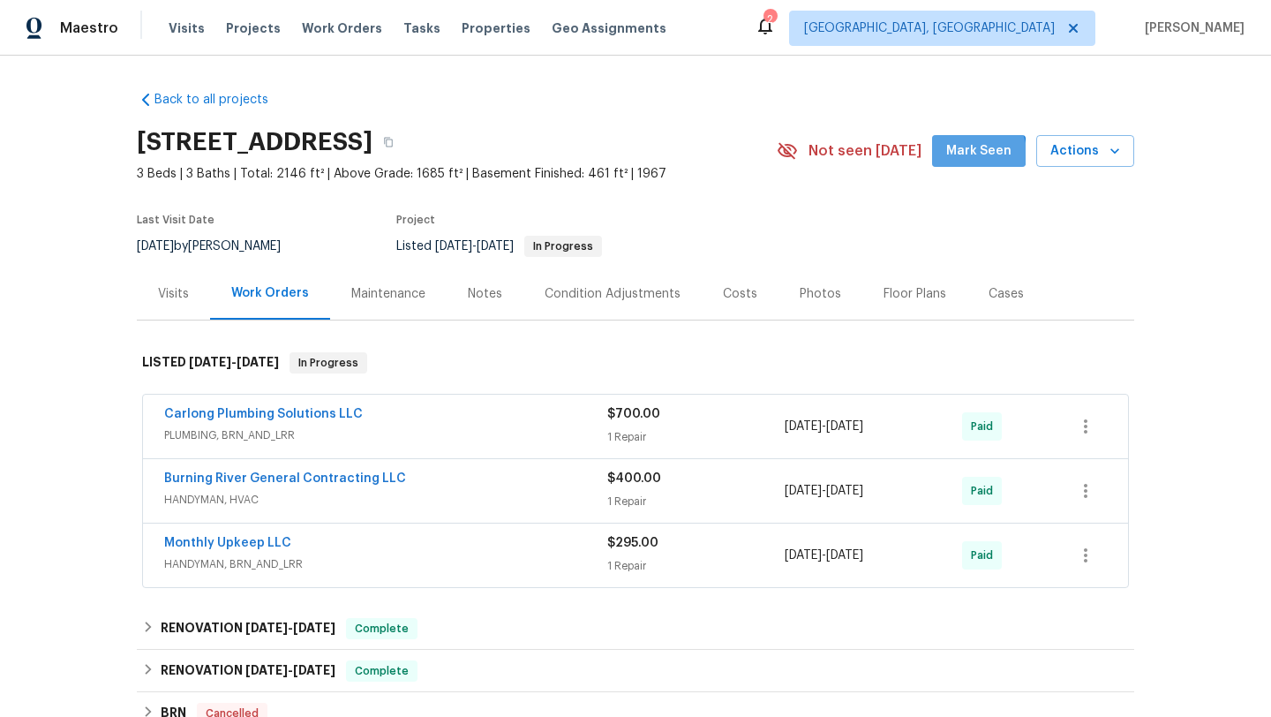
click at [974, 154] on span "Mark Seen" at bounding box center [978, 151] width 65 height 22
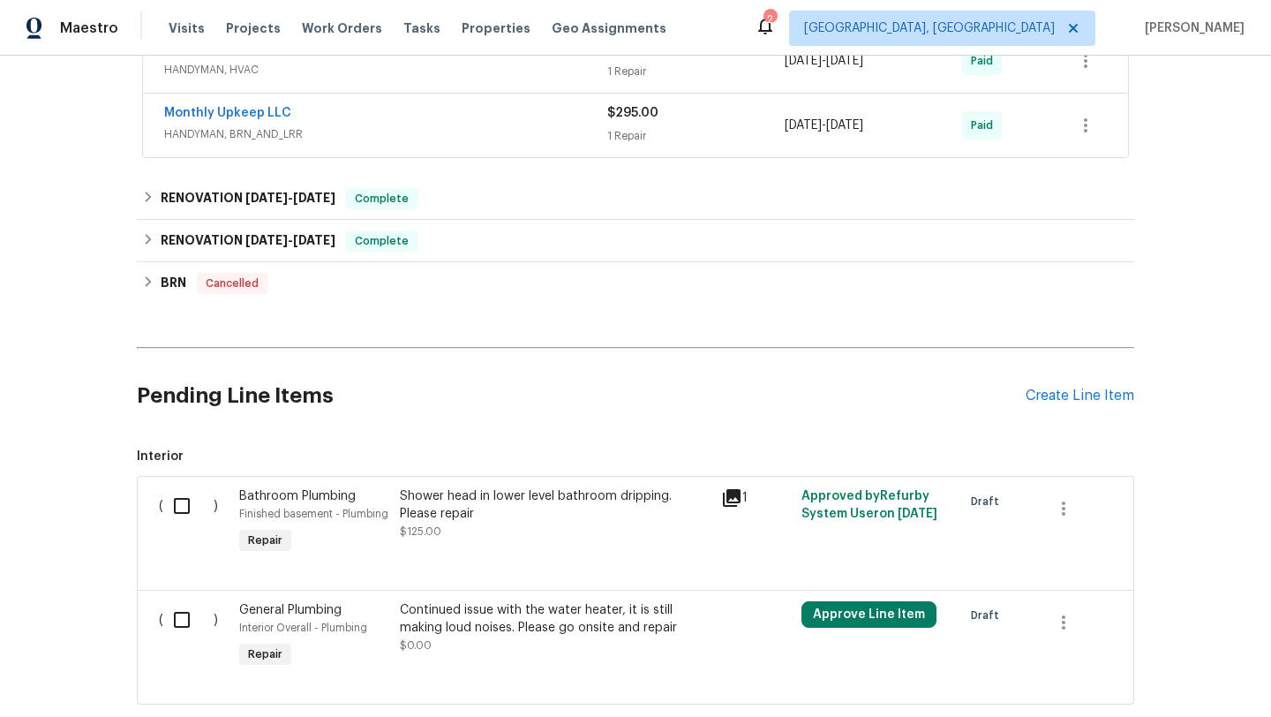
scroll to position [538, 0]
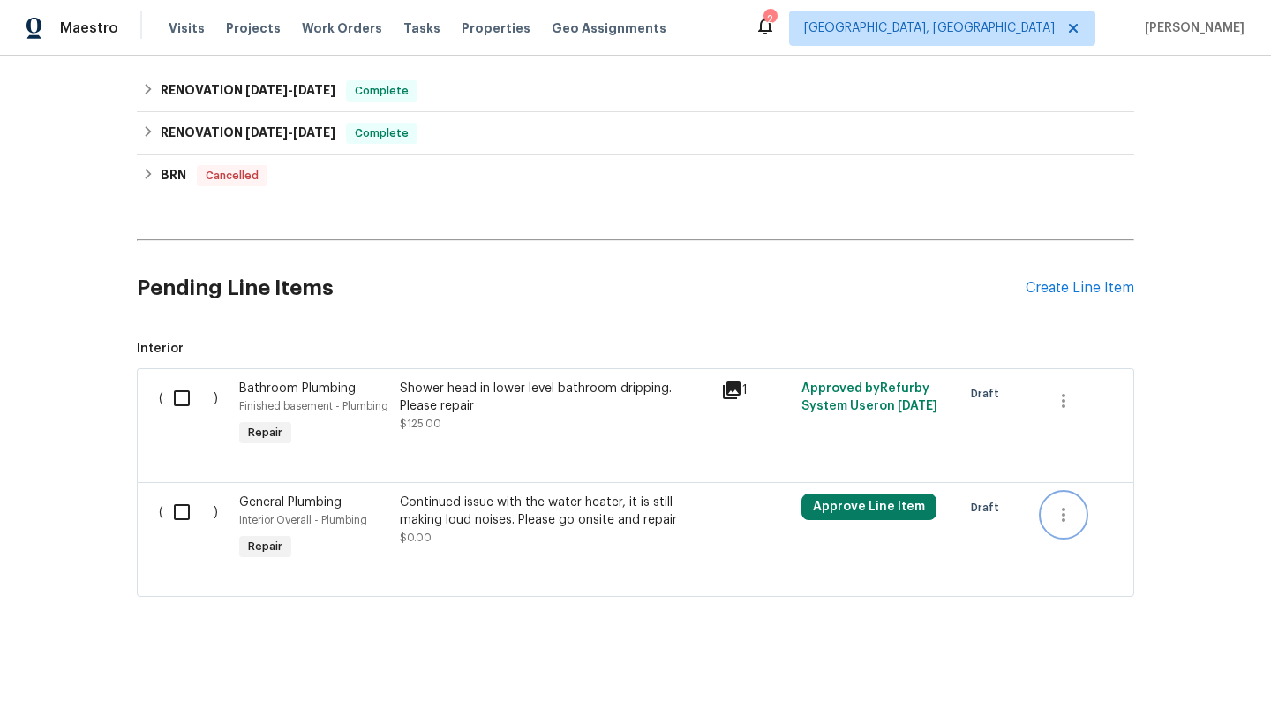
click at [1066, 519] on icon "button" at bounding box center [1063, 514] width 21 height 21
click at [1066, 519] on li "Cancel" at bounding box center [1076, 513] width 68 height 29
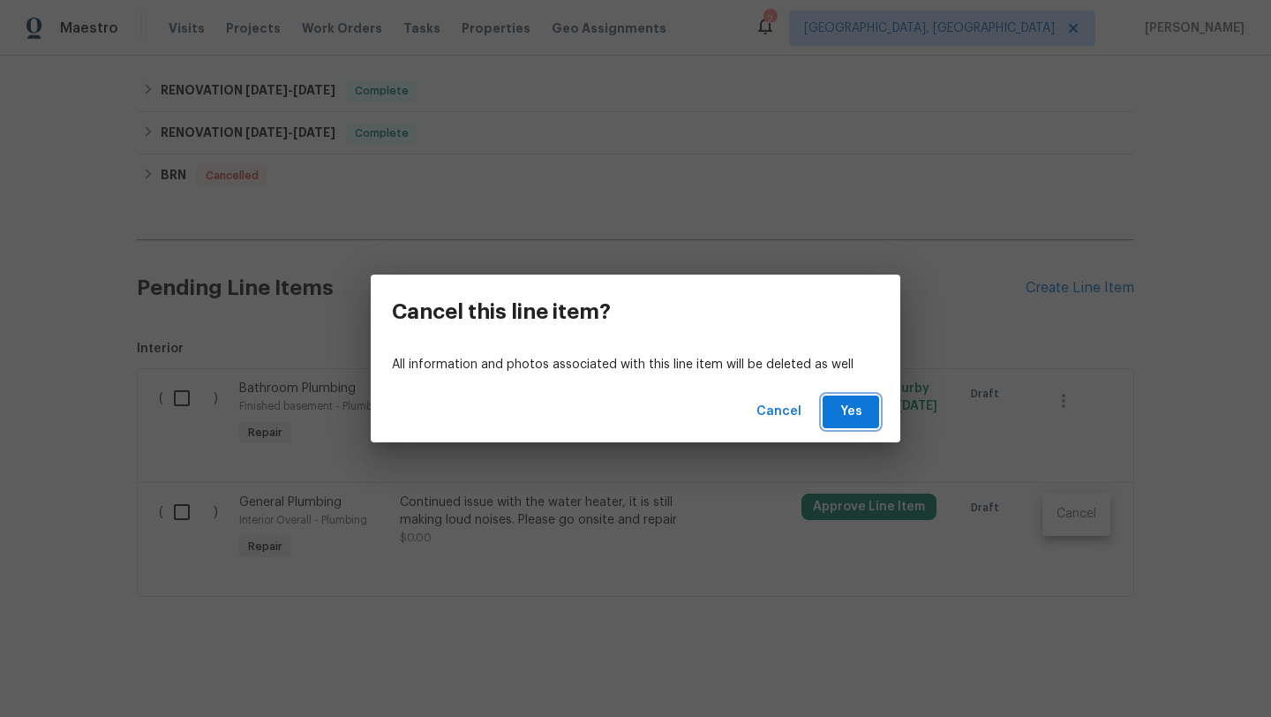
click at [843, 417] on span "Yes" at bounding box center [851, 412] width 28 height 22
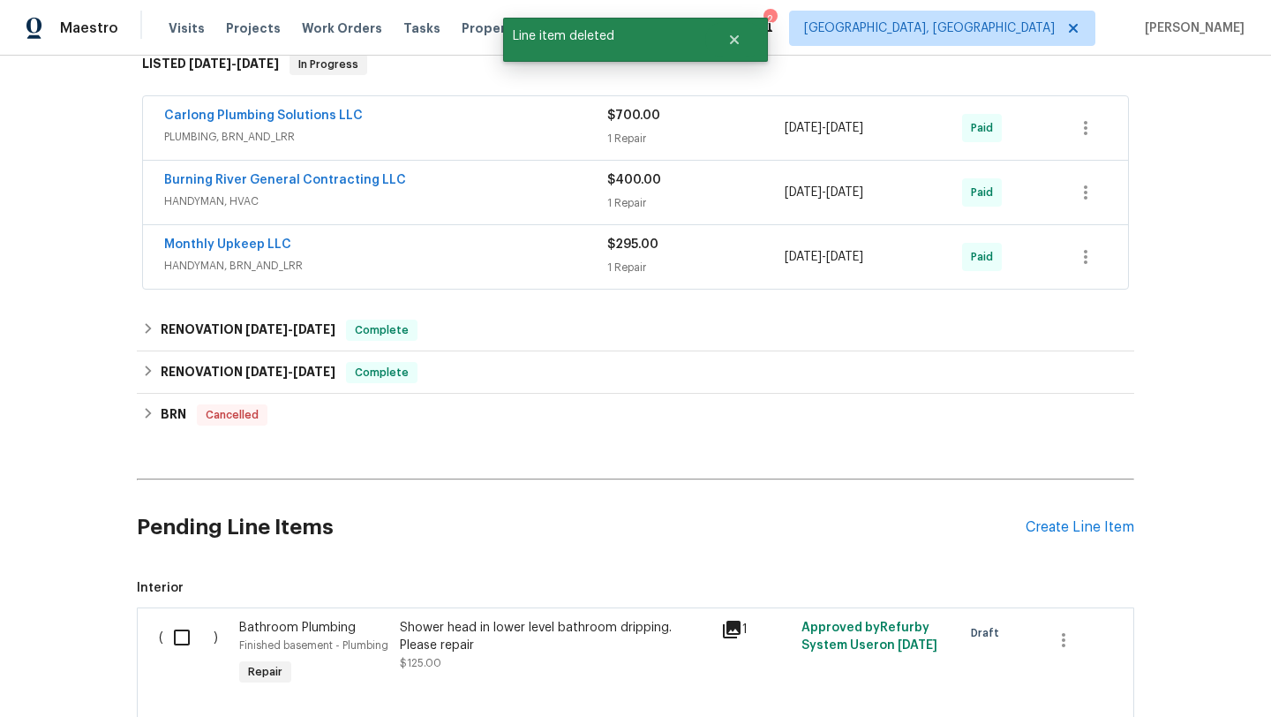
scroll to position [424, 0]
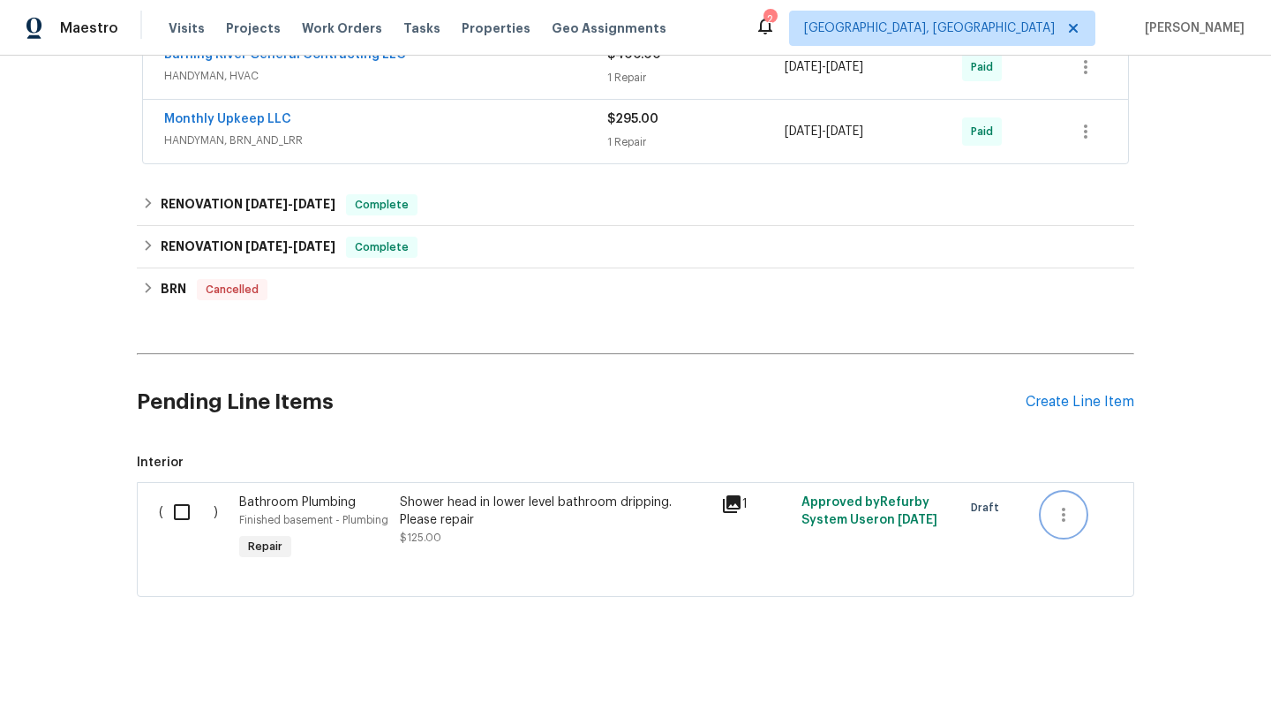
click at [1075, 516] on button "button" at bounding box center [1063, 514] width 42 height 42
click at [1075, 516] on li "Cancel" at bounding box center [1076, 513] width 68 height 29
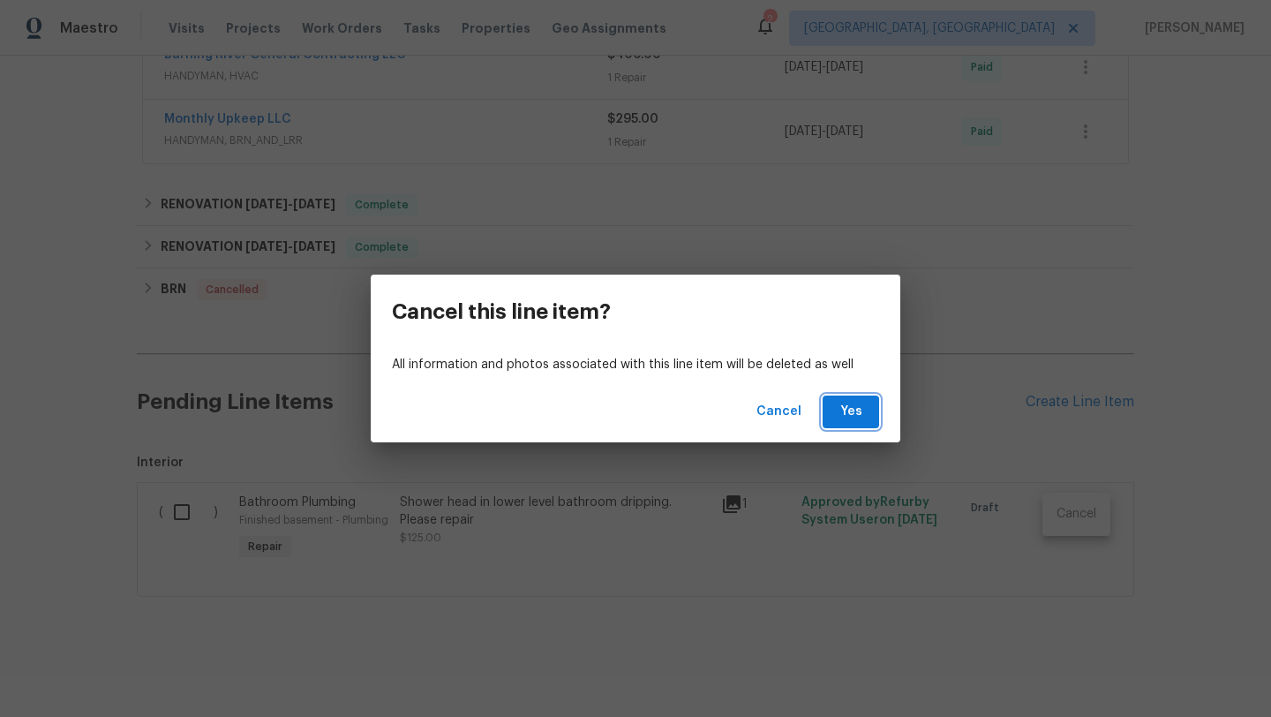
click at [860, 412] on span "Yes" at bounding box center [851, 412] width 28 height 22
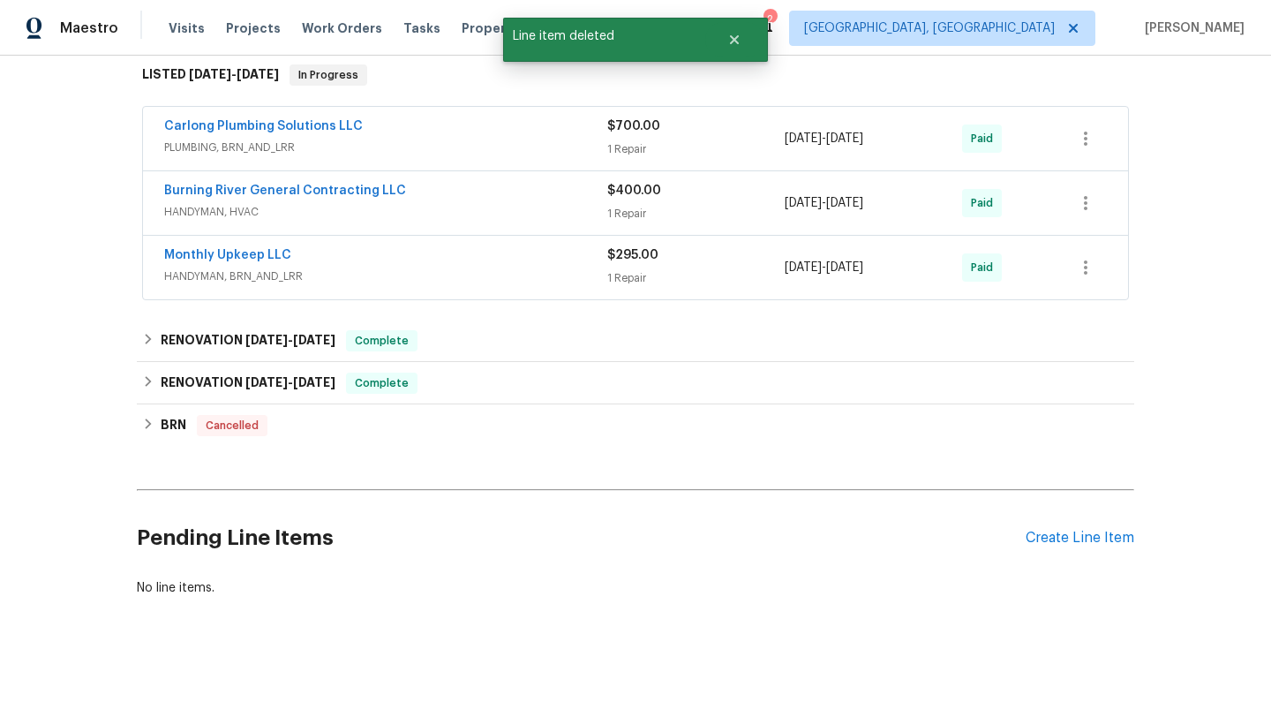
scroll to position [288, 0]
click at [1064, 534] on div "Create Line Item" at bounding box center [1079, 537] width 109 height 17
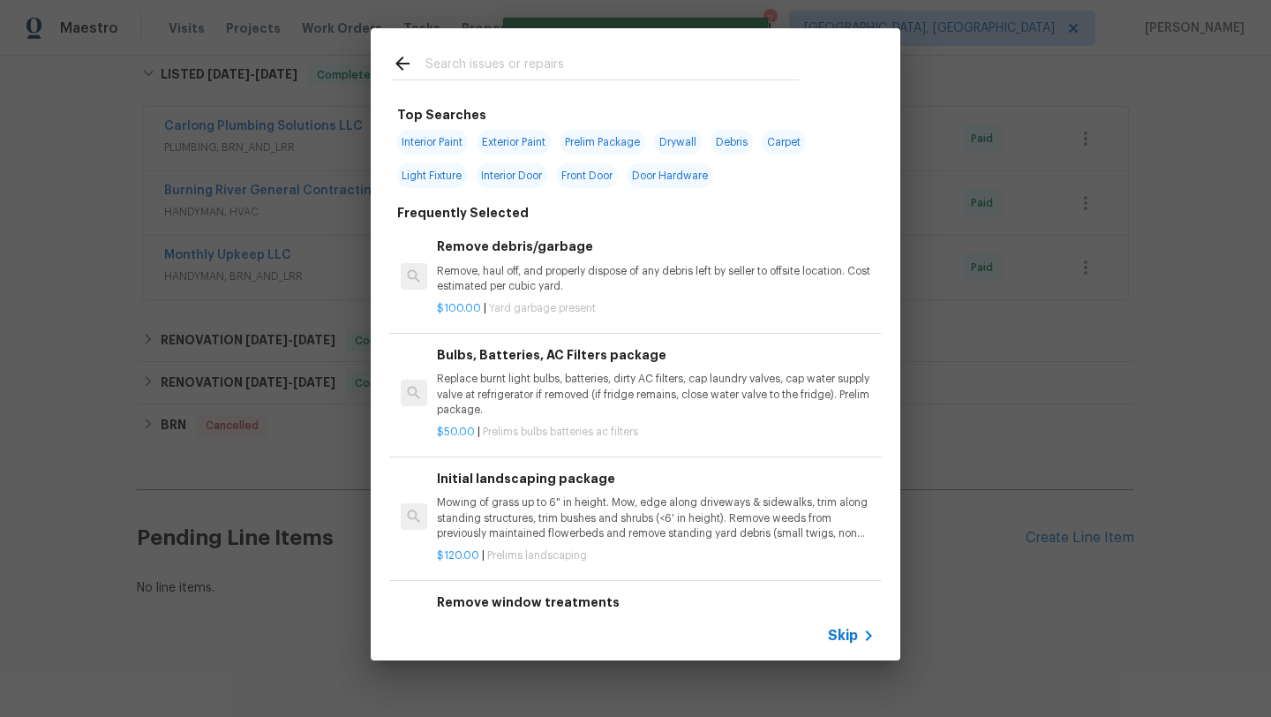
click at [508, 142] on span "Exterior Paint" at bounding box center [513, 142] width 74 height 25
type input "Exterior Paint"
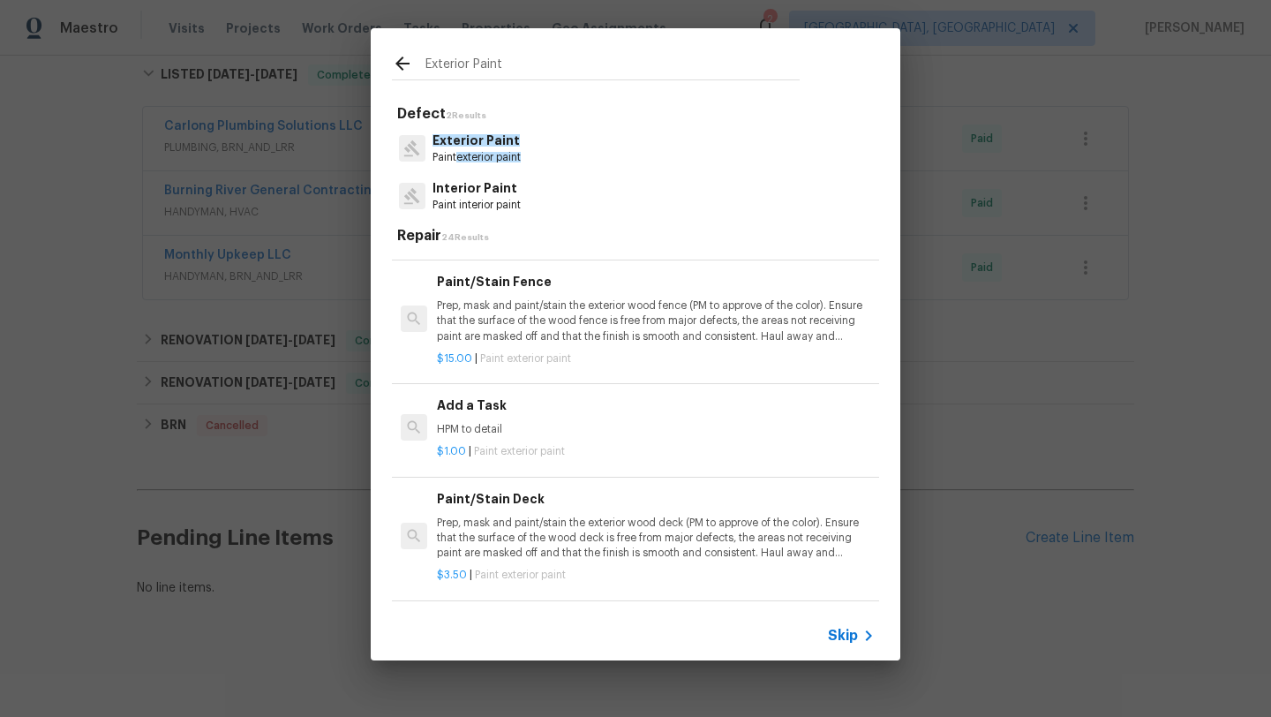
scroll to position [427, 0]
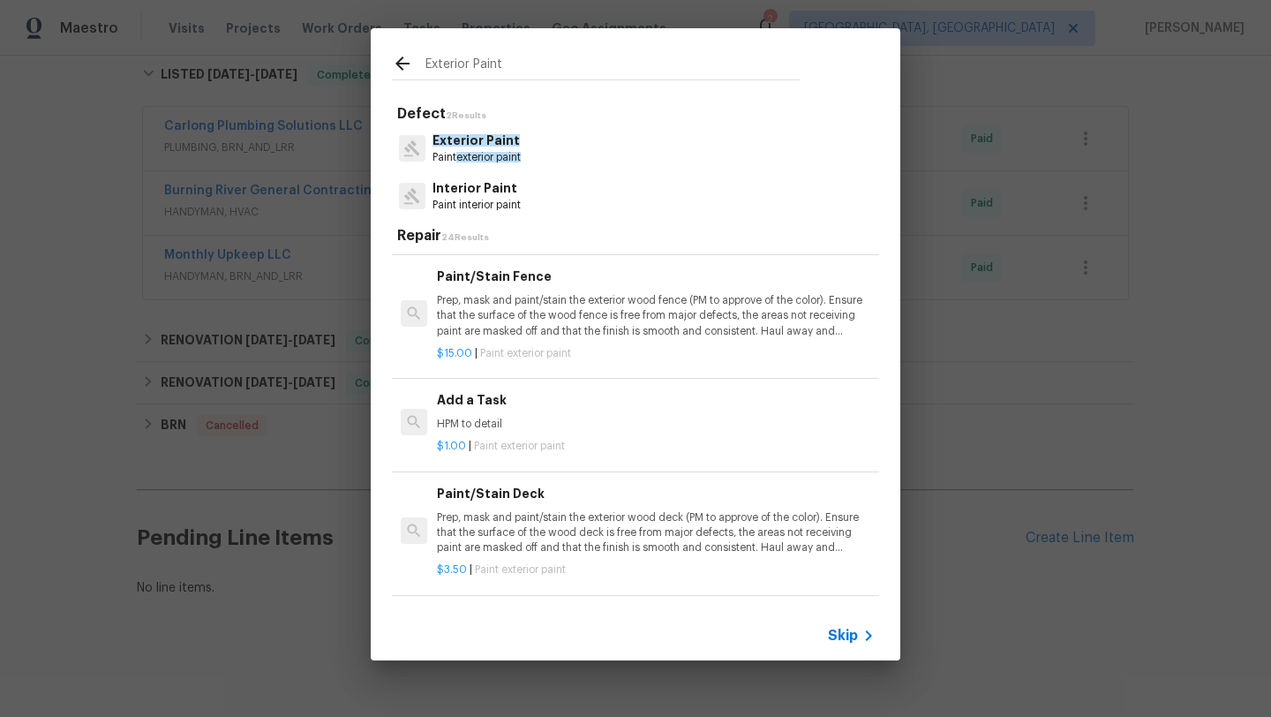
click at [469, 149] on p "Exterior Paint" at bounding box center [476, 140] width 88 height 19
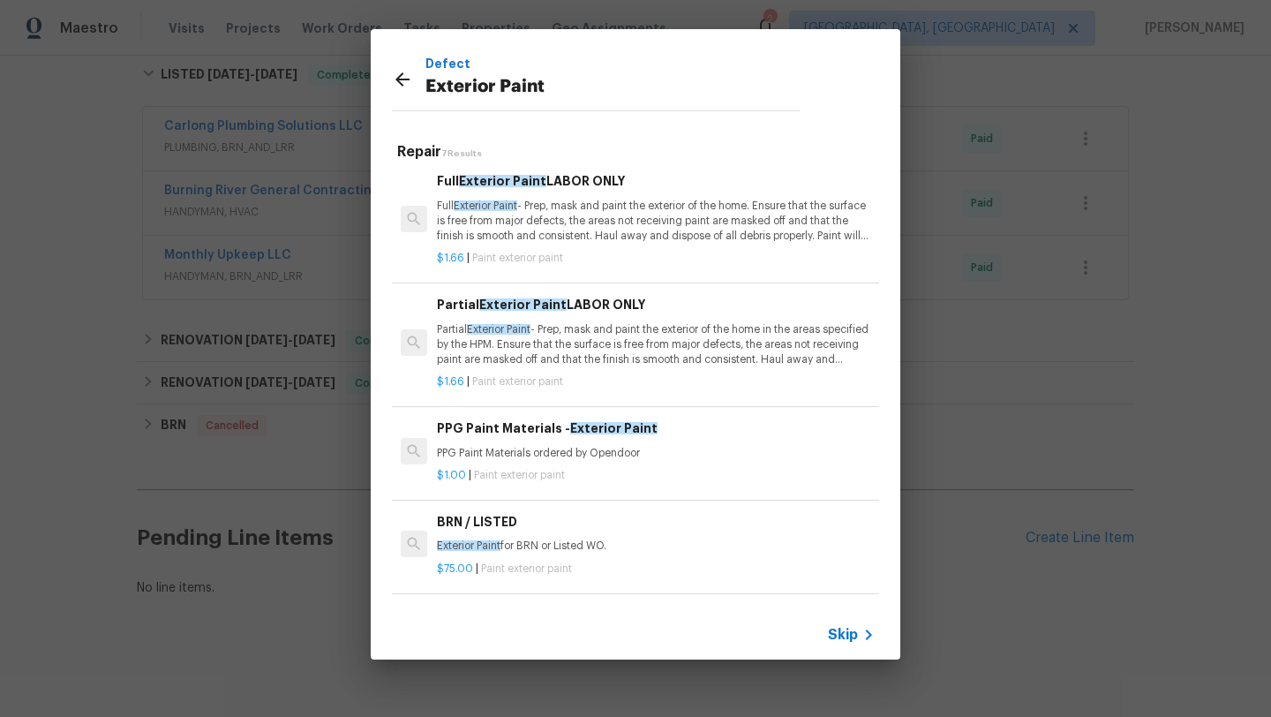
scroll to position [0, 0]
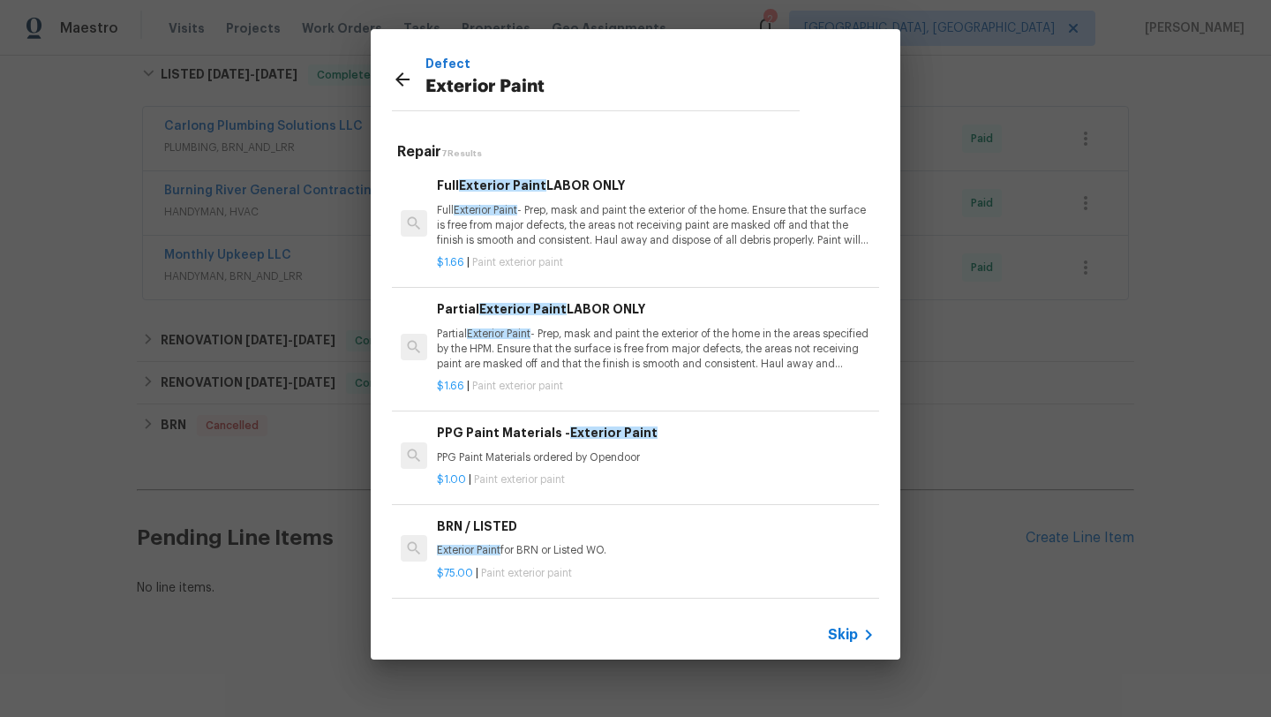
click at [617, 346] on p "Partial Exterior Paint - Prep, mask and paint the exterior of the home in the a…" at bounding box center [656, 348] width 438 height 45
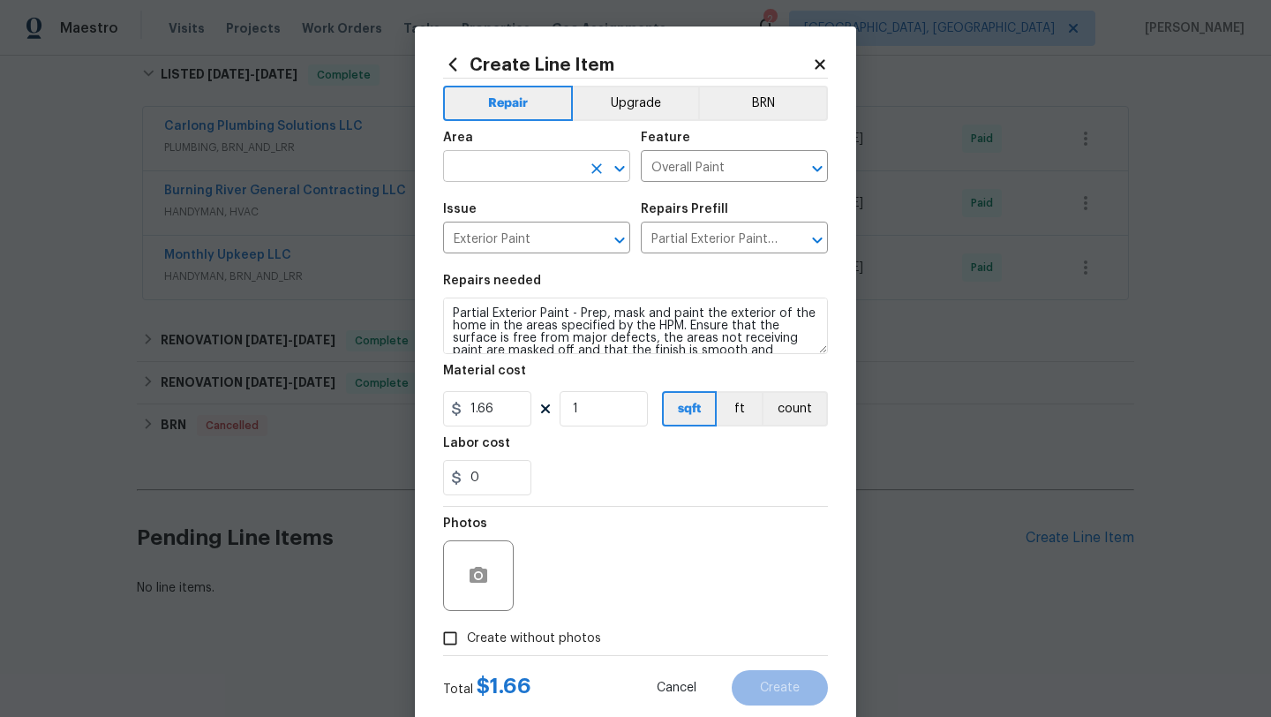
click at [509, 162] on input "text" at bounding box center [512, 167] width 138 height 27
click at [509, 211] on li "Front" at bounding box center [536, 207] width 187 height 29
type input "Front"
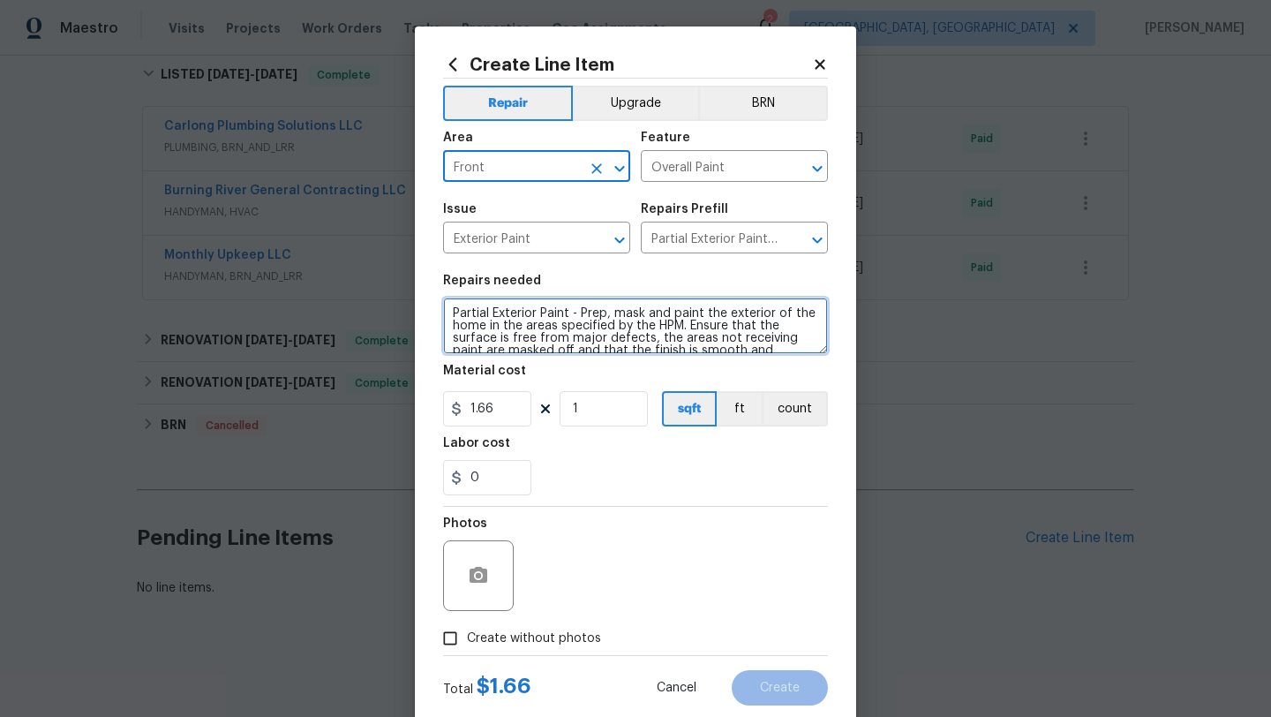
click at [453, 312] on textarea "Partial Exterior Paint - Prep, mask and paint the exterior of the home in the a…" at bounding box center [635, 325] width 385 height 56
drag, startPoint x: 449, startPoint y: 311, endPoint x: 569, endPoint y: 314, distance: 120.1
click at [569, 314] on textarea "Partial Exterior Paint - Prep, mask and paint the exterior of the home in the a…" at bounding box center [635, 325] width 385 height 56
click at [448, 316] on textarea "Partial Exterior Paint - Prep, mask and paint the exterior of the home in the a…" at bounding box center [635, 325] width 385 height 56
click at [577, 319] on textarea "On the side man door and trim Partial Exterior Paint - Prep, mask and paint the…" at bounding box center [635, 325] width 385 height 56
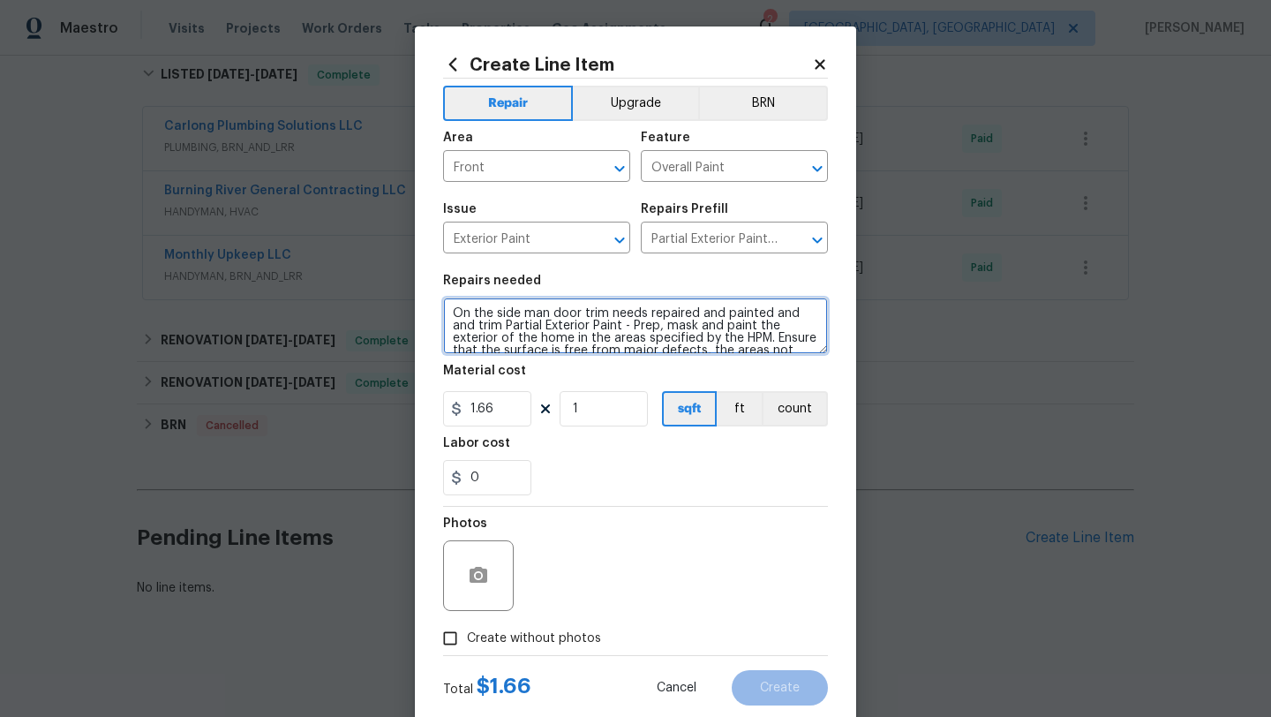
drag, startPoint x: 475, startPoint y: 327, endPoint x: 447, endPoint y: 326, distance: 27.4
click at [447, 326] on textarea "On the side man door trim needs repaired and painted and and trim Partial Exter…" at bounding box center [635, 325] width 385 height 56
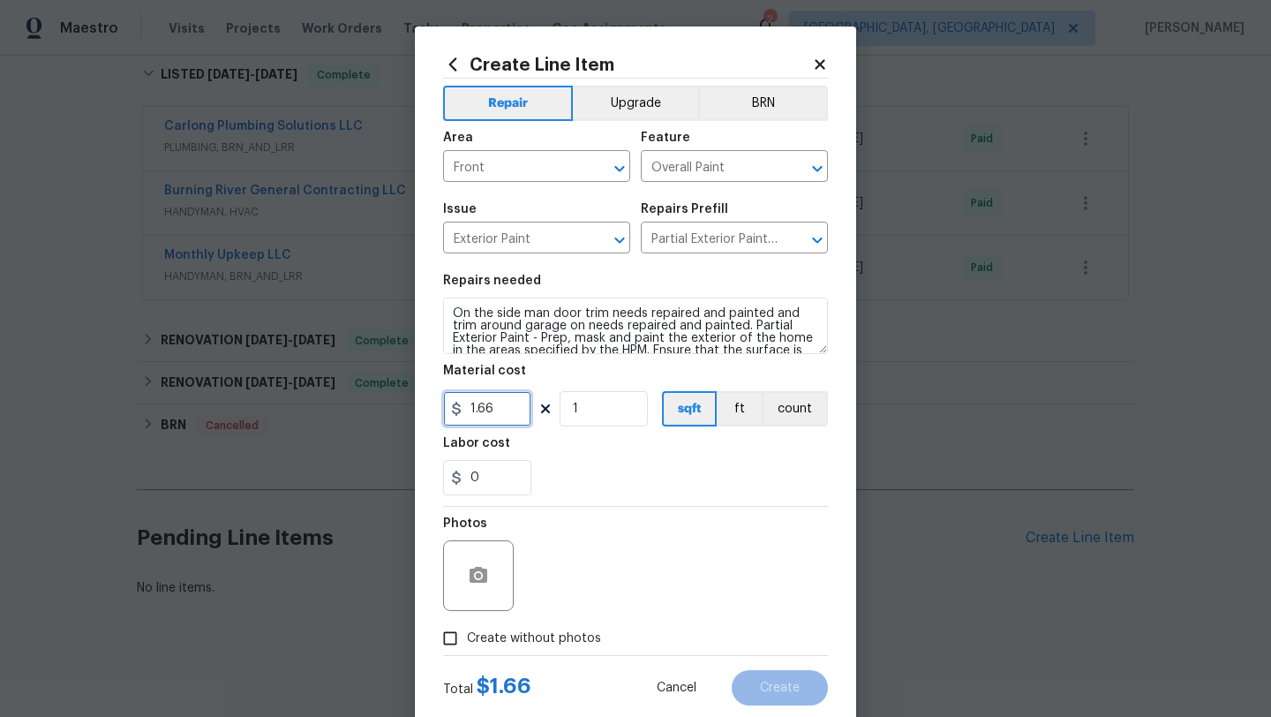
drag, startPoint x: 507, startPoint y: 407, endPoint x: 440, endPoint y: 401, distance: 67.3
click at [440, 401] on div "Create Line Item Repair Upgrade BRN Area Front ​ Feature Overall Paint ​ Issue …" at bounding box center [635, 379] width 441 height 707
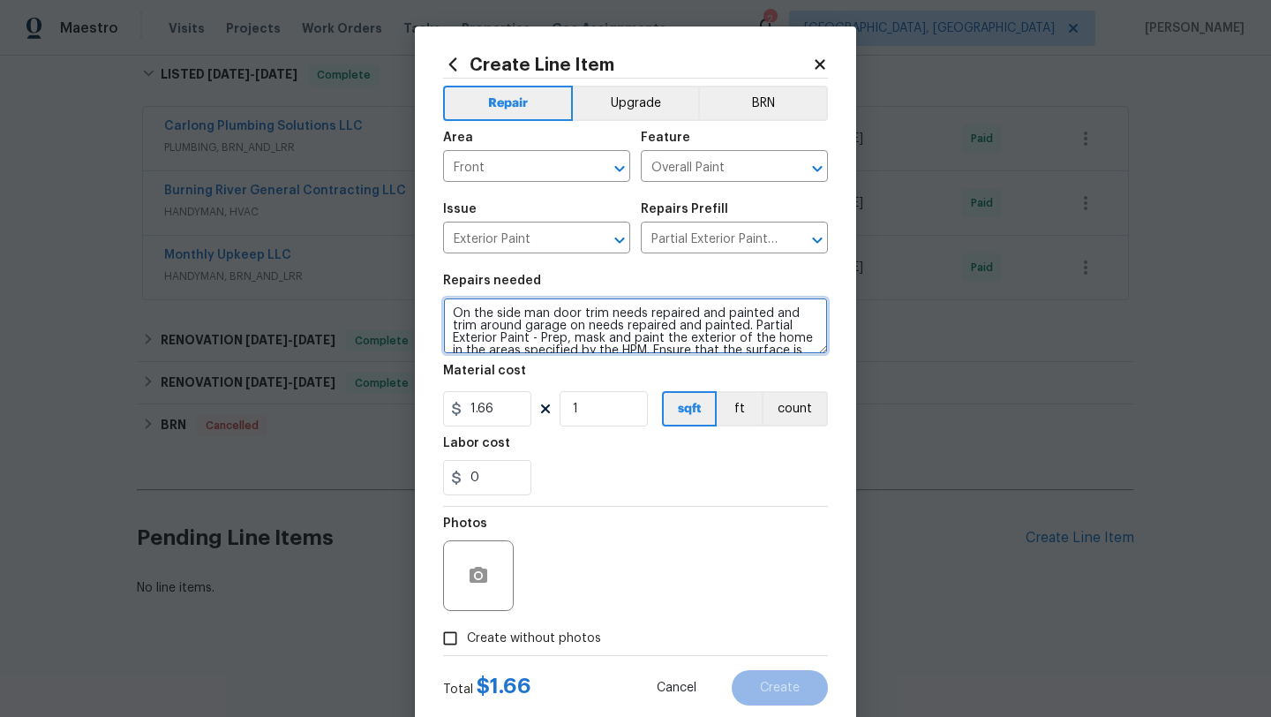
click at [452, 317] on textarea "On the side man door trim needs repaired and painted and trim around garage on …" at bounding box center [635, 325] width 385 height 56
type textarea "Secure the GFCI box in the brick, On the side man door trim needs repaired and …"
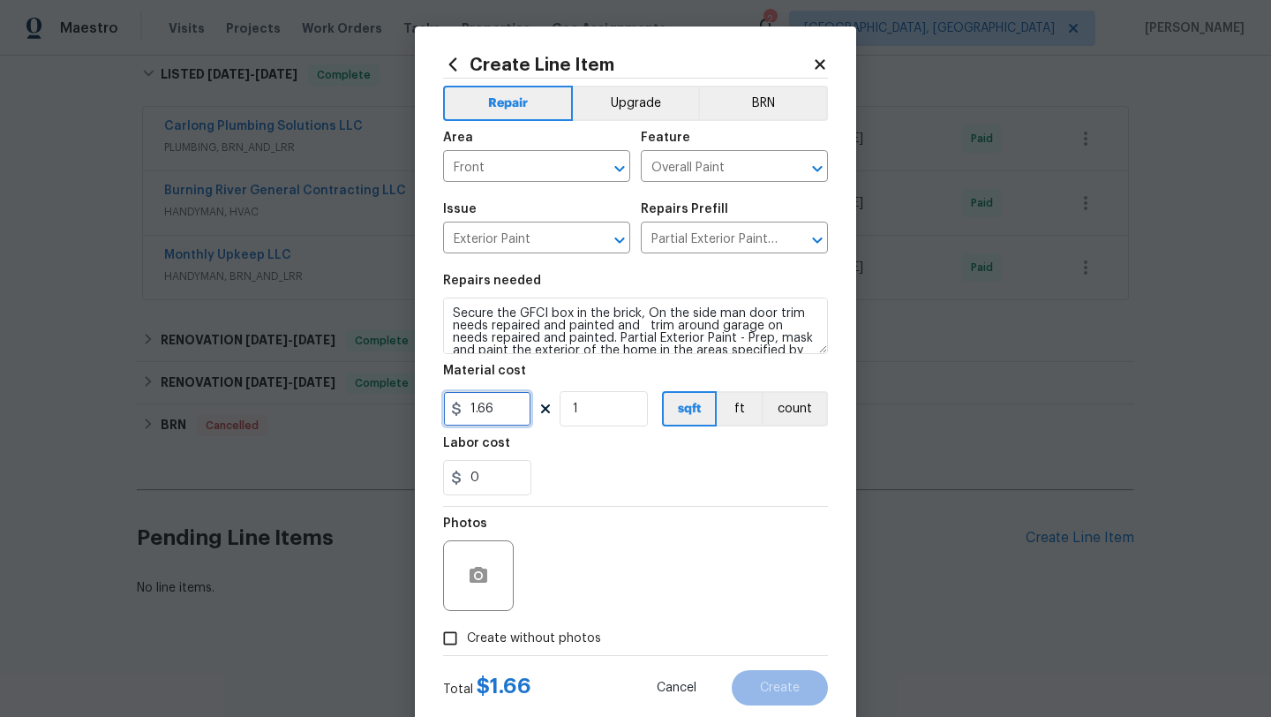
drag, startPoint x: 509, startPoint y: 412, endPoint x: 422, endPoint y: 412, distance: 87.4
click at [422, 412] on div "Create Line Item Repair Upgrade BRN Area Front ​ Feature Overall Paint ​ Issue …" at bounding box center [635, 379] width 441 height 707
type input "100"
drag, startPoint x: 582, startPoint y: 409, endPoint x: 569, endPoint y: 409, distance: 12.4
click at [569, 409] on input "1" at bounding box center [603, 408] width 88 height 35
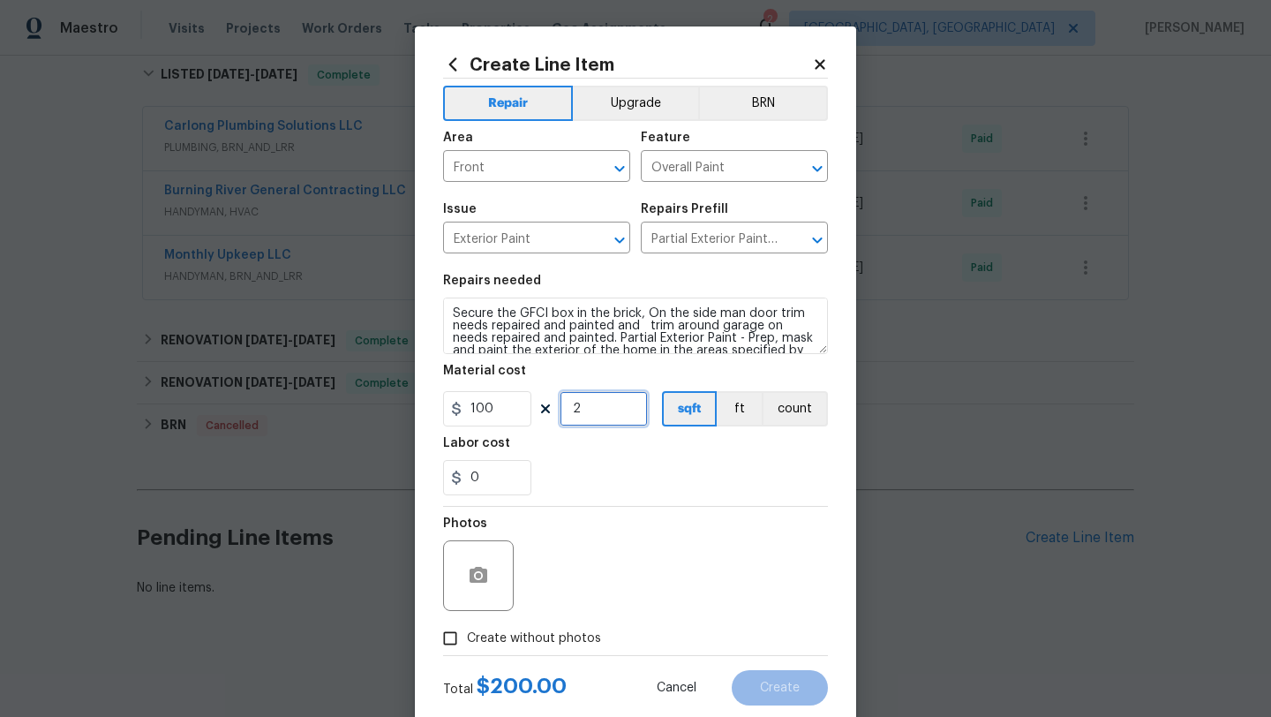
type input "2"
click at [604, 480] on div "0" at bounding box center [635, 477] width 385 height 35
drag, startPoint x: 490, startPoint y: 471, endPoint x: 451, endPoint y: 470, distance: 38.8
click at [451, 470] on div "0" at bounding box center [487, 477] width 88 height 35
type input "25"
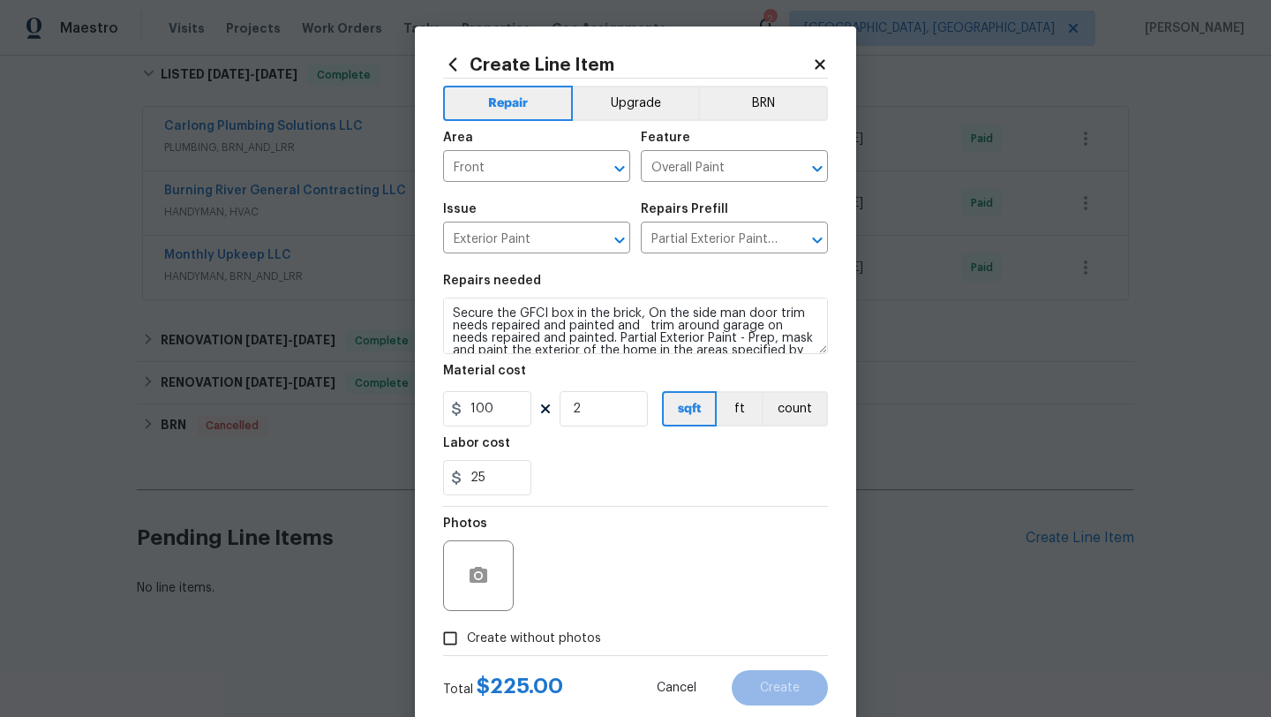
click at [584, 556] on div "Photos" at bounding box center [635, 563] width 385 height 115
click at [449, 634] on input "Create without photos" at bounding box center [450, 638] width 34 height 34
checkbox input "true"
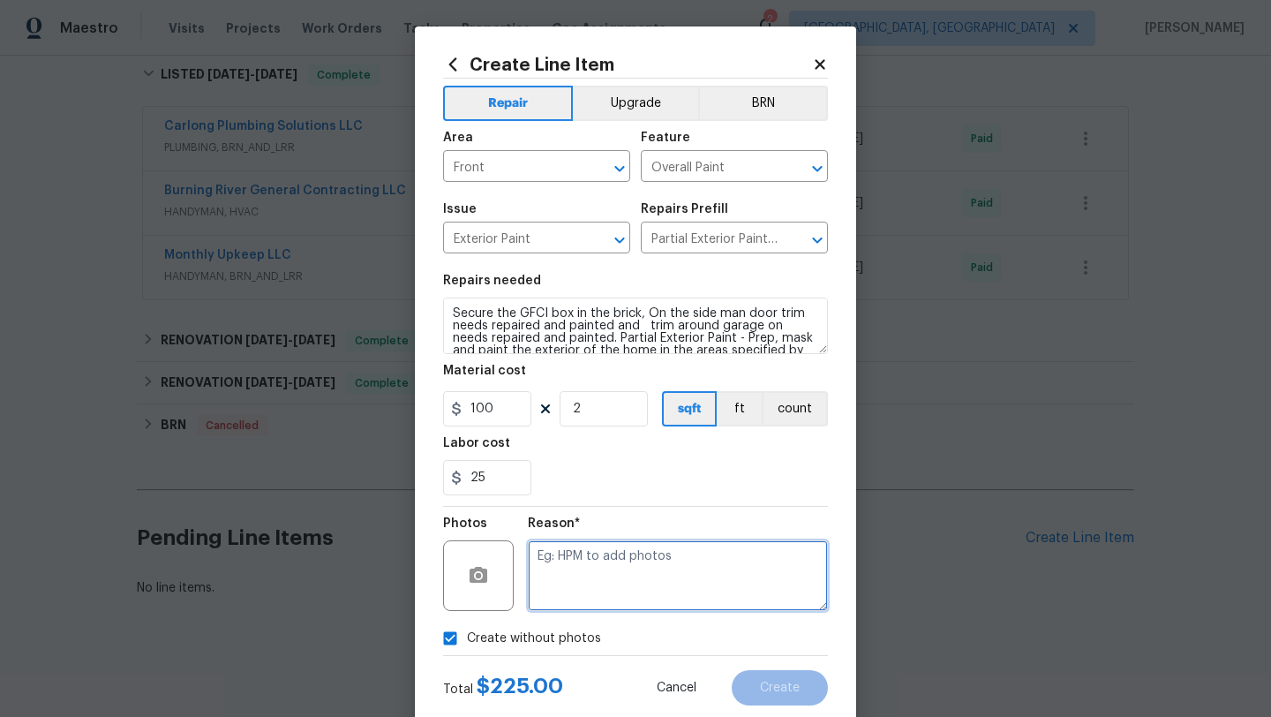
click at [620, 597] on textarea at bounding box center [678, 575] width 300 height 71
type textarea "desk"
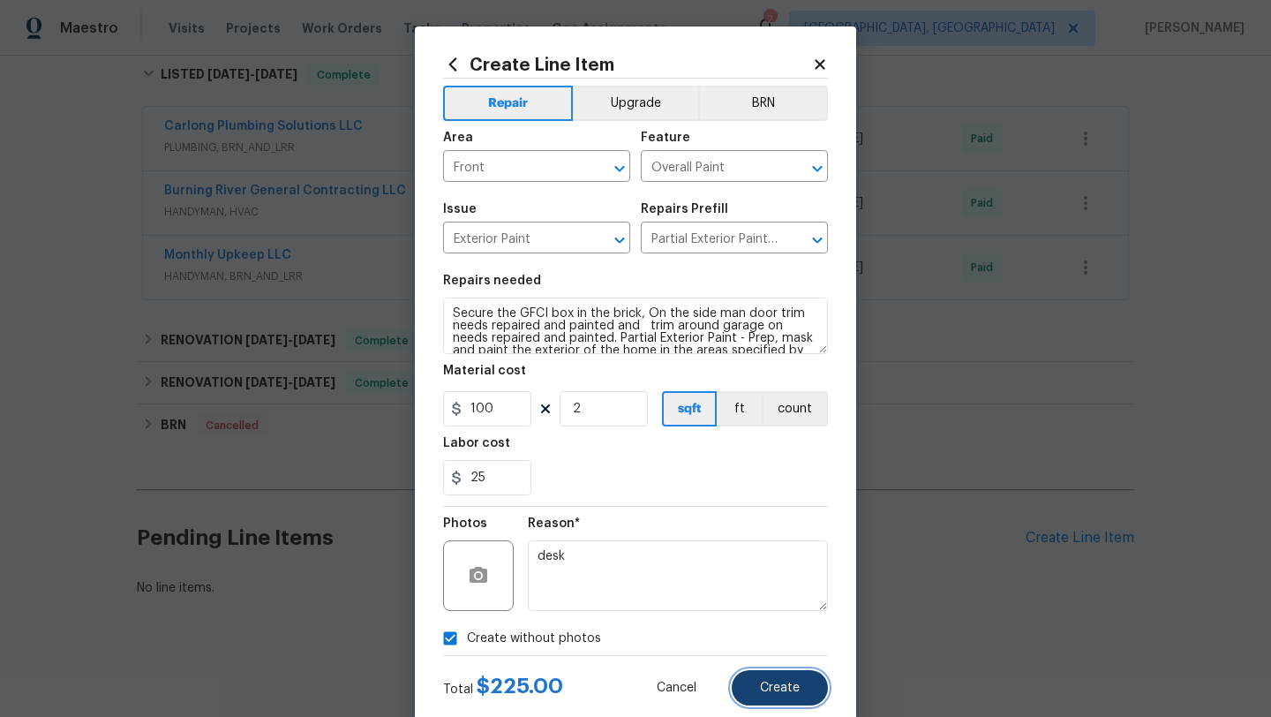
click at [804, 694] on button "Create" at bounding box center [780, 687] width 96 height 35
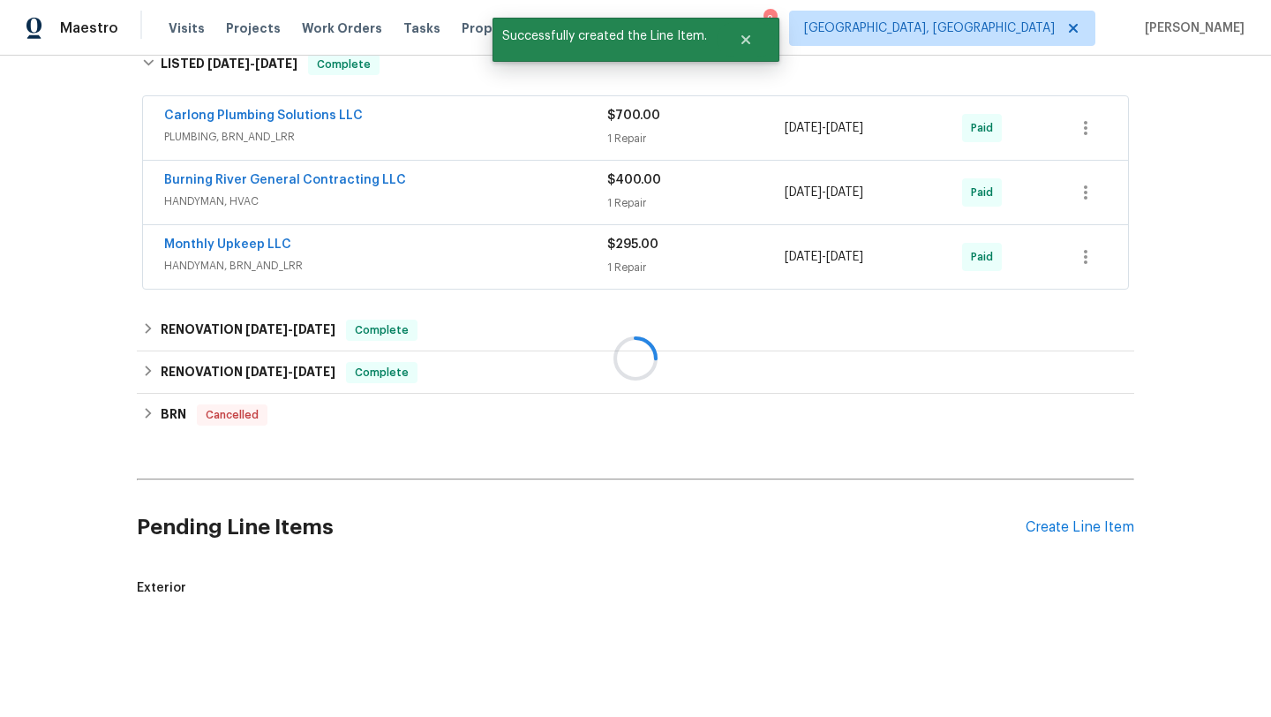
scroll to position [424, 0]
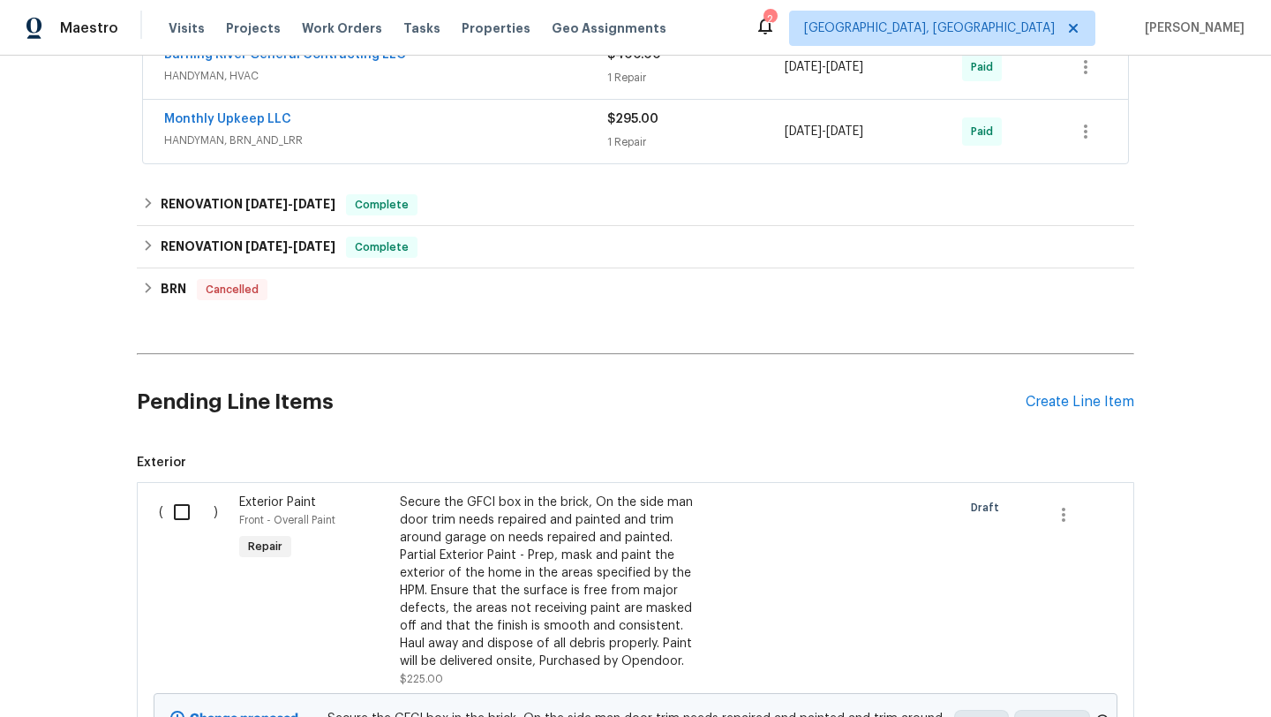
click at [493, 568] on div "Secure the GFCI box in the brick, On the side man door trim needs repaired and …" at bounding box center [555, 581] width 311 height 176
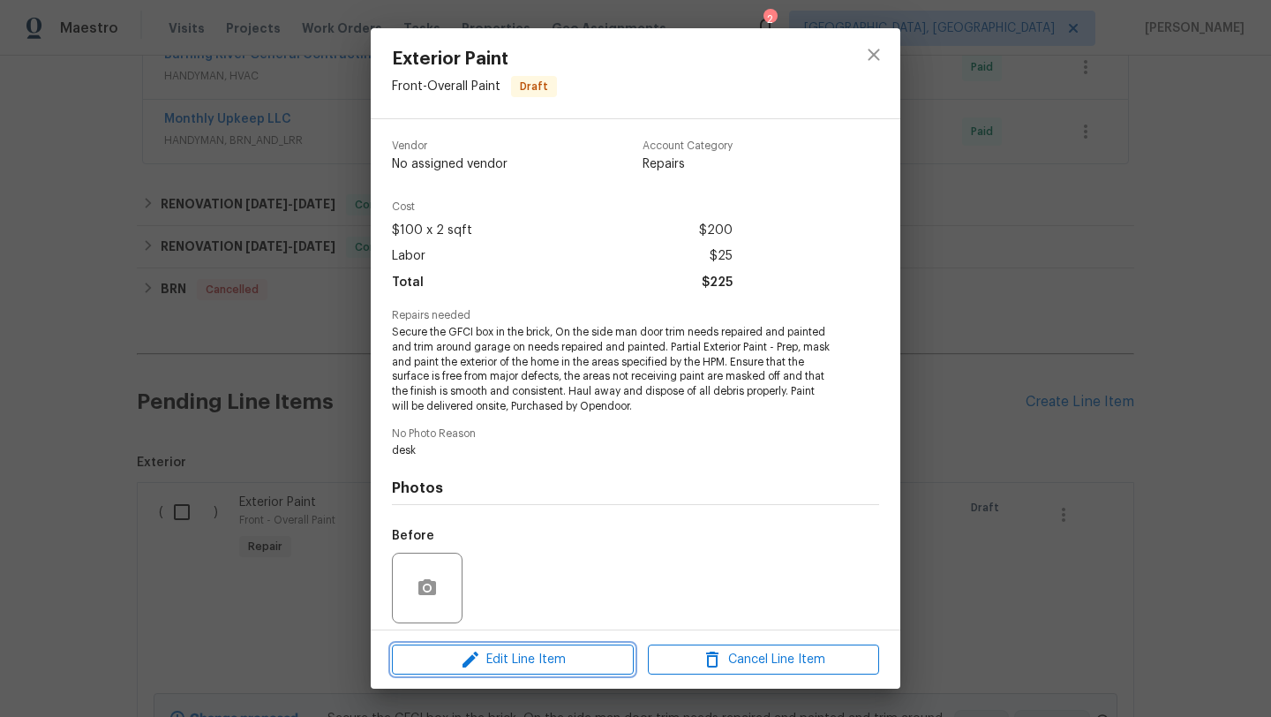
click at [456, 664] on span "Edit Line Item" at bounding box center [512, 660] width 231 height 22
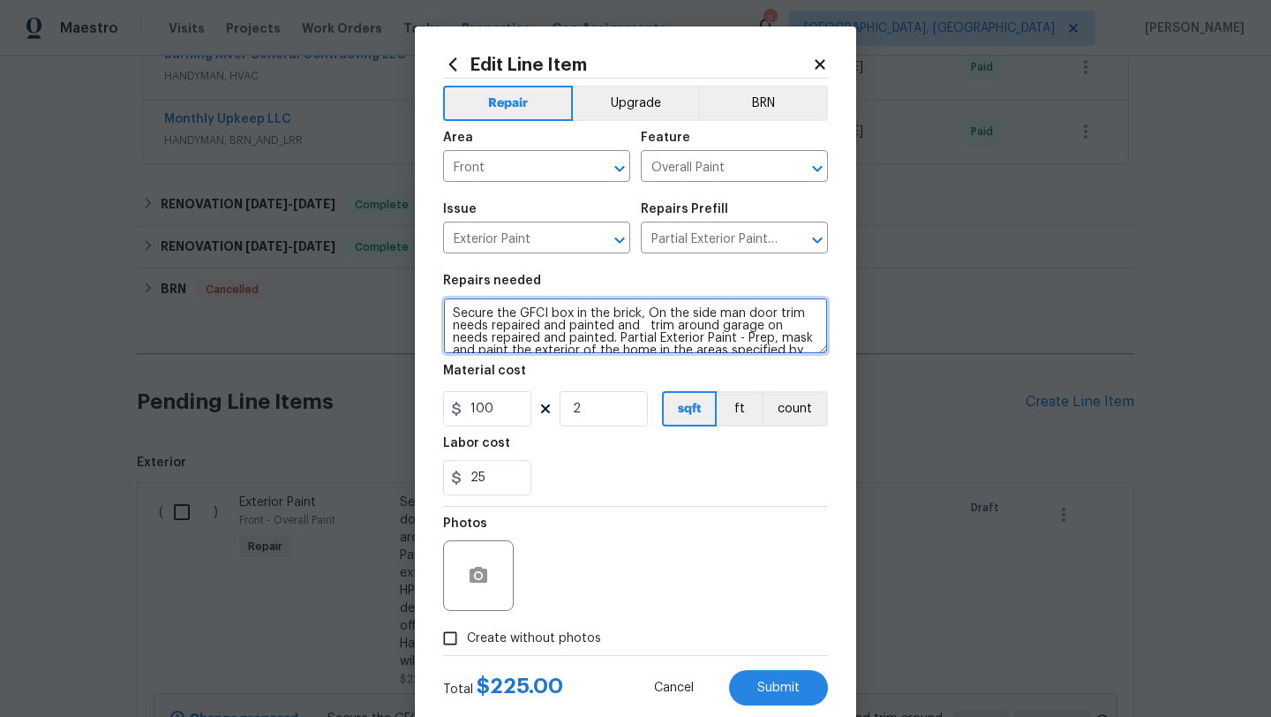
click at [574, 316] on textarea "Secure the GFCI box in the brick, On the side man door trim needs repaired and …" at bounding box center [635, 325] width 385 height 56
type textarea "Secure the GFCI box and the chimney access in the brick, On the side man door t…"
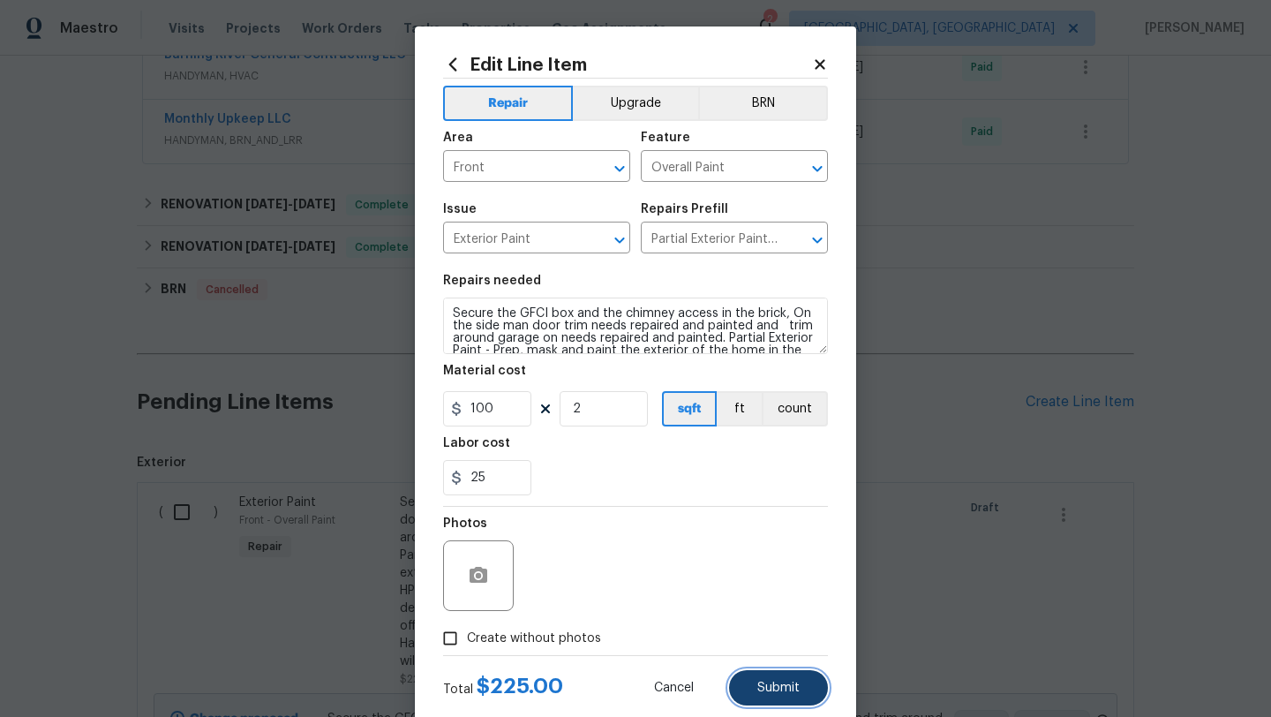
click at [776, 701] on button "Submit" at bounding box center [778, 687] width 99 height 35
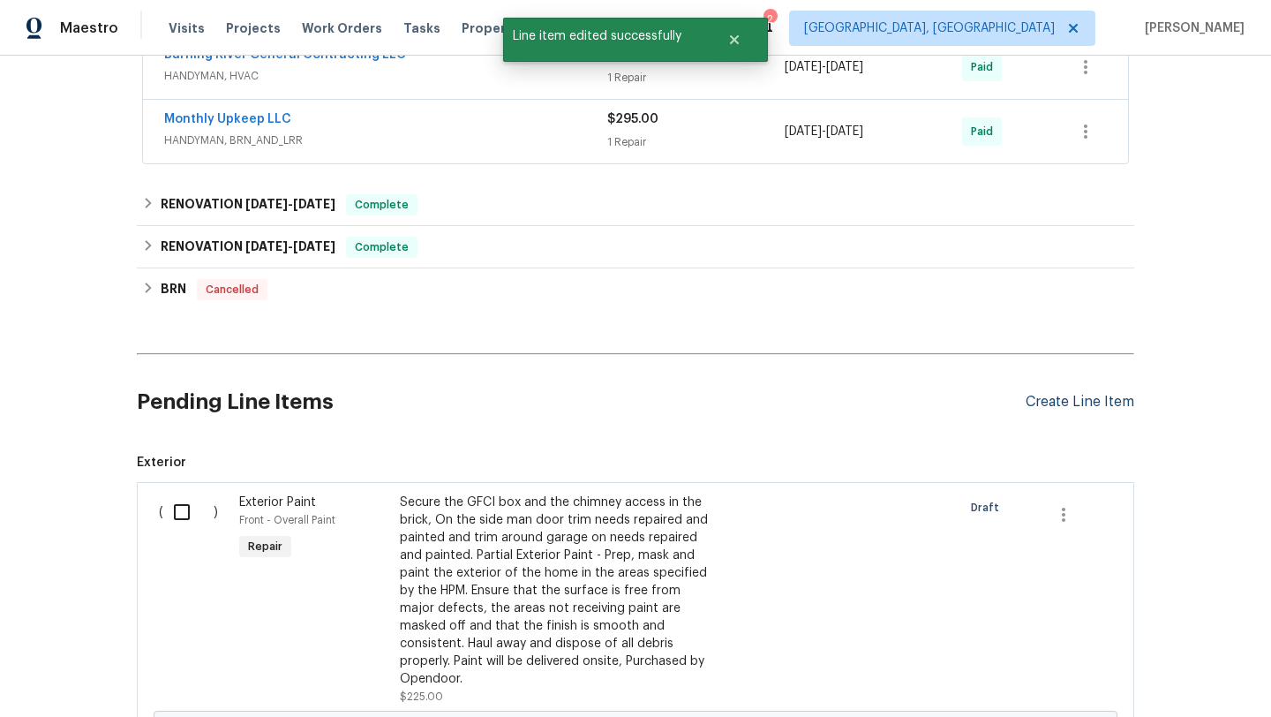
click at [1060, 406] on div "Create Line Item" at bounding box center [1079, 402] width 109 height 17
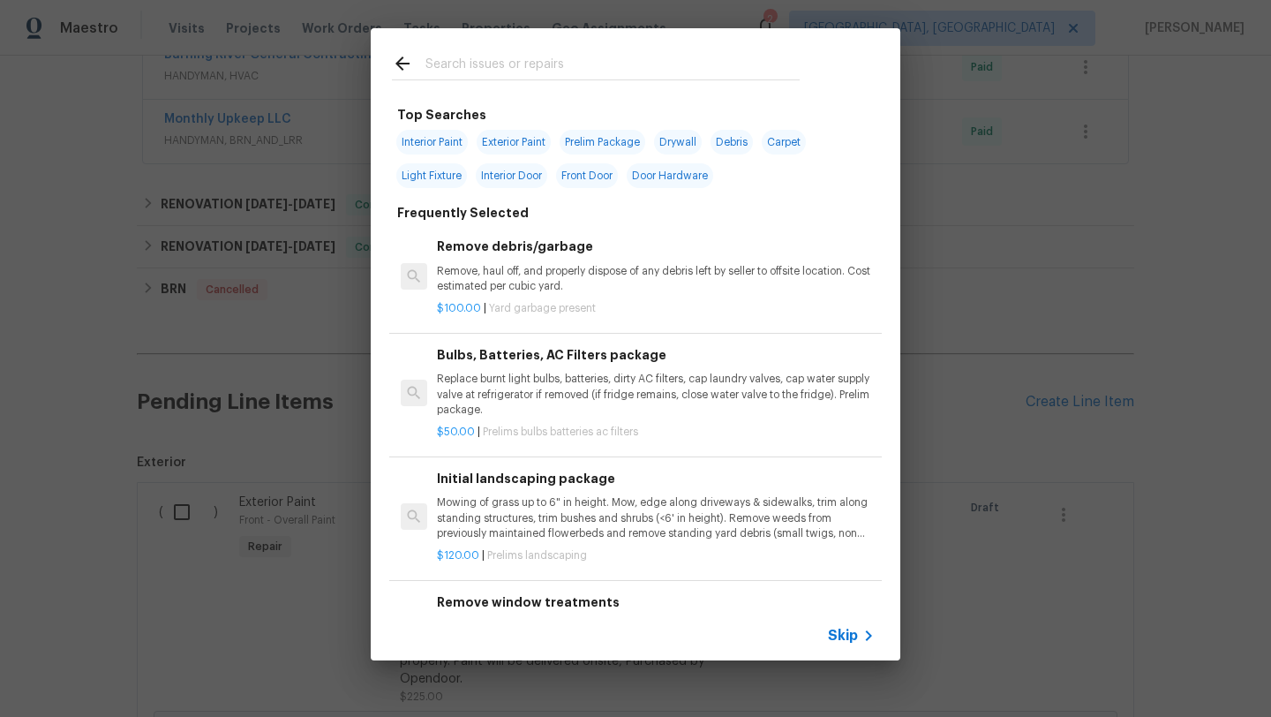
click at [560, 74] on input "text" at bounding box center [612, 66] width 374 height 26
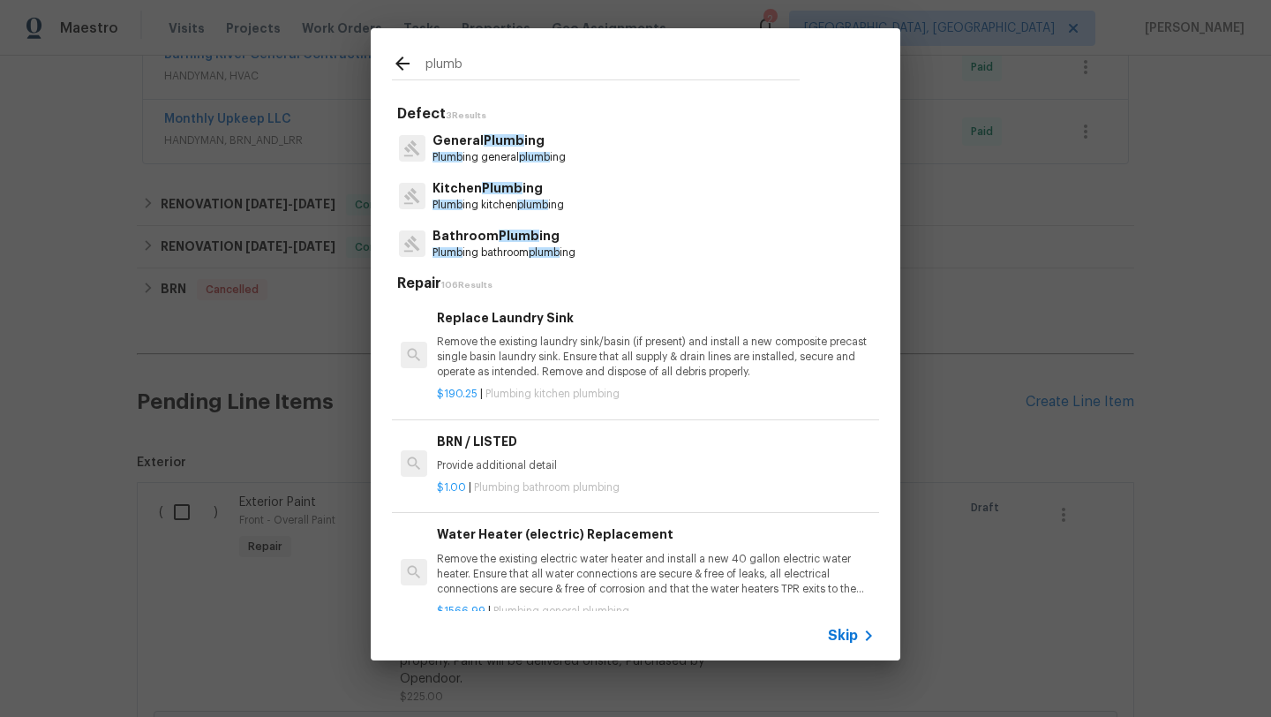
type input "plumb"
click at [481, 150] on p "Plumb ing general plumb ing" at bounding box center [498, 157] width 133 height 15
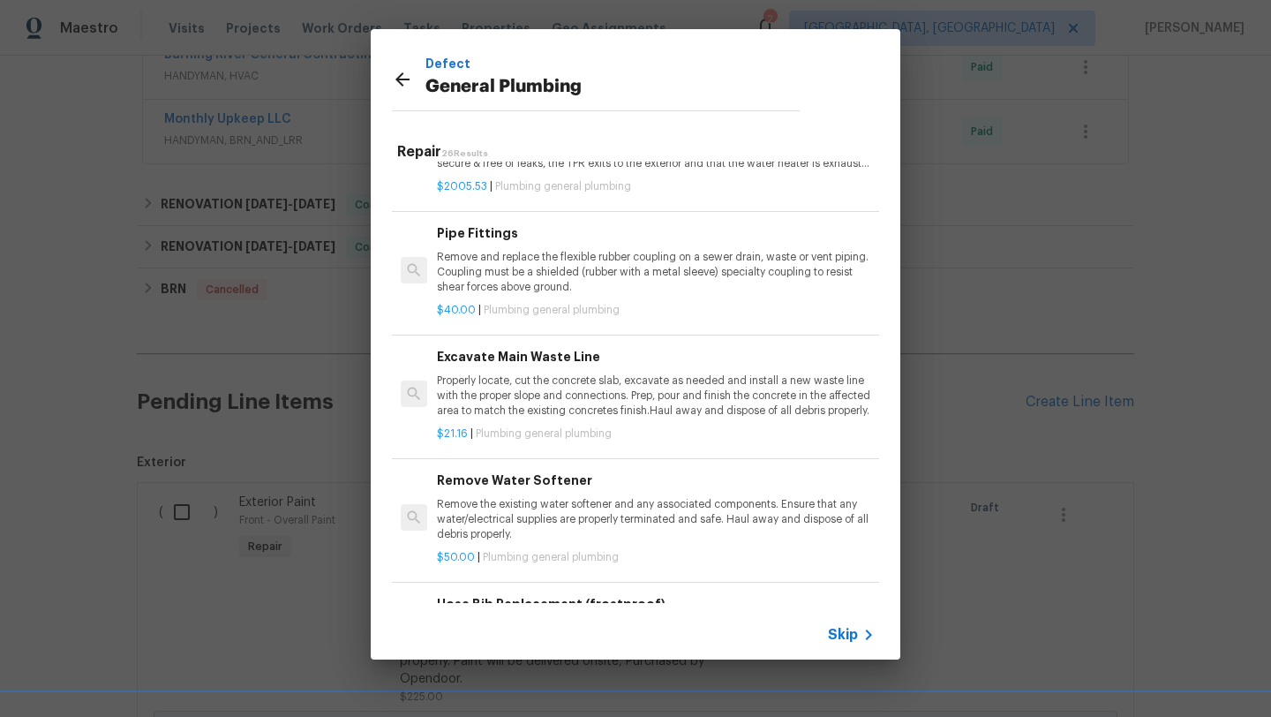
scroll to position [1122, 0]
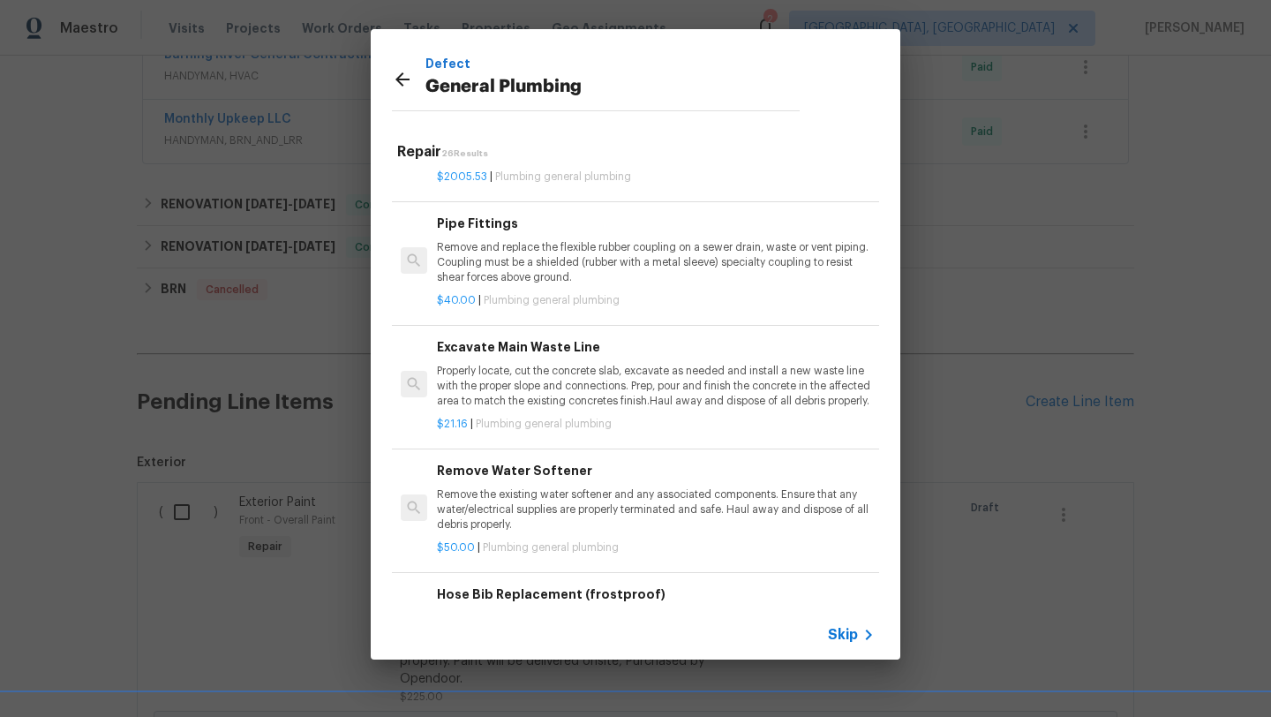
click at [495, 255] on p "Remove and replace the flexible rubber coupling on a sewer drain, waste or vent…" at bounding box center [656, 262] width 438 height 45
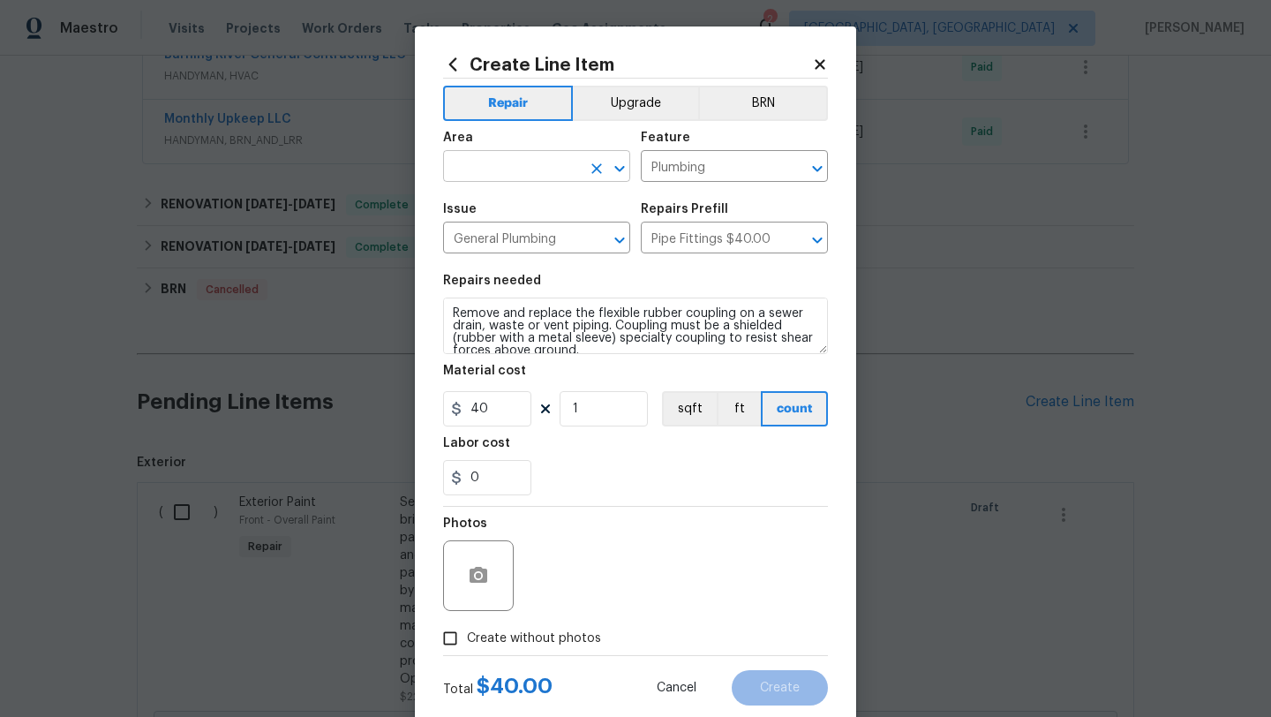
click at [484, 165] on input "text" at bounding box center [512, 167] width 138 height 27
click at [482, 237] on li "Unfinished basement" at bounding box center [536, 236] width 187 height 29
type input "Unfinished basement"
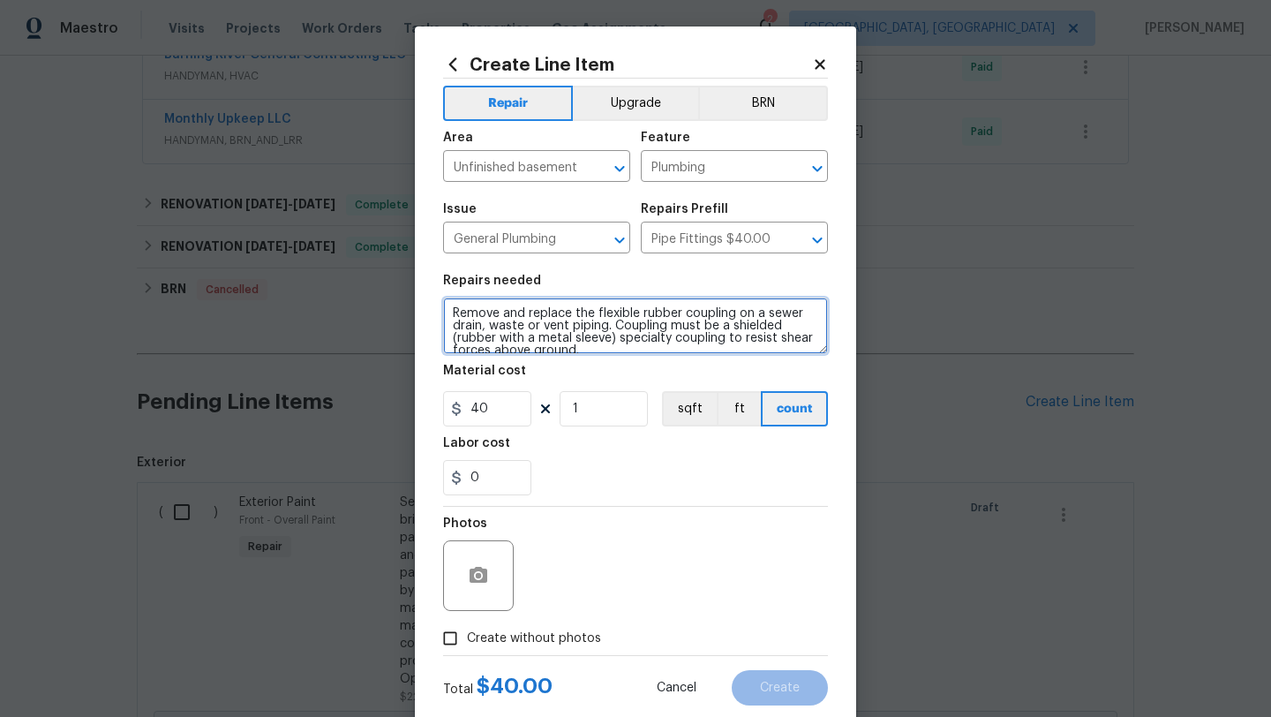
drag, startPoint x: 446, startPoint y: 315, endPoint x: 529, endPoint y: 316, distance: 83.0
click at [529, 316] on textarea "Remove and replace the flexible rubber coupling on a sewer drain, waste or vent…" at bounding box center [635, 325] width 385 height 56
type textarea "replace the flexible rubber coupling on a sewer drain, waste or vent piping. Co…"
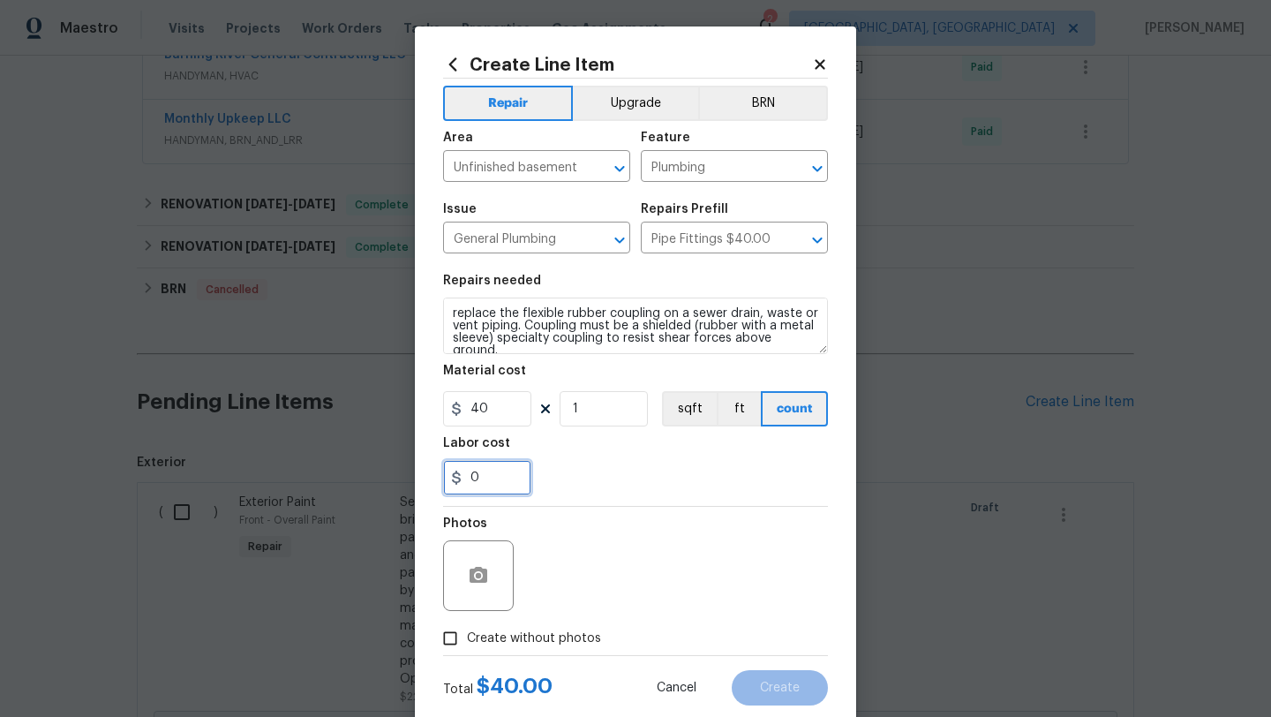
drag, startPoint x: 481, startPoint y: 485, endPoint x: 461, endPoint y: 484, distance: 20.3
click at [461, 485] on input "0" at bounding box center [487, 477] width 88 height 35
click at [468, 480] on input "5" at bounding box center [487, 477] width 88 height 35
click at [589, 549] on div "Photos" at bounding box center [635, 563] width 385 height 115
click at [487, 480] on input "15" at bounding box center [487, 477] width 88 height 35
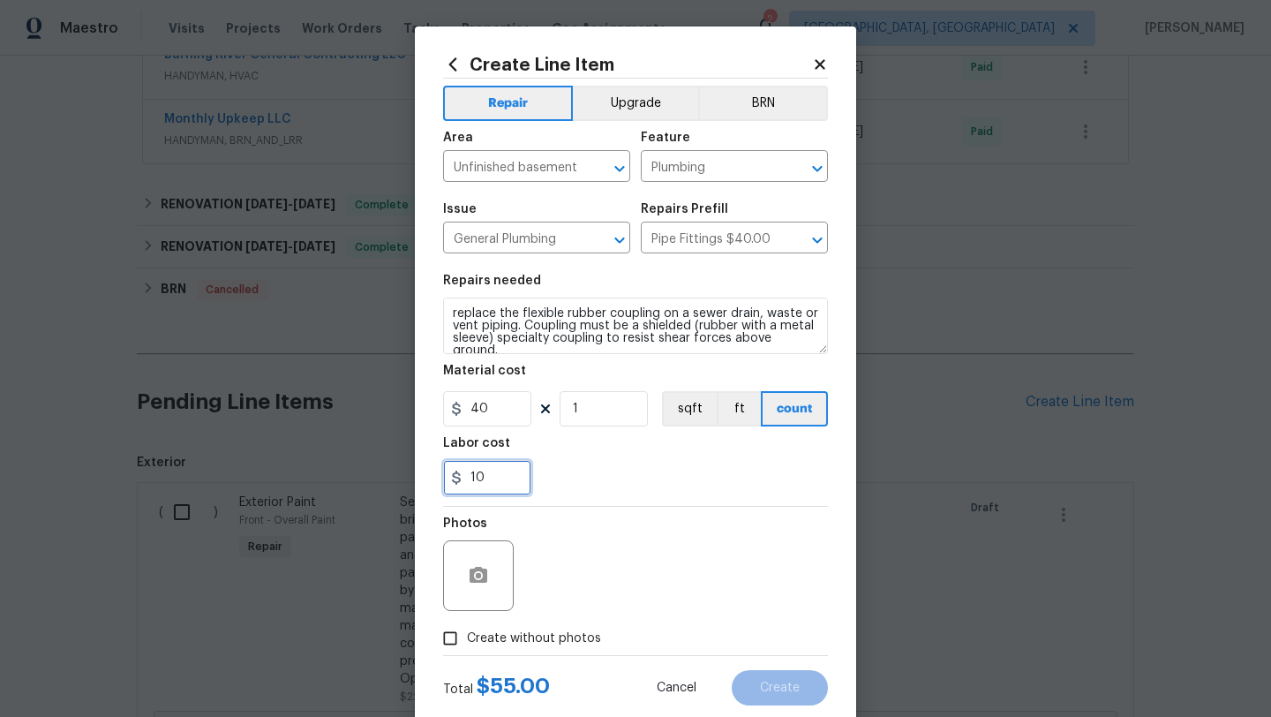
type input "10"
click at [628, 521] on div "Photos" at bounding box center [635, 563] width 385 height 115
click at [451, 638] on input "Create without photos" at bounding box center [450, 638] width 34 height 34
checkbox input "true"
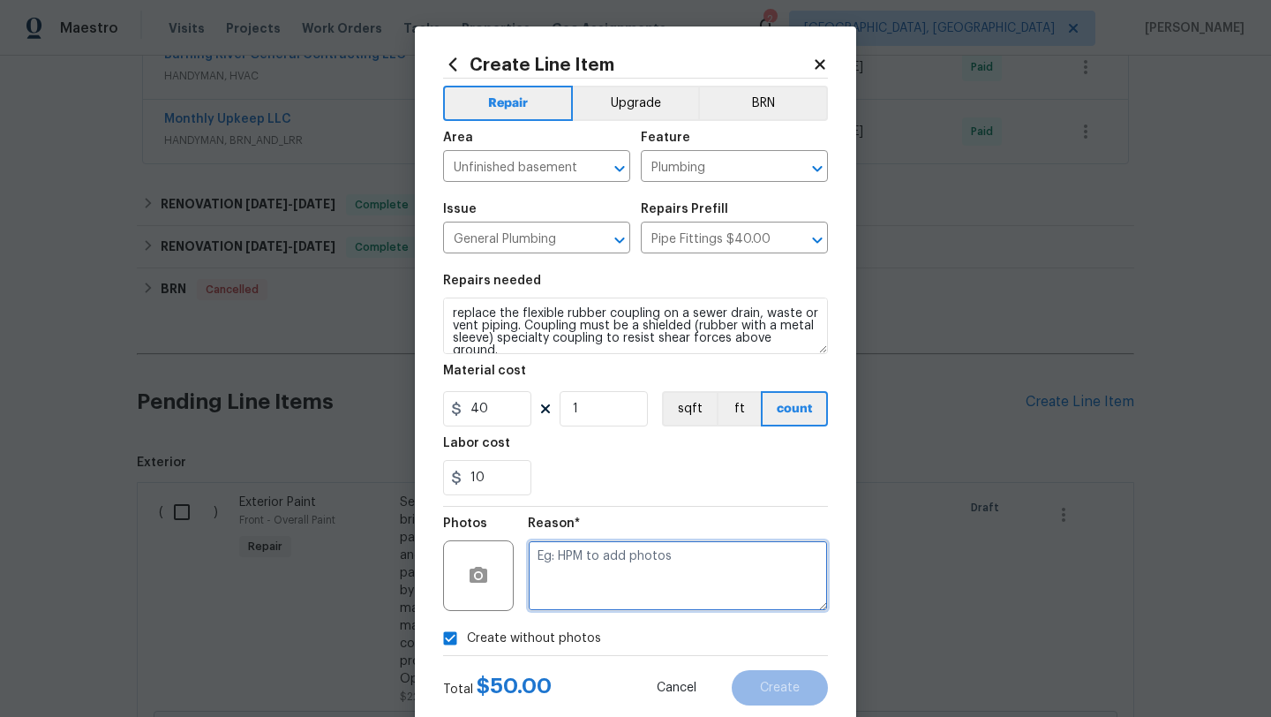
click at [601, 599] on textarea at bounding box center [678, 575] width 300 height 71
type textarea "desk"
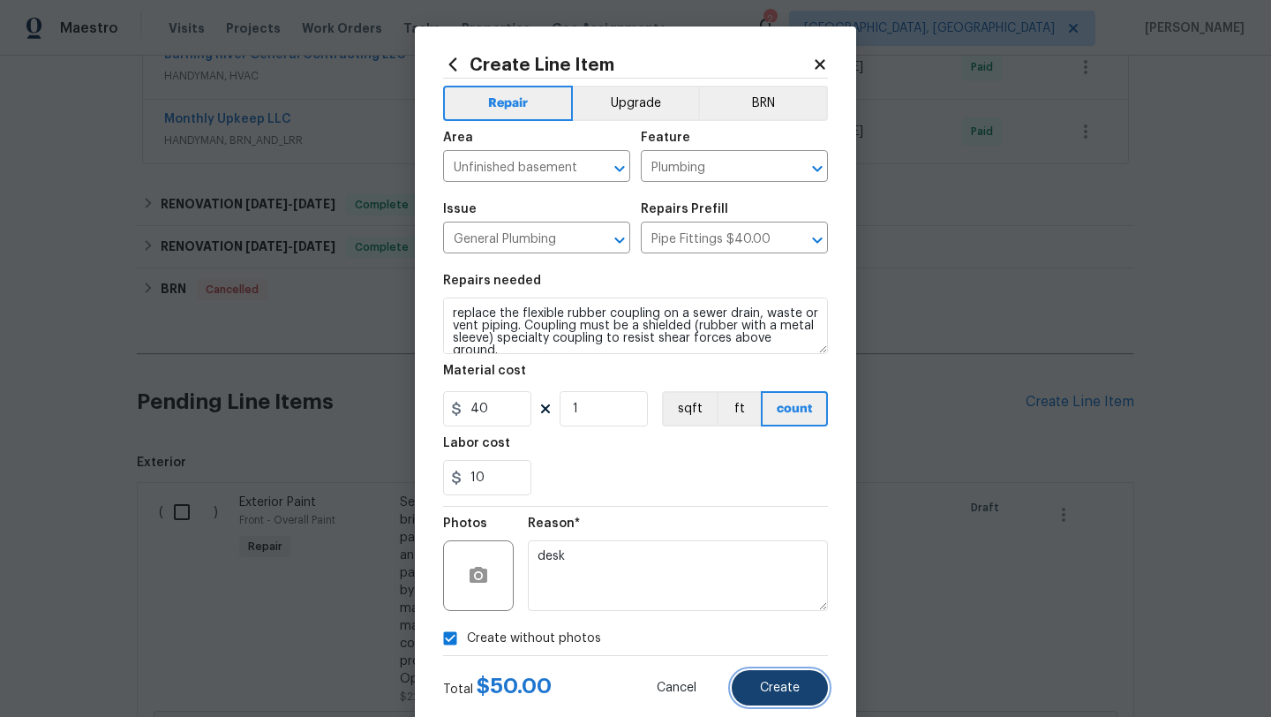
click at [750, 689] on button "Create" at bounding box center [780, 687] width 96 height 35
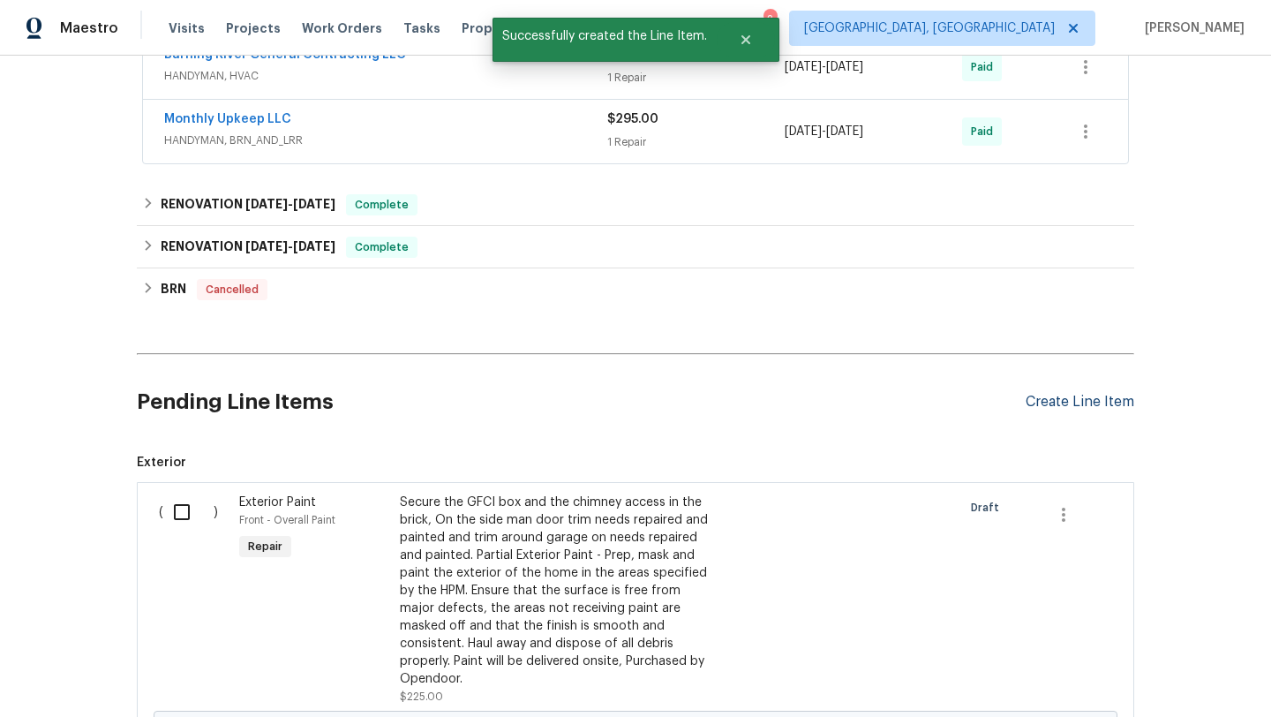
click at [1070, 398] on div "Create Line Item" at bounding box center [1079, 402] width 109 height 17
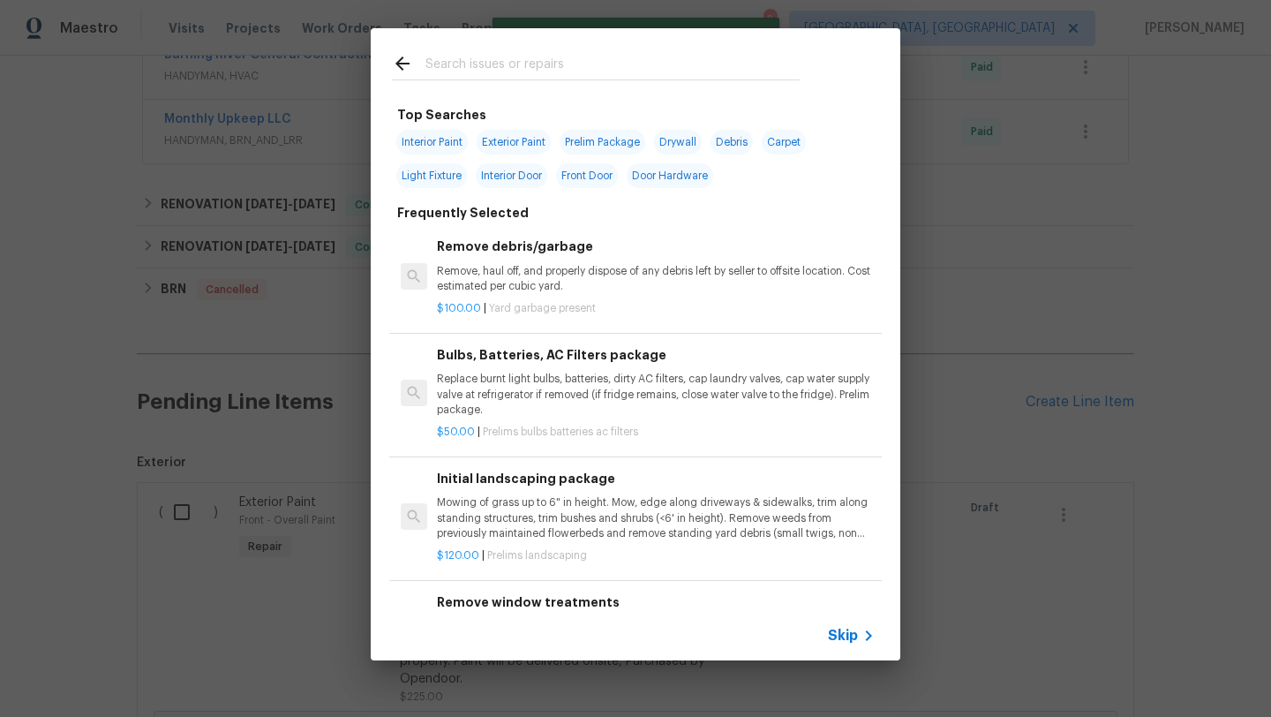
click at [461, 71] on input "text" at bounding box center [612, 66] width 374 height 26
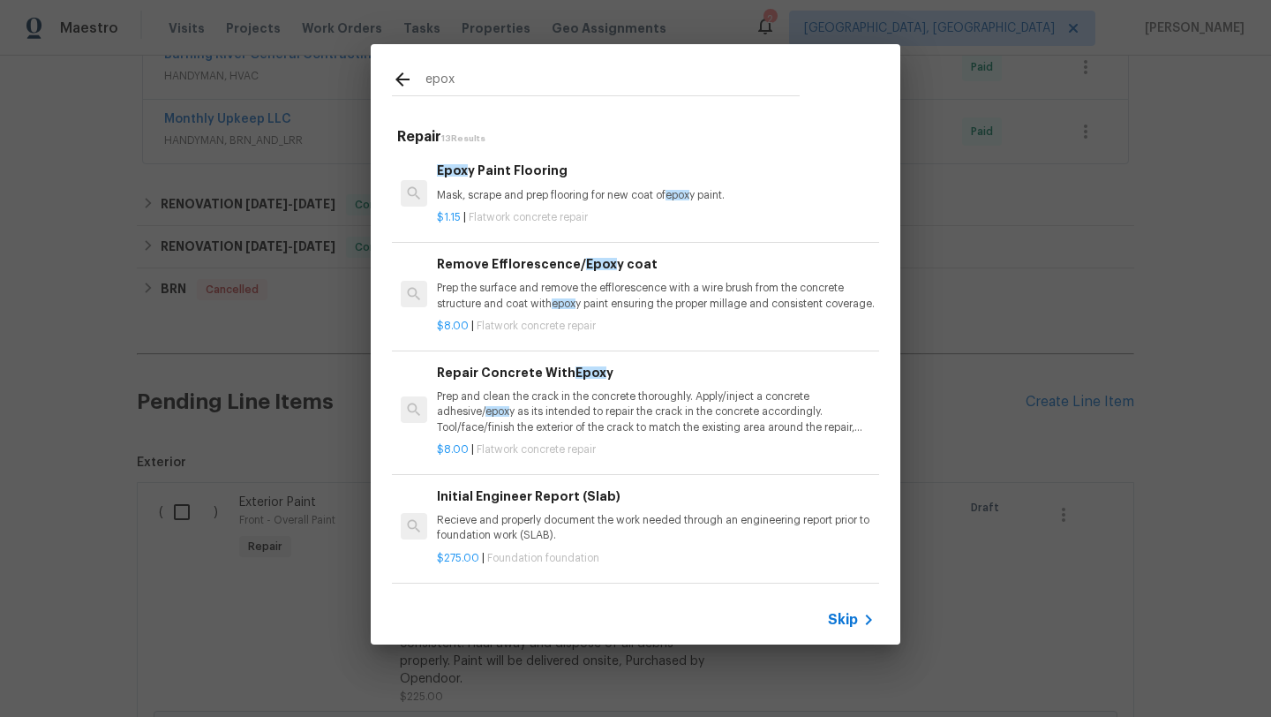
type input "epox"
click at [488, 301] on p "Prep the surface and remove the efflorescence with a wire brush from the concre…" at bounding box center [656, 296] width 438 height 30
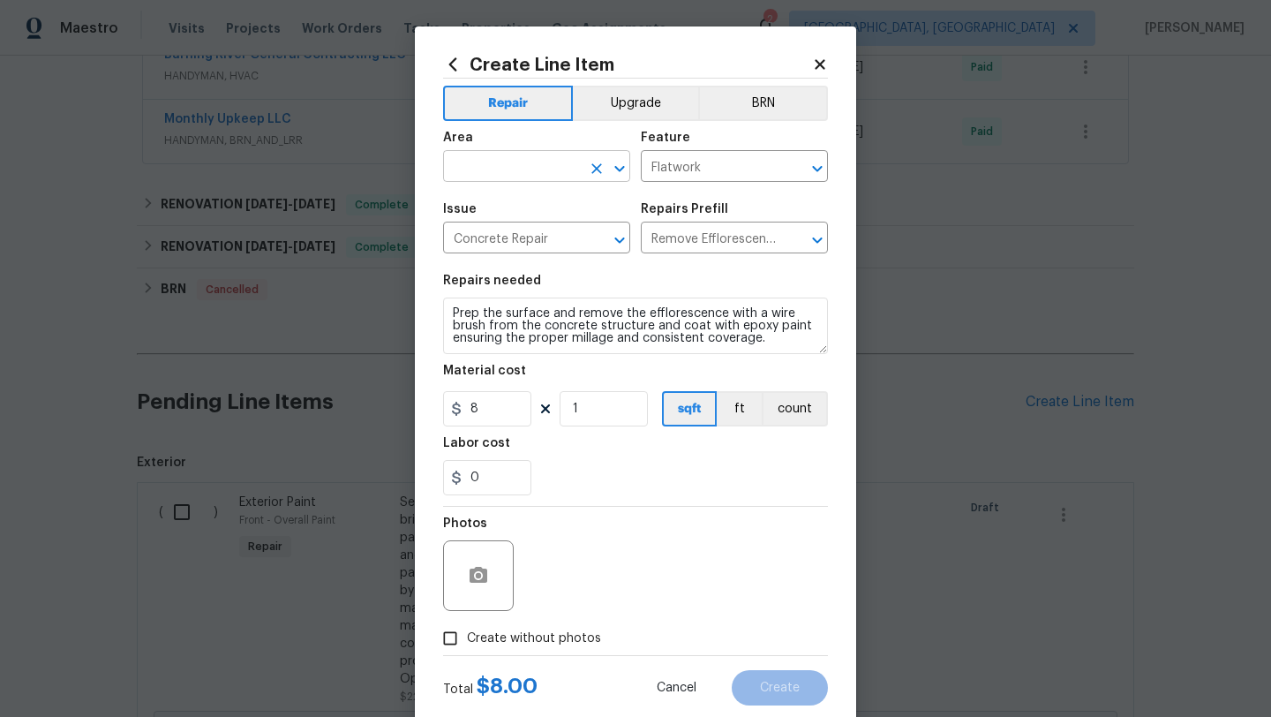
click at [455, 165] on input "text" at bounding box center [512, 167] width 138 height 27
click at [466, 208] on li "Unfinished basement" at bounding box center [536, 207] width 187 height 29
type input "Unfinished basement"
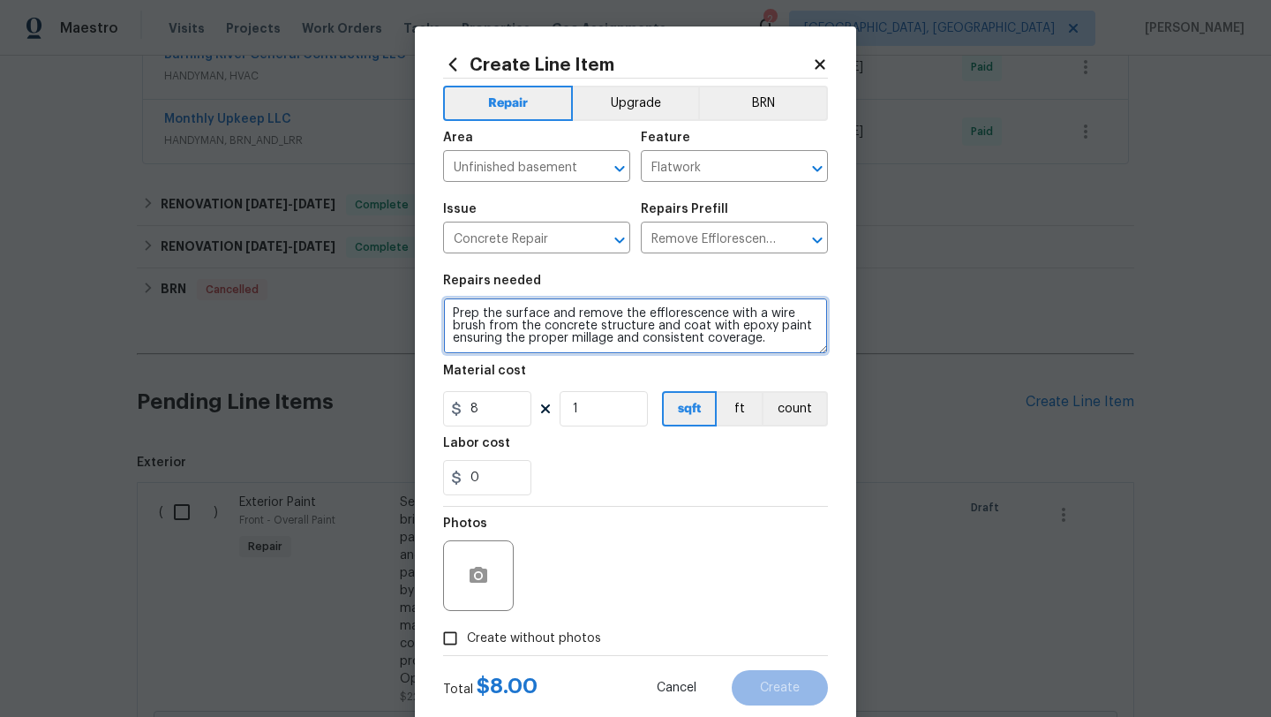
click at [451, 312] on textarea "Prep the surface and remove the efflorescence with a wire brush from the concre…" at bounding box center [635, 325] width 385 height 56
click at [723, 316] on textarea "Prep the surface and remove the efflorescence with a wire brush from the concre…" at bounding box center [635, 325] width 385 height 56
type textarea "Prep the surface and remove the efflorescence and mold with a wire brush from t…"
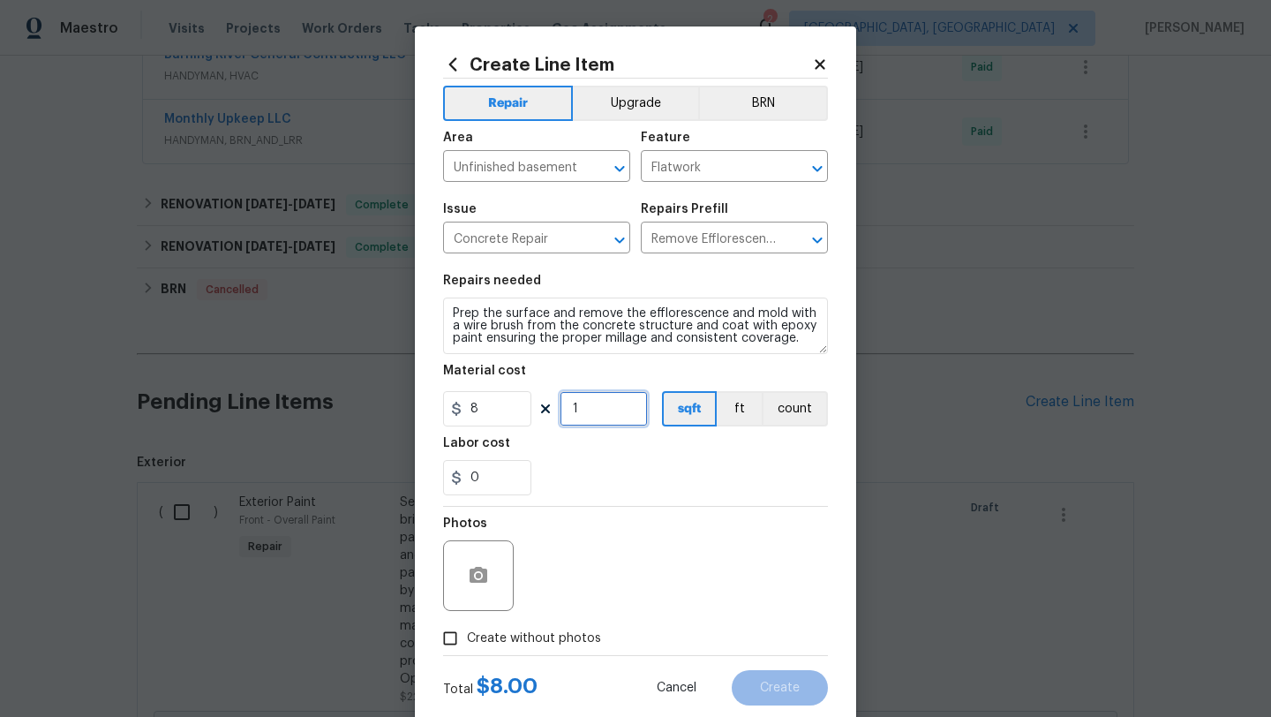
click at [593, 409] on input "1" at bounding box center [603, 408] width 88 height 35
type input "10"
drag, startPoint x: 493, startPoint y: 476, endPoint x: 458, endPoint y: 476, distance: 35.3
click at [458, 476] on div "0" at bounding box center [487, 477] width 88 height 35
type input "20"
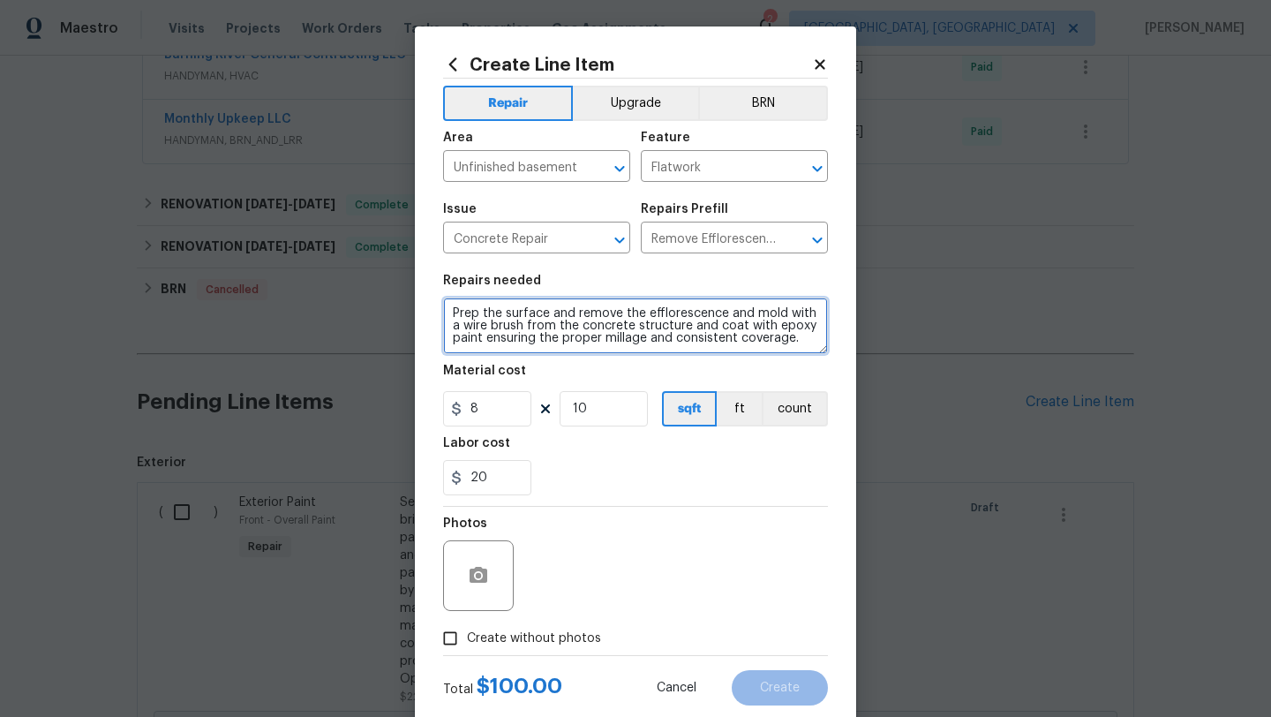
click at [445, 306] on textarea "Prep the surface and remove the efflorescence and mold with a wire brush from t…" at bounding box center [635, 325] width 385 height 56
type textarea "Water main box Prep the surface and remove the efflorescence and mold with a wi…"
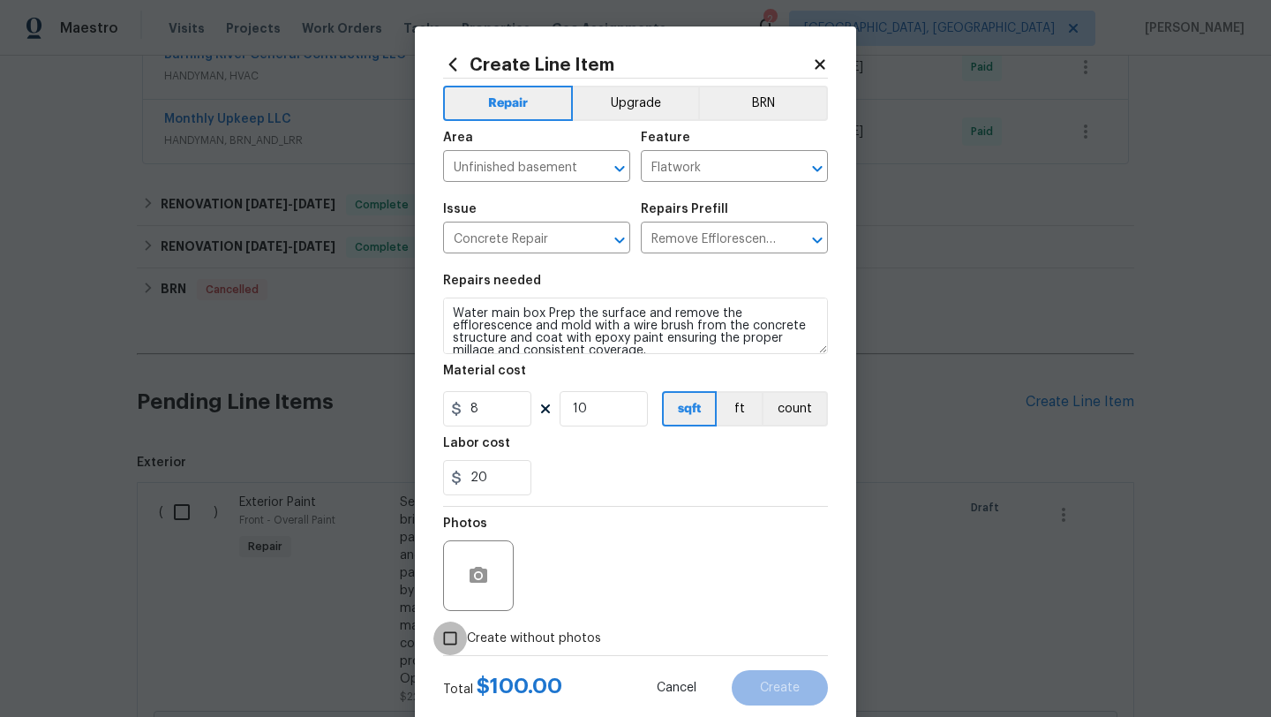
click at [450, 635] on input "Create without photos" at bounding box center [450, 638] width 34 height 34
checkbox input "true"
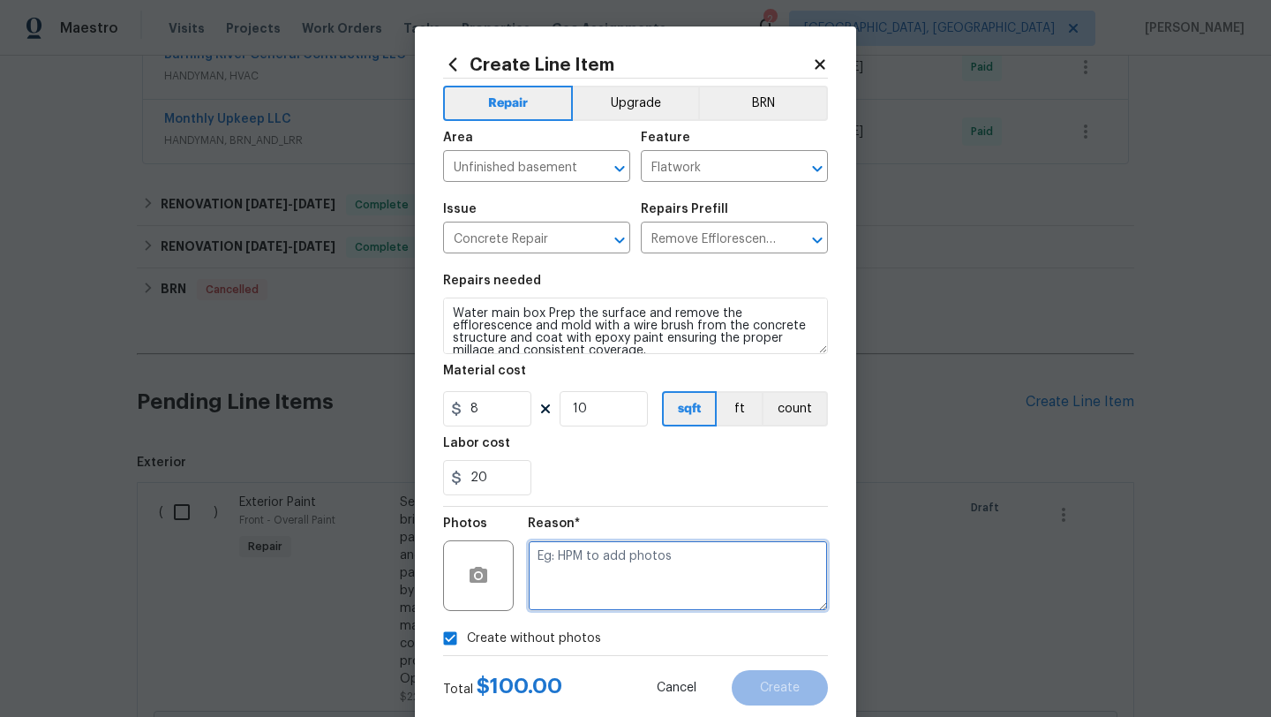
click at [598, 589] on textarea at bounding box center [678, 575] width 300 height 71
type textarea "desk"
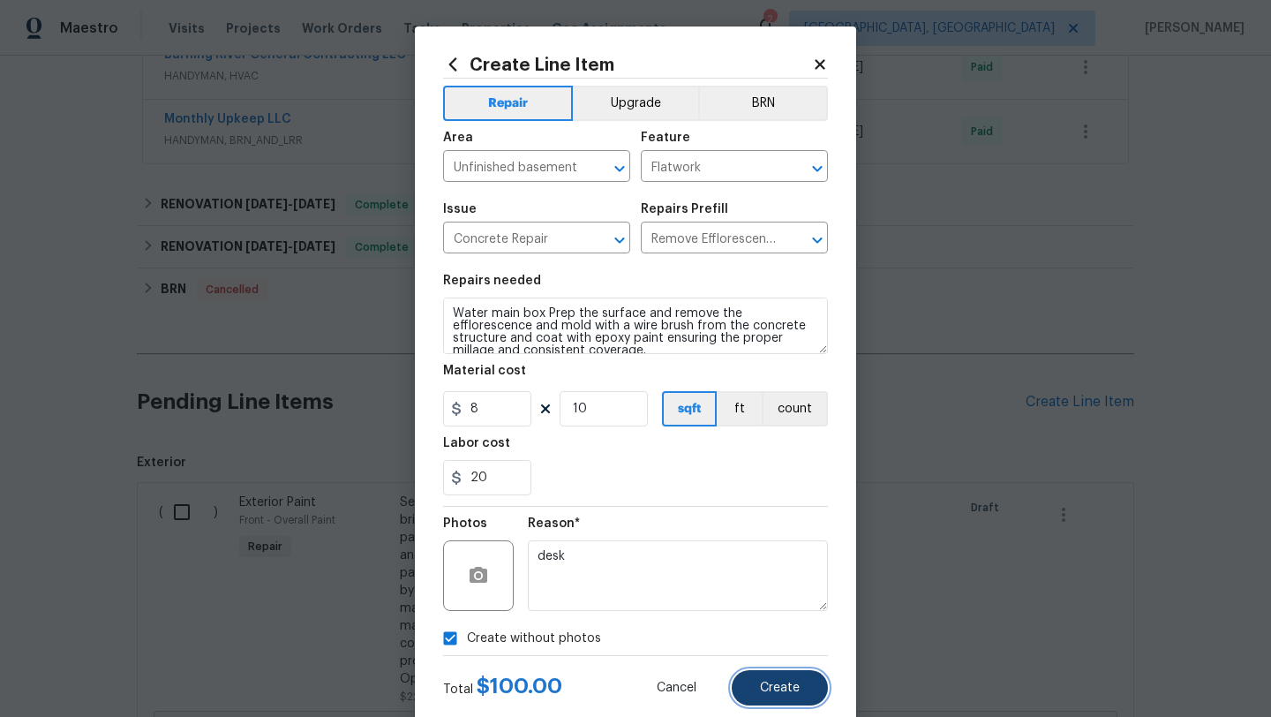
click at [790, 679] on button "Create" at bounding box center [780, 687] width 96 height 35
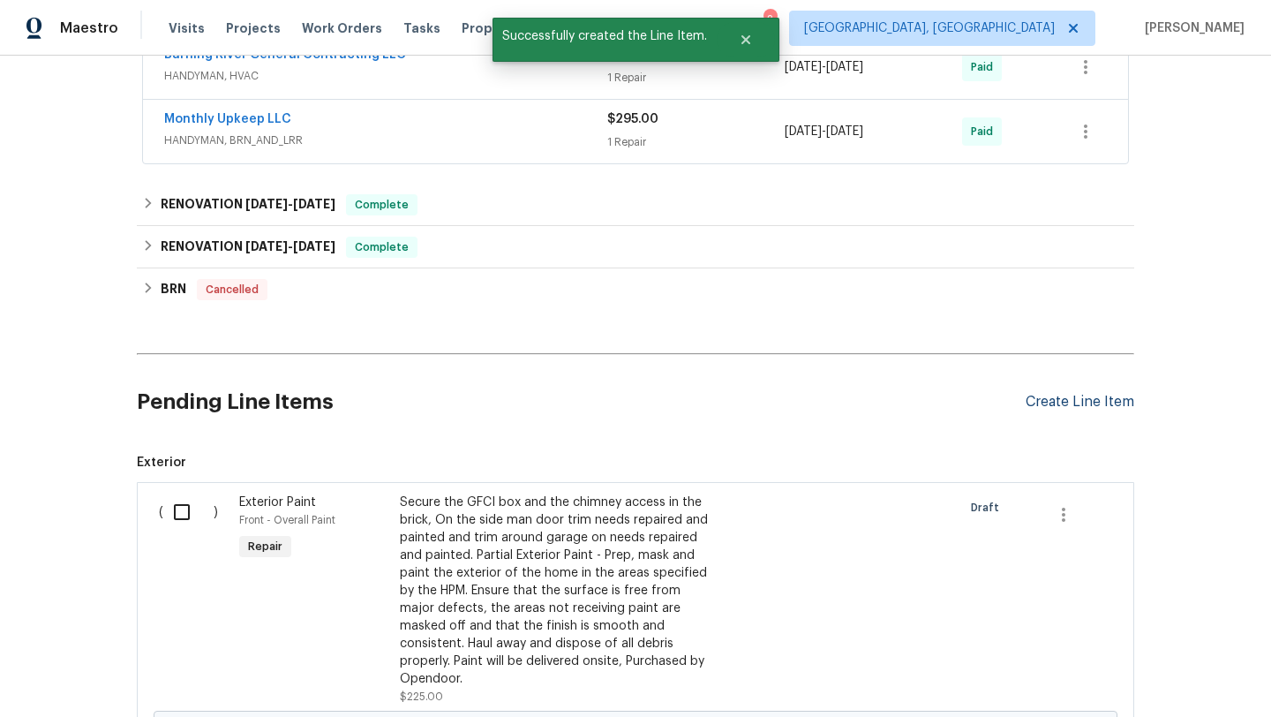
click at [1038, 401] on div "Create Line Item" at bounding box center [1079, 402] width 109 height 17
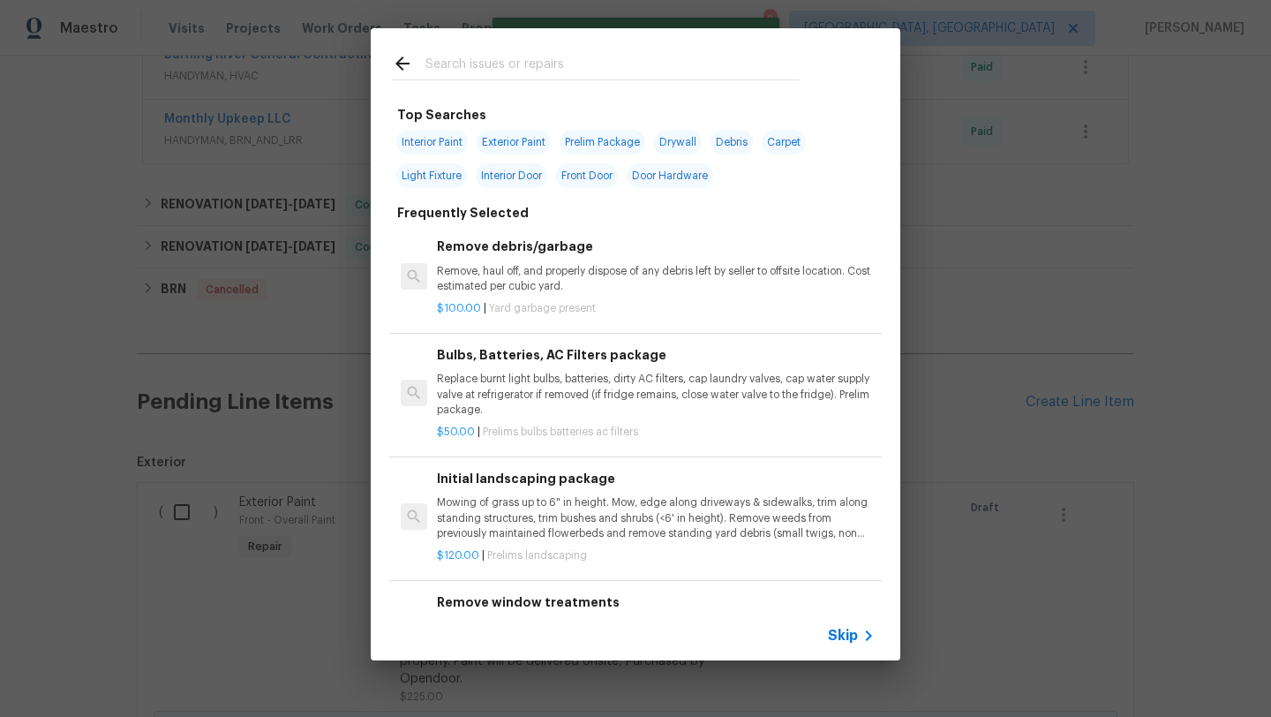
click at [449, 142] on span "Interior Paint" at bounding box center [431, 142] width 71 height 25
type input "Interior Paint"
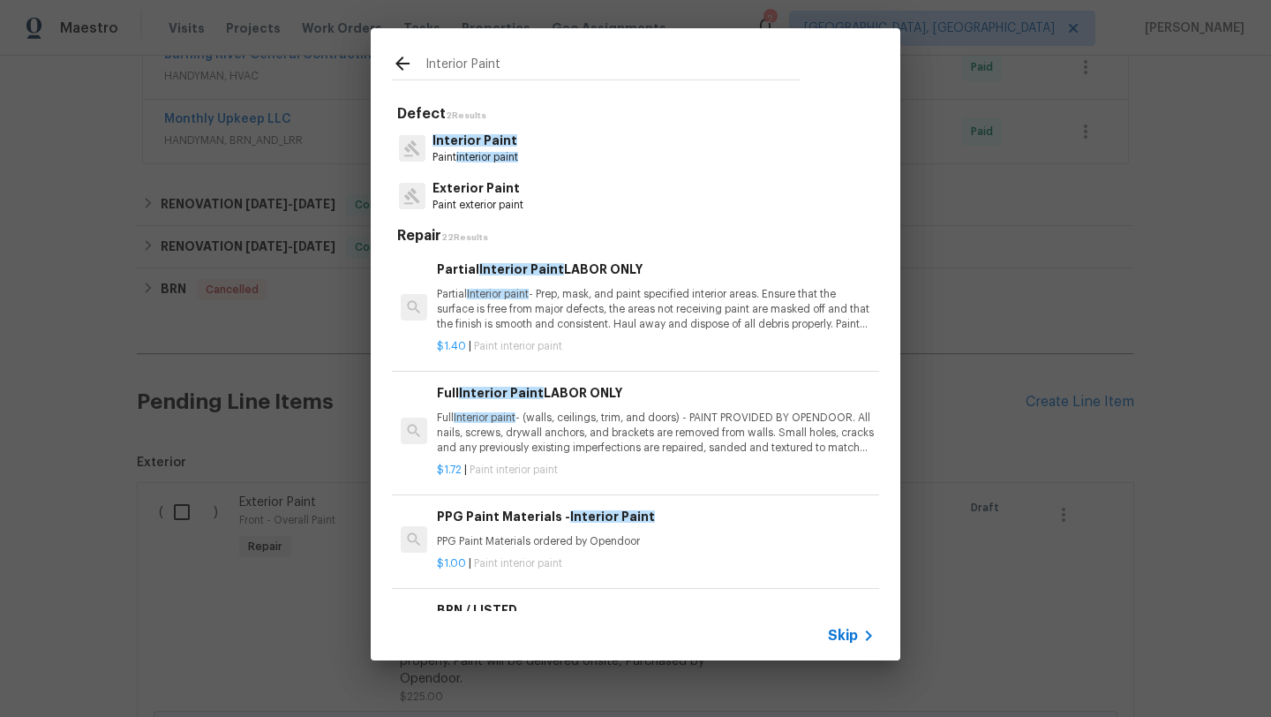
click at [482, 62] on input "Interior Paint" at bounding box center [612, 66] width 374 height 26
click at [469, 140] on span "Interior Paint" at bounding box center [474, 140] width 85 height 12
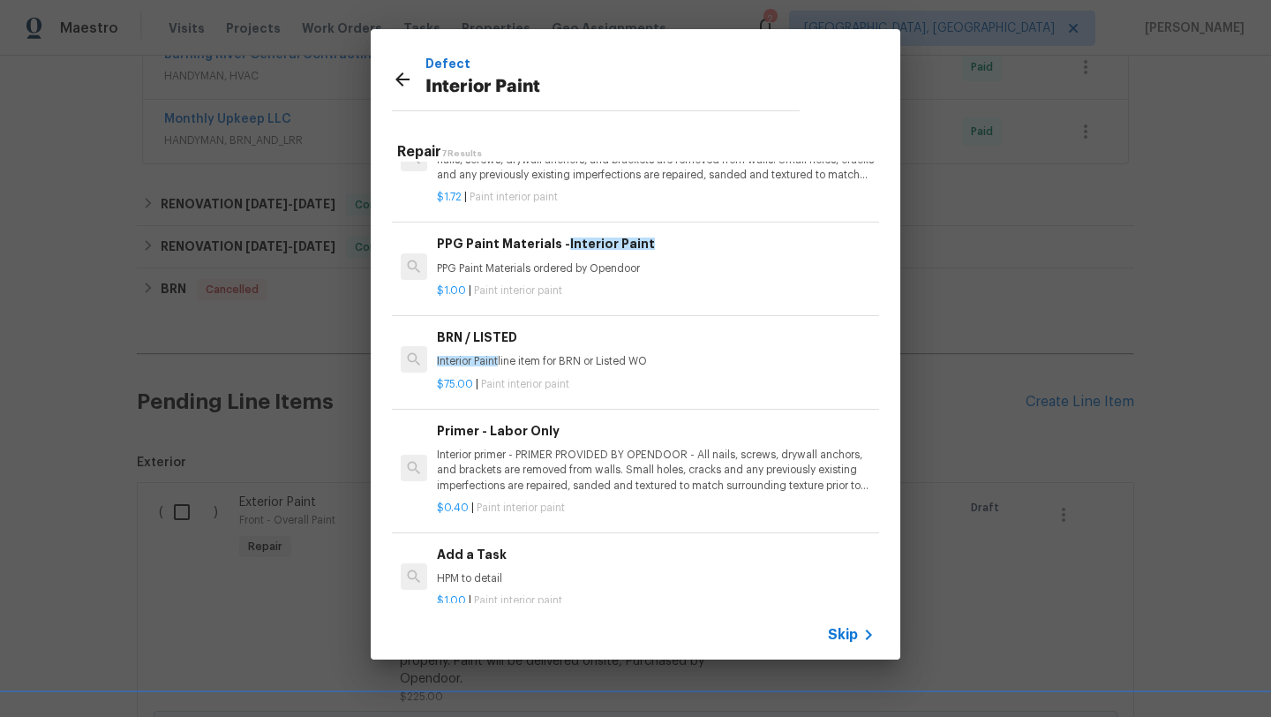
scroll to position [0, 0]
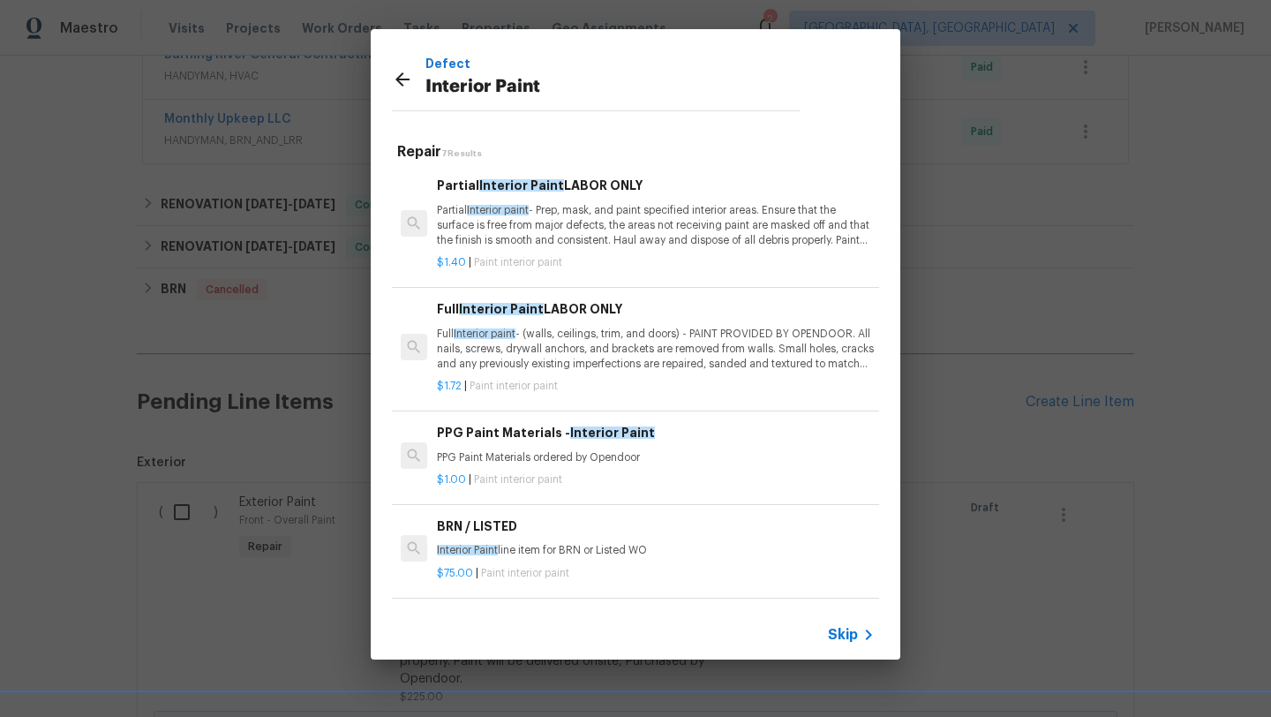
click at [497, 209] on span "Interior paint" at bounding box center [498, 210] width 62 height 11
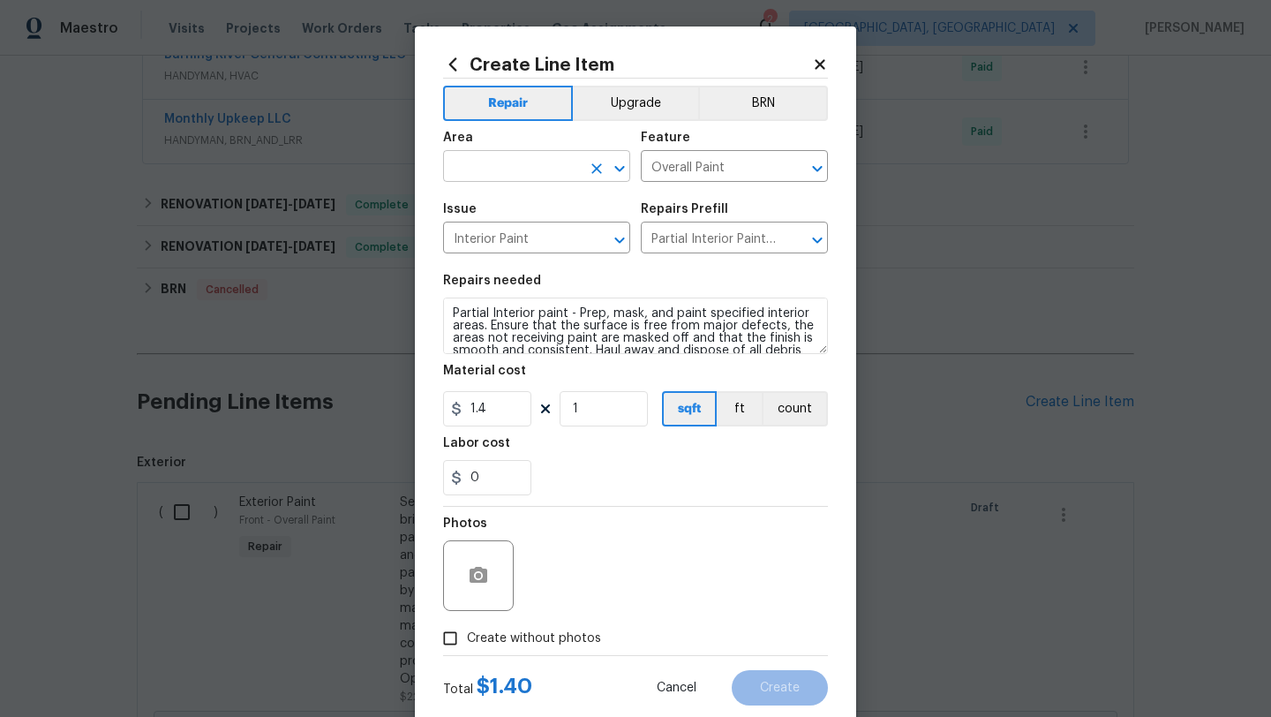
click at [489, 173] on input "text" at bounding box center [512, 167] width 138 height 27
click at [494, 200] on li "Bedroom" at bounding box center [536, 207] width 187 height 29
type input "Bedroom"
click at [597, 409] on input "1" at bounding box center [603, 408] width 88 height 35
type input "40"
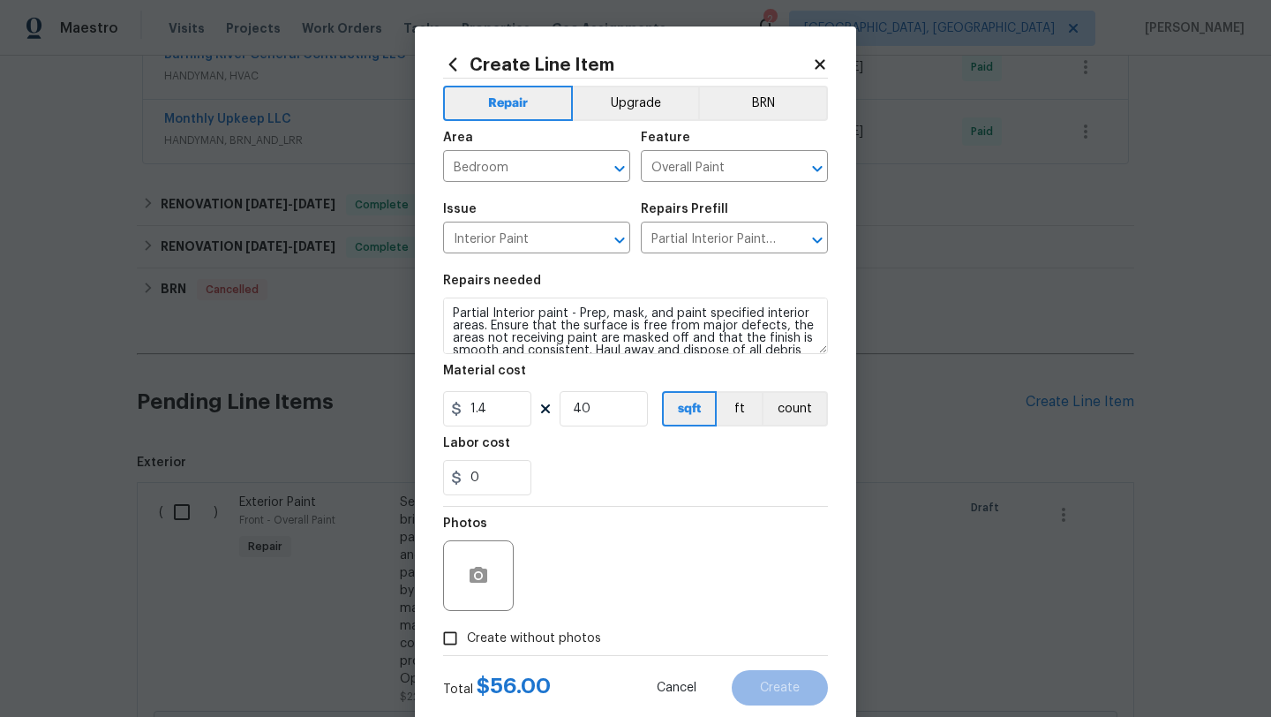
click at [607, 533] on div "Photos" at bounding box center [635, 563] width 385 height 115
drag, startPoint x: 506, startPoint y: 481, endPoint x: 441, endPoint y: 481, distance: 64.4
click at [441, 481] on div "Create Line Item Repair Upgrade BRN Area Bedroom ​ Feature Overall Paint ​ Issu…" at bounding box center [635, 379] width 441 height 707
click at [595, 529] on div "Photos" at bounding box center [635, 563] width 385 height 115
click at [493, 478] on input "46" at bounding box center [487, 477] width 88 height 35
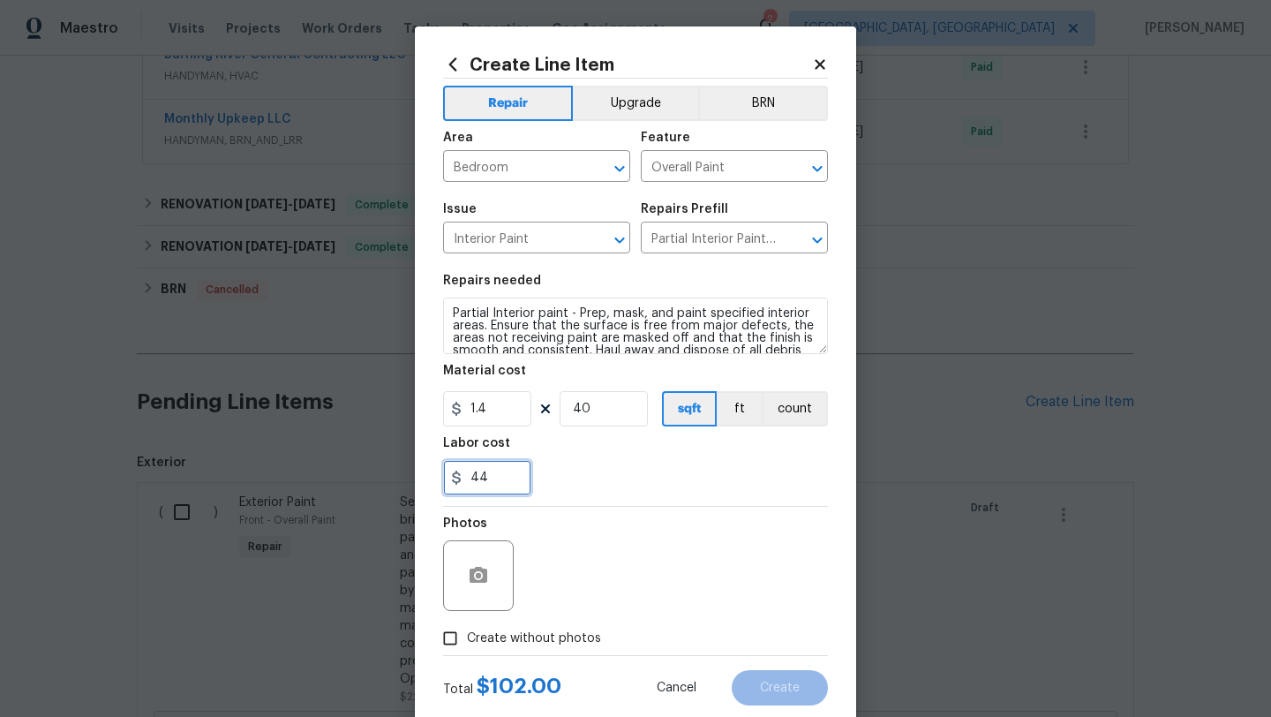
type input "44"
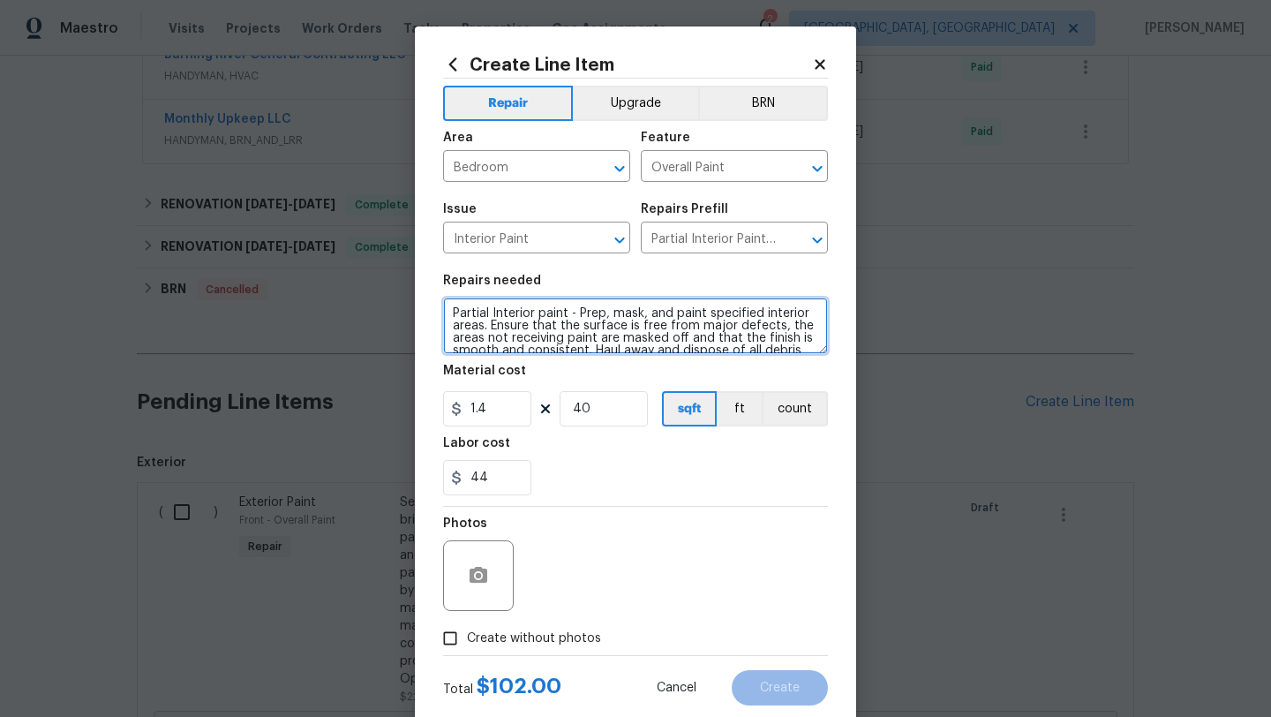
click at [451, 314] on textarea "Partial Interior paint - Prep, mask, and paint specified interior areas. Ensure…" at bounding box center [635, 325] width 385 height 56
type textarea "Paint the two doors and the shoe molding in bathroom installed and secure showe…"
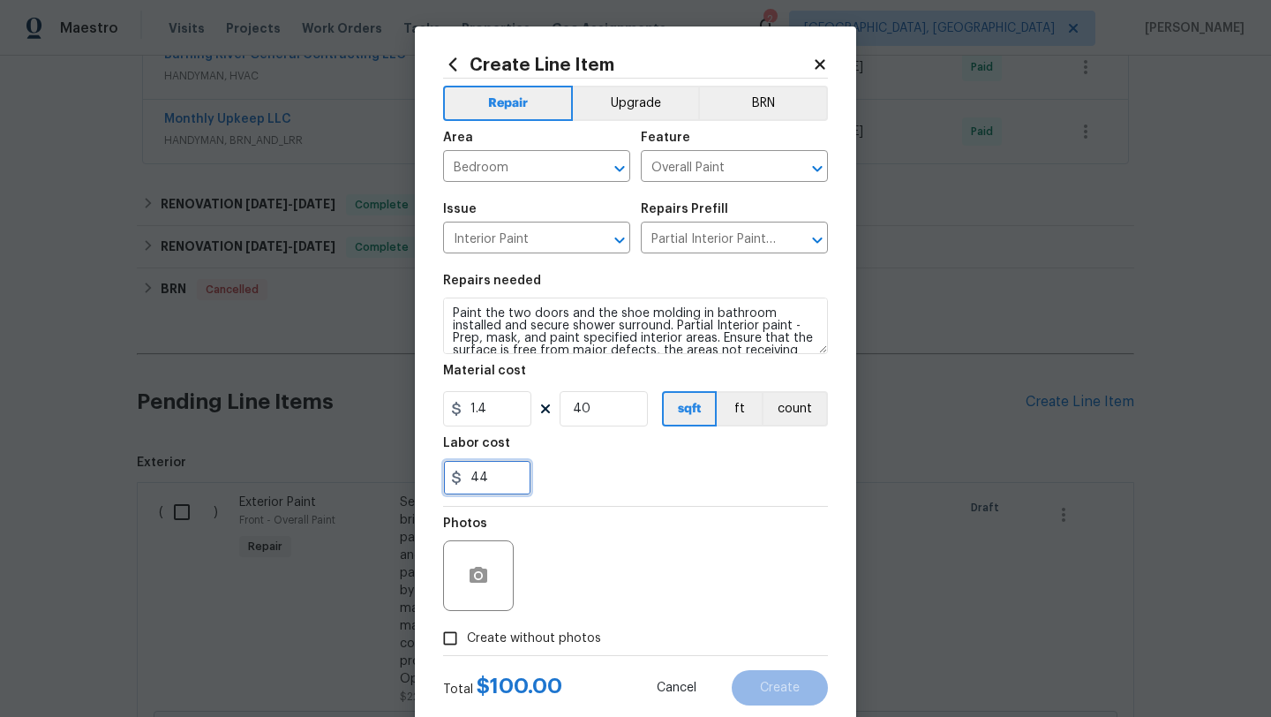
click at [477, 476] on input "44" at bounding box center [487, 477] width 88 height 35
type input "94"
click at [632, 499] on section "Repairs needed Paint the two doors and the shoe molding in bathroom installed a…" at bounding box center [635, 385] width 385 height 242
click at [446, 641] on input "Create without photos" at bounding box center [450, 638] width 34 height 34
checkbox input "true"
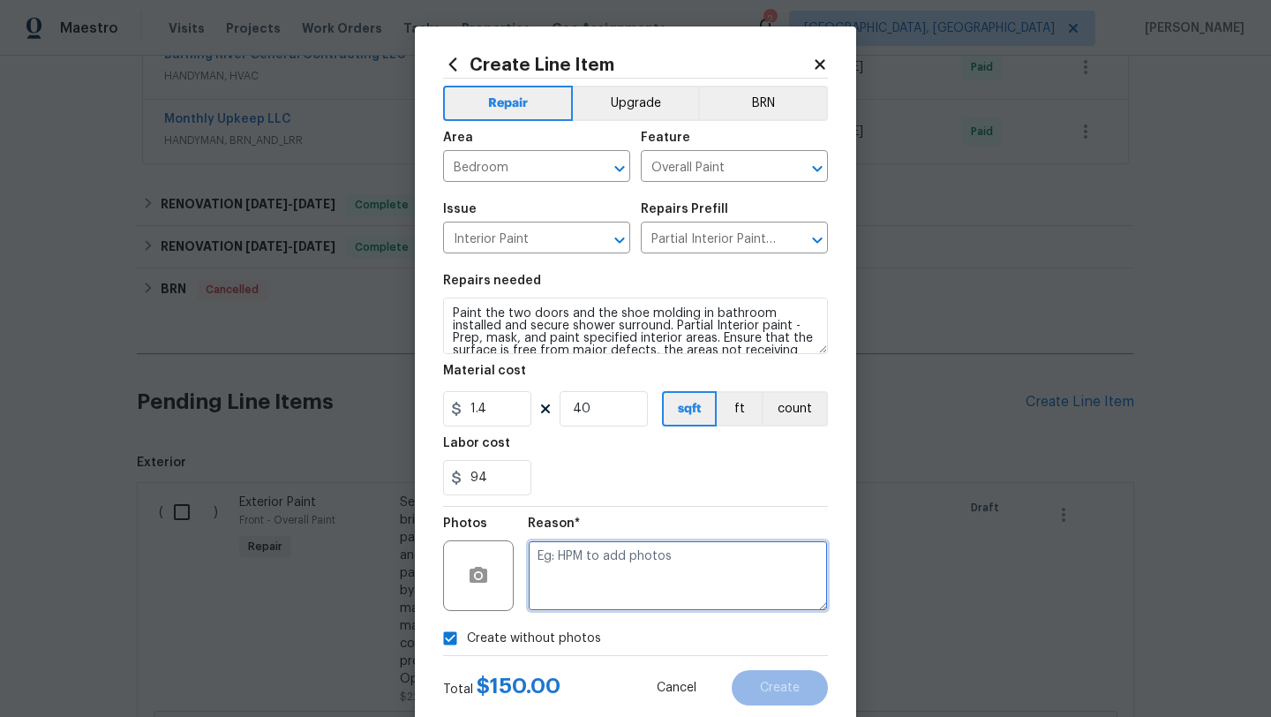
click at [612, 567] on textarea at bounding box center [678, 575] width 300 height 71
type textarea "desk"
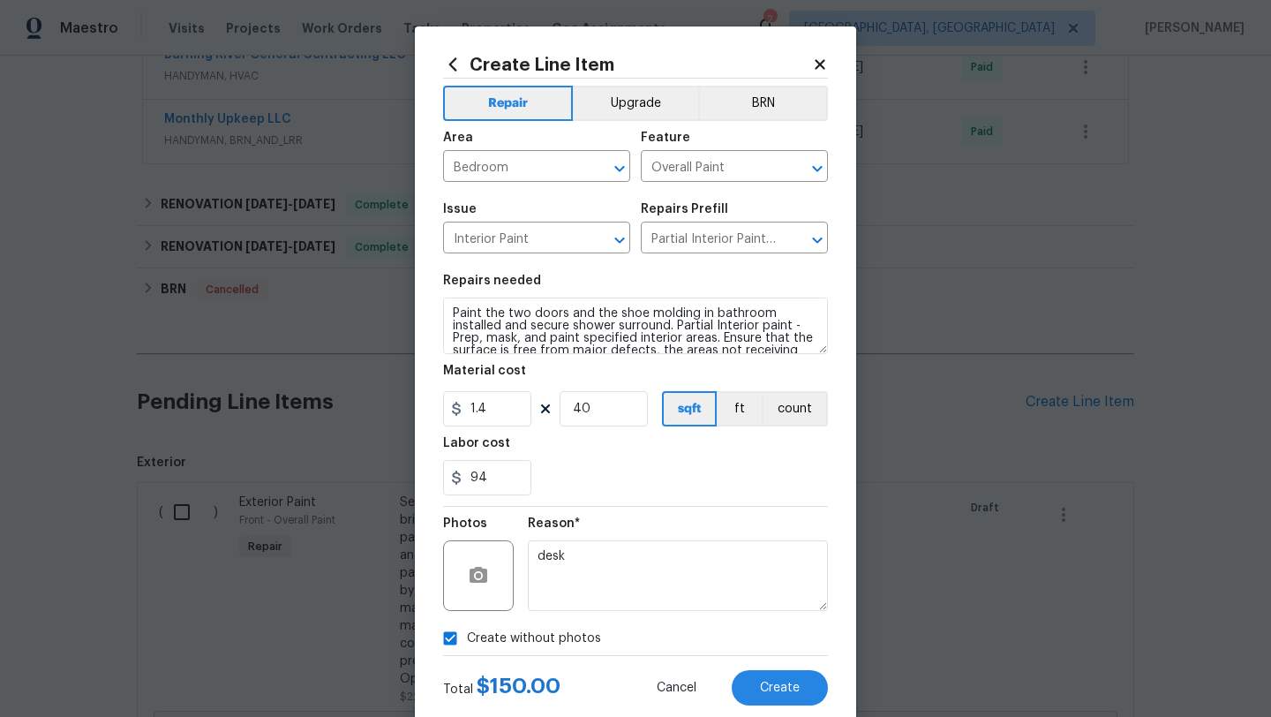
click at [791, 706] on div "Create Line Item Repair Upgrade BRN Area Bedroom ​ Feature Overall Paint ​ Issu…" at bounding box center [635, 379] width 441 height 707
click at [790, 687] on span "Create" at bounding box center [780, 687] width 40 height 13
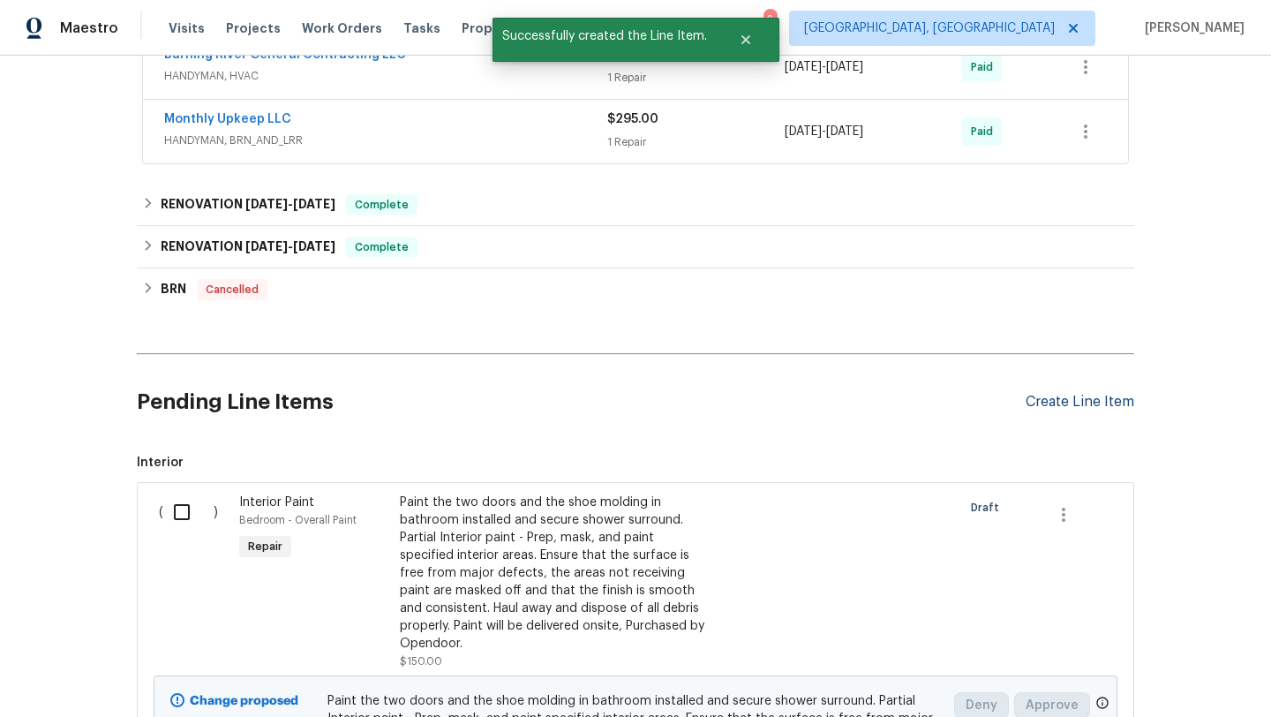
click at [1038, 401] on div "Create Line Item" at bounding box center [1079, 402] width 109 height 17
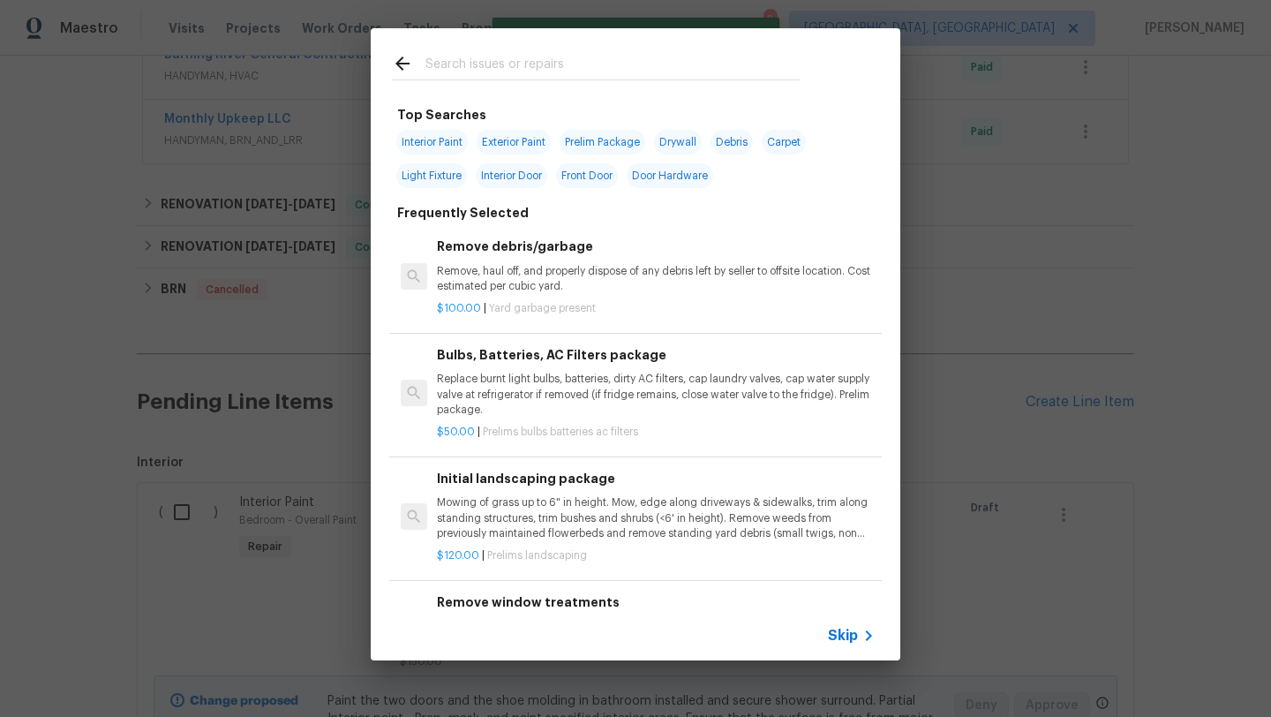
click at [460, 73] on input "text" at bounding box center [612, 66] width 374 height 26
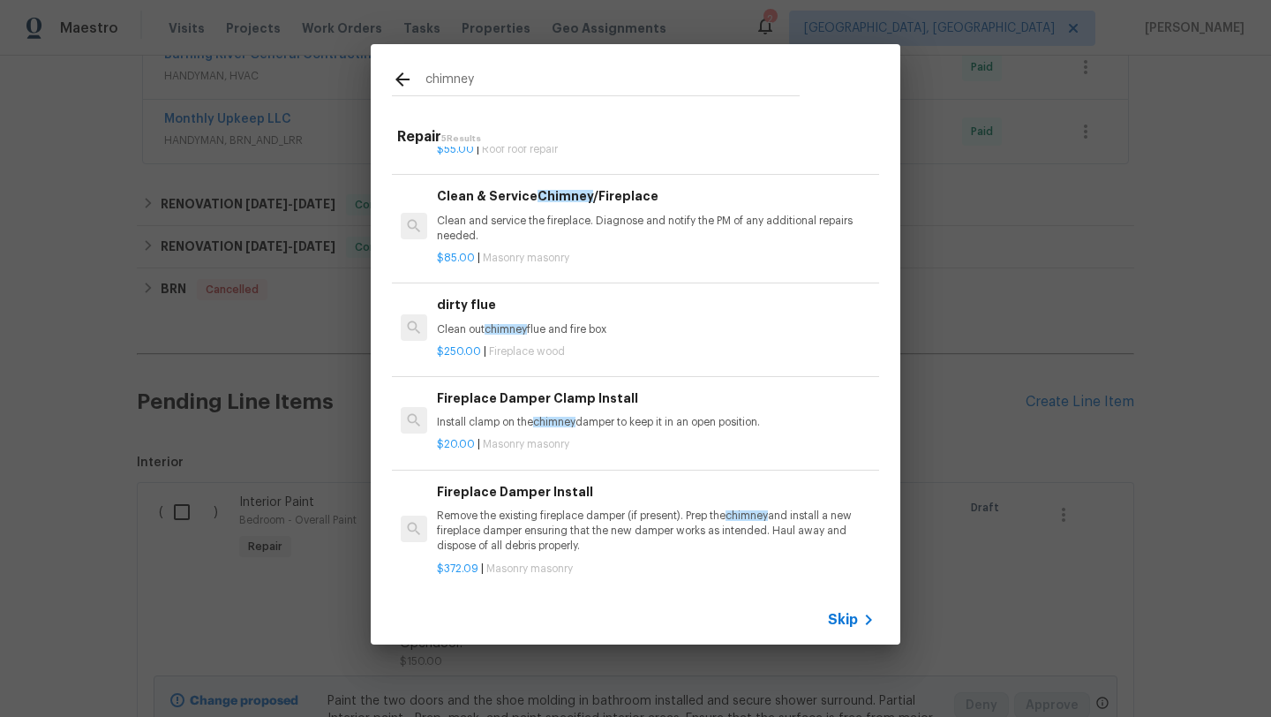
scroll to position [103, 0]
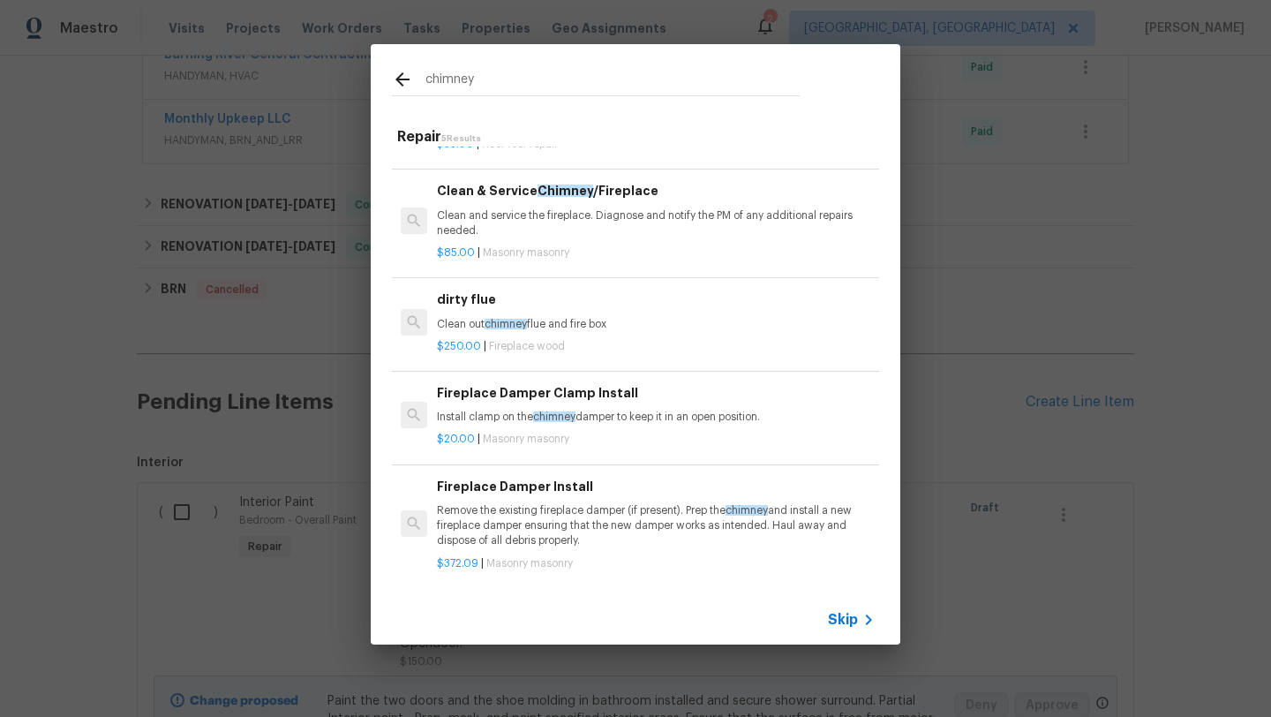
type input "chimney"
click at [642, 417] on p "Install clamp on the chimney damper to keep it in an open position." at bounding box center [656, 416] width 438 height 15
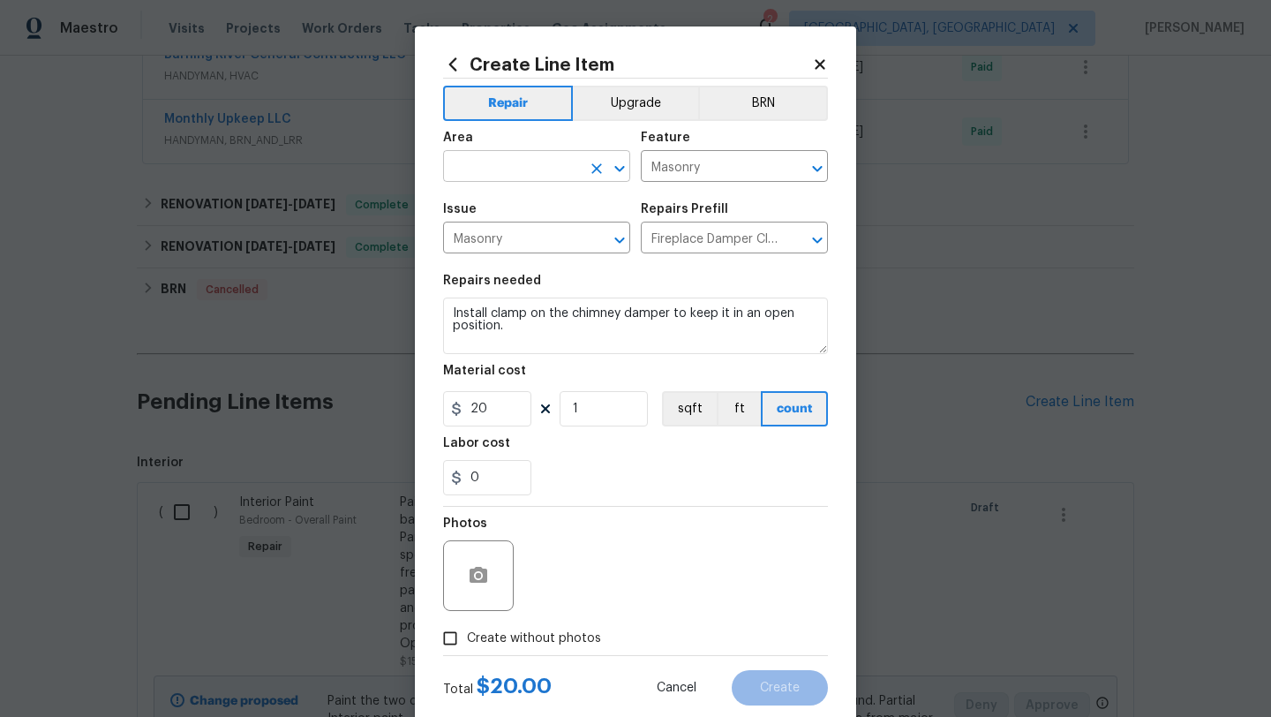
click at [475, 166] on input "text" at bounding box center [512, 167] width 138 height 27
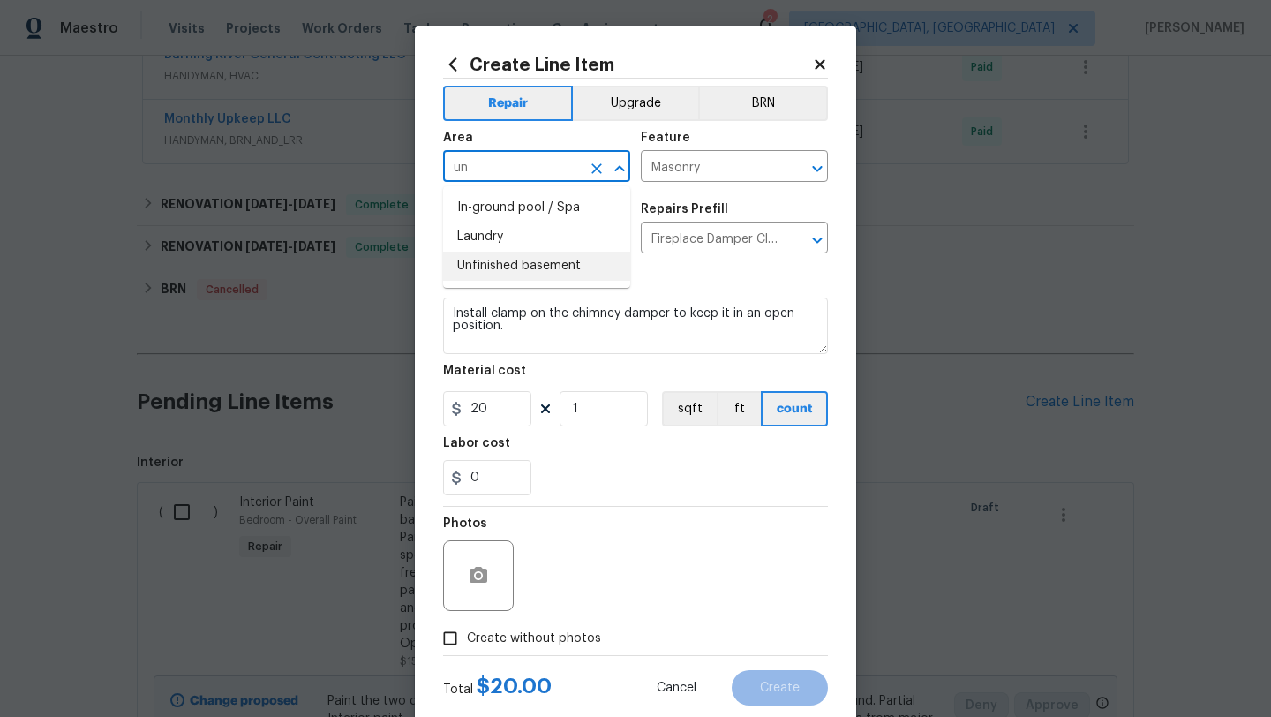
click at [517, 263] on li "Unfinished basement" at bounding box center [536, 265] width 187 height 29
type input "Unfinished basement"
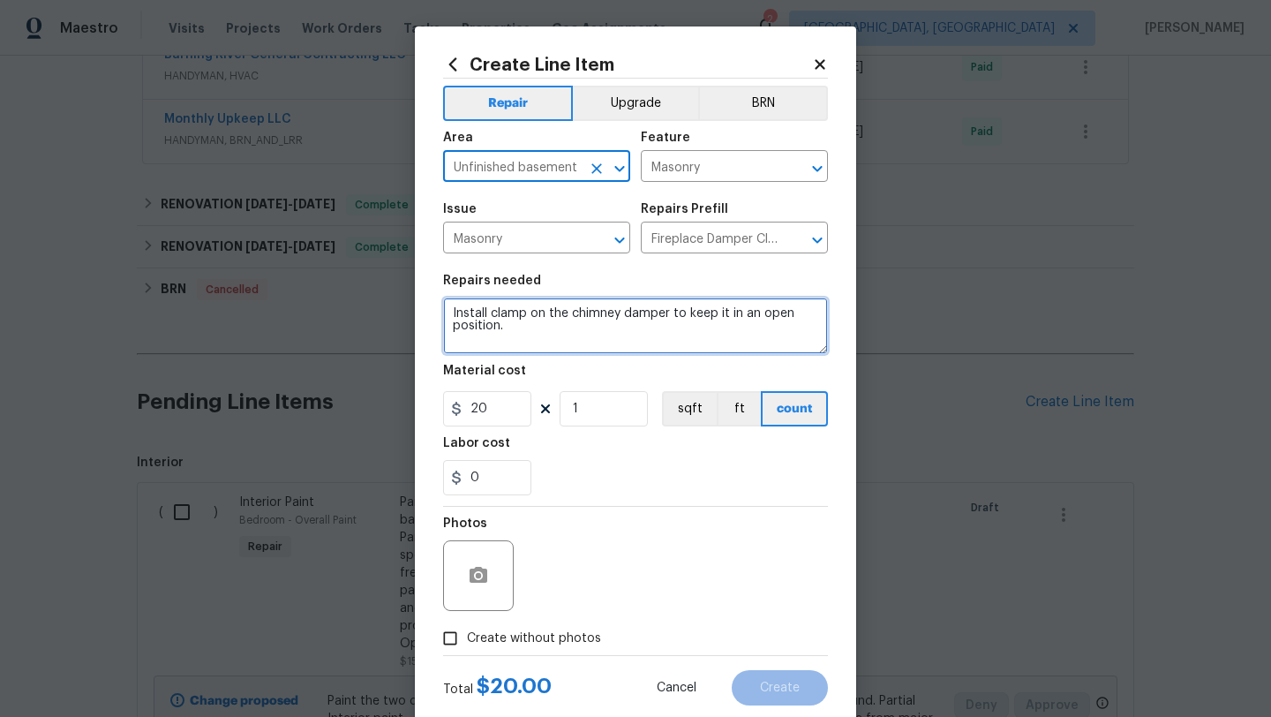
click at [488, 314] on textarea "Install clamp on the chimney damper to keep it in an open position." at bounding box center [635, 325] width 385 height 56
drag, startPoint x: 493, startPoint y: 314, endPoint x: 566, endPoint y: 312, distance: 73.3
click at [566, 312] on textarea "Install clamp on the chimney damper to keep it in an open position." at bounding box center [635, 325] width 385 height 56
drag, startPoint x: 688, startPoint y: 311, endPoint x: 711, endPoint y: 345, distance: 40.6
click at [711, 346] on textarea "Install cover on the brick of the chimney damper to keep it in an open position." at bounding box center [635, 325] width 385 height 56
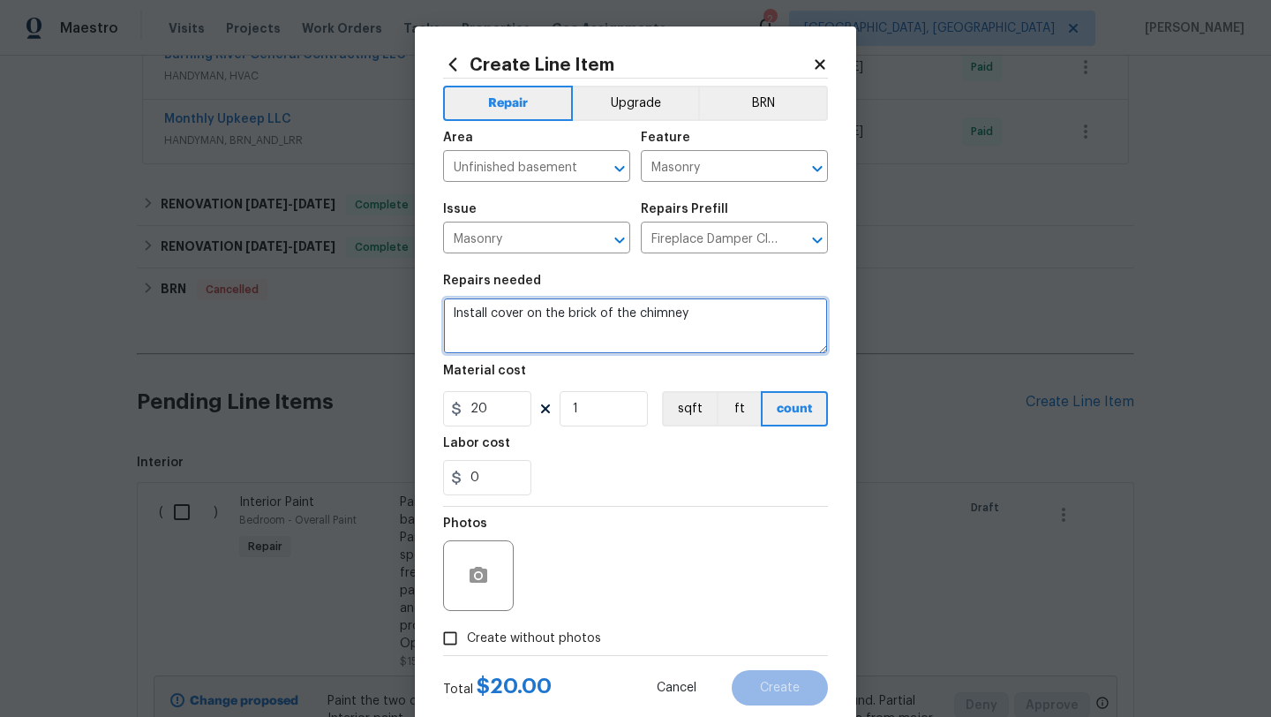
type textarea "Install cover on the brick of the chimney"
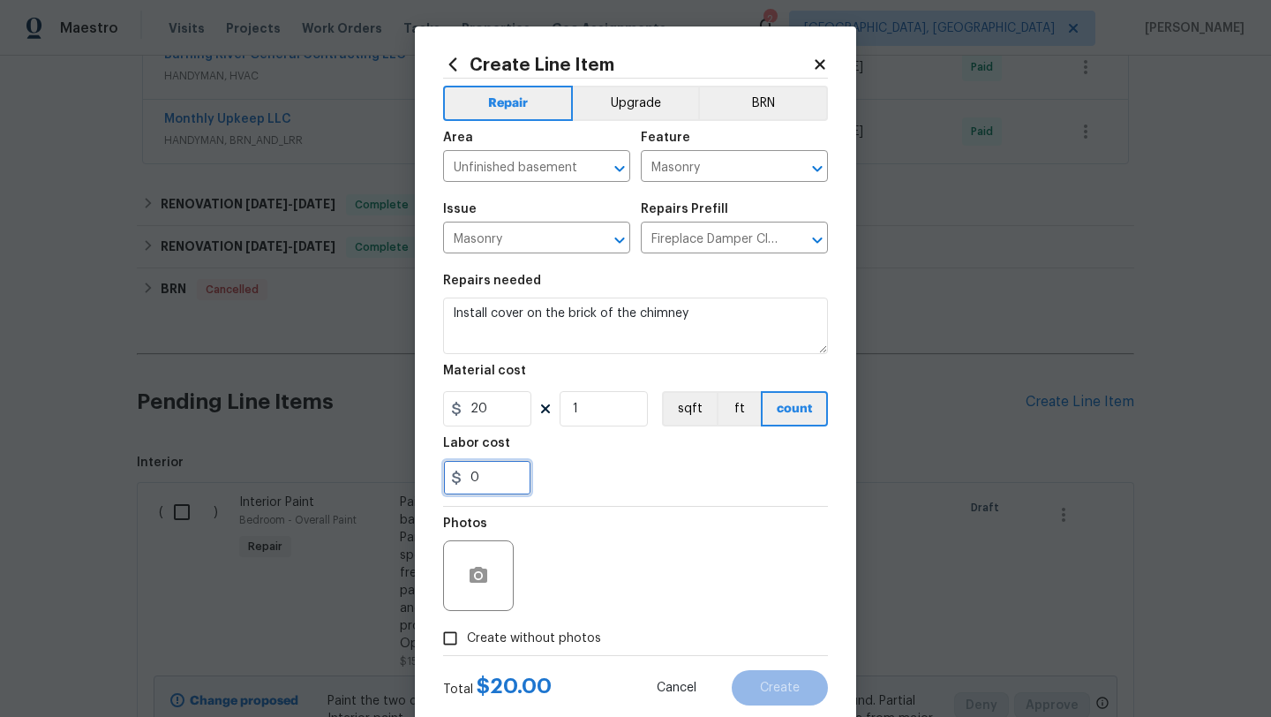
drag, startPoint x: 489, startPoint y: 481, endPoint x: 453, endPoint y: 481, distance: 36.2
click at [453, 481] on div "0" at bounding box center [487, 477] width 88 height 35
type input "30"
click at [602, 562] on div "Photos" at bounding box center [635, 563] width 385 height 115
click at [458, 640] on input "Create without photos" at bounding box center [450, 638] width 34 height 34
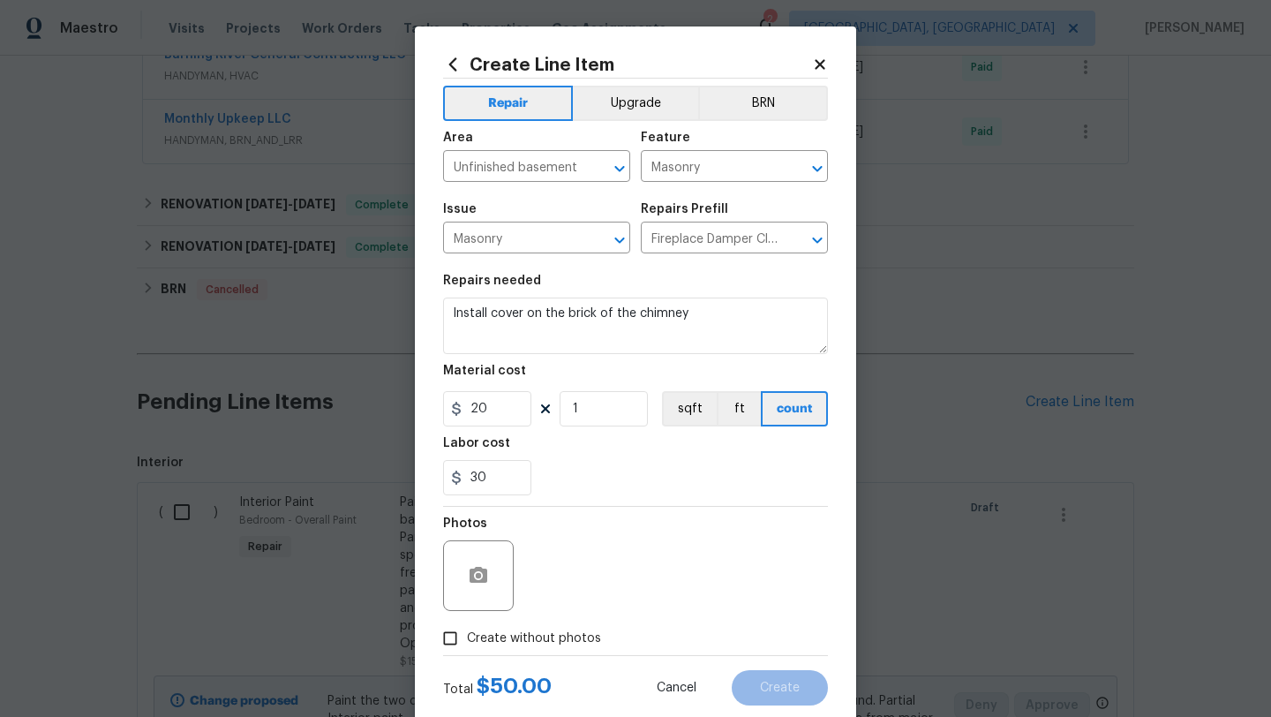
checkbox input "true"
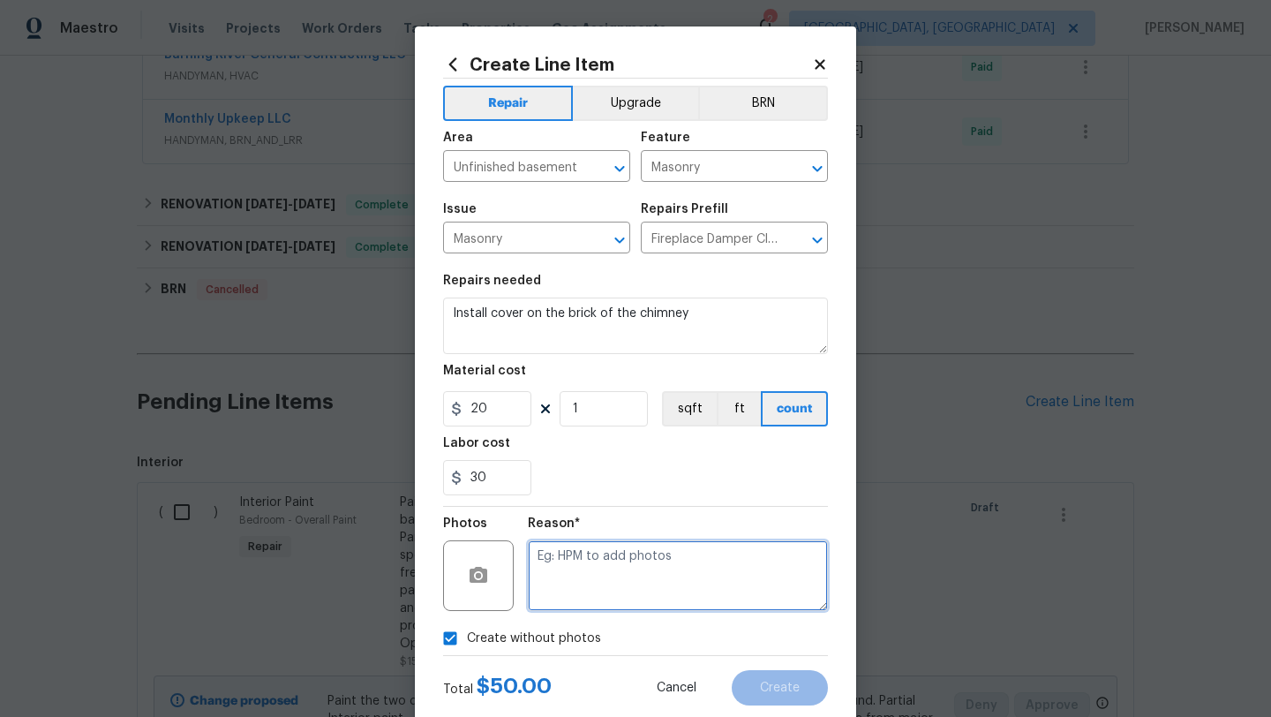
click at [566, 575] on textarea at bounding box center [678, 575] width 300 height 71
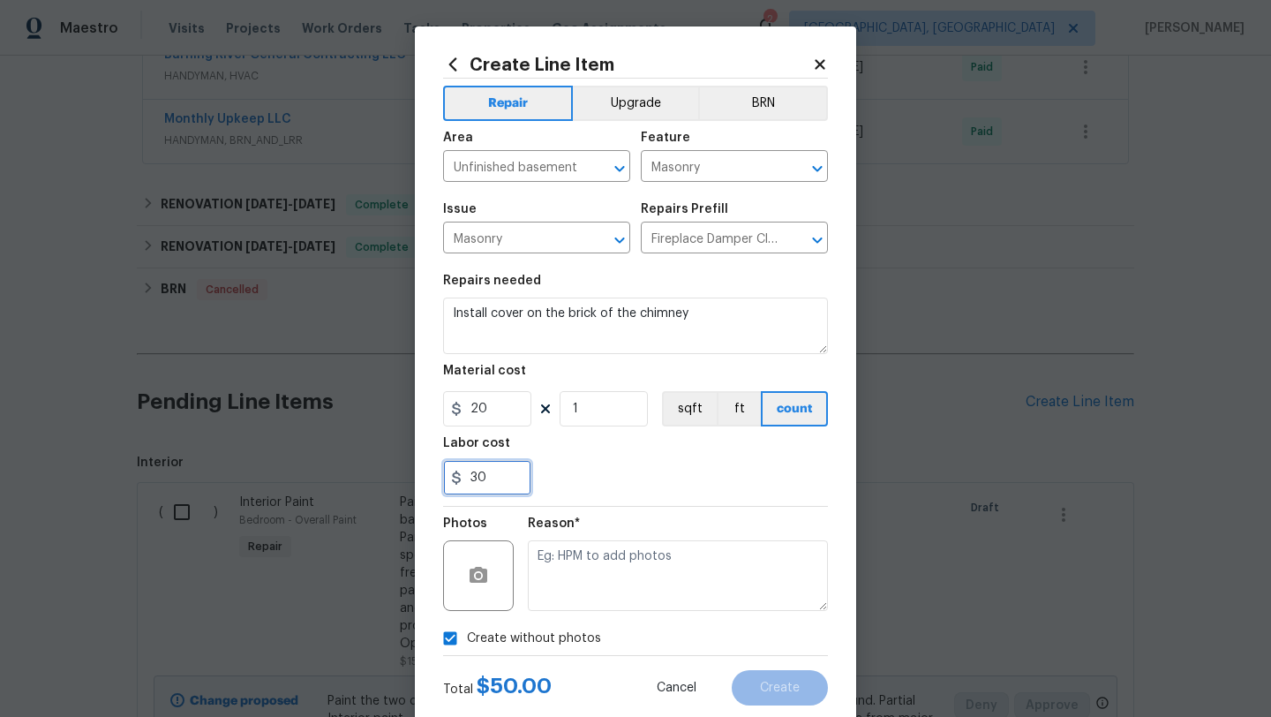
click at [498, 479] on input "30" at bounding box center [487, 477] width 88 height 35
drag, startPoint x: 501, startPoint y: 483, endPoint x: 424, endPoint y: 472, distance: 77.5
click at [424, 472] on div "Create Line Item Repair Upgrade BRN Area Unfinished basement ​ Feature Masonry …" at bounding box center [635, 379] width 441 height 707
type input "0"
drag, startPoint x: 586, startPoint y: 416, endPoint x: 563, endPoint y: 413, distance: 23.1
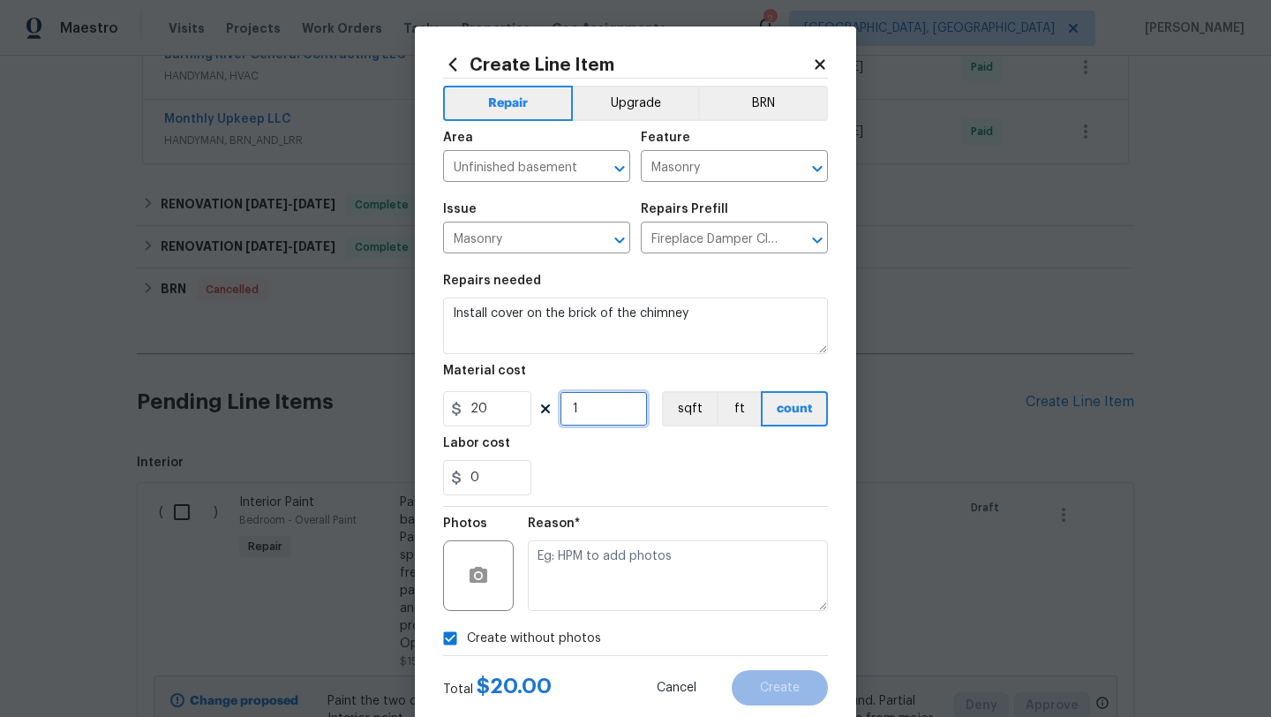
click at [563, 413] on input "1" at bounding box center [603, 408] width 88 height 35
type input "2"
click at [487, 469] on input "0" at bounding box center [487, 477] width 88 height 35
drag, startPoint x: 480, startPoint y: 482, endPoint x: 460, endPoint y: 480, distance: 20.4
click at [460, 480] on div "0" at bounding box center [487, 477] width 88 height 35
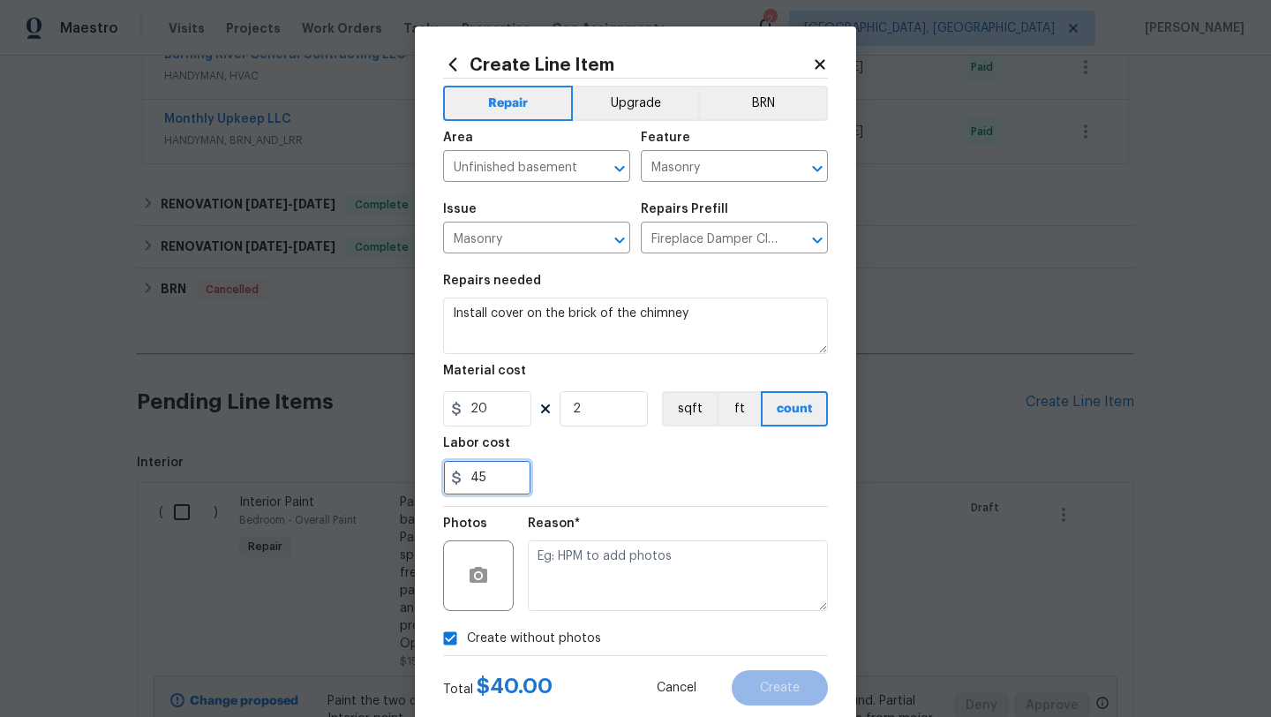
type input "4"
type input "35"
click at [719, 470] on div "35" at bounding box center [635, 477] width 385 height 35
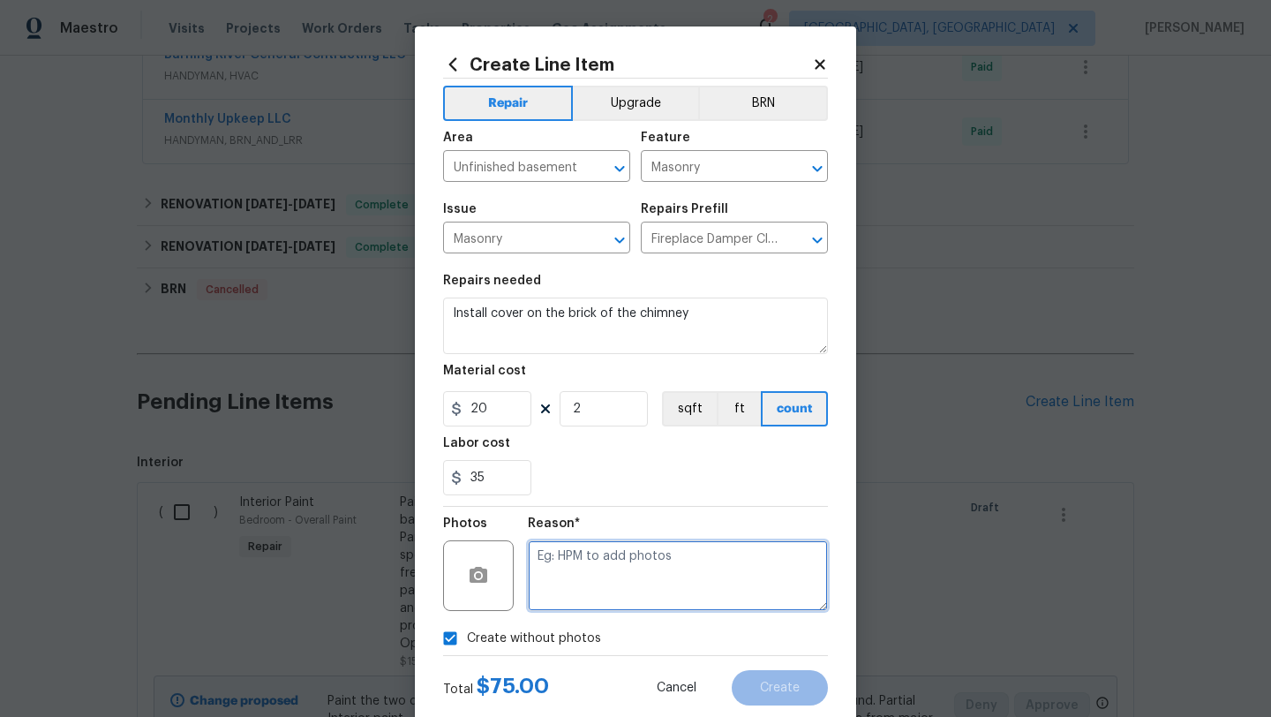
click at [581, 589] on textarea at bounding box center [678, 575] width 300 height 71
type textarea "desk"
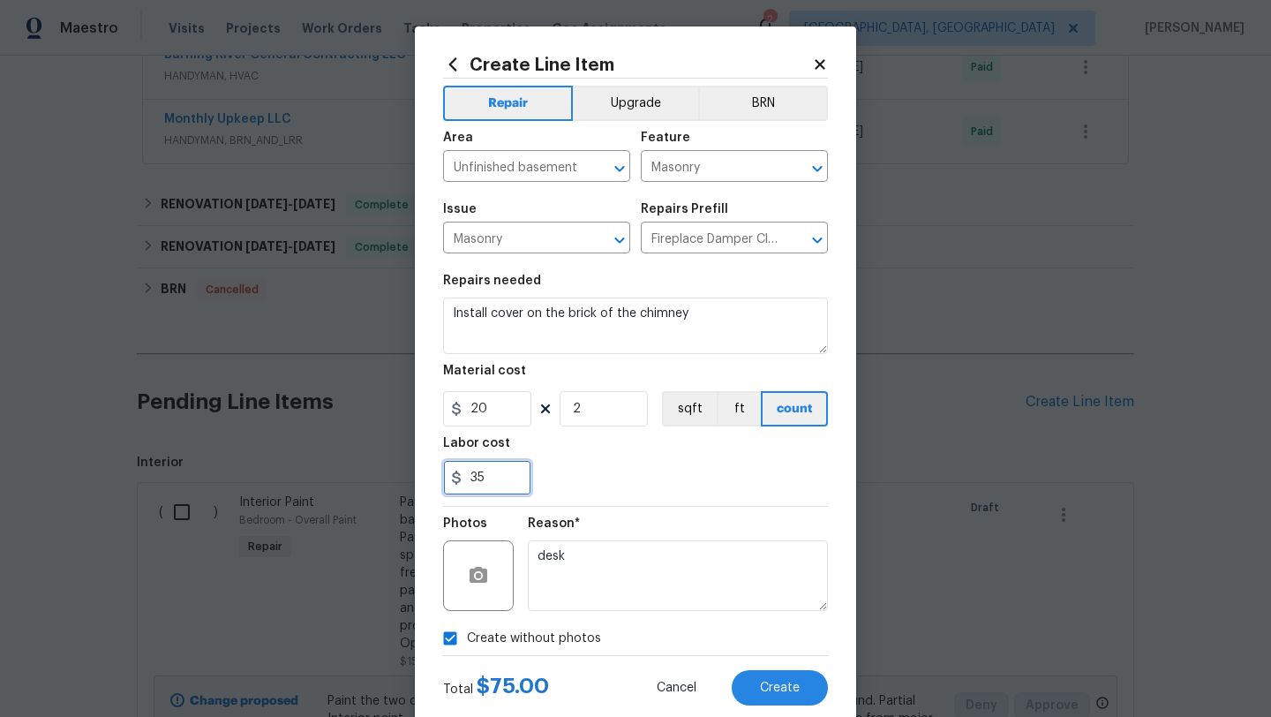
click at [476, 476] on input "35" at bounding box center [487, 477] width 88 height 35
type input "25"
click at [606, 458] on div "Labor cost" at bounding box center [635, 448] width 385 height 23
click at [779, 691] on span "Create" at bounding box center [780, 687] width 40 height 13
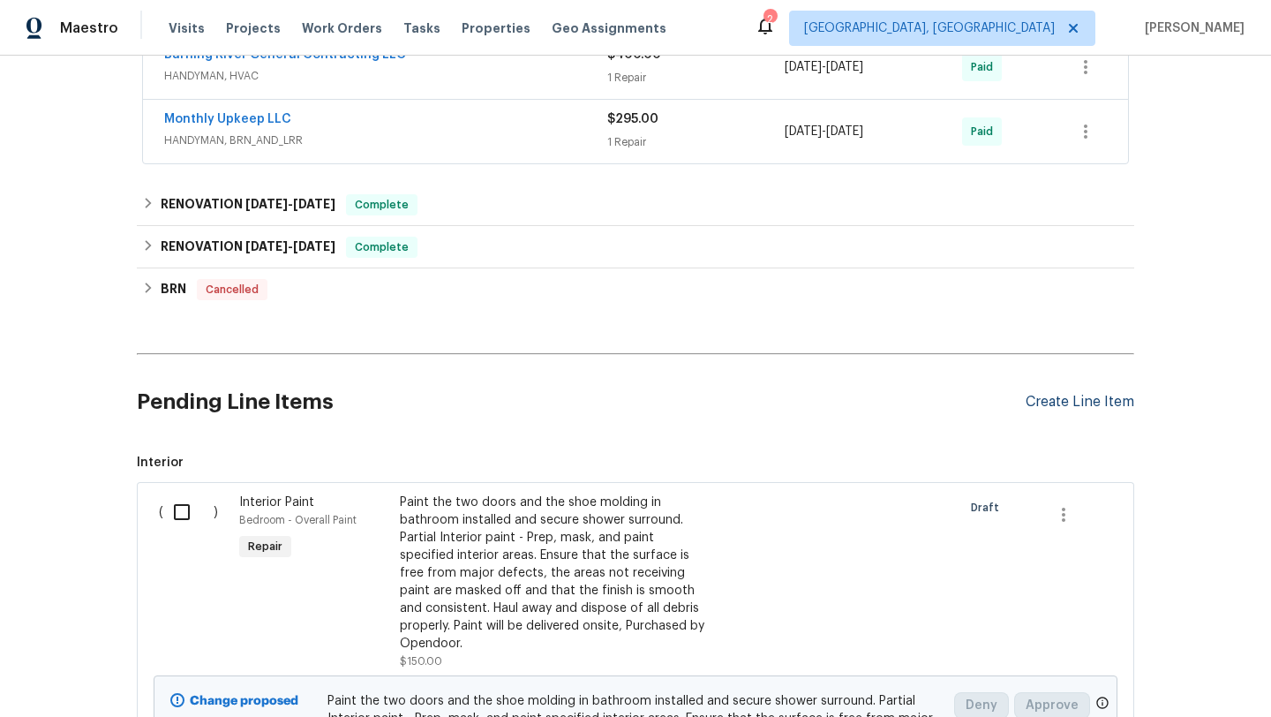
click at [1040, 394] on div "Create Line Item" at bounding box center [1079, 402] width 109 height 17
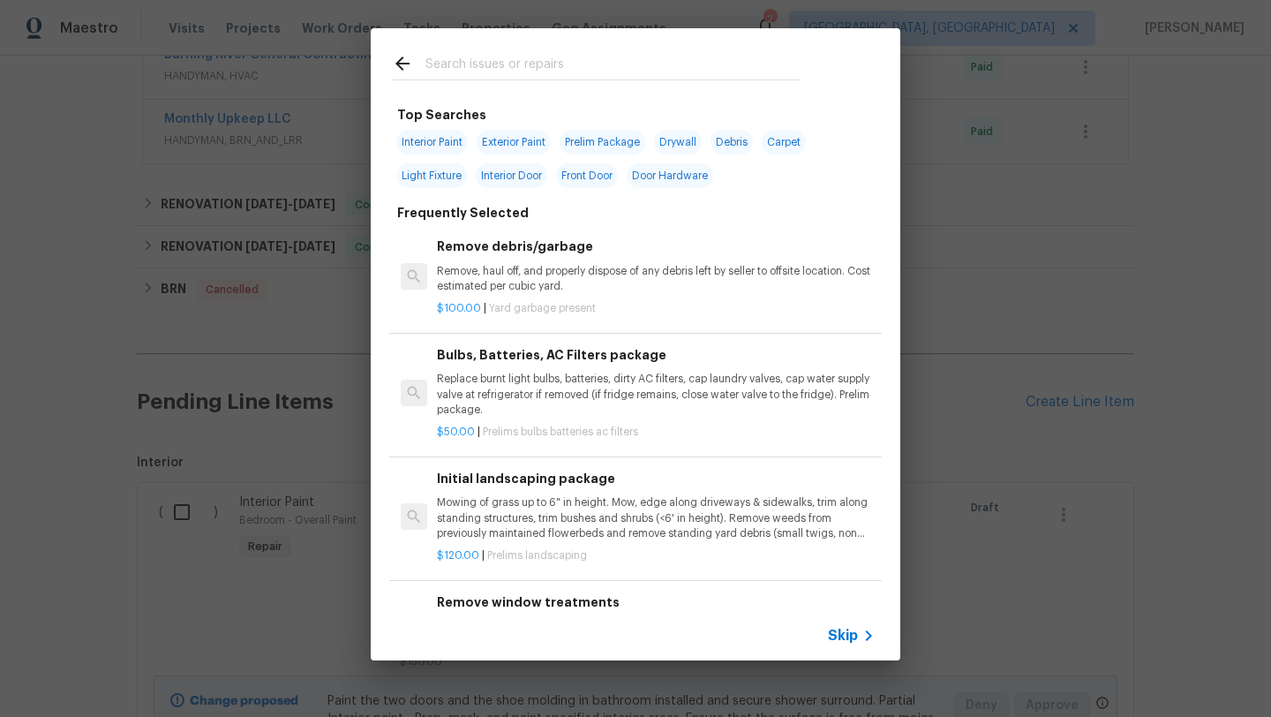
click at [451, 69] on input "text" at bounding box center [612, 66] width 374 height 26
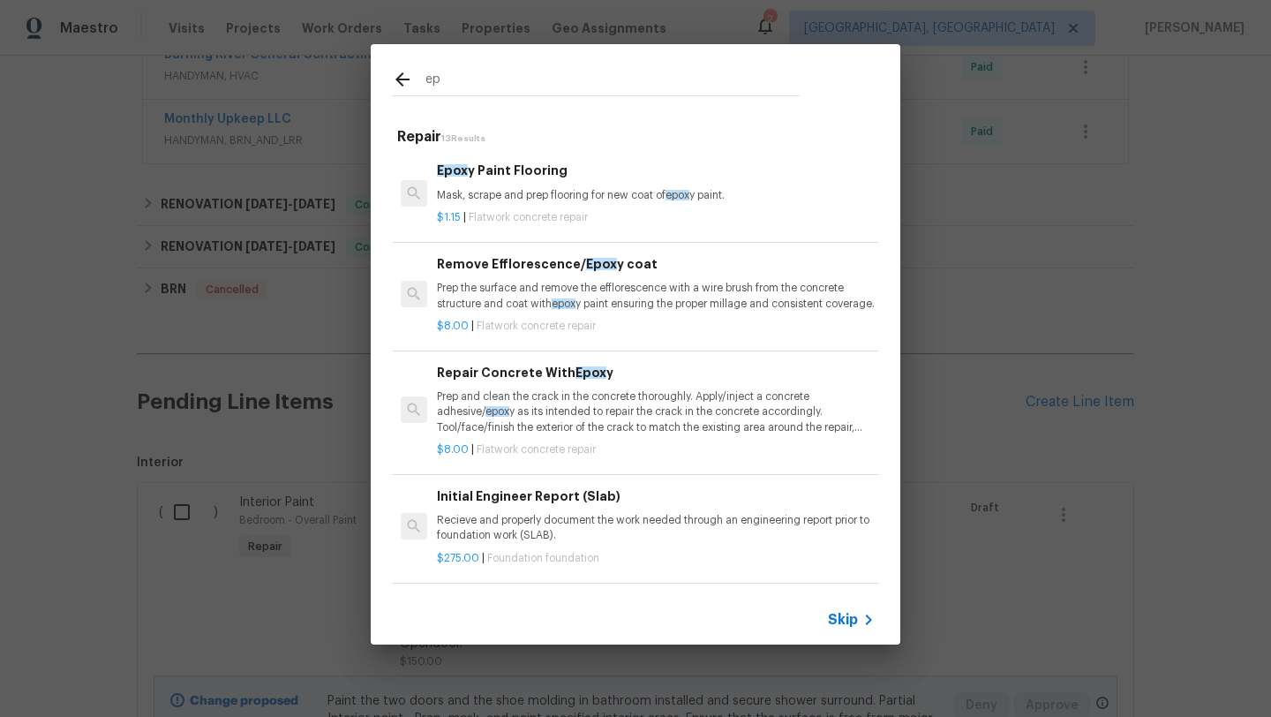
type input "e"
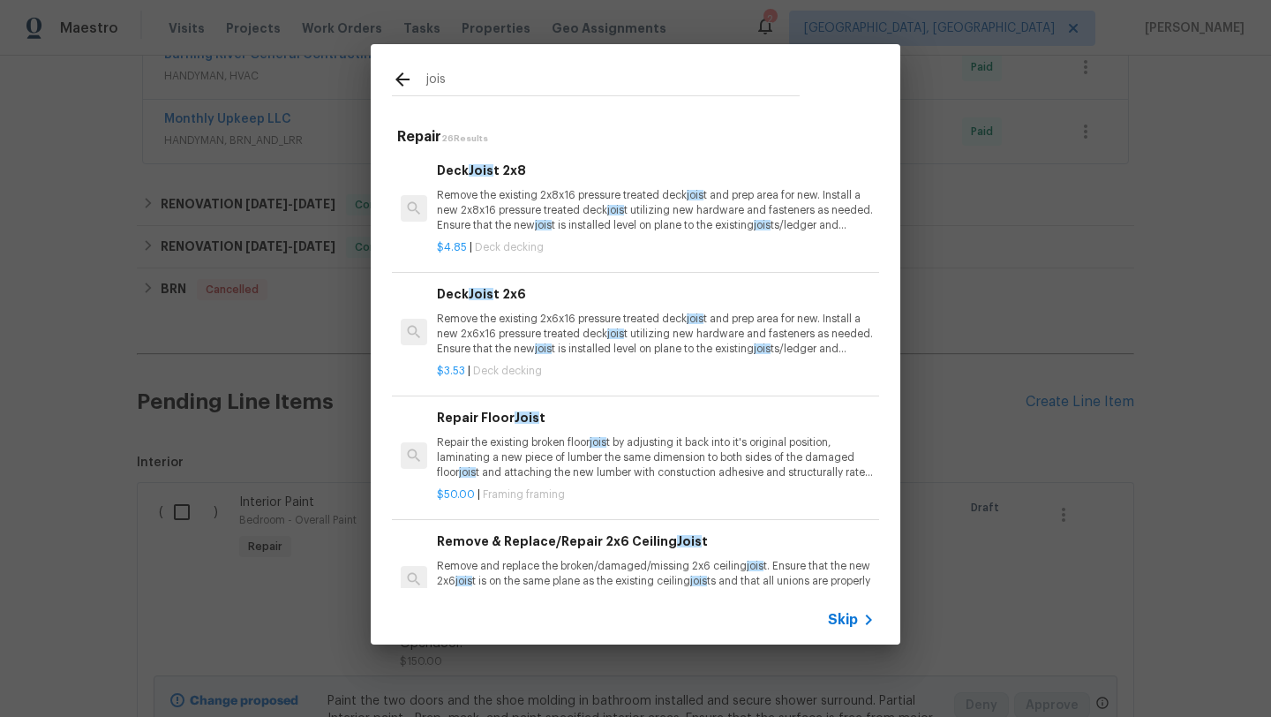
scroll to position [16, 0]
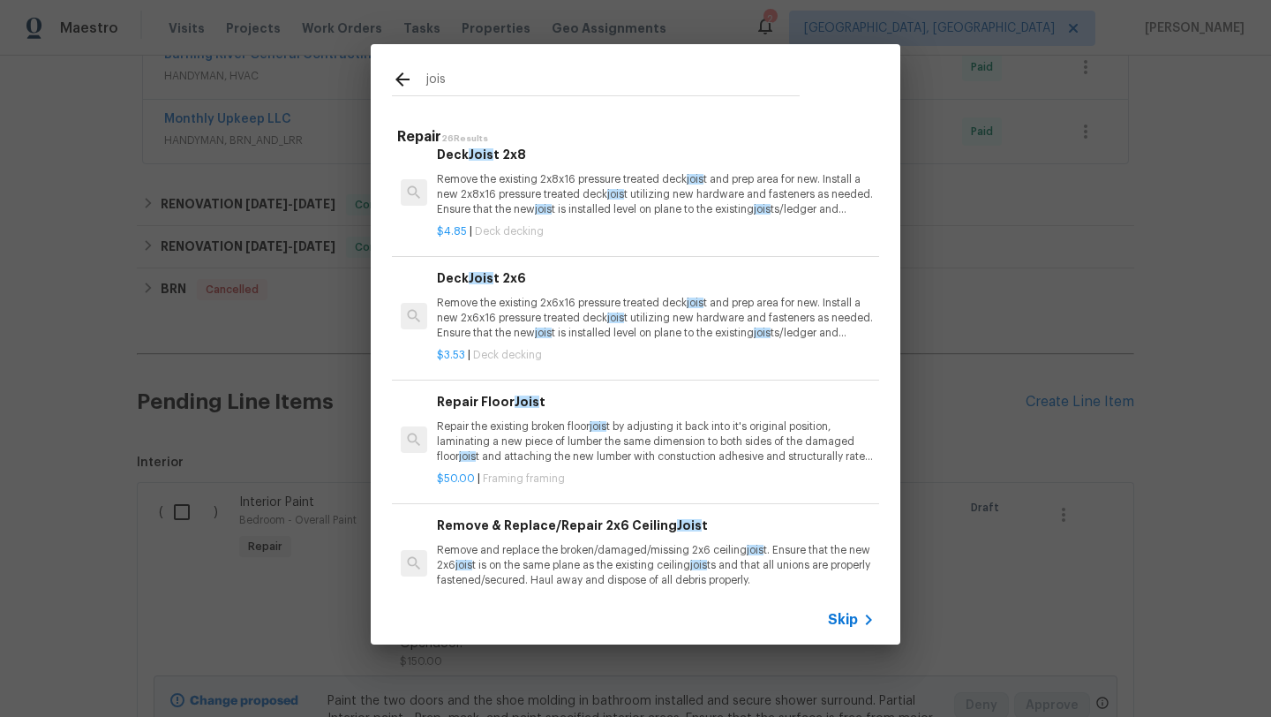
type input "jois"
click at [531, 448] on p "Repair the existing broken floor jois t by adjusting it back into it's original…" at bounding box center [656, 441] width 438 height 45
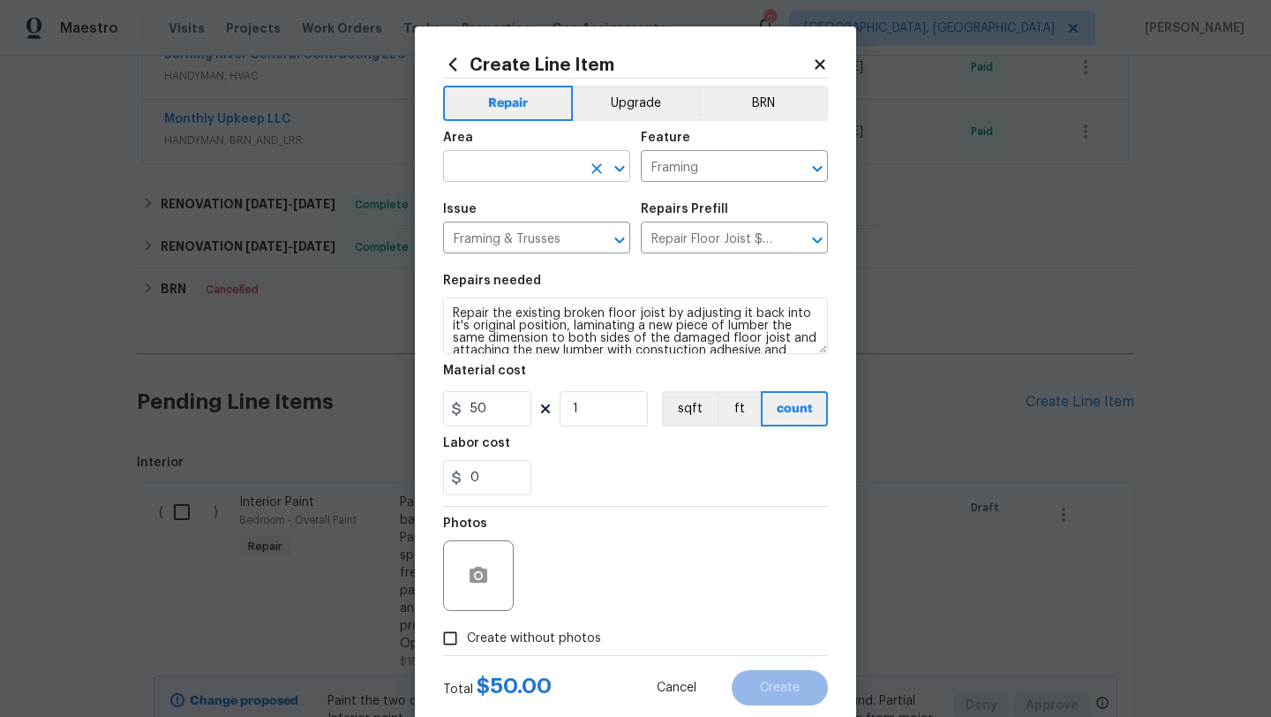
click at [476, 164] on input "text" at bounding box center [512, 167] width 138 height 27
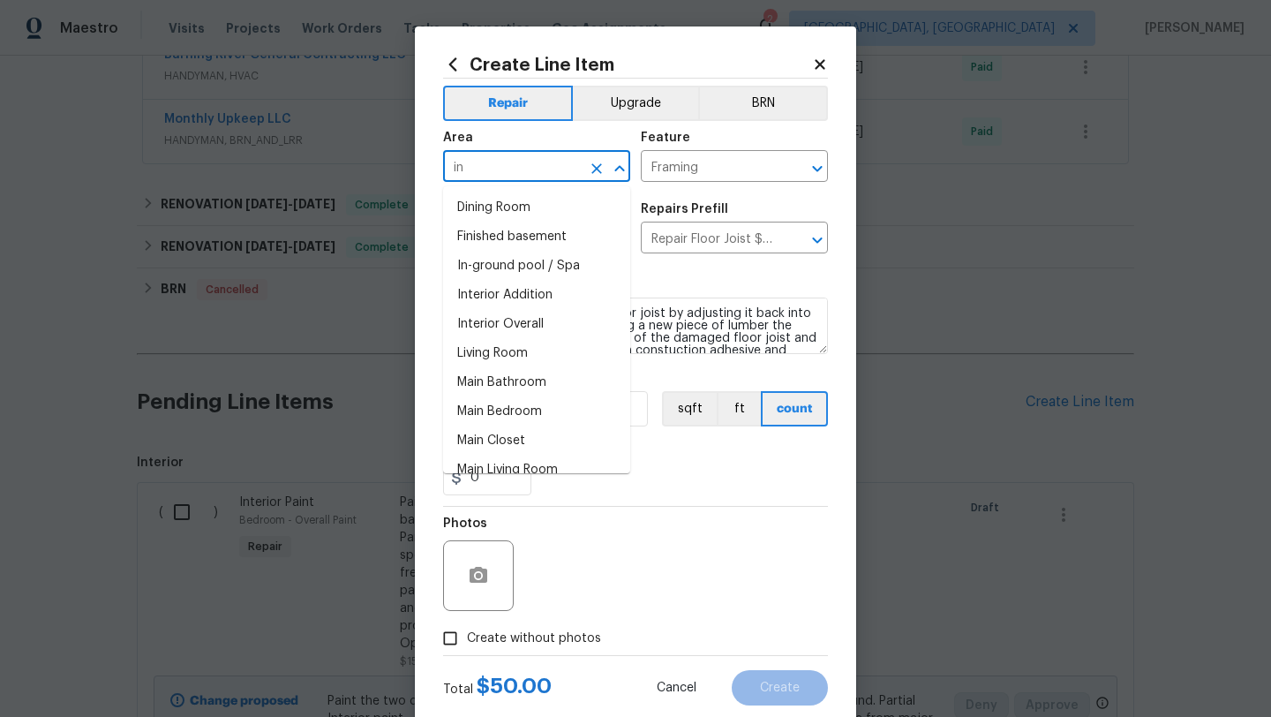
type input "i"
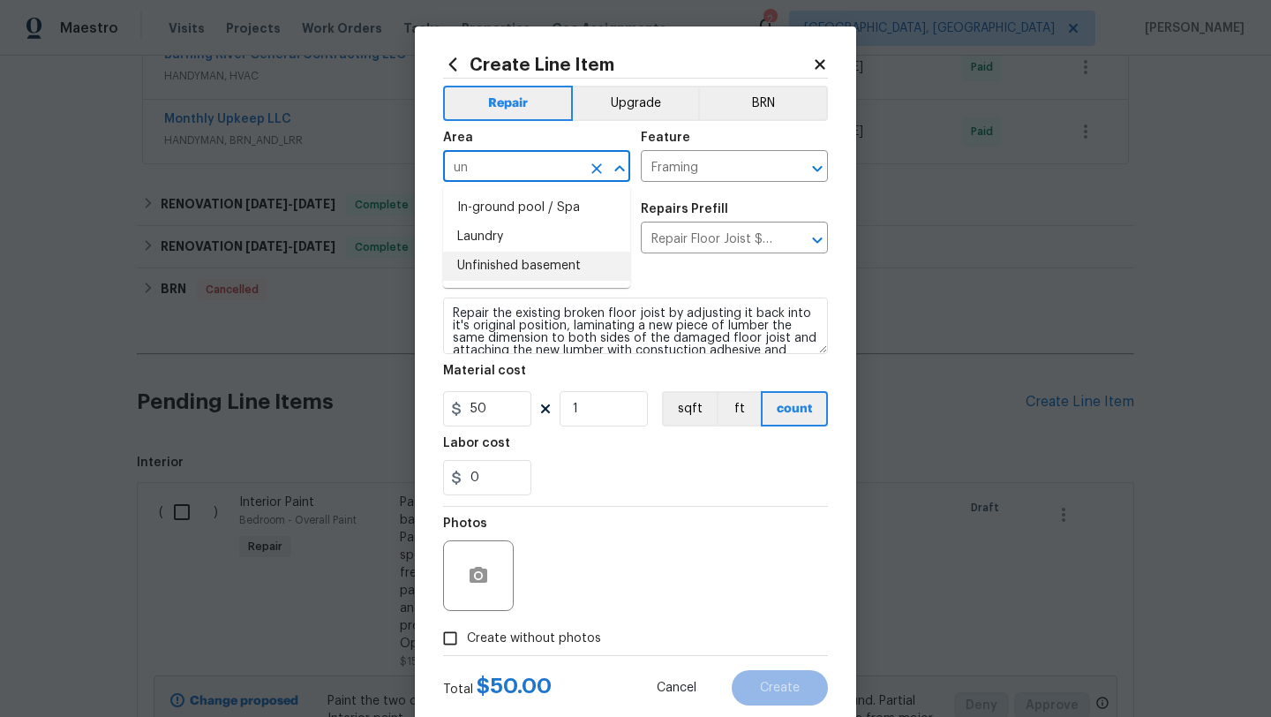
click at [511, 269] on li "Unfinished basement" at bounding box center [536, 265] width 187 height 29
type input "Unfinished basement"
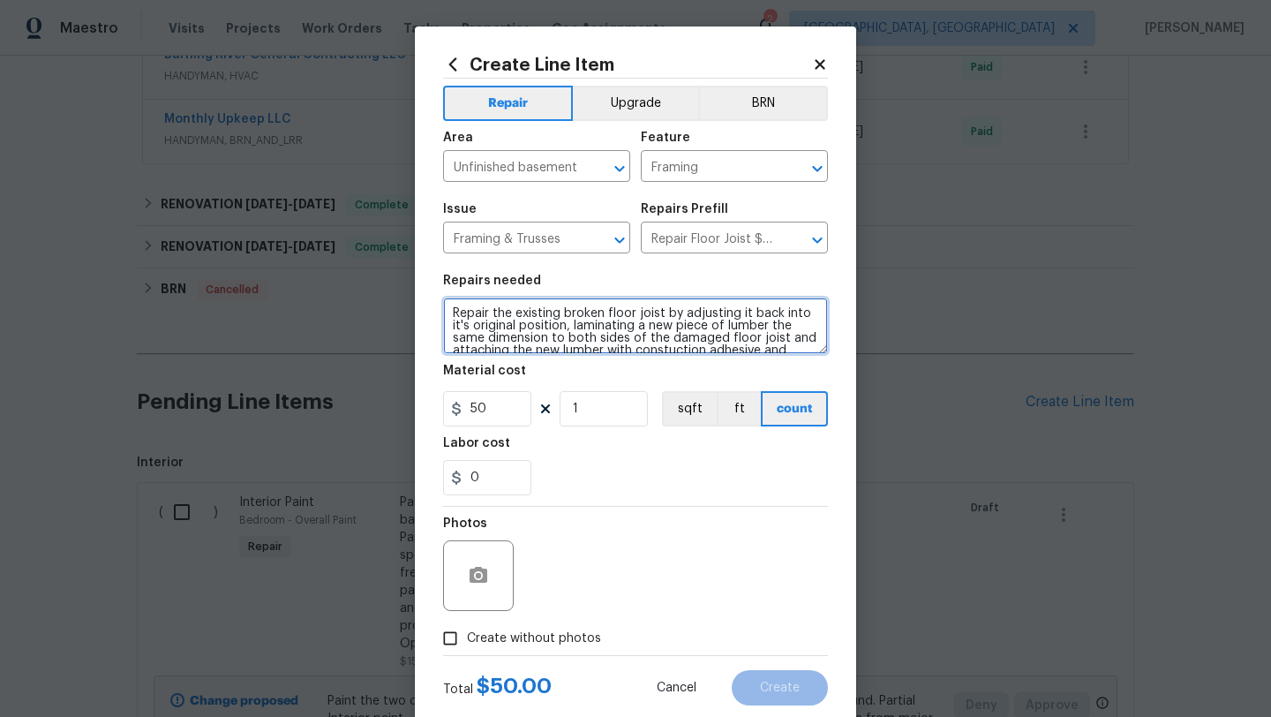
drag, startPoint x: 562, startPoint y: 315, endPoint x: 635, endPoint y: 319, distance: 73.3
click at [635, 319] on textarea "Repair the existing broken floor joist by adjusting it back into it's original …" at bounding box center [635, 325] width 385 height 56
click at [610, 317] on textarea "Repair the existing joist by adjusting it back into it's original position, lam…" at bounding box center [635, 325] width 385 height 56
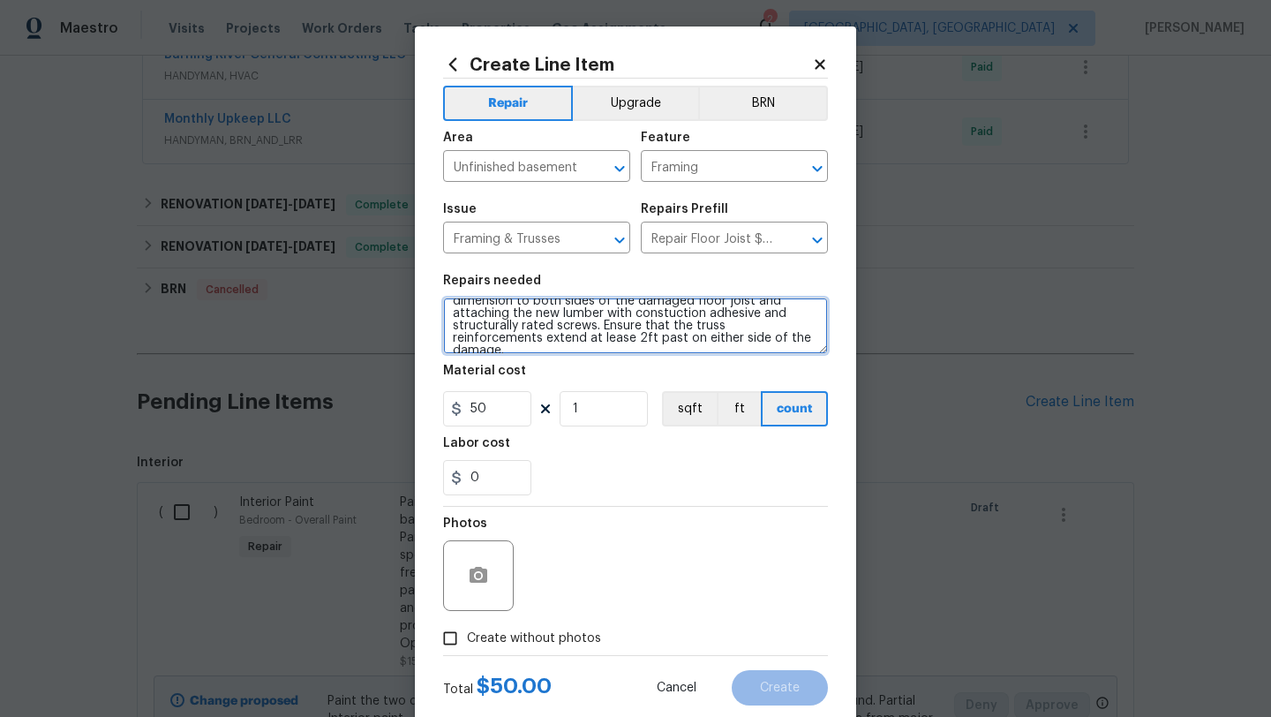
drag, startPoint x: 649, startPoint y: 326, endPoint x: 675, endPoint y: 357, distance: 40.8
click at [675, 357] on section "Repairs needed Repair the existing joist by with wood lightener to get off the …" at bounding box center [635, 385] width 385 height 242
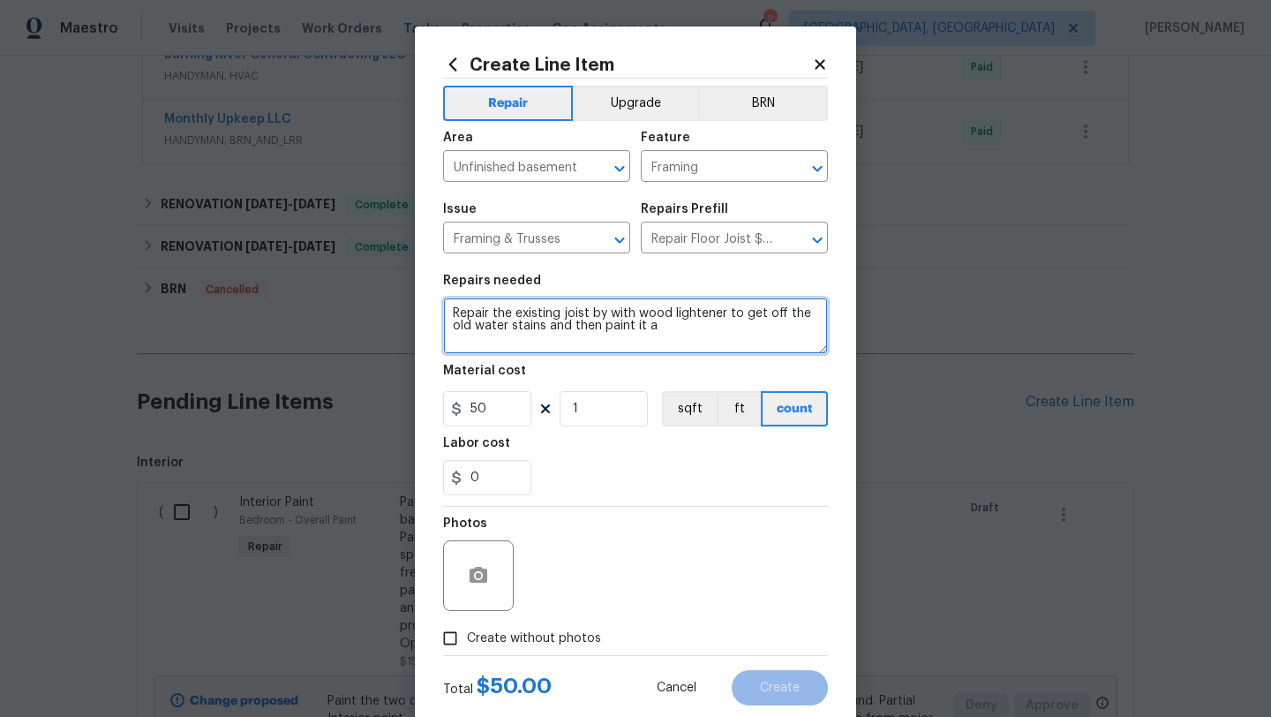
scroll to position [0, 0]
type textarea "Repair the existing joist by with wood lightener to get off the old water stain…"
click at [447, 642] on input "Create without photos" at bounding box center [450, 638] width 34 height 34
checkbox input "true"
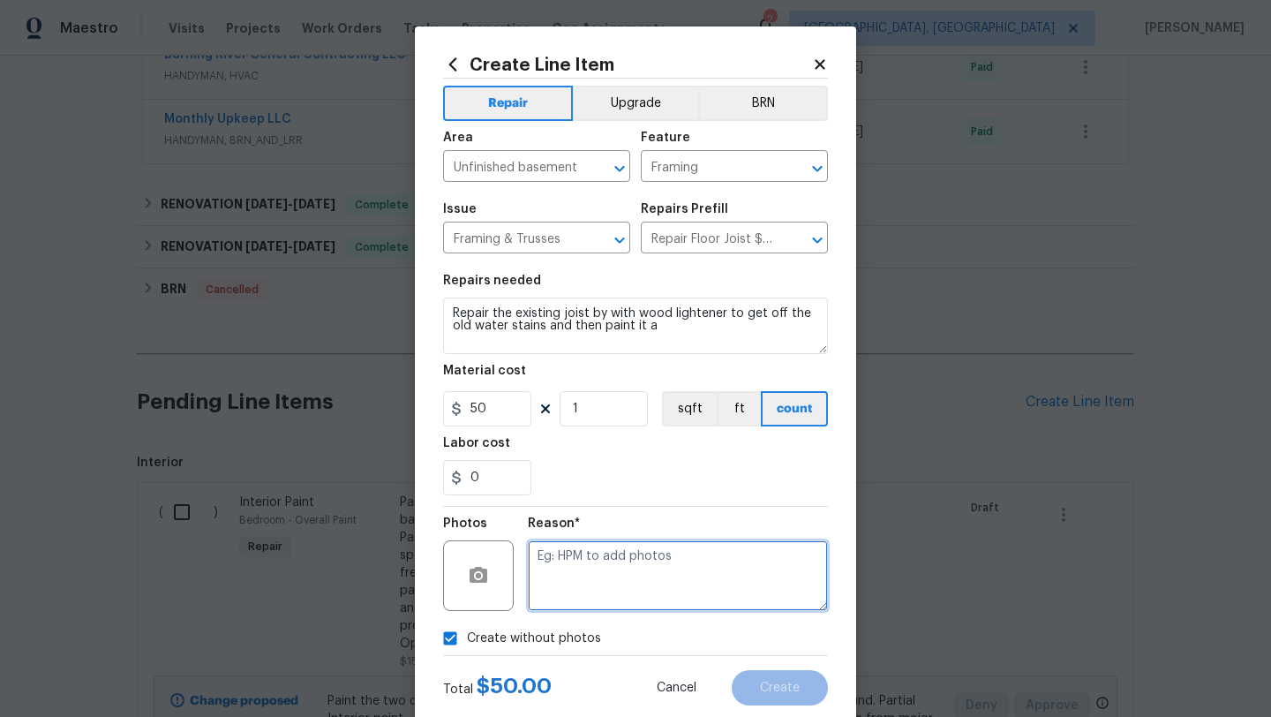
click at [608, 564] on textarea at bounding box center [678, 575] width 300 height 71
type textarea "desk"
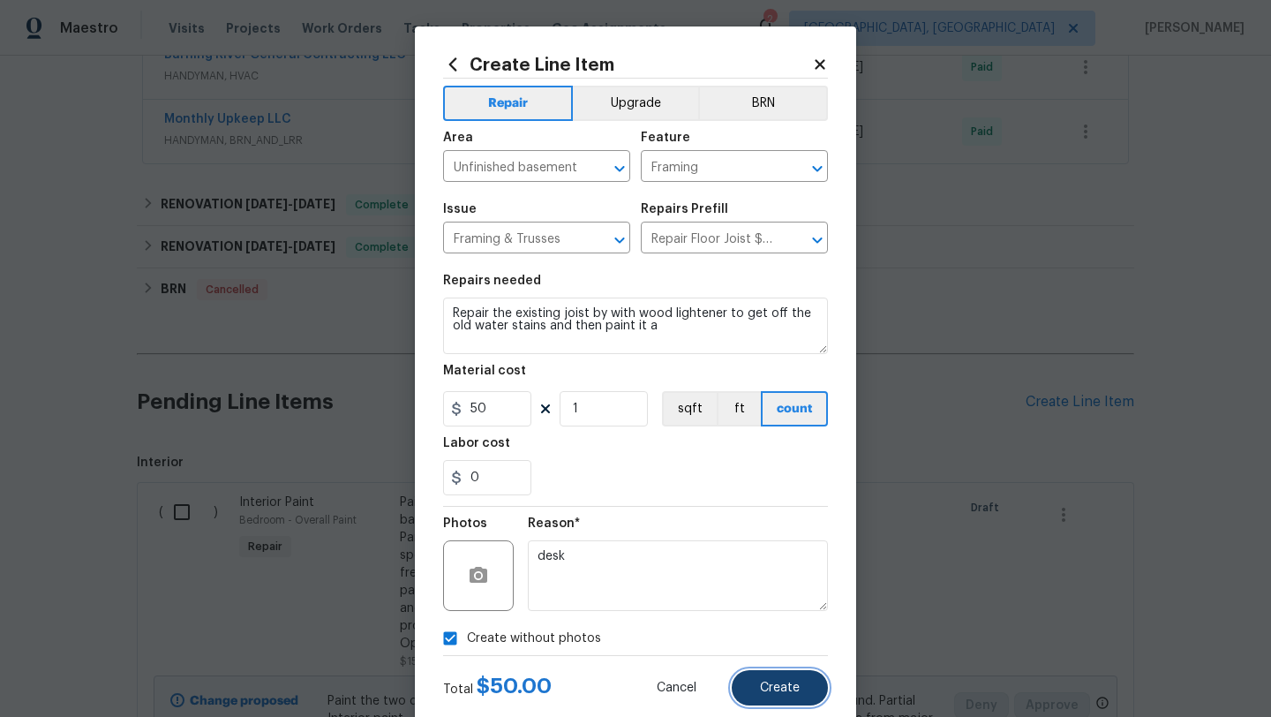
click at [792, 689] on span "Create" at bounding box center [780, 687] width 40 height 13
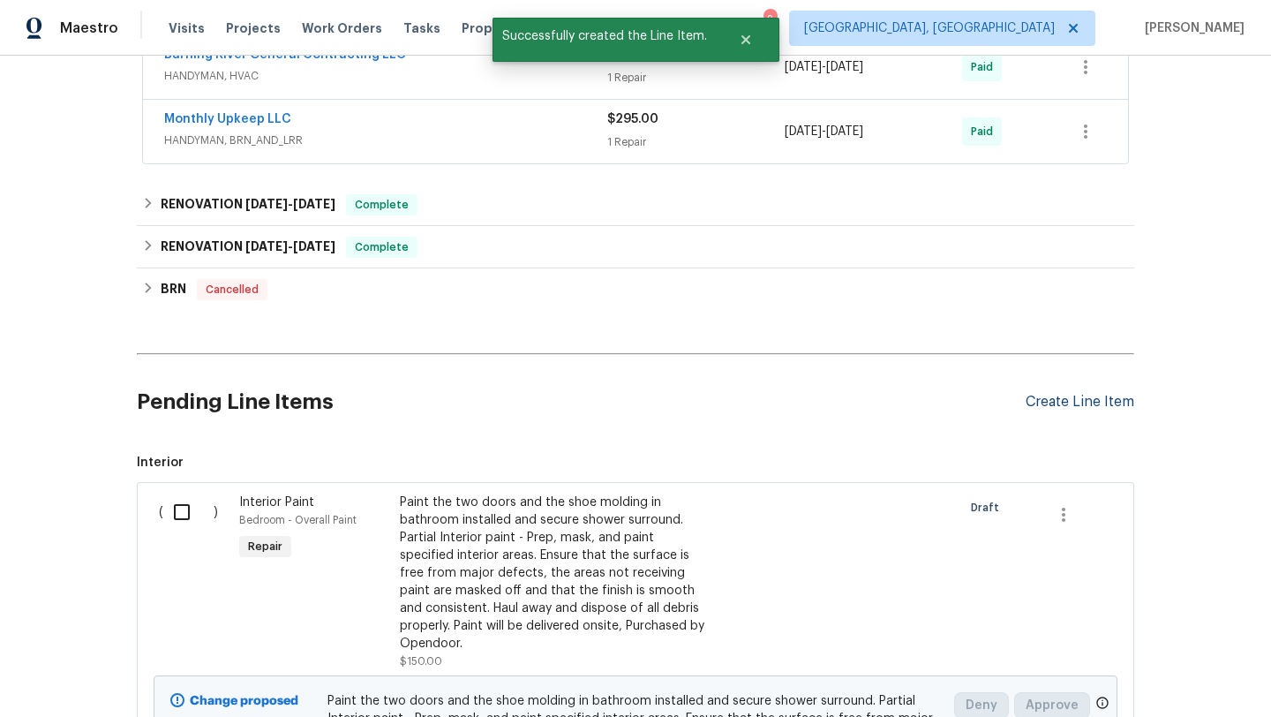
click at [1092, 398] on div "Create Line Item" at bounding box center [1079, 402] width 109 height 17
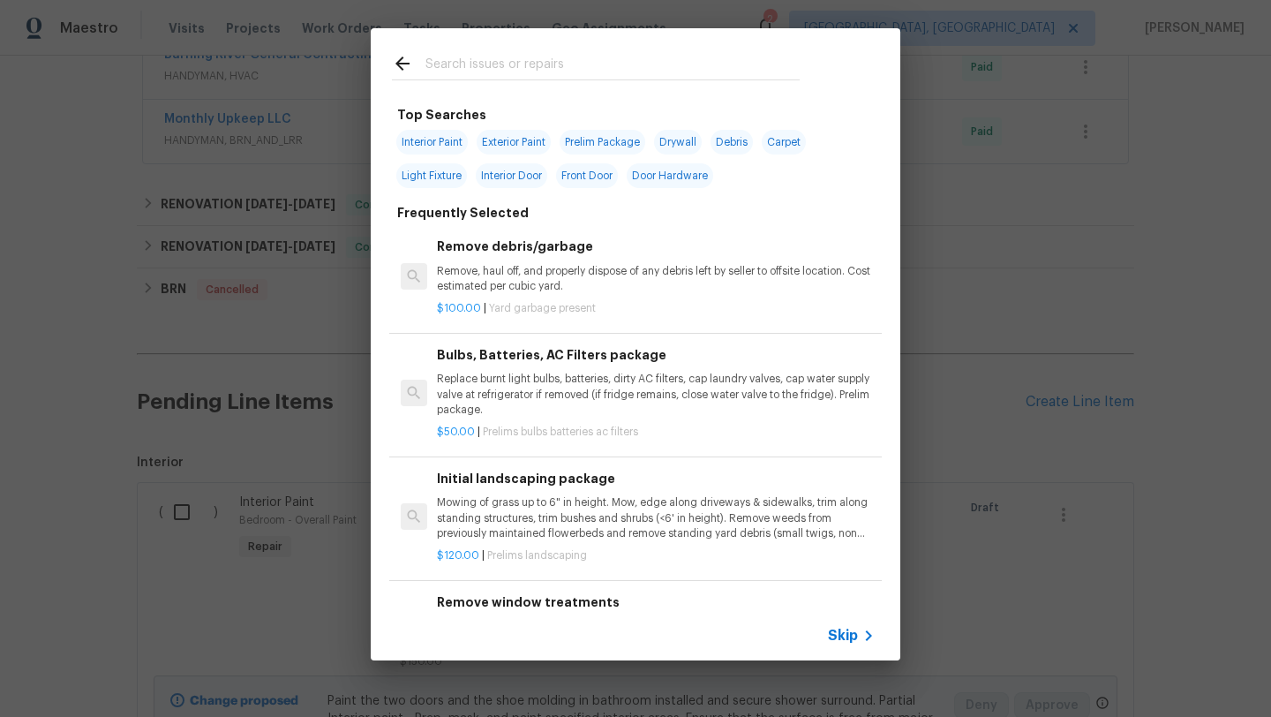
click at [495, 63] on input "text" at bounding box center [612, 66] width 374 height 26
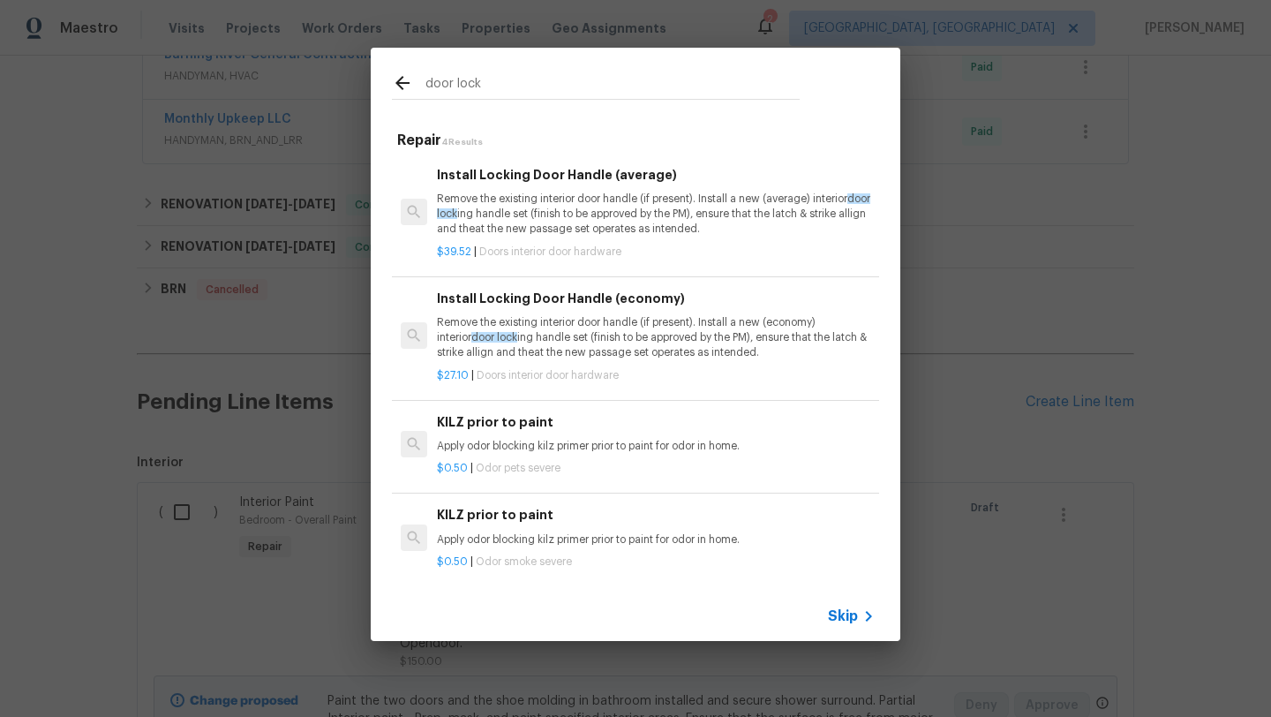
type input "door lock"
click at [540, 242] on div "$39.52 | Doors interior door hardware" at bounding box center [656, 248] width 438 height 22
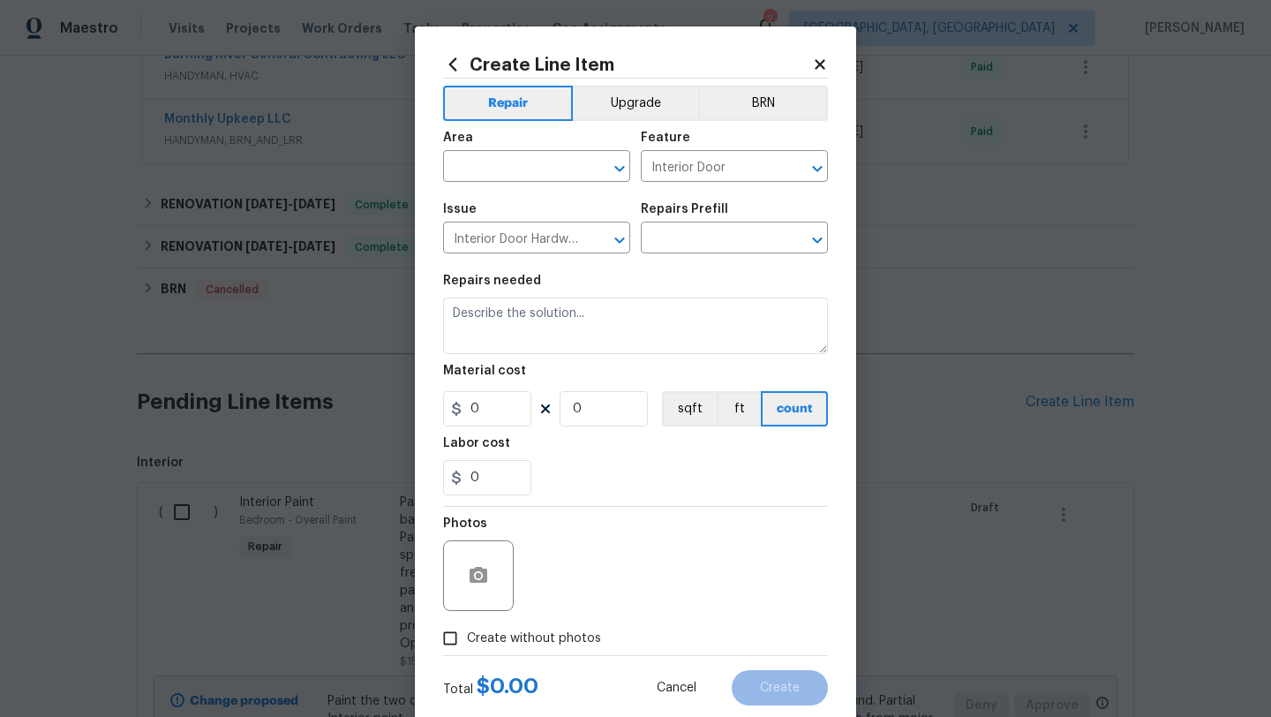
type input "Install Locking Door Handle (average) $39.52"
type textarea "Remove the existing interior door handle (if present). Install a new (average) …"
type input "39.52"
type input "1"
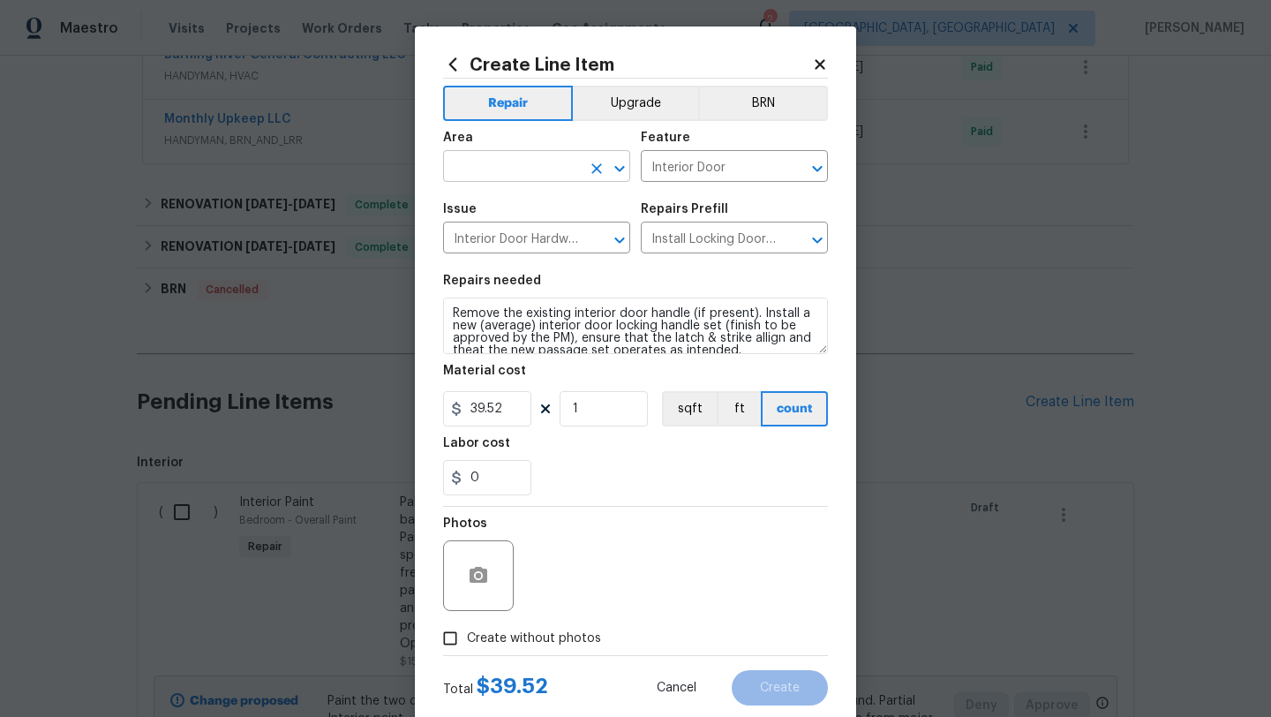
click at [503, 164] on input "text" at bounding box center [512, 167] width 138 height 27
click at [500, 214] on li "Back" at bounding box center [536, 207] width 187 height 29
type input "Back"
drag, startPoint x: 482, startPoint y: 479, endPoint x: 455, endPoint y: 476, distance: 26.6
click at [455, 477] on div "0" at bounding box center [487, 477] width 88 height 35
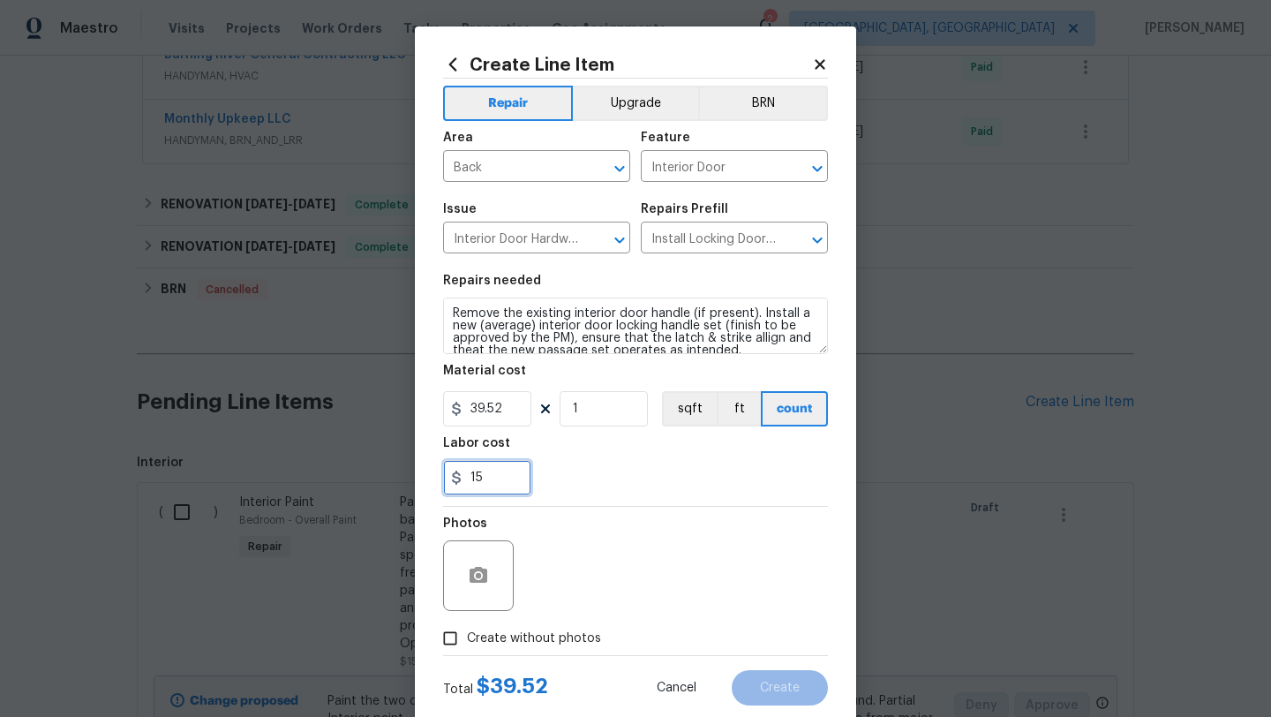
type input "15"
click at [593, 526] on div "Photos" at bounding box center [635, 563] width 385 height 115
click at [451, 645] on input "Create without photos" at bounding box center [450, 638] width 34 height 34
checkbox input "true"
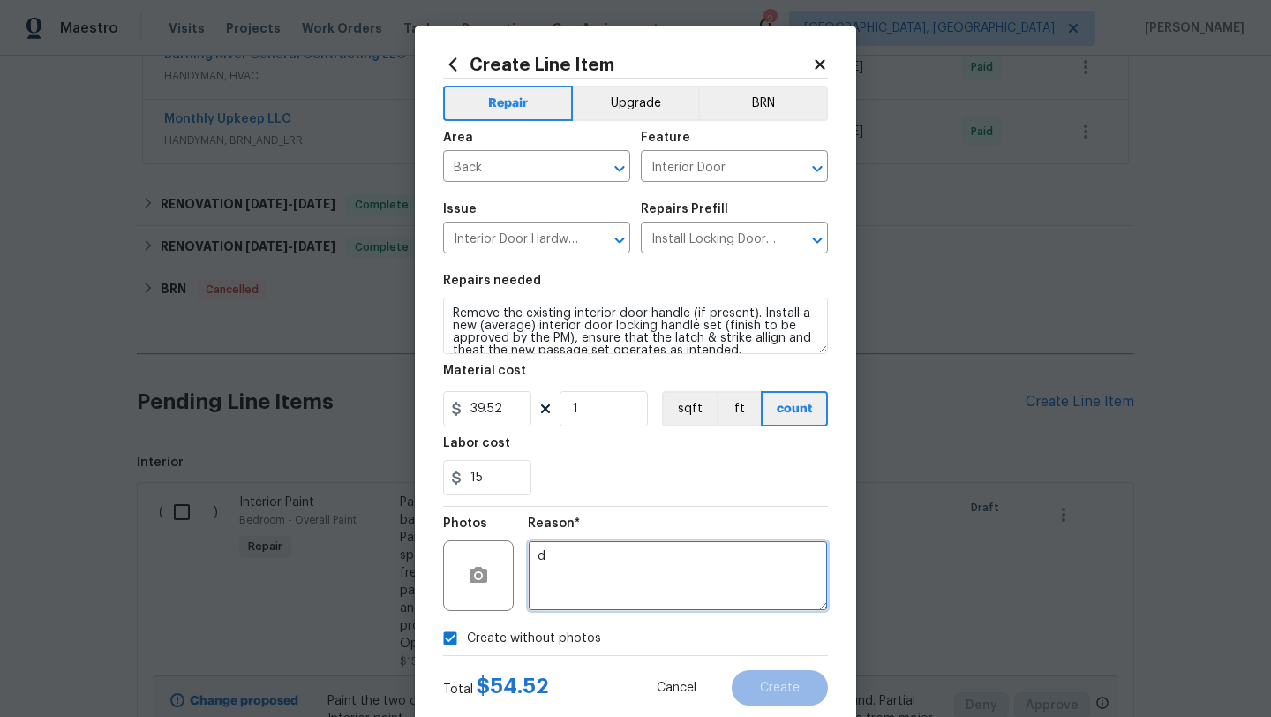
click at [611, 579] on textarea "d" at bounding box center [678, 575] width 300 height 71
type textarea "desk"
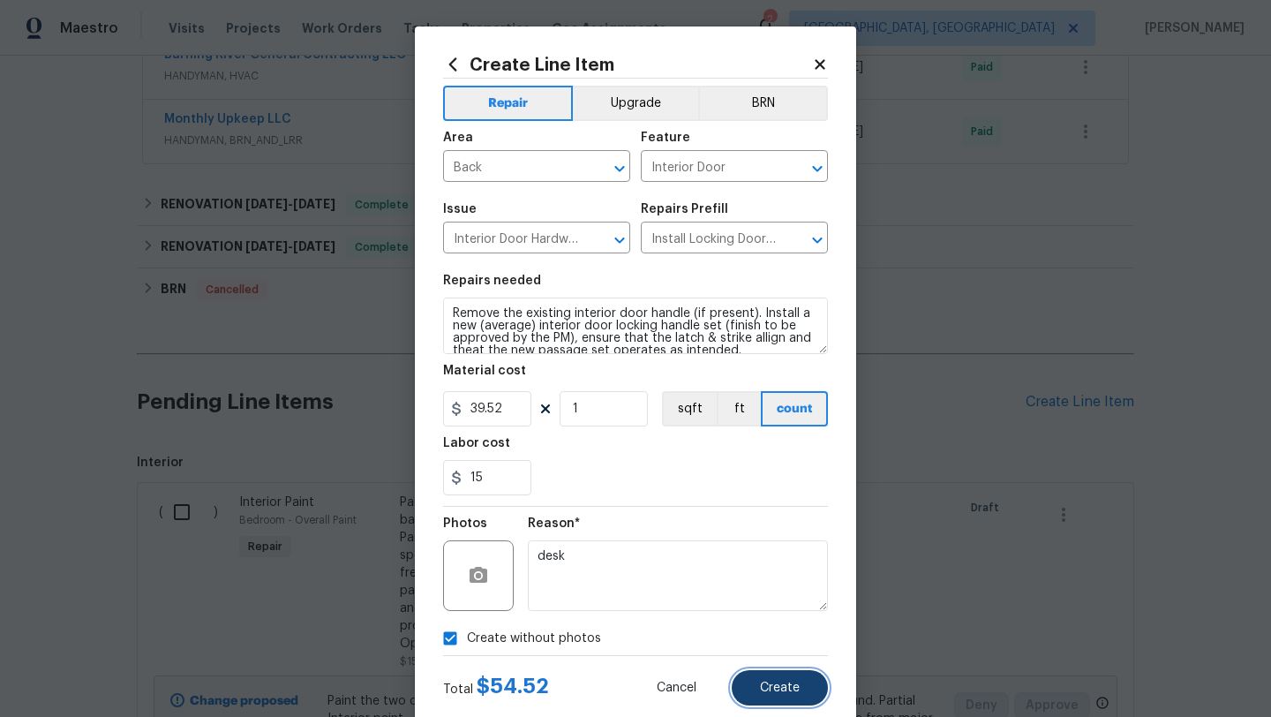
click at [780, 687] on span "Create" at bounding box center [780, 687] width 40 height 13
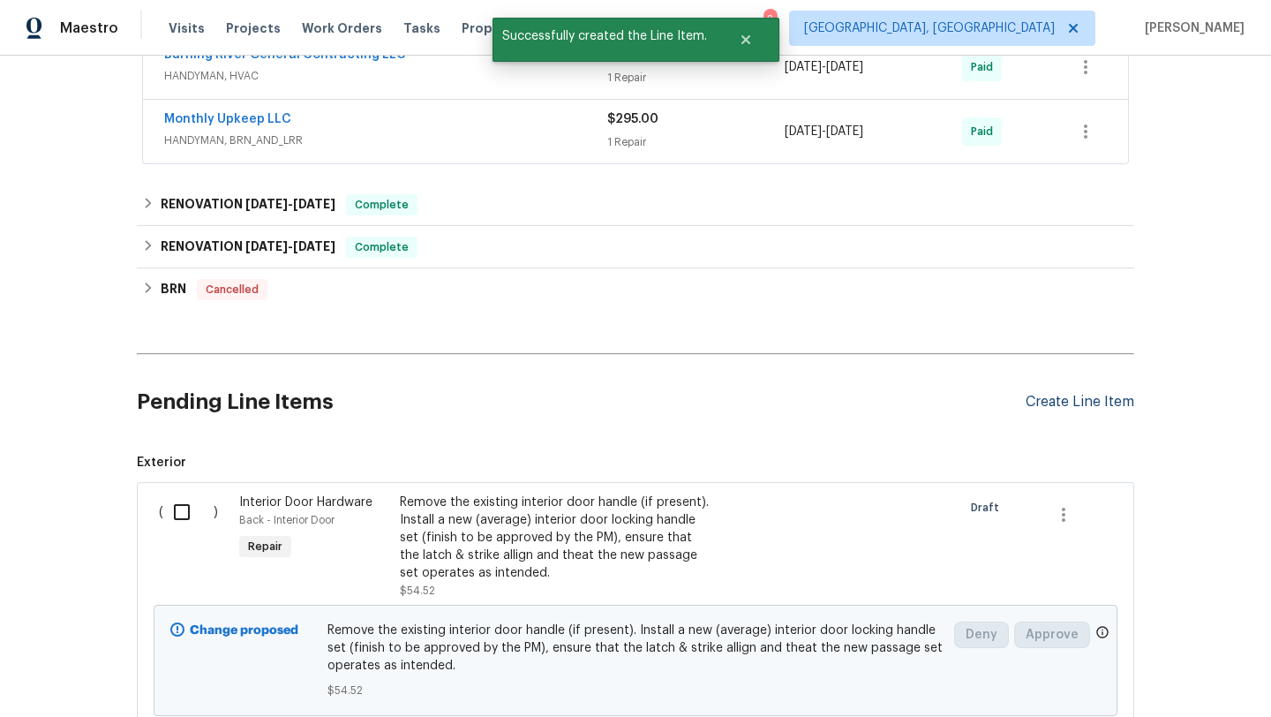
click at [1061, 403] on div "Create Line Item" at bounding box center [1079, 402] width 109 height 17
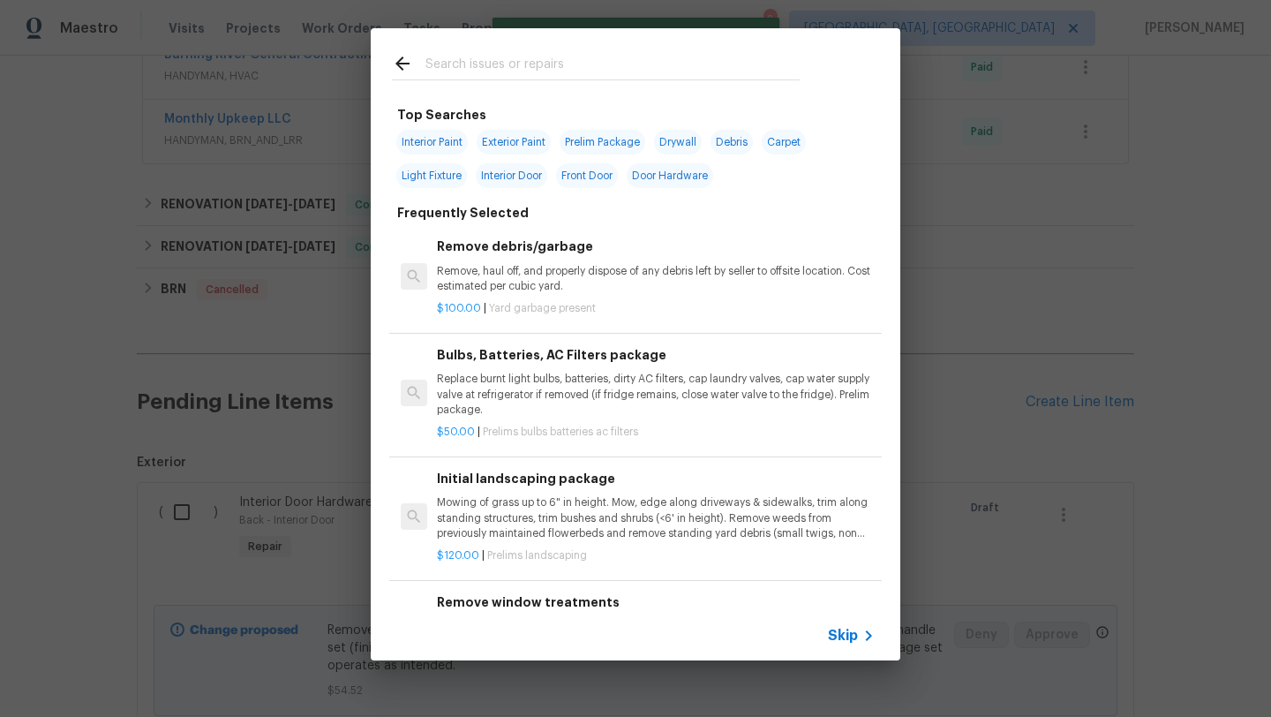
click at [477, 63] on input "text" at bounding box center [612, 66] width 374 height 26
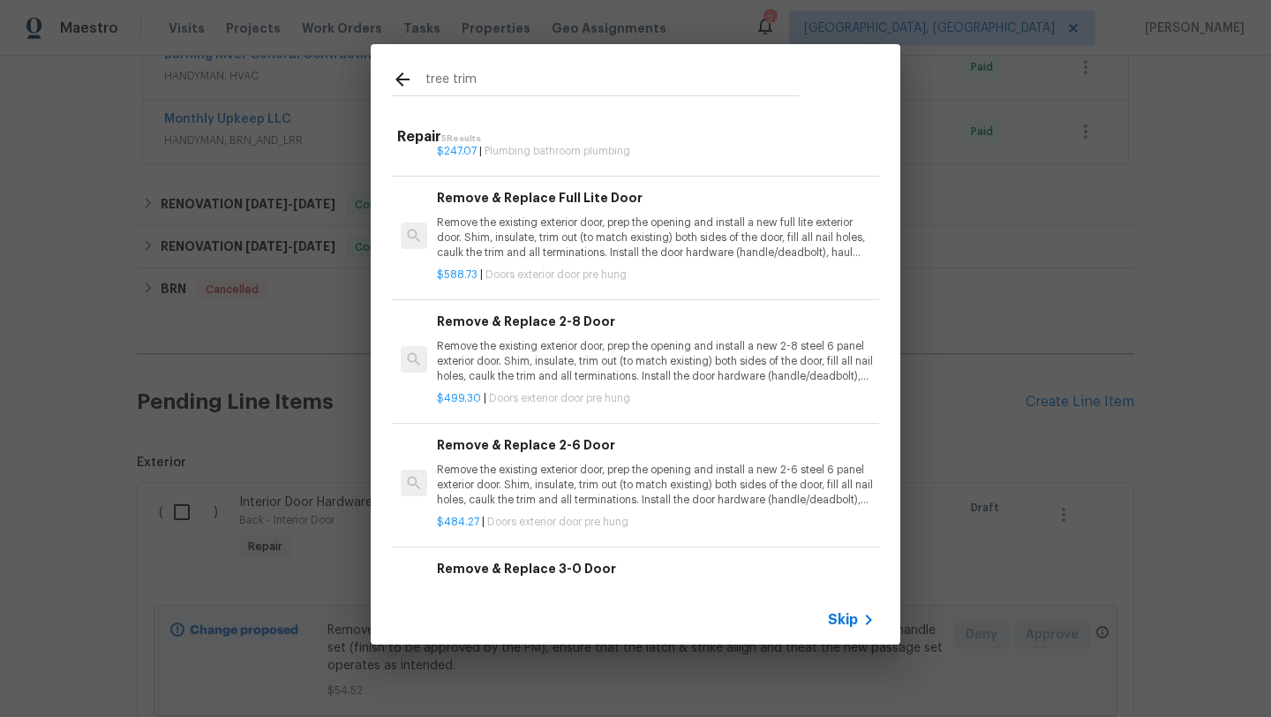
scroll to position [179, 0]
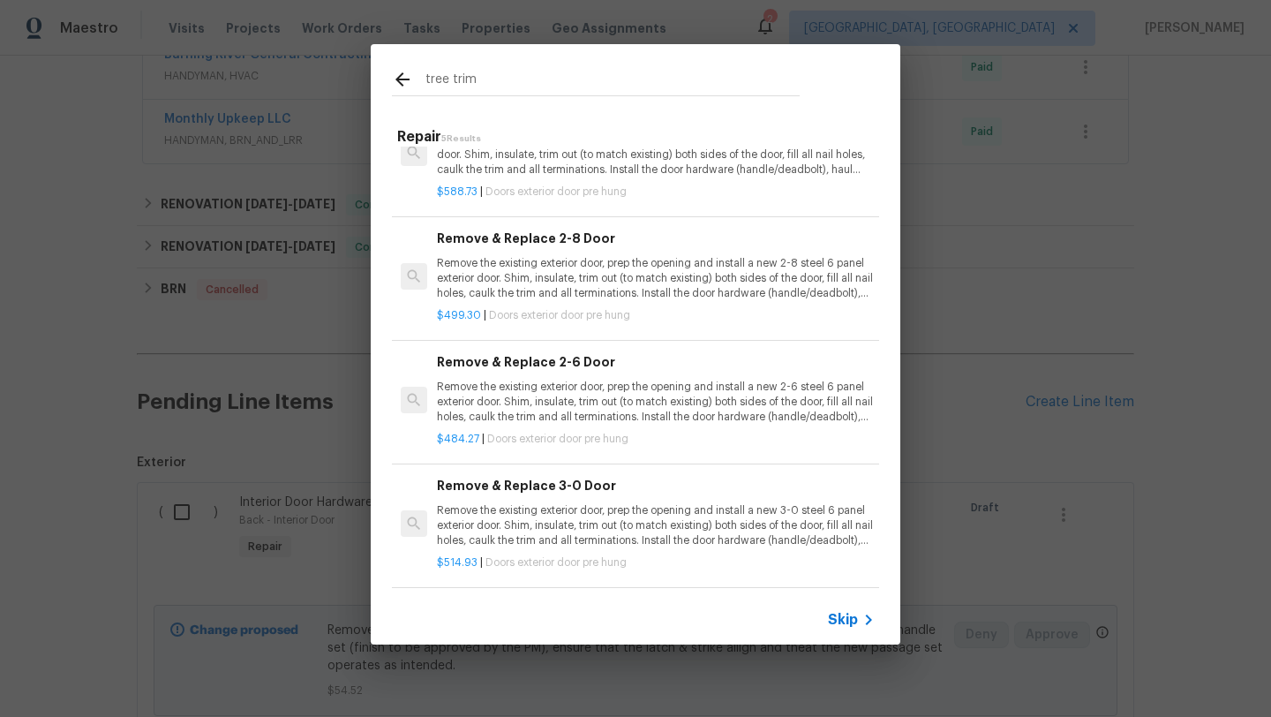
click at [498, 82] on input "tree trim" at bounding box center [612, 82] width 374 height 26
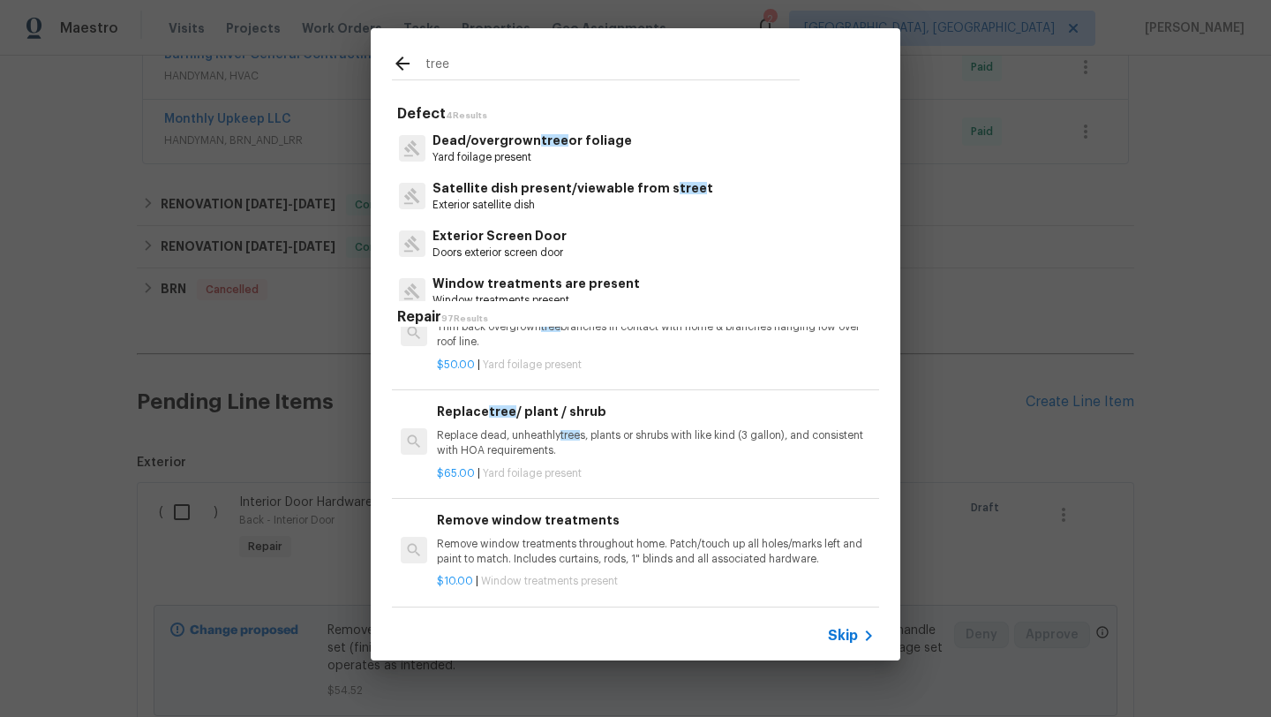
type input "tree"
click at [586, 146] on p "Dead/overgrown tree or foliage" at bounding box center [531, 140] width 199 height 19
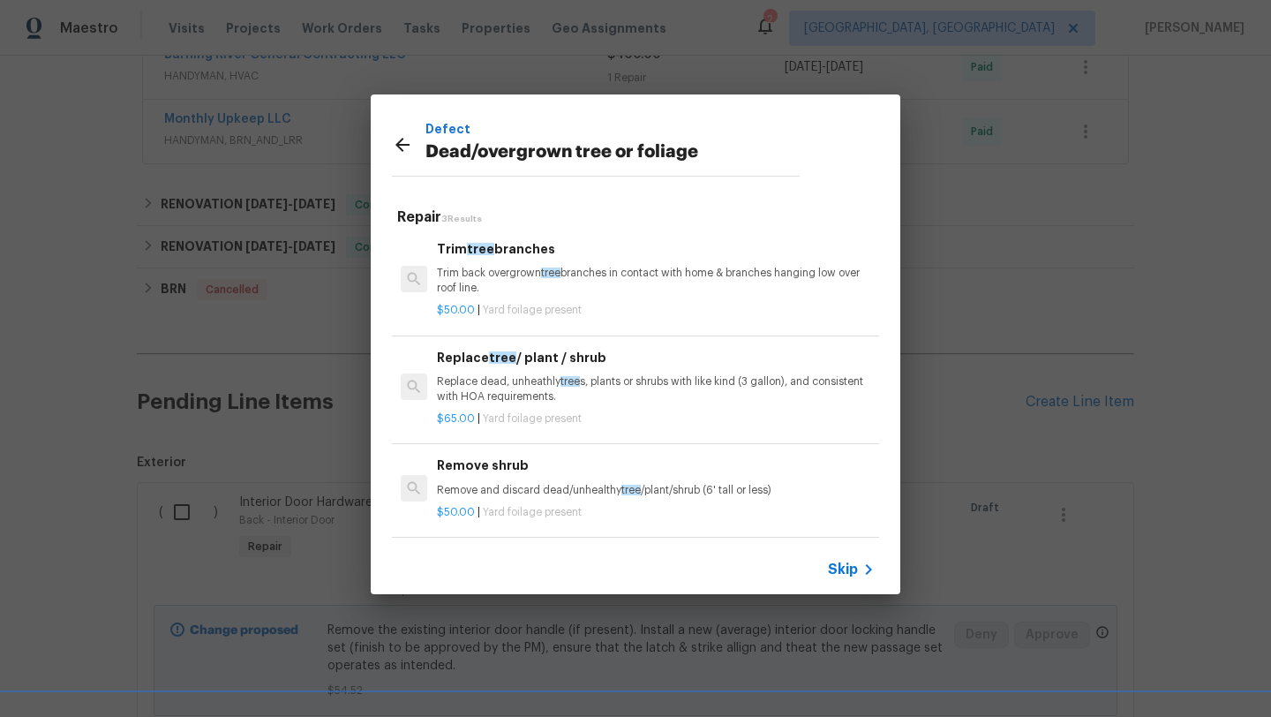
click at [494, 285] on p "Trim back overgrown tree branches in contact with home & branches hanging low o…" at bounding box center [656, 281] width 438 height 30
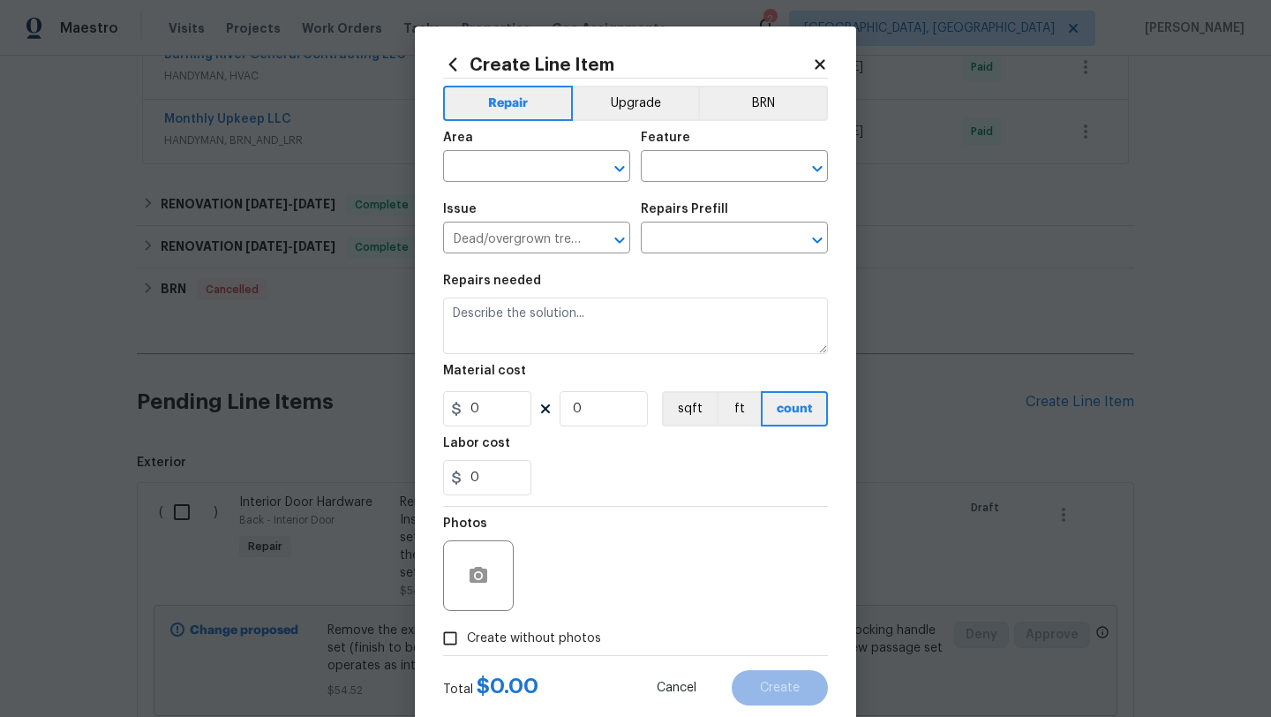
type input "Trim tree branches $50.00"
type textarea "Trim back overgrown tree branches in contact with home & branches hanging low o…"
type input "50"
type input "1"
click at [494, 165] on input "text" at bounding box center [512, 167] width 138 height 27
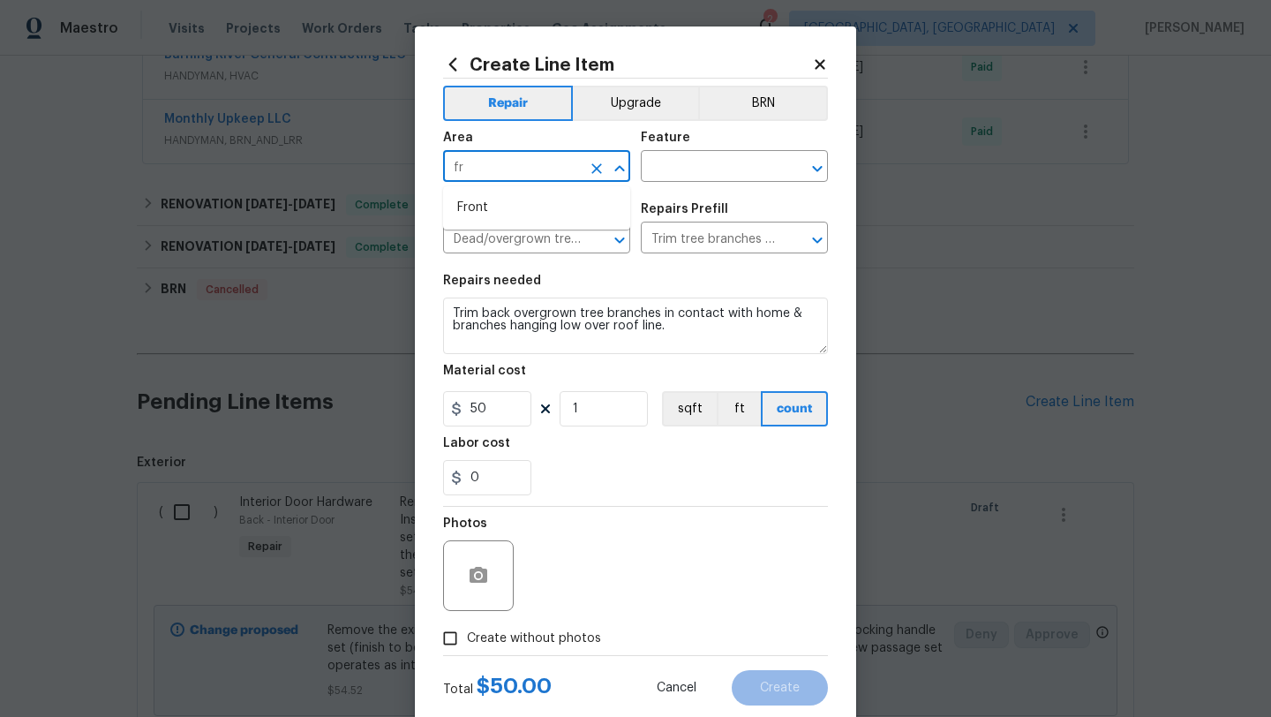
type input "f"
type input "d"
click at [505, 209] on li "Front" at bounding box center [536, 207] width 187 height 29
type input "Front"
click at [682, 173] on input "text" at bounding box center [710, 167] width 138 height 27
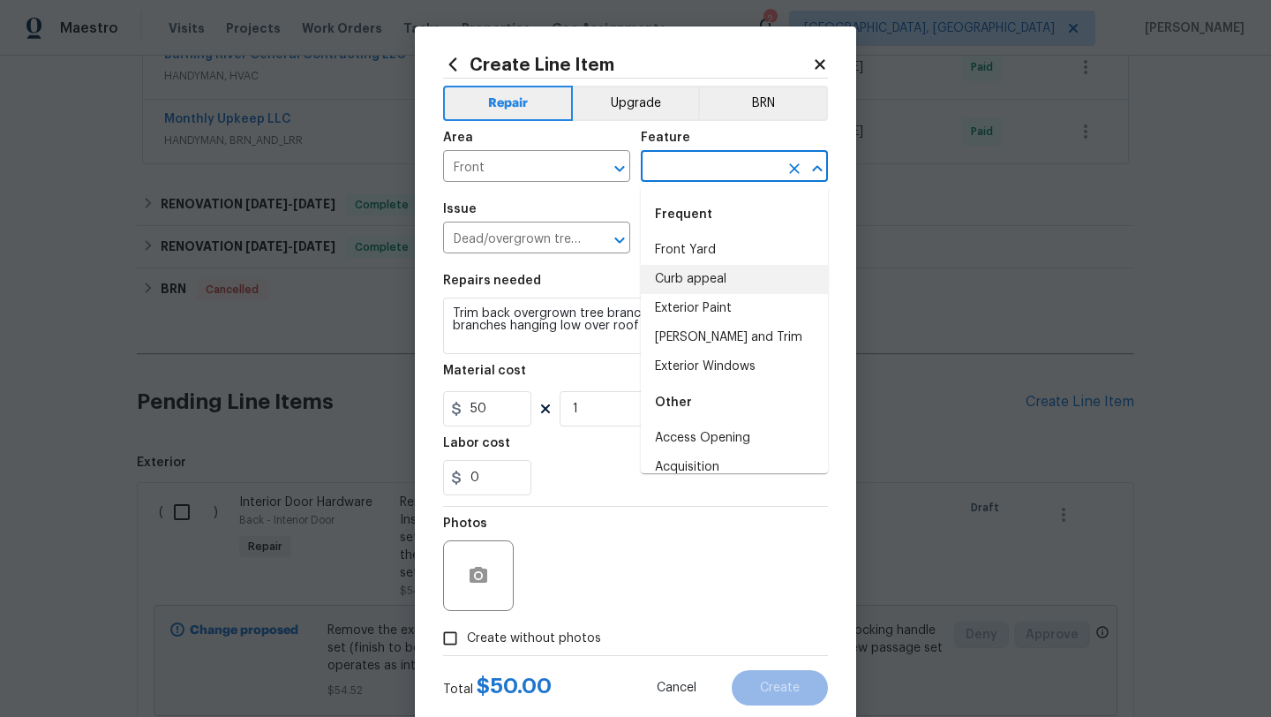
click at [679, 284] on li "Curb appeal" at bounding box center [734, 279] width 187 height 29
type input "Curb appeal"
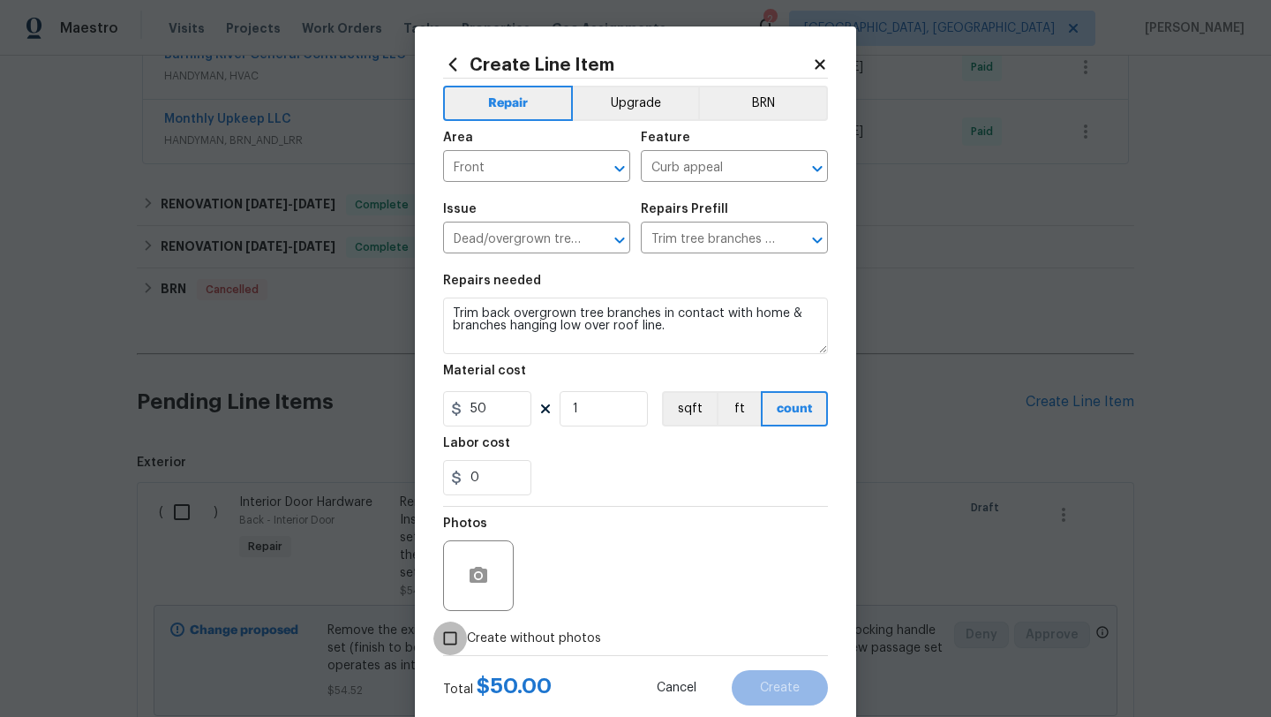
click at [451, 640] on input "Create without photos" at bounding box center [450, 638] width 34 height 34
checkbox input "true"
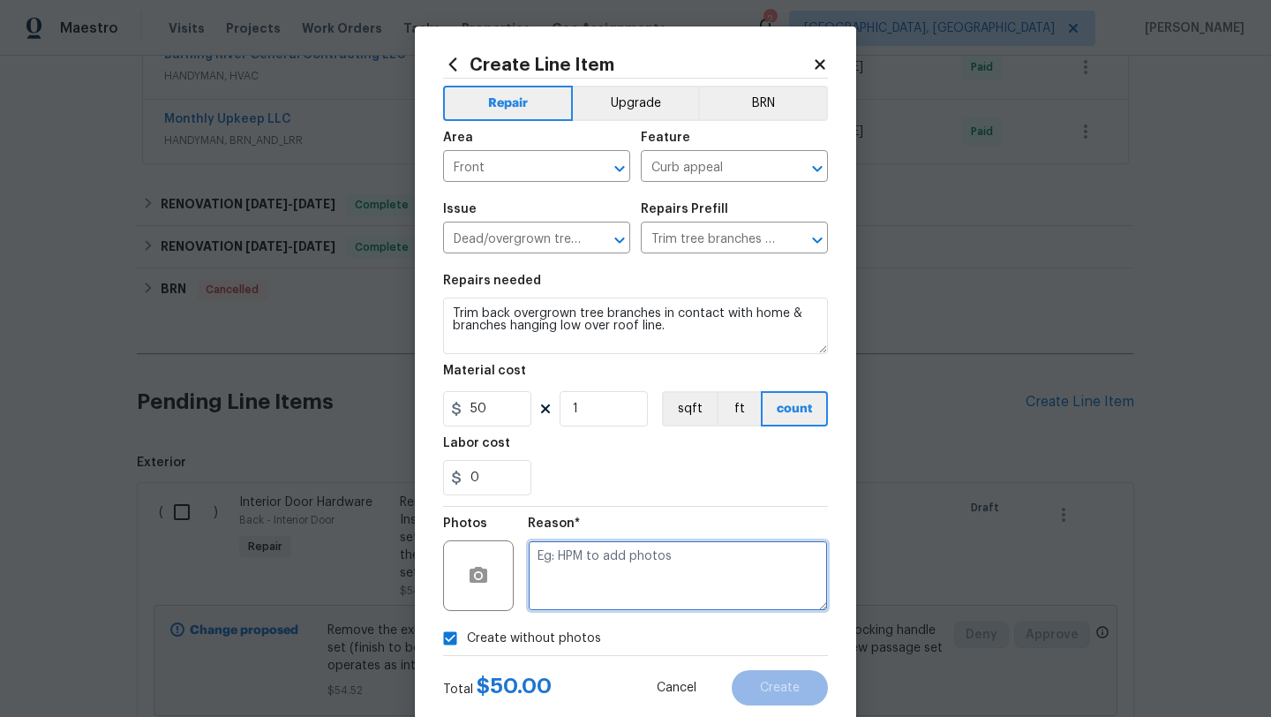
click at [585, 582] on textarea at bounding box center [678, 575] width 300 height 71
type textarea "desk"
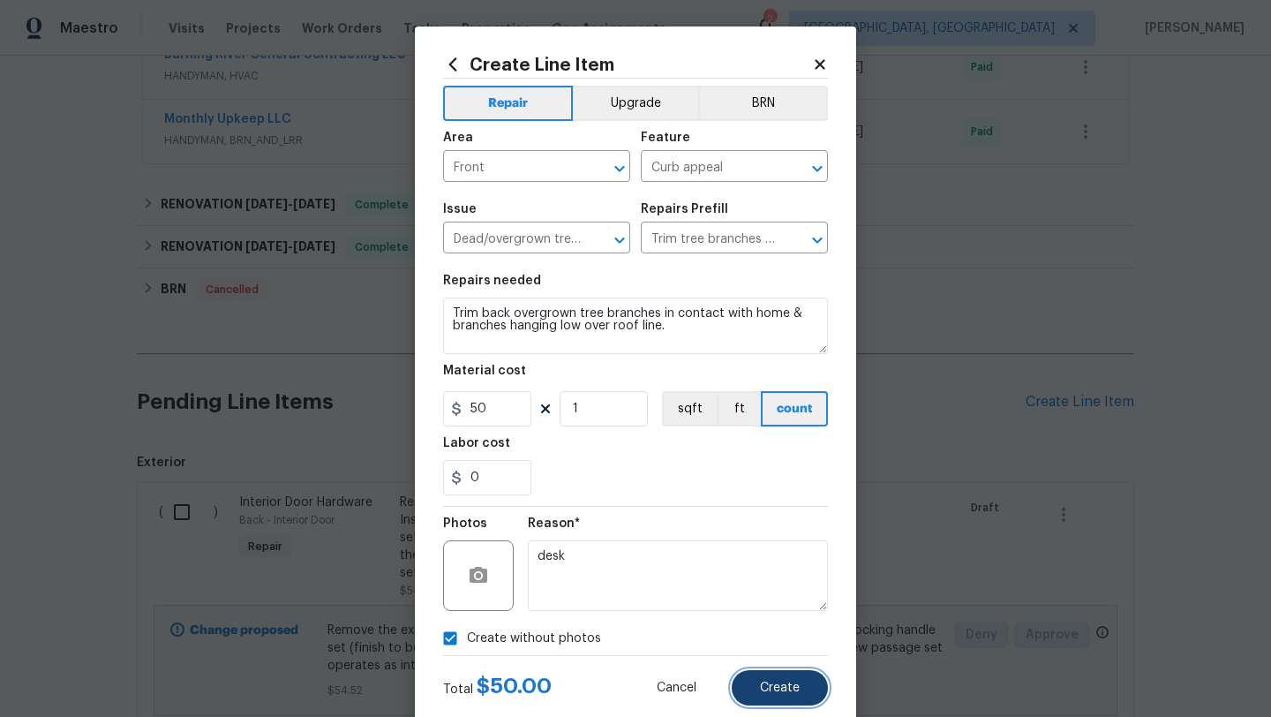
click at [755, 685] on button "Create" at bounding box center [780, 687] width 96 height 35
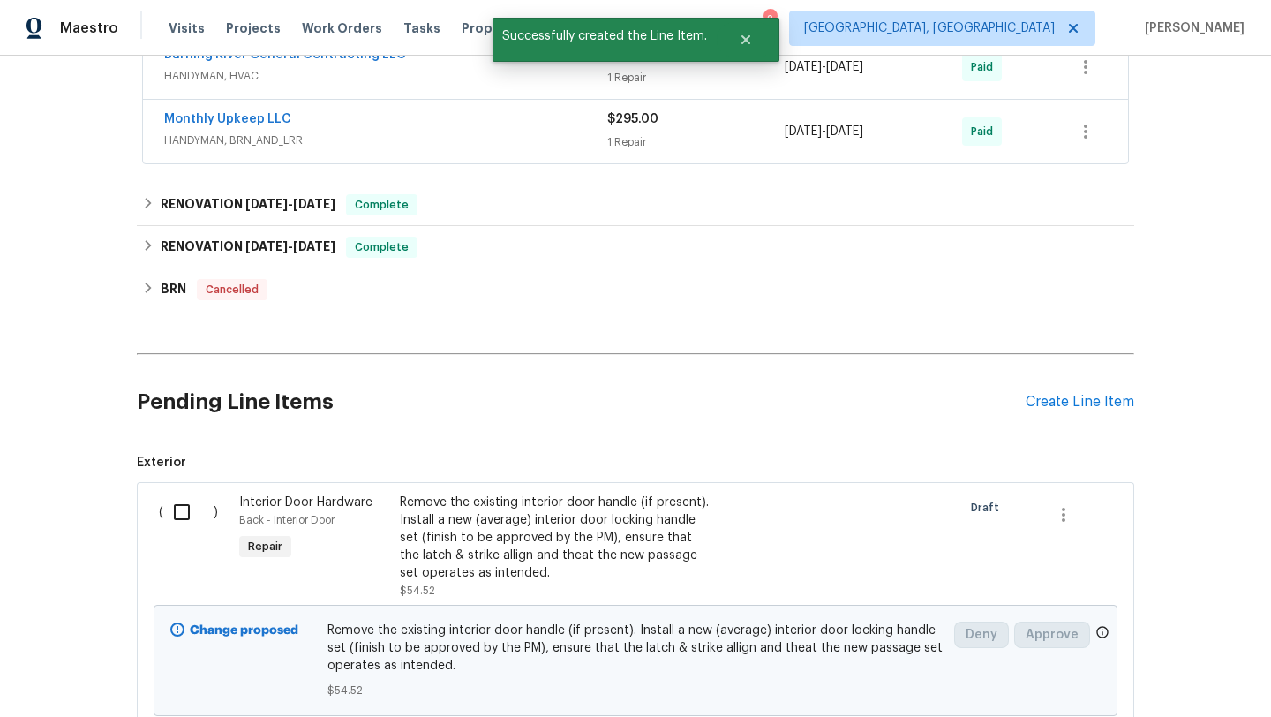
click at [1090, 392] on div "Pending Line Items Create Line Item" at bounding box center [635, 402] width 997 height 82
click at [1082, 405] on div "Create Line Item" at bounding box center [1079, 402] width 109 height 17
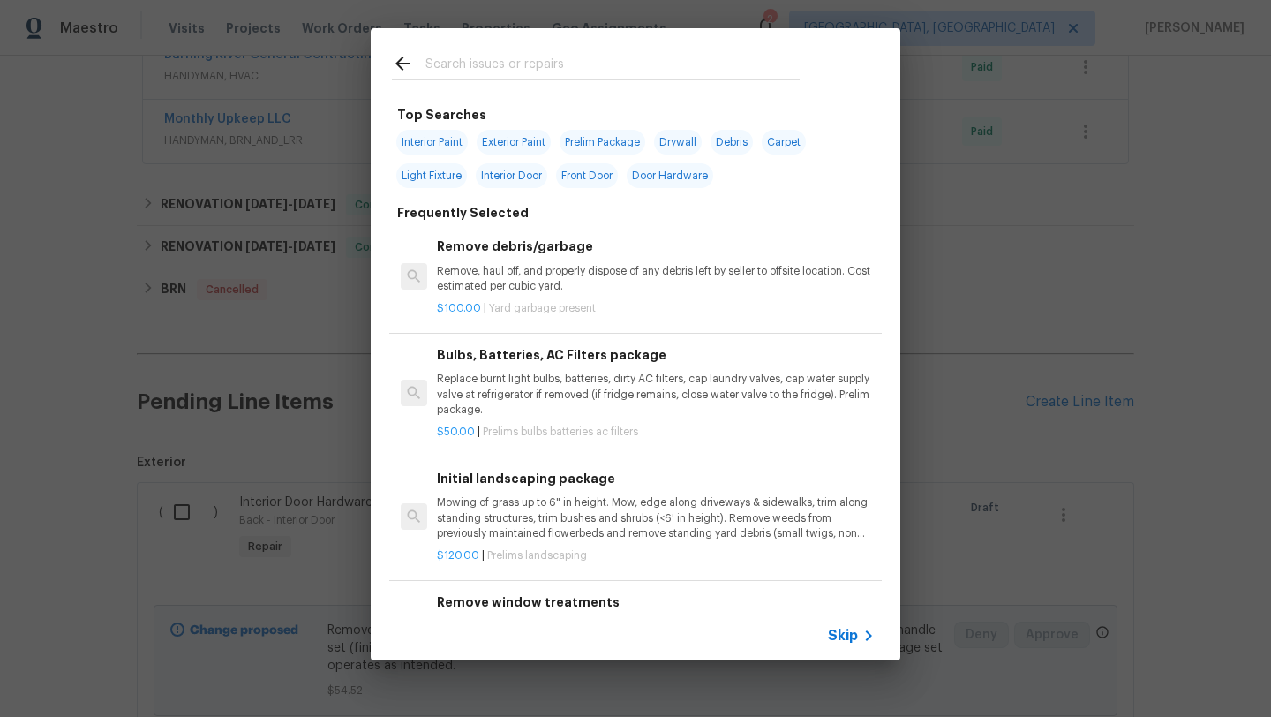
click at [488, 70] on input "text" at bounding box center [612, 66] width 374 height 26
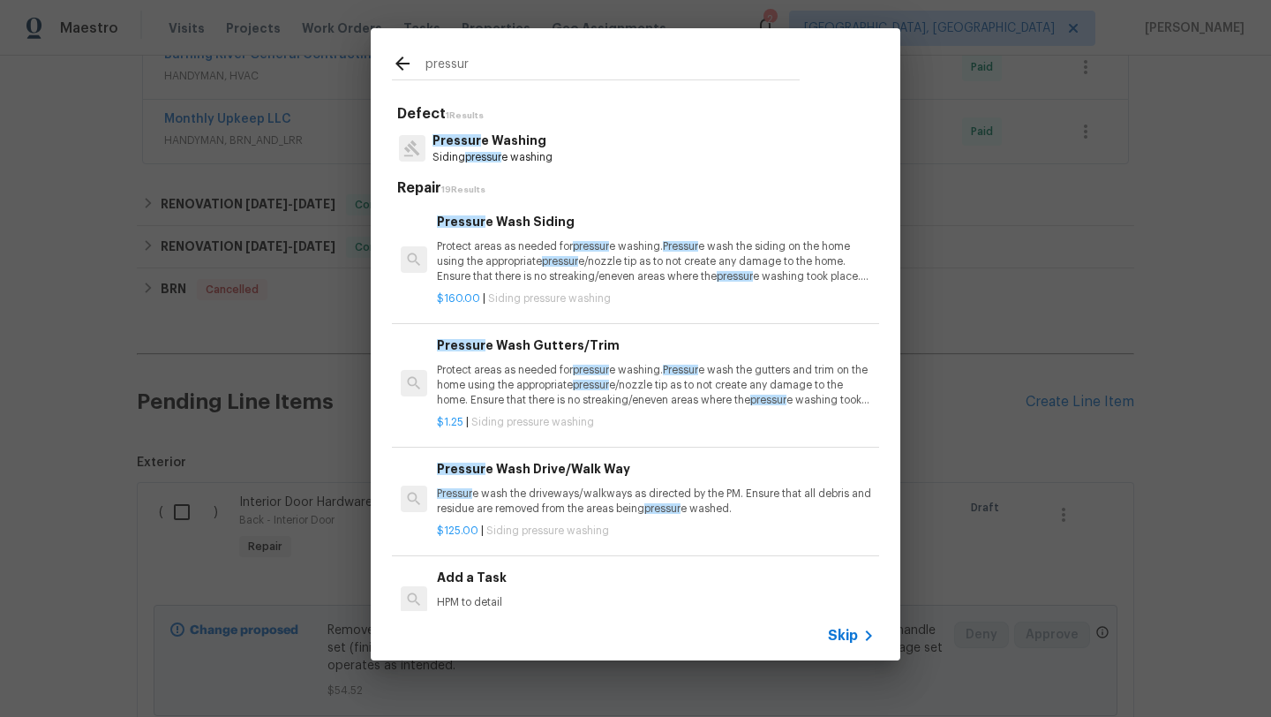
type input "pressur"
click at [472, 499] on p "Pressur e wash the driveways/walkways as directed by the PM. Ensure that all de…" at bounding box center [656, 501] width 438 height 30
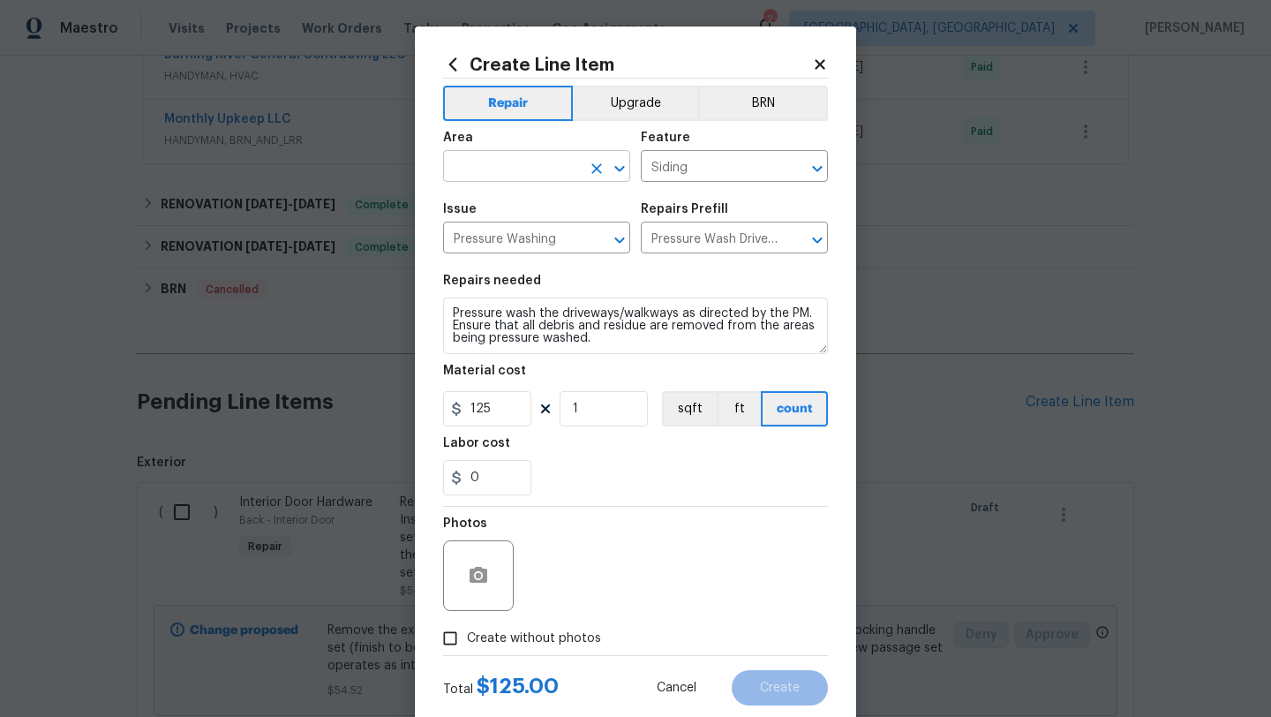
click at [485, 169] on input "text" at bounding box center [512, 167] width 138 height 27
type input "d"
click at [501, 214] on li "Front" at bounding box center [536, 207] width 187 height 29
type input "Front"
click at [450, 637] on input "Create without photos" at bounding box center [450, 638] width 34 height 34
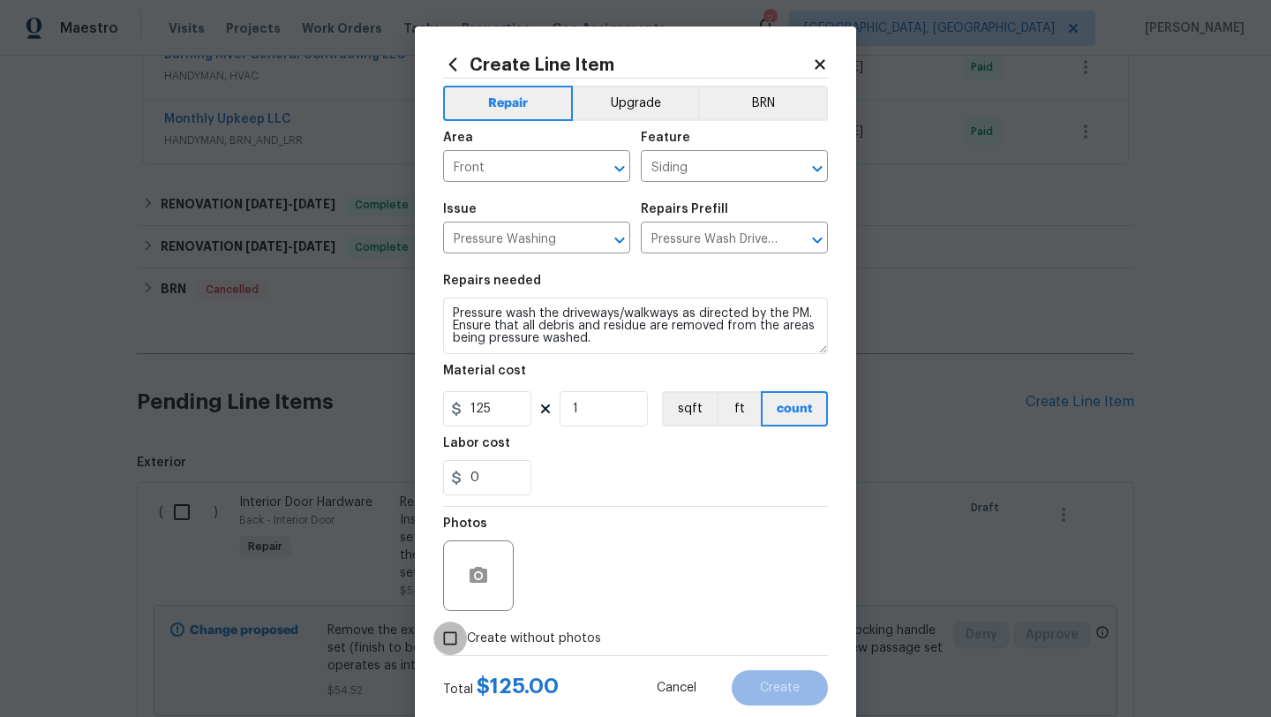
checkbox input "true"
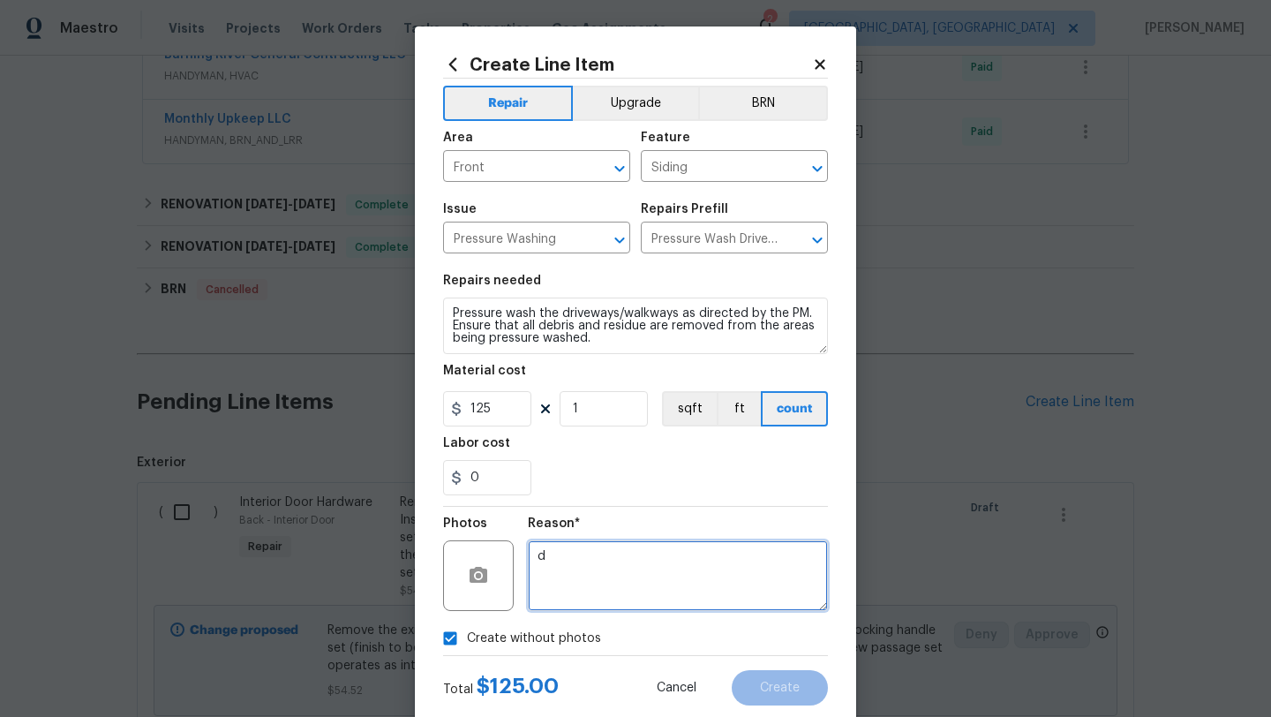
click at [604, 581] on textarea "d" at bounding box center [678, 575] width 300 height 71
type textarea "desk"
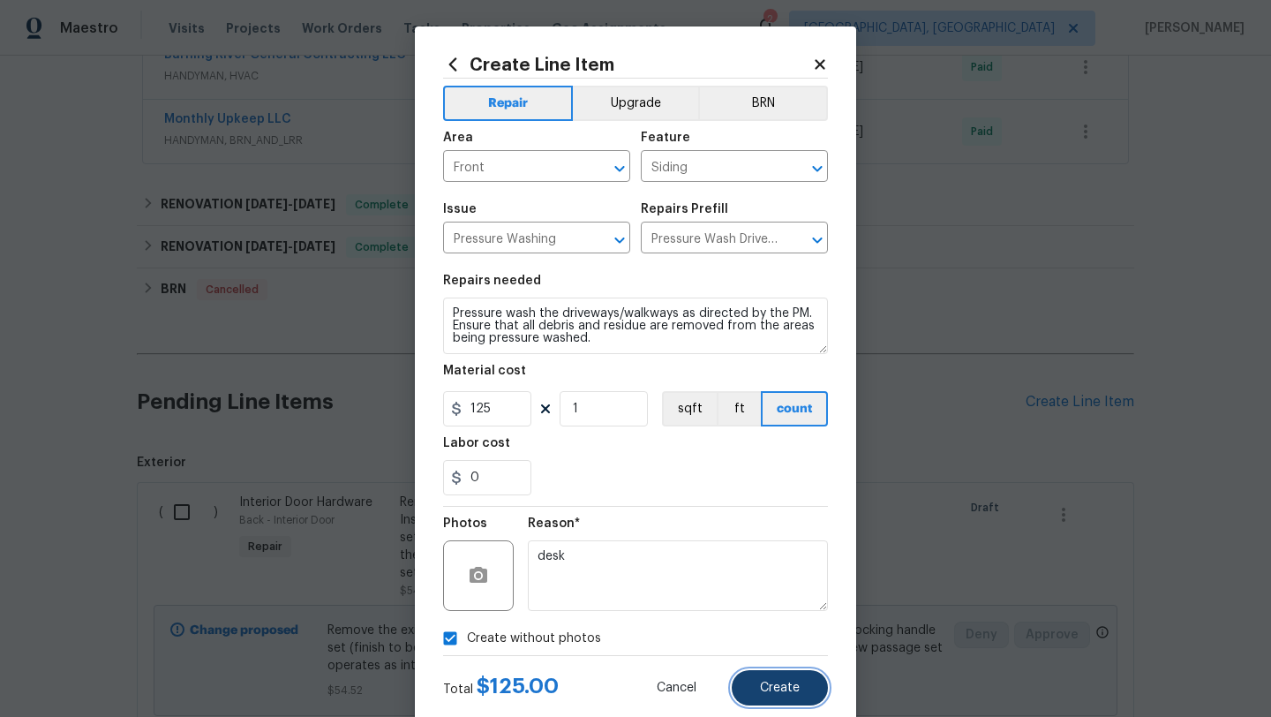
click at [762, 686] on span "Create" at bounding box center [780, 687] width 40 height 13
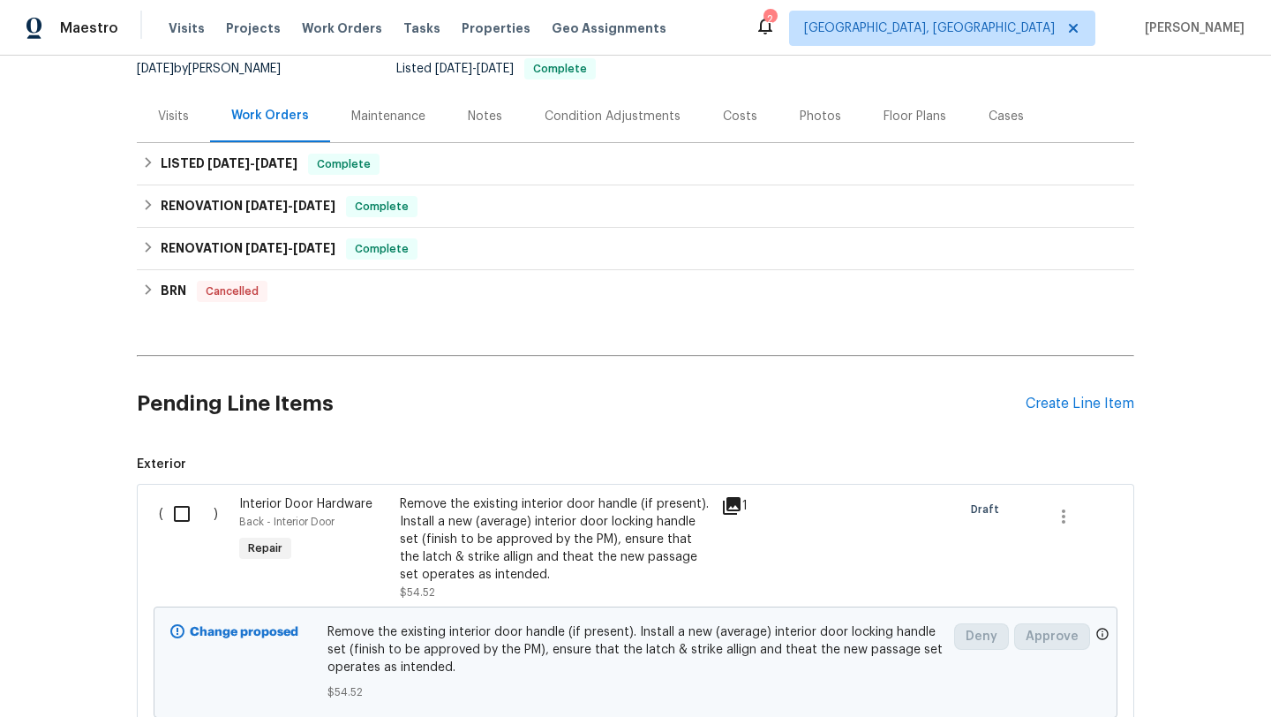
scroll to position [201, 0]
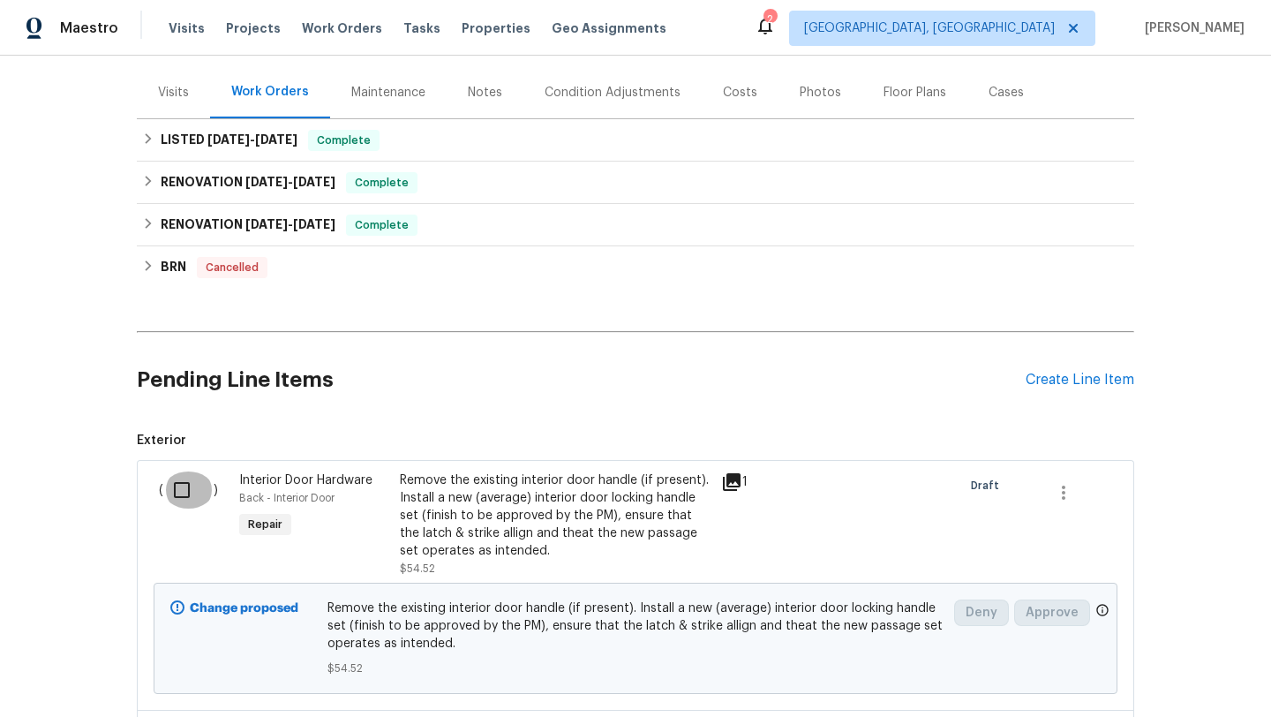
click at [181, 488] on input "checkbox" at bounding box center [188, 489] width 50 height 37
checkbox input "true"
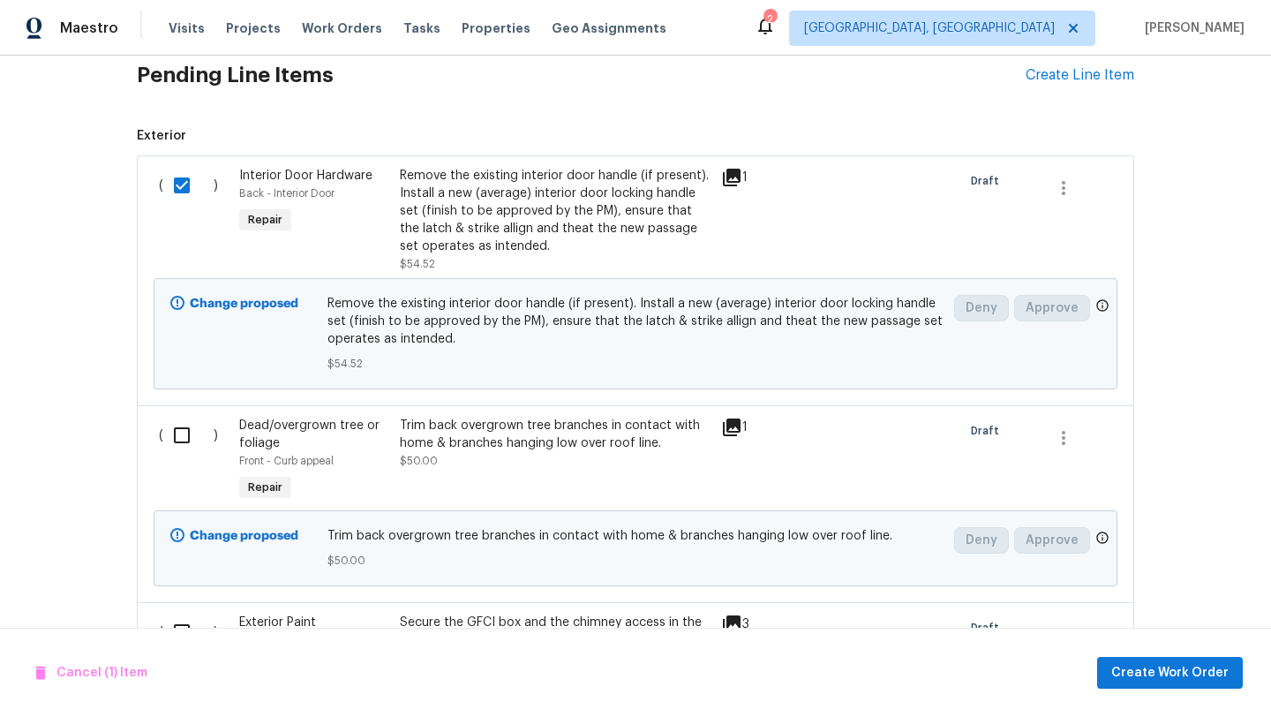
scroll to position [545, 0]
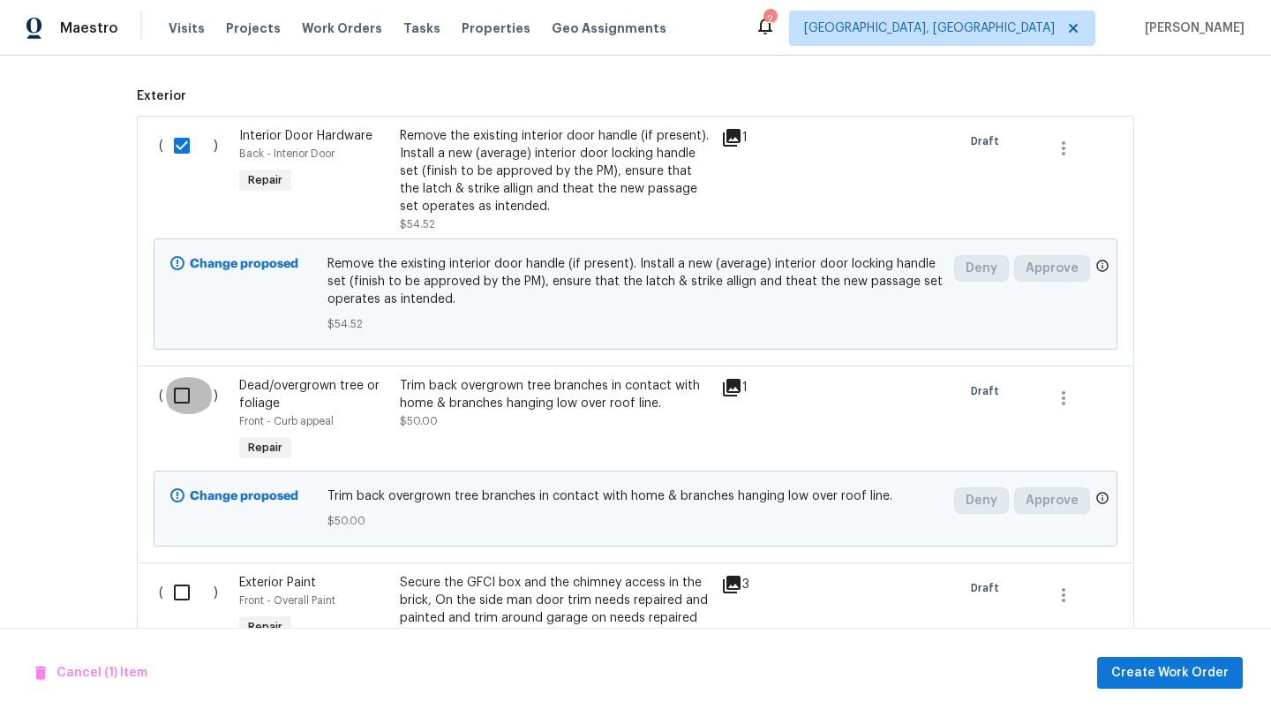
click at [184, 401] on input "checkbox" at bounding box center [188, 395] width 50 height 37
checkbox input "true"
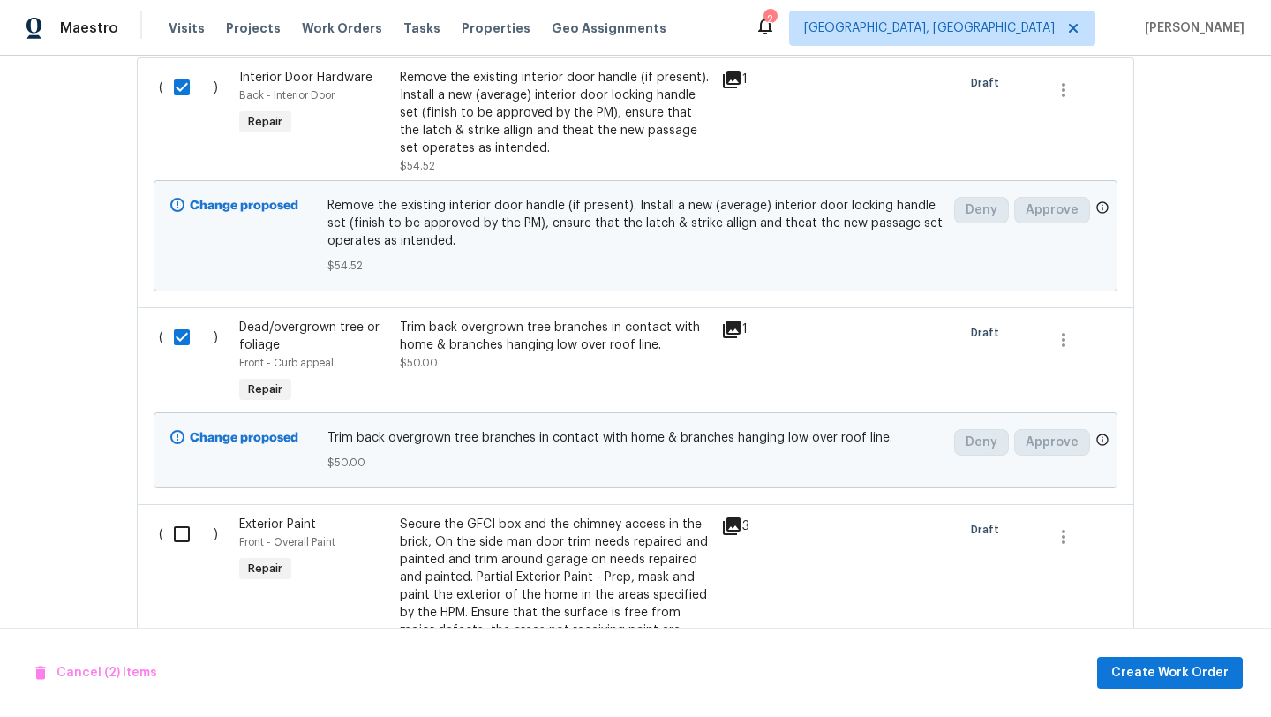
click at [180, 548] on input "checkbox" at bounding box center [188, 533] width 50 height 37
checkbox input "true"
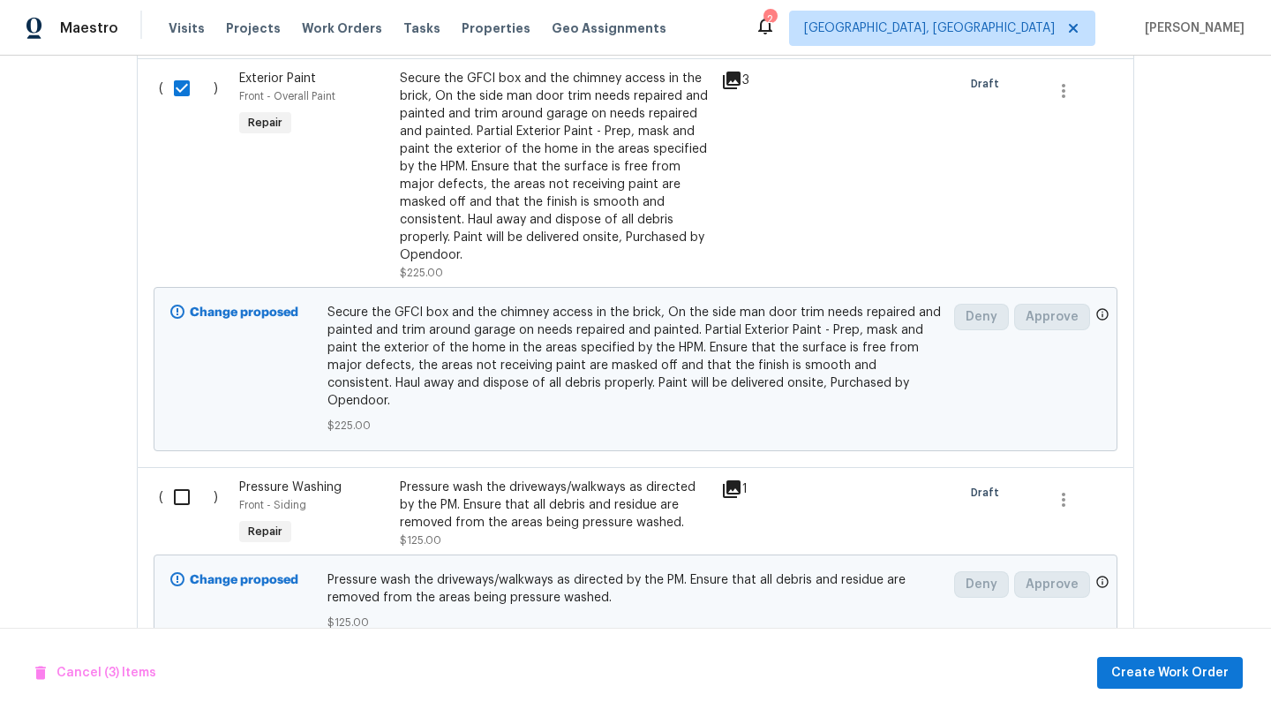
scroll to position [1068, 0]
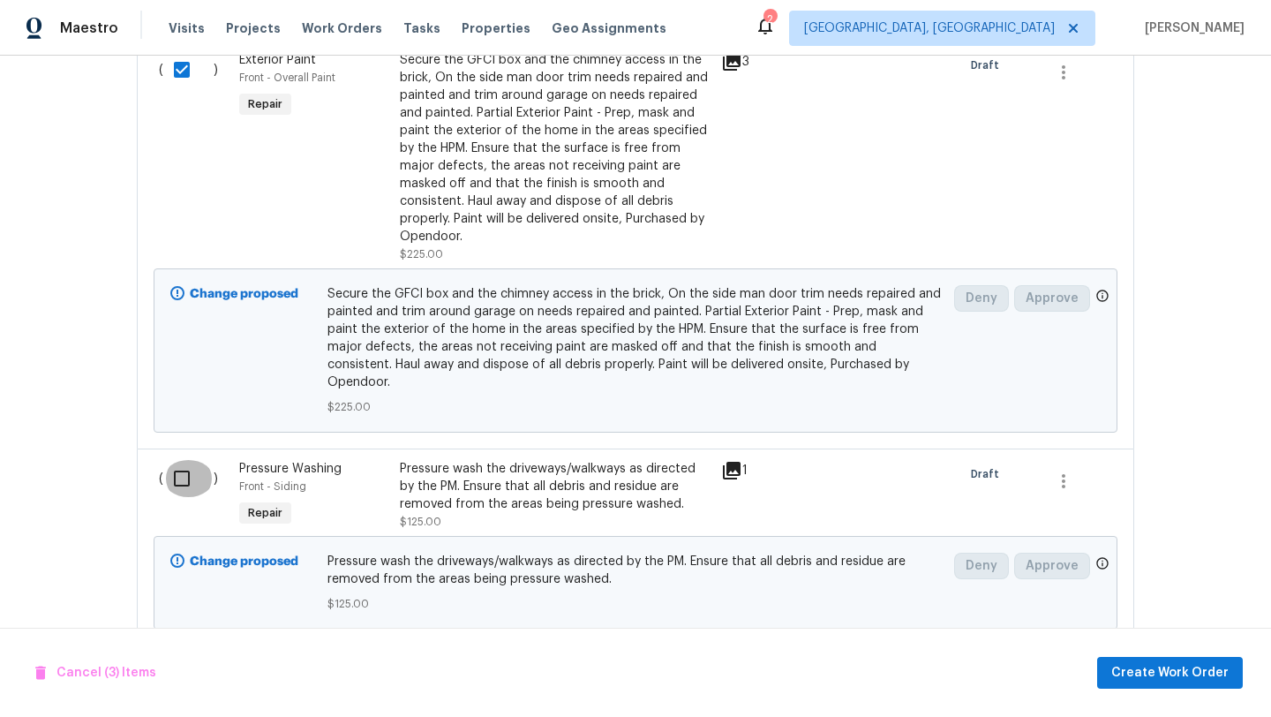
click at [180, 460] on input "checkbox" at bounding box center [188, 478] width 50 height 37
checkbox input "true"
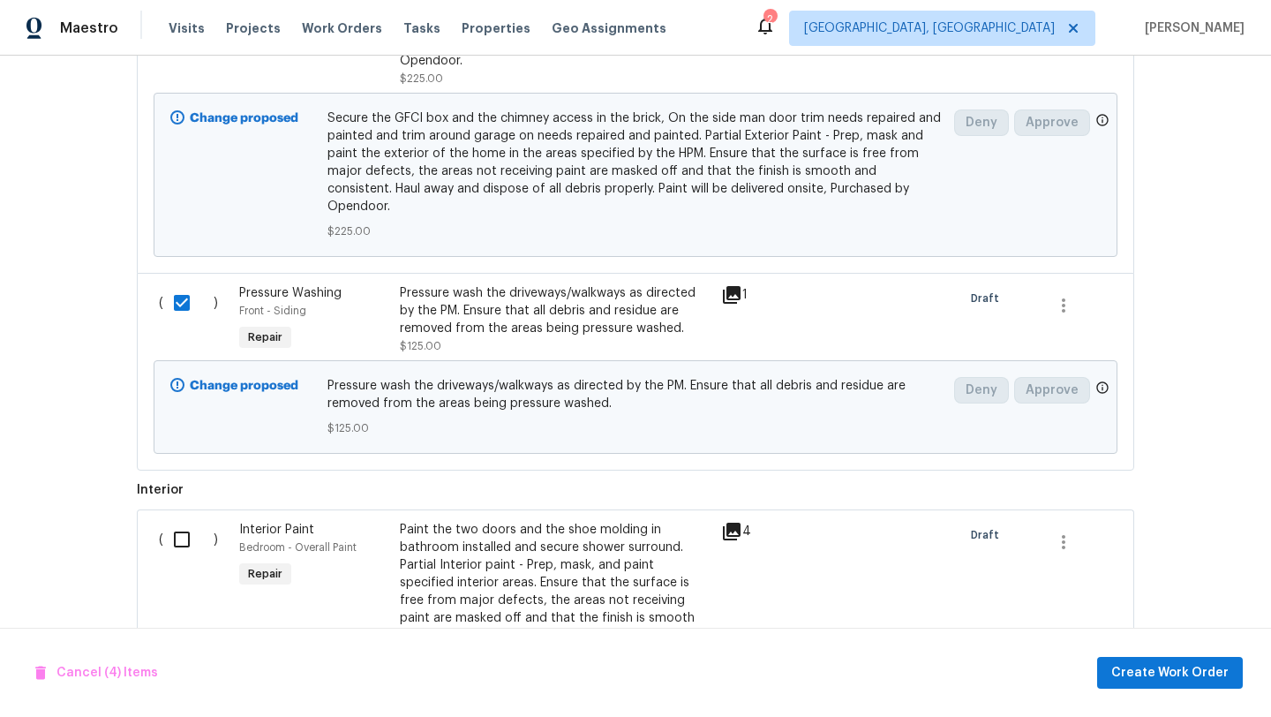
scroll to position [1414, 0]
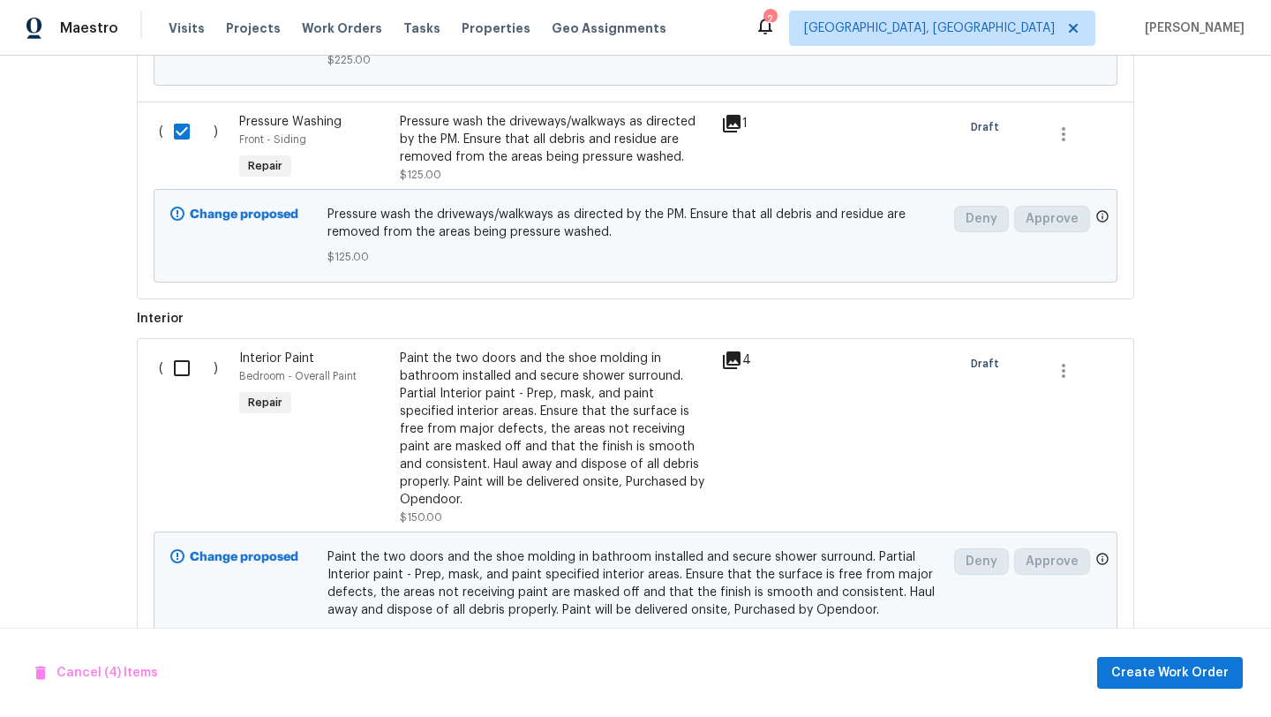
click at [179, 360] on input "checkbox" at bounding box center [188, 367] width 50 height 37
checkbox input "true"
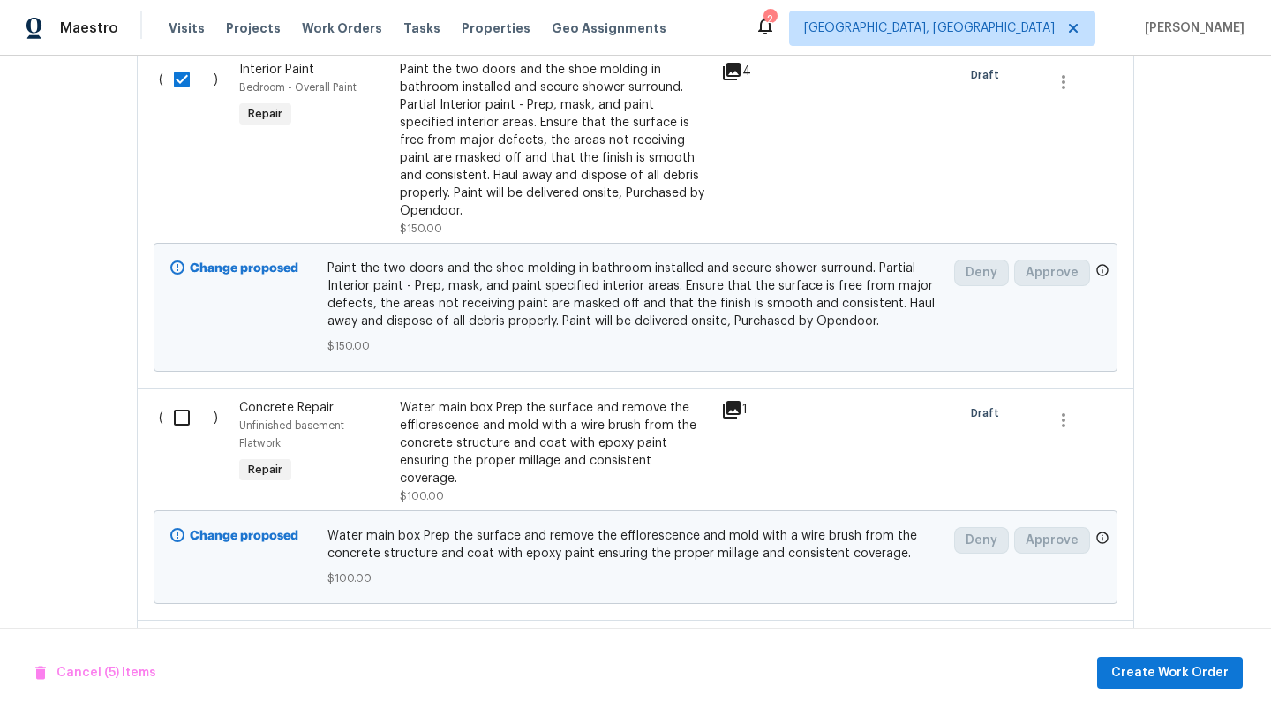
scroll to position [1735, 0]
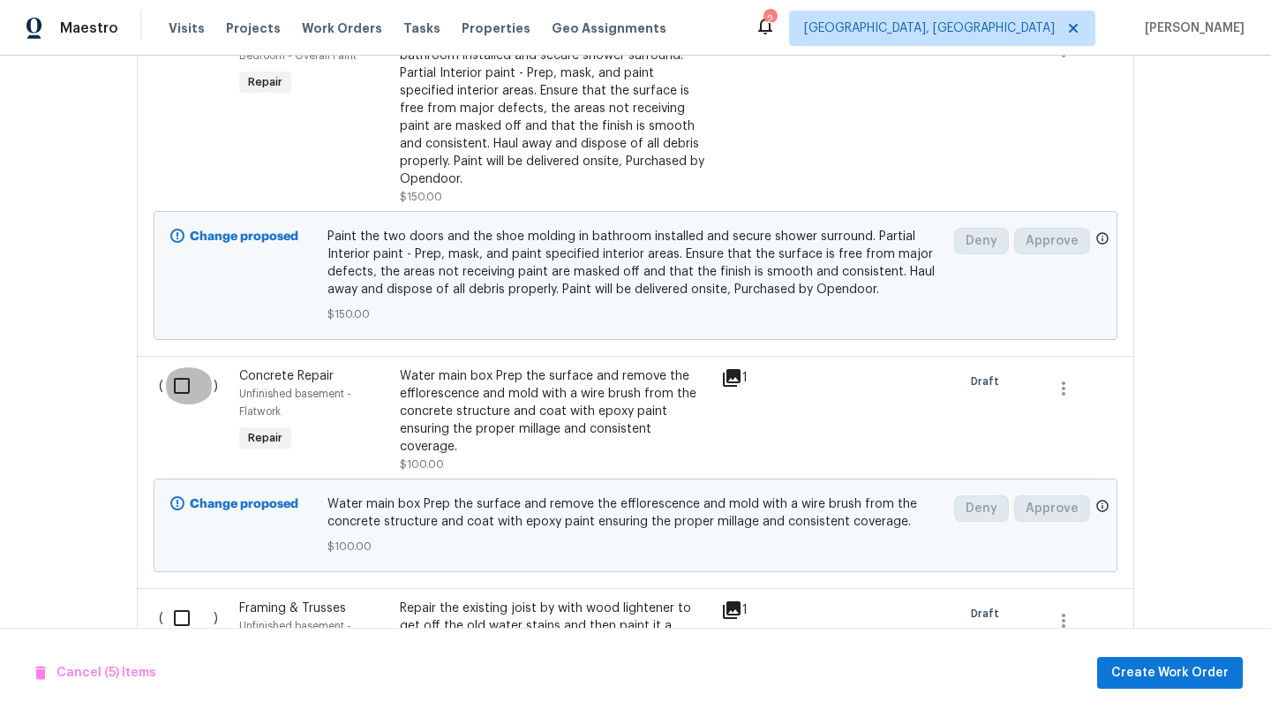
click at [182, 370] on input "checkbox" at bounding box center [188, 385] width 50 height 37
checkbox input "true"
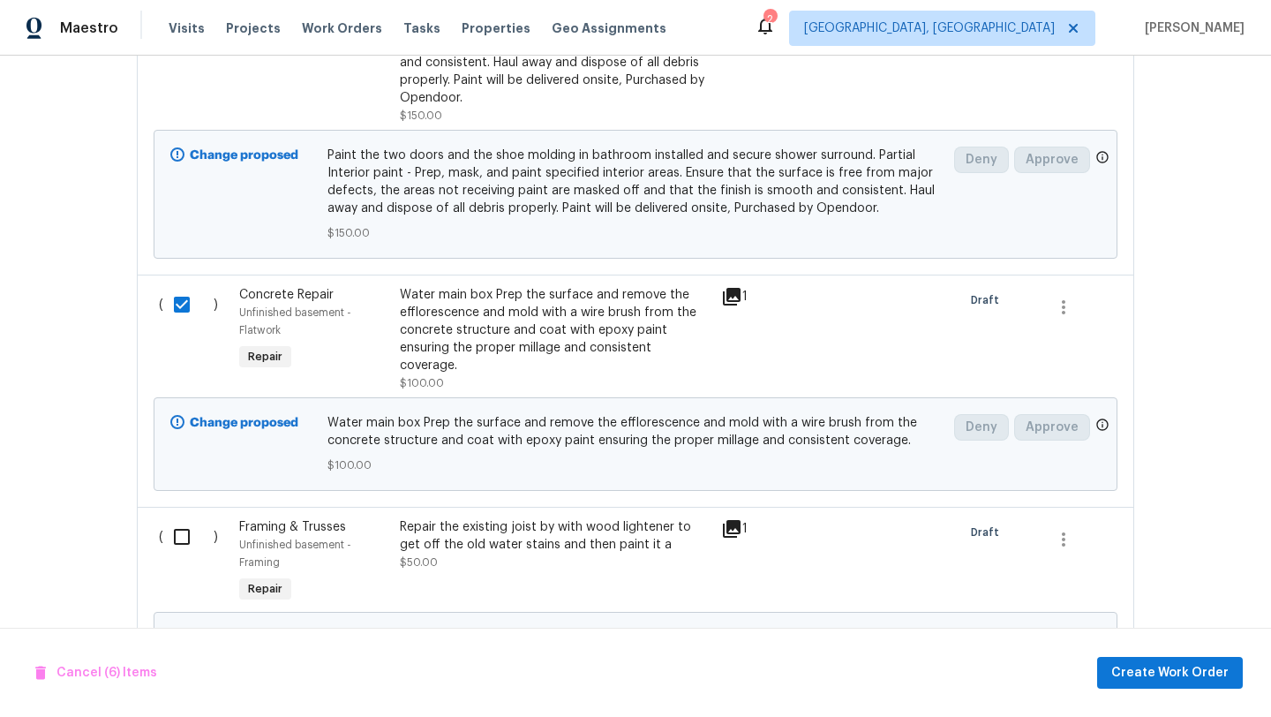
scroll to position [1880, 0]
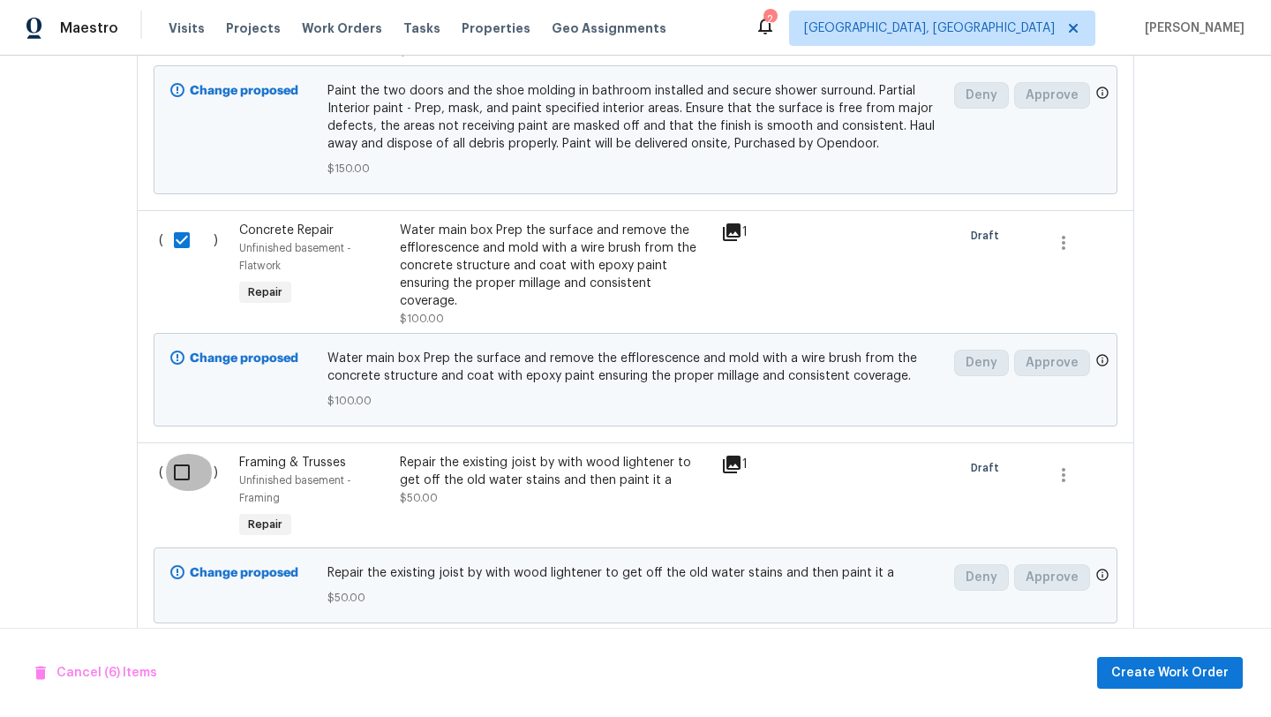
click at [182, 454] on input "checkbox" at bounding box center [188, 472] width 50 height 37
checkbox input "true"
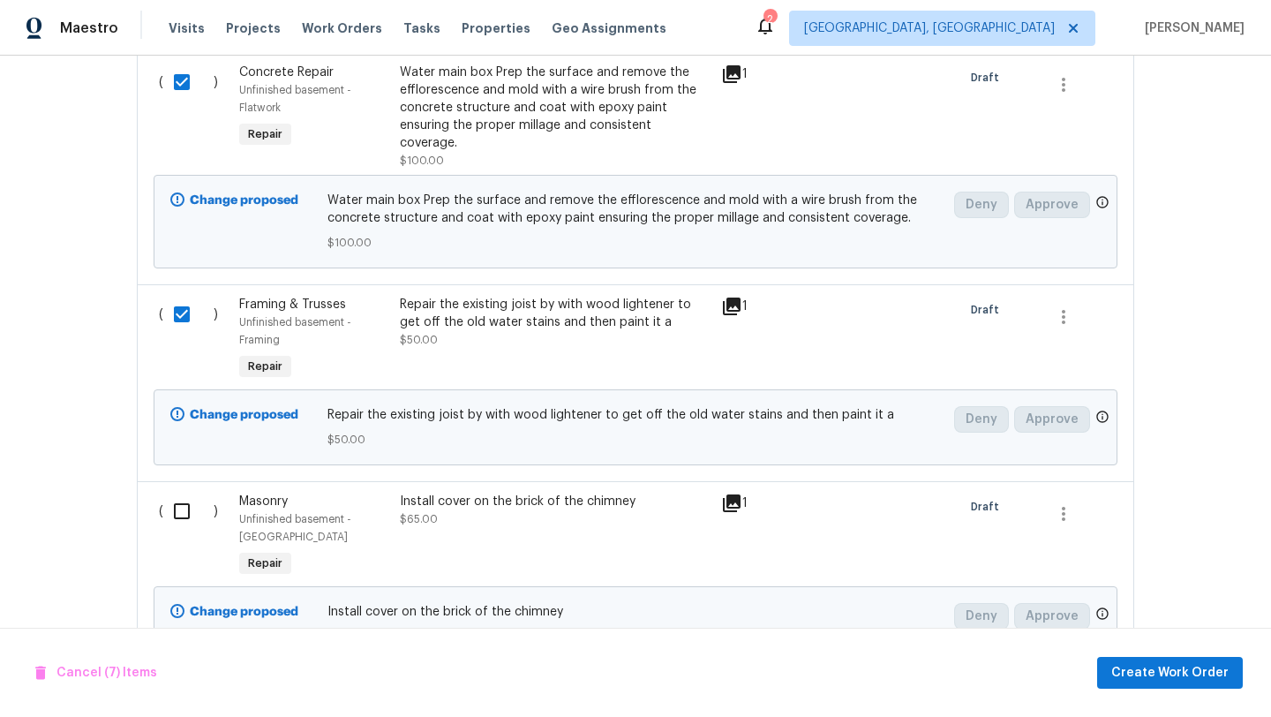
scroll to position [2157, 0]
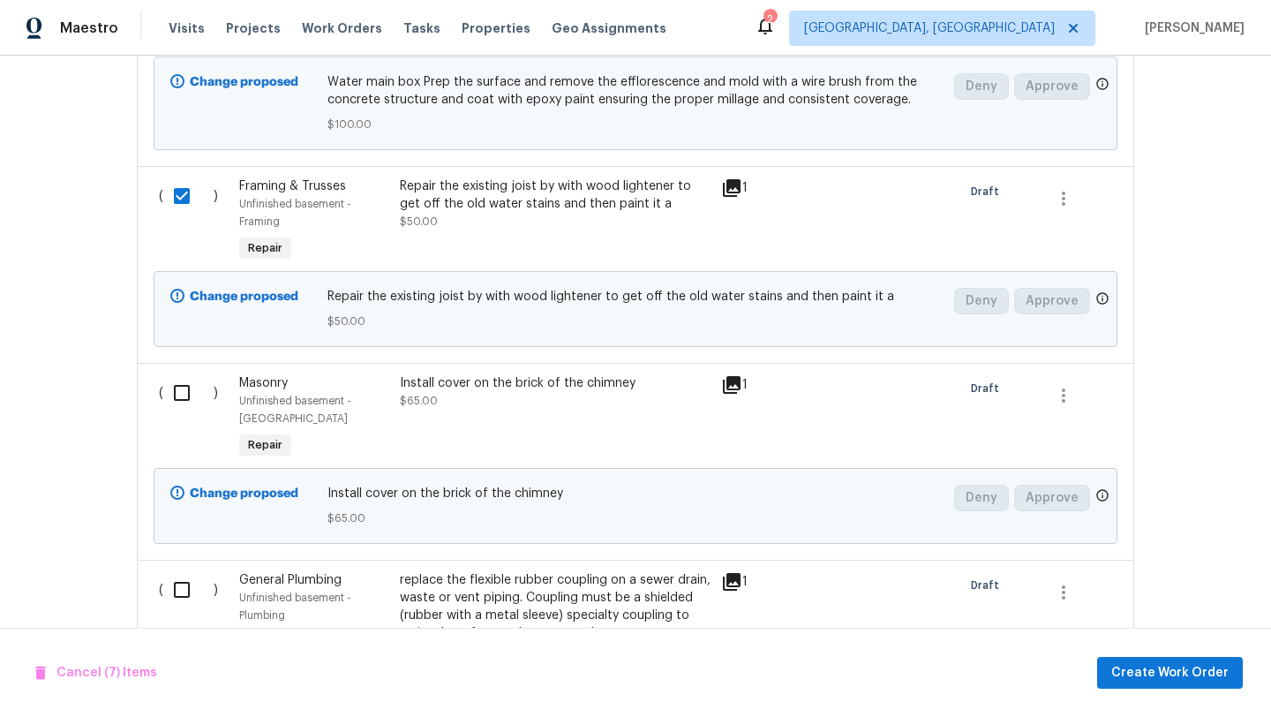
click at [176, 374] on input "checkbox" at bounding box center [188, 392] width 50 height 37
checkbox input "true"
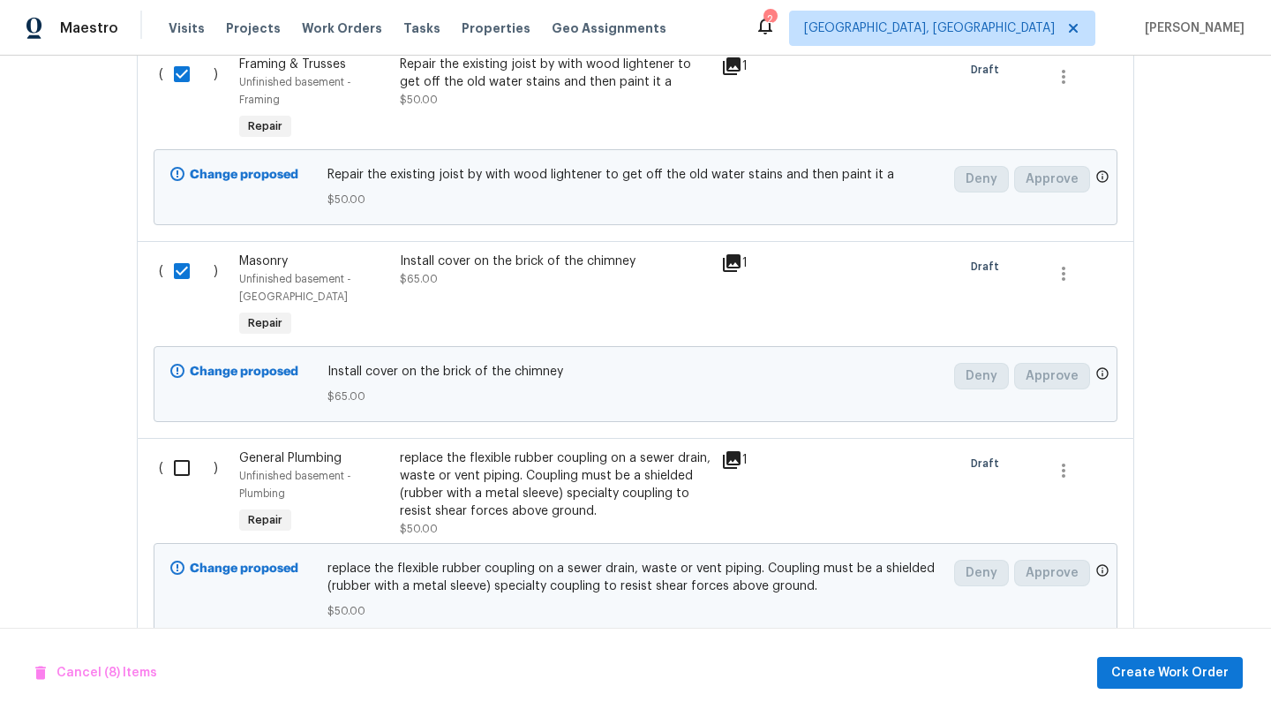
scroll to position [2305, 0]
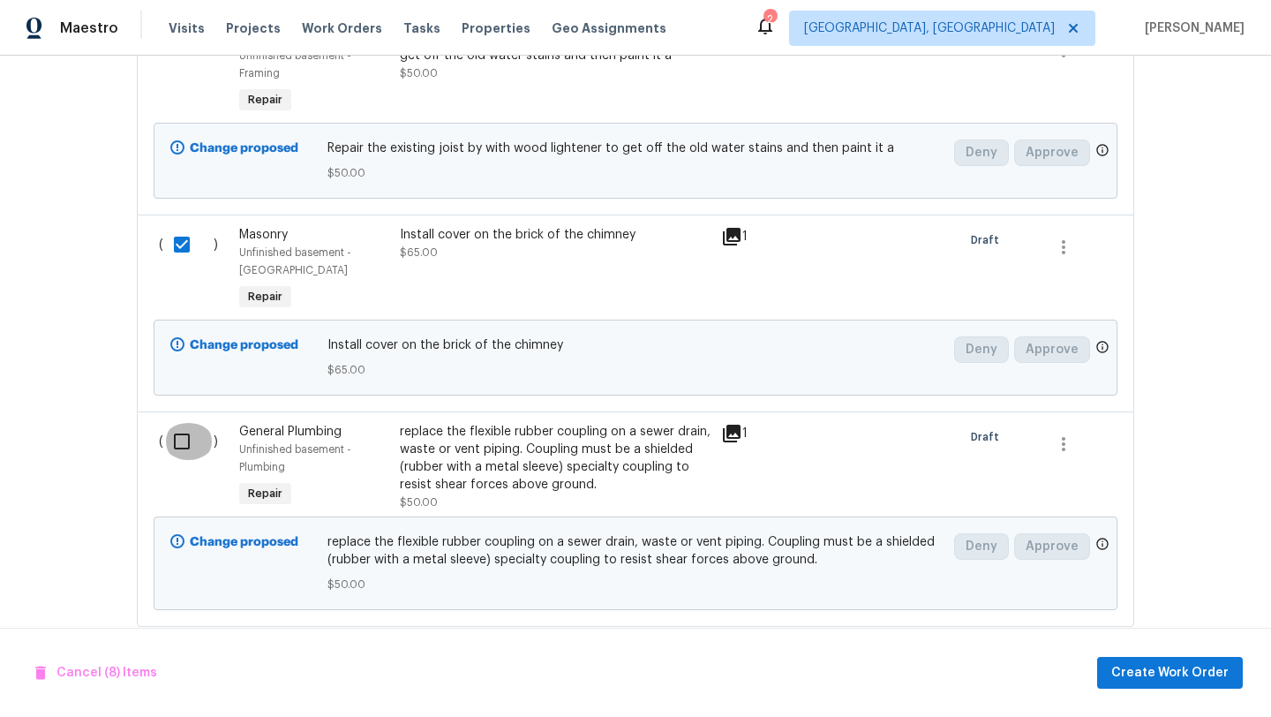
click at [179, 423] on input "checkbox" at bounding box center [188, 441] width 50 height 37
checkbox input "true"
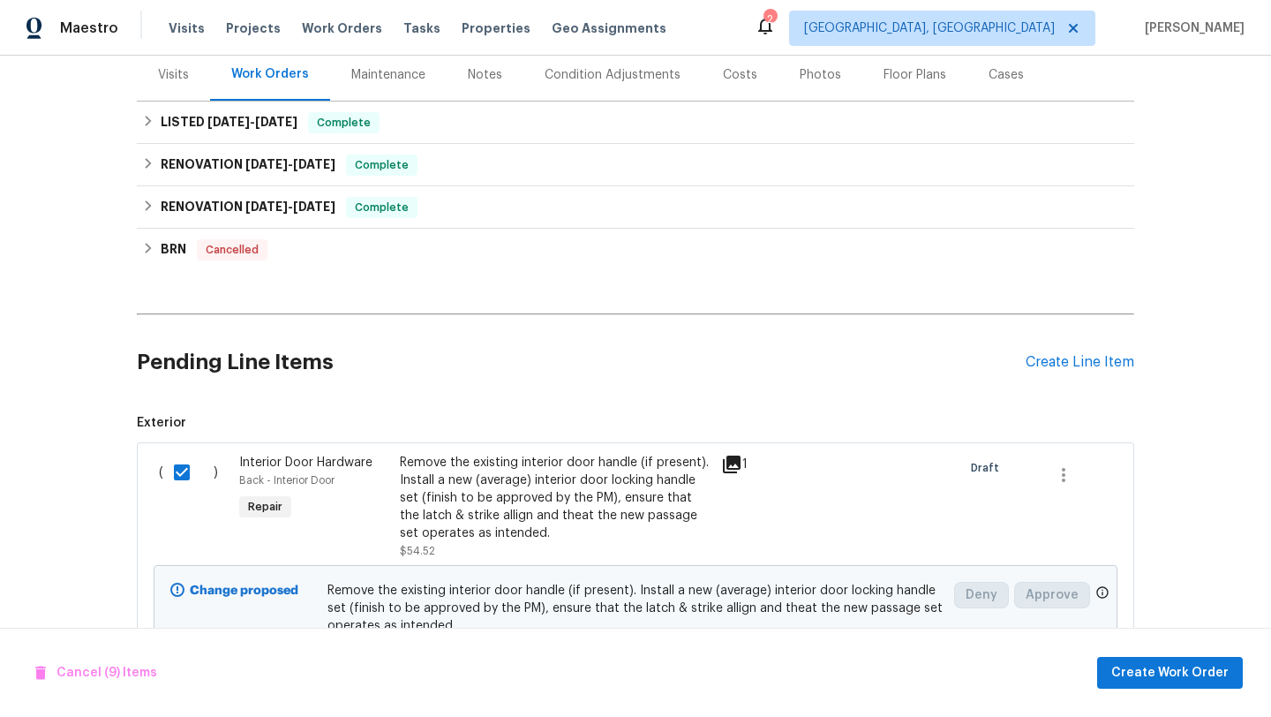
scroll to position [218, 0]
click at [1157, 678] on span "Create Work Order" at bounding box center [1169, 673] width 117 height 22
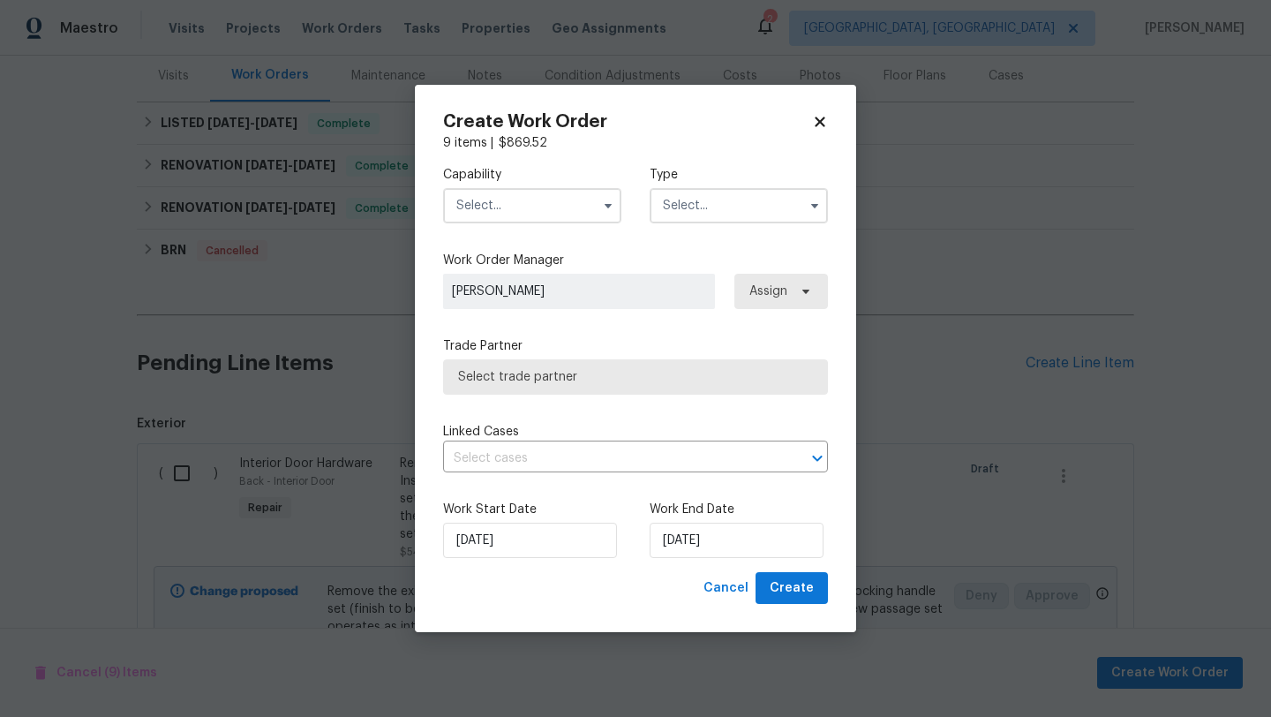
checkbox input "false"
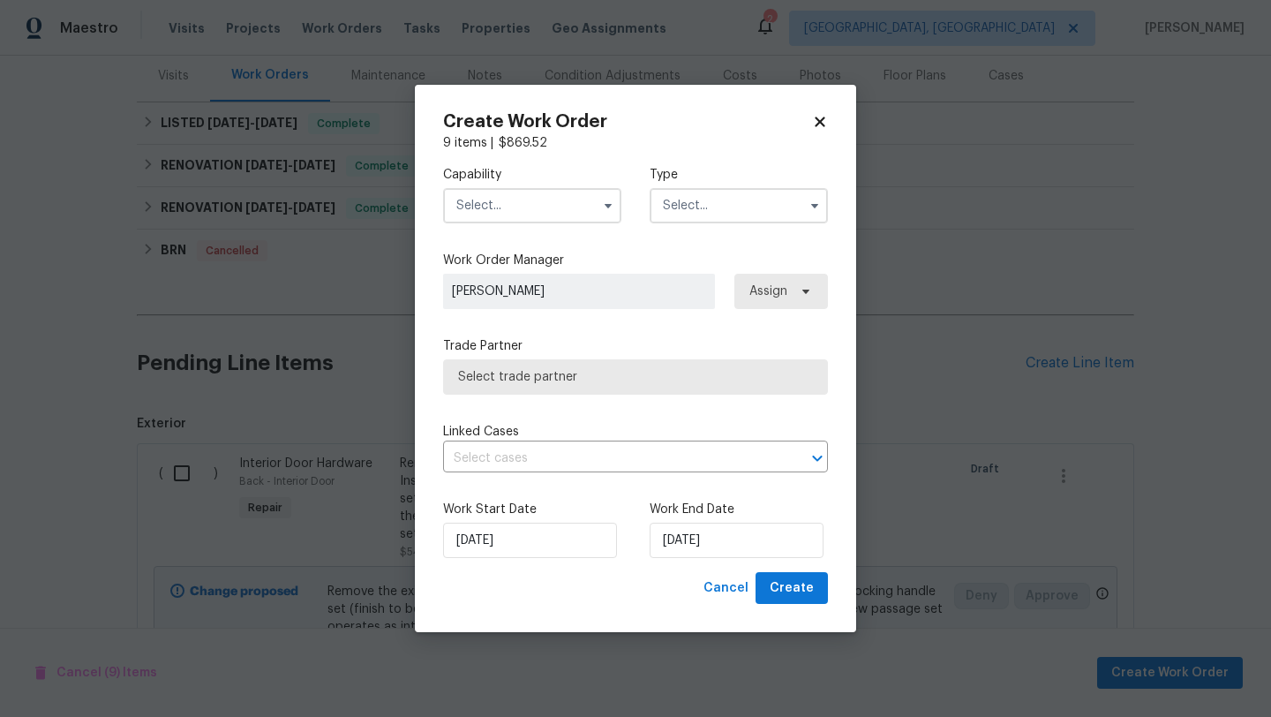
checkbox input "false"
click at [513, 209] on input "text" at bounding box center [532, 205] width 178 height 35
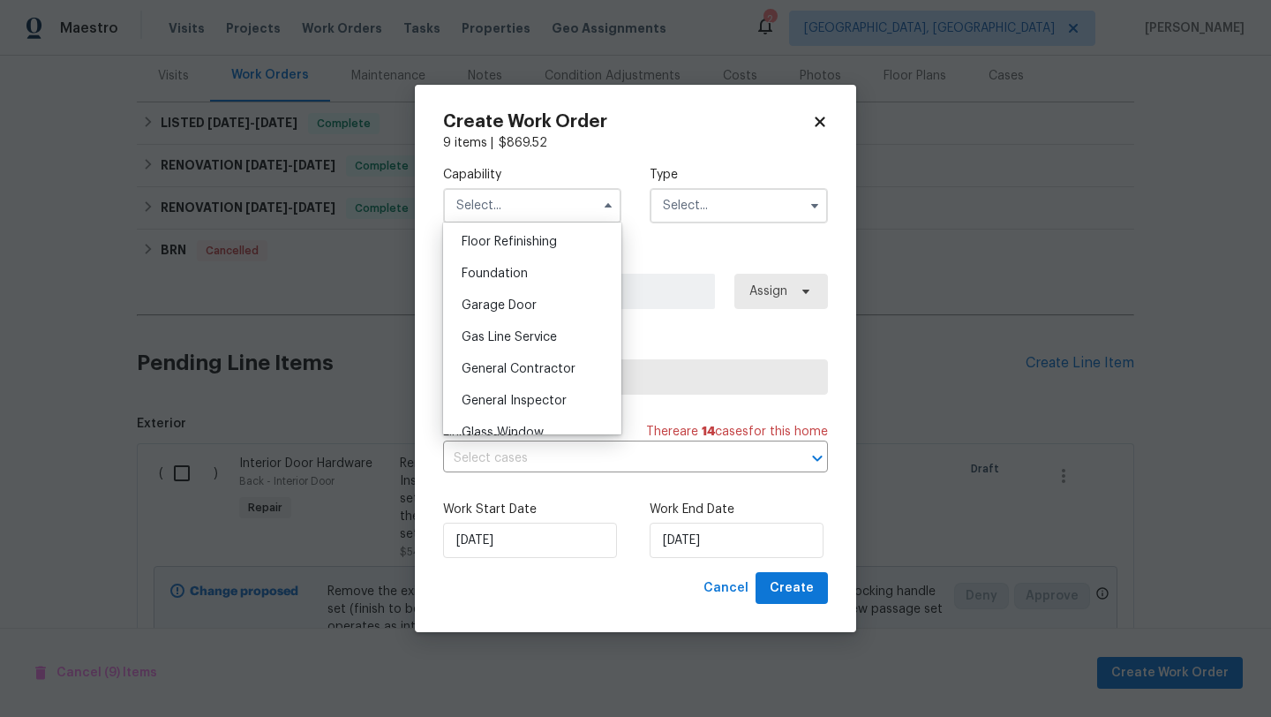
scroll to position [732, 0]
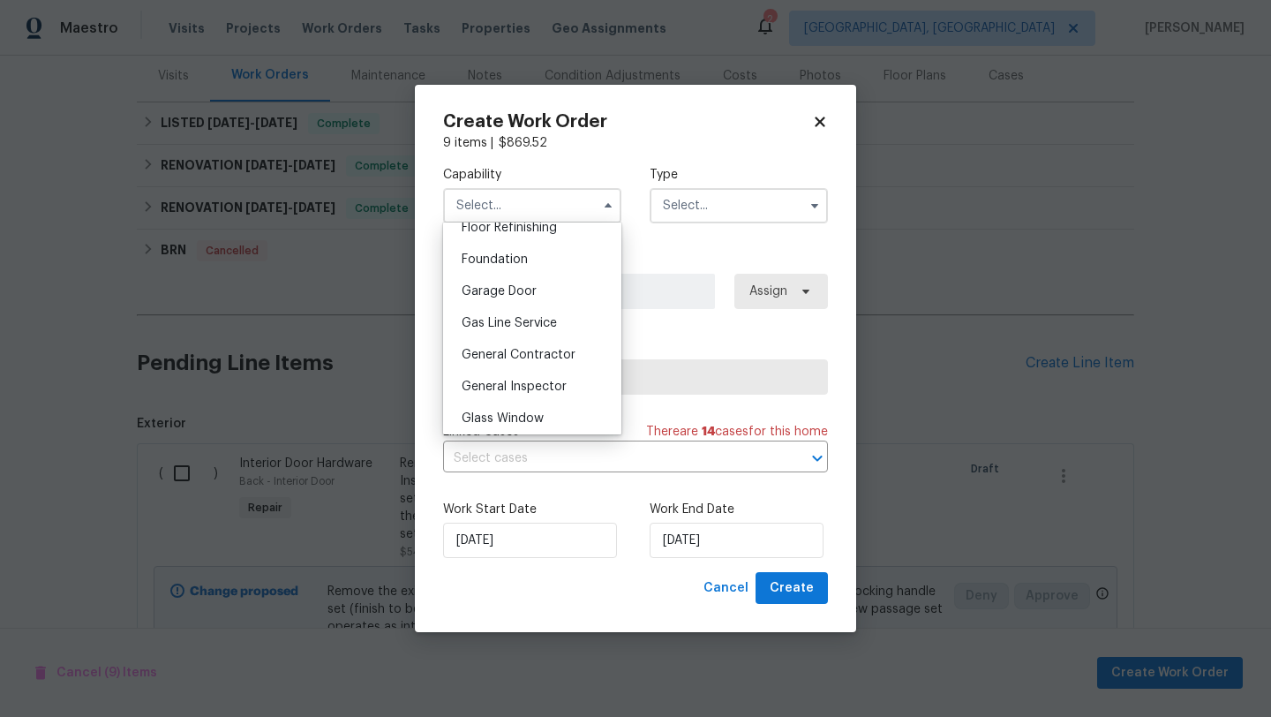
click at [507, 349] on span "General Contractor" at bounding box center [518, 355] width 114 height 12
type input "General Contractor"
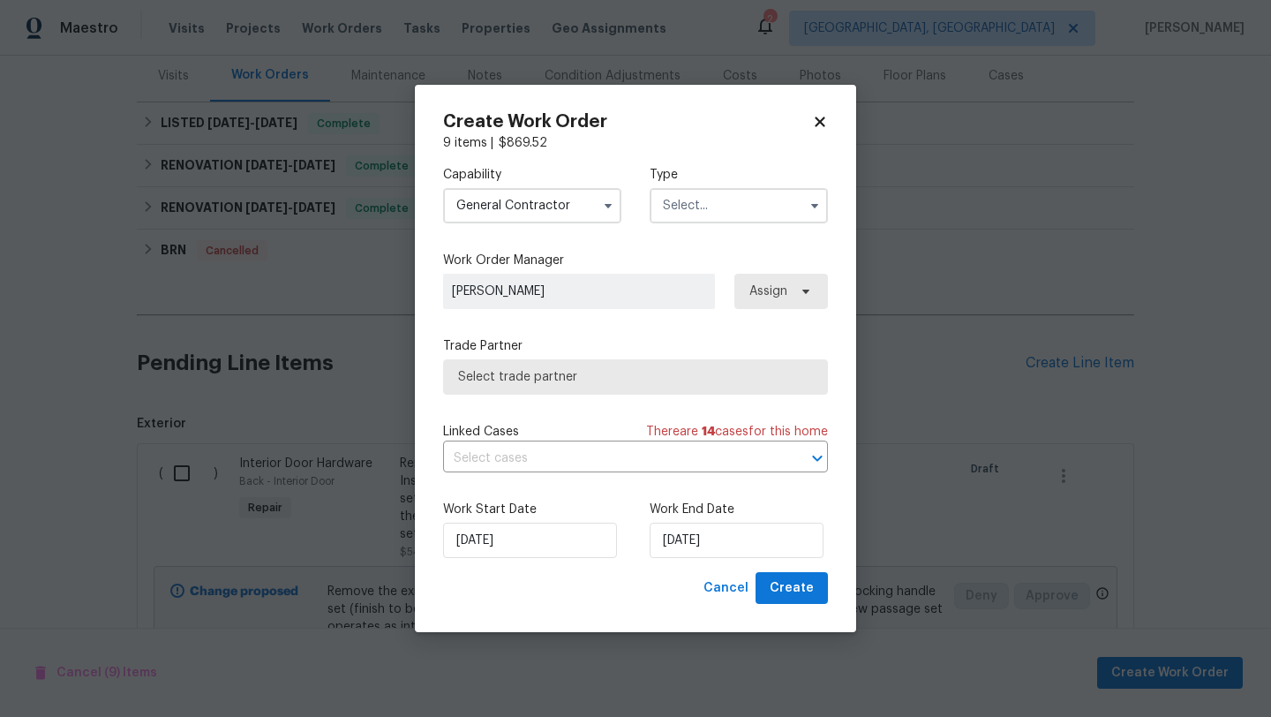
click at [679, 203] on input "text" at bounding box center [738, 205] width 178 height 35
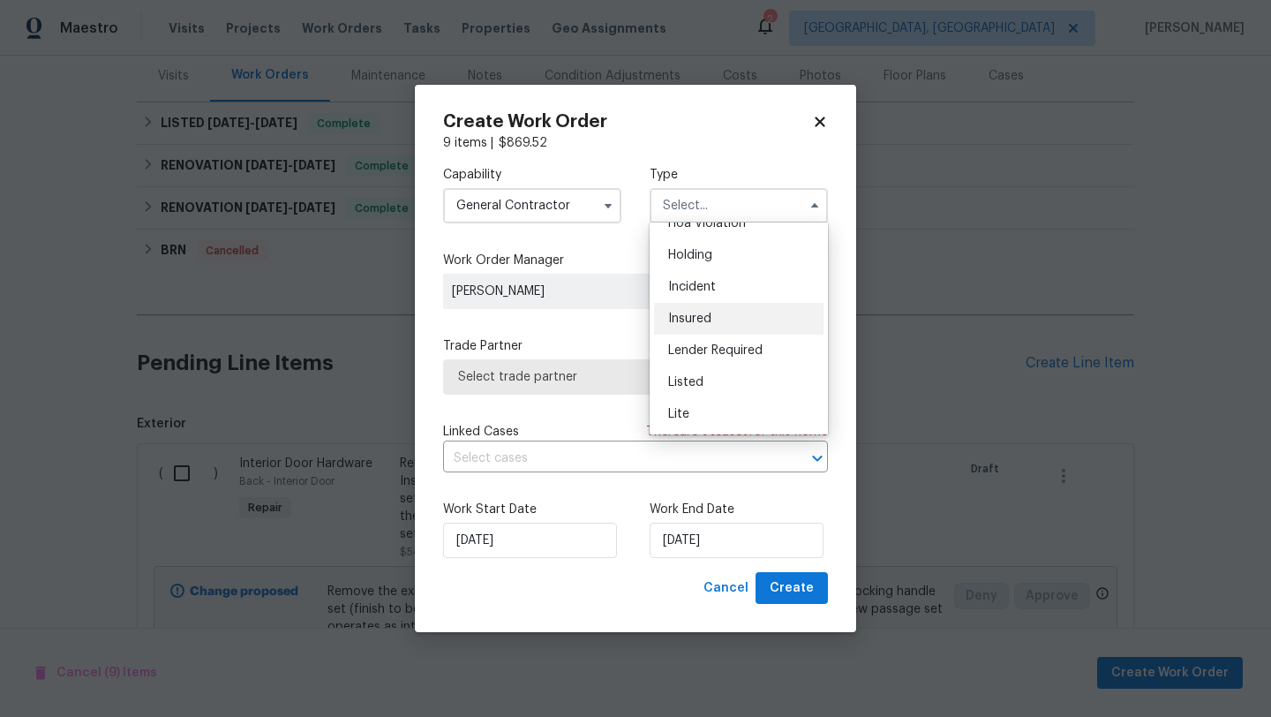
scroll to position [58, 0]
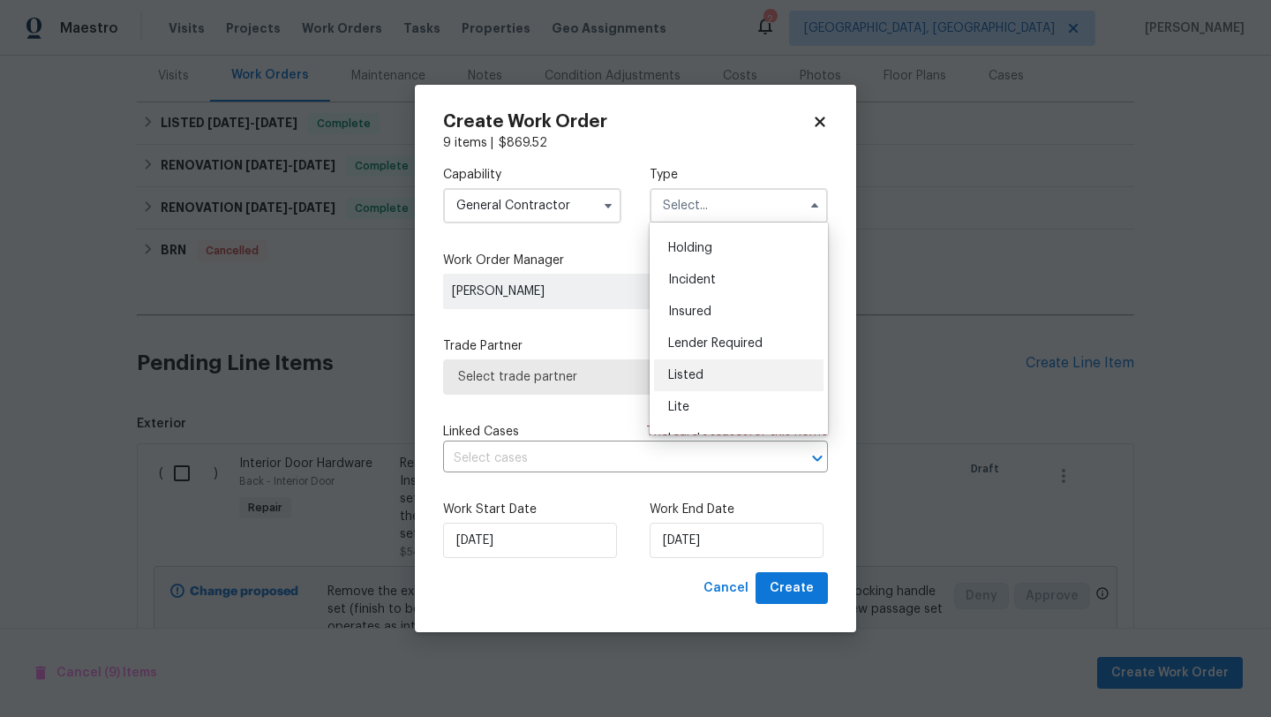
click at [694, 375] on span "Listed" at bounding box center [685, 375] width 35 height 12
type input "Listed"
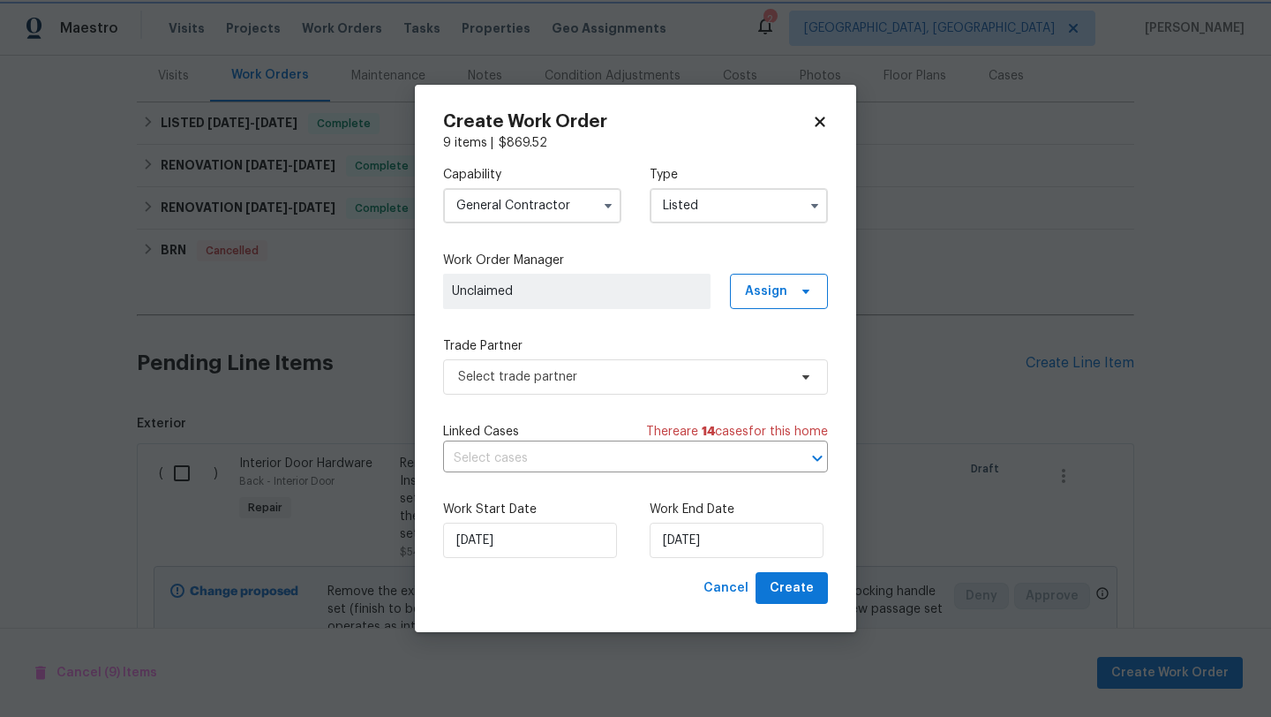
scroll to position [0, 0]
click at [589, 387] on span "Select trade partner" at bounding box center [635, 376] width 385 height 35
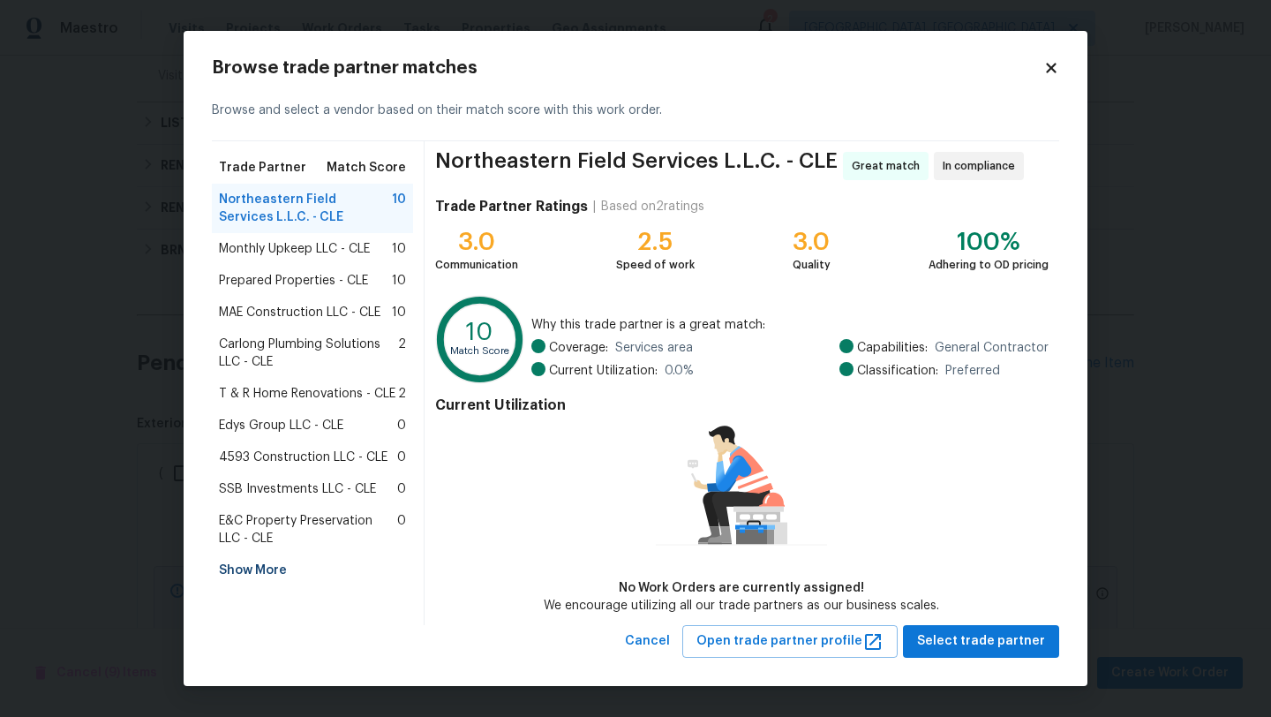
click at [236, 451] on span "4593 Construction LLC - CLE" at bounding box center [303, 457] width 169 height 18
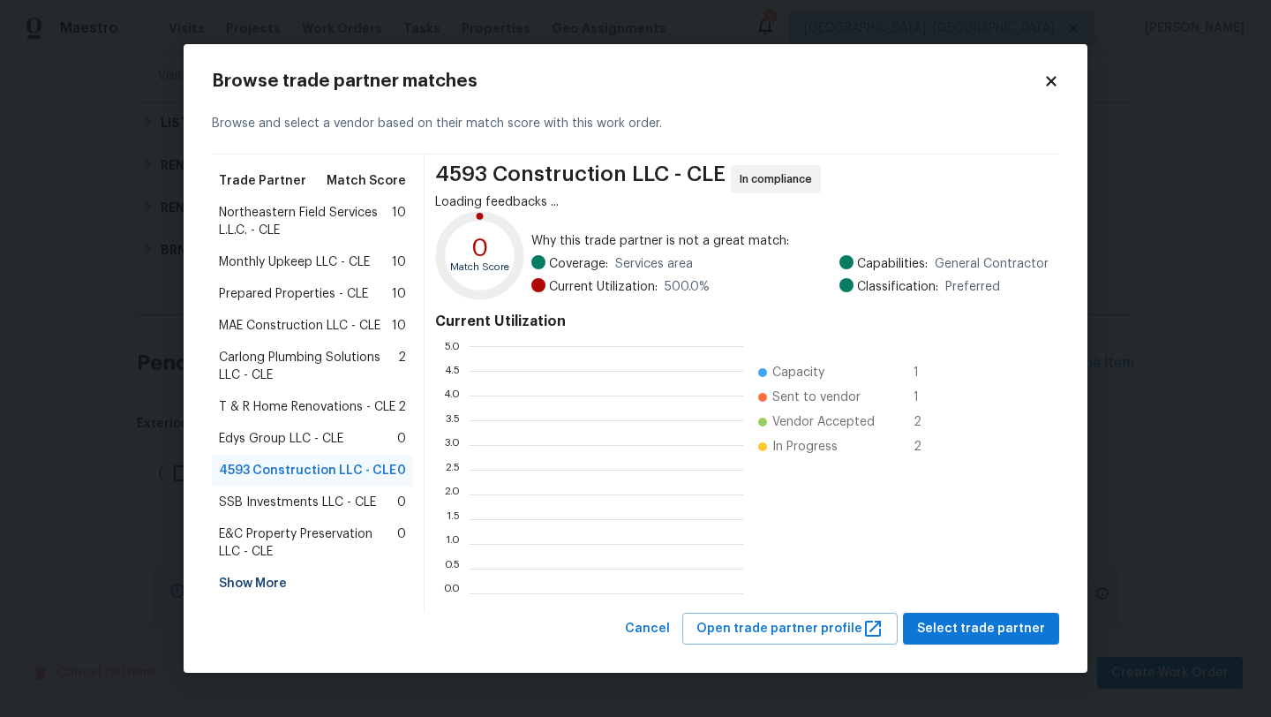
scroll to position [247, 274]
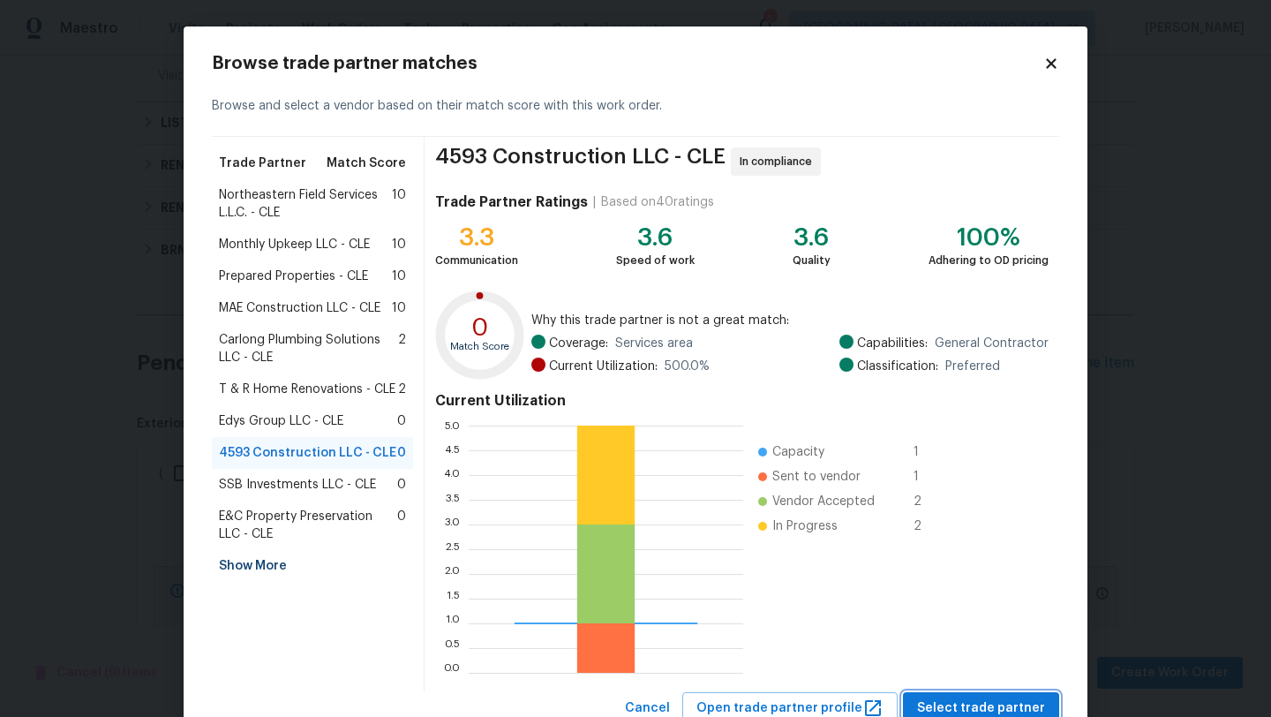
click at [972, 707] on span "Select trade partner" at bounding box center [981, 708] width 128 height 22
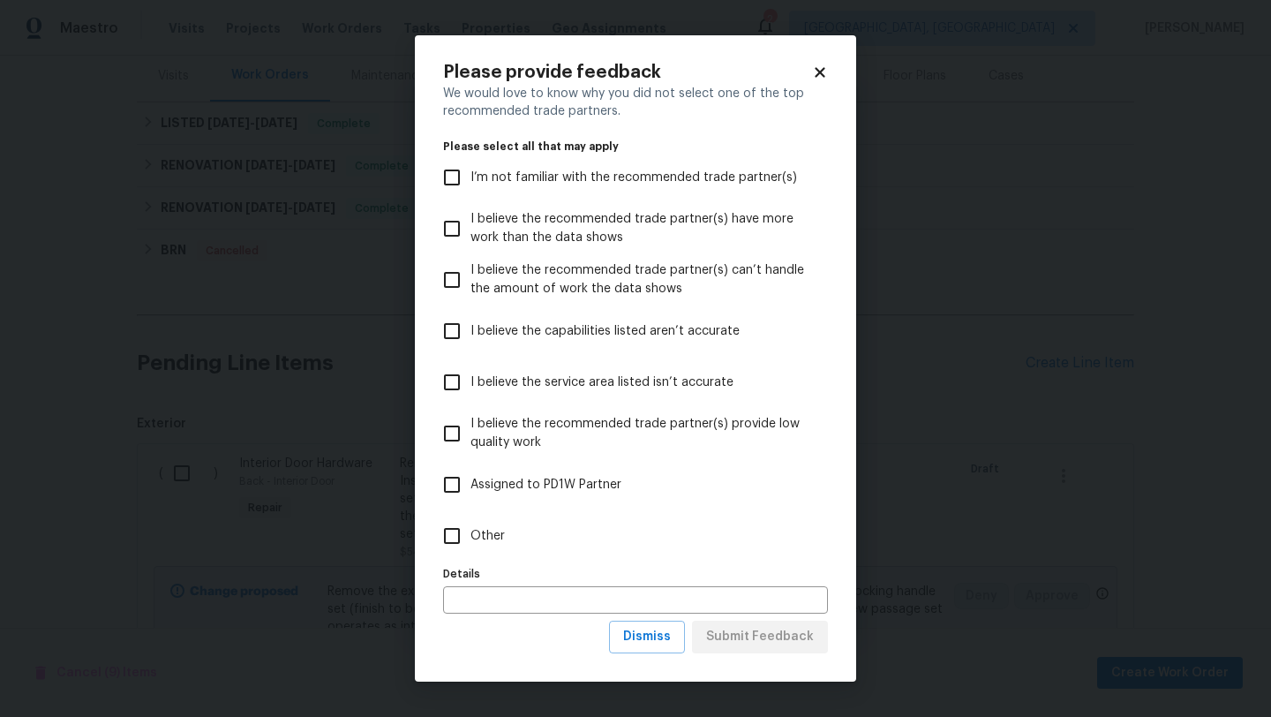
click at [455, 533] on input "Other" at bounding box center [451, 535] width 37 height 37
checkbox input "true"
click at [754, 648] on button "Submit Feedback" at bounding box center [760, 636] width 136 height 33
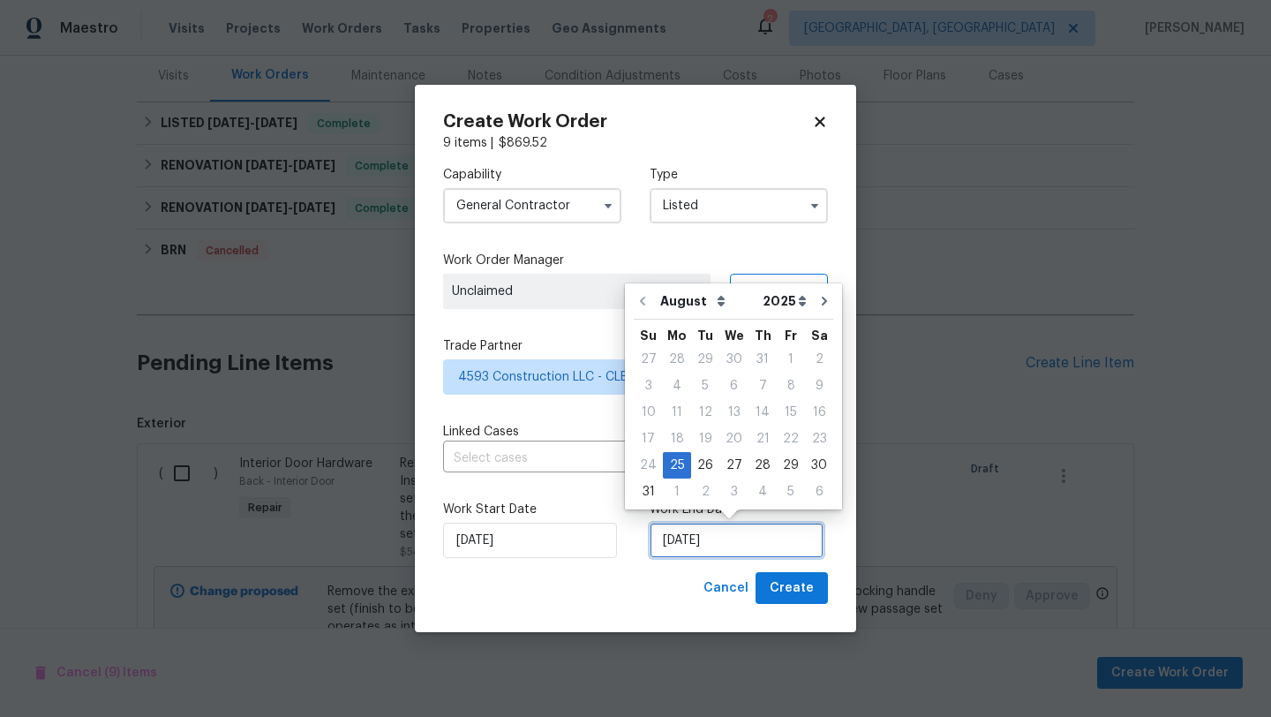
click at [750, 546] on input "[DATE]" at bounding box center [736, 539] width 174 height 35
click at [710, 461] on div "26" at bounding box center [705, 465] width 28 height 25
type input "[DATE]"
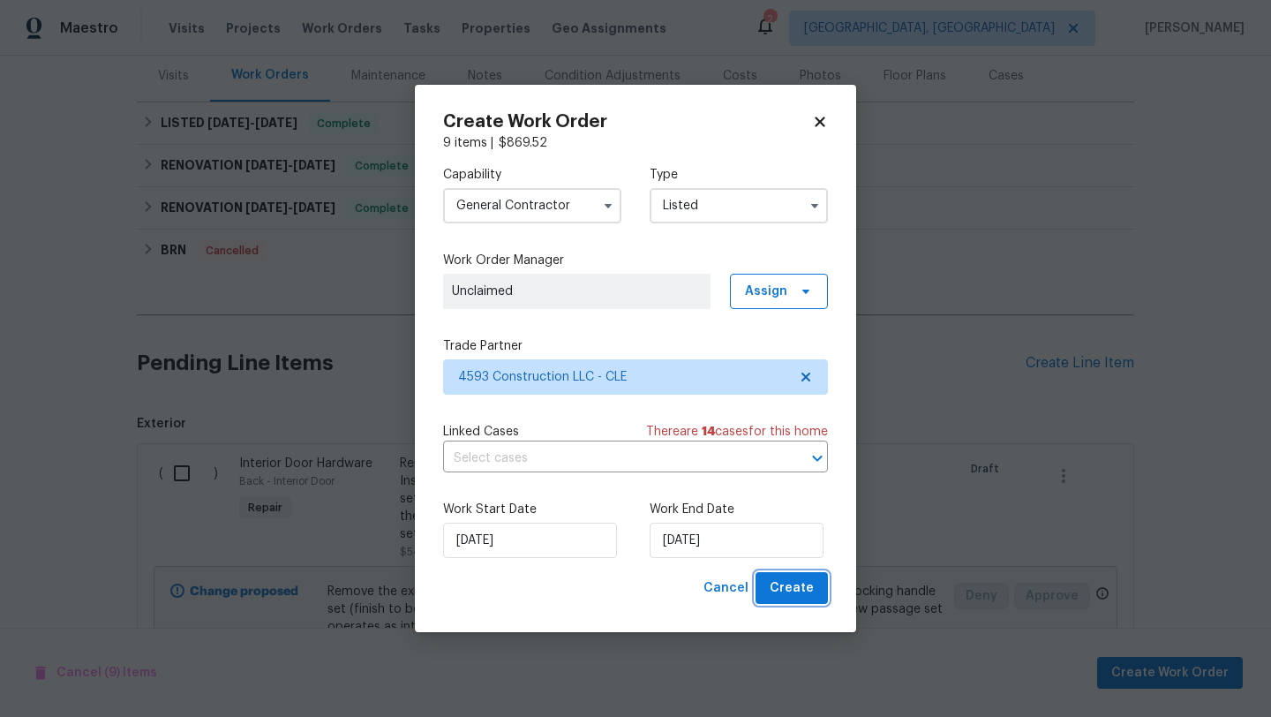
click at [783, 596] on span "Create" at bounding box center [791, 588] width 44 height 22
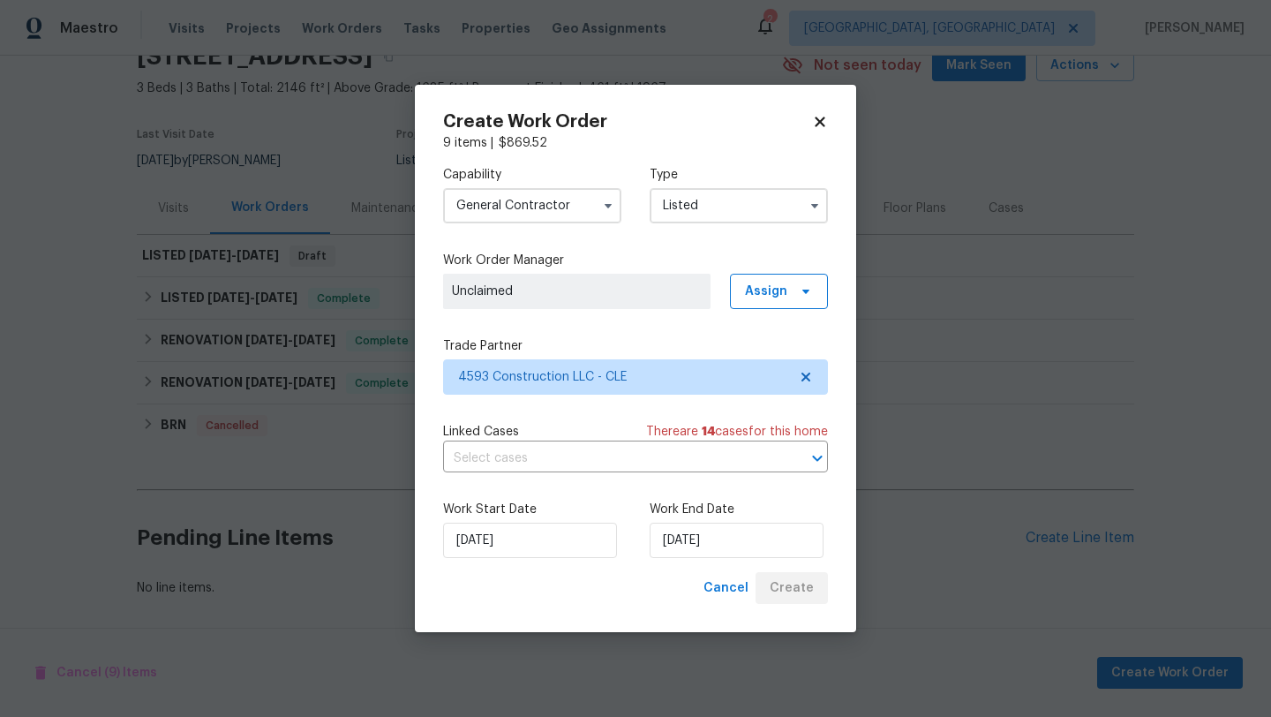
scroll to position [86, 0]
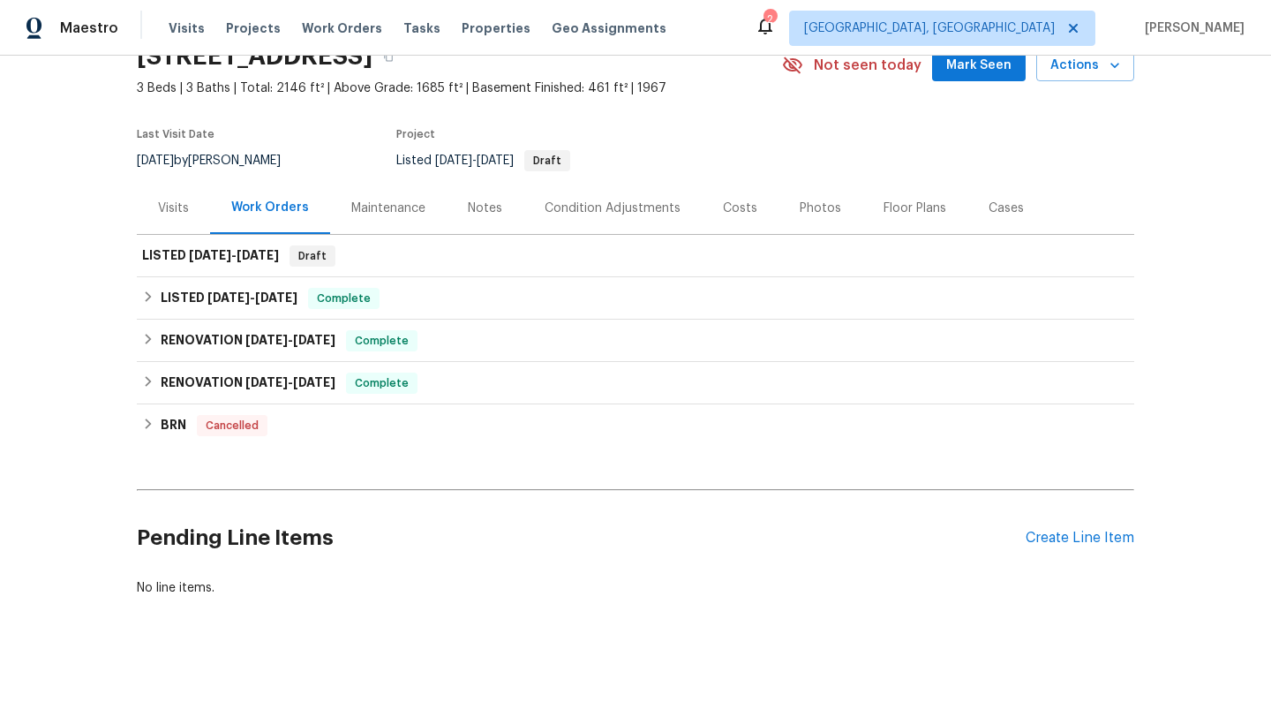
click at [966, 64] on span "Mark Seen" at bounding box center [978, 66] width 65 height 22
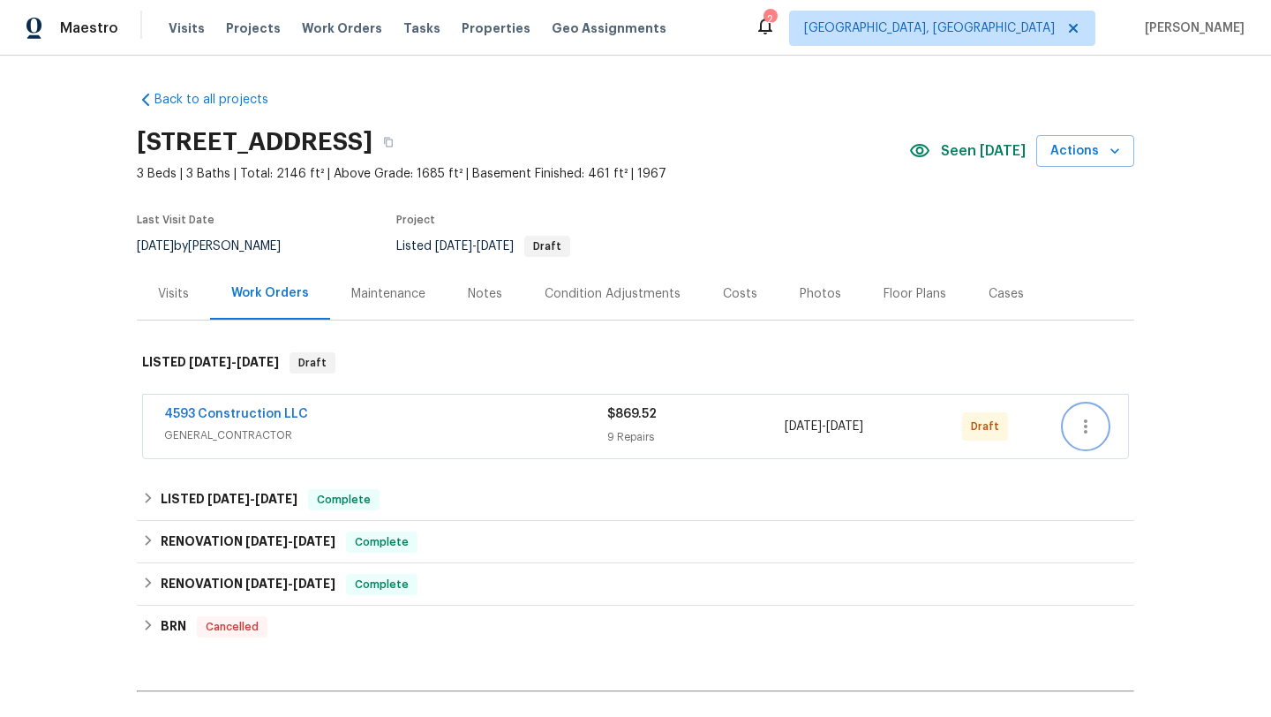
click at [1083, 431] on icon "button" at bounding box center [1085, 426] width 21 height 21
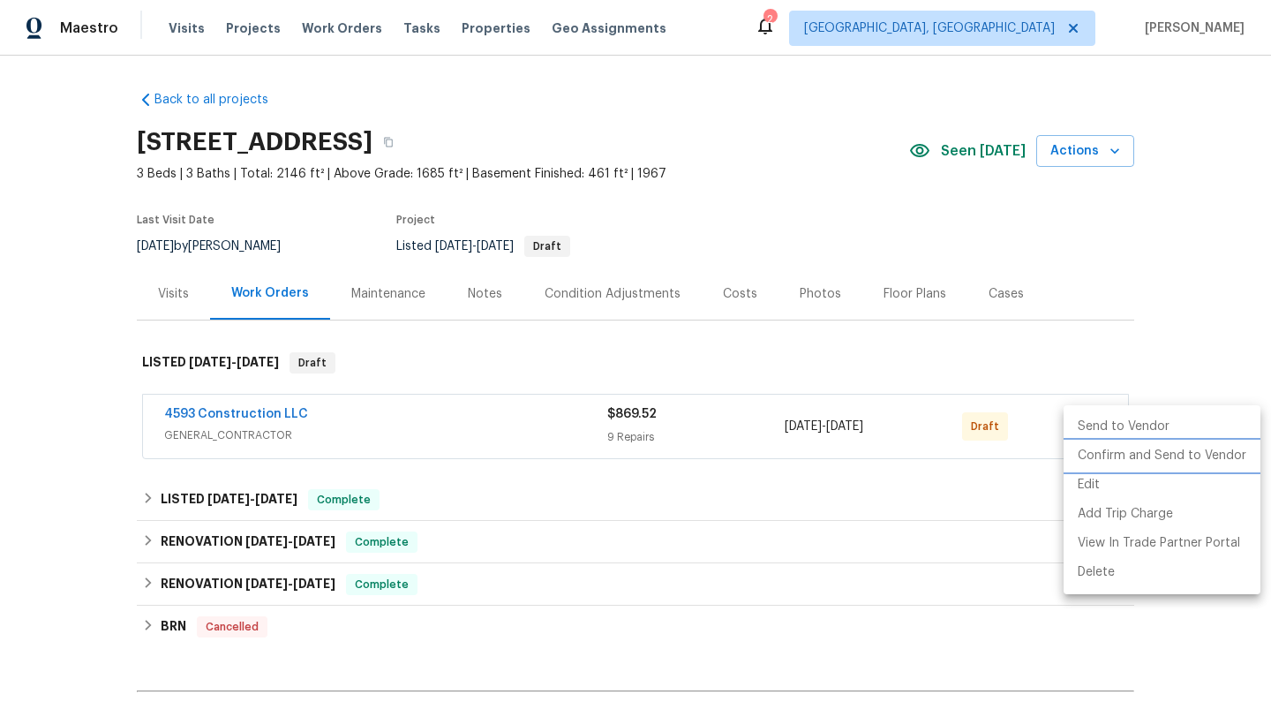
click at [1082, 454] on li "Confirm and Send to Vendor" at bounding box center [1161, 455] width 197 height 29
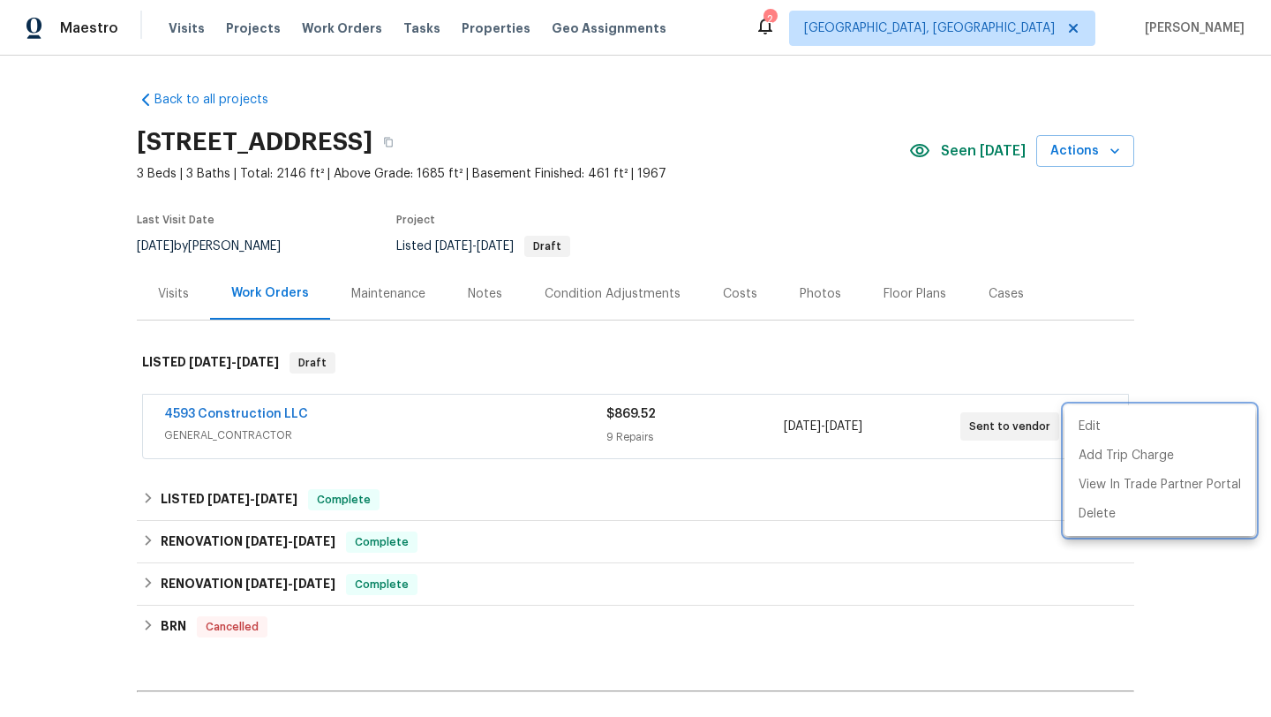
click at [1047, 232] on div at bounding box center [635, 358] width 1271 height 717
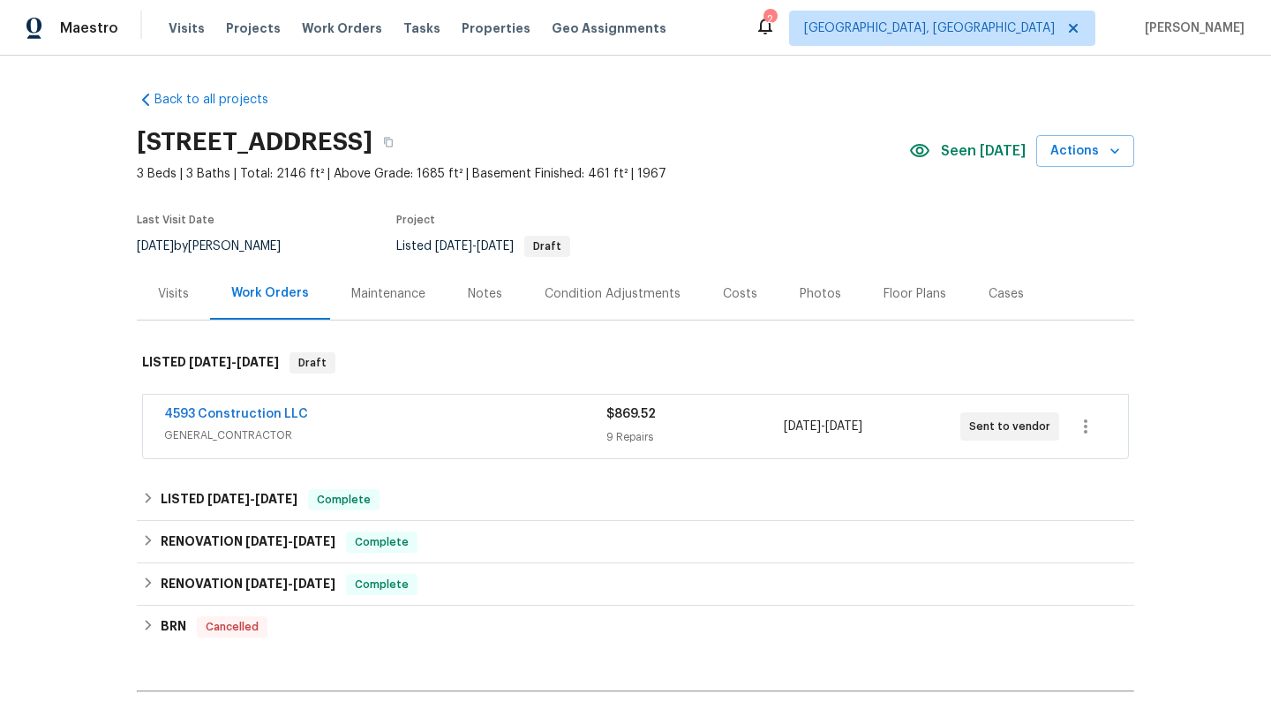
click at [811, 131] on div "[STREET_ADDRESS]" at bounding box center [523, 142] width 772 height 46
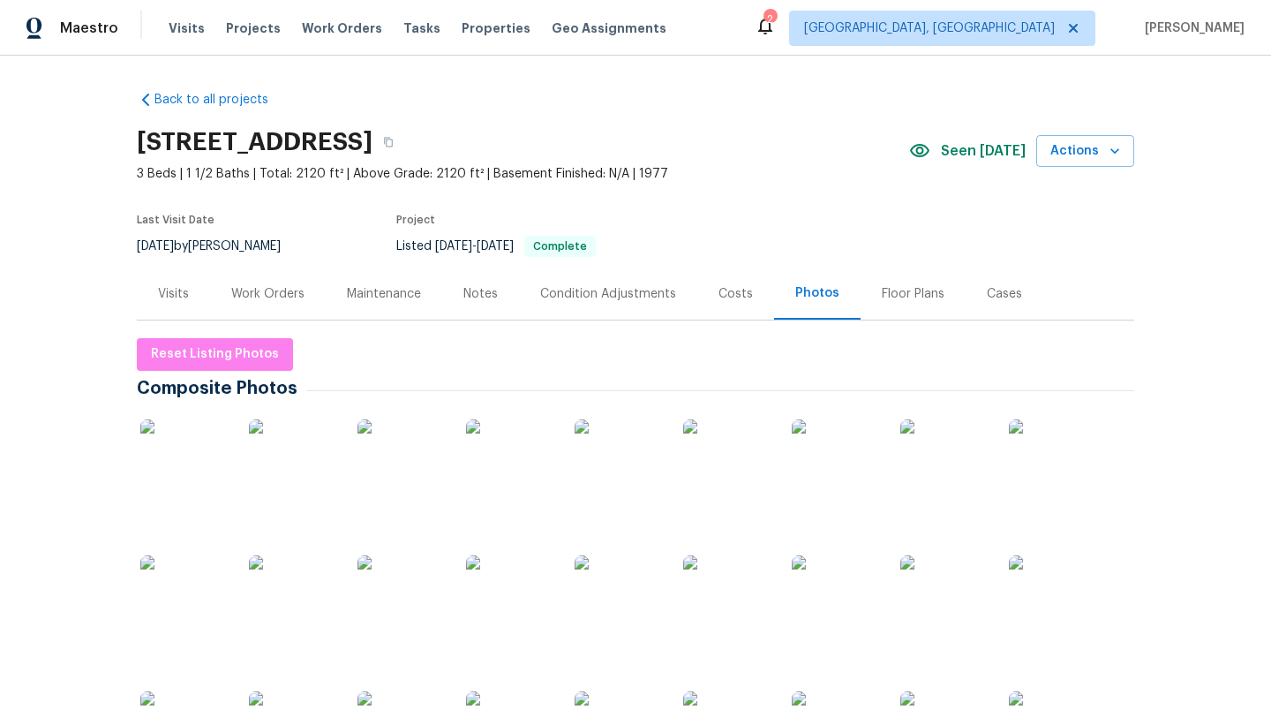
click at [177, 291] on div "Visits" at bounding box center [173, 294] width 31 height 18
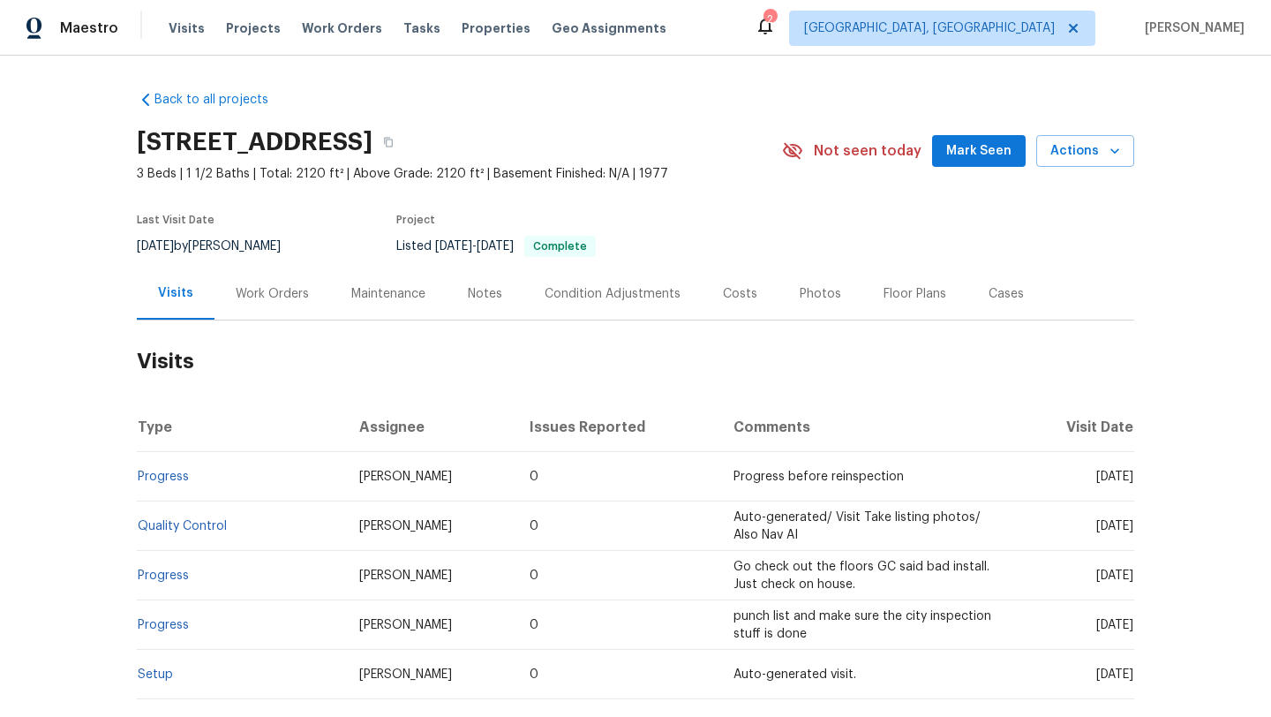
click at [264, 290] on div "Work Orders" at bounding box center [272, 294] width 73 height 18
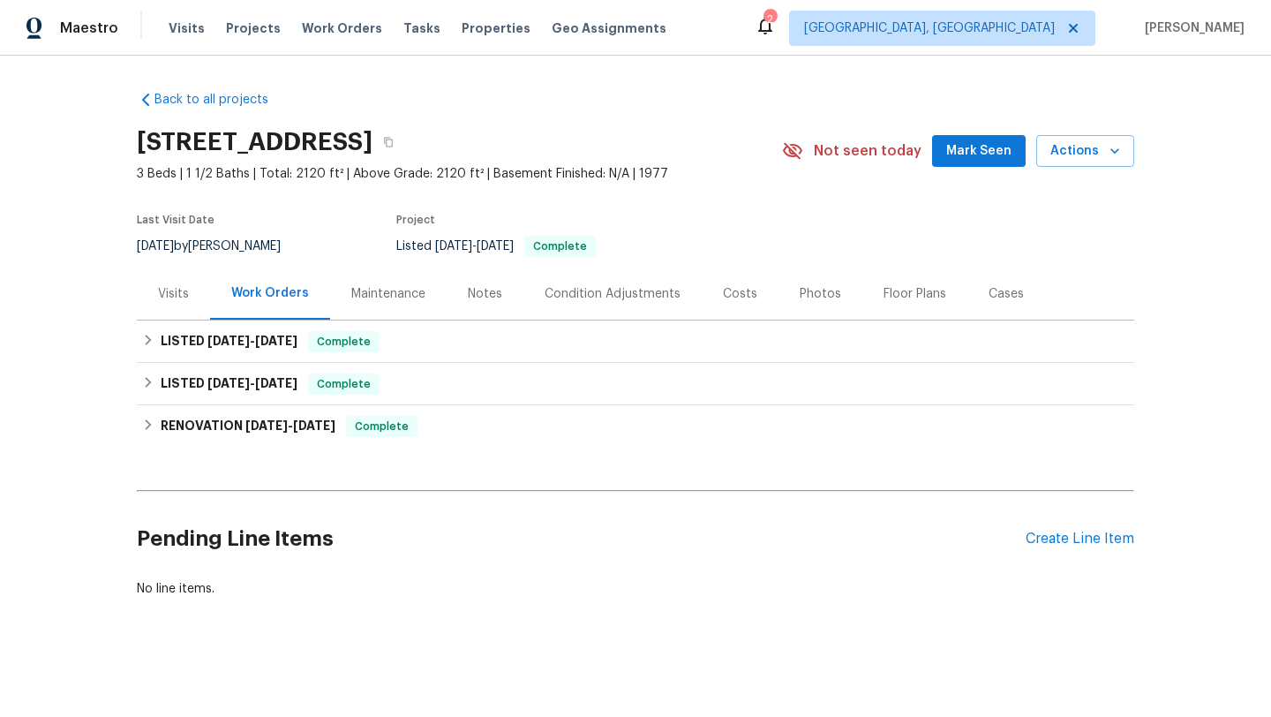
click at [736, 159] on div "[STREET_ADDRESS]" at bounding box center [459, 142] width 645 height 46
click at [954, 161] on button "Mark Seen" at bounding box center [979, 151] width 94 height 33
